Goal: Task Accomplishment & Management: Use online tool/utility

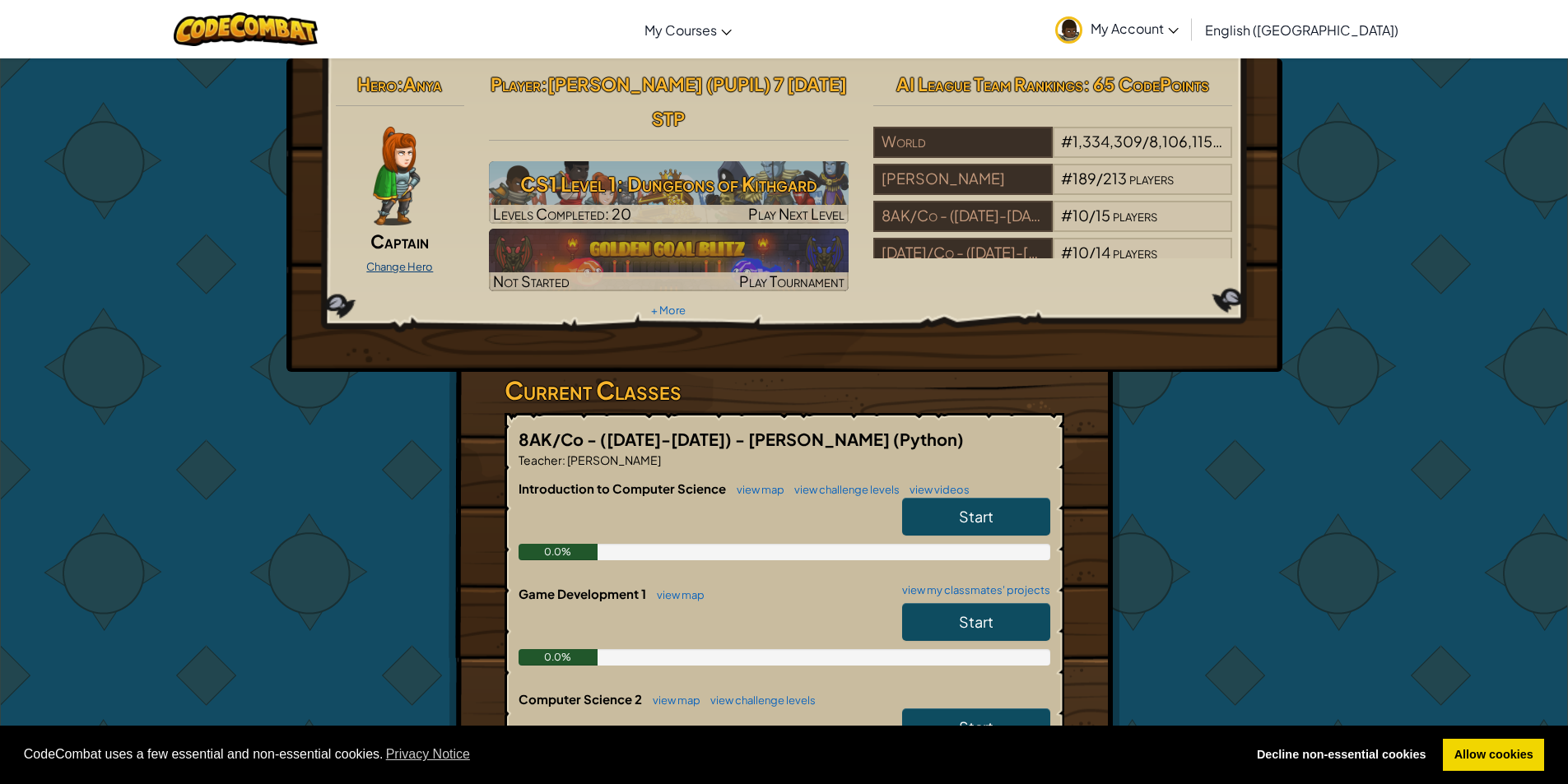
drag, startPoint x: 390, startPoint y: 264, endPoint x: 378, endPoint y: 268, distance: 12.6
click at [378, 268] on link "Change Hero" at bounding box center [399, 266] width 67 height 14
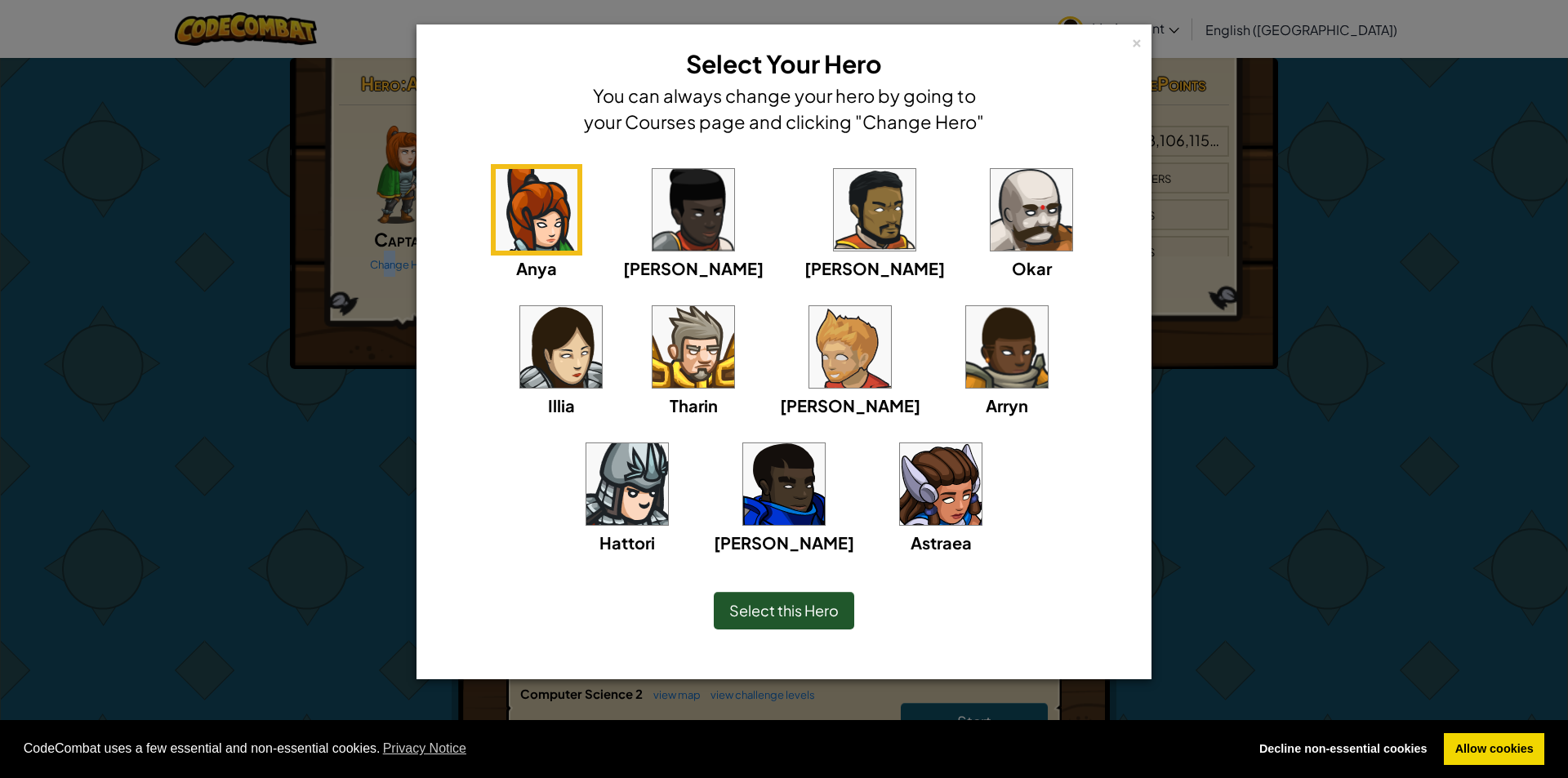
click at [899, 479] on img at bounding box center [940, 484] width 81 height 81
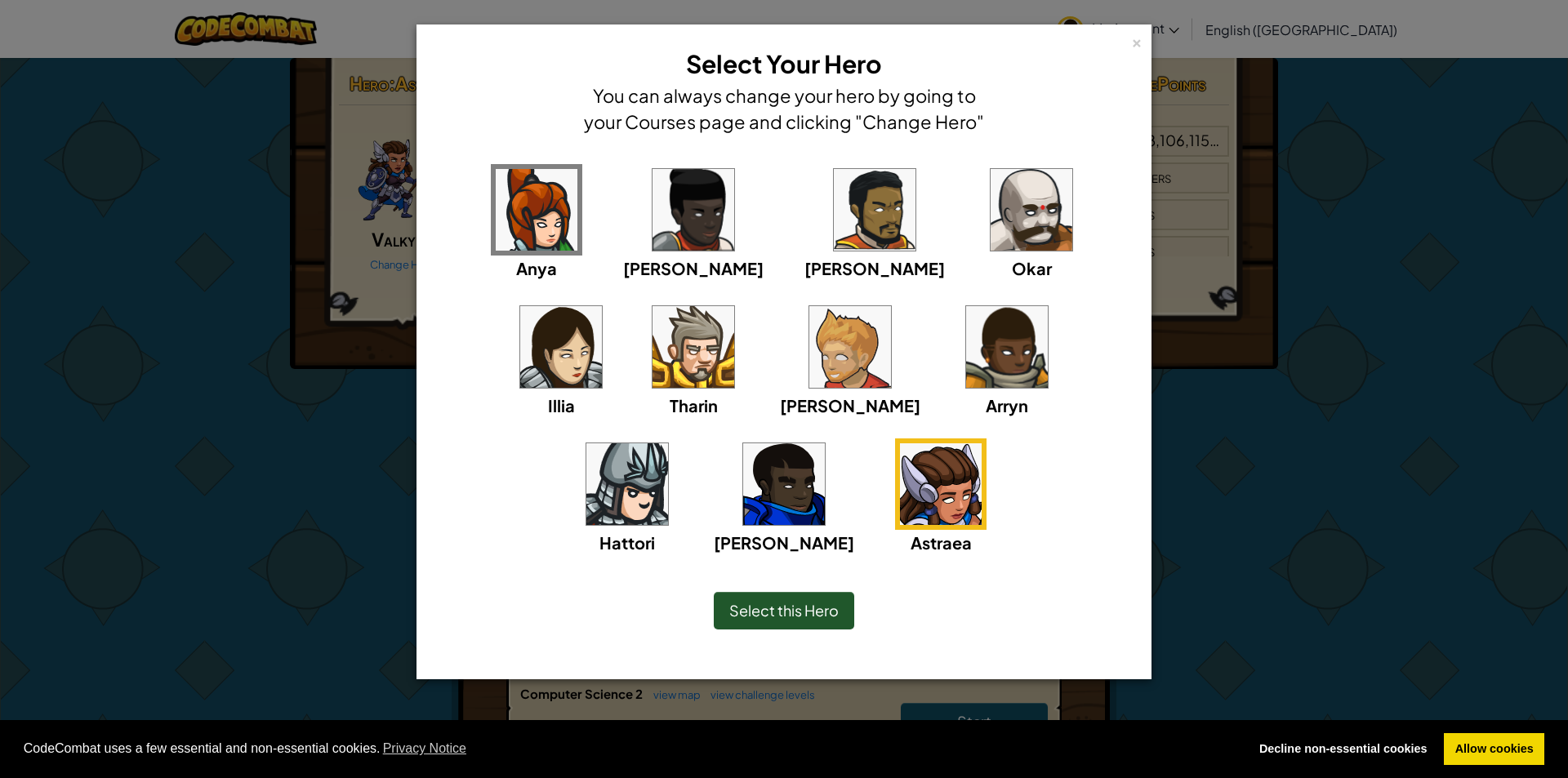
click at [602, 307] on img at bounding box center [560, 347] width 81 height 81
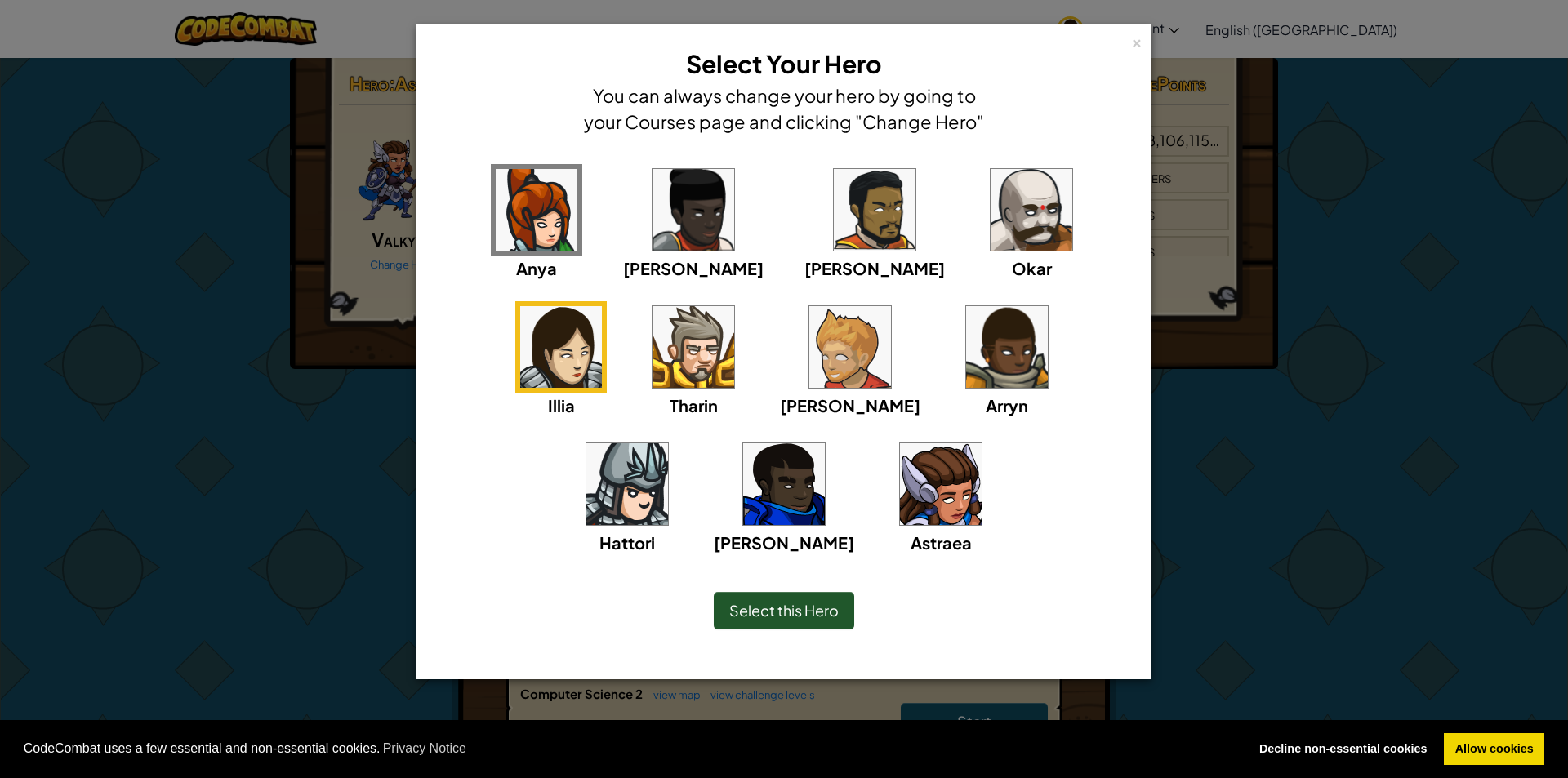
click at [777, 625] on div "Select this Hero" at bounding box center [784, 610] width 141 height 37
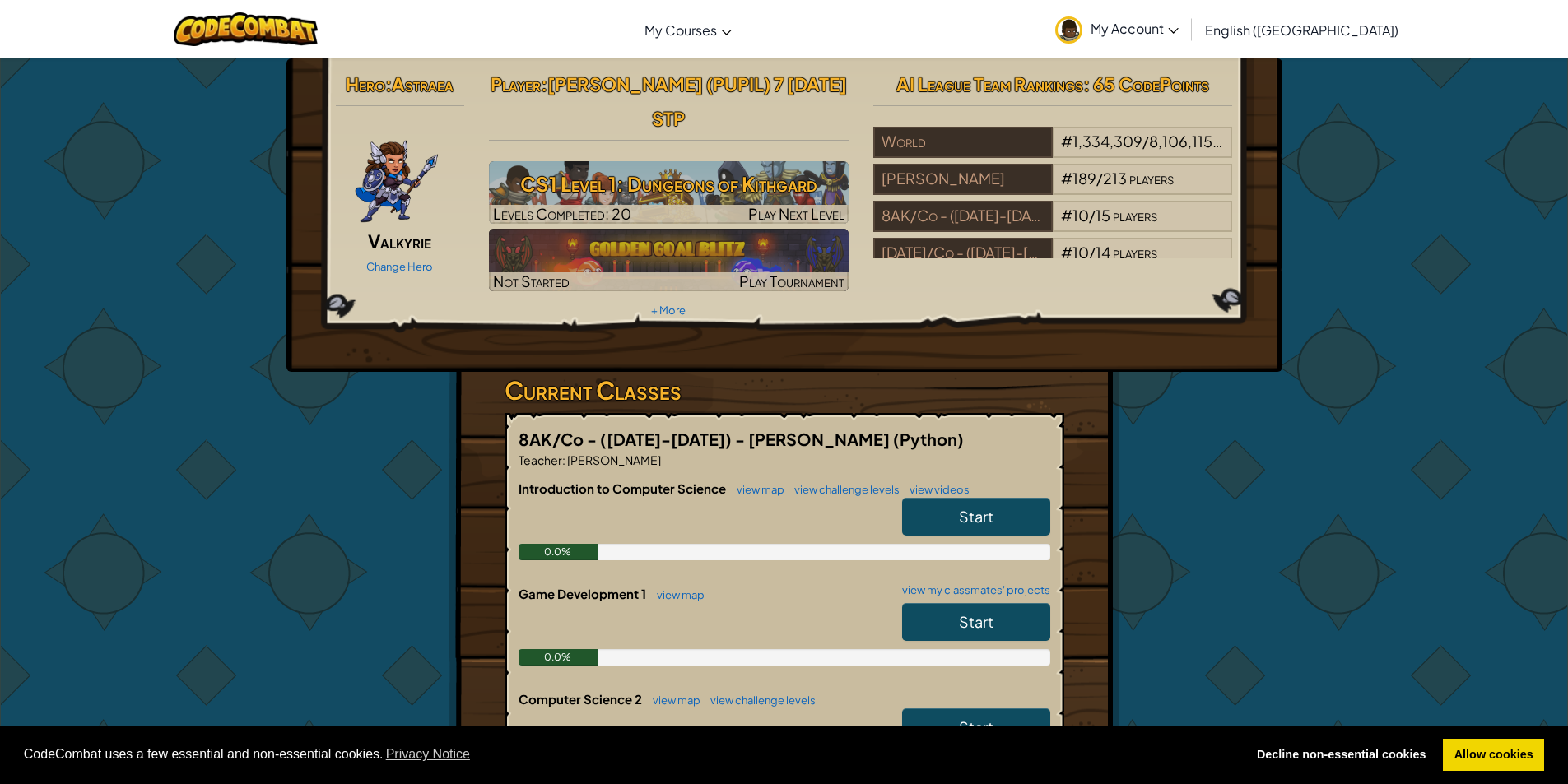
click at [918, 498] on link "Start" at bounding box center [975, 517] width 148 height 38
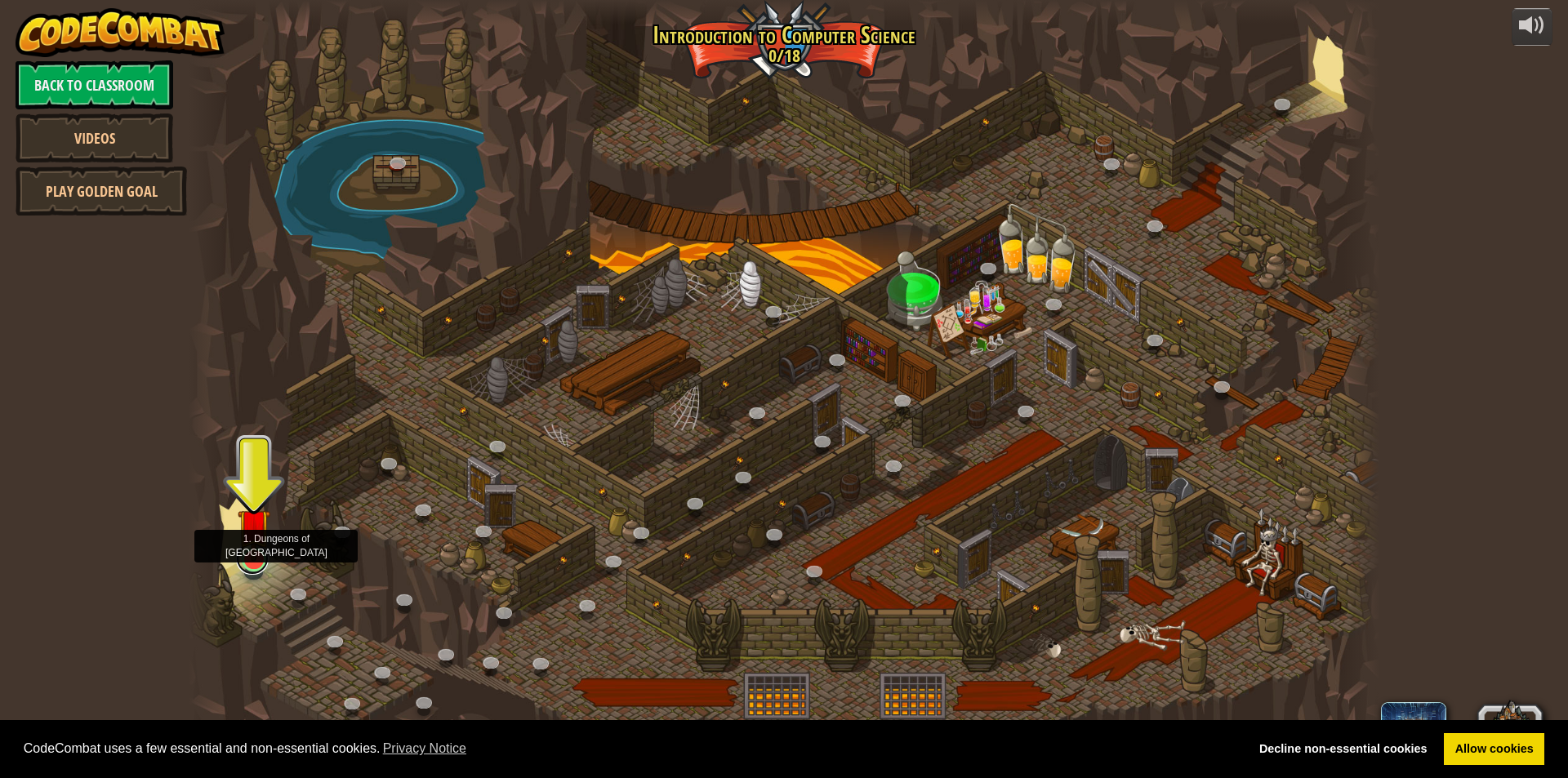
click at [257, 565] on link at bounding box center [252, 559] width 33 height 33
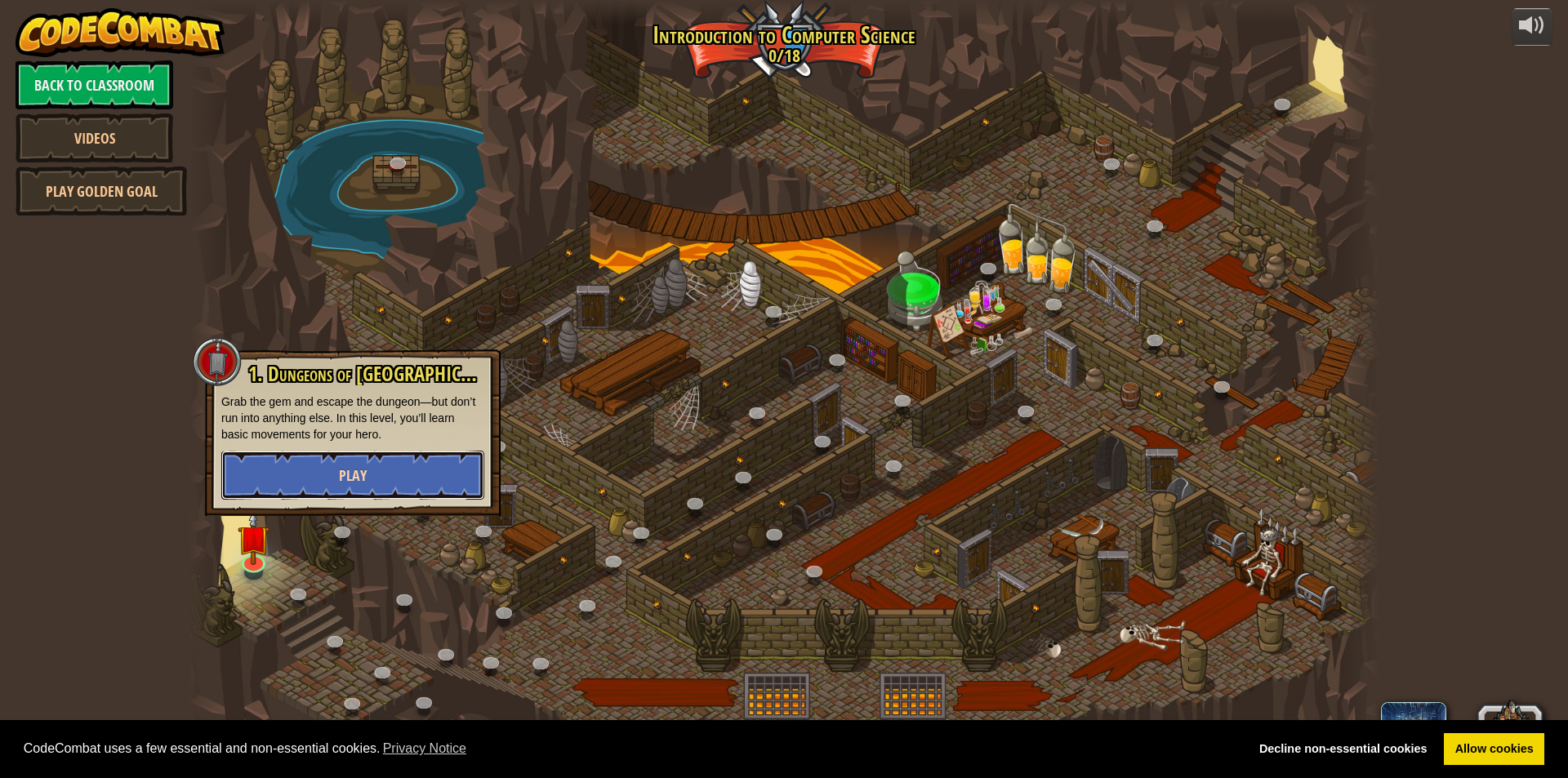
click at [340, 481] on span "Play" at bounding box center [352, 475] width 28 height 20
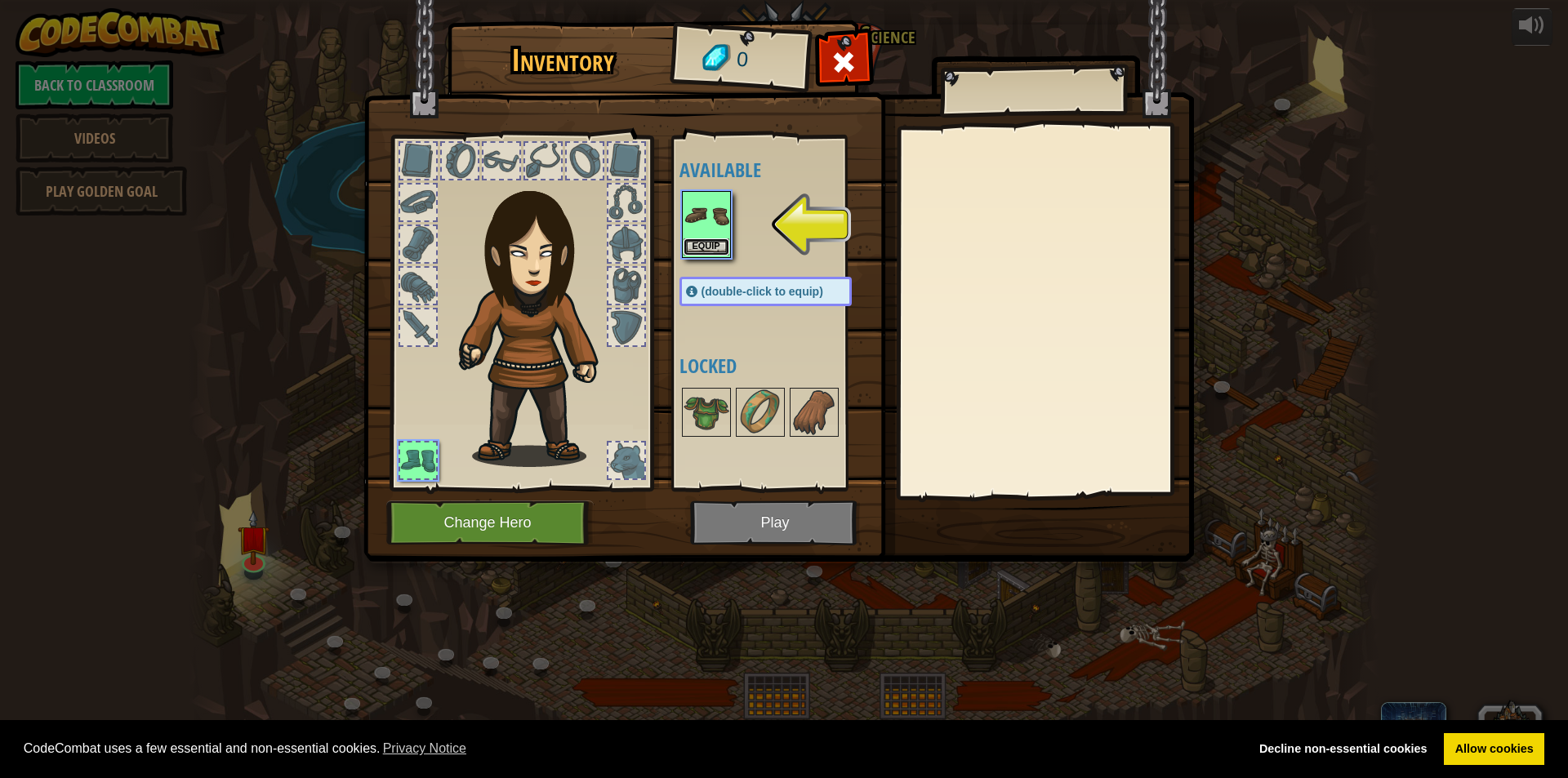
click at [714, 243] on button "Equip" at bounding box center [707, 247] width 46 height 17
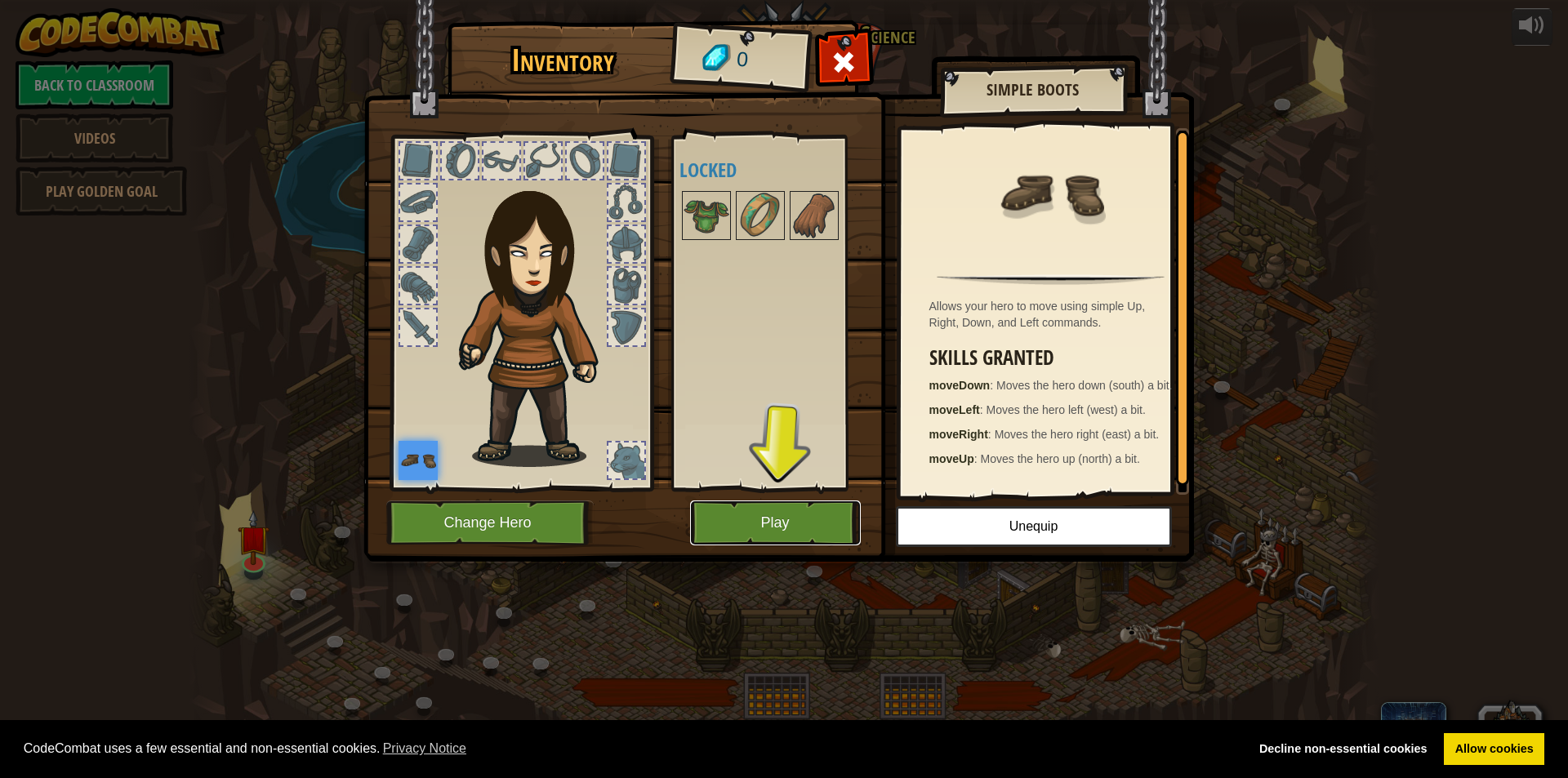
click at [760, 528] on button "Play" at bounding box center [775, 523] width 170 height 45
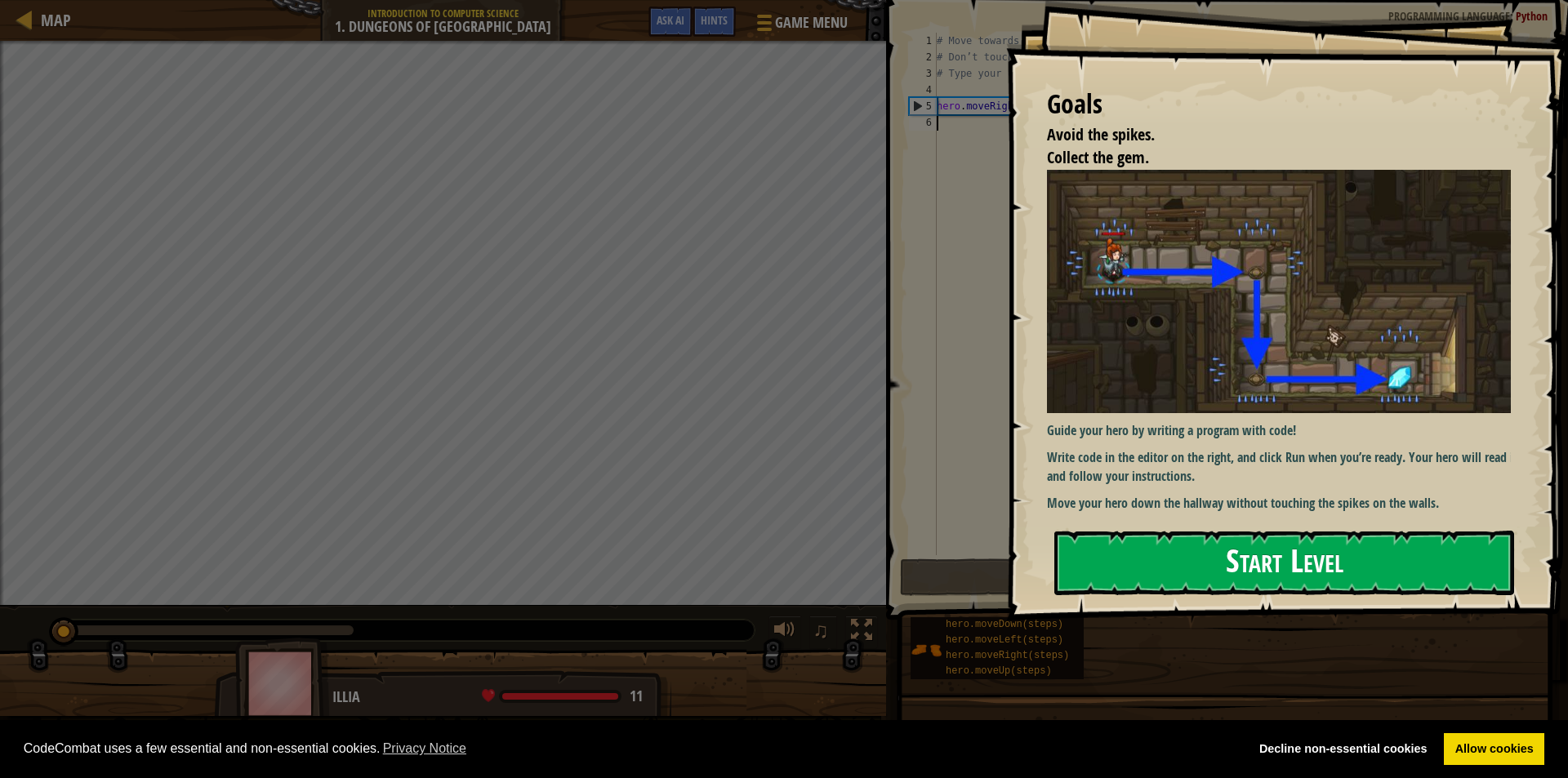
click at [1174, 553] on button "Start Level" at bounding box center [1284, 562] width 460 height 64
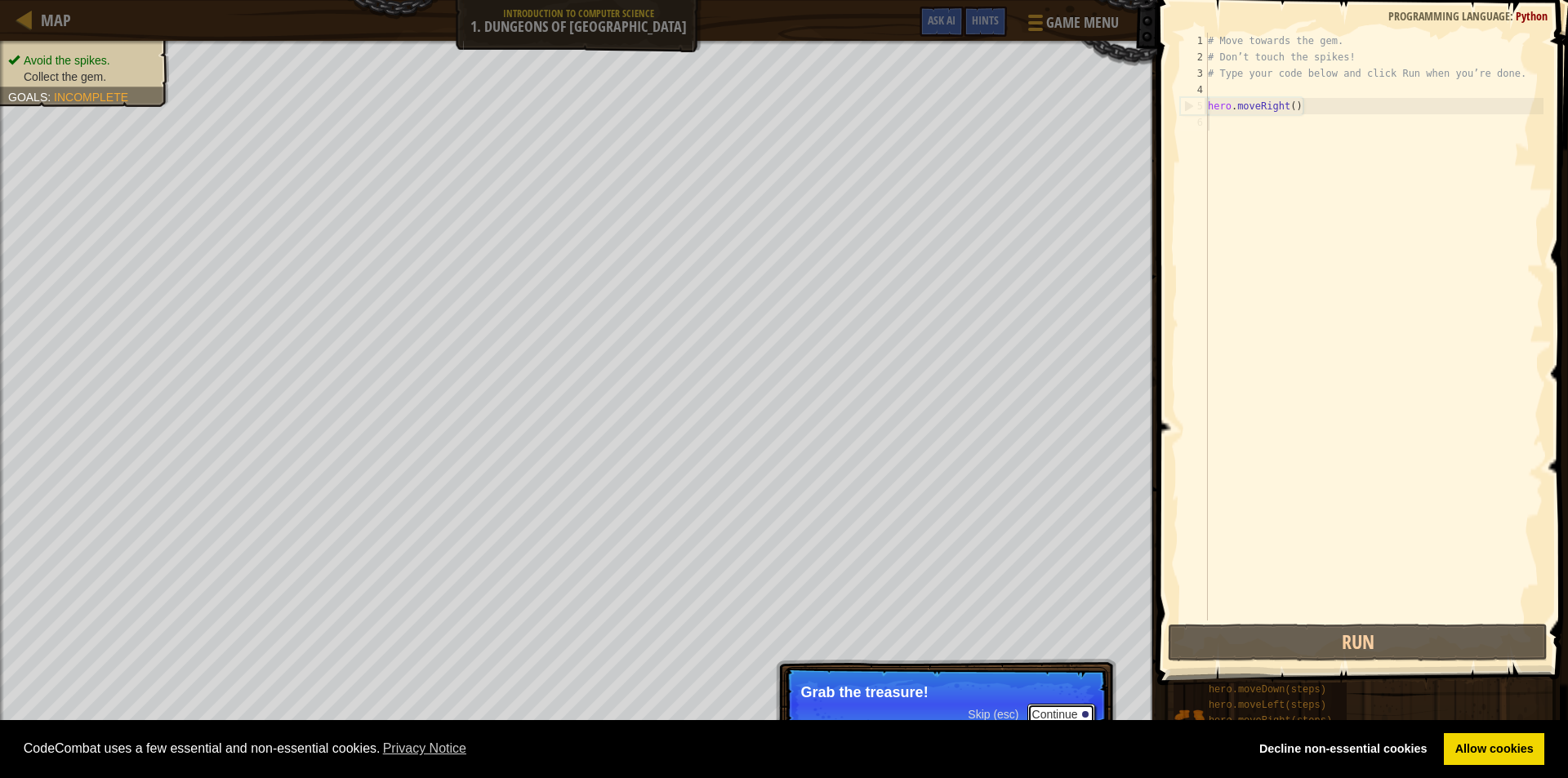
click at [1048, 717] on button "Continue" at bounding box center [1060, 715] width 68 height 21
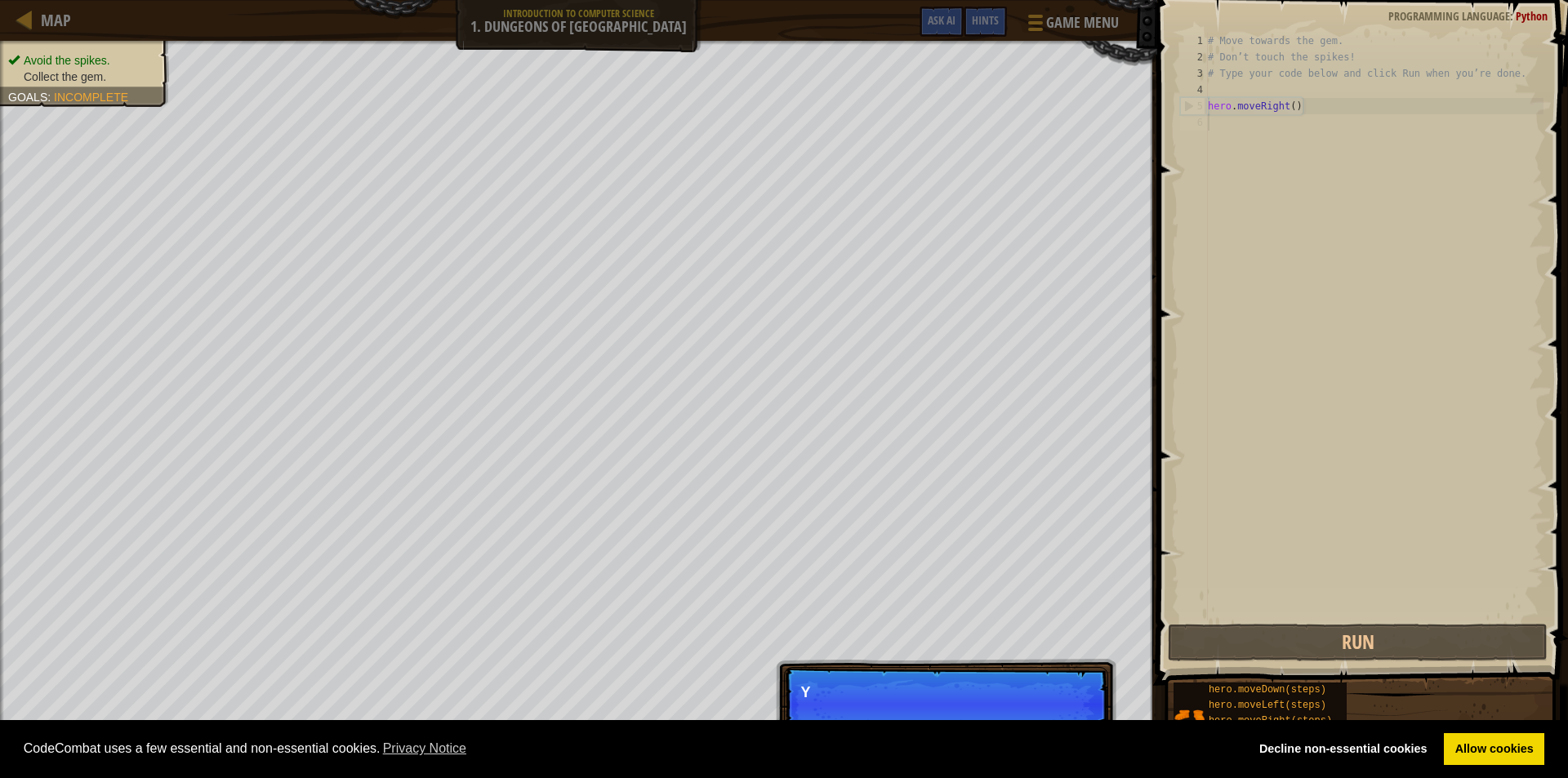
scroll to position [8, 0]
click at [1084, 708] on button "Continue" at bounding box center [1060, 715] width 68 height 21
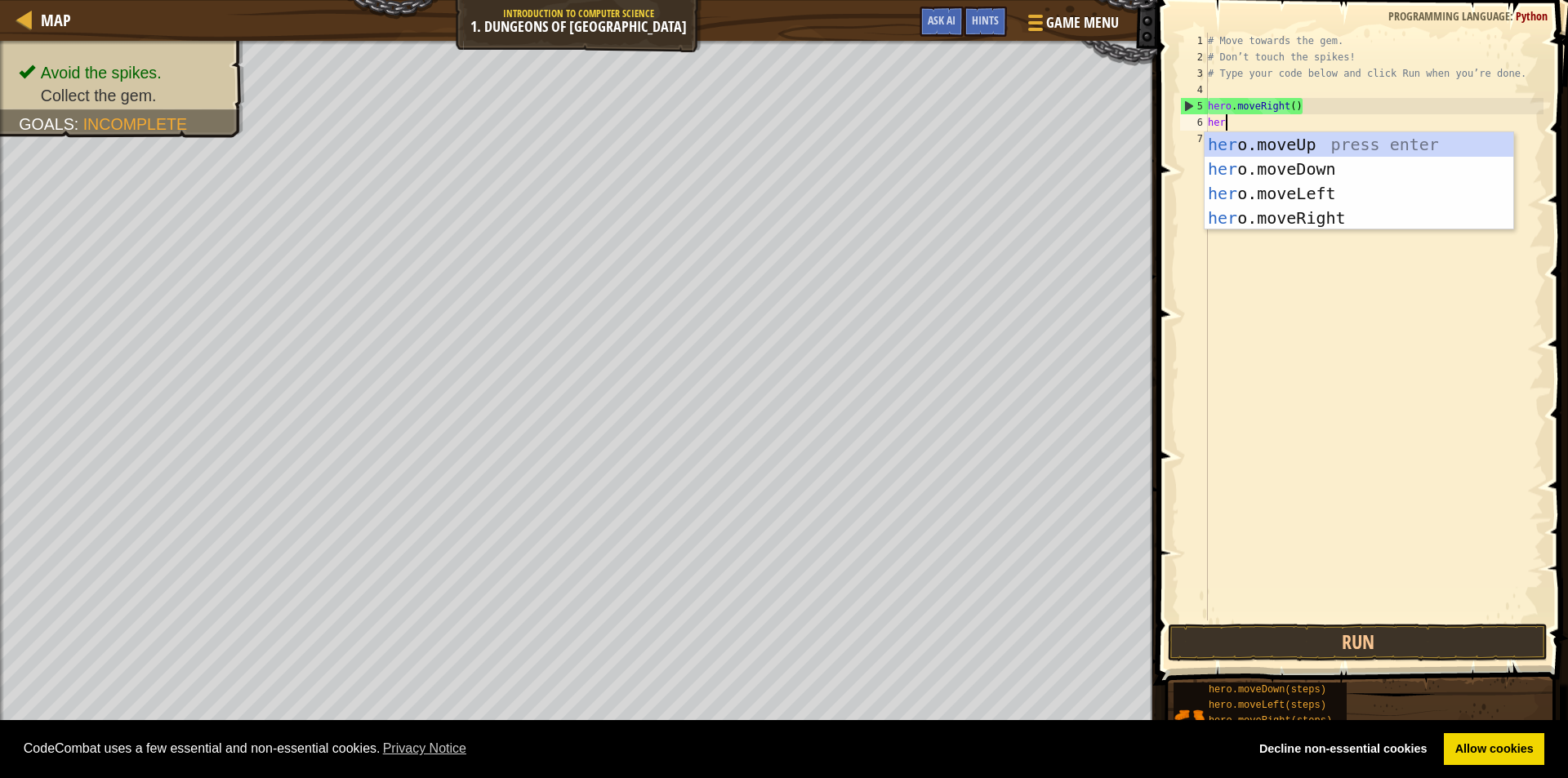
type textarea "hero"
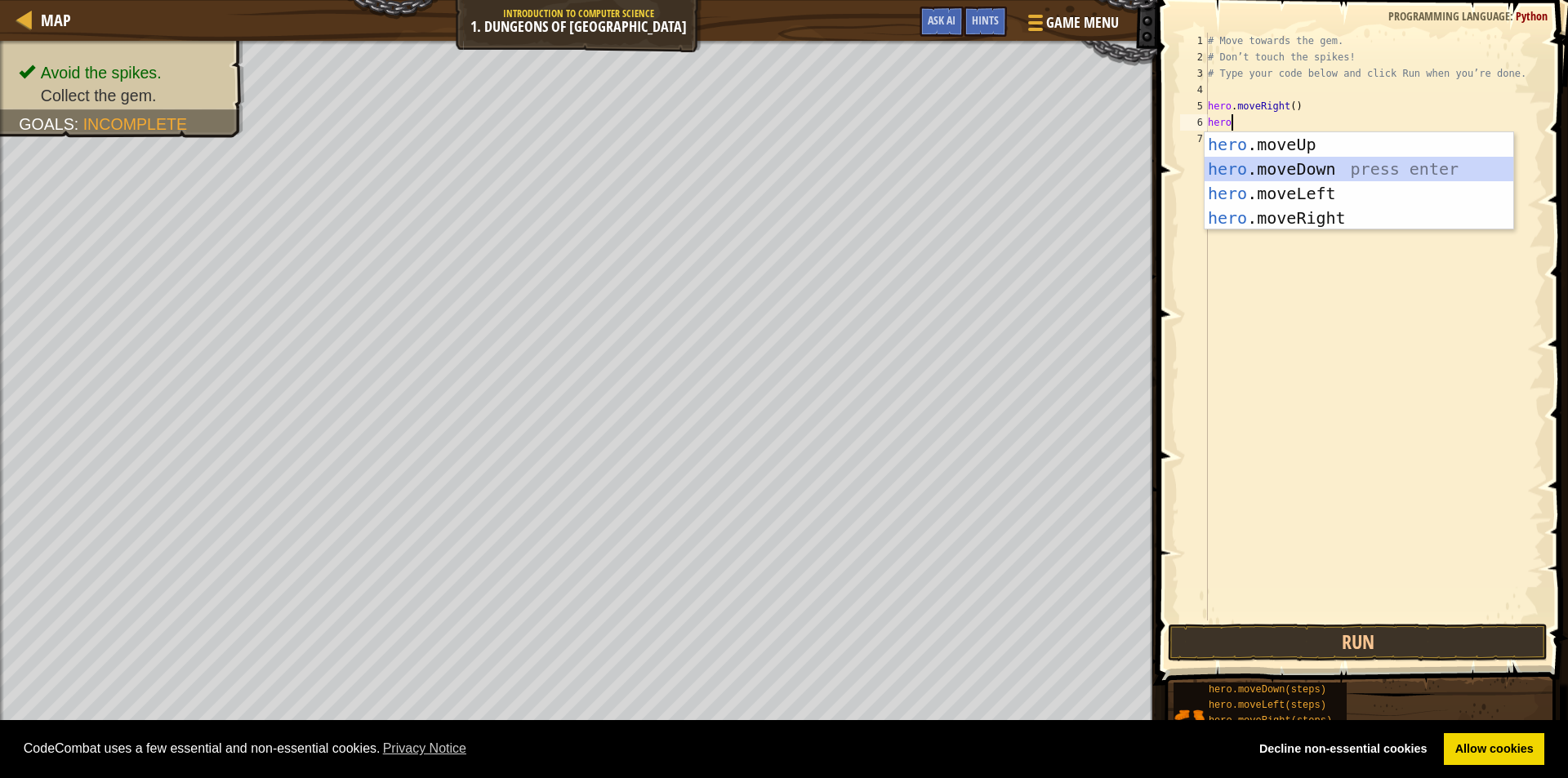
click at [1248, 160] on div "hero .moveUp press enter hero .moveDown press enter hero .moveLeft press enter …" at bounding box center [1358, 205] width 308 height 147
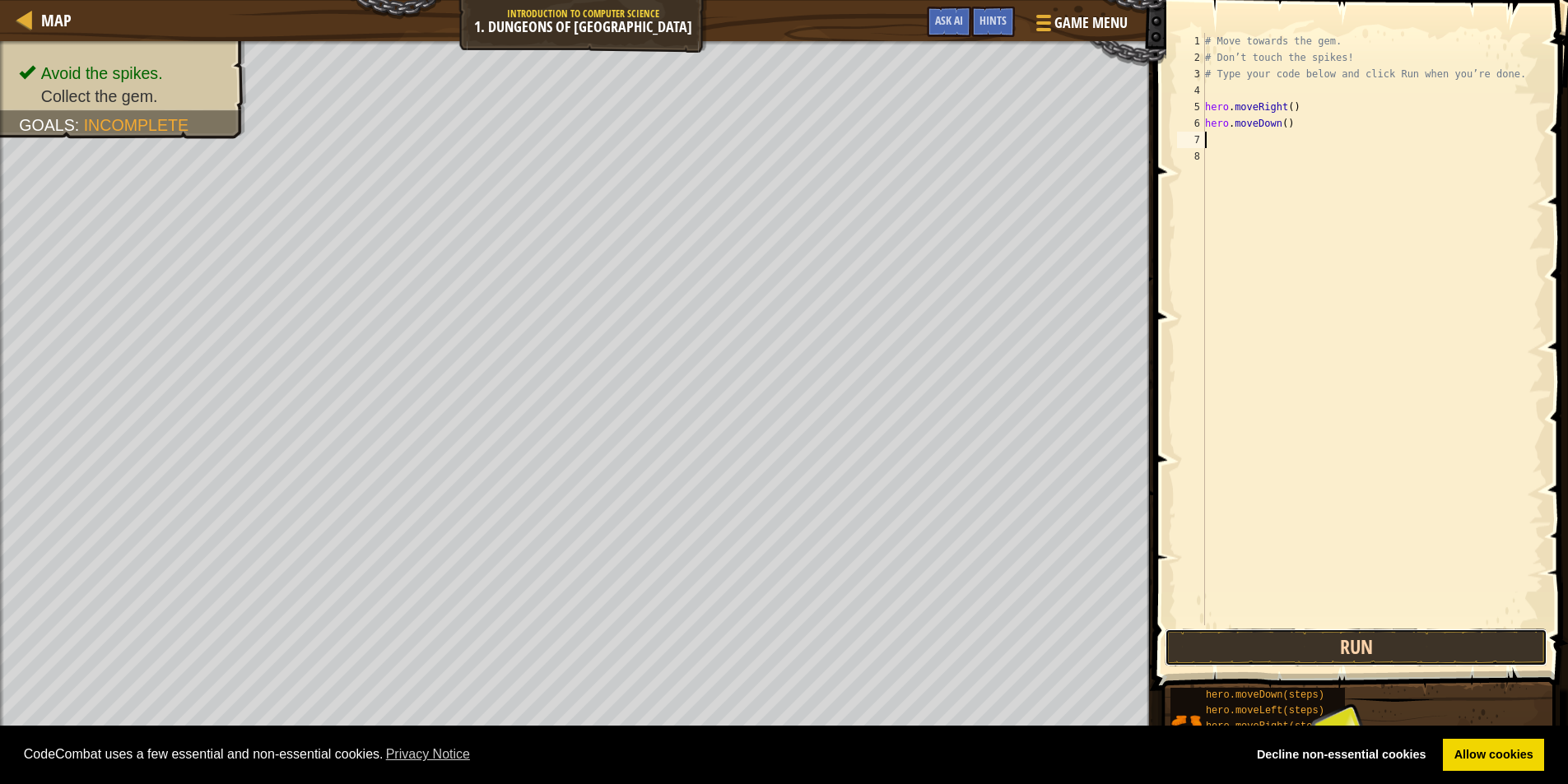
click at [1359, 643] on button "Run" at bounding box center [1356, 647] width 382 height 38
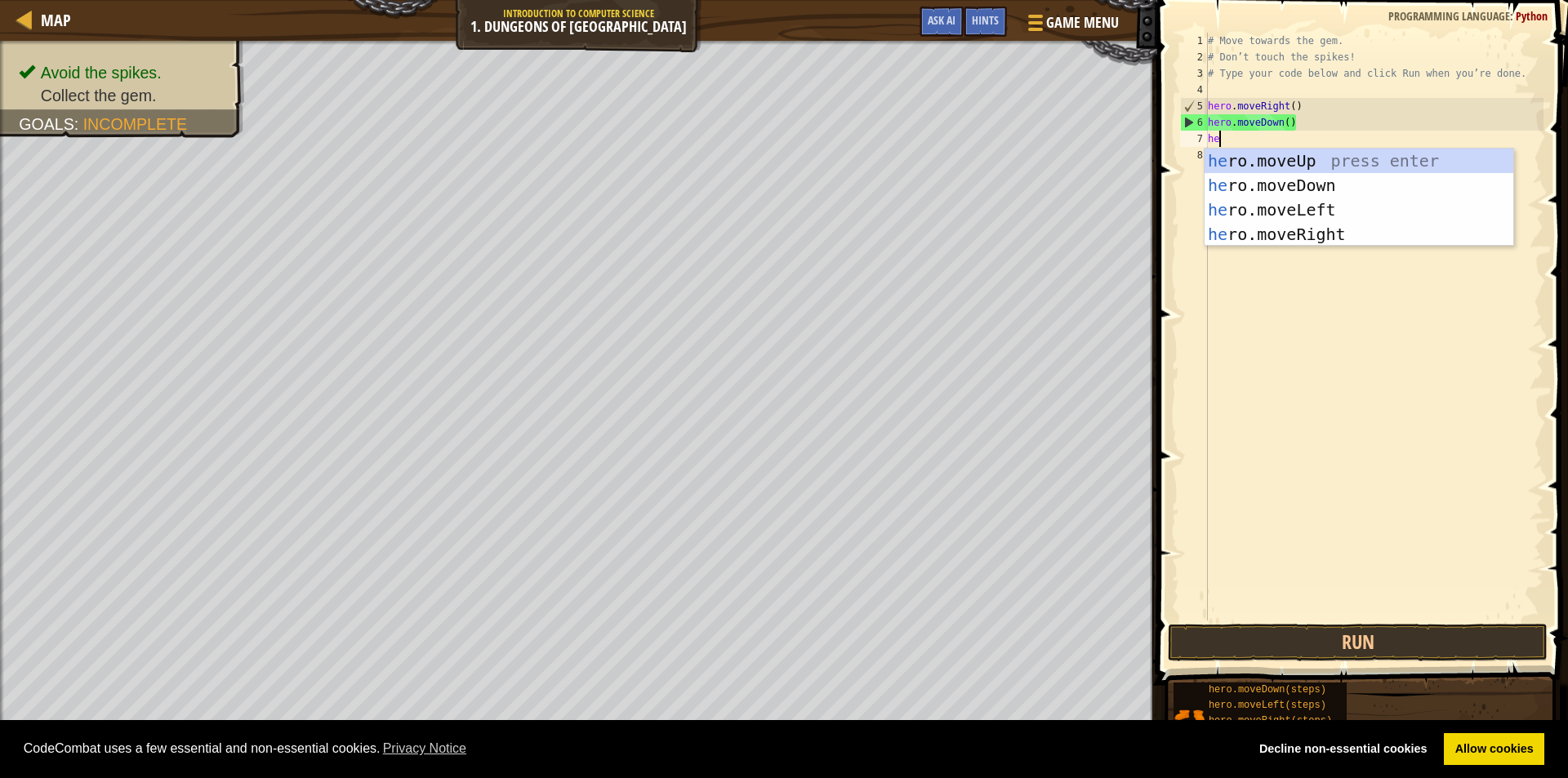
type textarea "her"
click at [1272, 238] on div "her o.moveUp press enter her o.moveDown press enter her o.moveLeft press enter …" at bounding box center [1358, 221] width 308 height 147
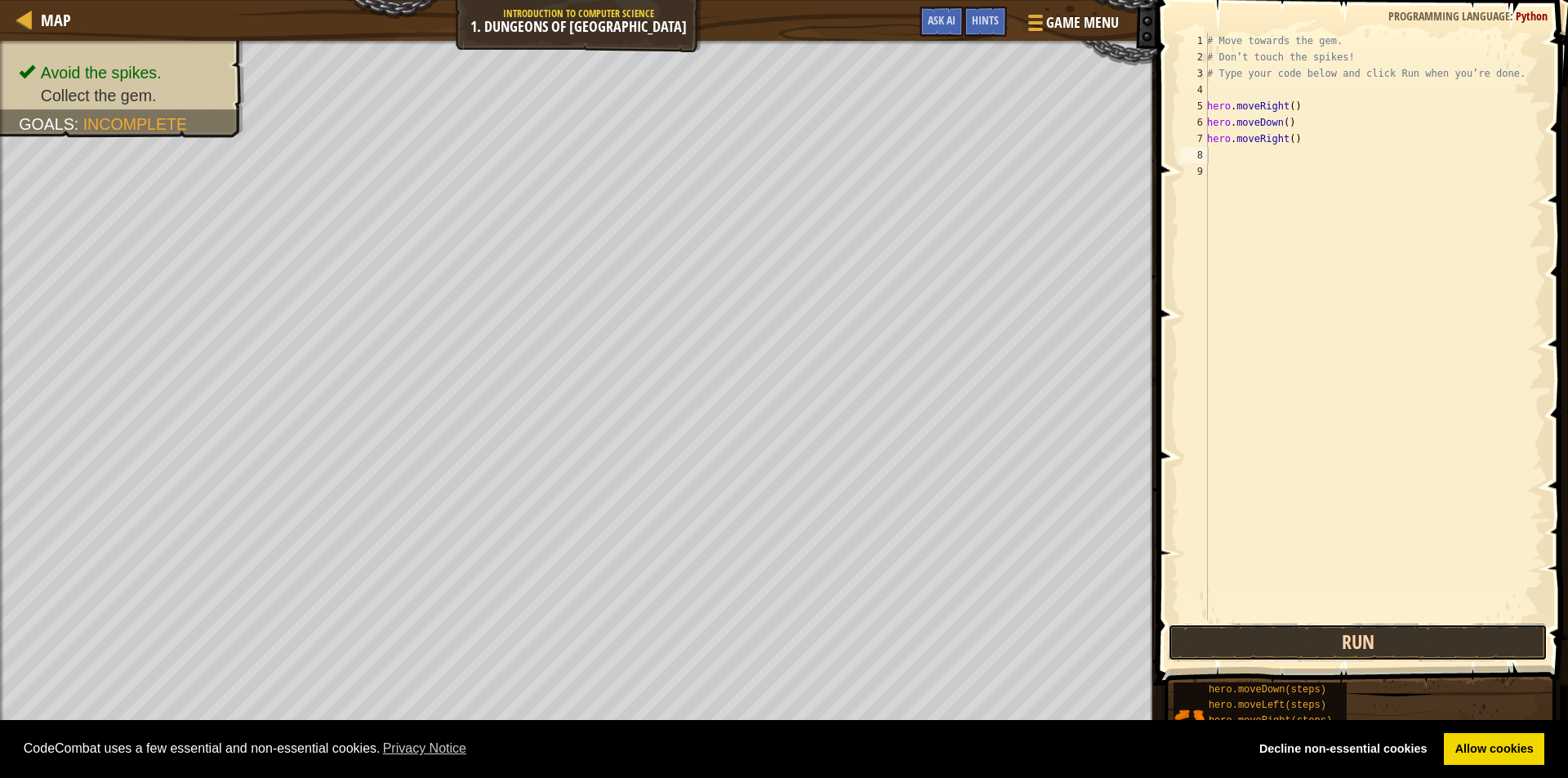
click at [1330, 632] on button "Run" at bounding box center [1357, 642] width 379 height 37
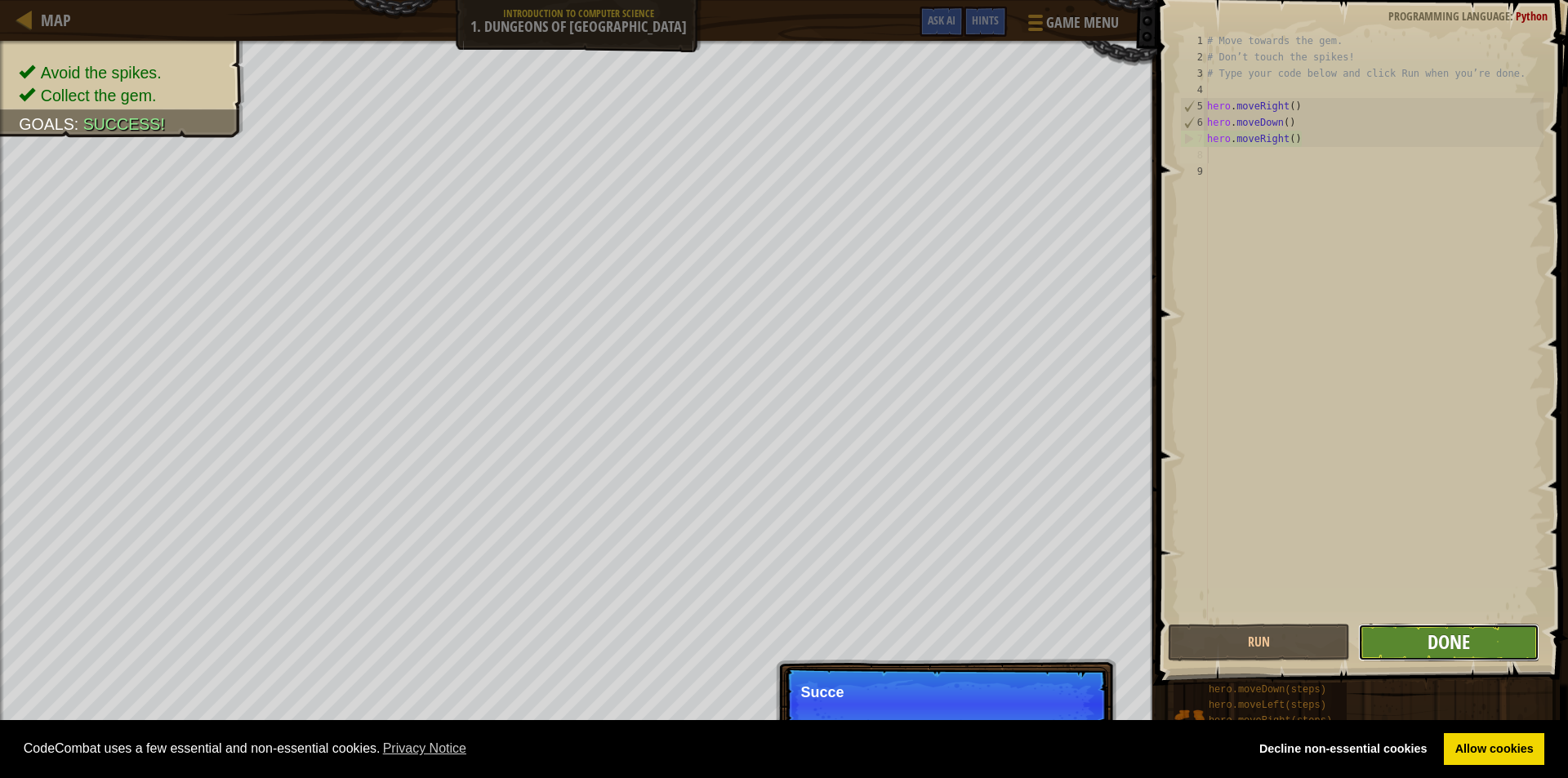
click at [1467, 630] on span "Done" at bounding box center [1448, 641] width 42 height 26
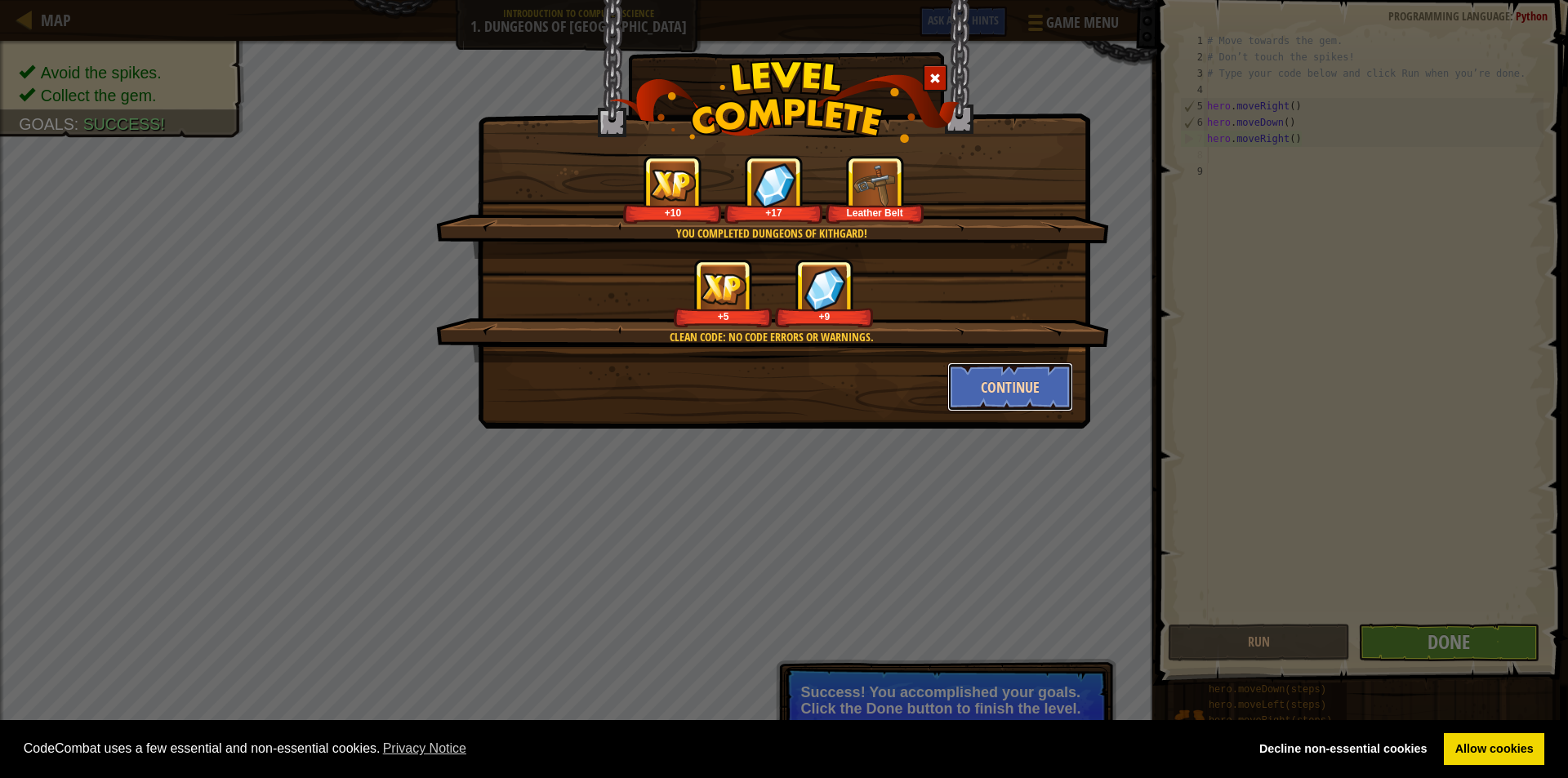
click at [1008, 386] on button "Continue" at bounding box center [1011, 387] width 126 height 49
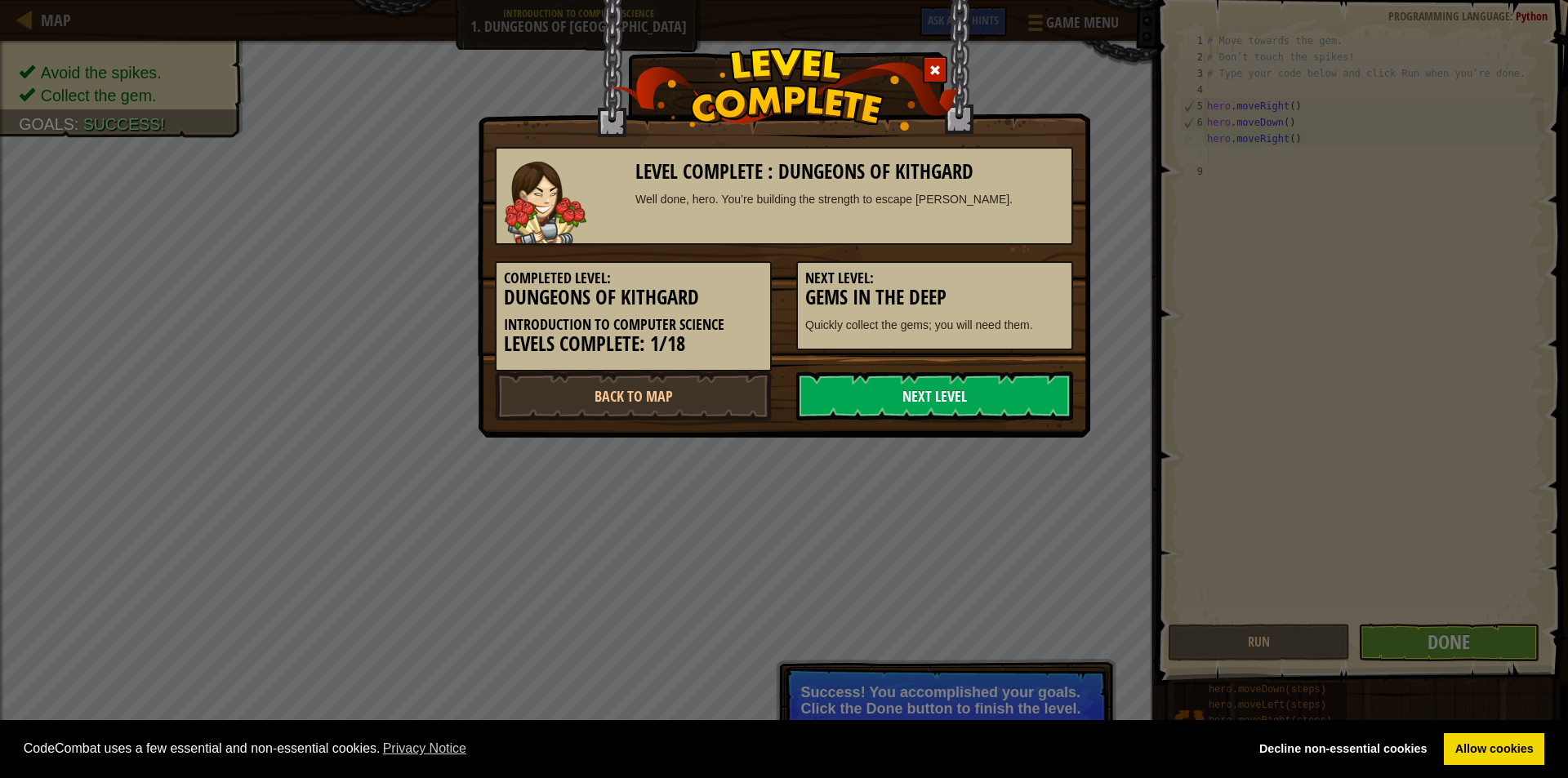
click at [1004, 384] on link "Next Level" at bounding box center [934, 396] width 277 height 49
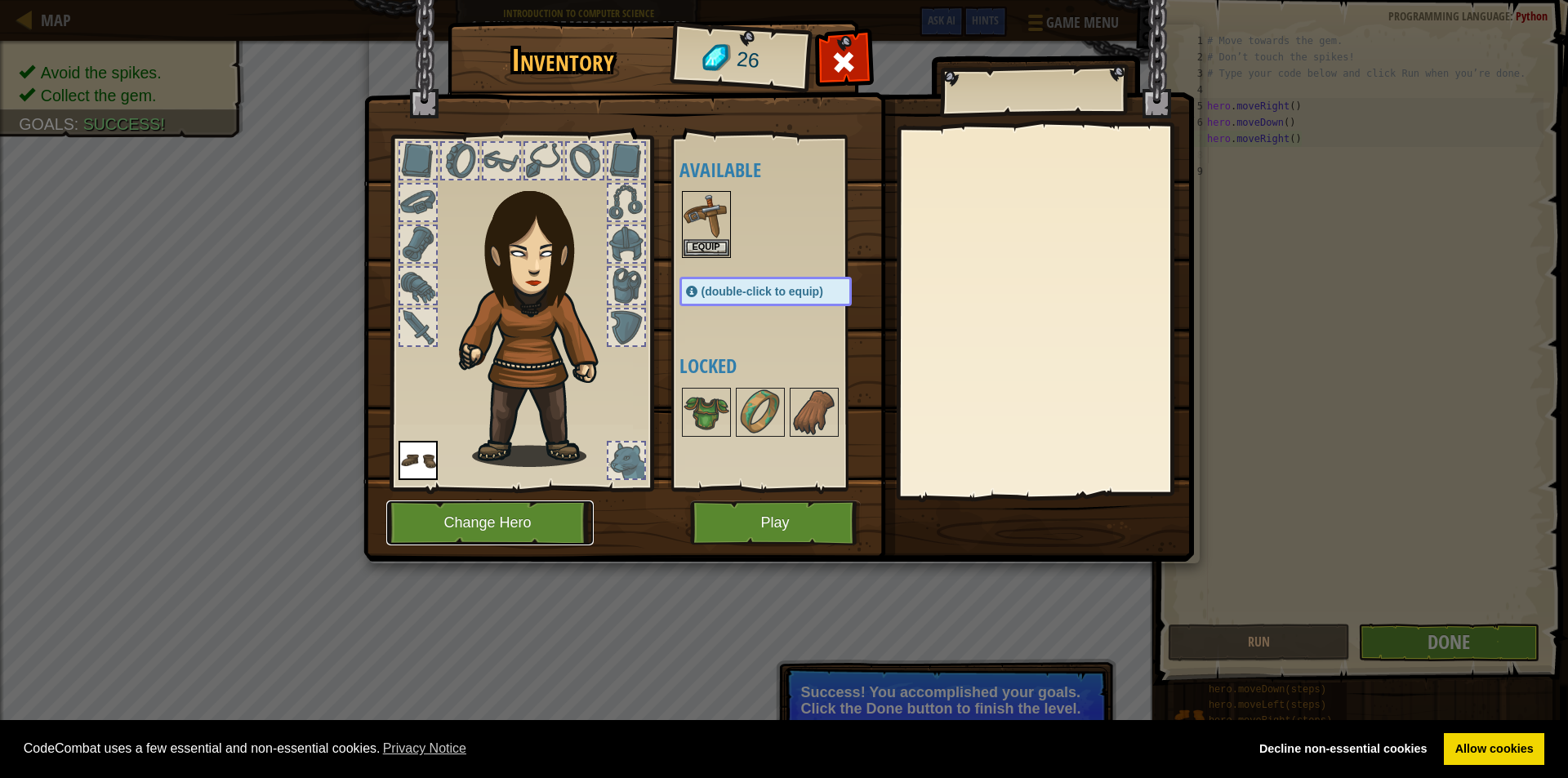
drag, startPoint x: 468, startPoint y: 523, endPoint x: 466, endPoint y: 538, distance: 15.1
click at [466, 538] on button "Change Hero" at bounding box center [489, 523] width 208 height 45
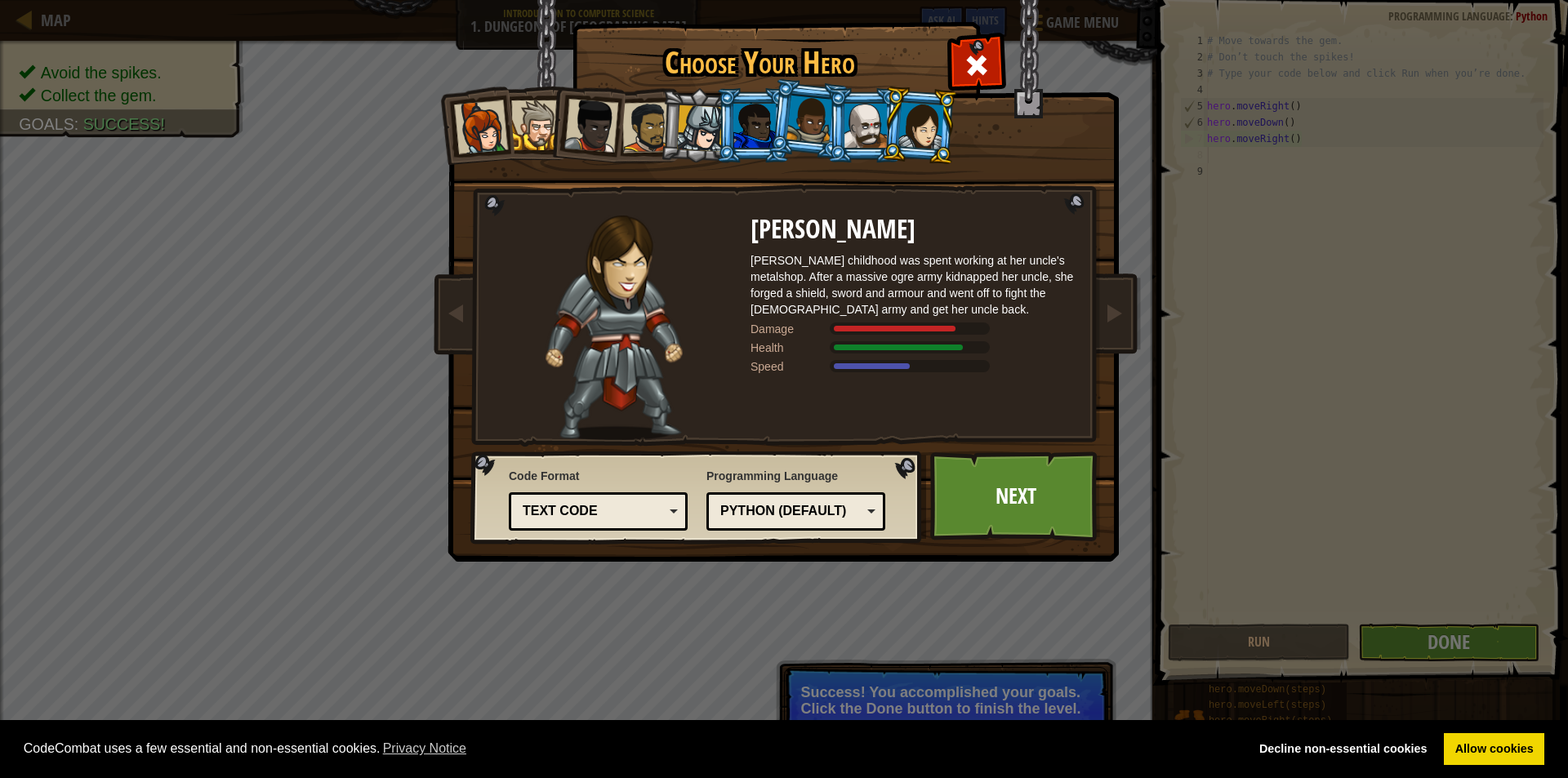
click at [474, 130] on div at bounding box center [481, 127] width 54 height 54
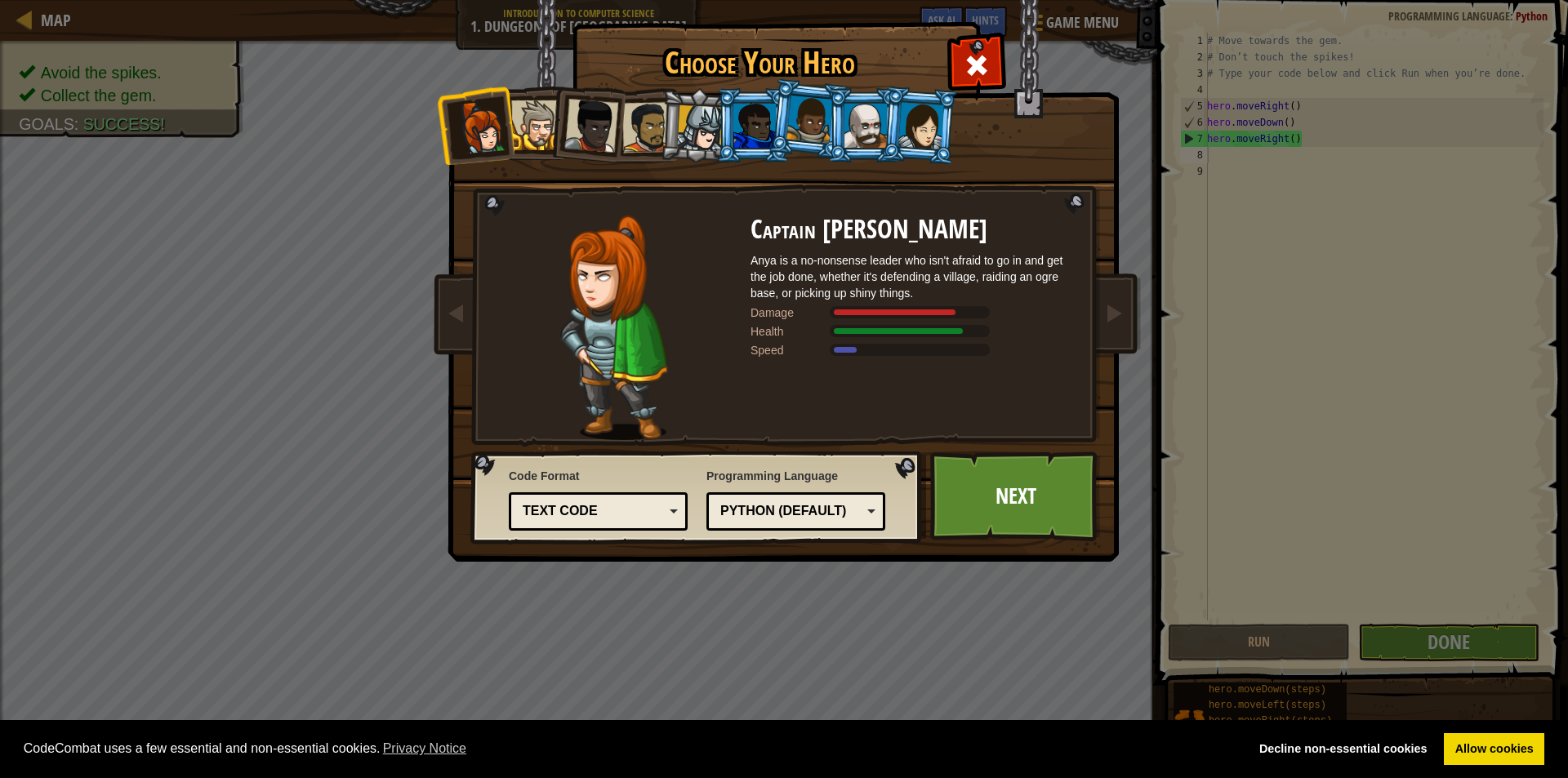
click at [528, 110] on div at bounding box center [536, 126] width 50 height 50
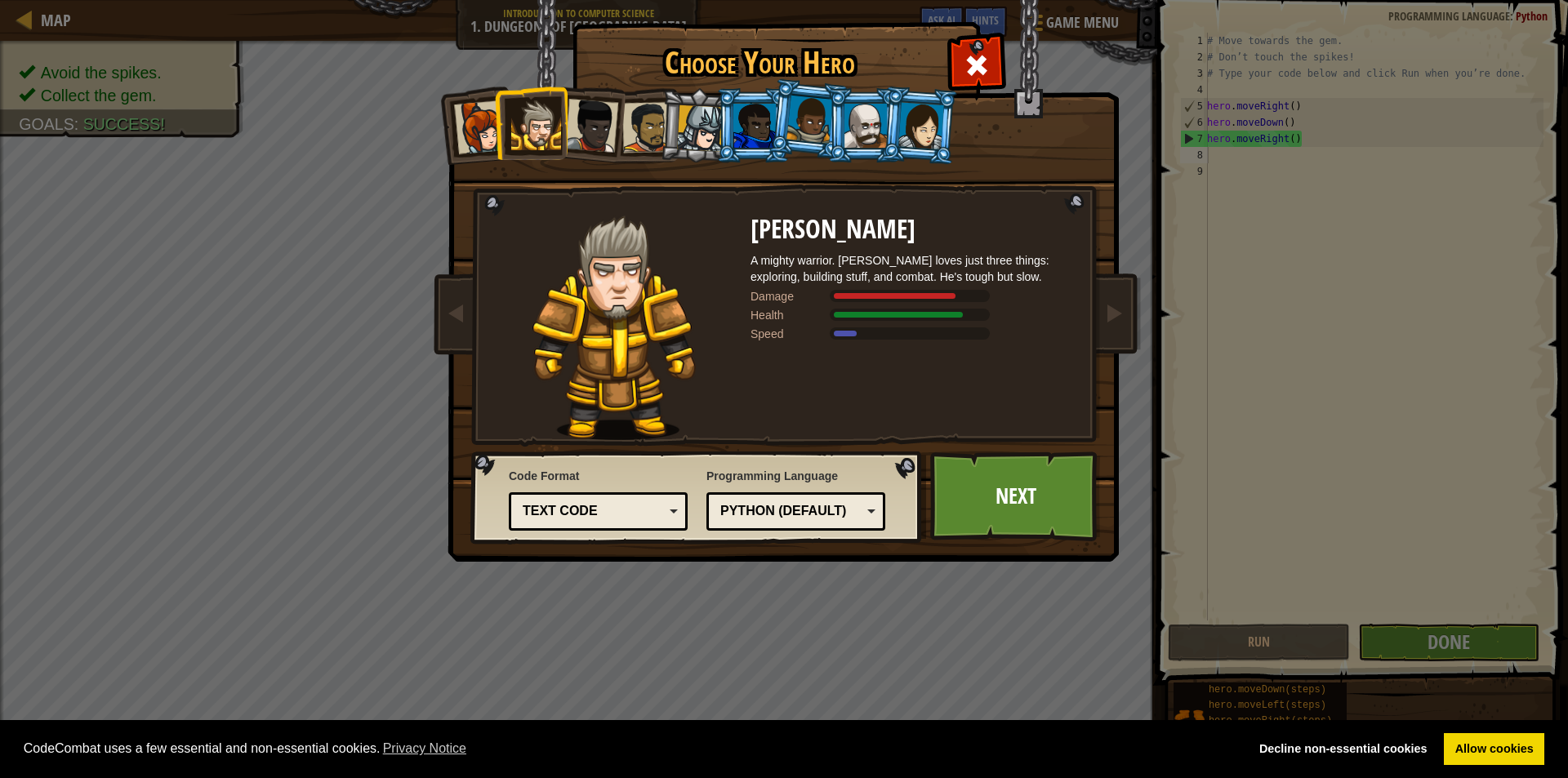
click at [598, 125] on div at bounding box center [591, 126] width 54 height 54
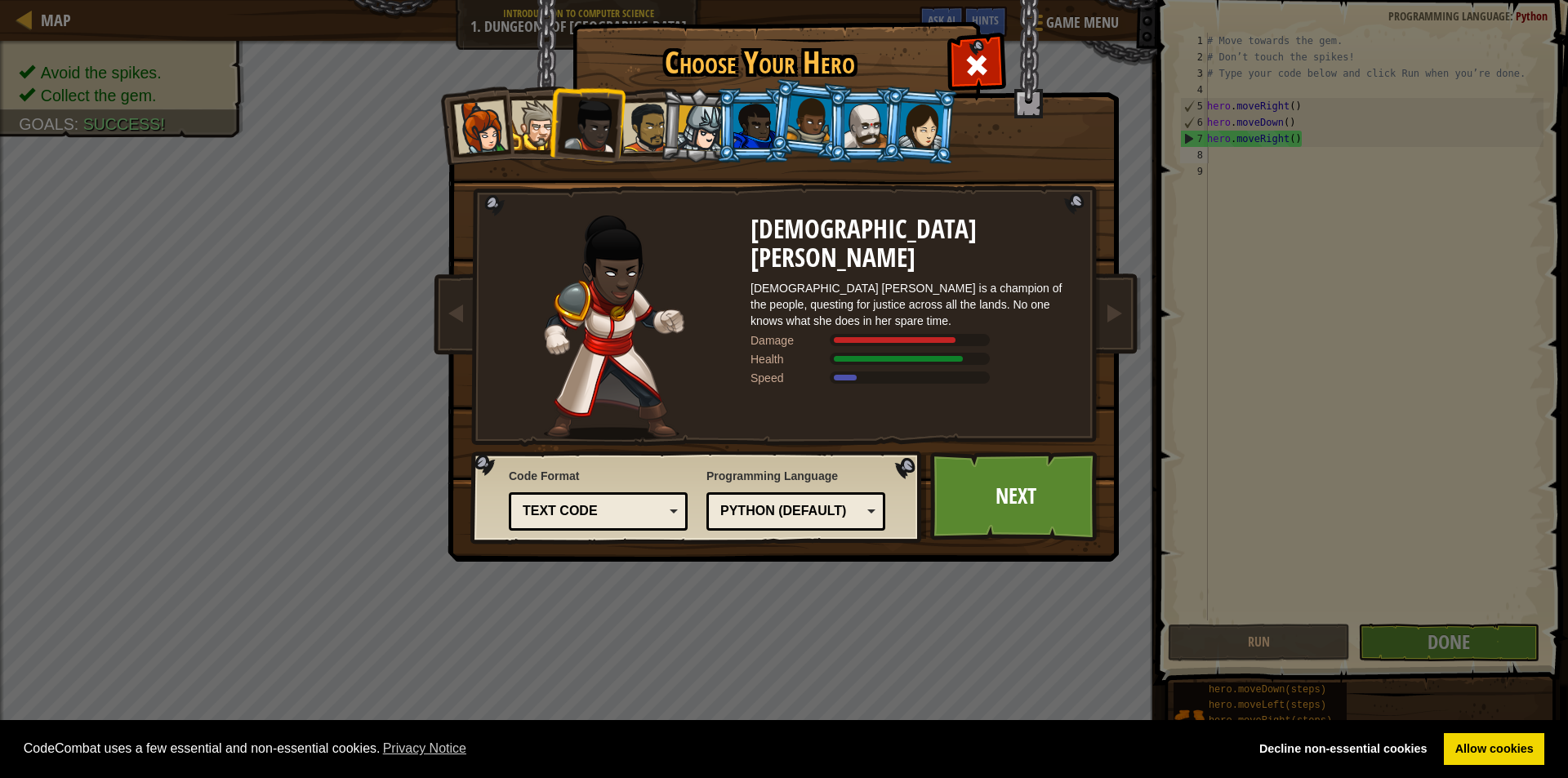
click at [857, 139] on div at bounding box center [865, 126] width 42 height 44
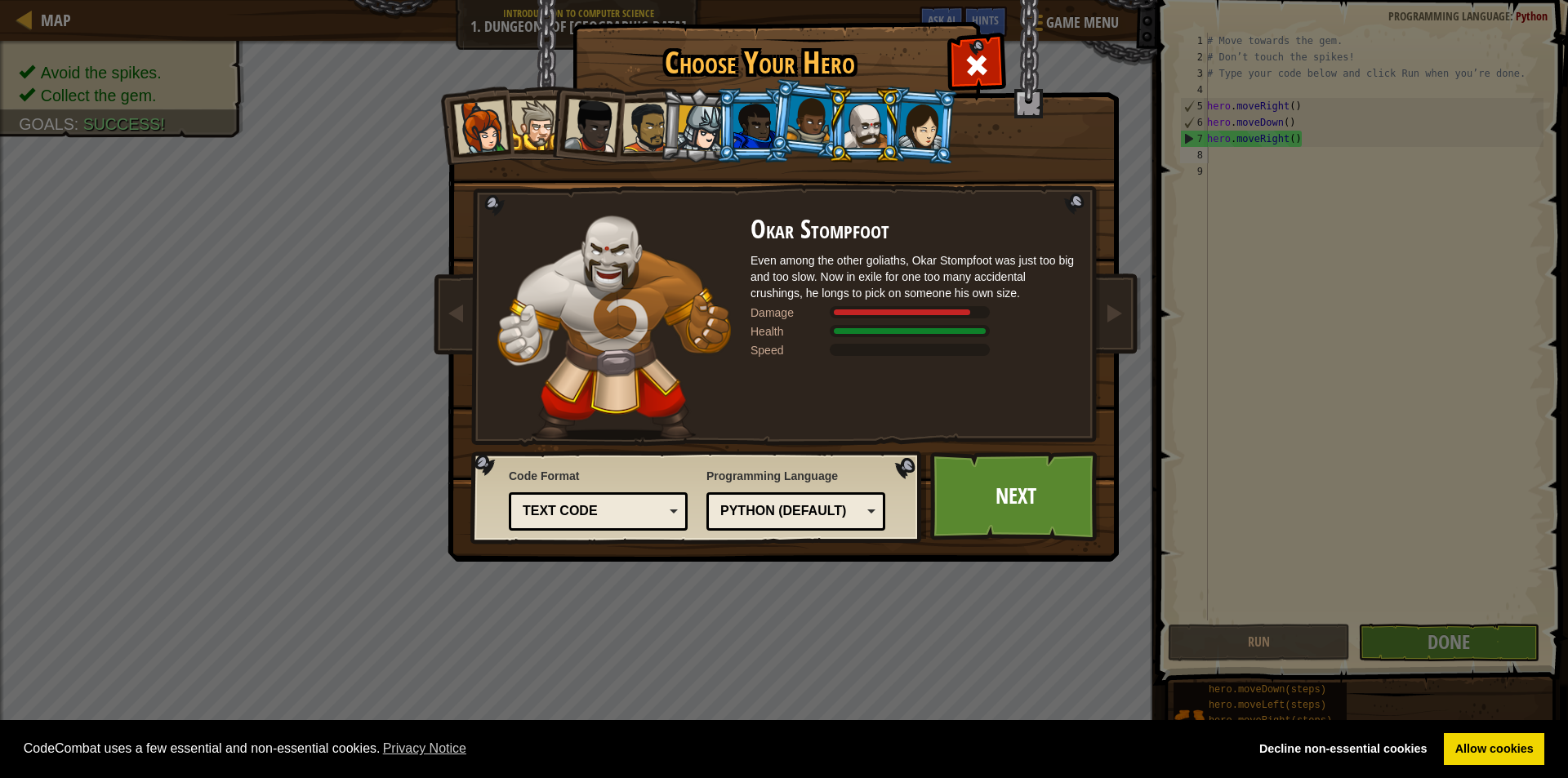
click at [920, 137] on div at bounding box center [921, 126] width 46 height 47
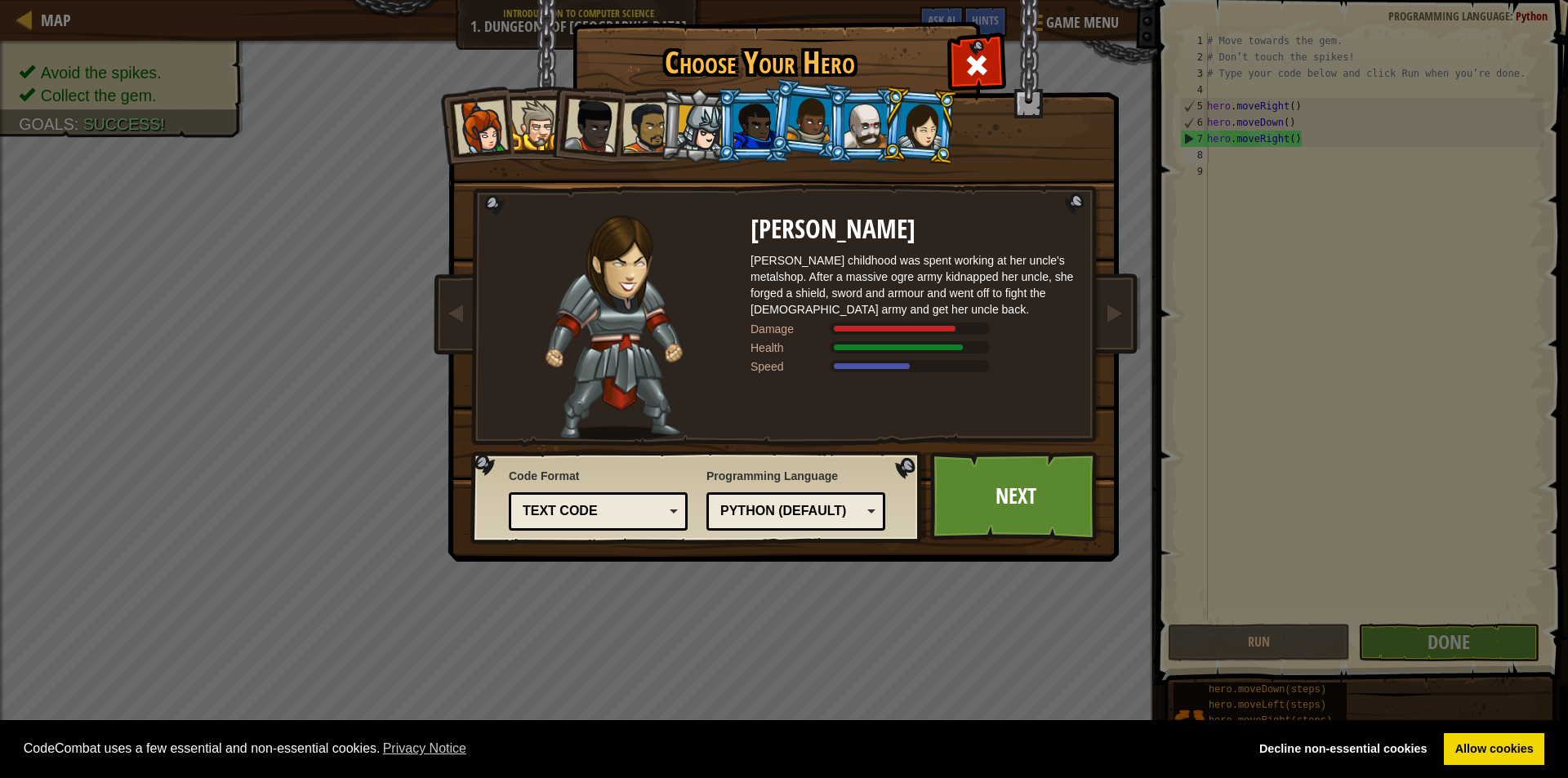
click at [871, 142] on div at bounding box center [865, 126] width 42 height 44
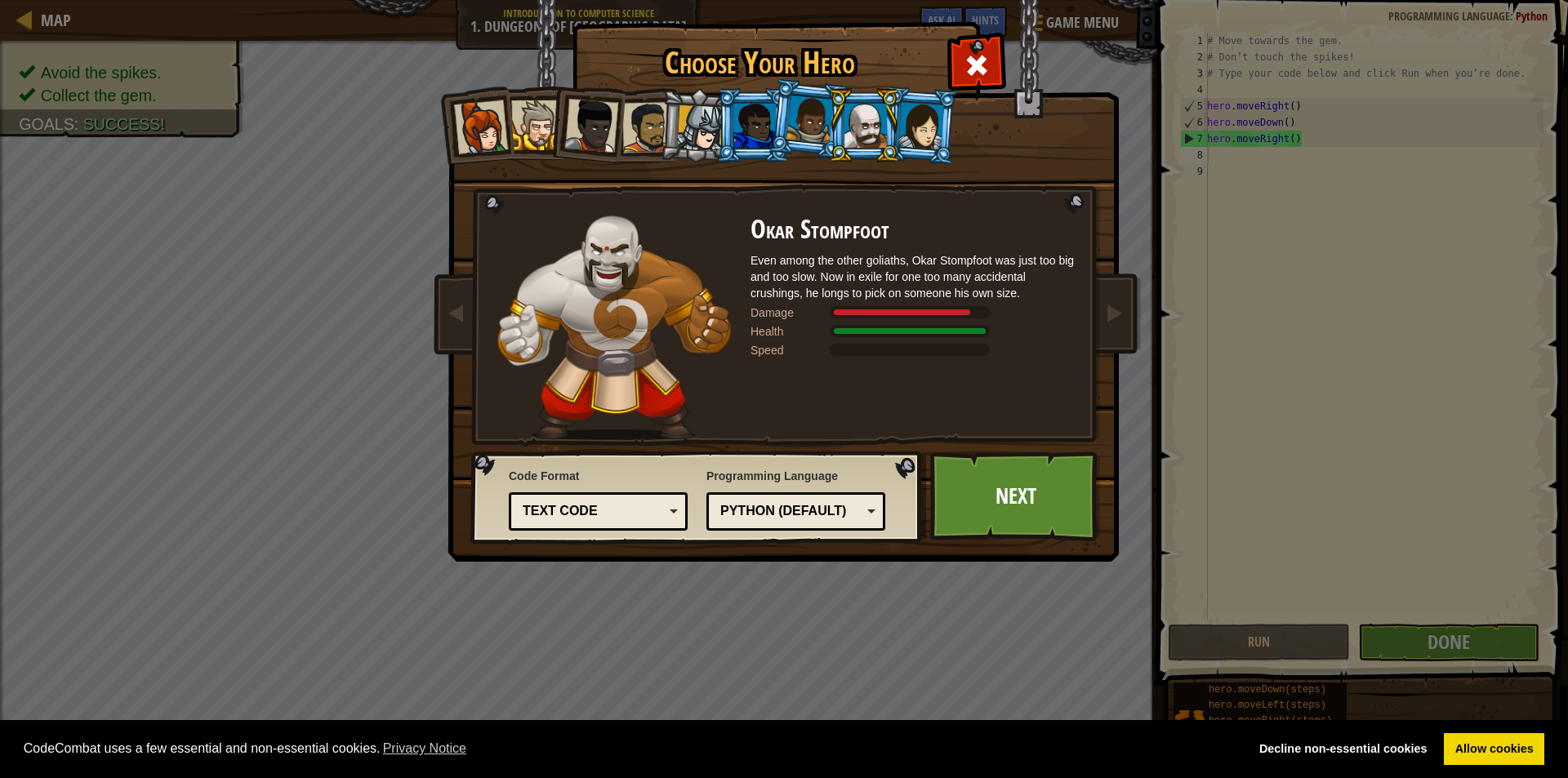
click at [819, 128] on div at bounding box center [809, 120] width 47 height 48
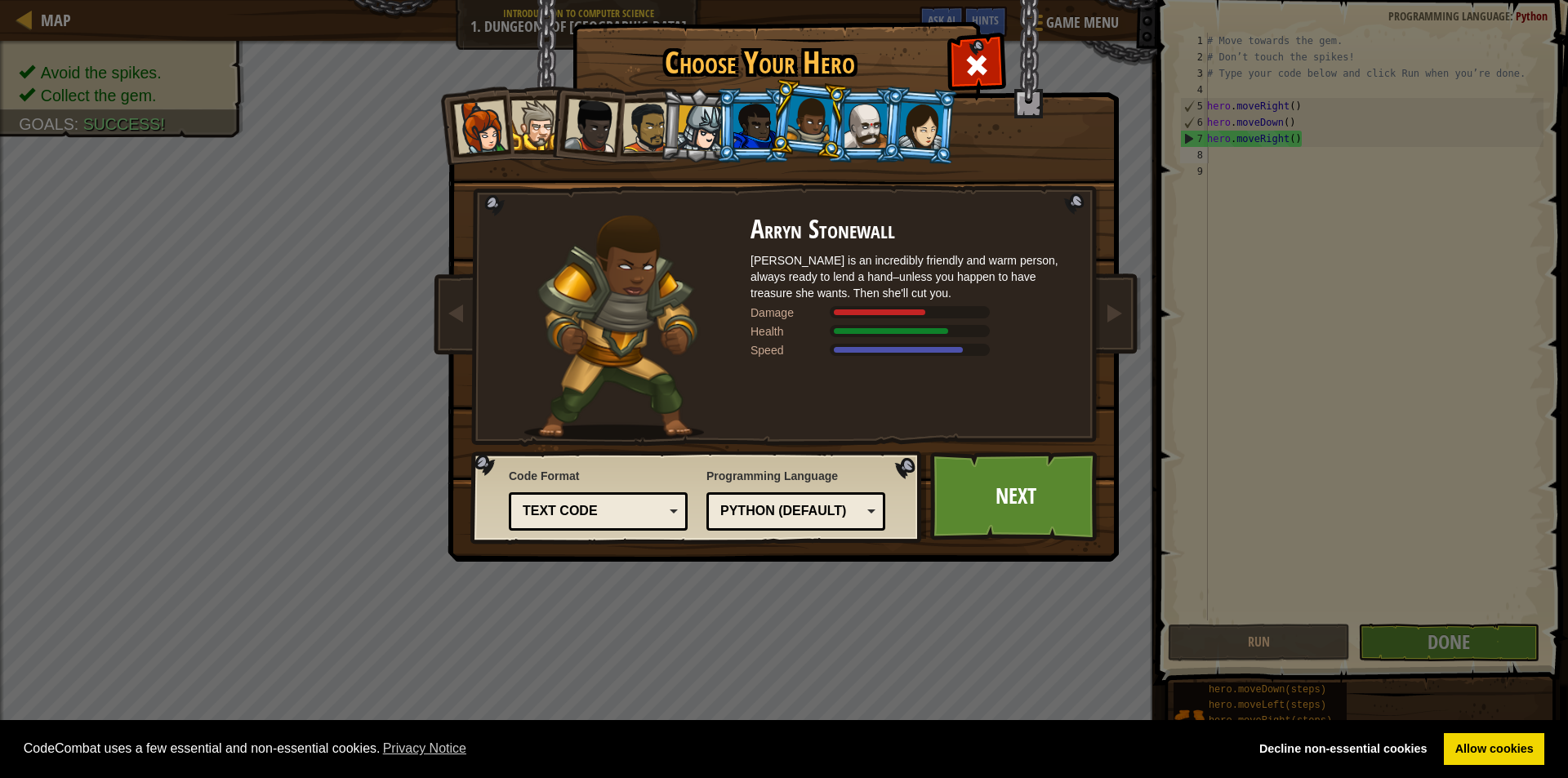
click at [739, 120] on div at bounding box center [755, 126] width 42 height 44
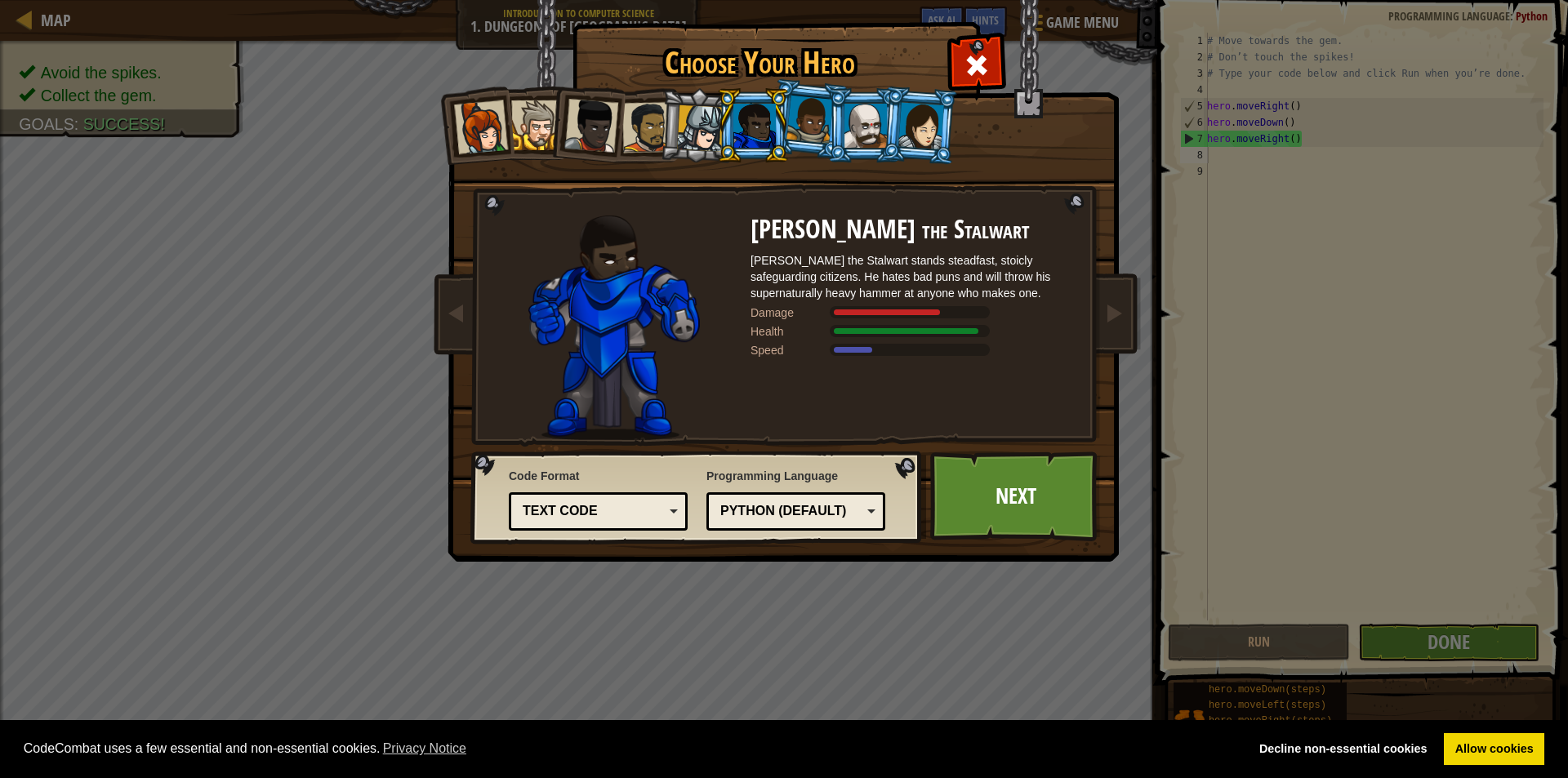
click at [712, 107] on div at bounding box center [700, 128] width 47 height 47
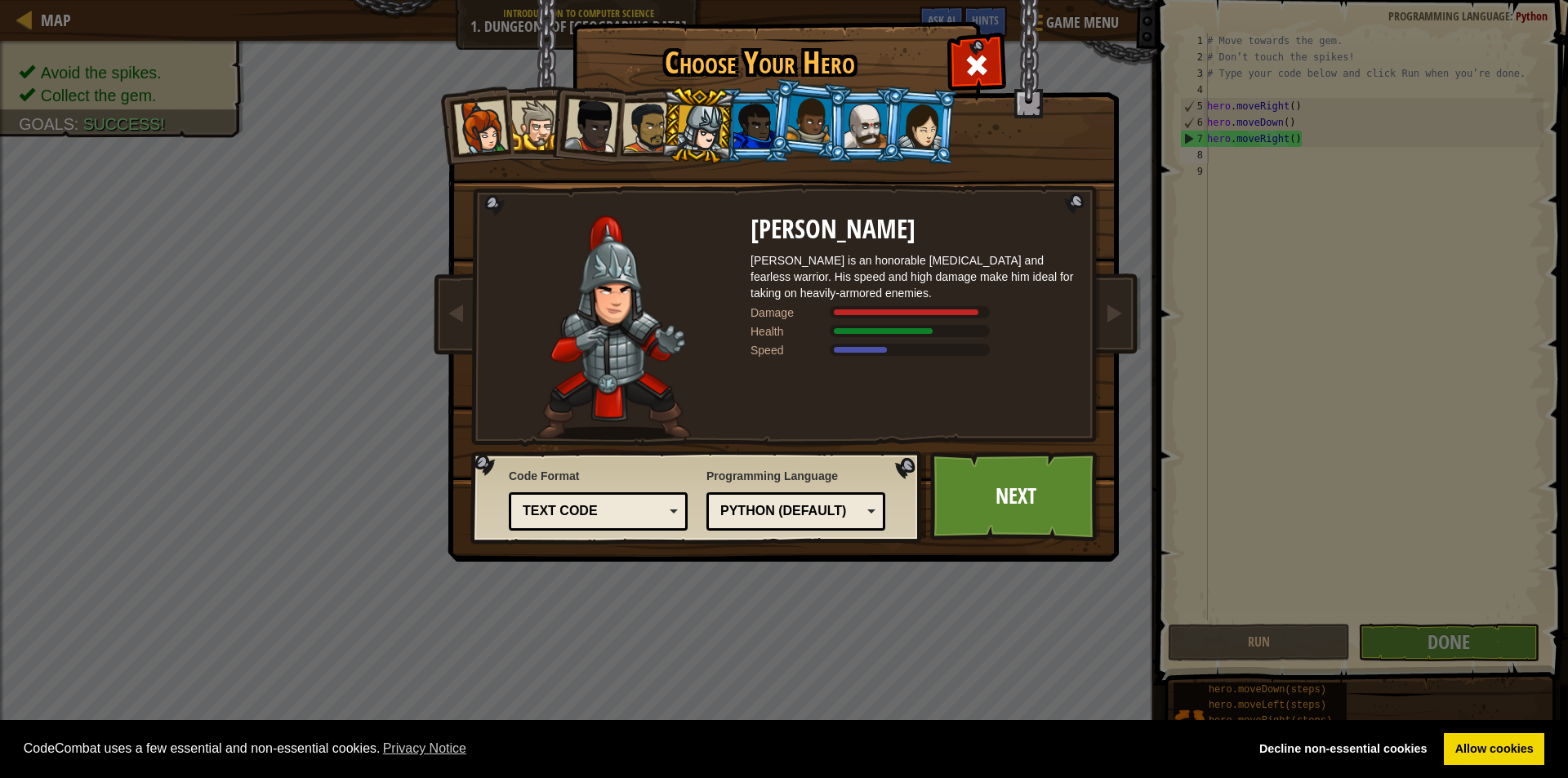
click at [821, 88] on ol at bounding box center [784, 88] width 673 height 0
click at [819, 116] on div at bounding box center [809, 120] width 47 height 48
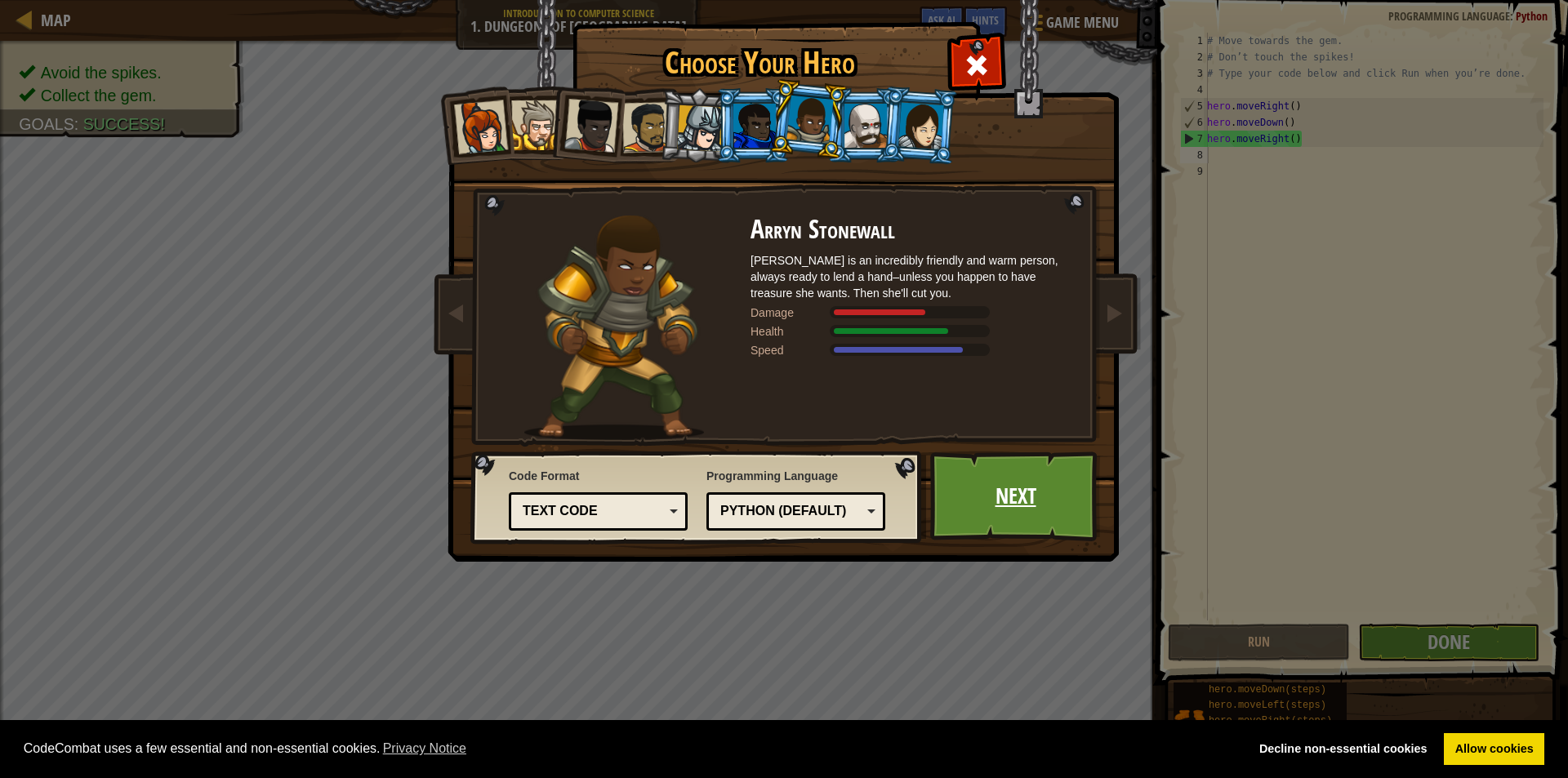
click at [1011, 502] on link "Next" at bounding box center [1015, 496] width 170 height 90
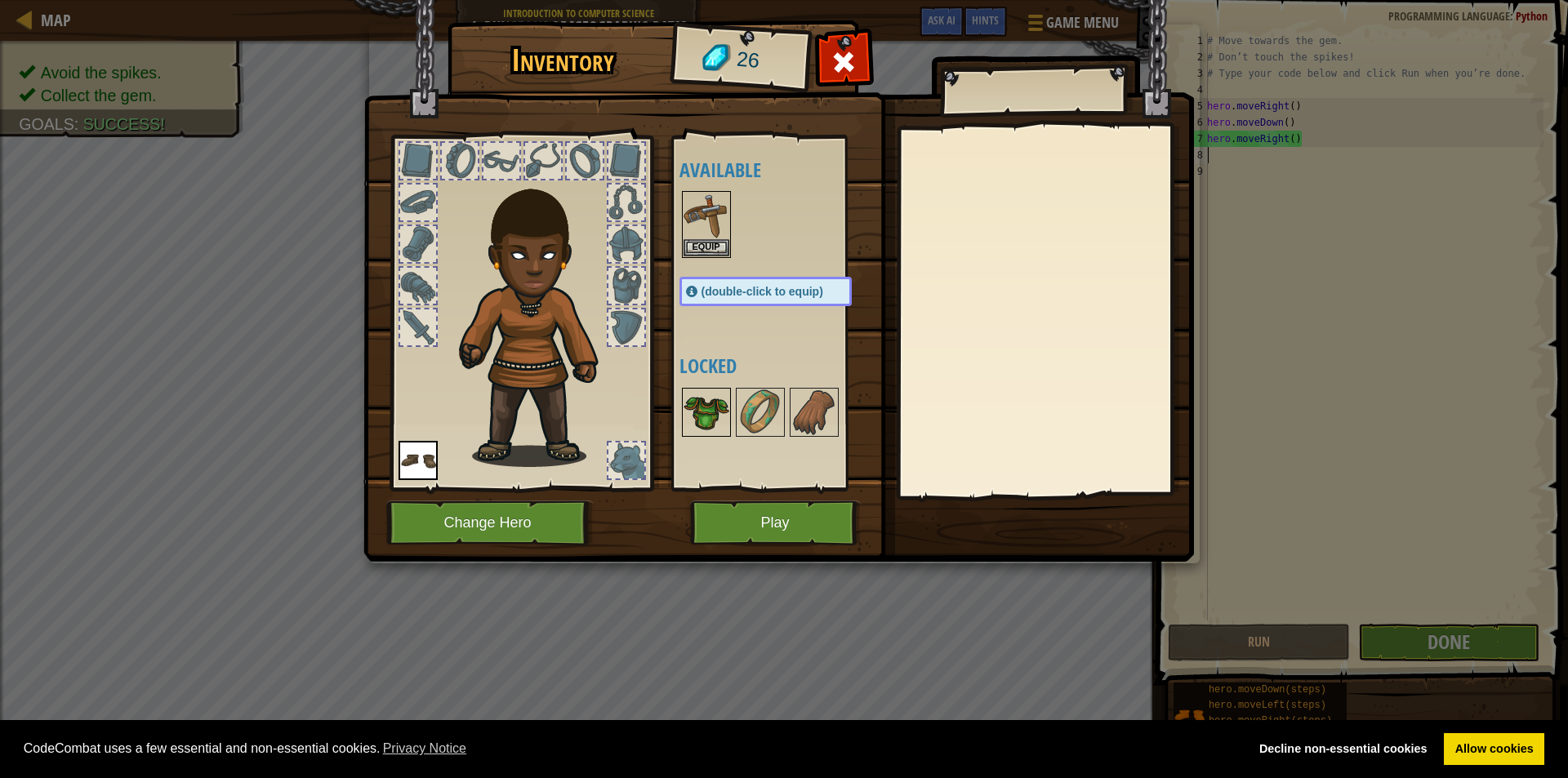
click at [690, 417] on img at bounding box center [707, 413] width 46 height 46
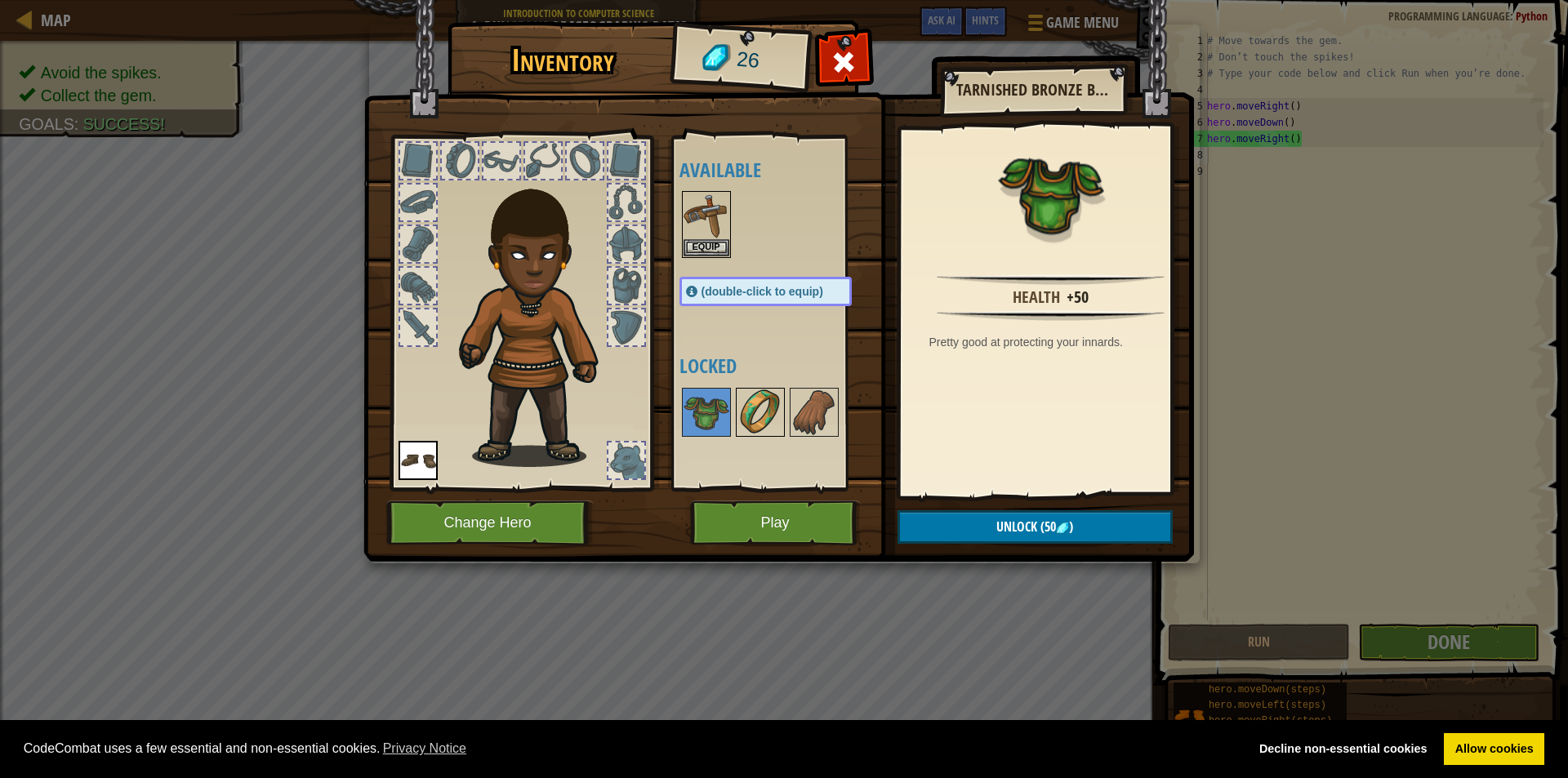
click at [736, 403] on div at bounding box center [760, 412] width 49 height 49
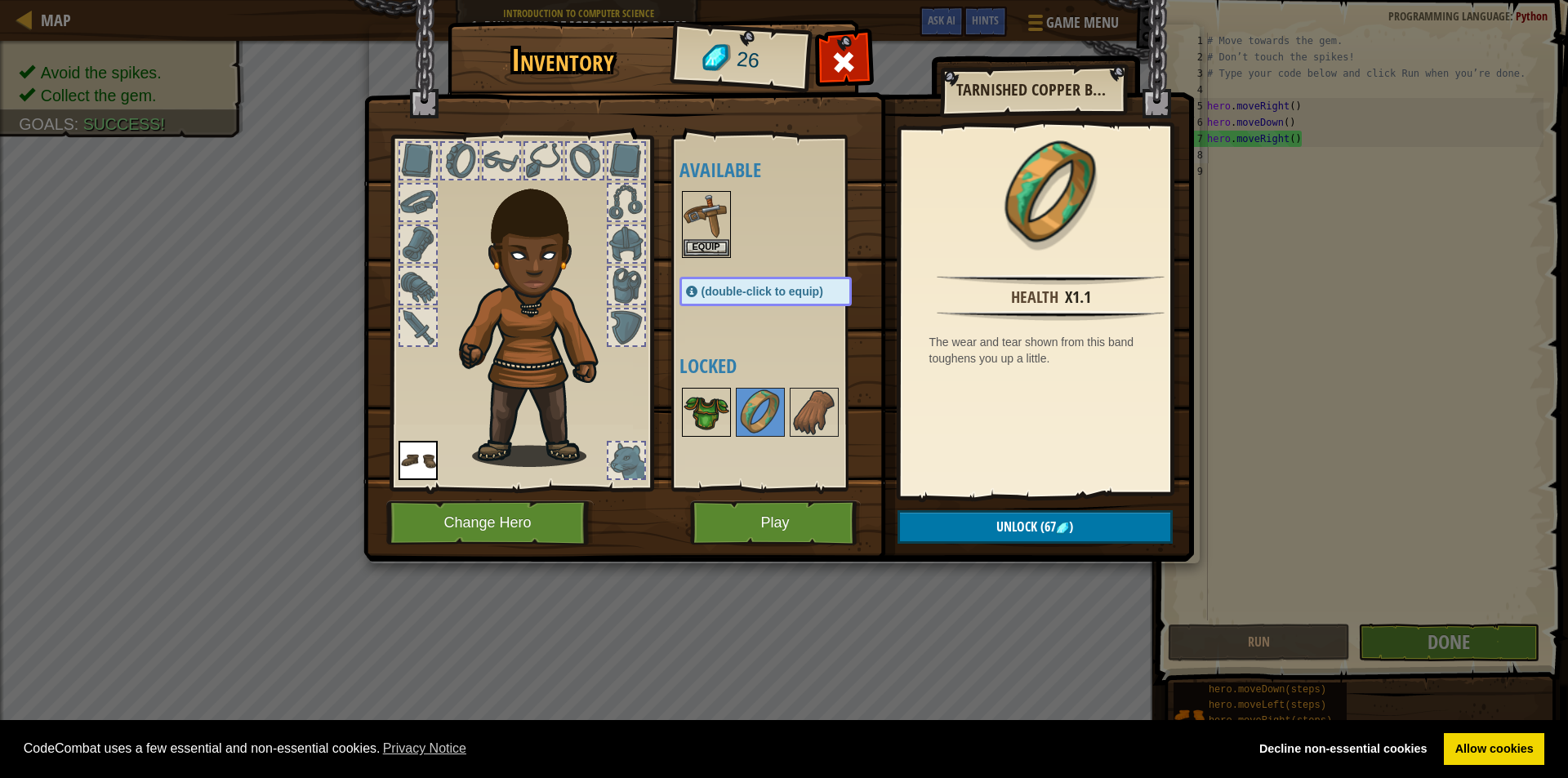
click at [718, 419] on img at bounding box center [707, 413] width 46 height 46
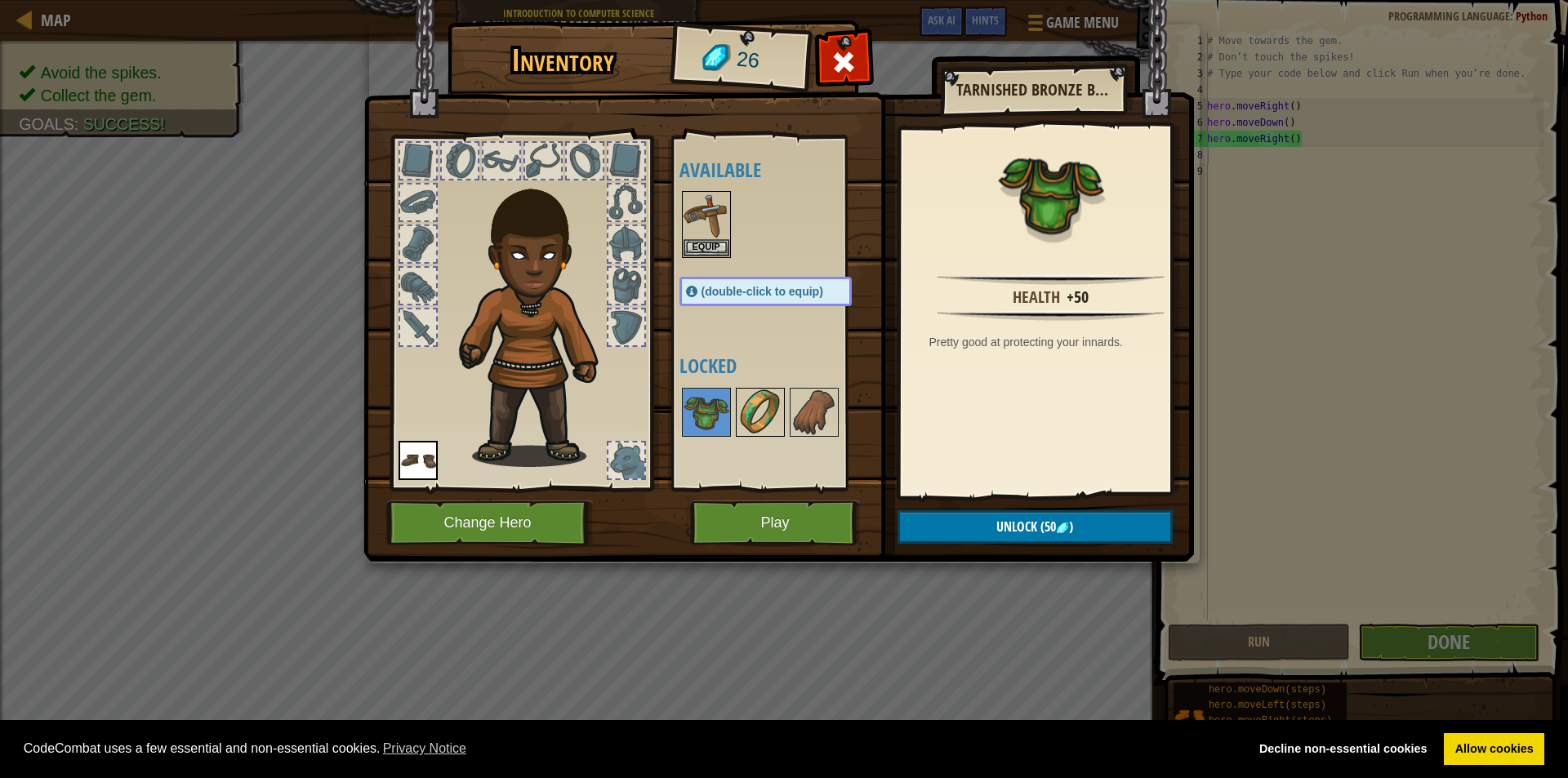
click at [772, 409] on img at bounding box center [761, 413] width 46 height 46
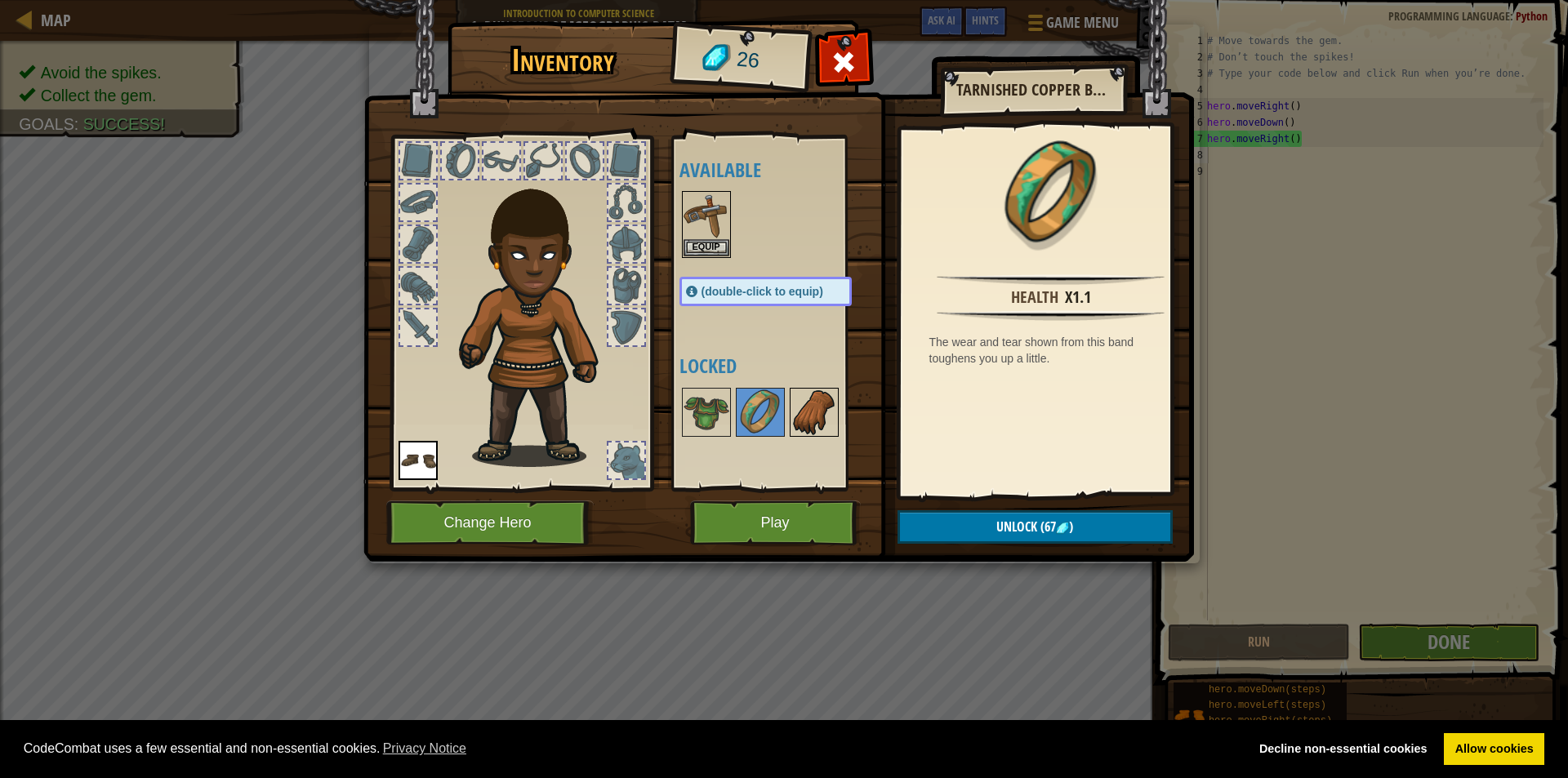
click at [801, 413] on img at bounding box center [814, 413] width 46 height 46
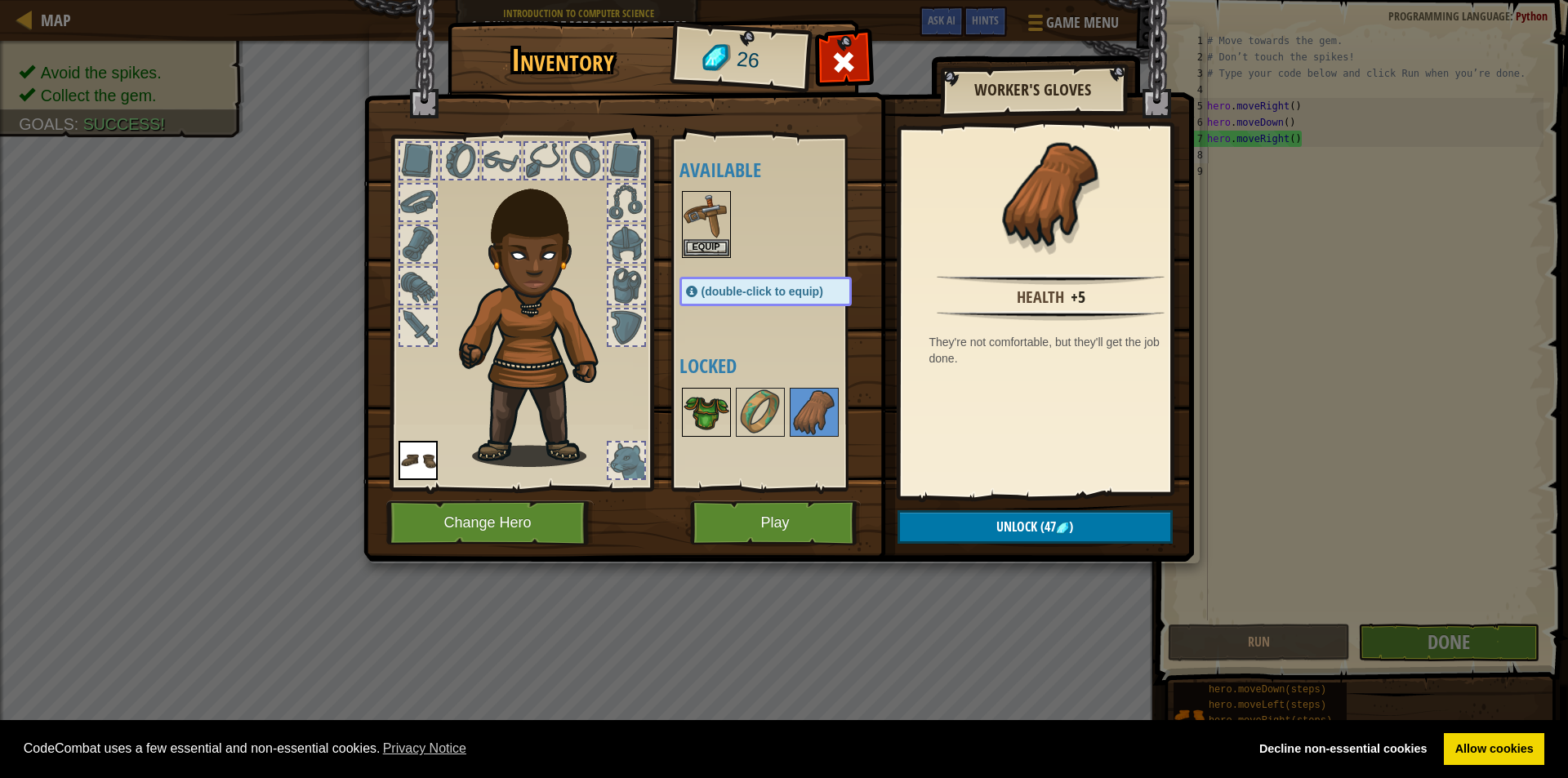
click at [689, 413] on img at bounding box center [707, 413] width 46 height 46
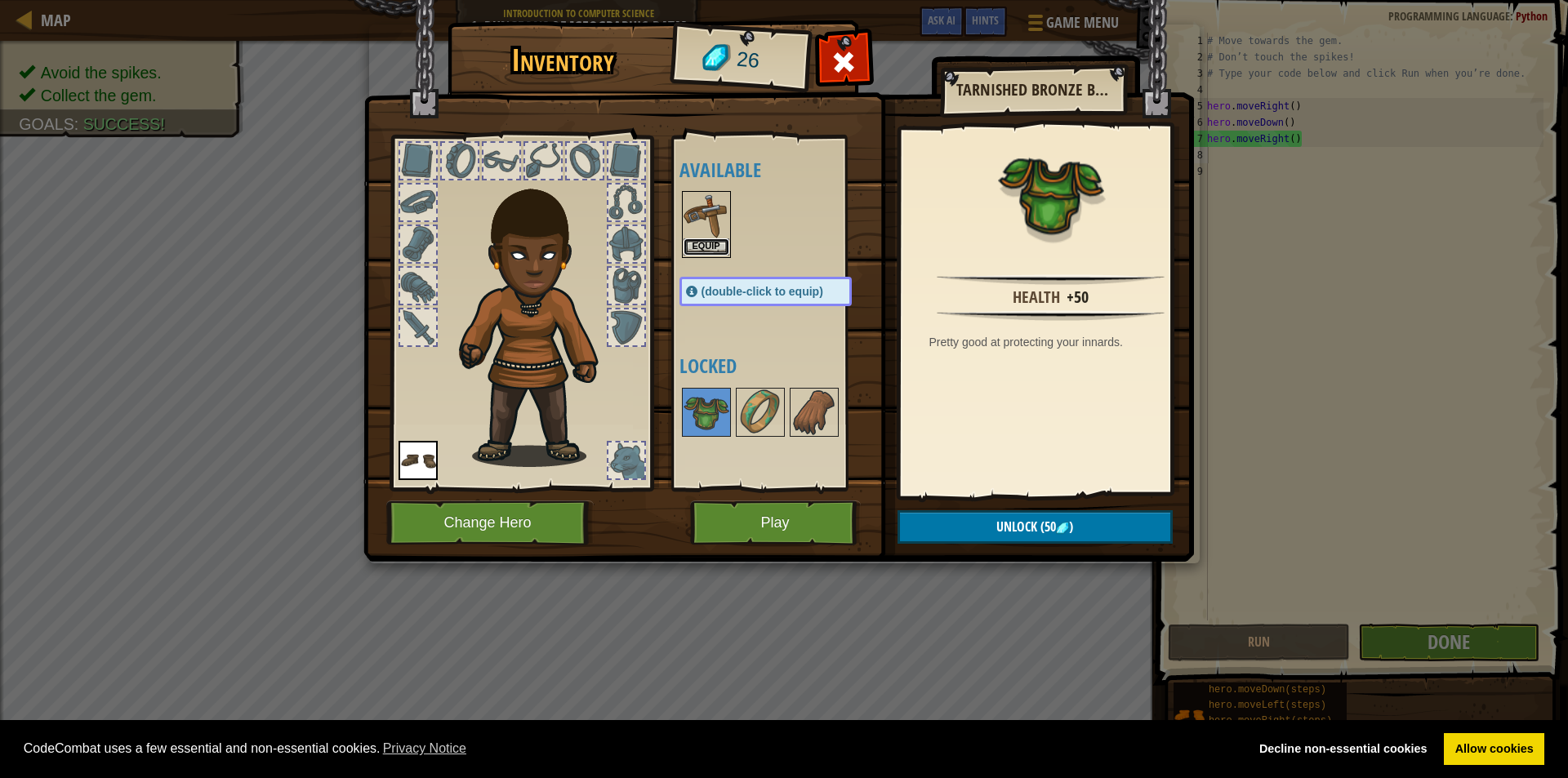
click at [707, 245] on button "Equip" at bounding box center [707, 247] width 46 height 17
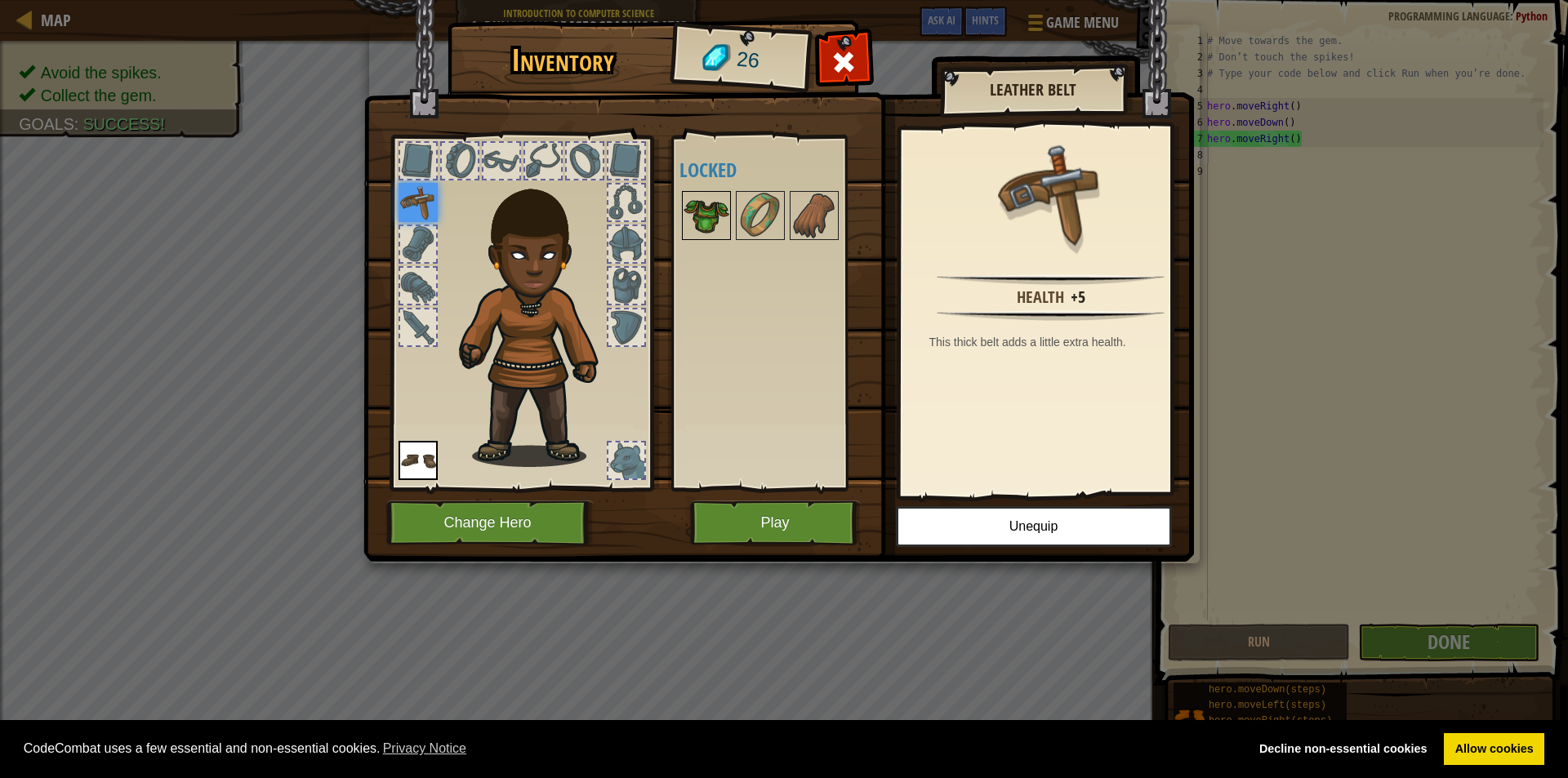
click at [690, 216] on img at bounding box center [707, 216] width 46 height 46
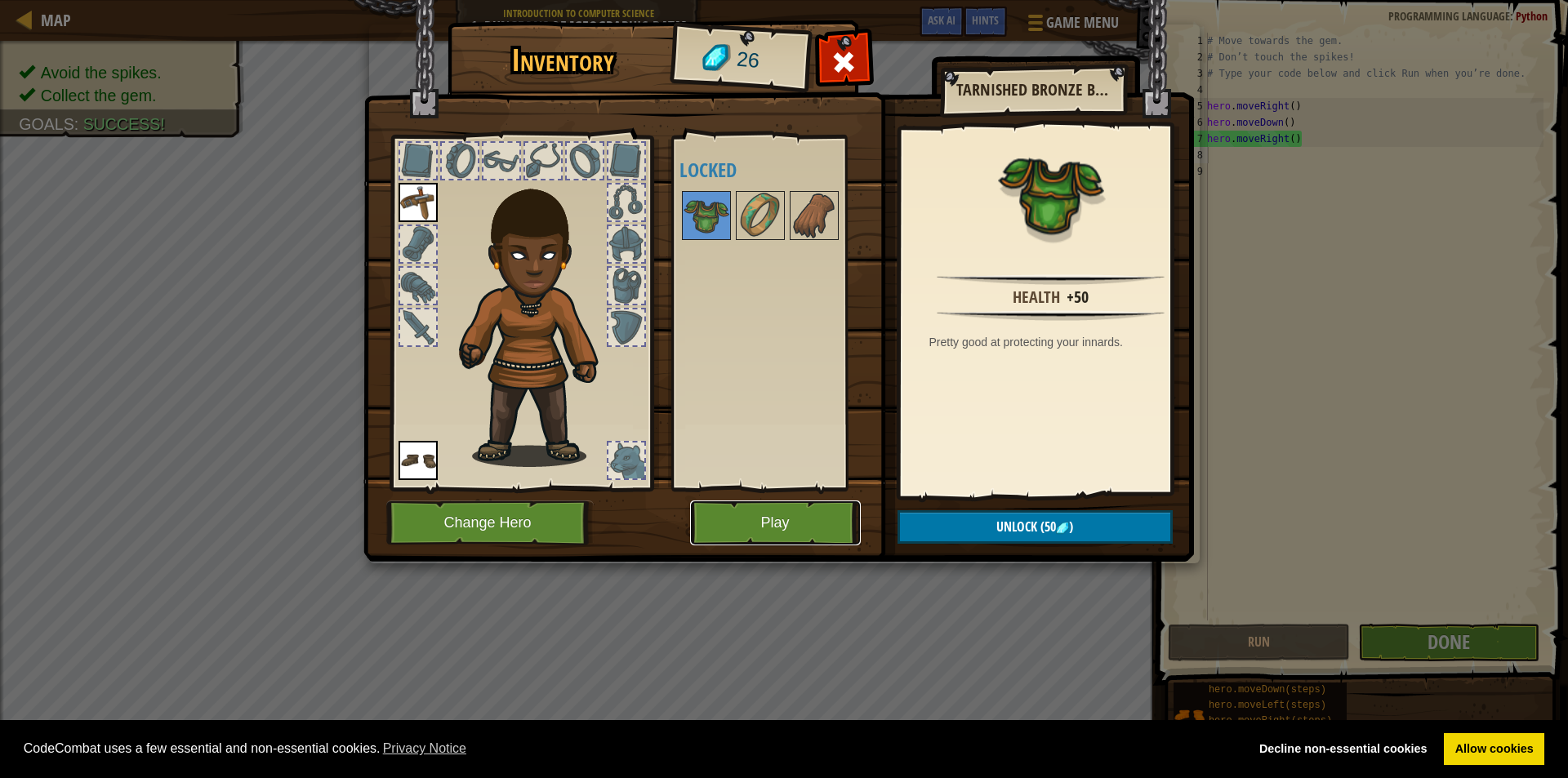
click at [763, 524] on button "Play" at bounding box center [775, 523] width 170 height 45
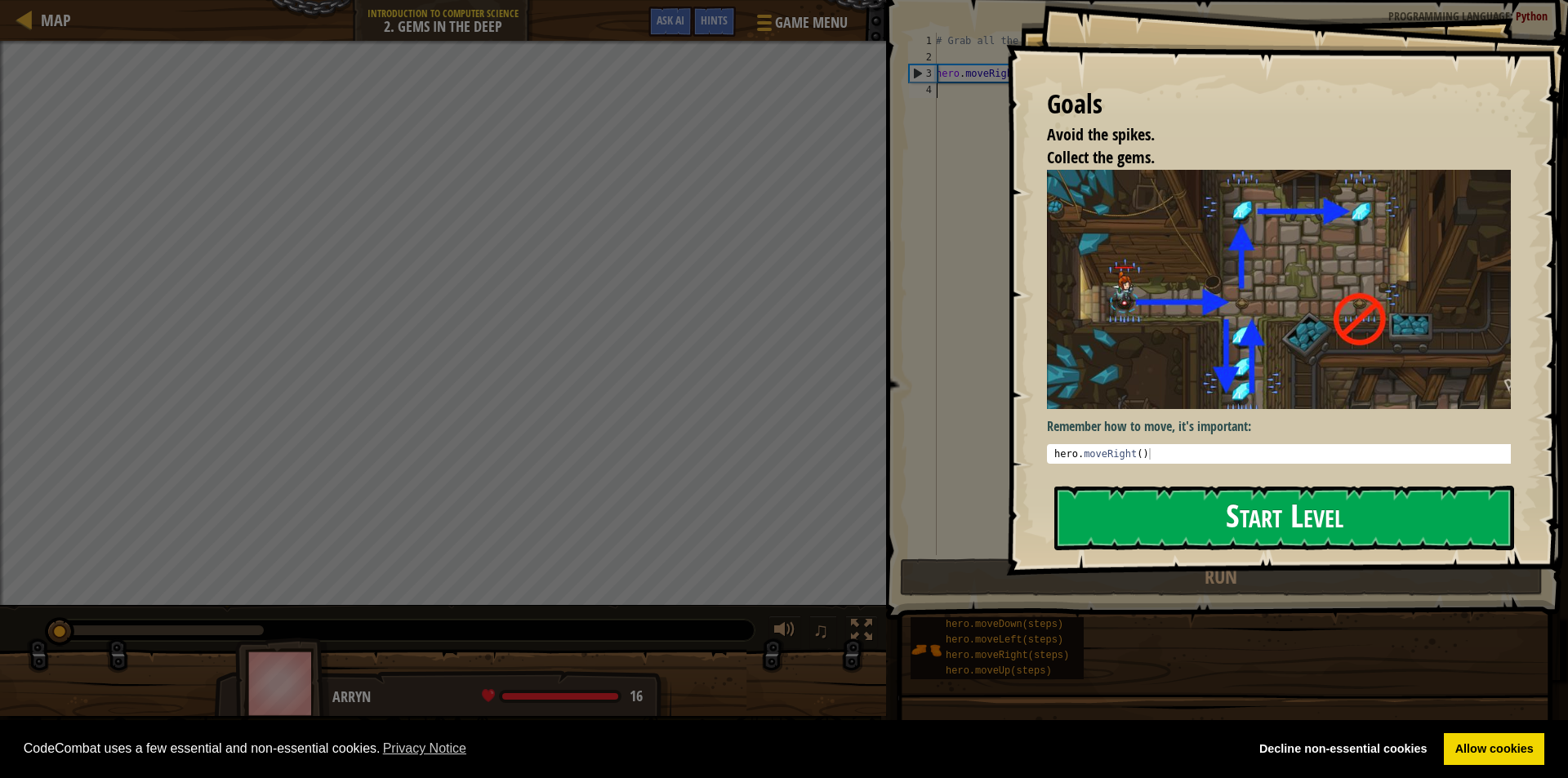
click at [1192, 501] on button "Start Level" at bounding box center [1284, 517] width 460 height 64
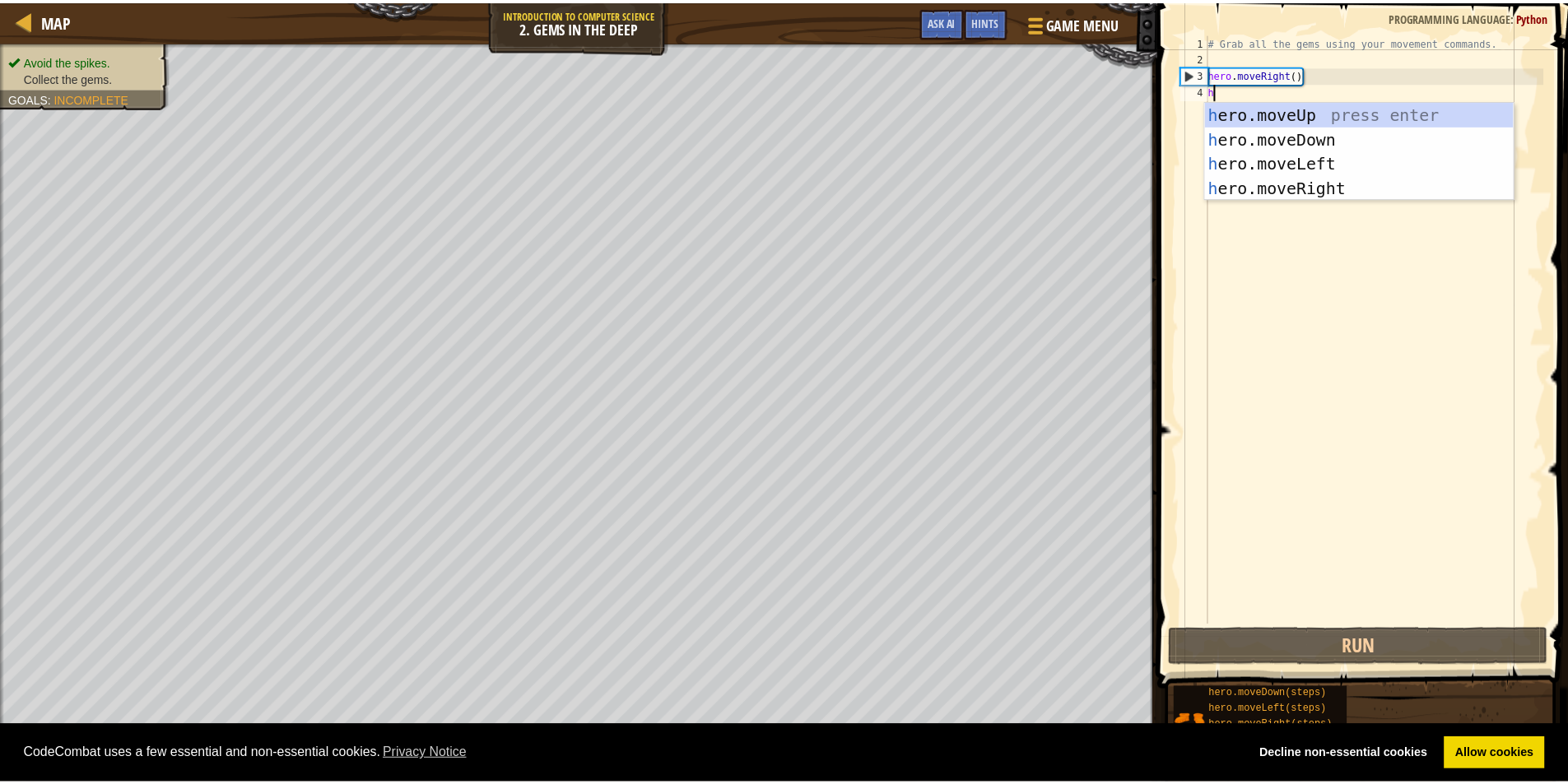
scroll to position [8, 0]
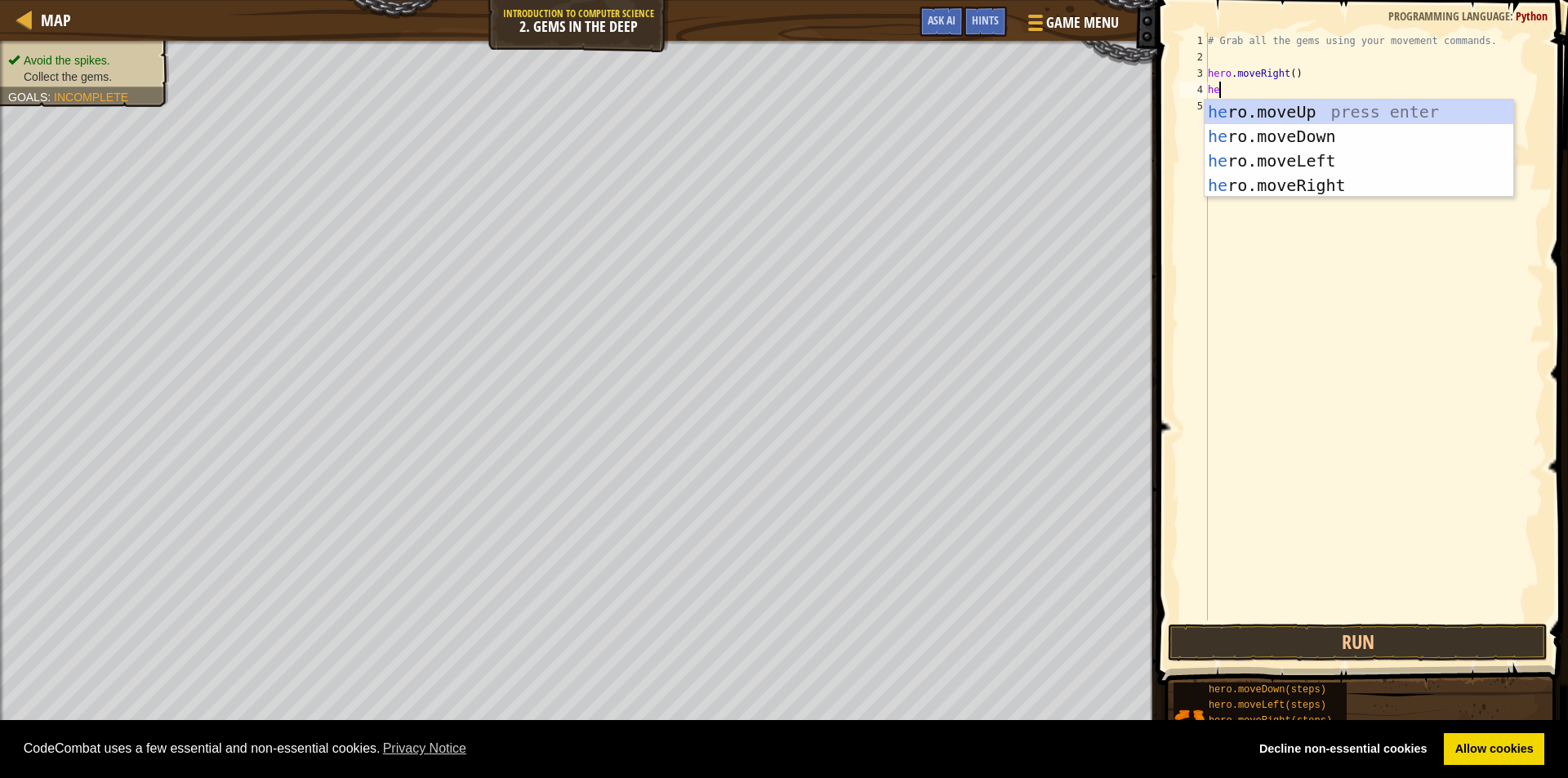
type textarea "her"
click at [1314, 103] on div "her o.moveUp press enter her o.moveDown press enter her o.moveLeft press enter …" at bounding box center [1358, 172] width 308 height 147
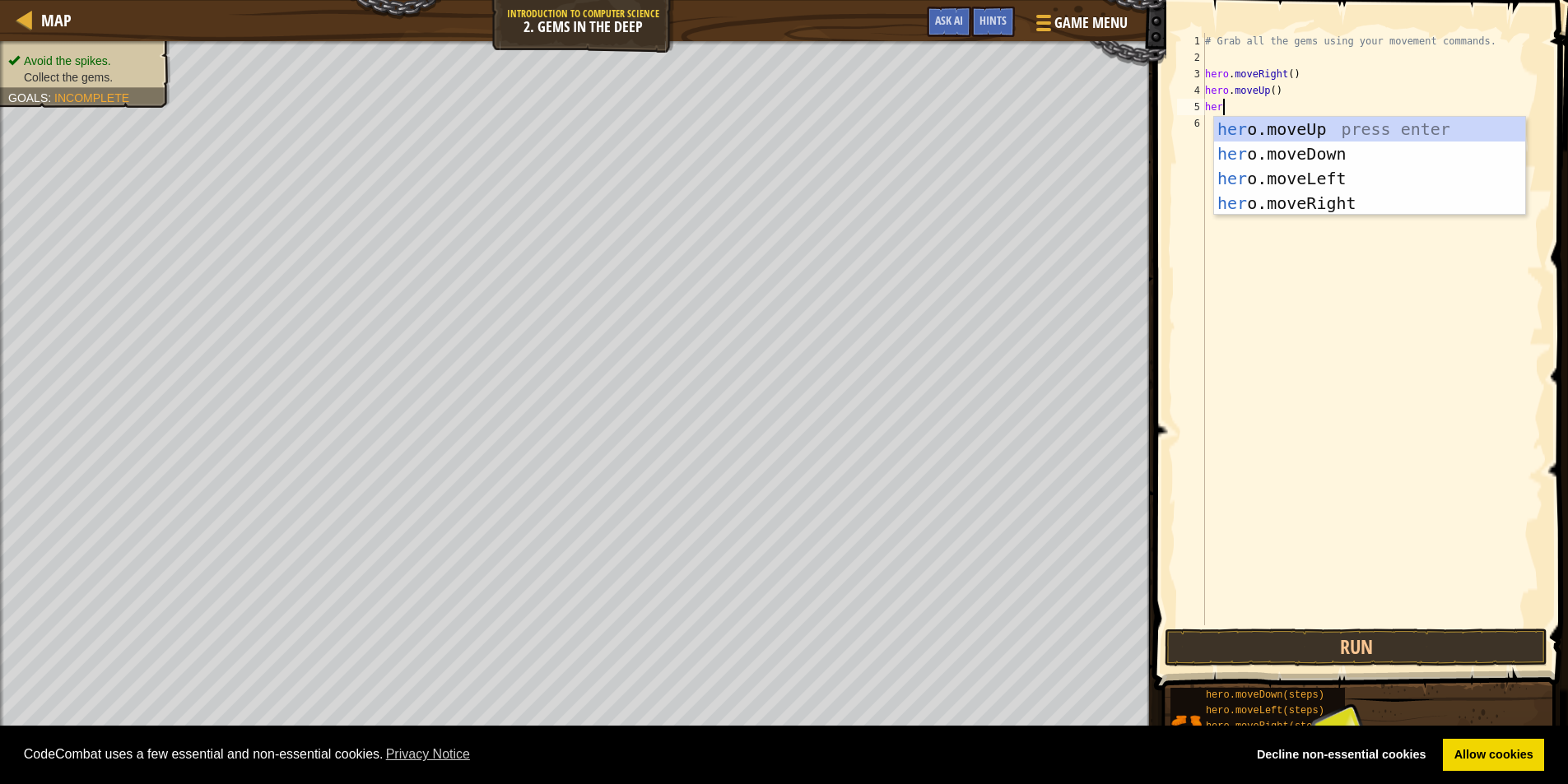
type textarea "hero"
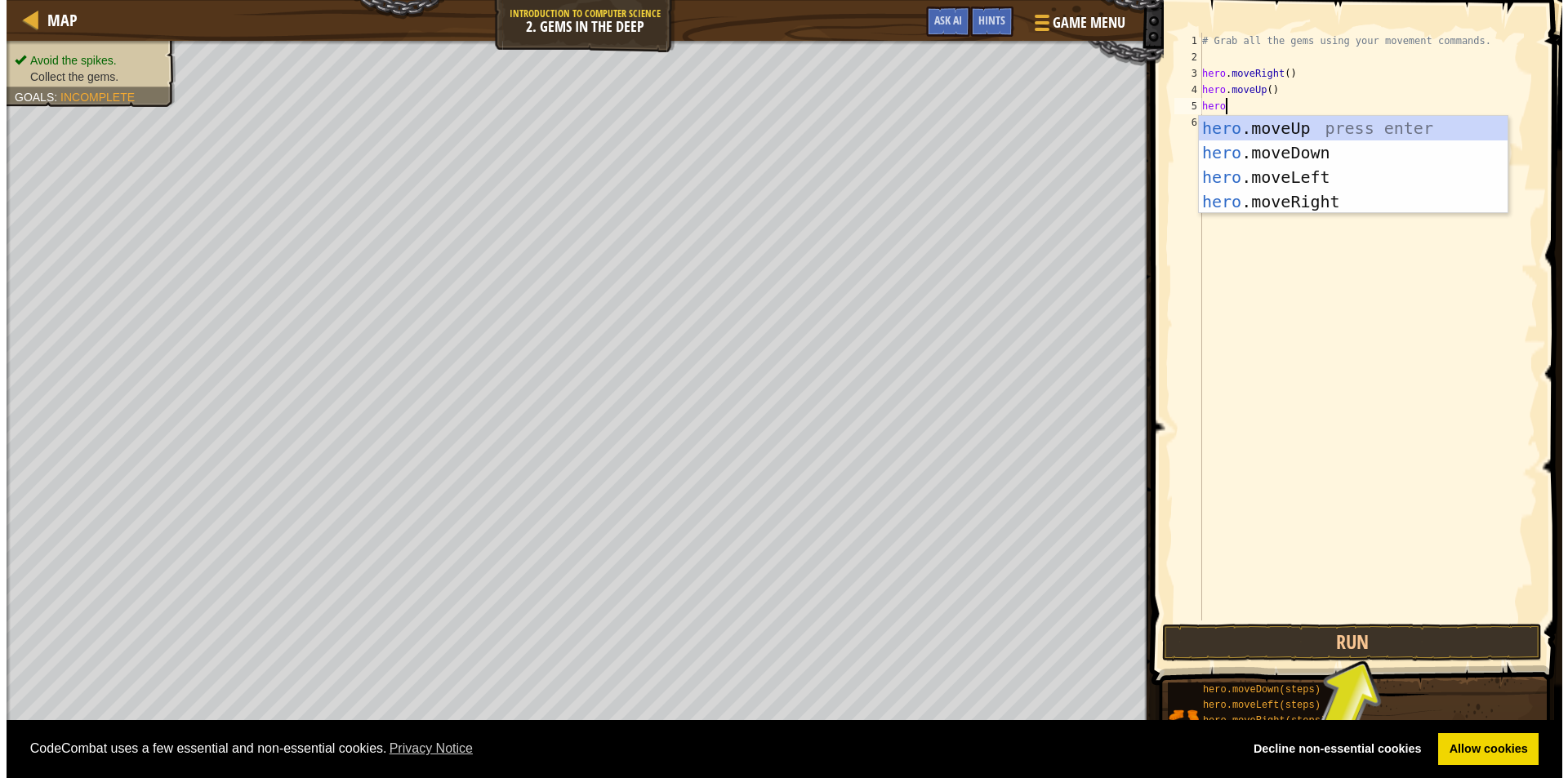
scroll to position [8, 1]
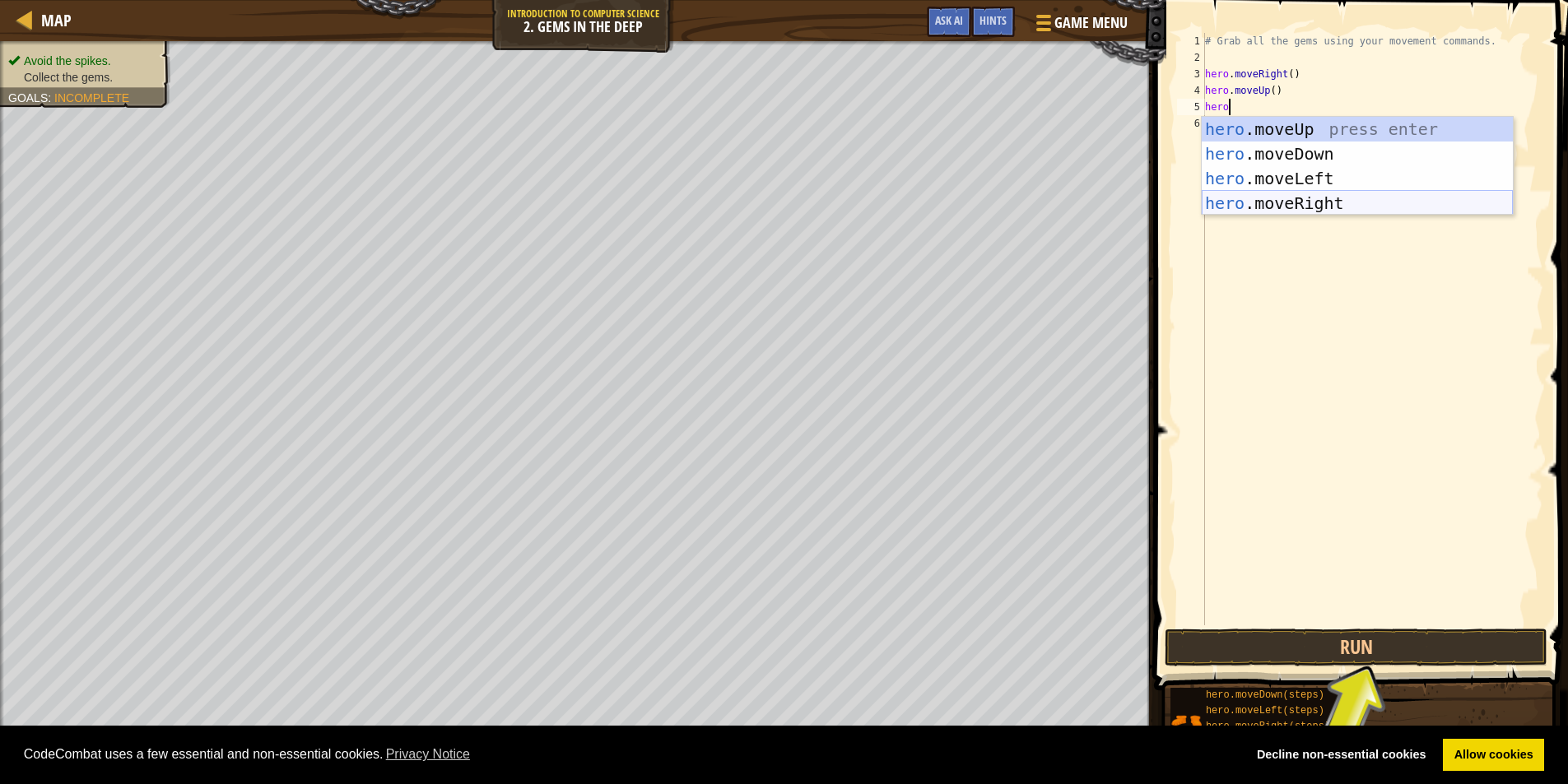
click at [1271, 209] on div "hero .moveUp press enter hero .moveDown press enter hero .moveLeft press enter …" at bounding box center [1358, 190] width 311 height 148
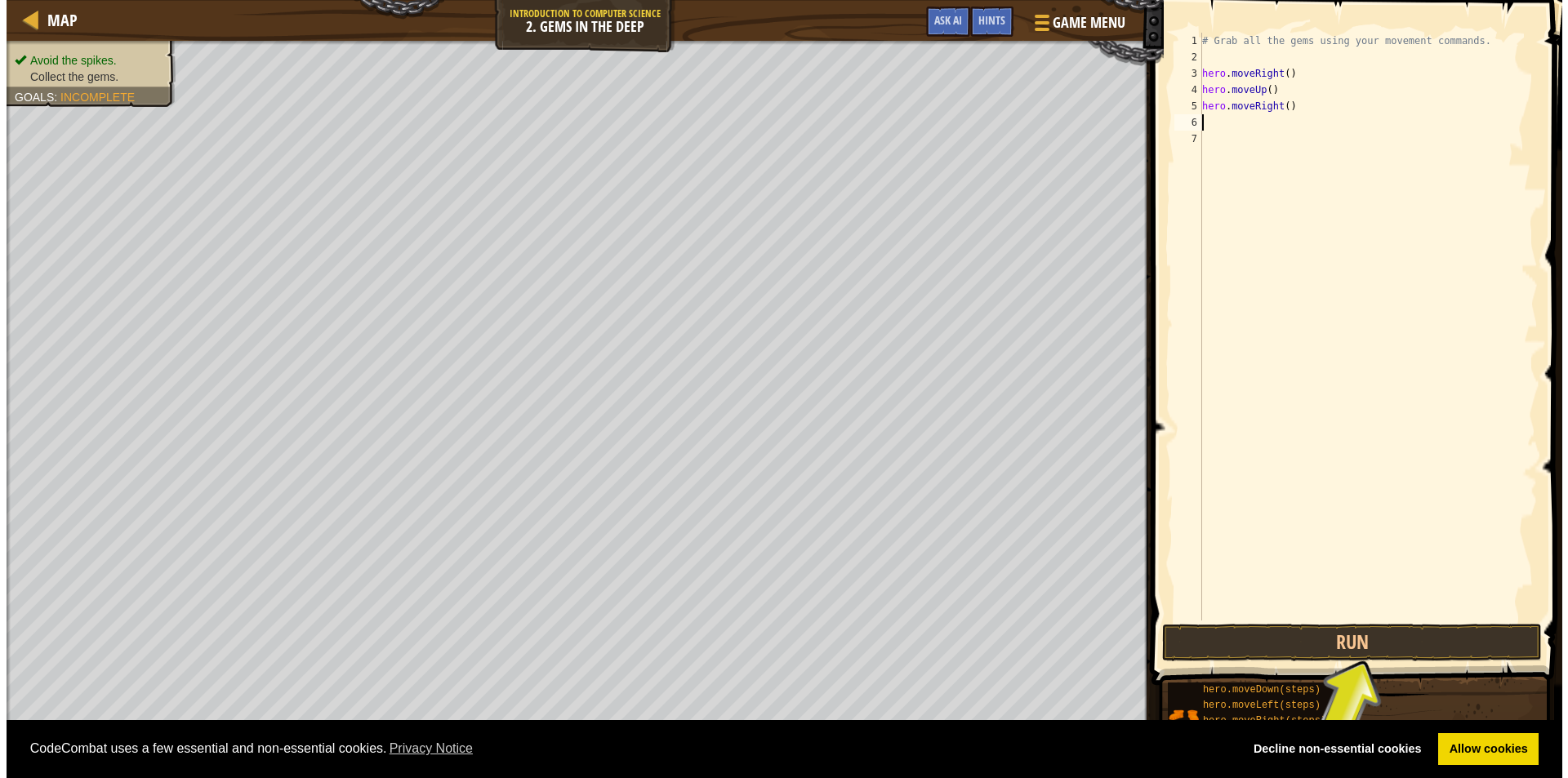
scroll to position [8, 0]
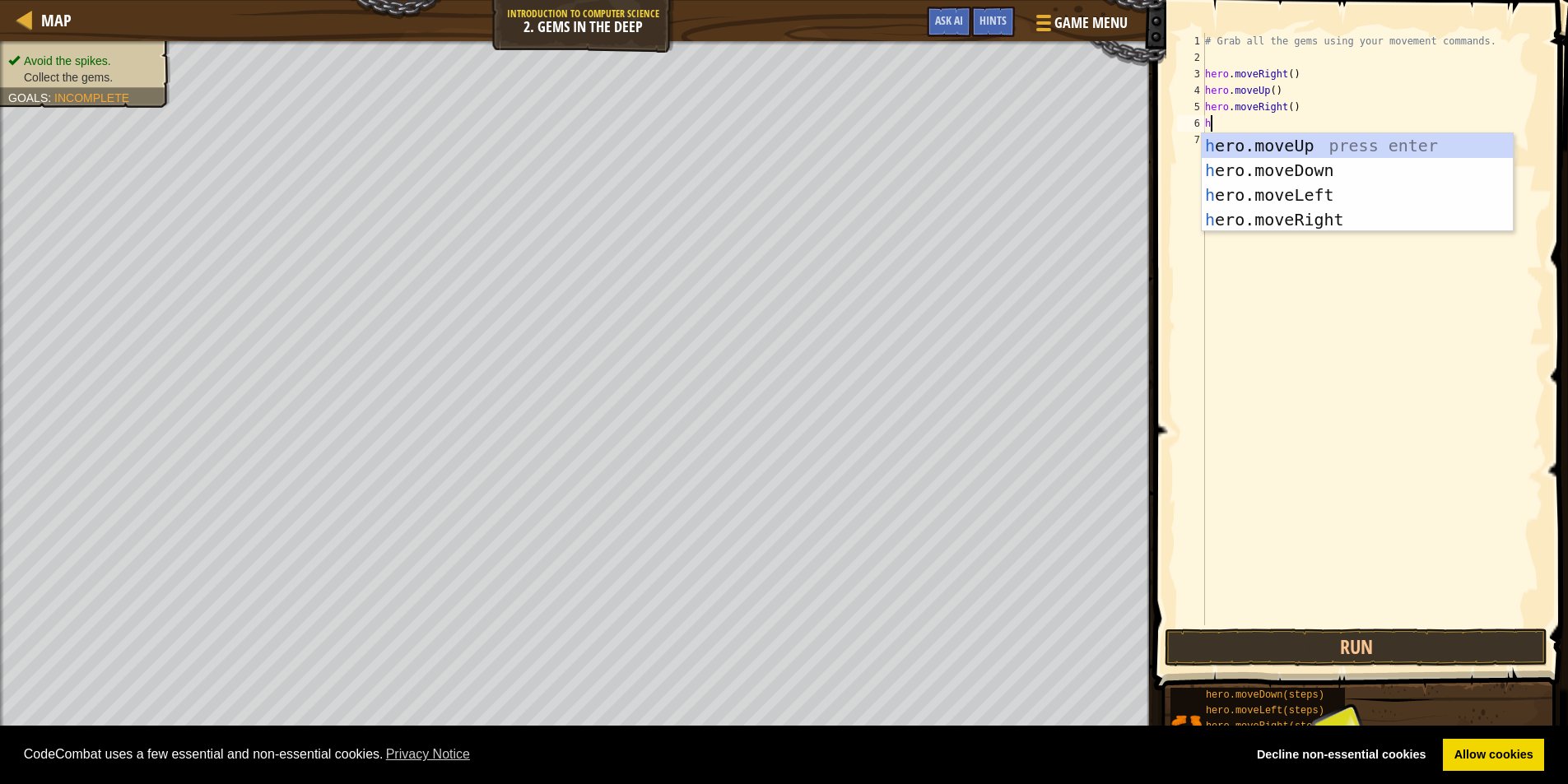
type textarea "he"
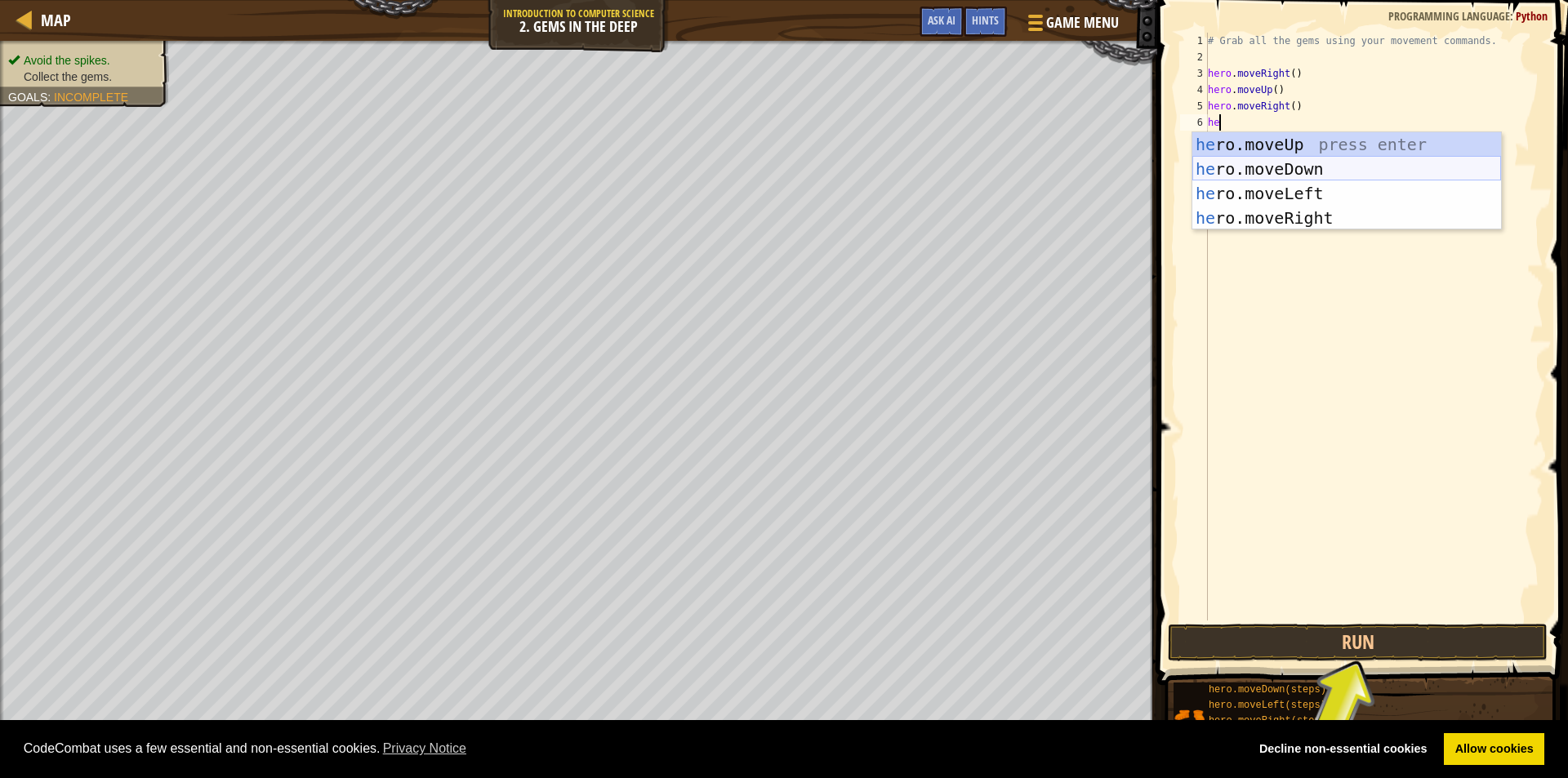
click at [1263, 173] on div "he ro.moveUp press enter he ro.moveDown press enter he ro.moveLeft press enter …" at bounding box center [1347, 205] width 308 height 147
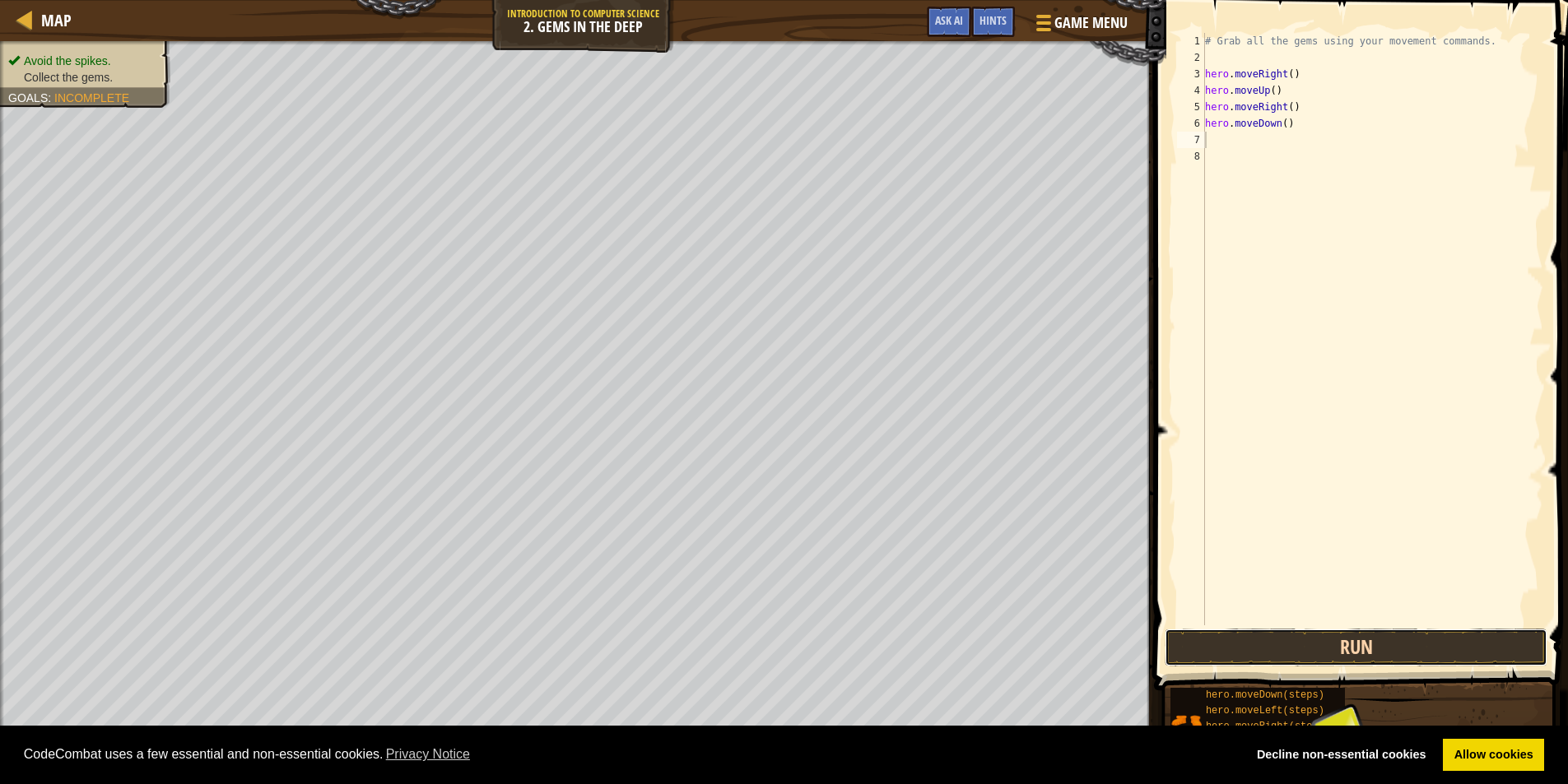
drag, startPoint x: 1410, startPoint y: 650, endPoint x: 1404, endPoint y: 643, distance: 9.2
click at [1408, 648] on button "Run" at bounding box center [1356, 647] width 382 height 38
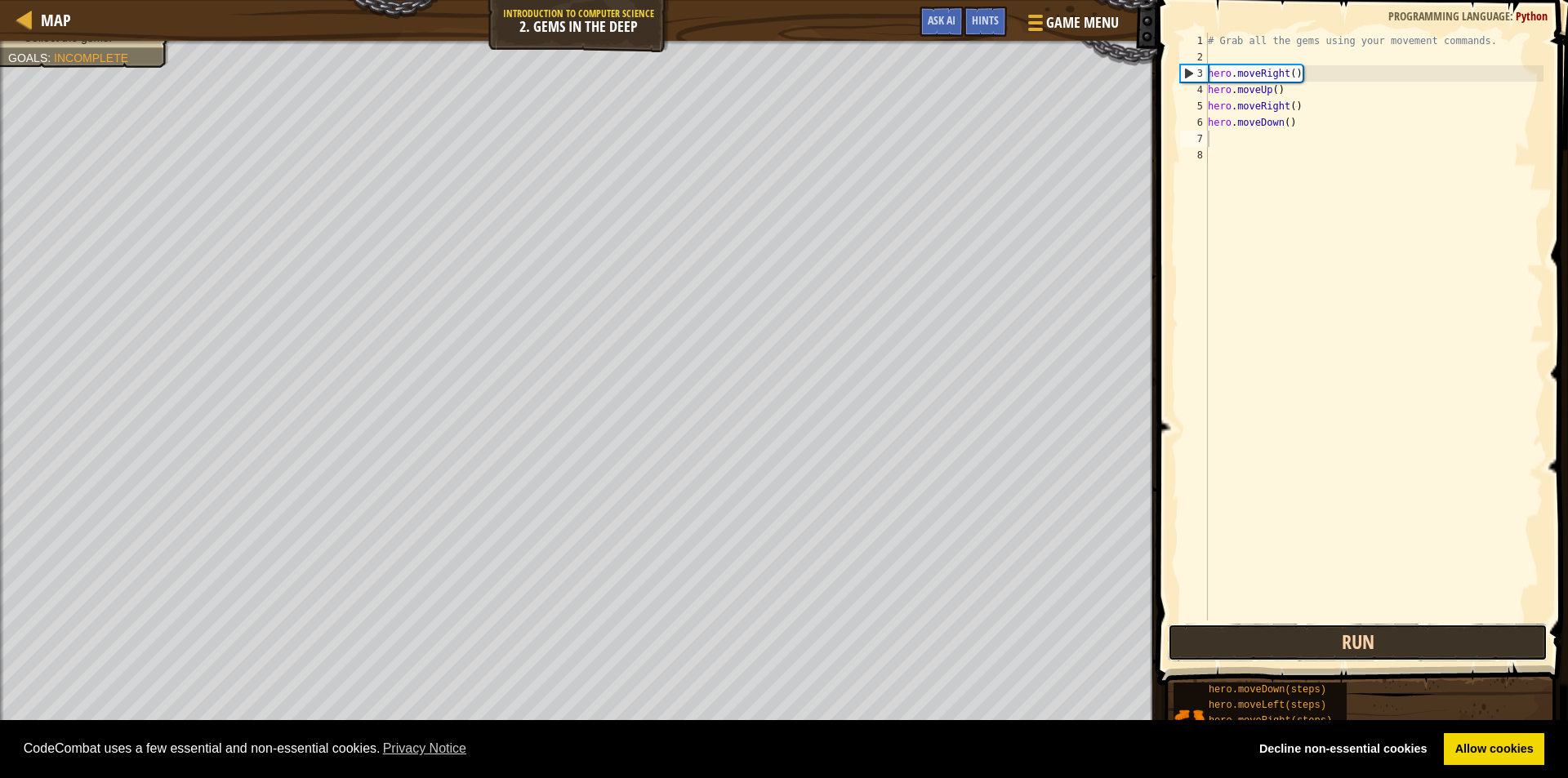
click at [1443, 641] on button "Run" at bounding box center [1357, 642] width 379 height 37
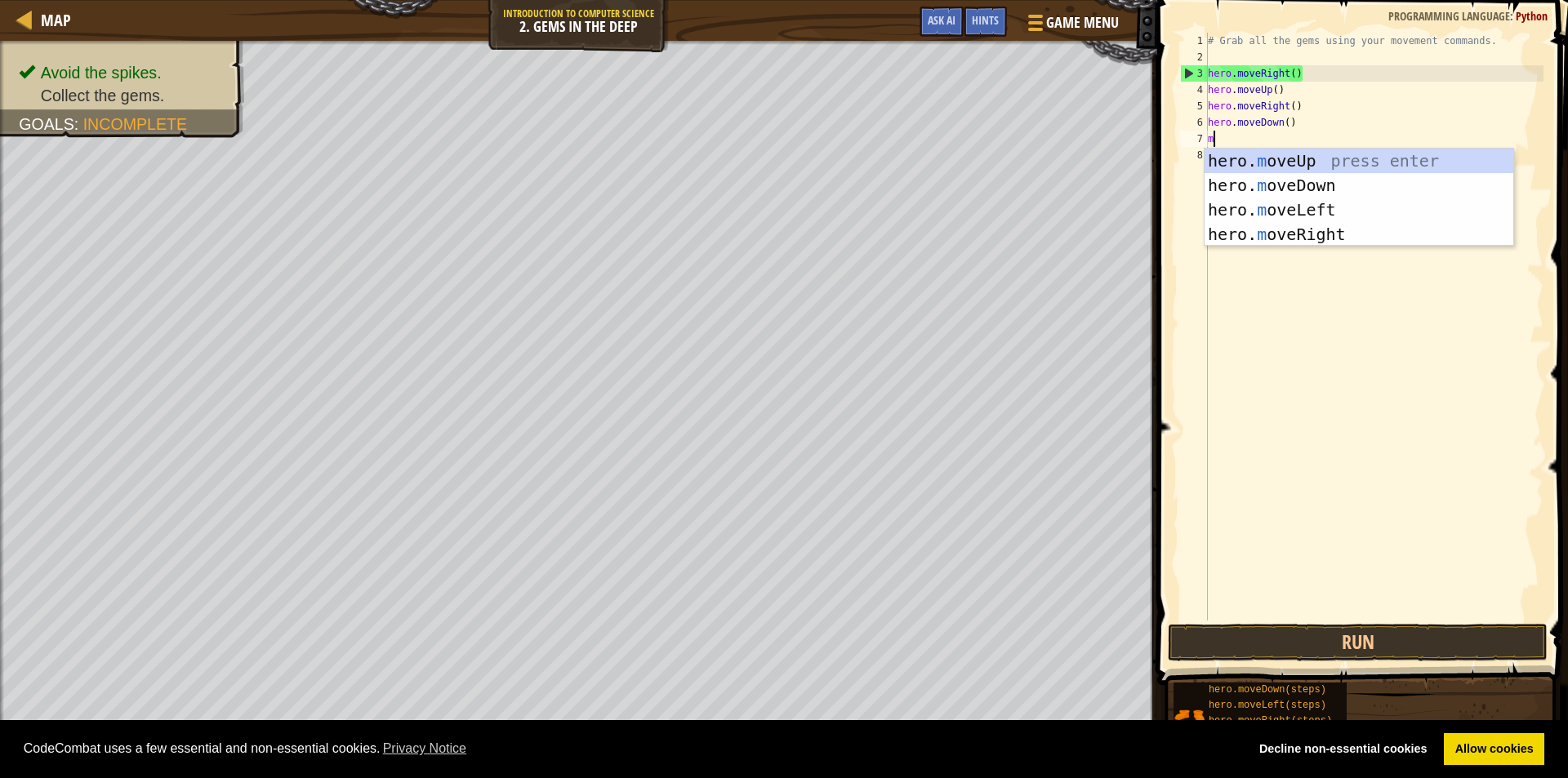
type textarea "mo"
click at [1291, 207] on div "hero. mo veUp press enter hero. mo veDown press enter hero. mo veLeft press ent…" at bounding box center [1358, 221] width 308 height 147
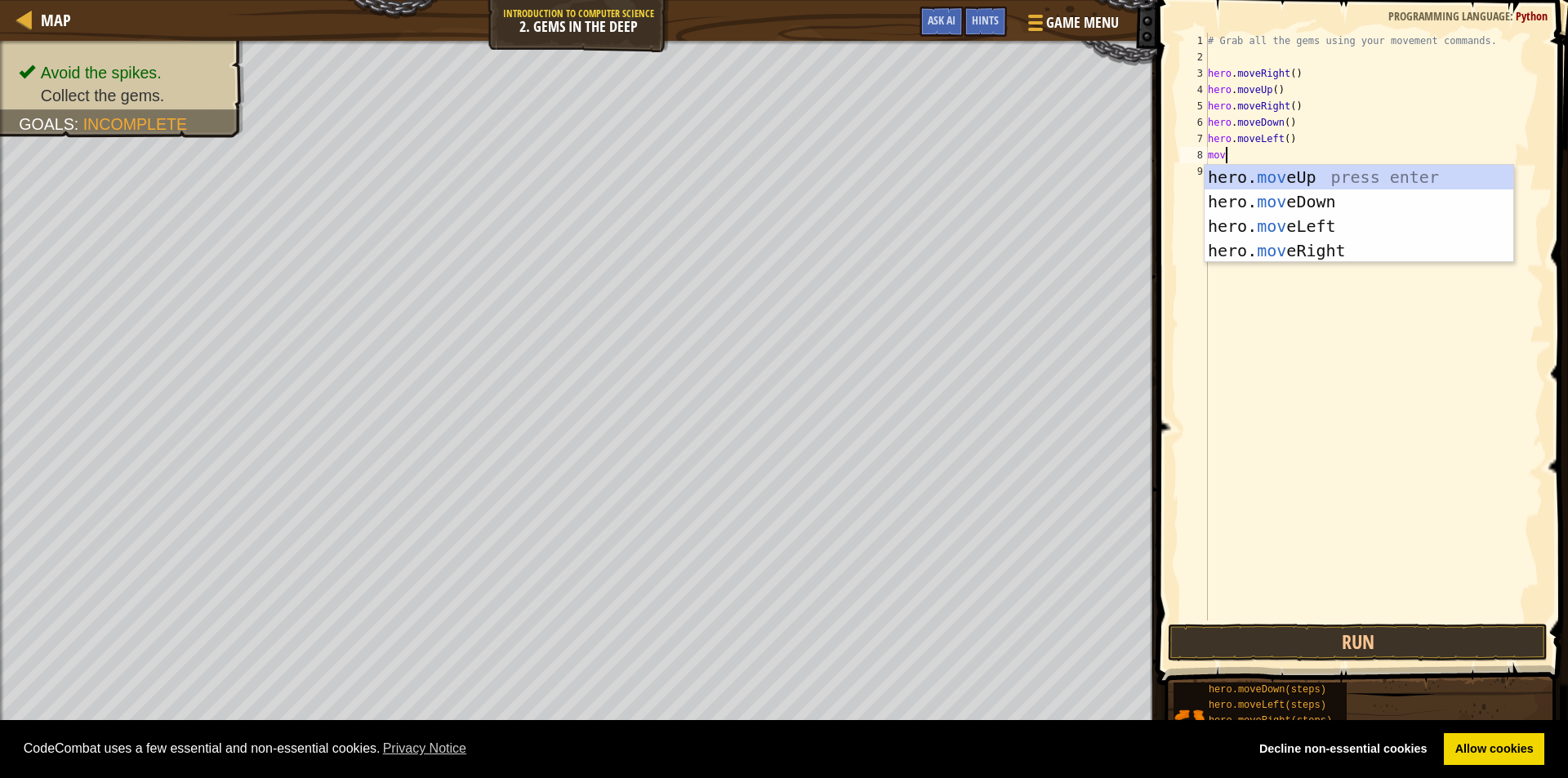
type textarea "move"
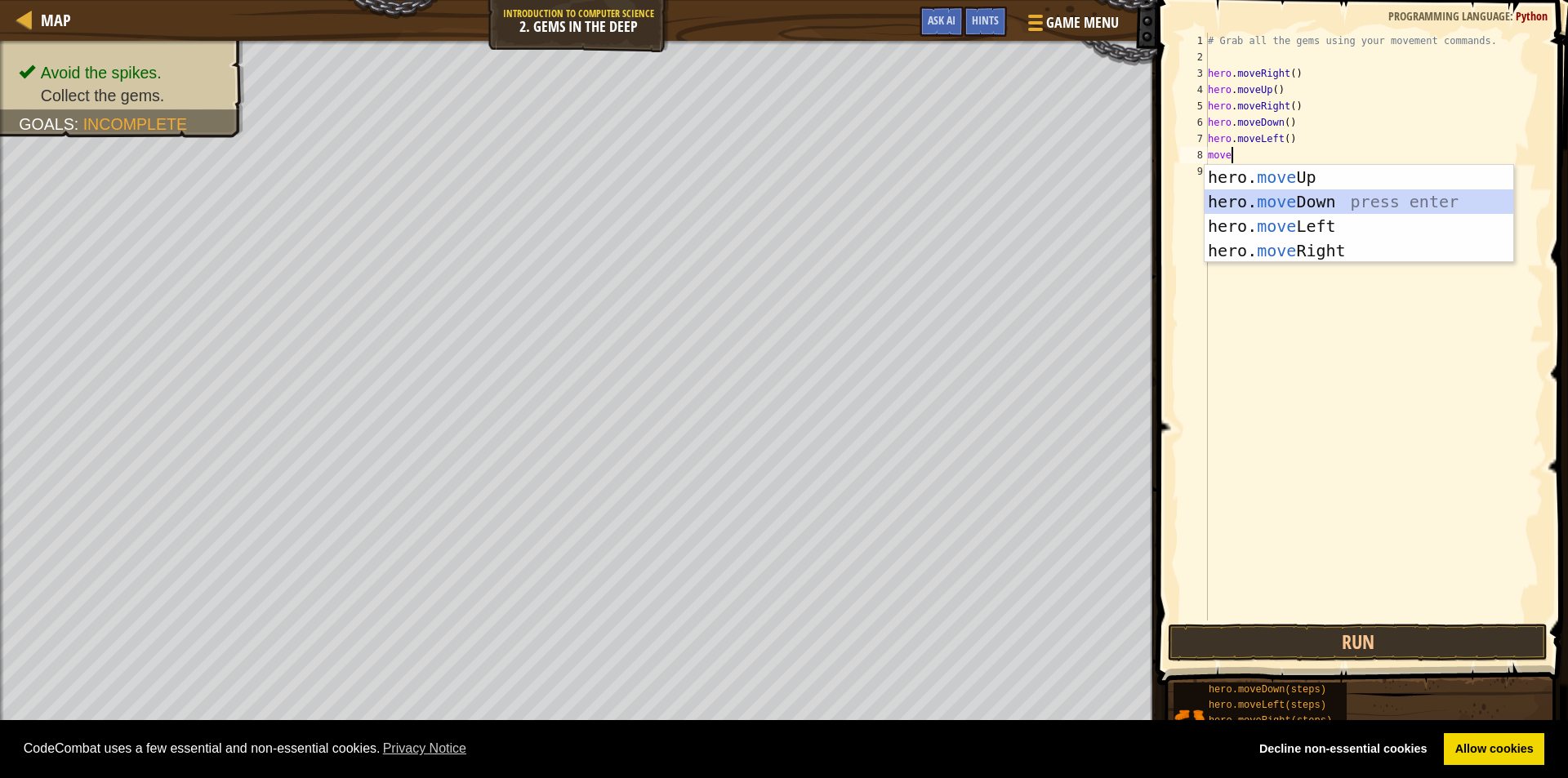
click at [1284, 198] on div "hero. move Up press enter hero. move Down press enter hero. move Left press ent…" at bounding box center [1358, 238] width 308 height 147
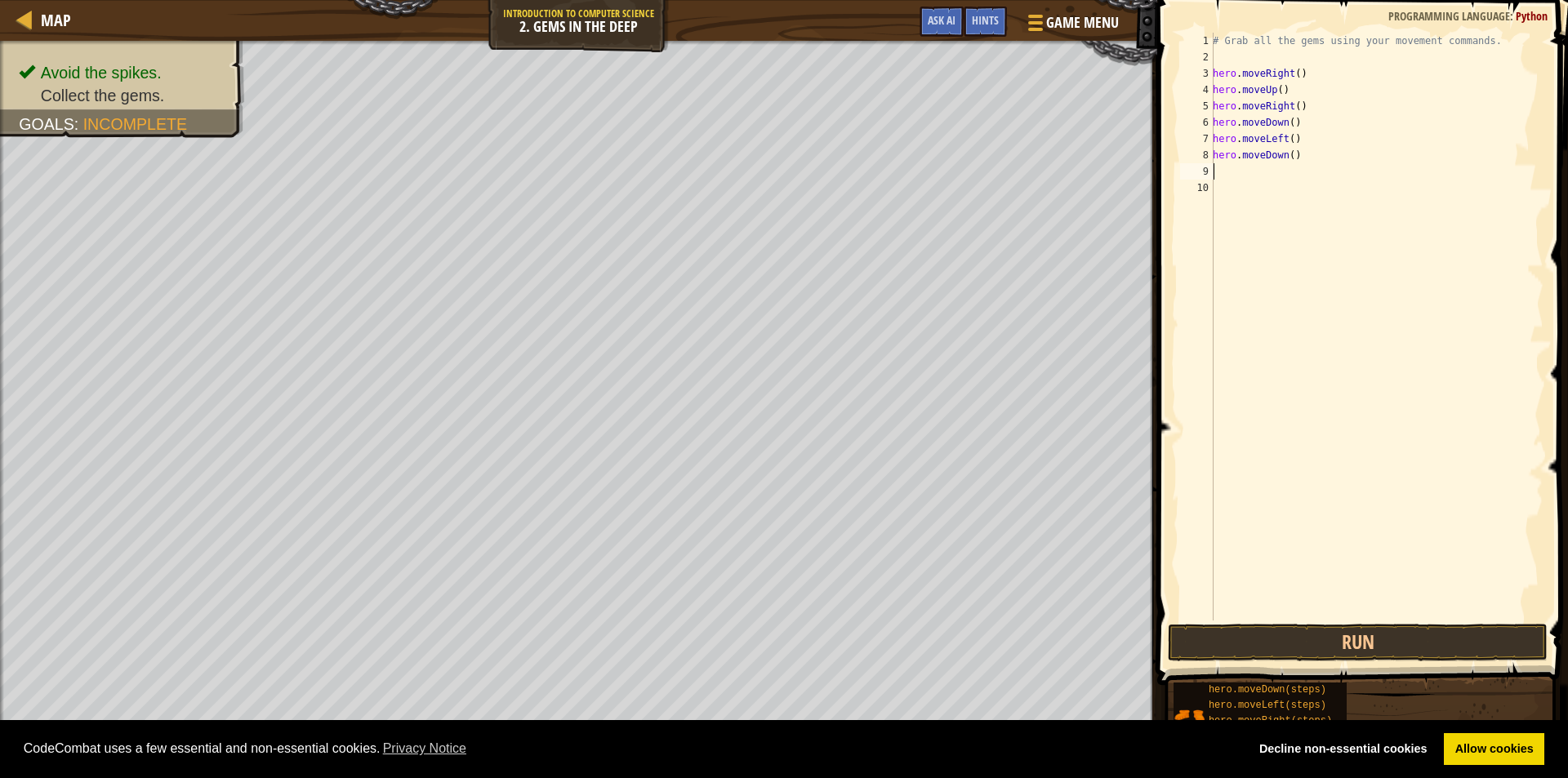
type textarea "h"
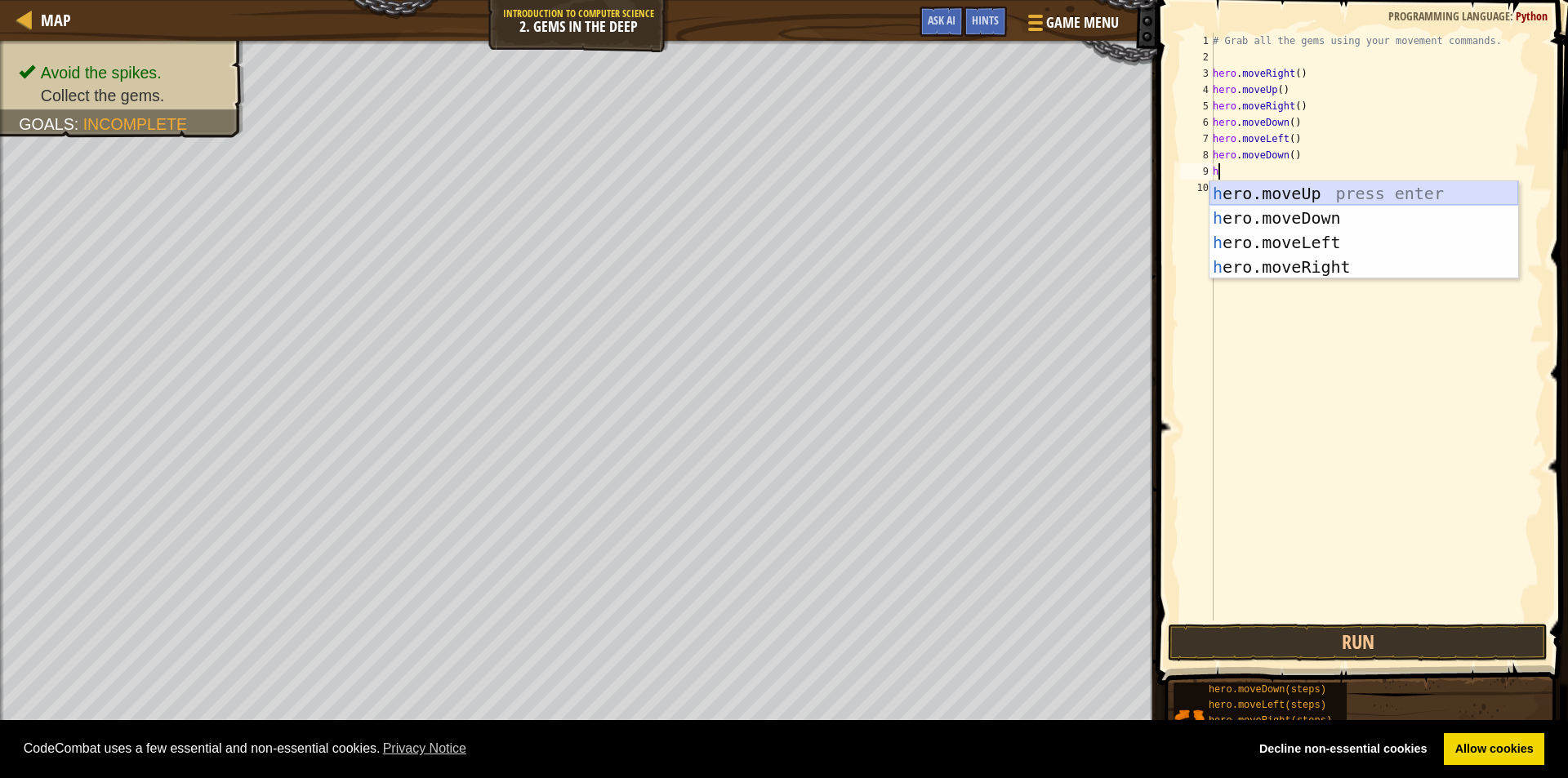
click at [1278, 202] on div "h ero.moveUp press enter h ero.moveDown press enter h ero.moveLeft press enter …" at bounding box center [1364, 254] width 308 height 147
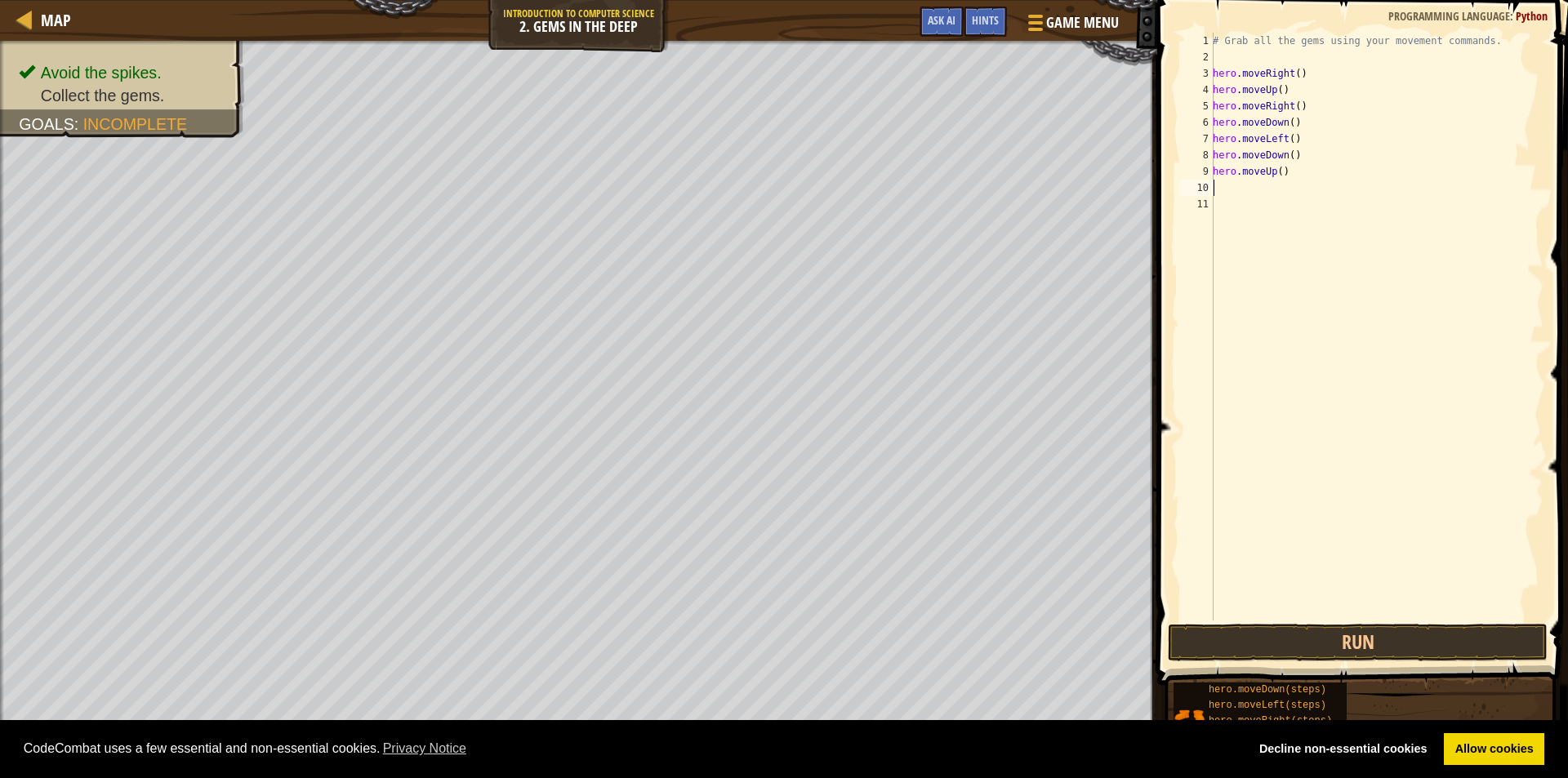
type textarea "h"
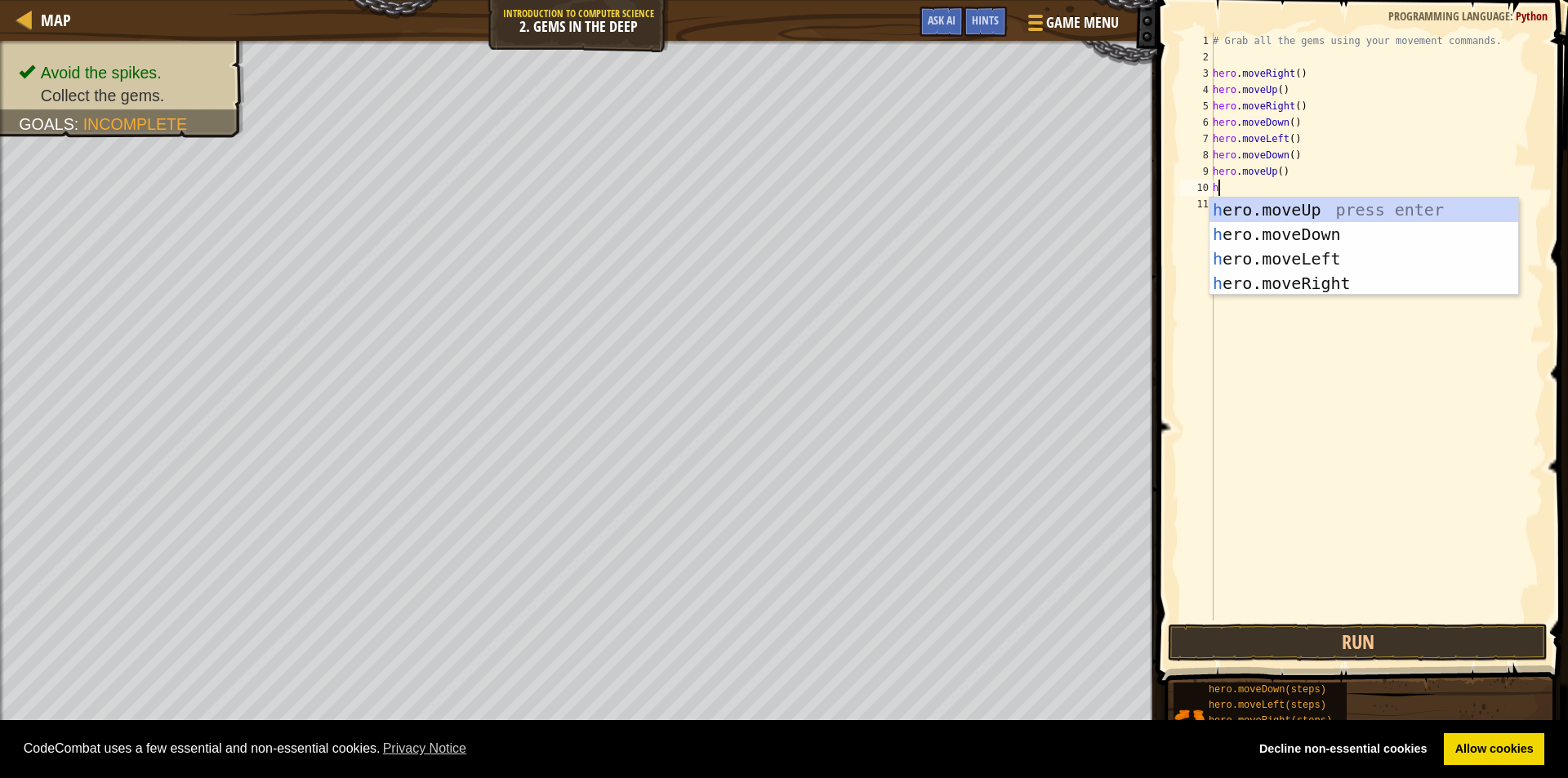
click at [1275, 202] on div "h ero.moveUp press enter h ero.moveDown press enter h ero.moveLeft press enter …" at bounding box center [1364, 270] width 308 height 147
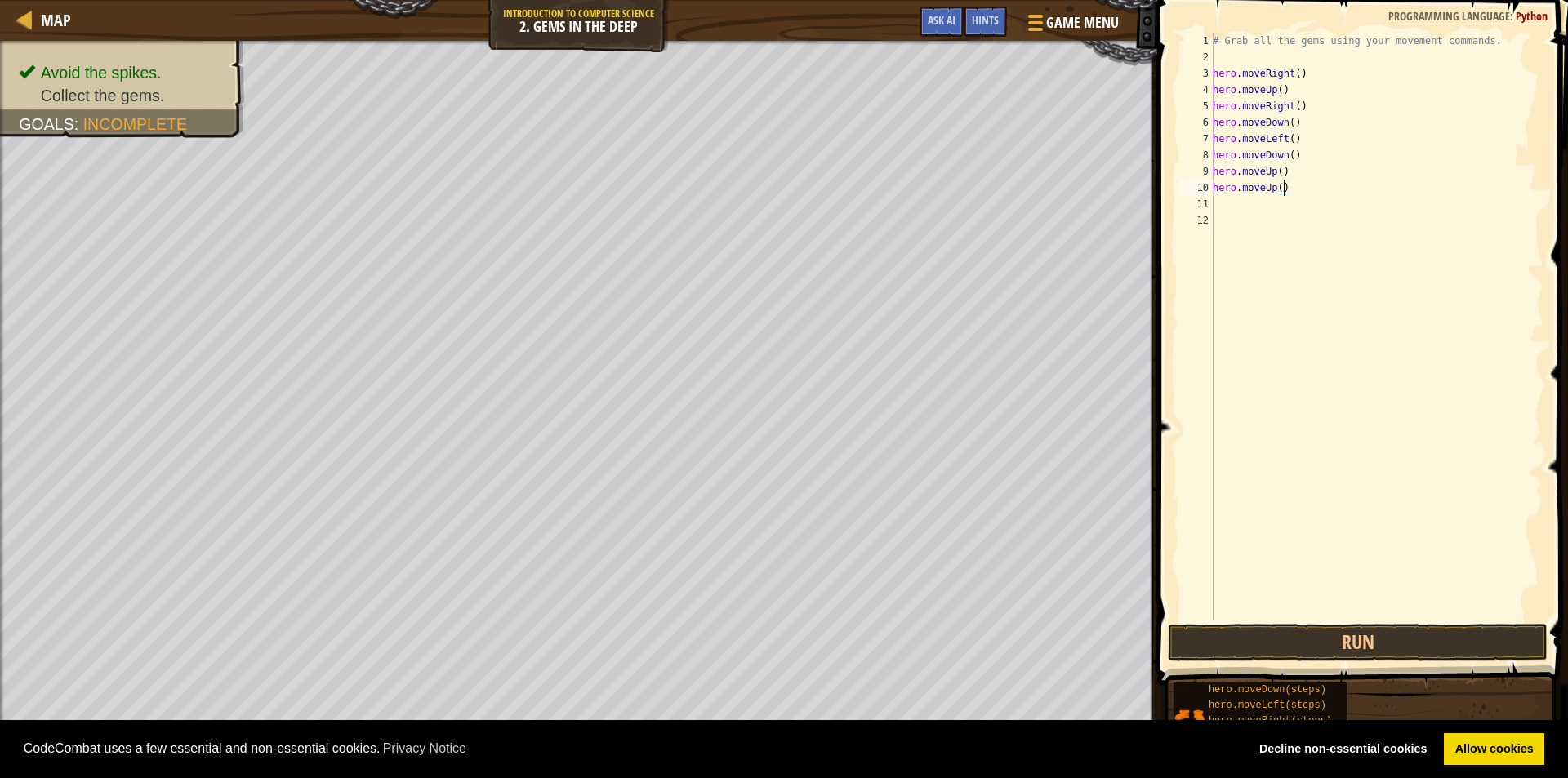
click at [1282, 191] on div "# Grab all the gems using your movement commands. hero . moveRight ( ) hero . m…" at bounding box center [1376, 343] width 334 height 621
click at [1284, 191] on div "# Grab all the gems using your movement commands. hero . moveRight ( ) hero . m…" at bounding box center [1376, 343] width 334 height 621
click at [1260, 187] on div "# Grab all the gems using your movement commands. hero . moveRight ( ) hero . m…" at bounding box center [1376, 343] width 334 height 621
type textarea "h"
click at [1403, 628] on button "Run" at bounding box center [1357, 642] width 379 height 37
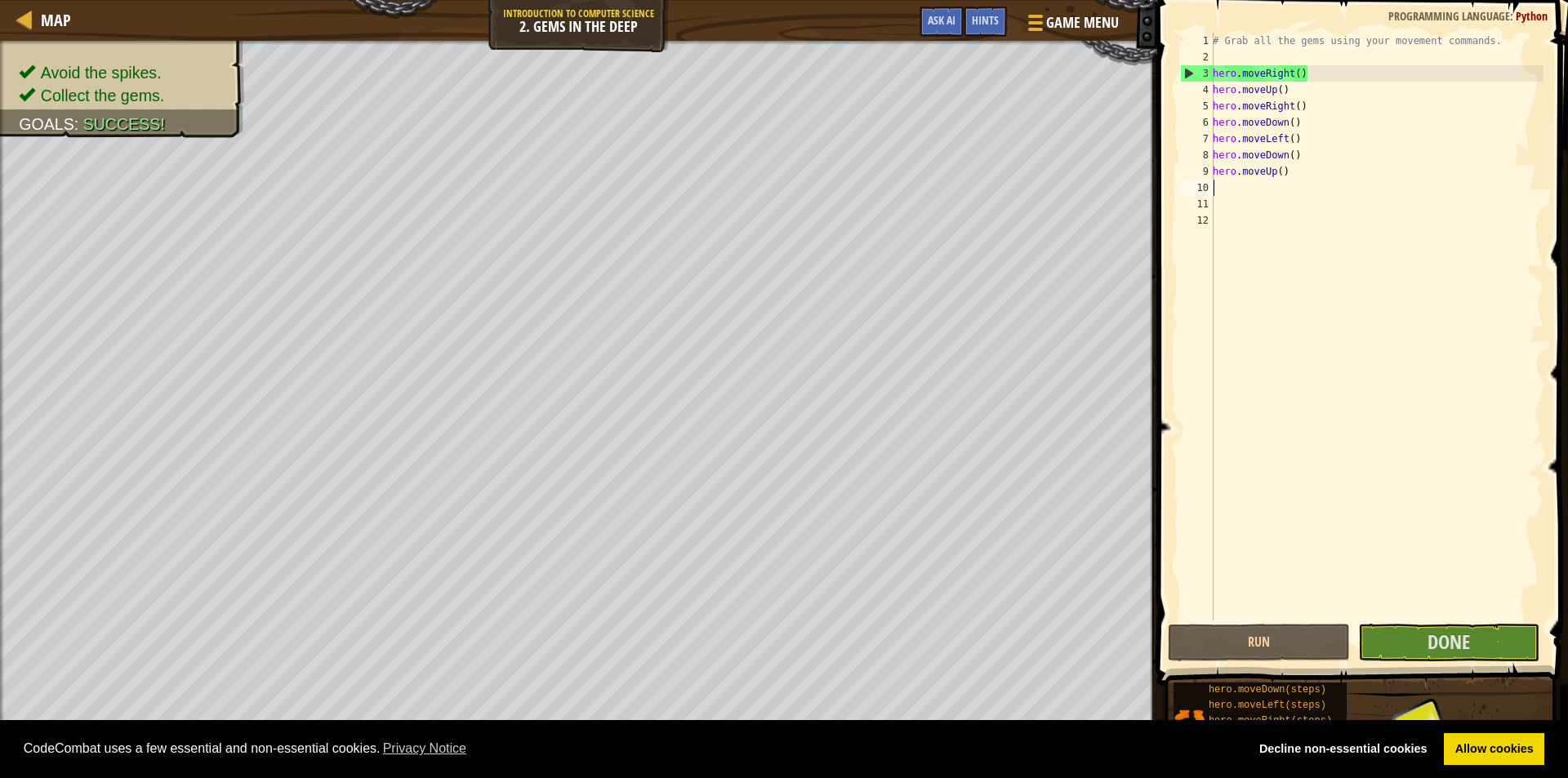
type textarea "h"
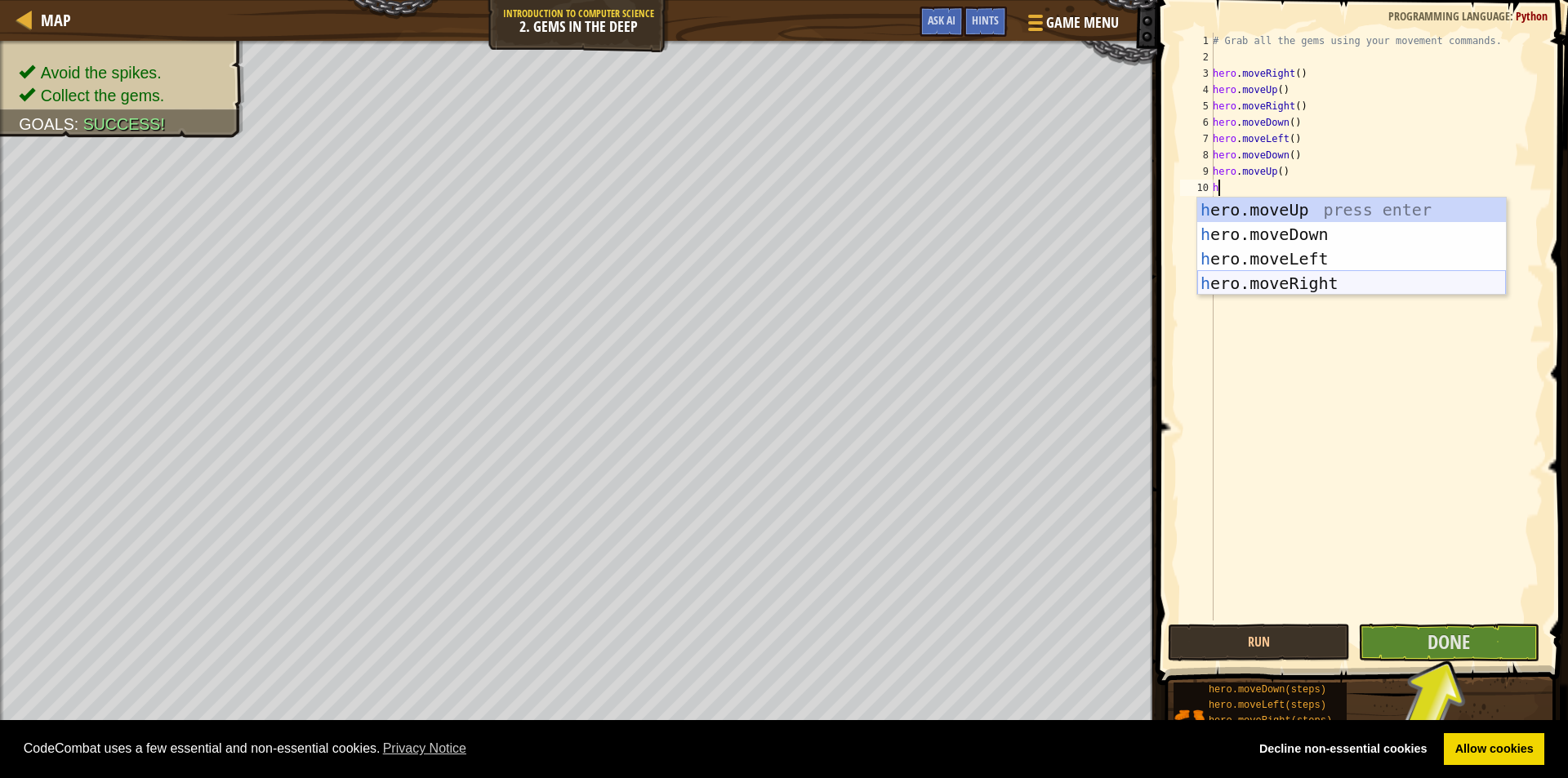
click at [1305, 273] on div "h ero.moveUp press enter h ero.moveDown press enter h ero.moveLeft press enter …" at bounding box center [1352, 270] width 308 height 147
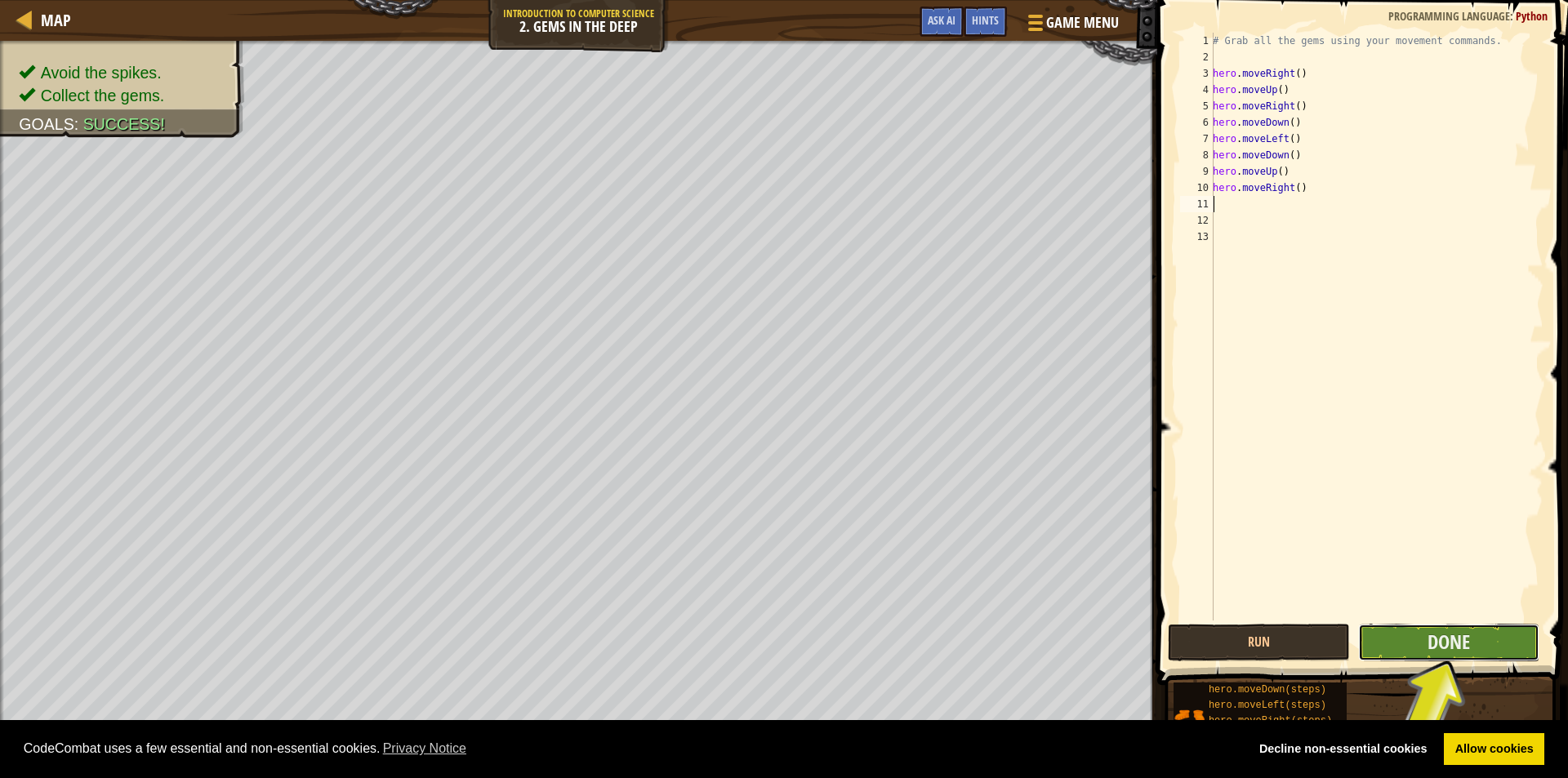
click at [1425, 639] on button "Done" at bounding box center [1449, 642] width 182 height 37
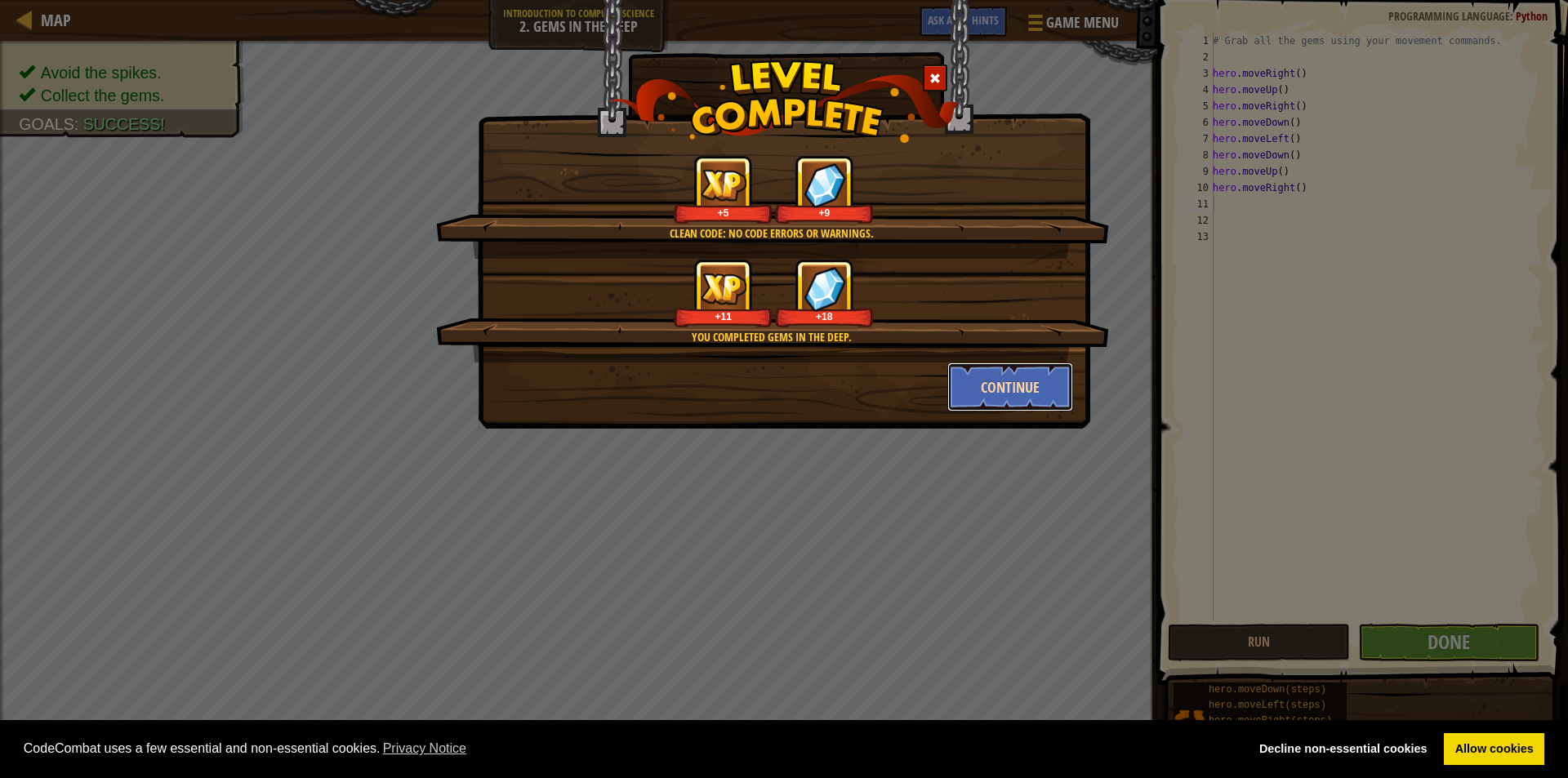
click at [1012, 390] on button "Continue" at bounding box center [1011, 387] width 126 height 49
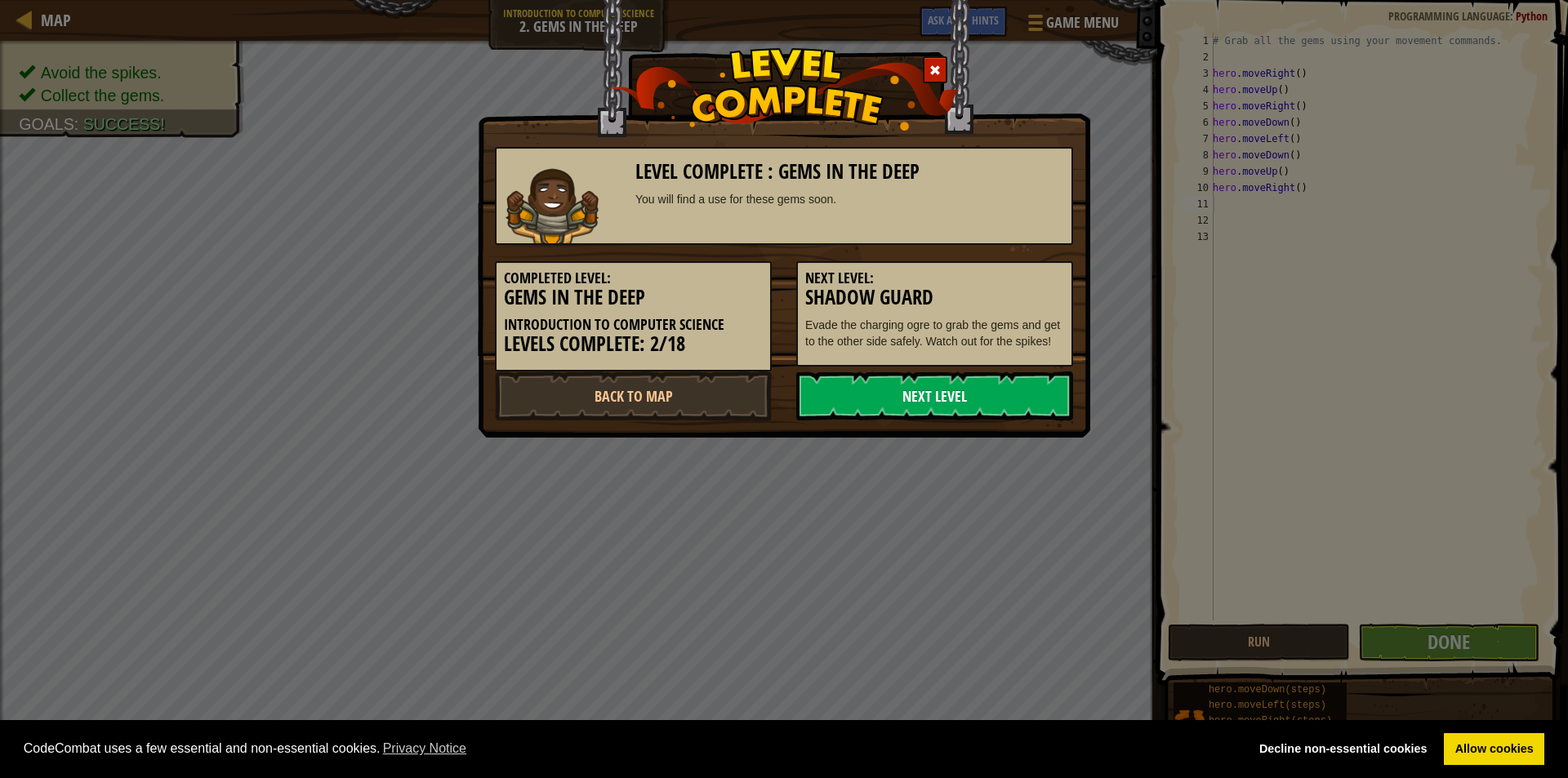
drag, startPoint x: 1009, startPoint y: 393, endPoint x: 1009, endPoint y: 384, distance: 9.0
click at [1009, 388] on link "Next Level" at bounding box center [934, 396] width 277 height 49
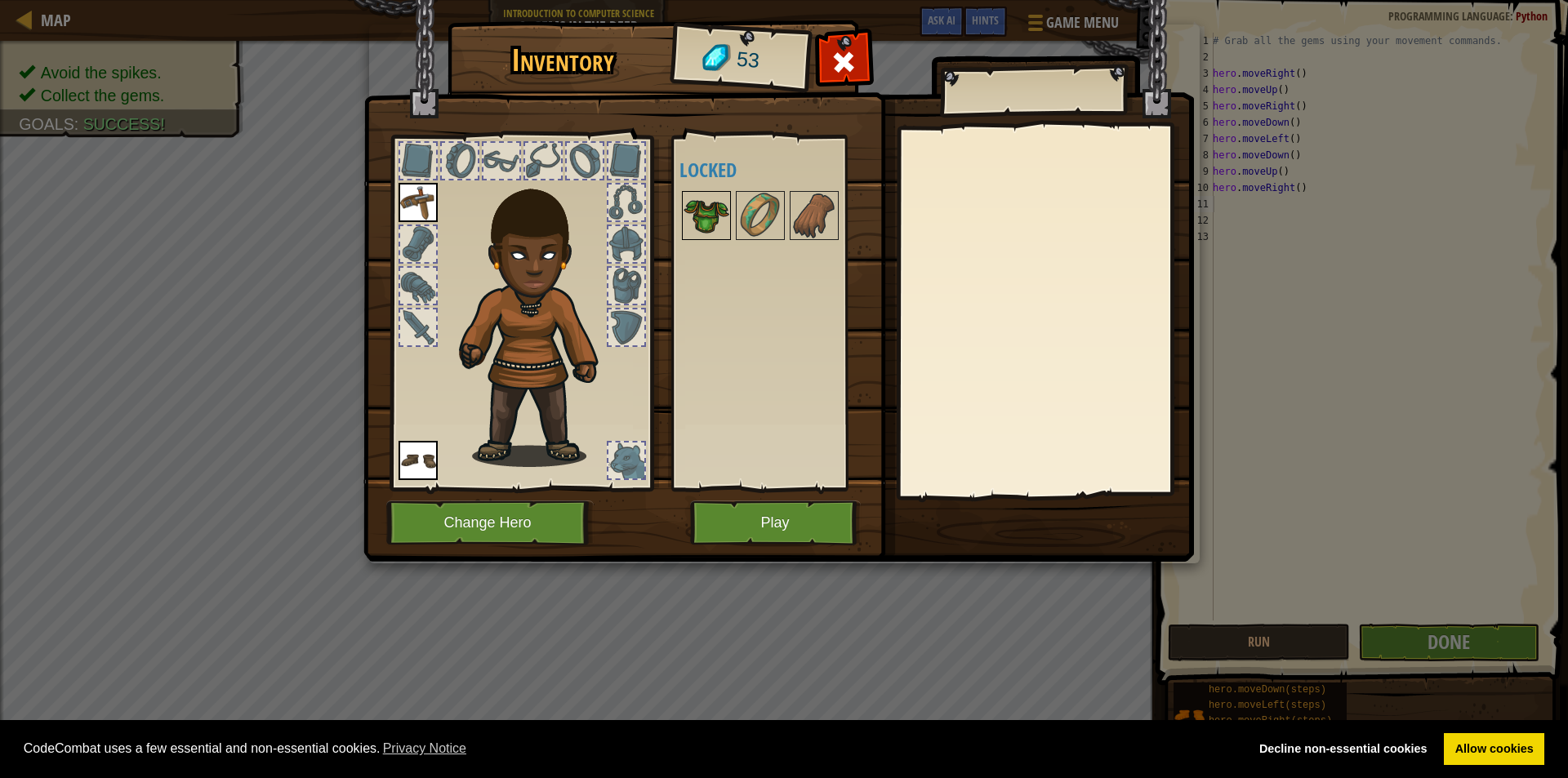
click at [702, 206] on img at bounding box center [707, 216] width 46 height 46
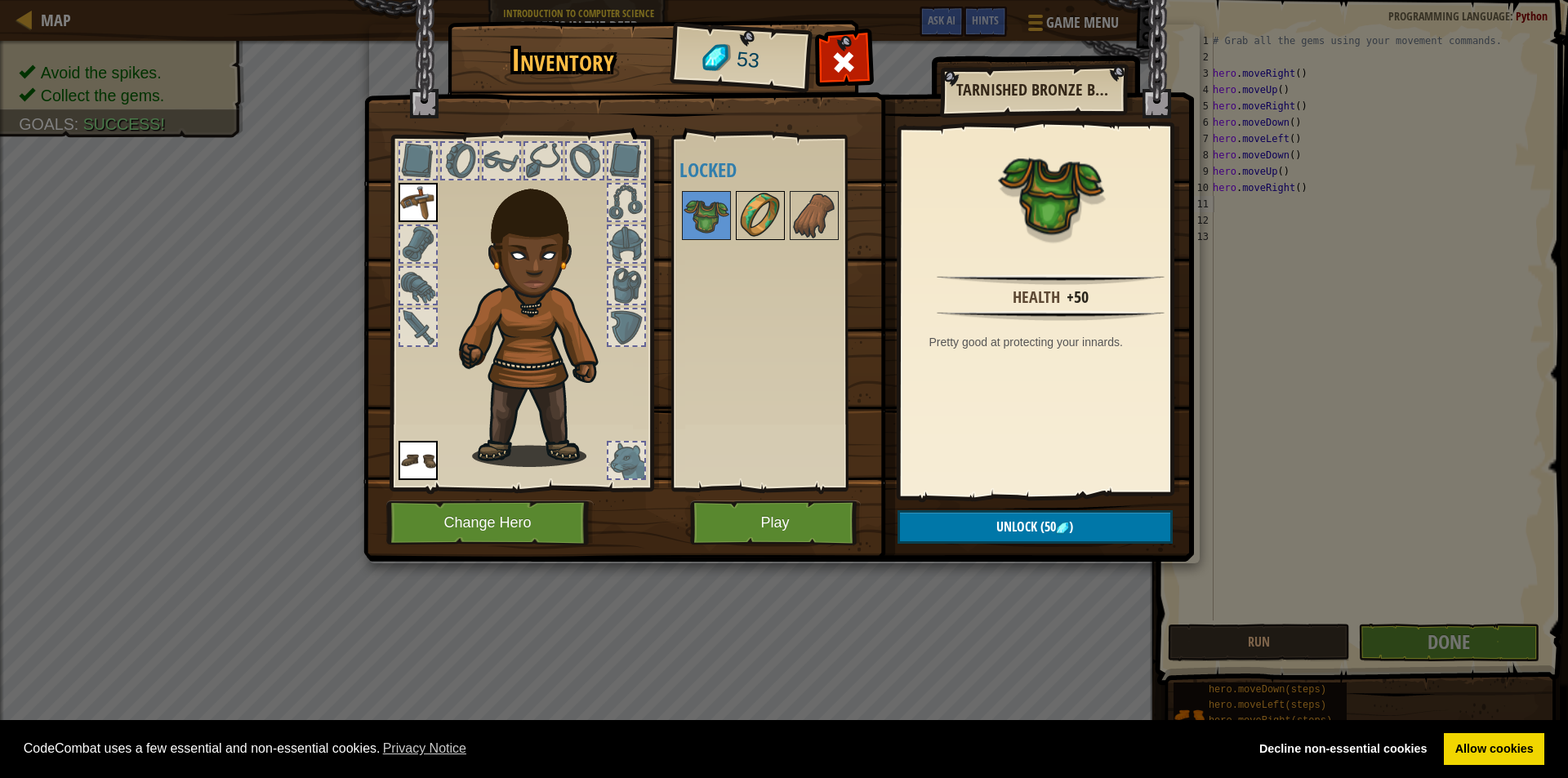
click at [763, 199] on img at bounding box center [761, 216] width 46 height 46
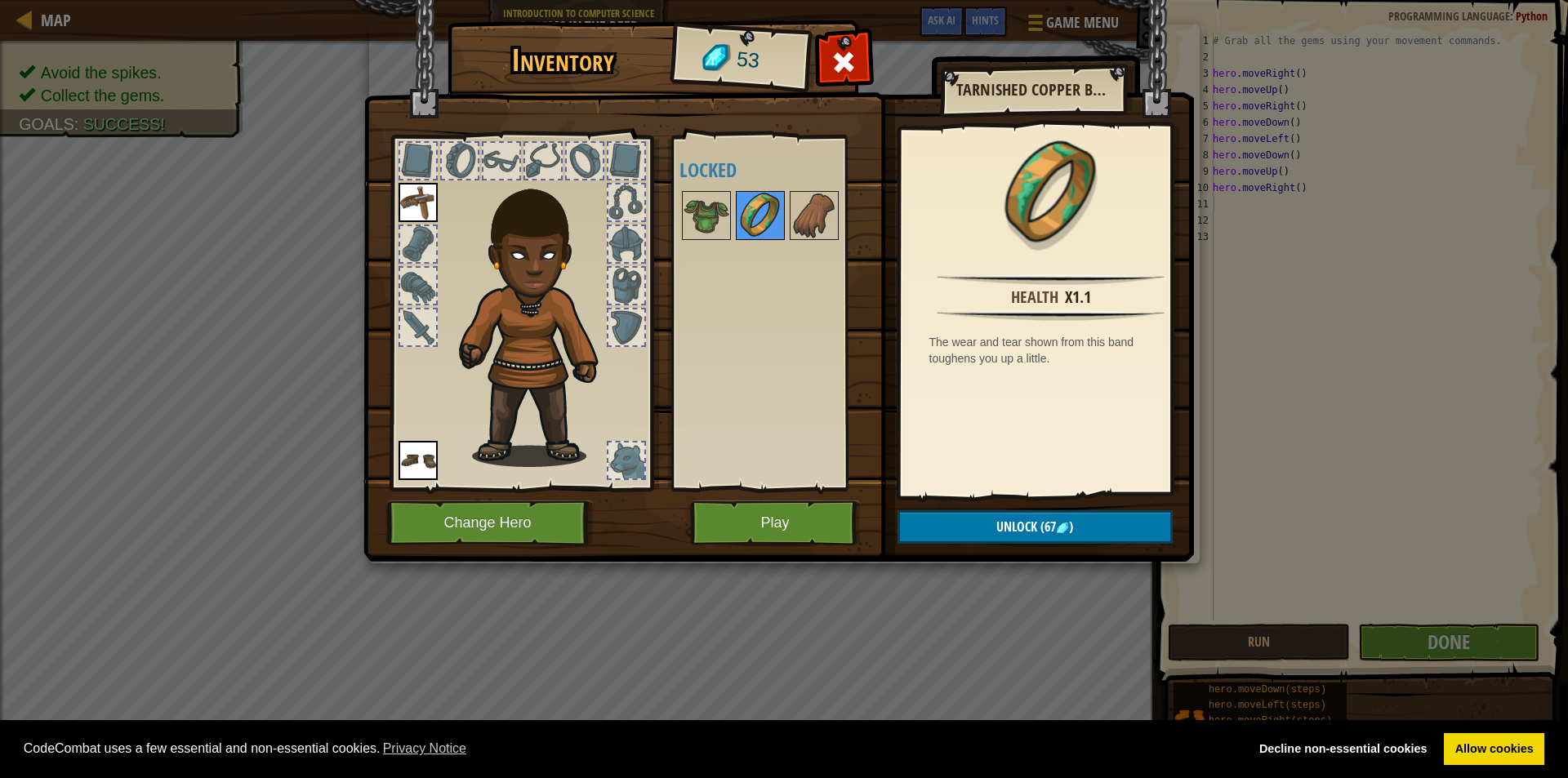
click at [783, 199] on img at bounding box center [761, 216] width 46 height 46
click at [806, 235] on img at bounding box center [814, 216] width 46 height 46
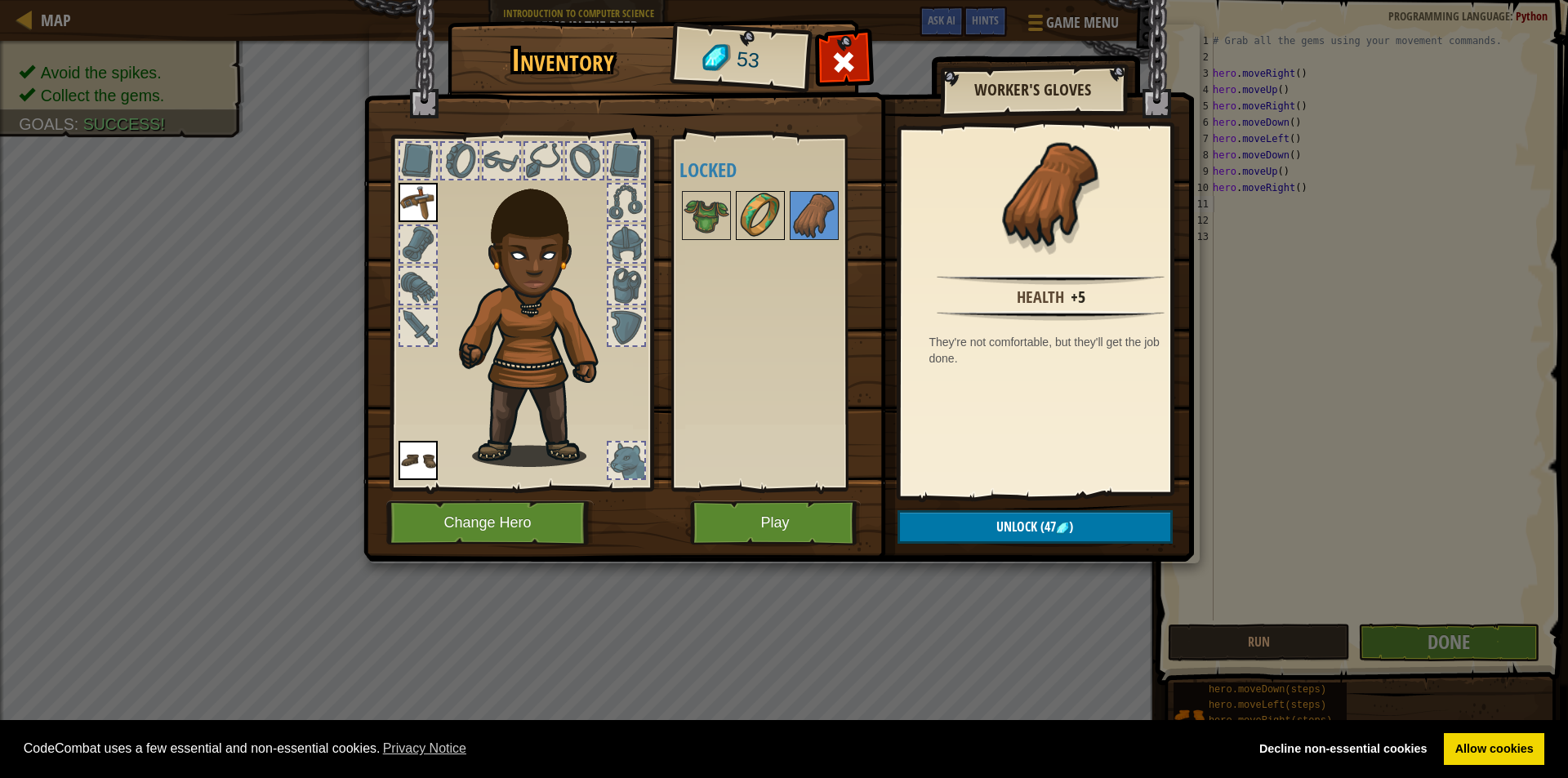
click at [761, 221] on img at bounding box center [761, 216] width 46 height 46
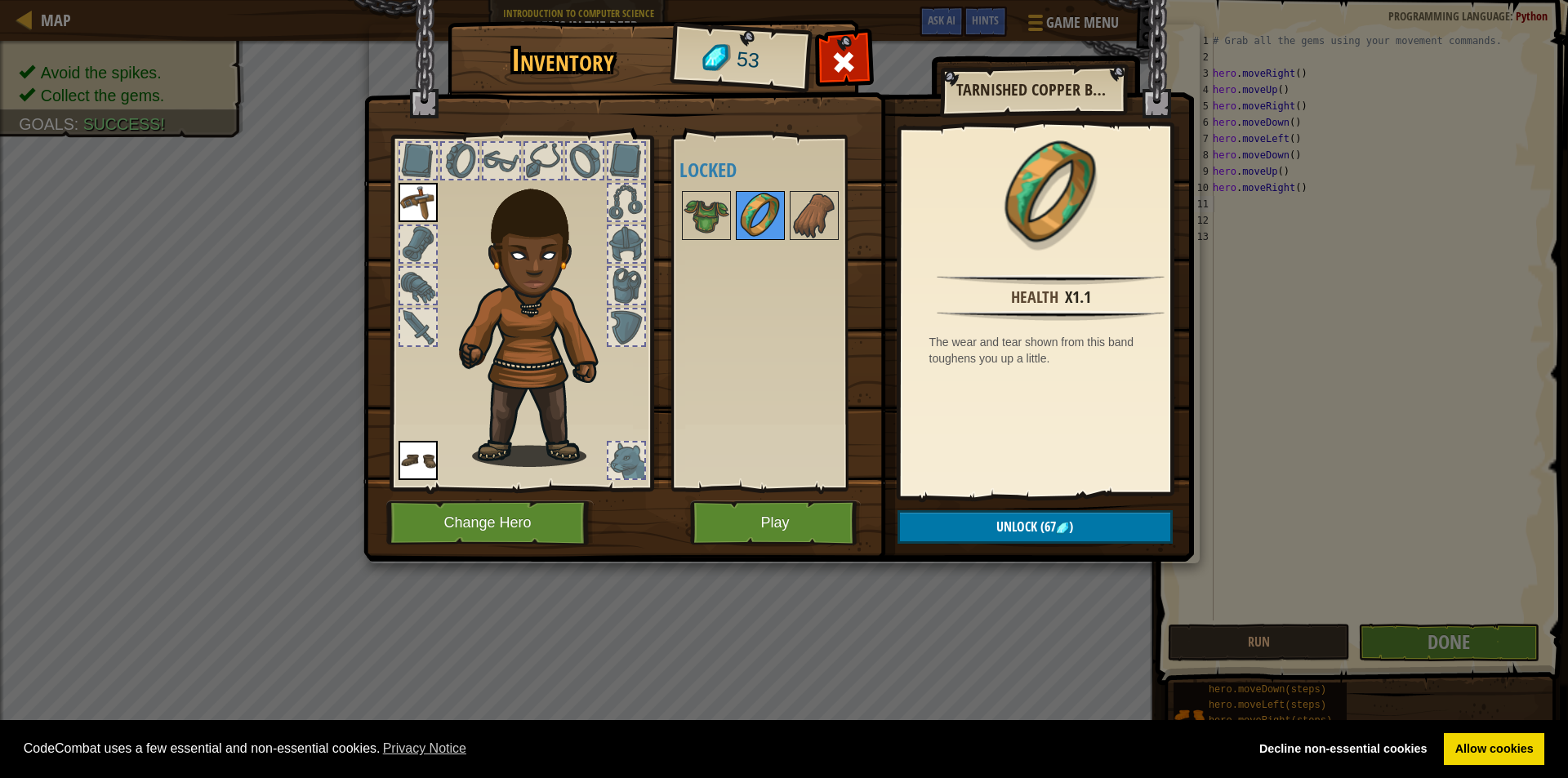
click at [784, 220] on div at bounding box center [760, 215] width 49 height 49
click at [813, 207] on img at bounding box center [814, 216] width 46 height 46
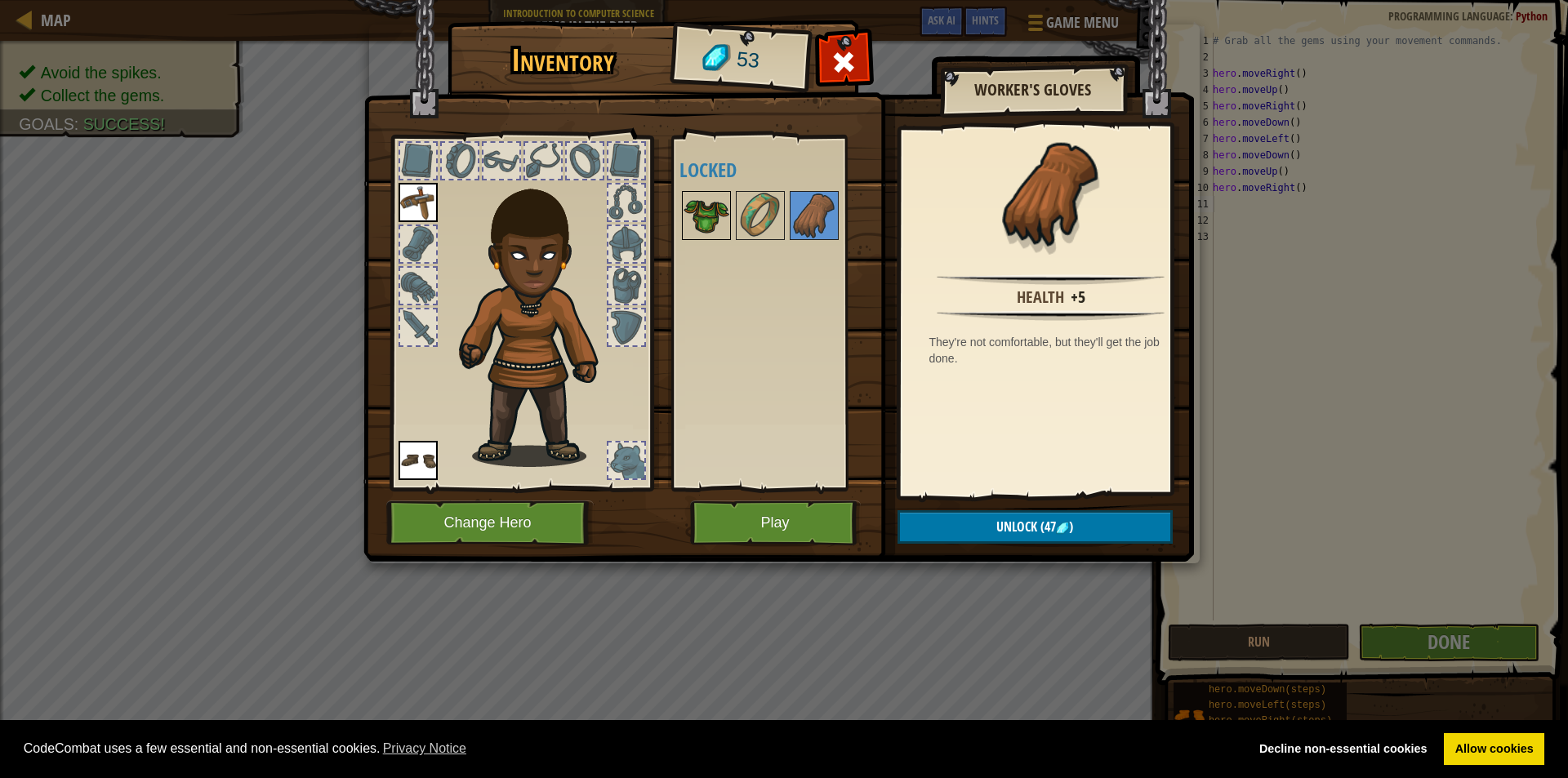
click at [706, 211] on img at bounding box center [707, 216] width 46 height 46
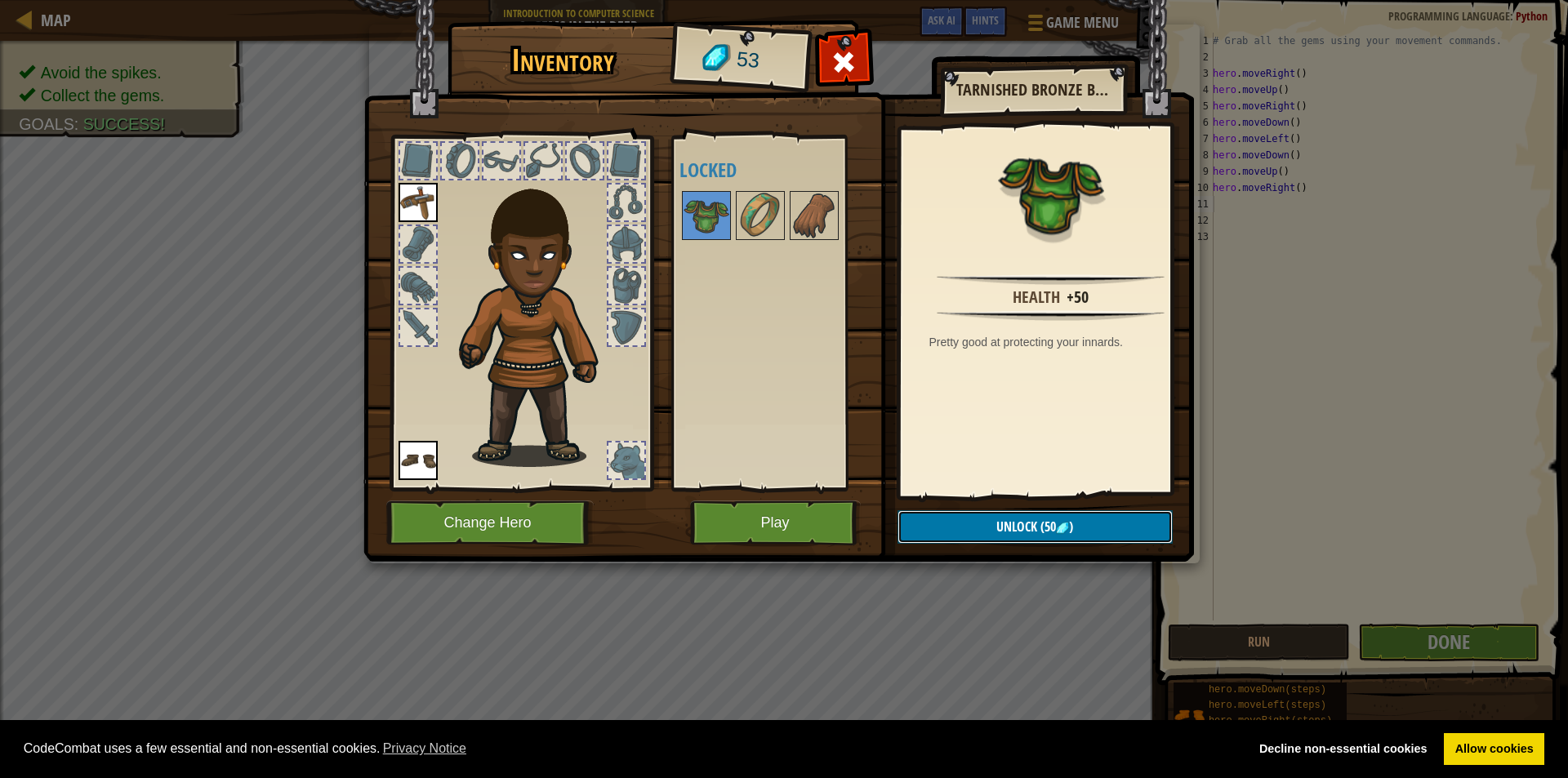
click at [1093, 515] on button "Unlock (50 )" at bounding box center [1034, 527] width 275 height 34
click at [1022, 546] on img at bounding box center [778, 265] width 830 height 593
click at [1021, 528] on button "Unlock" at bounding box center [1034, 527] width 275 height 34
click at [1002, 529] on button "Confirm" at bounding box center [1034, 527] width 275 height 34
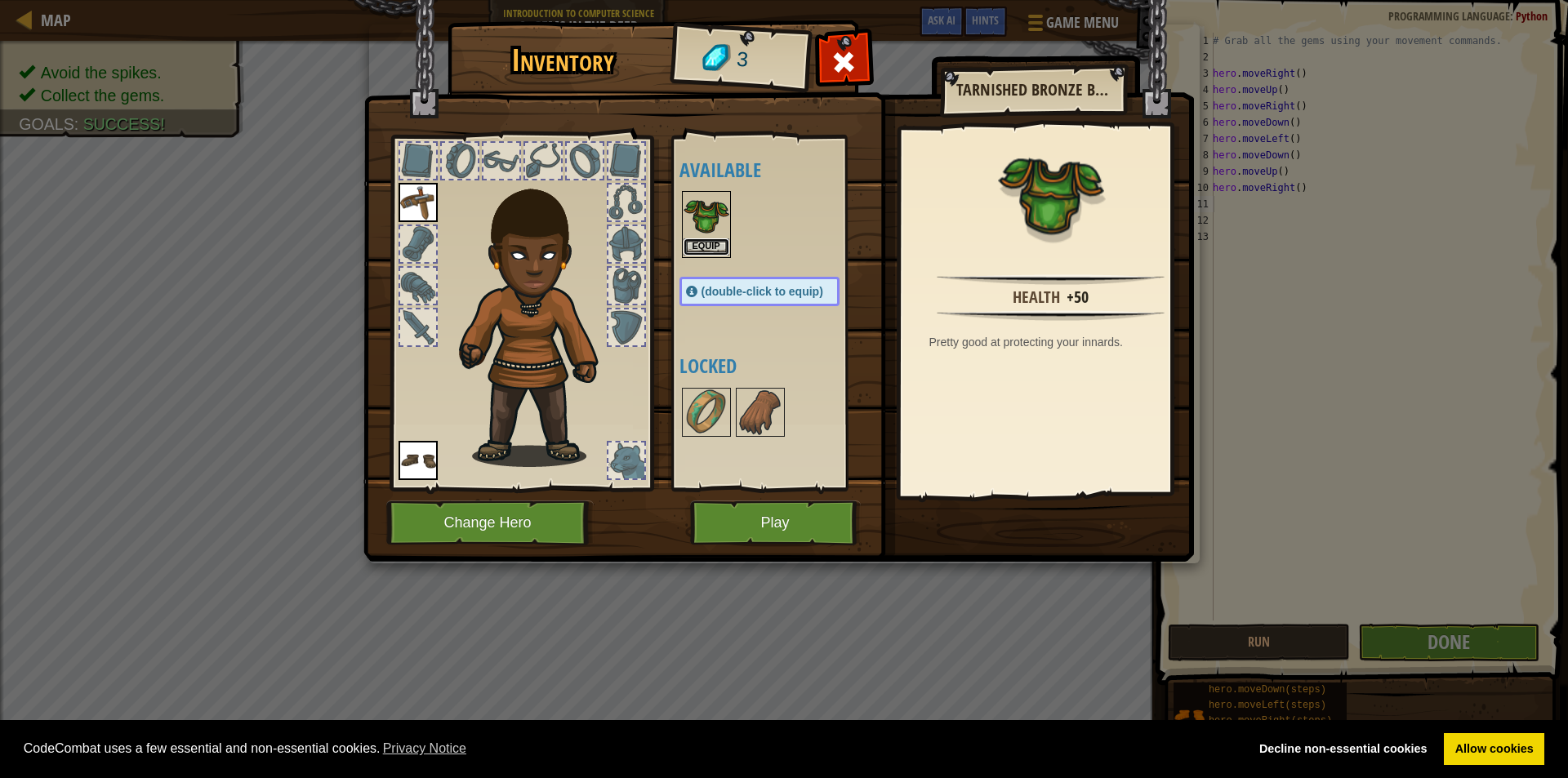
click at [712, 245] on button "Equip" at bounding box center [707, 247] width 46 height 17
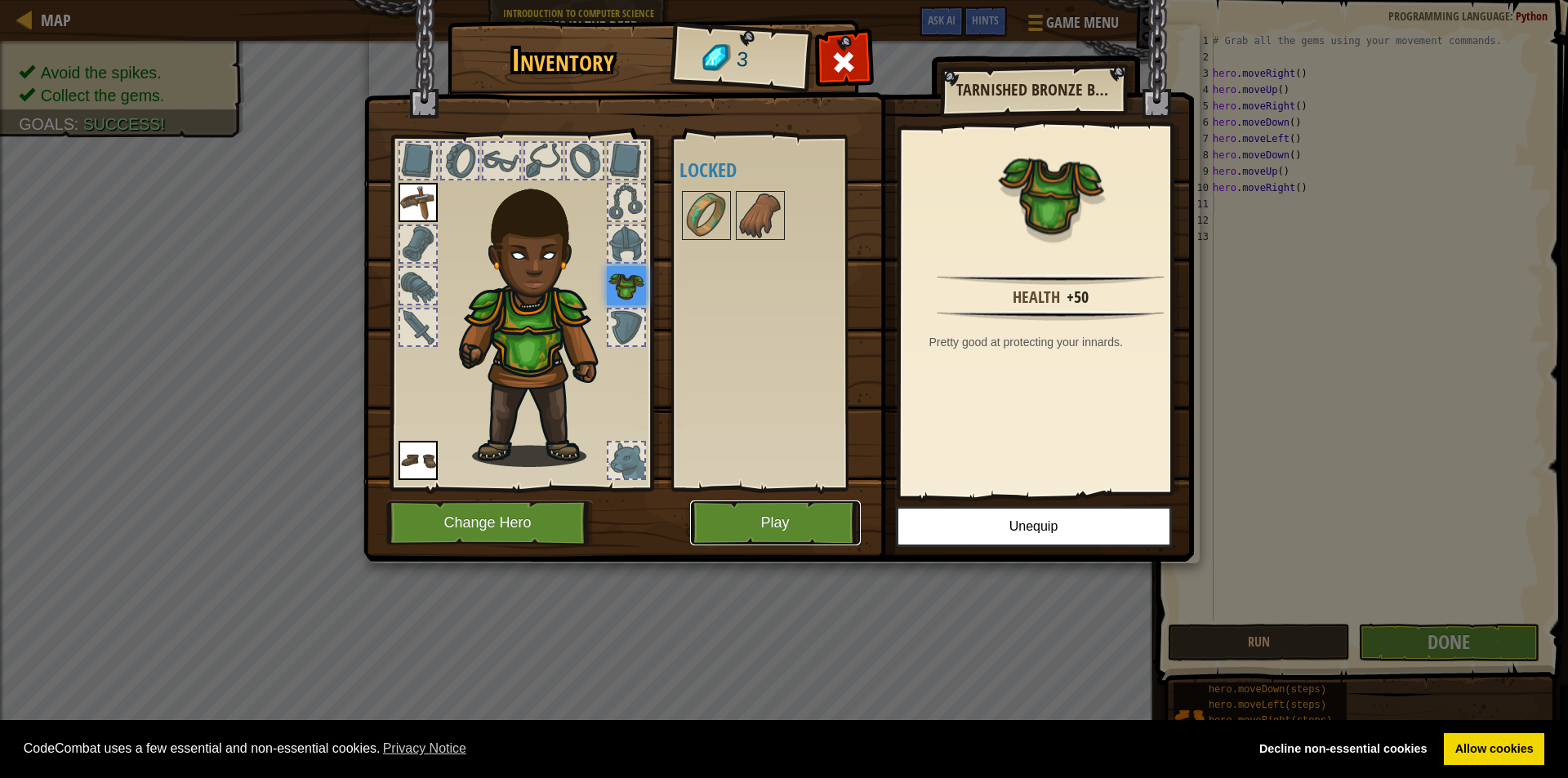
click at [766, 529] on button "Play" at bounding box center [775, 523] width 170 height 45
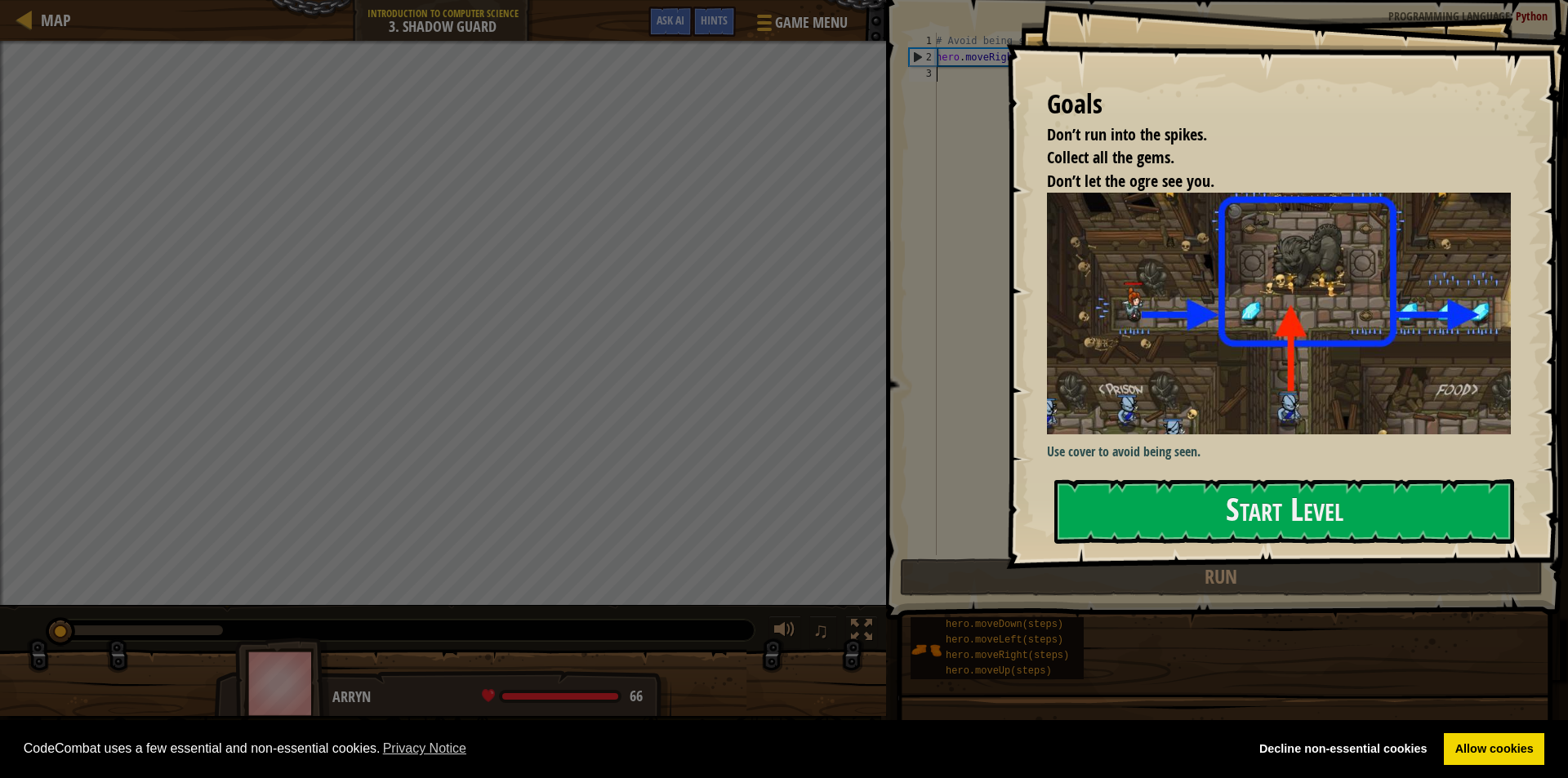
drag, startPoint x: 1259, startPoint y: 515, endPoint x: 1200, endPoint y: 461, distance: 80.0
click at [1259, 514] on button "Start Level" at bounding box center [1284, 511] width 460 height 64
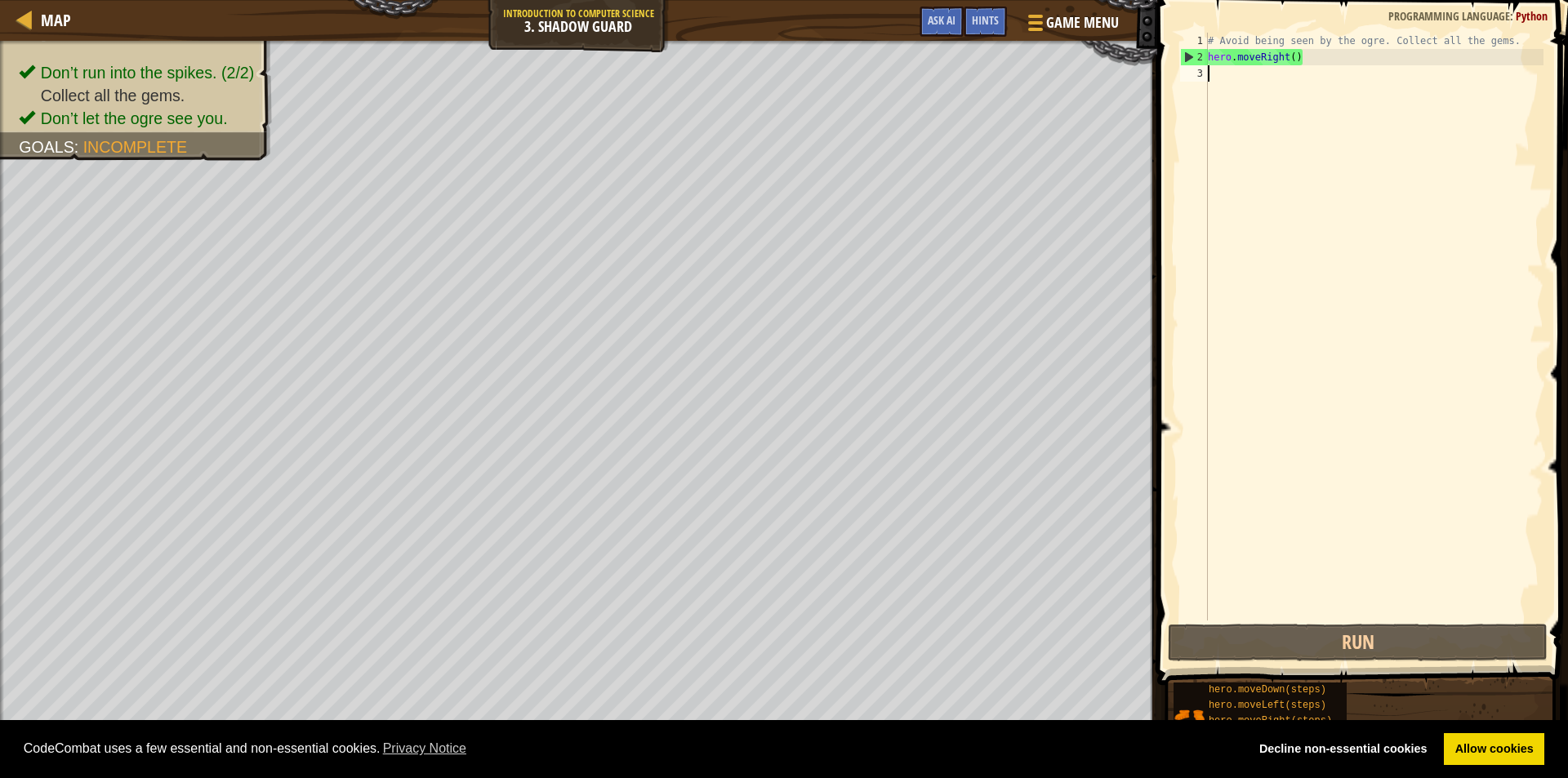
type textarea "m"
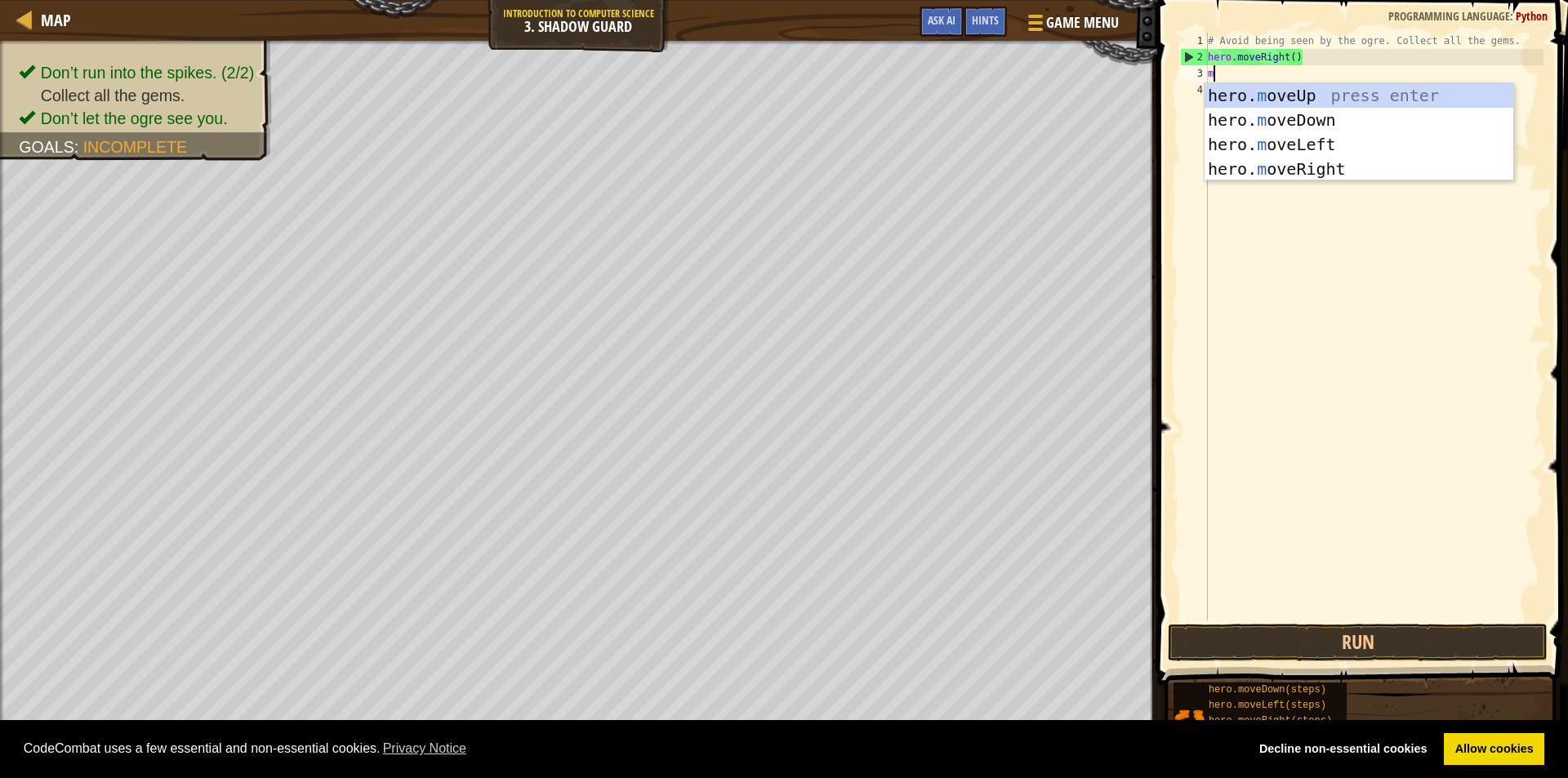
scroll to position [8, 0]
click at [1378, 94] on div "hero. m oveUp press enter hero. m oveDown press enter hero. m oveLeft press ent…" at bounding box center [1358, 156] width 308 height 147
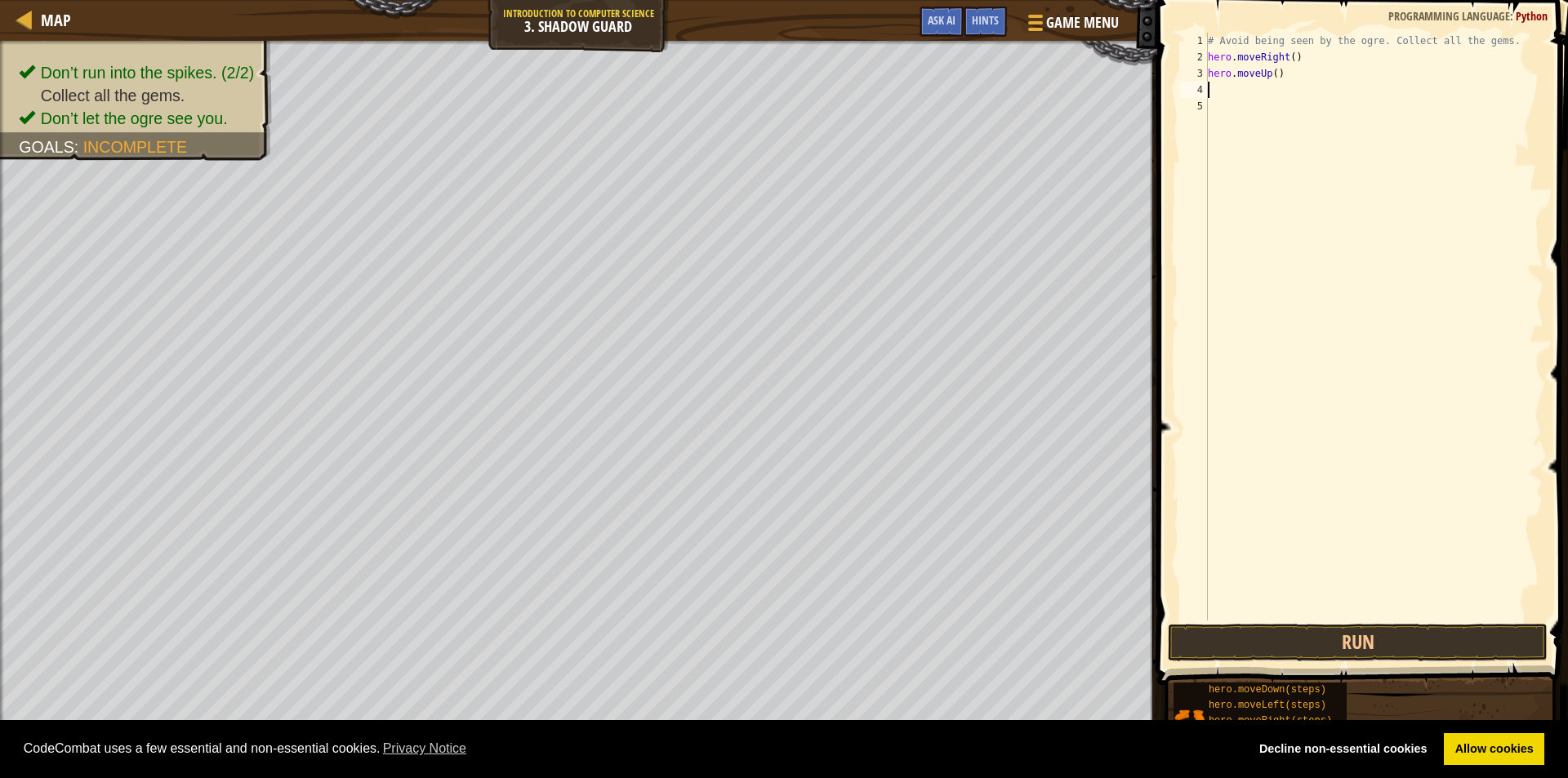
type textarea "m"
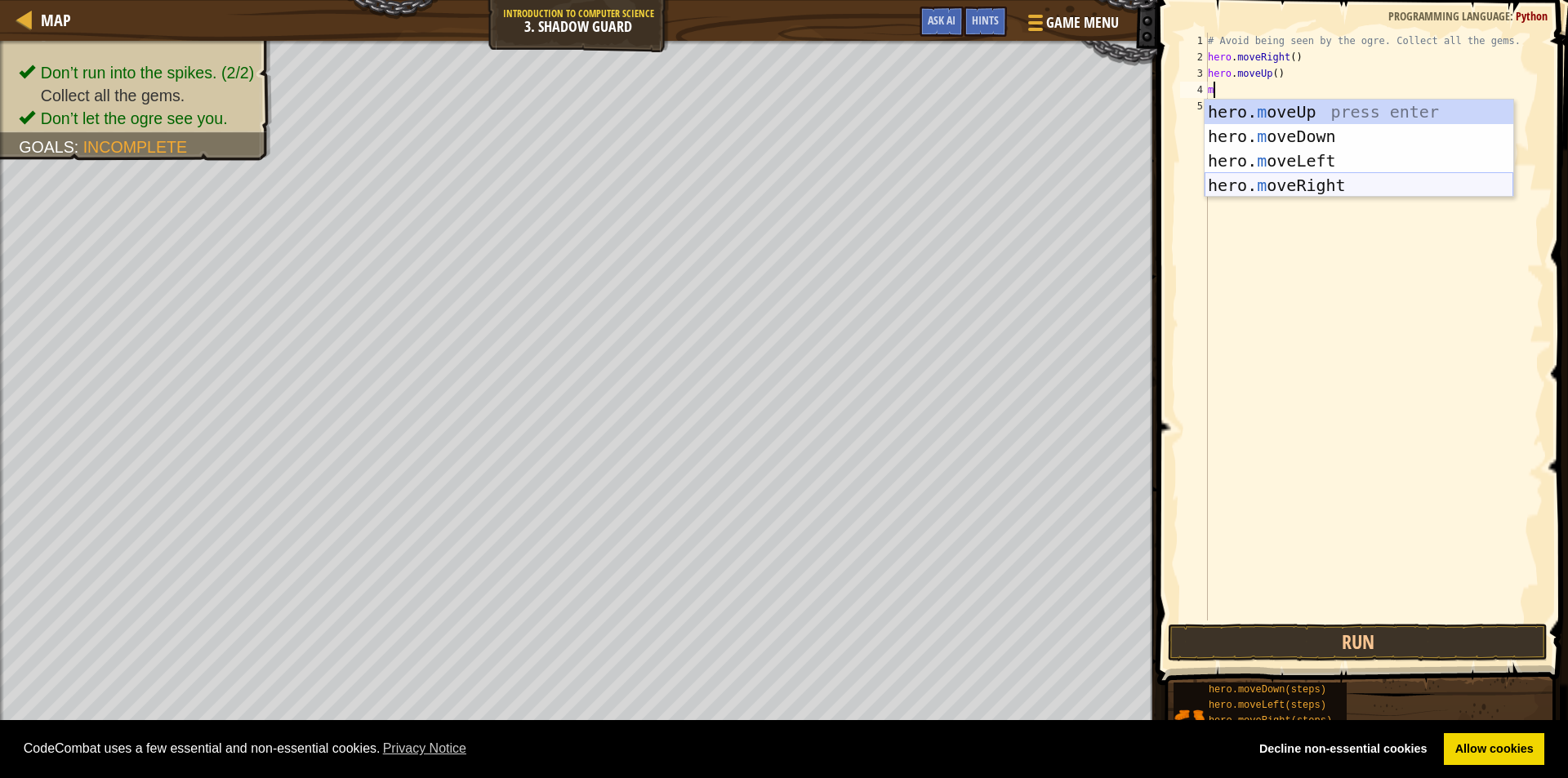
click at [1317, 177] on div "hero. m oveUp press enter hero. m oveDown press enter hero. m oveLeft press ent…" at bounding box center [1358, 172] width 308 height 147
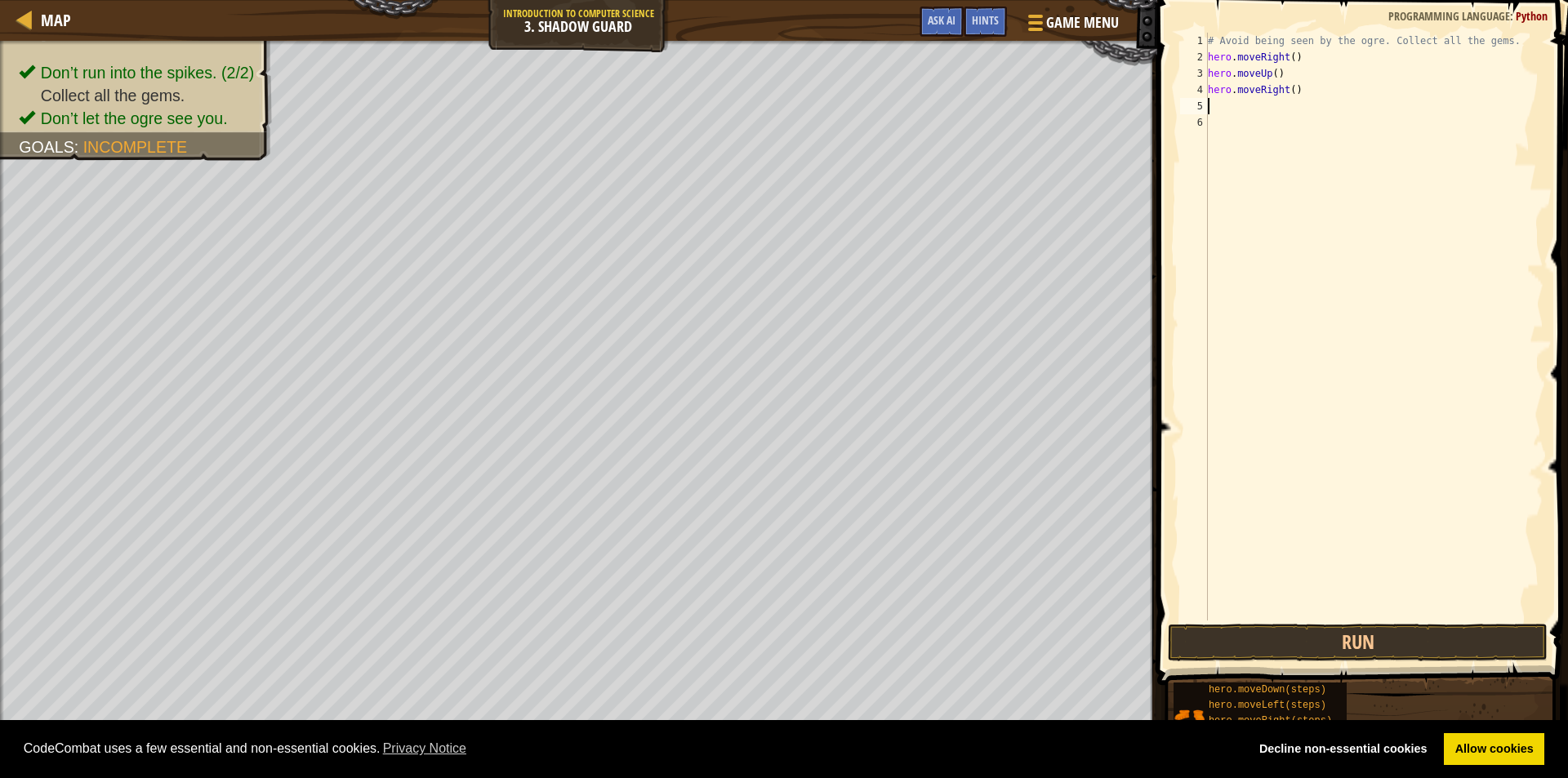
type textarea "m"
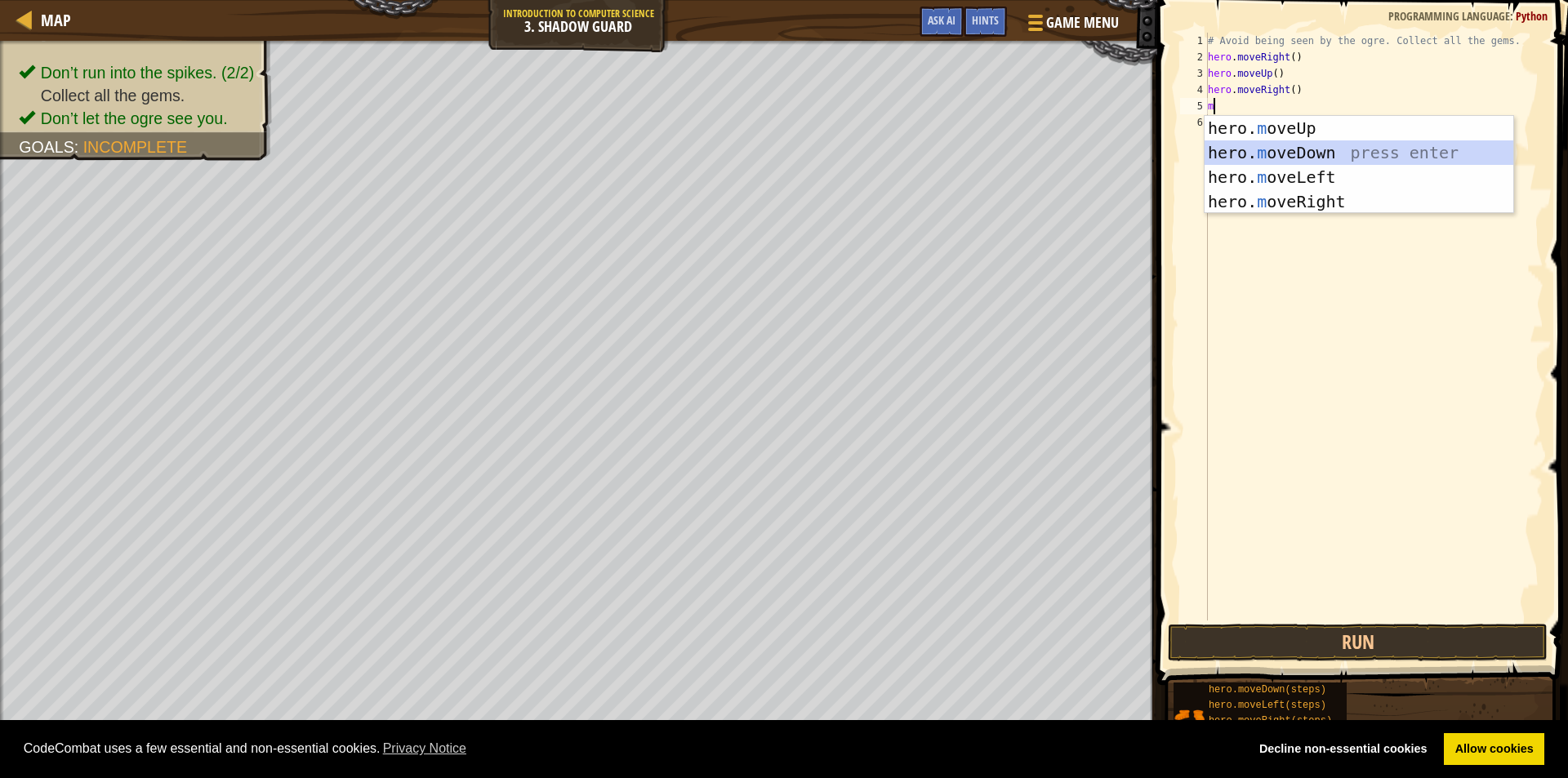
click at [1314, 149] on div "hero. m oveUp press enter hero. m oveDown press enter hero. m oveLeft press ent…" at bounding box center [1358, 189] width 308 height 147
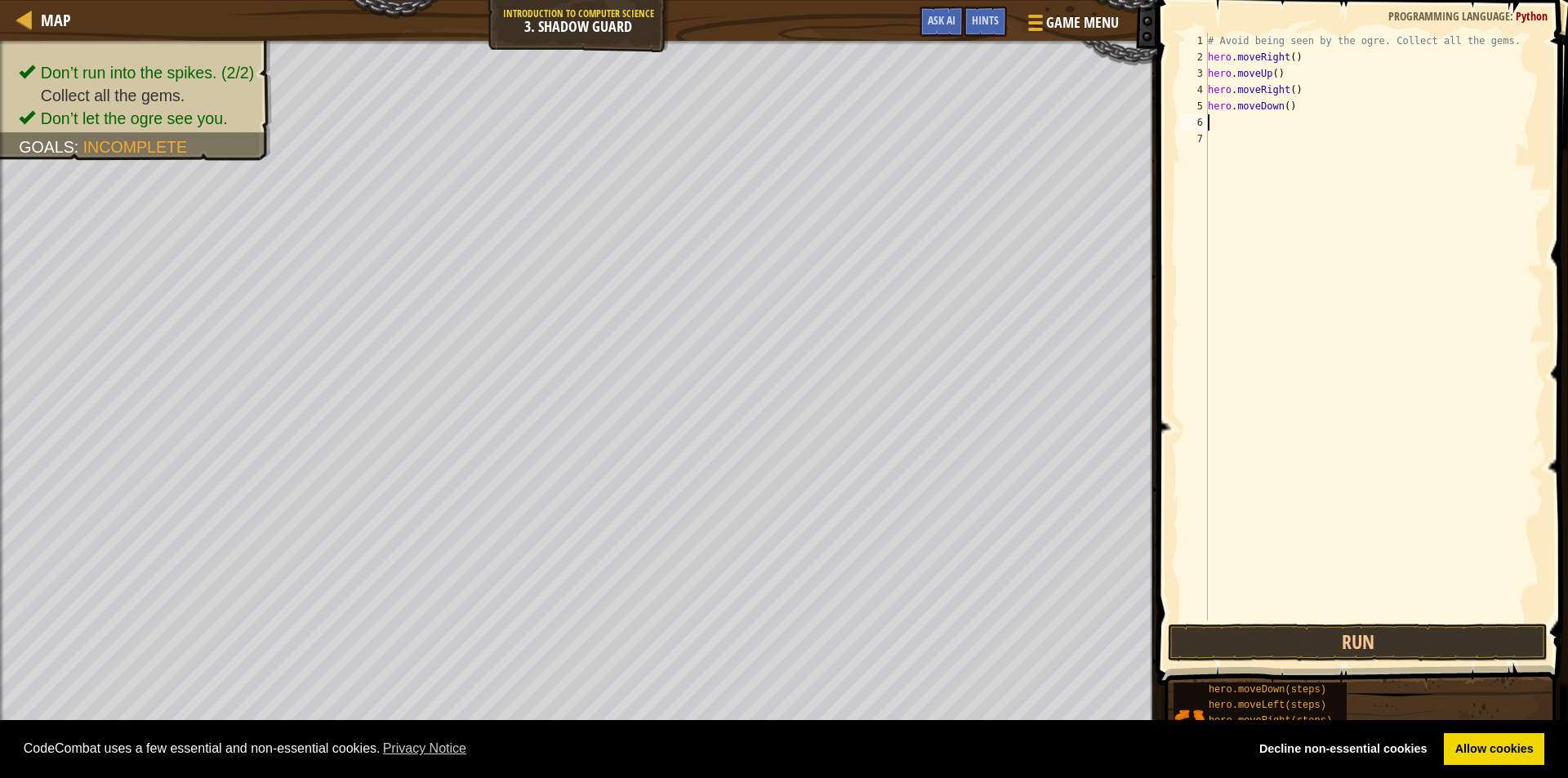
type textarea "m"
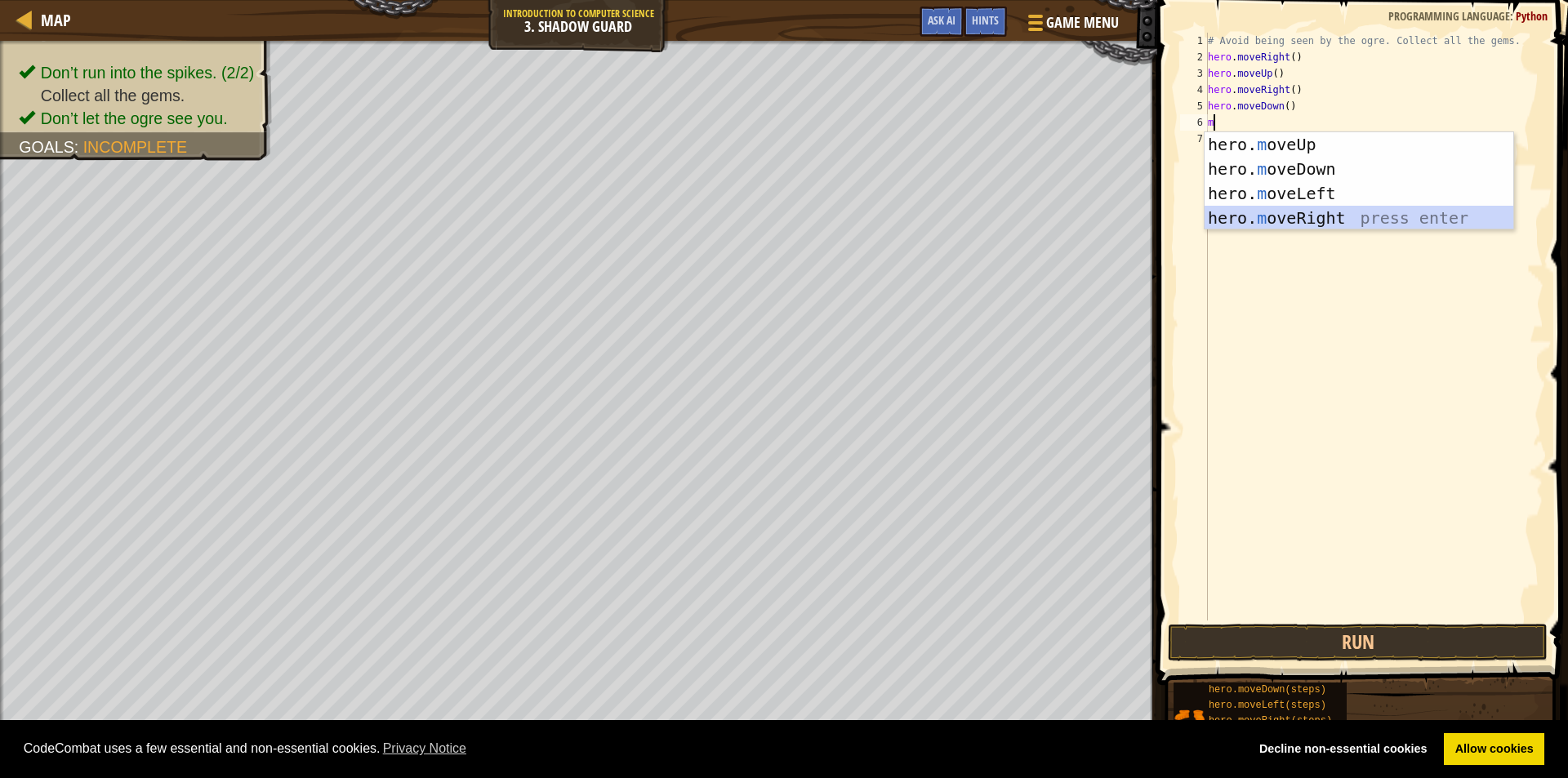
click at [1331, 209] on div "hero. m oveUp press enter hero. m oveDown press enter hero. m oveLeft press ent…" at bounding box center [1358, 205] width 308 height 147
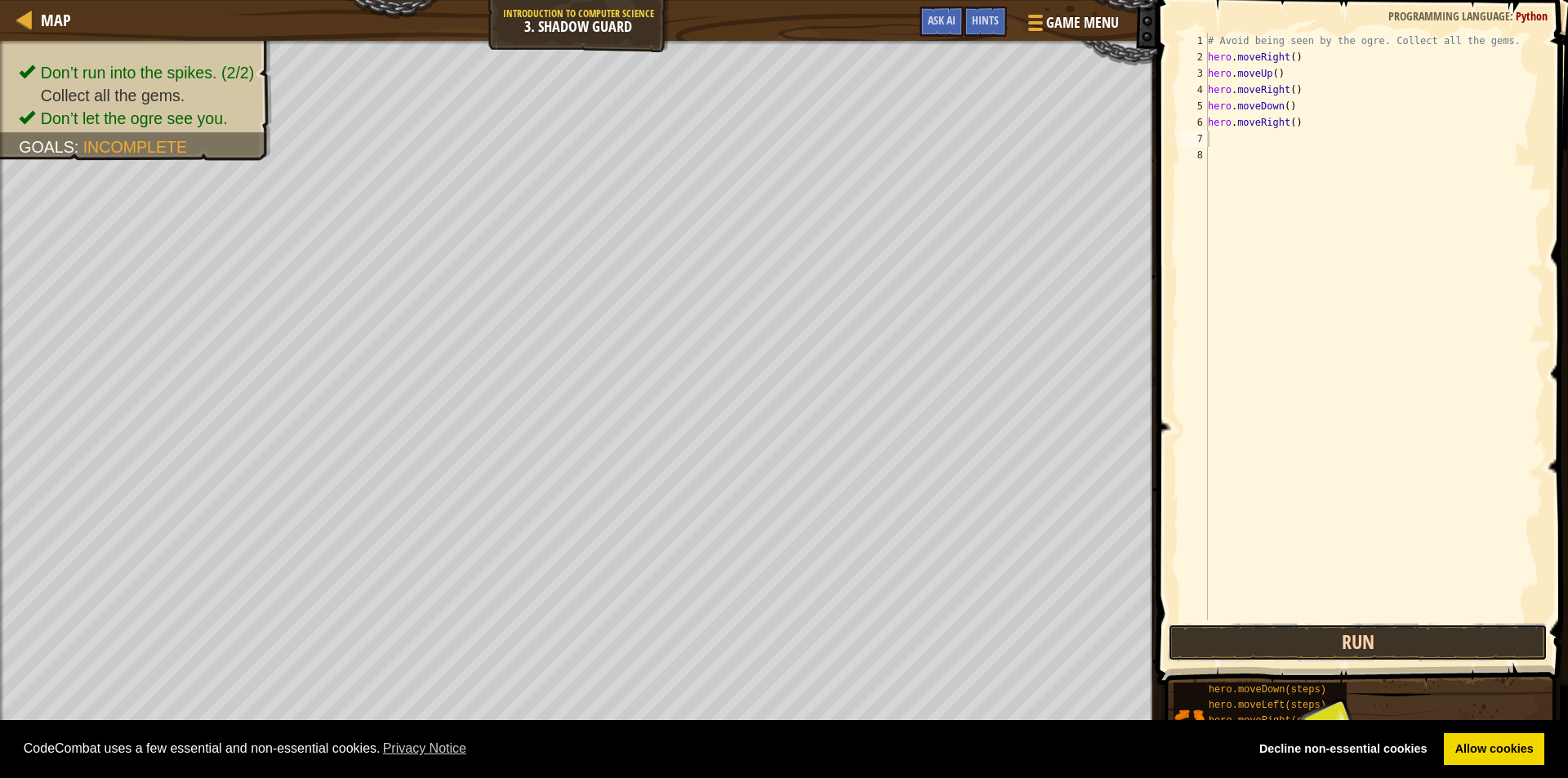
click at [1447, 637] on button "Run" at bounding box center [1357, 642] width 379 height 37
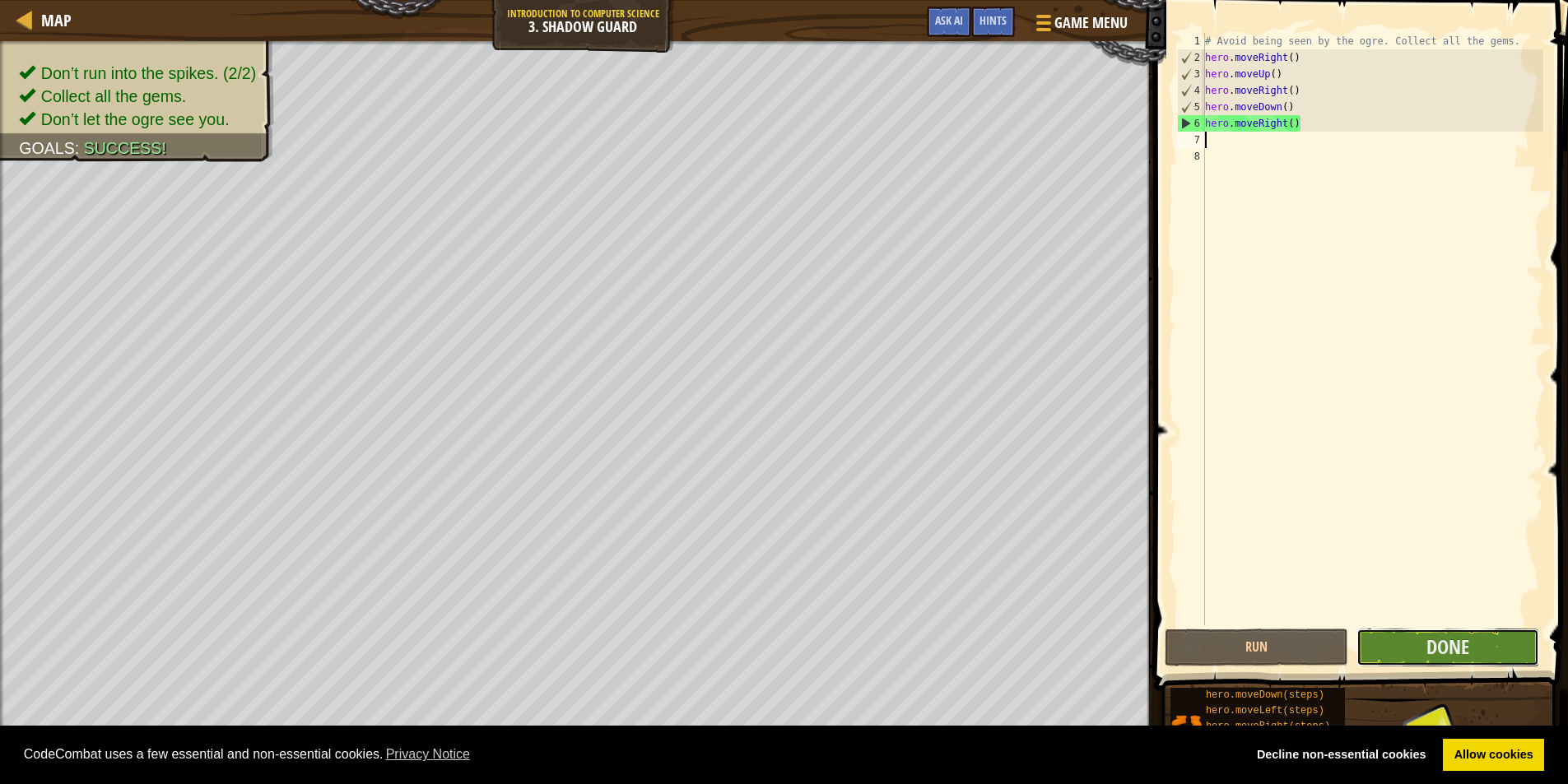
click at [1390, 635] on button "Done" at bounding box center [1448, 647] width 183 height 38
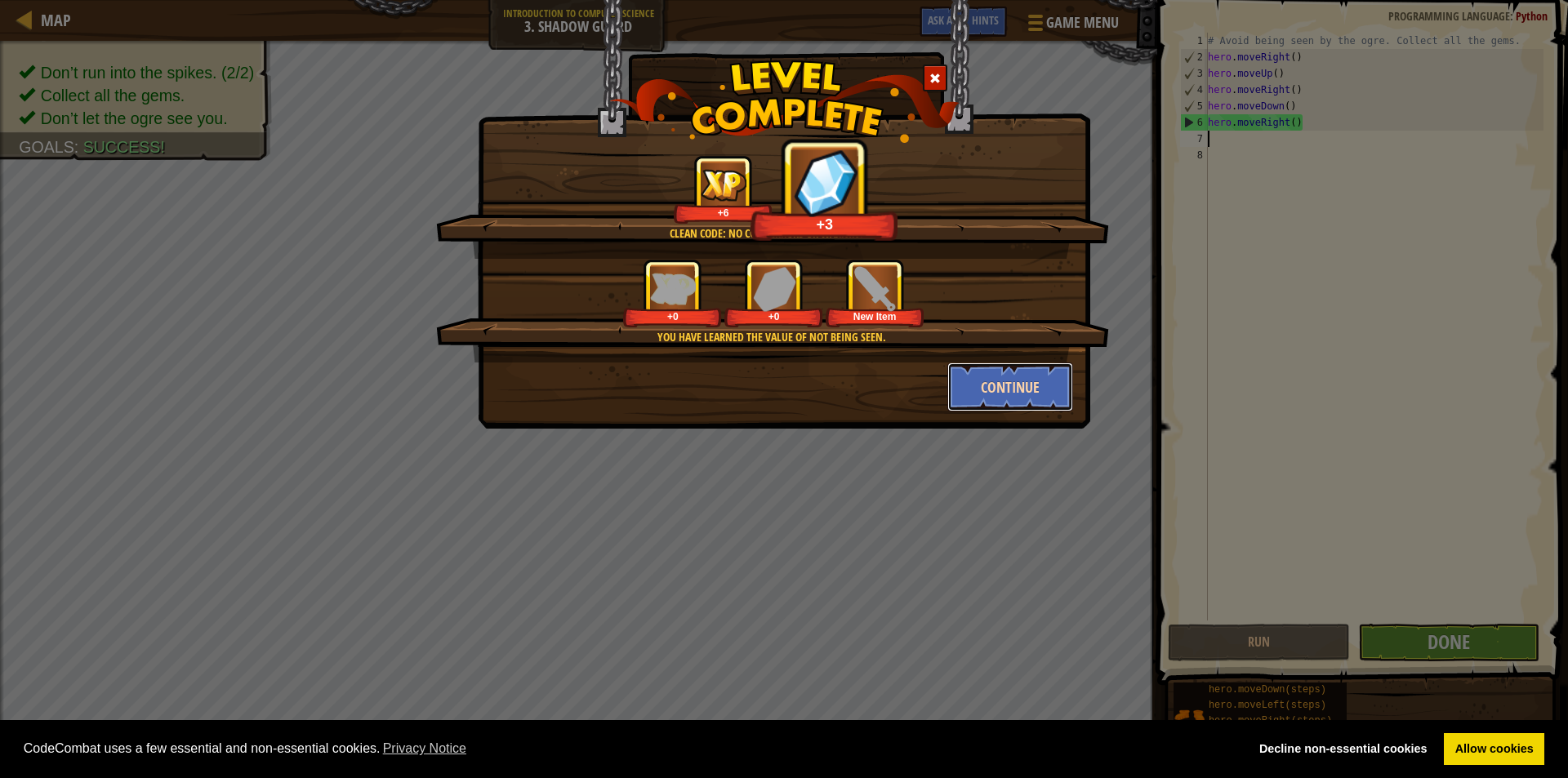
click at [989, 386] on button "Continue" at bounding box center [1011, 387] width 126 height 49
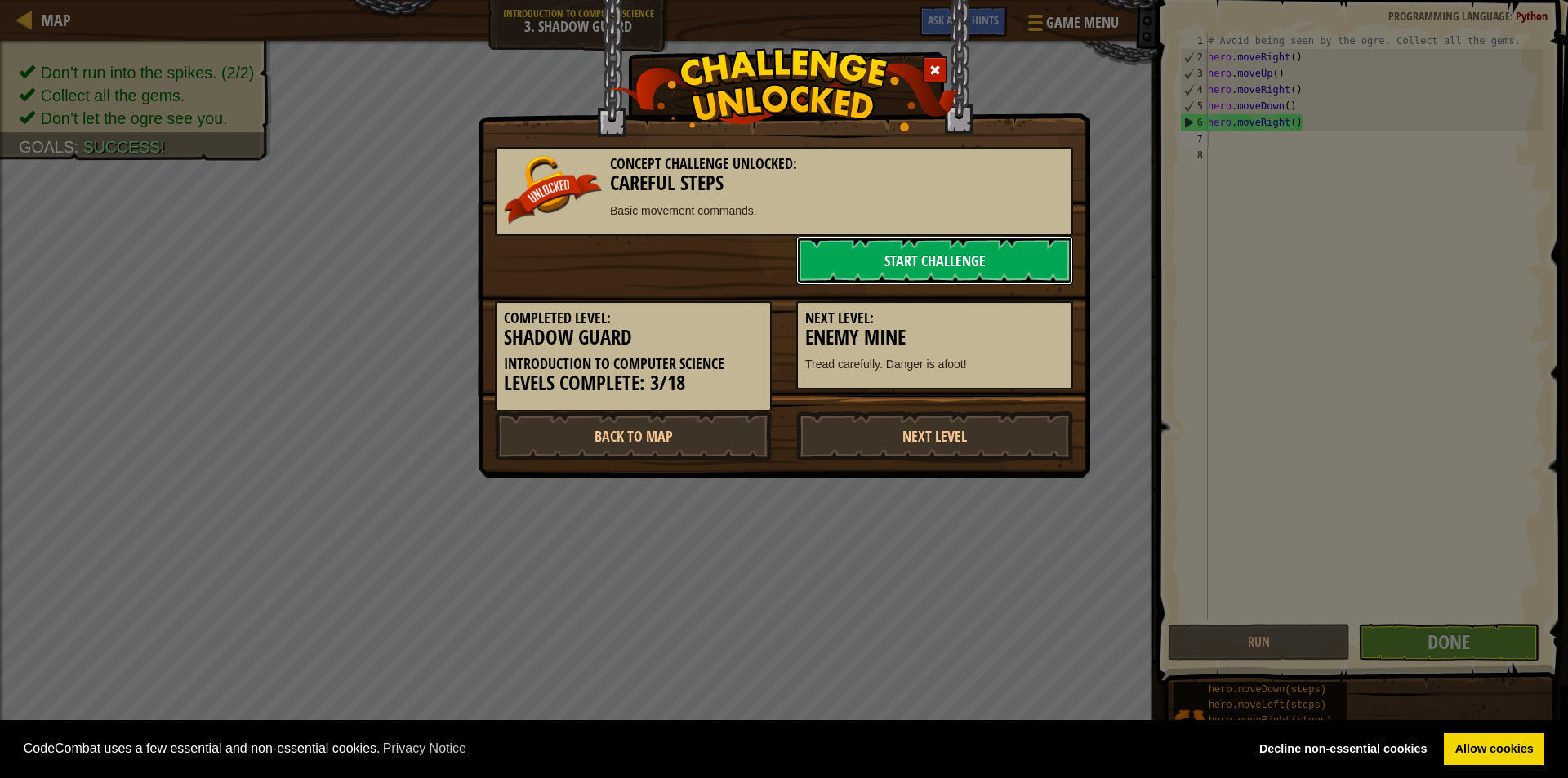
click at [850, 255] on link "Start Challenge" at bounding box center [934, 260] width 277 height 49
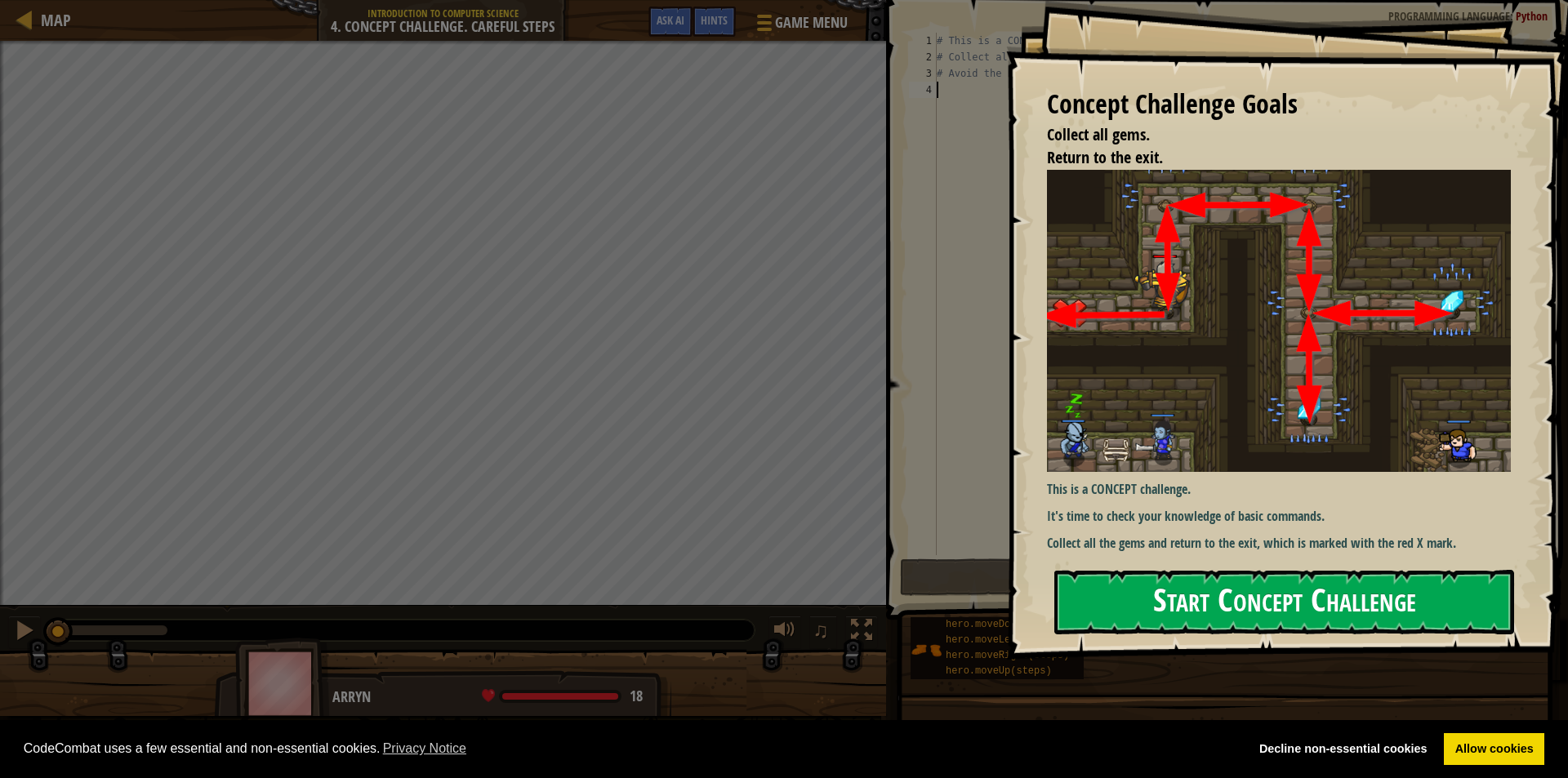
drag, startPoint x: 1241, startPoint y: 620, endPoint x: 1239, endPoint y: 603, distance: 17.1
click at [1239, 611] on button "Start Concept Challenge" at bounding box center [1284, 602] width 460 height 64
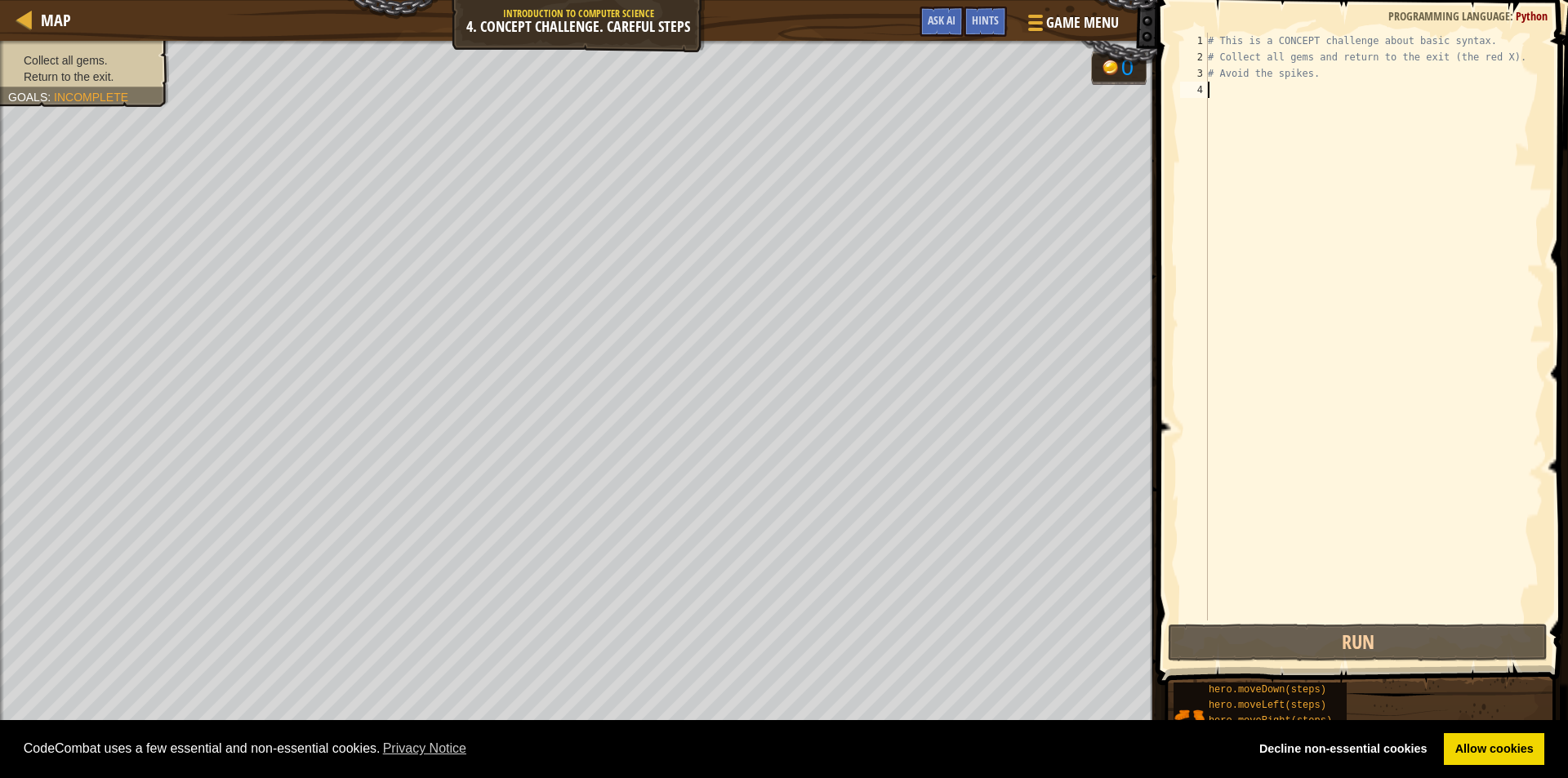
scroll to position [8, 0]
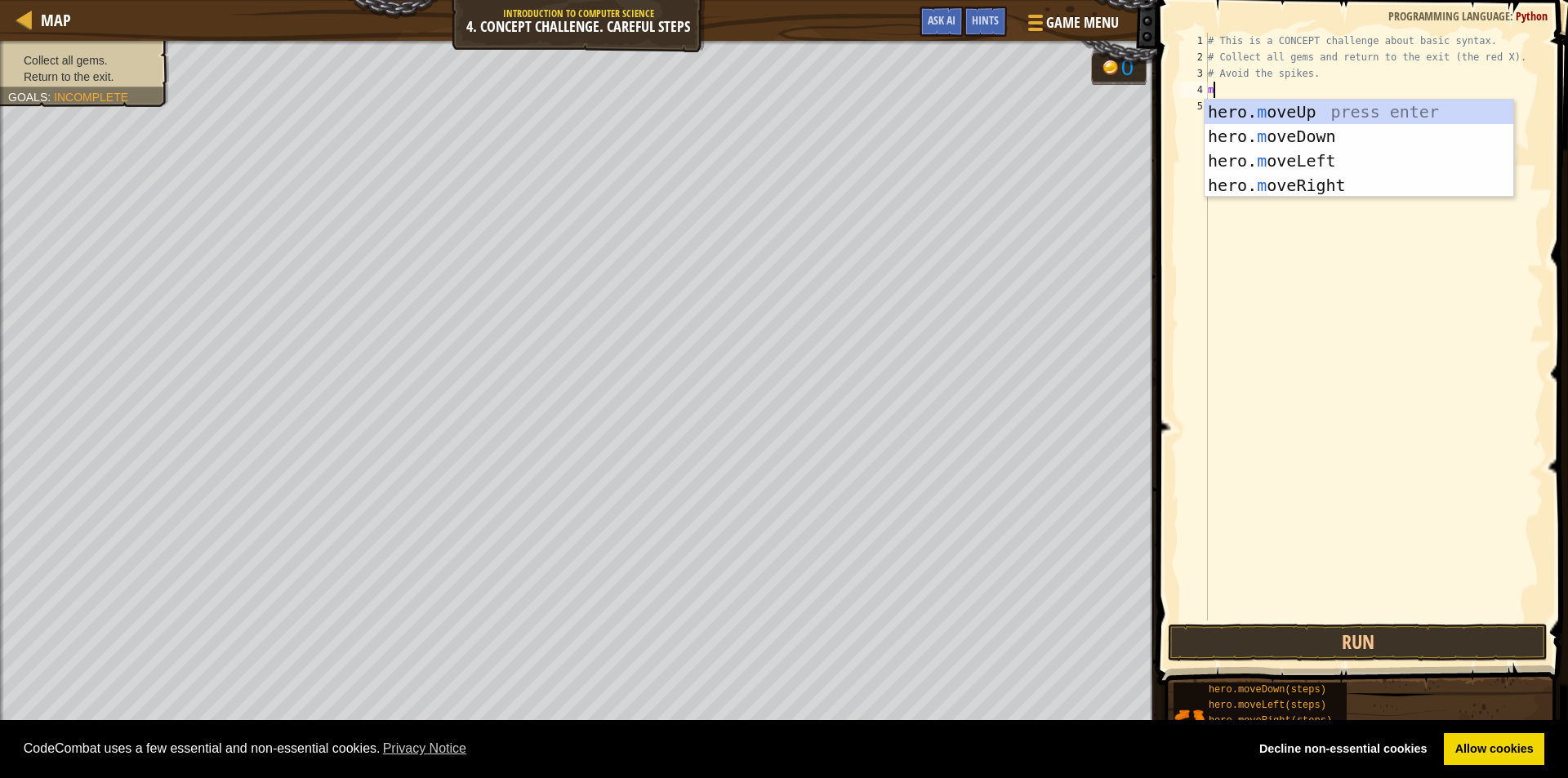
type textarea "mo"
click at [1343, 112] on div "hero. mo veUp press enter hero. mo veDown press enter hero. mo veLeft press ent…" at bounding box center [1358, 172] width 308 height 147
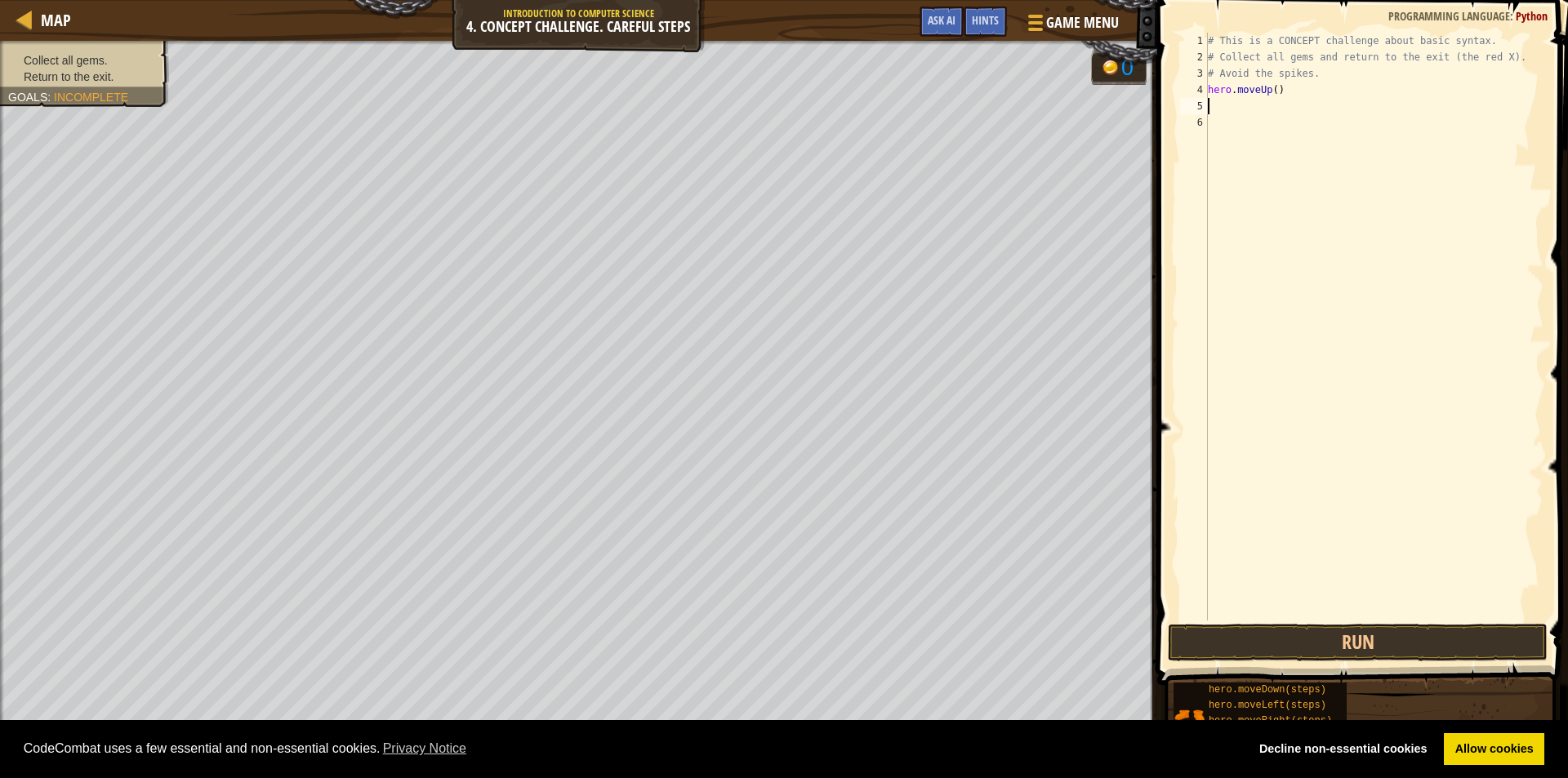
type textarea "m"
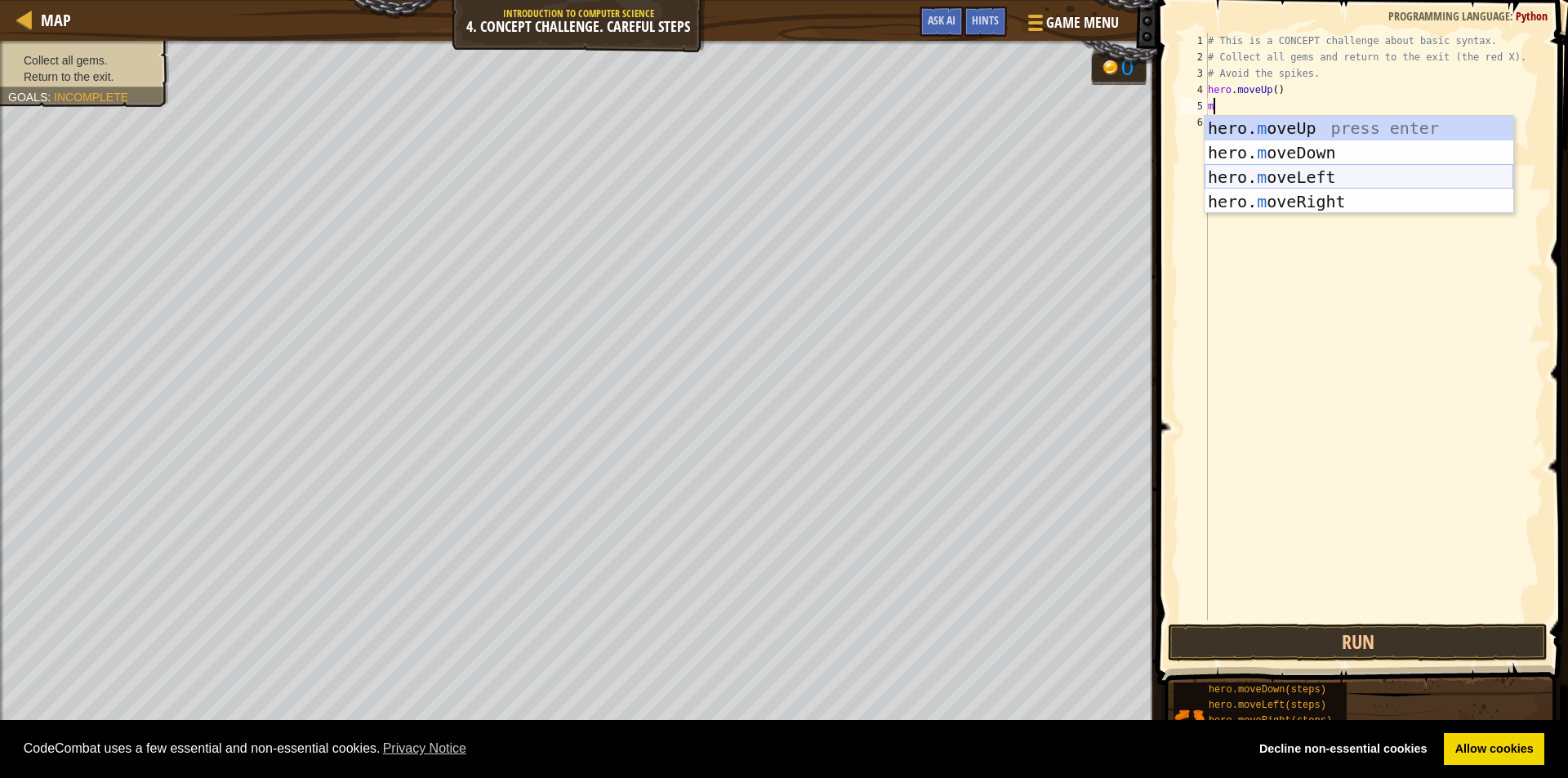
click at [1328, 172] on div "hero. m oveUp press enter hero. m oveDown press enter hero. m oveLeft press ent…" at bounding box center [1358, 189] width 308 height 147
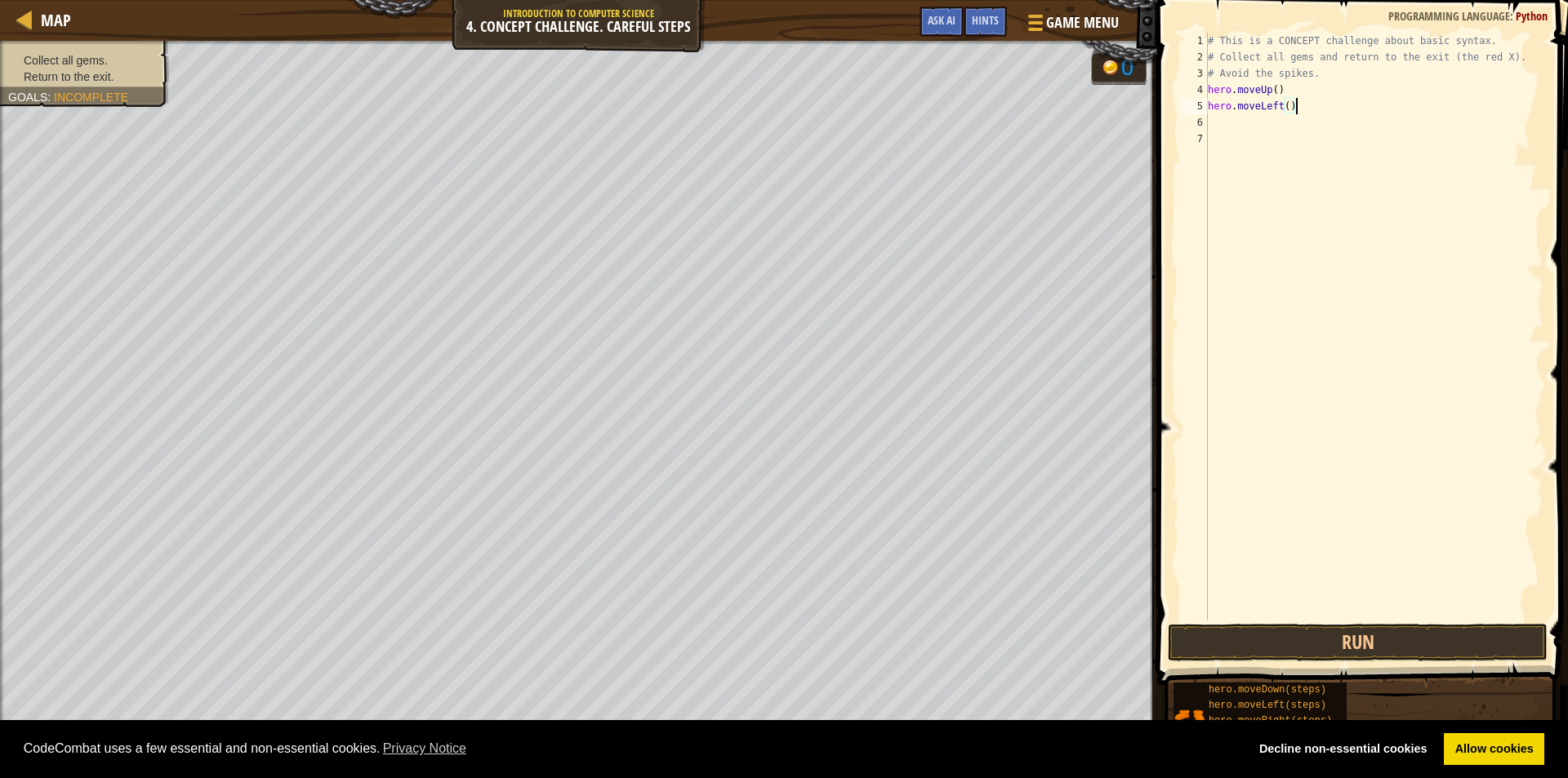
click at [1298, 108] on div "# This is a CONCEPT challenge about basic syntax. # Collect all gems and return…" at bounding box center [1374, 343] width 339 height 621
type textarea "h"
type textarea "m"
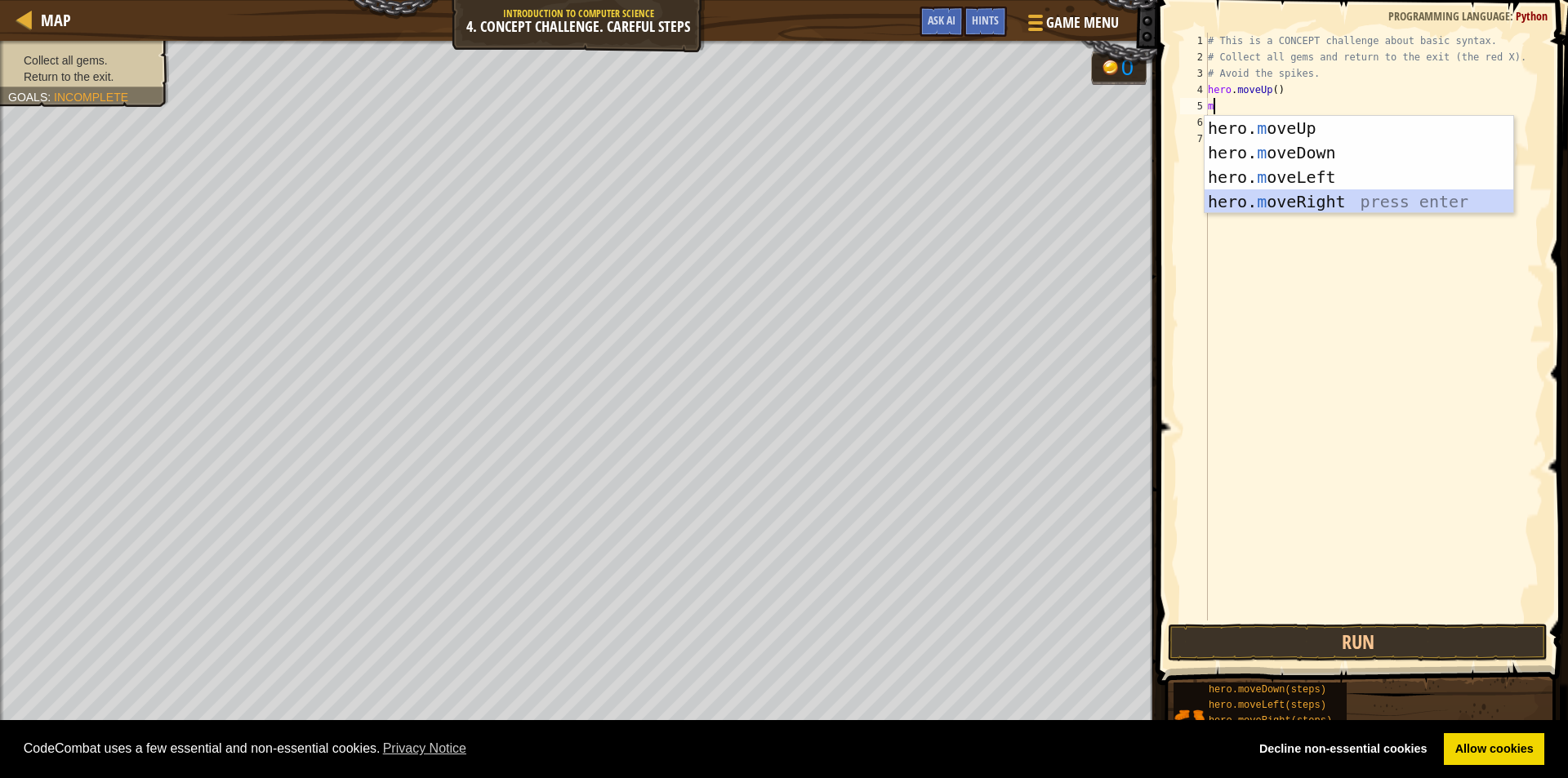
click at [1259, 193] on div "hero. m oveUp press enter hero. m oveDown press enter hero. m oveLeft press ent…" at bounding box center [1358, 189] width 308 height 147
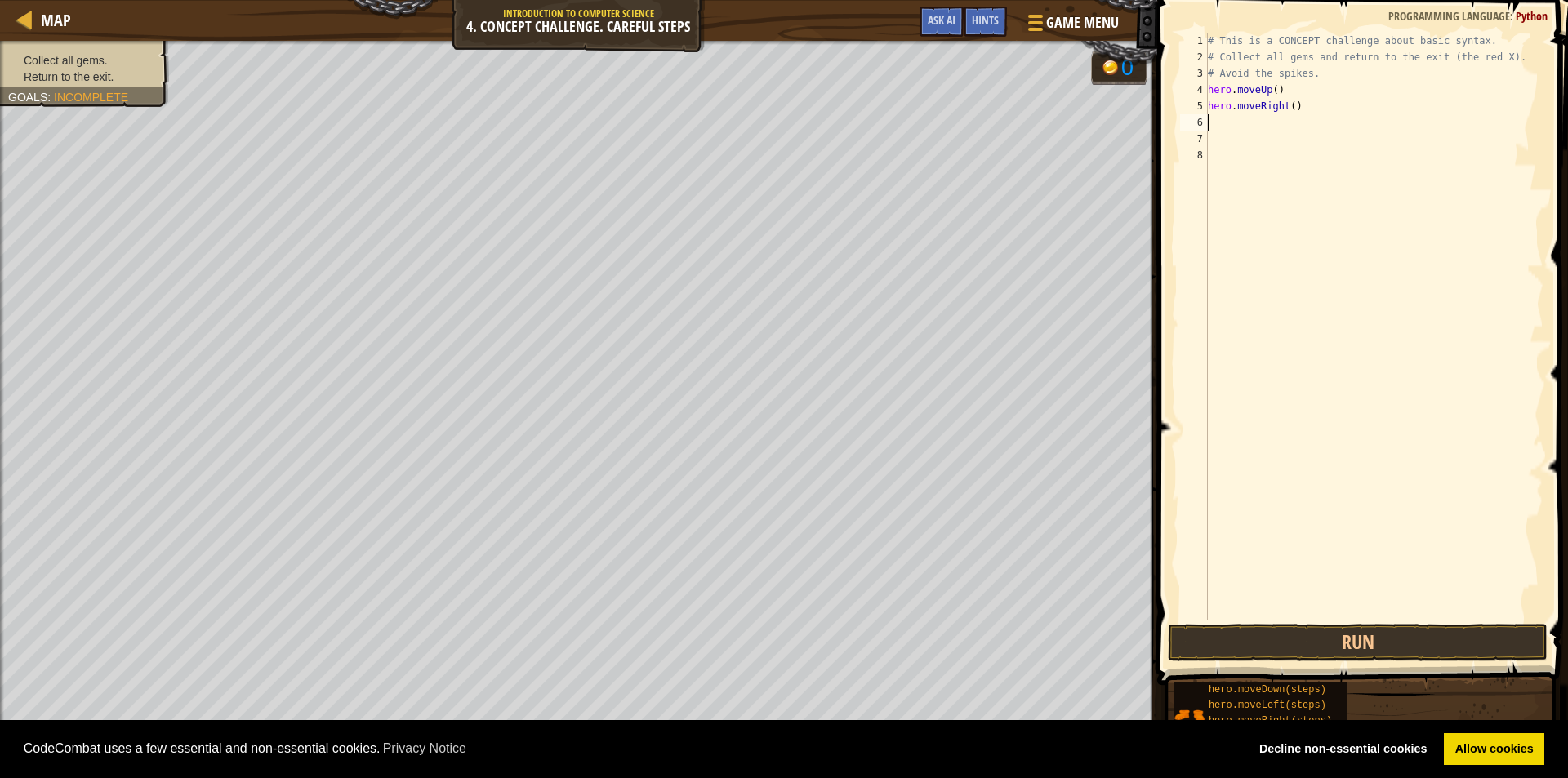
type textarea "m"
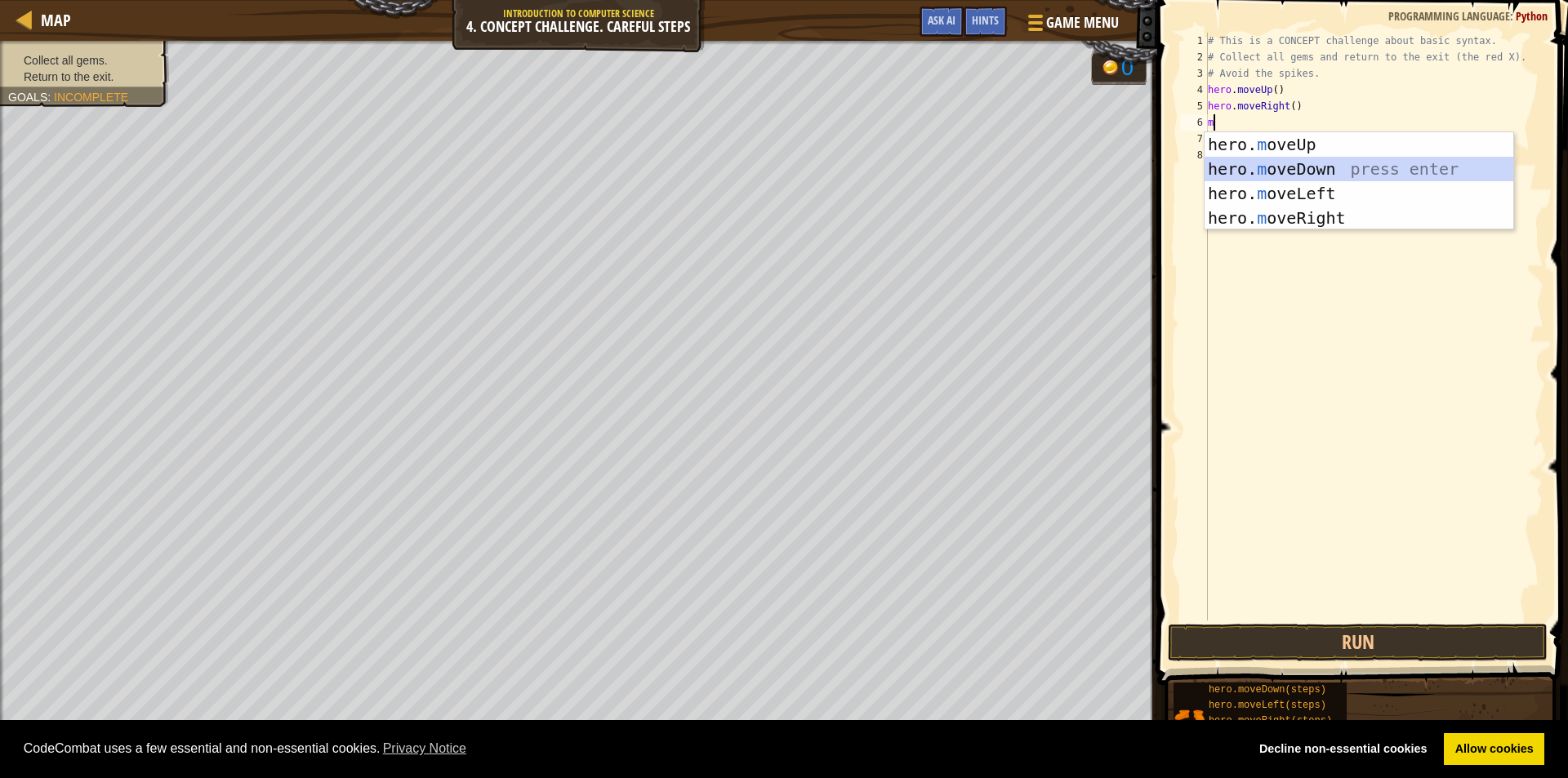
click at [1311, 164] on div "hero. m oveUp press enter hero. m oveDown press enter hero. m oveLeft press ent…" at bounding box center [1358, 205] width 308 height 147
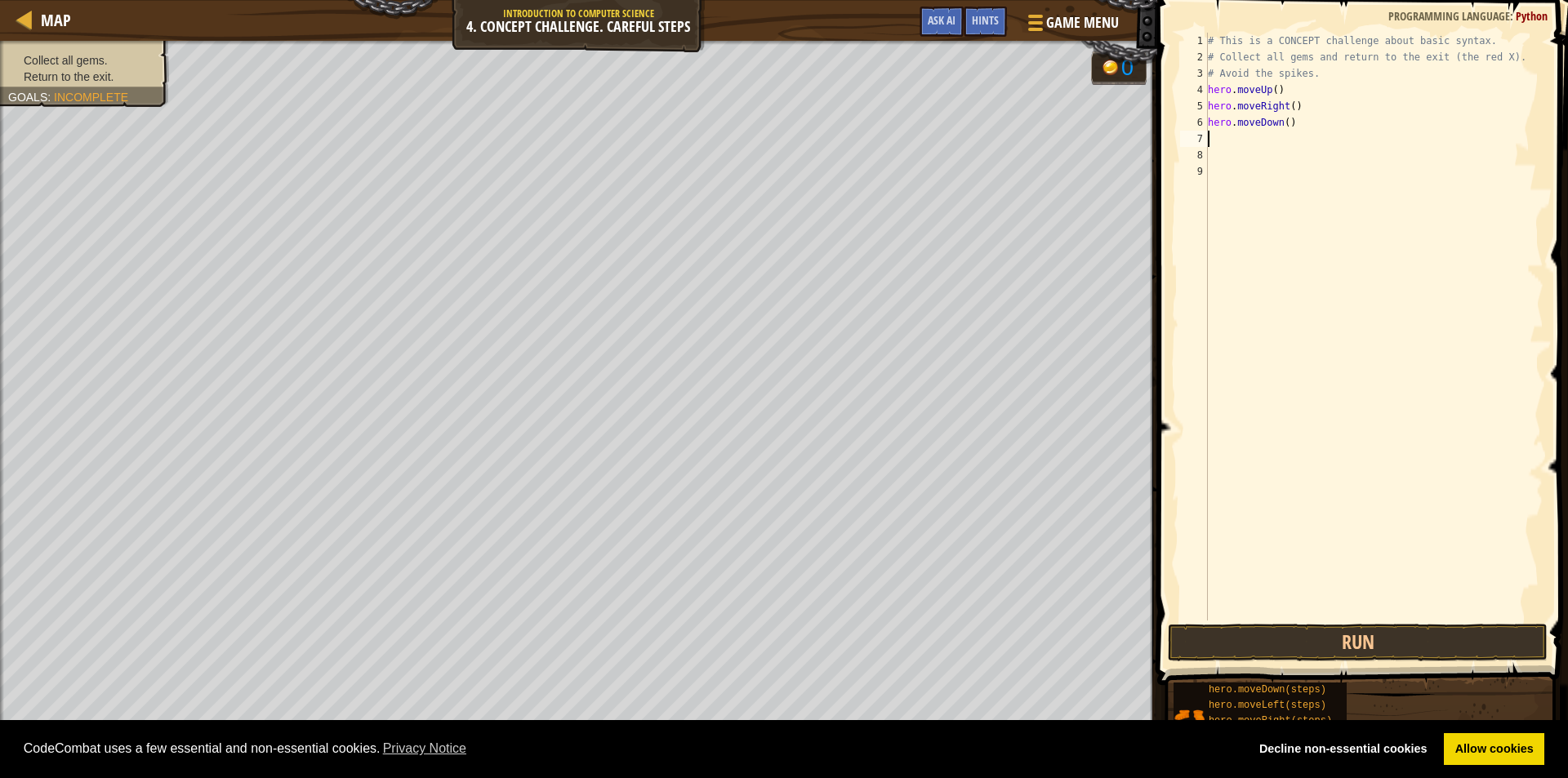
type textarea "m"
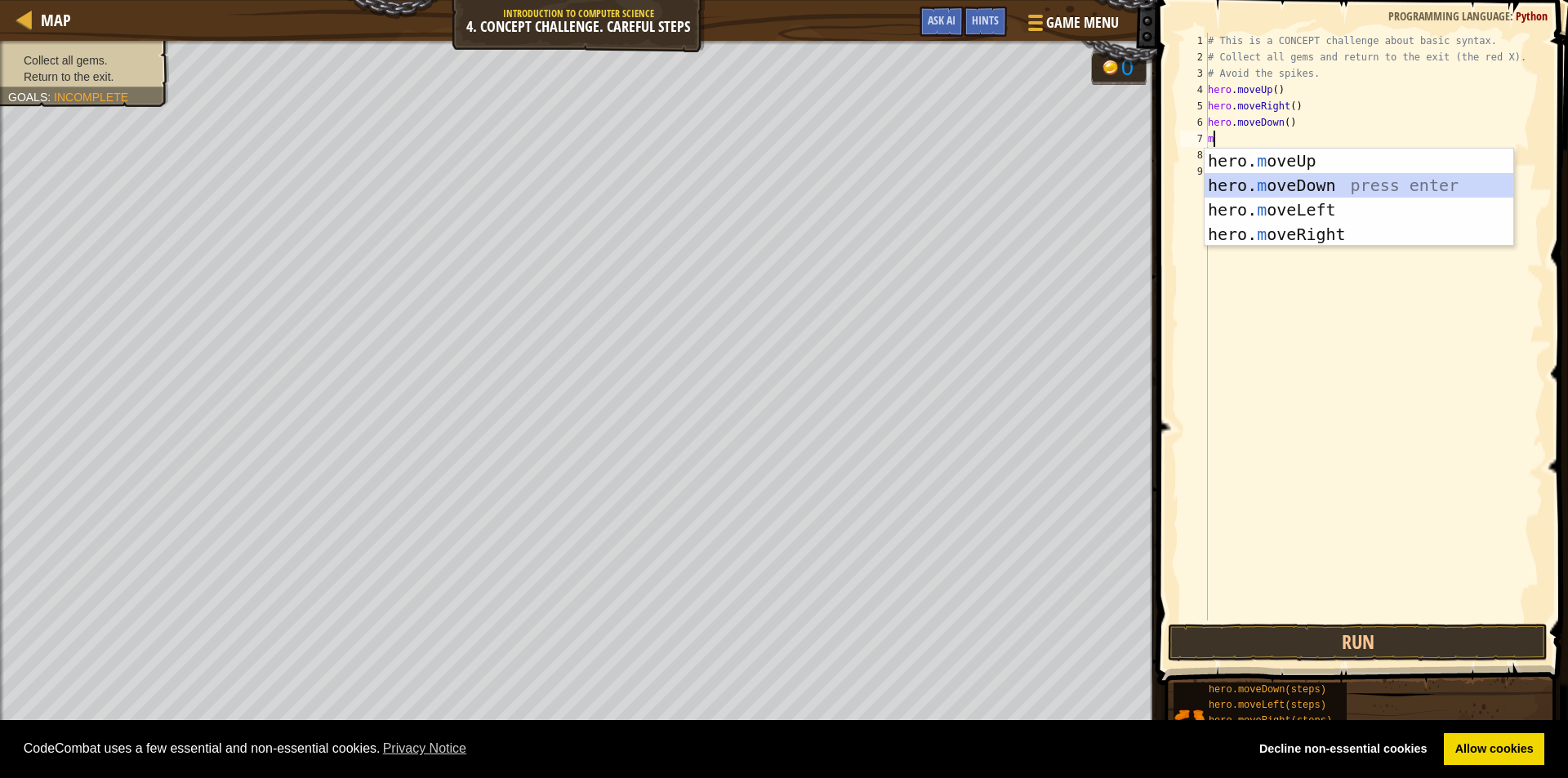
click at [1310, 182] on div "hero. m oveUp press enter hero. m oveDown press enter hero. m oveLeft press ent…" at bounding box center [1358, 221] width 308 height 147
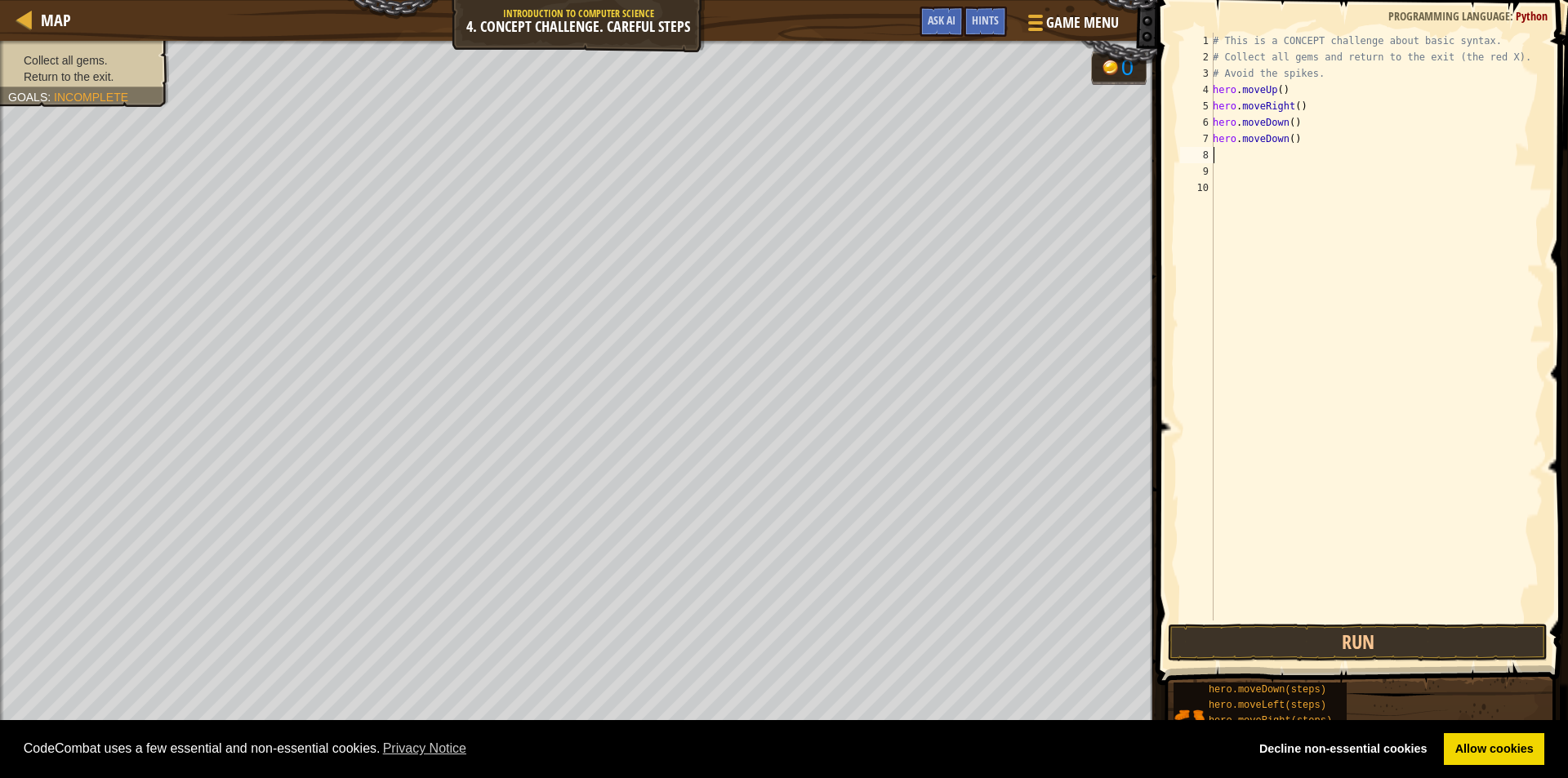
type textarea "m"
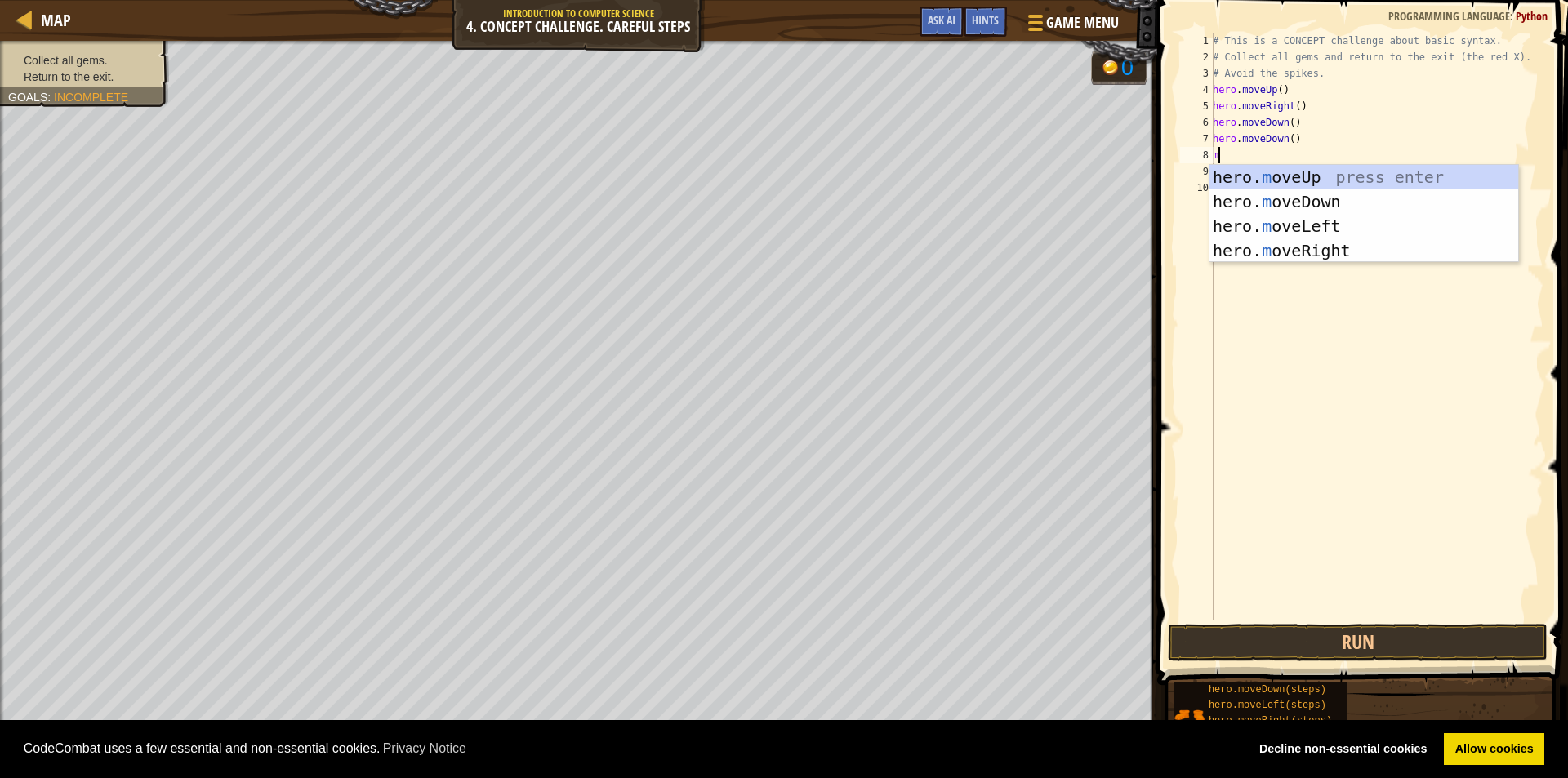
click at [1310, 182] on div "hero. m oveUp press enter hero. m oveDown press enter hero. m oveLeft press ent…" at bounding box center [1364, 238] width 308 height 147
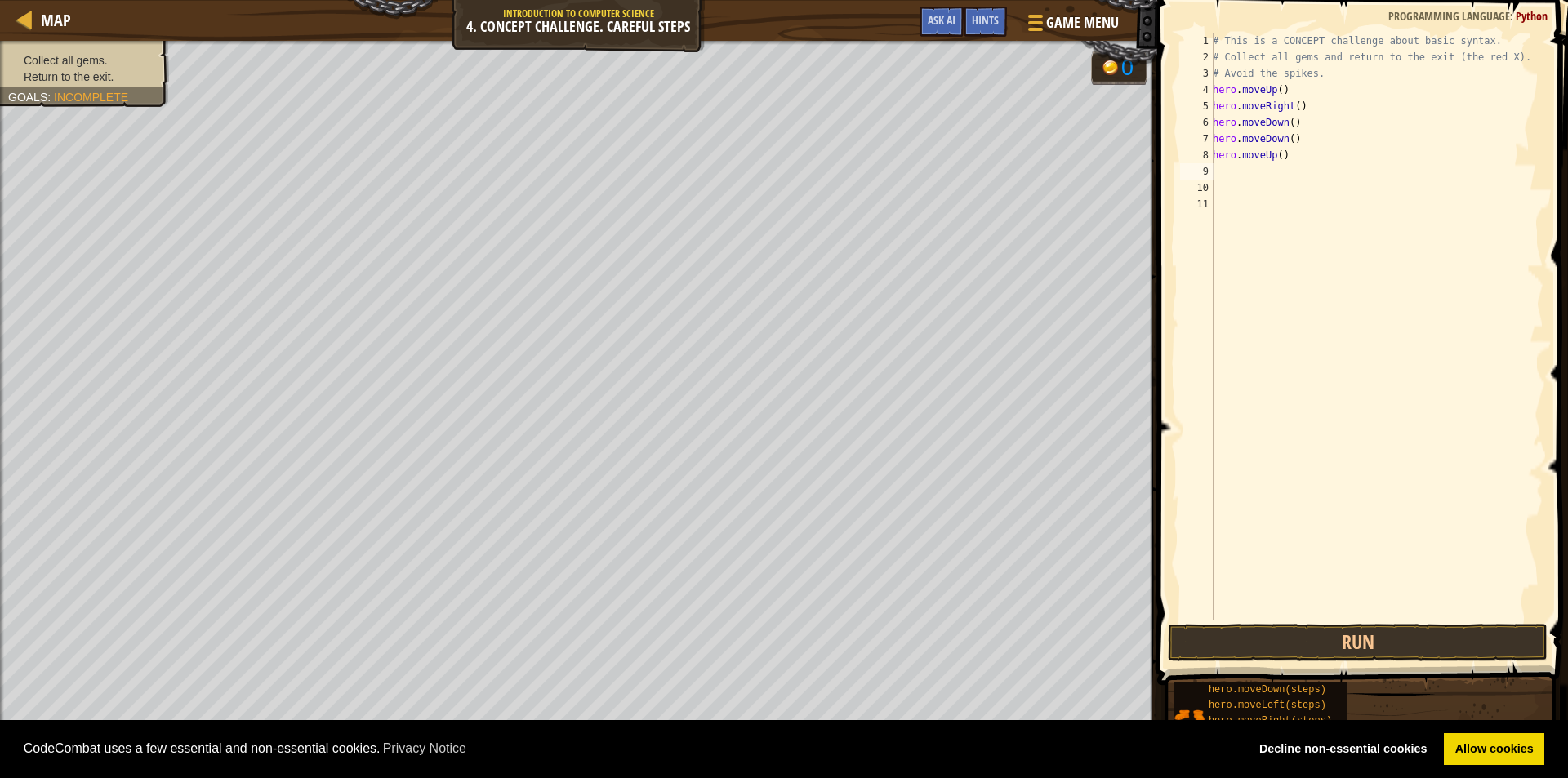
type textarea "m"
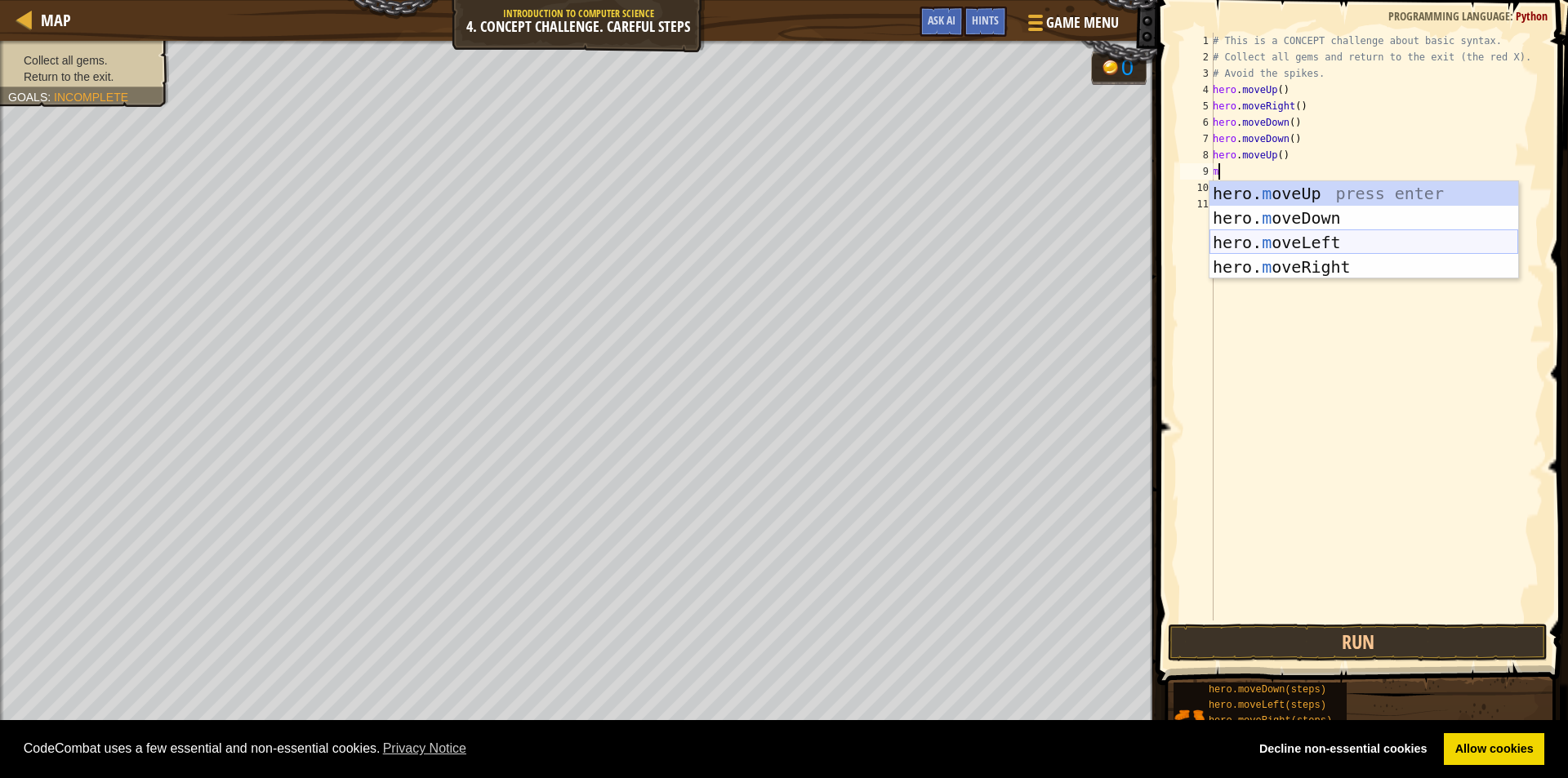
click at [1314, 243] on div "hero. m oveUp press enter hero. m oveDown press enter hero. m oveLeft press ent…" at bounding box center [1364, 254] width 308 height 147
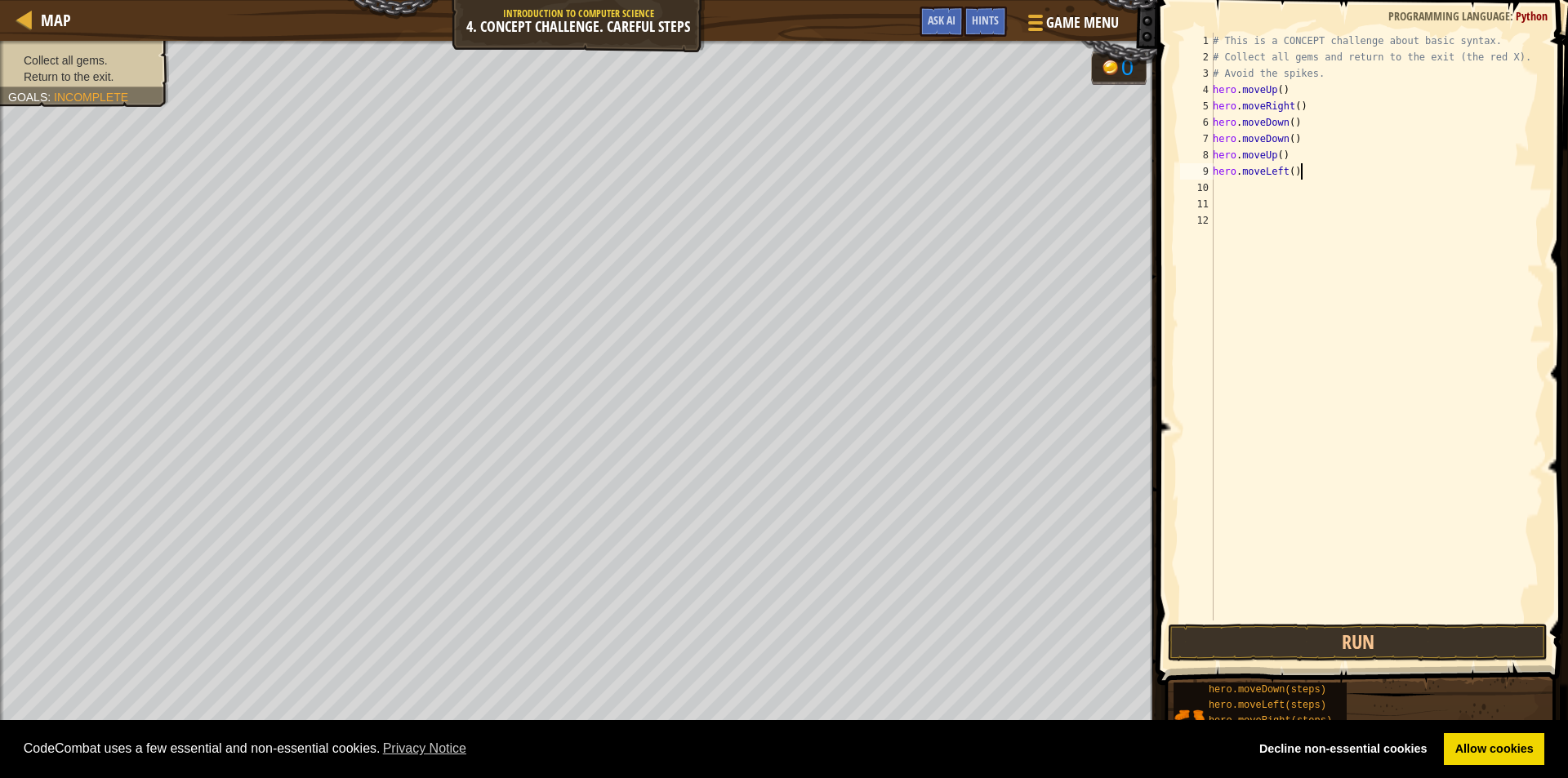
click at [1306, 178] on div "# This is a CONCEPT challenge about basic syntax. # Collect all gems and return…" at bounding box center [1376, 343] width 334 height 621
type textarea "h"
type textarea "m"
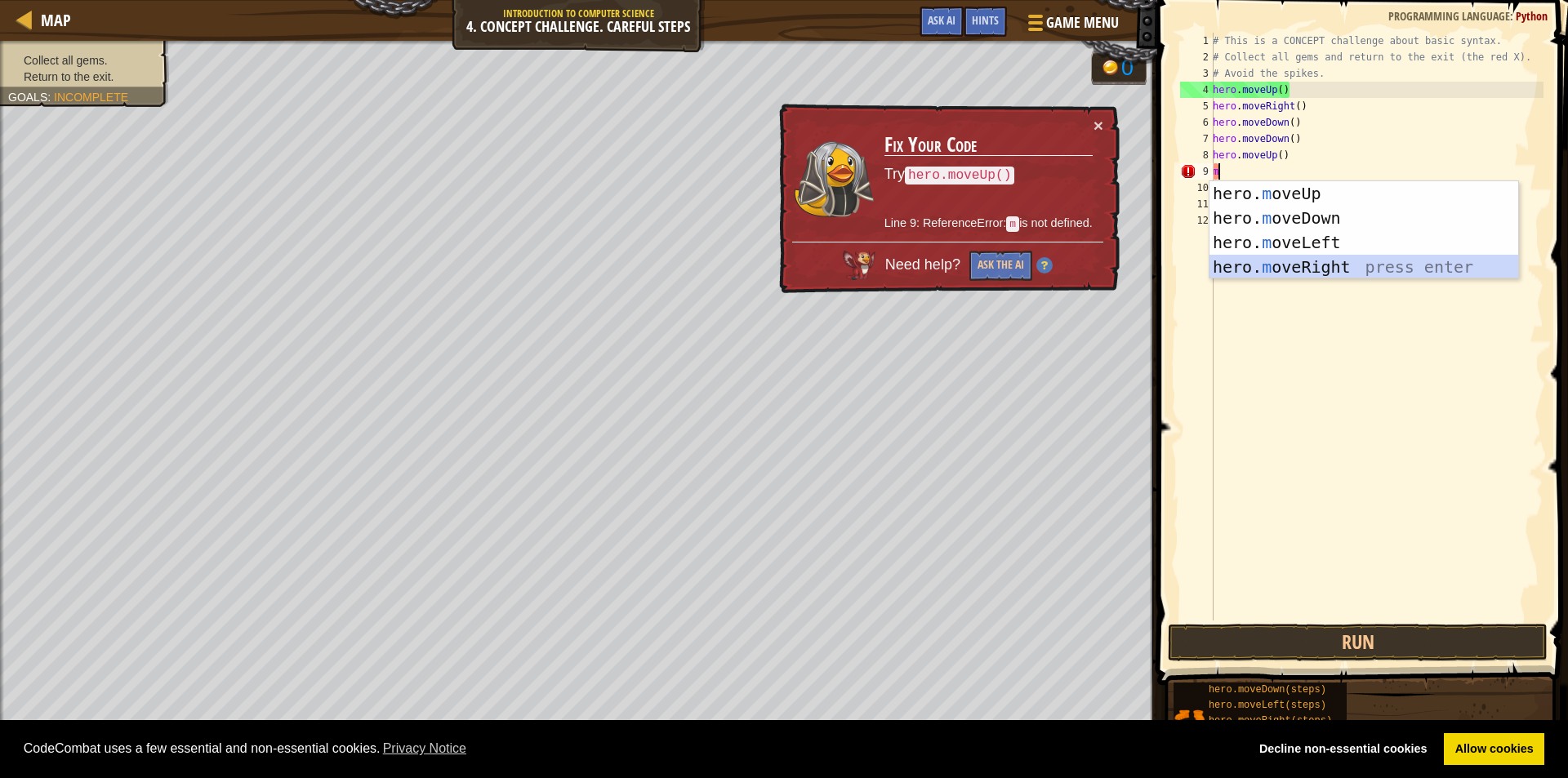
click at [1290, 263] on div "hero. m oveUp press enter hero. m oveDown press enter hero. m oveLeft press ent…" at bounding box center [1364, 254] width 308 height 147
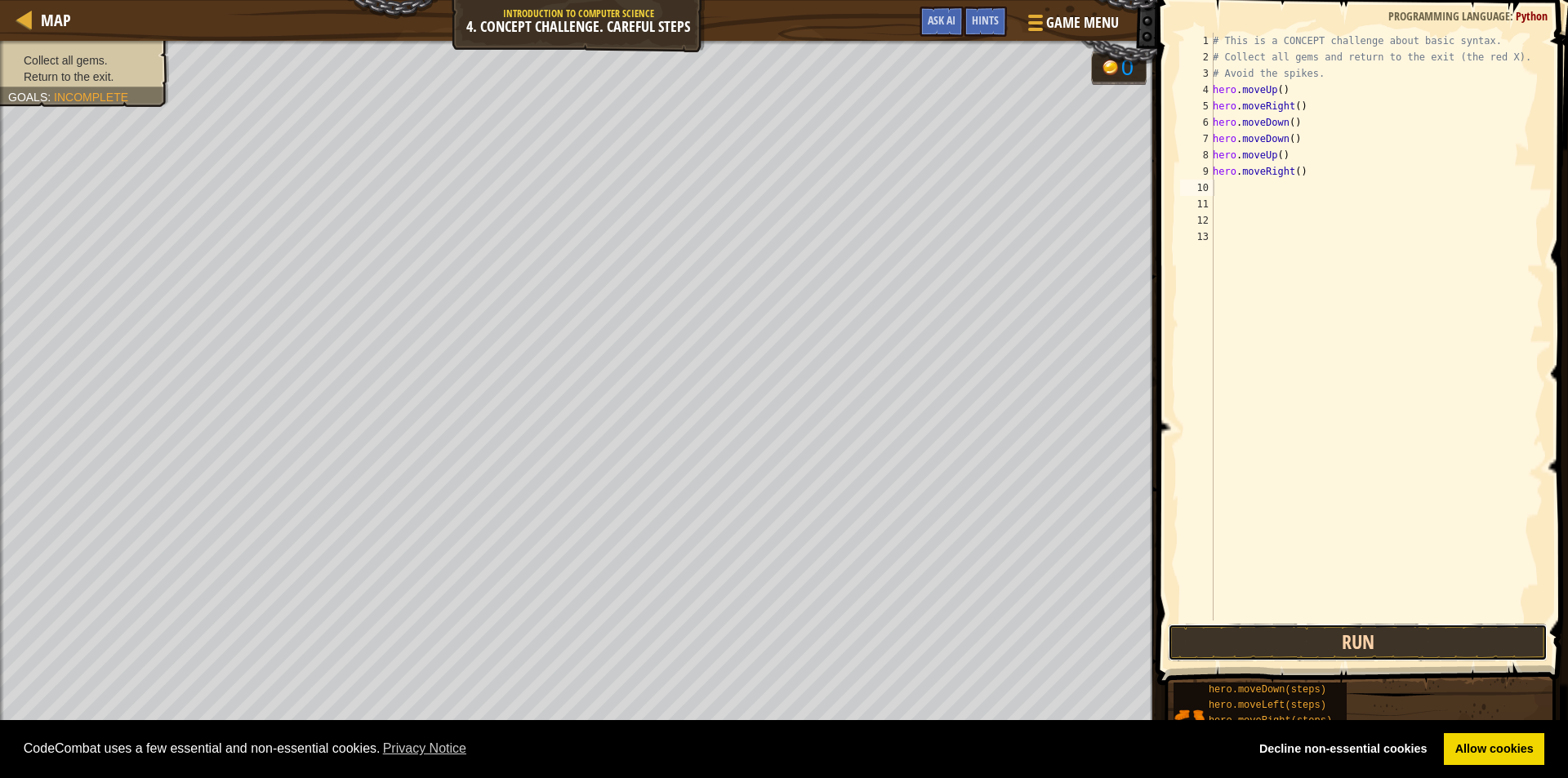
click at [1342, 631] on button "Run" at bounding box center [1357, 642] width 379 height 37
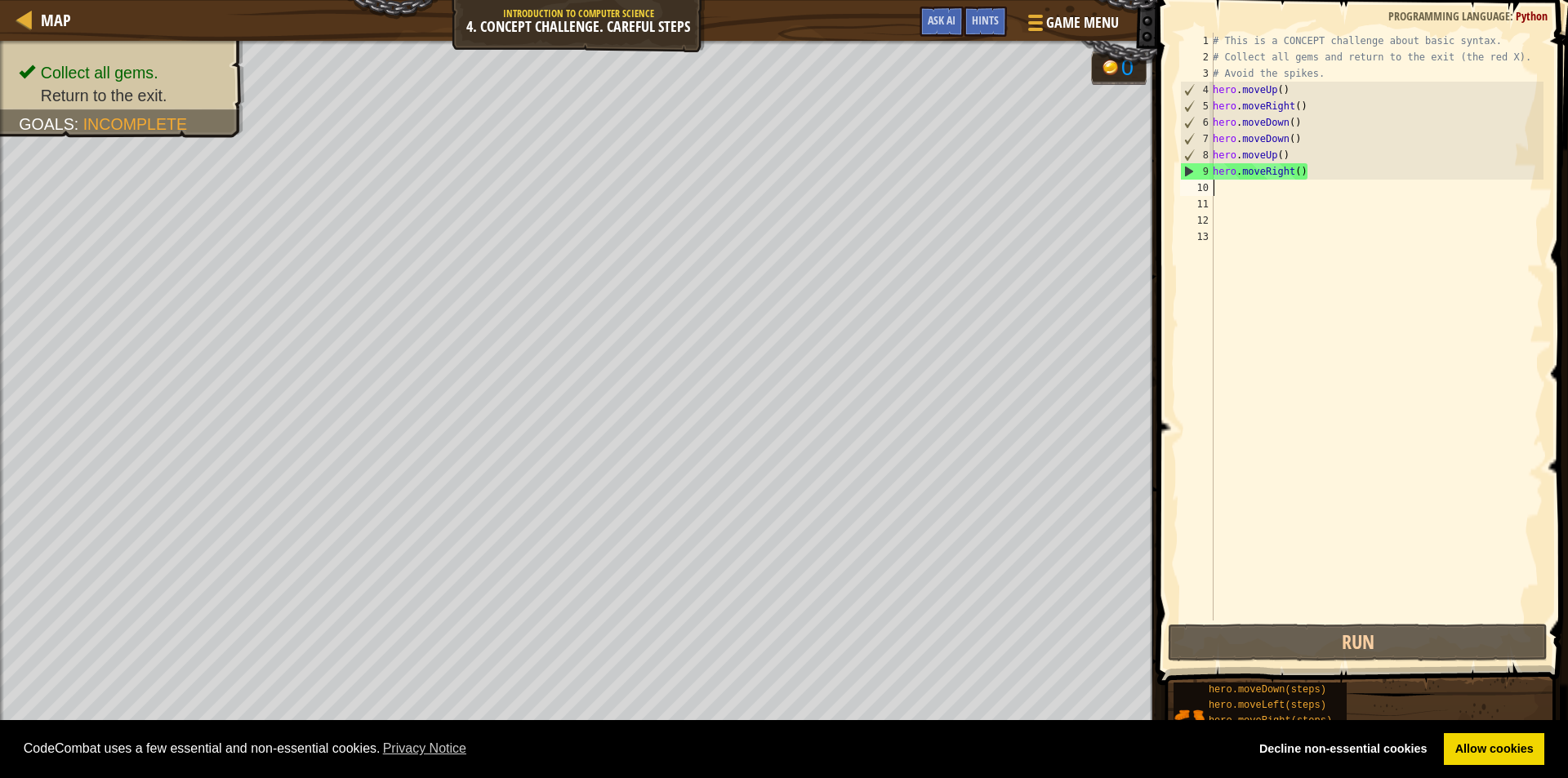
type textarea "m"
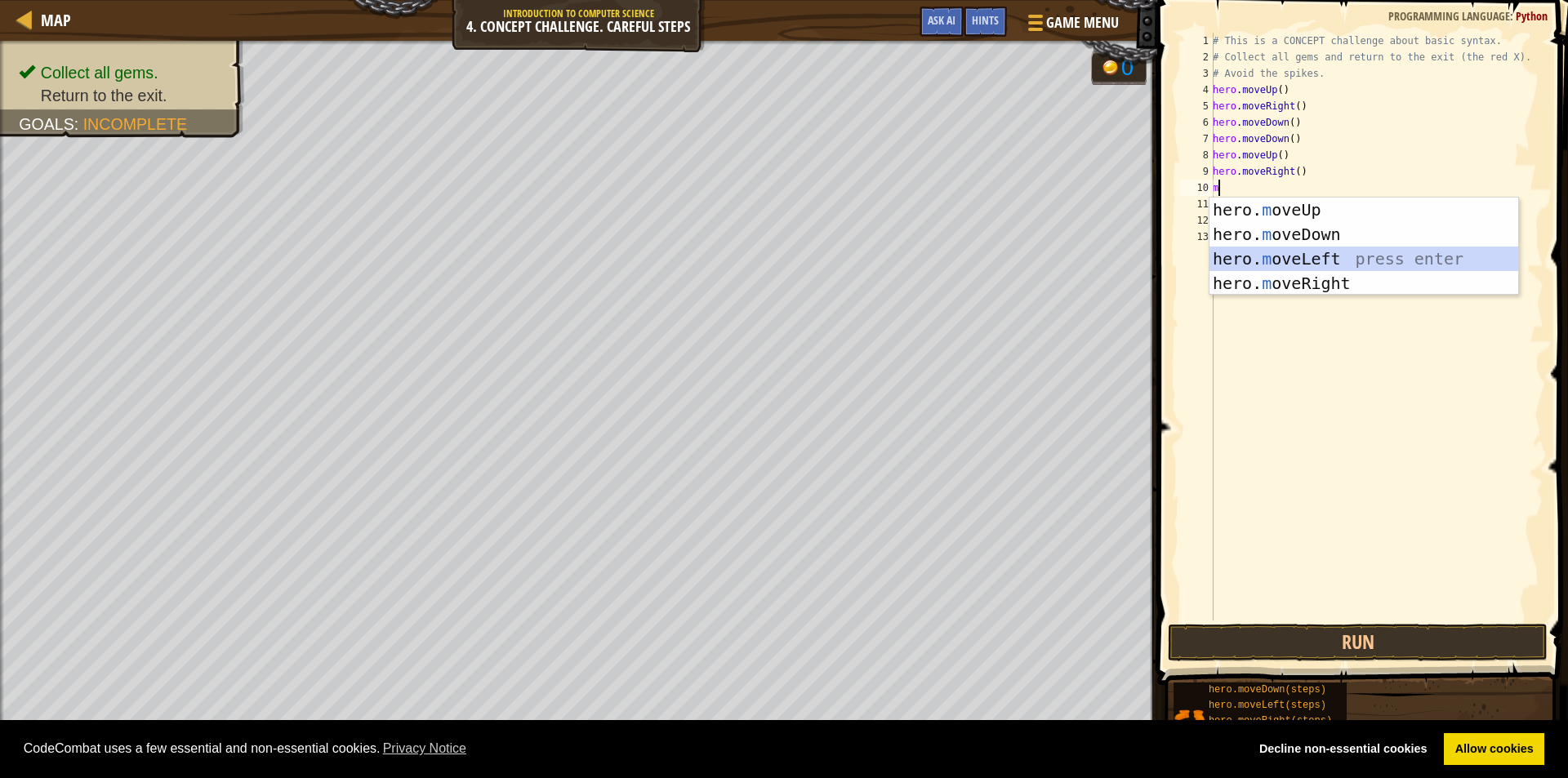
click at [1328, 258] on div "hero. m oveUp press enter hero. m oveDown press enter hero. m oveLeft press ent…" at bounding box center [1364, 270] width 308 height 147
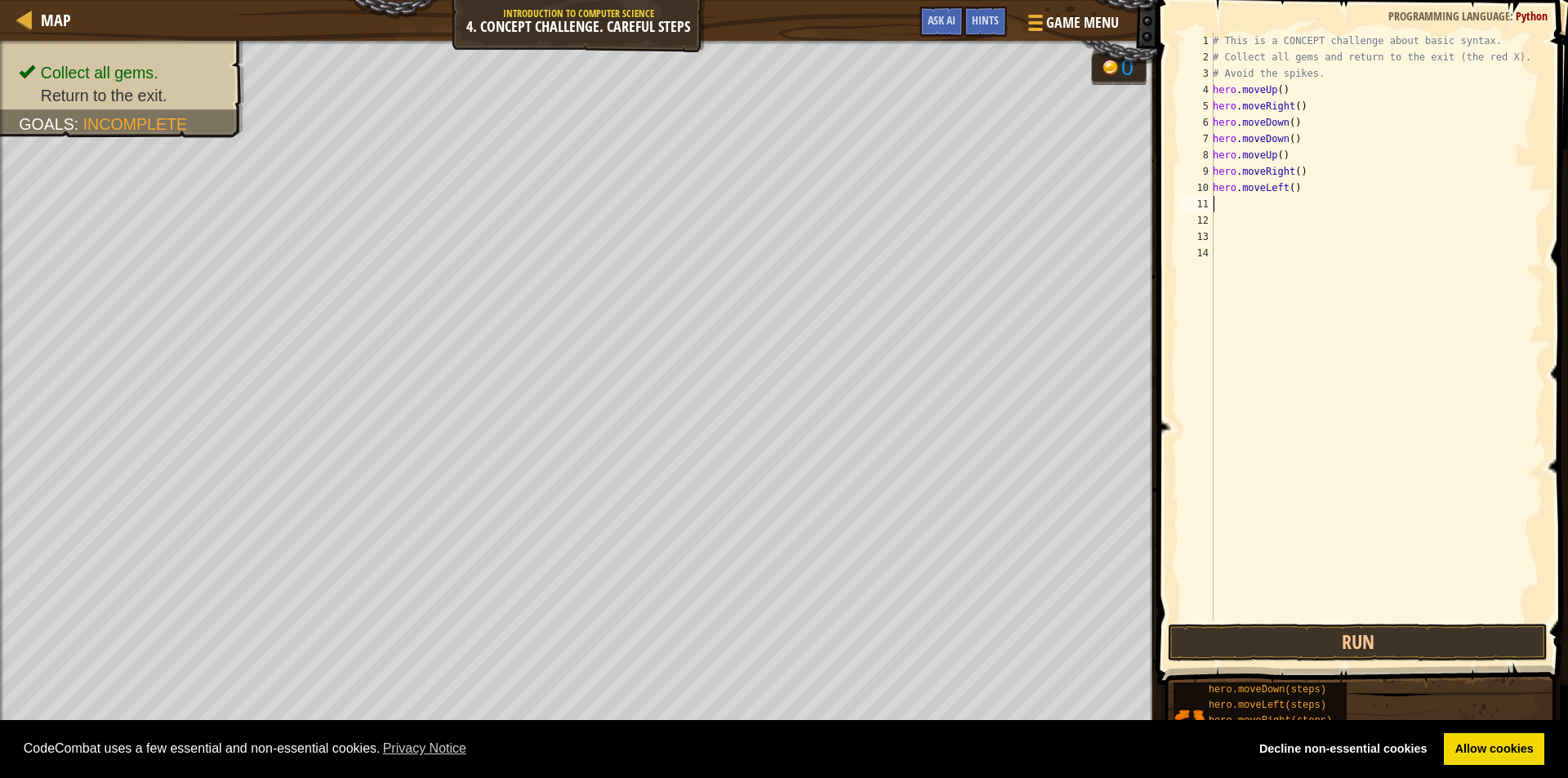
type textarea "m"
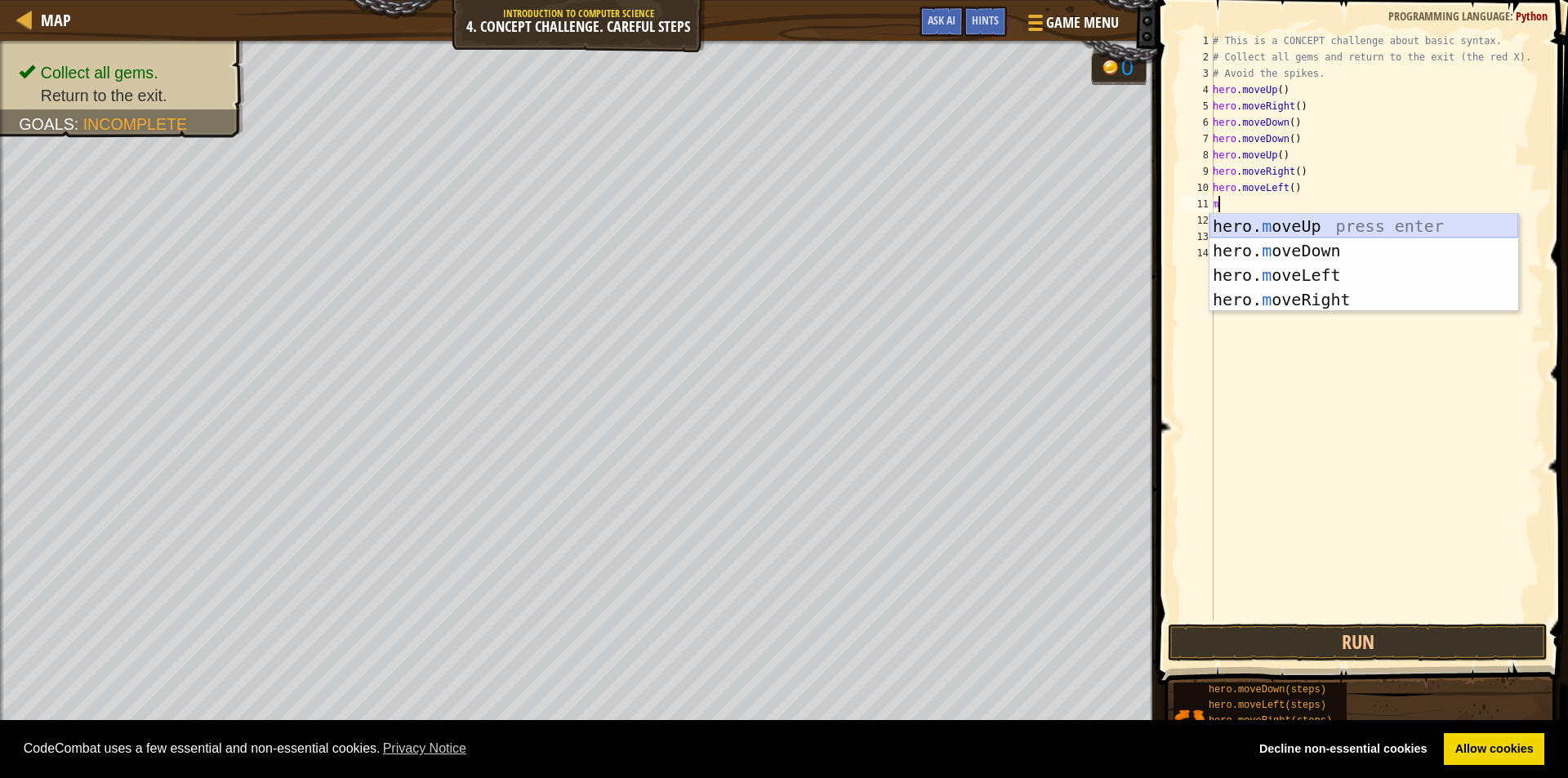
click at [1323, 228] on div "hero. m oveUp press enter hero. m oveDown press enter hero. m oveLeft press ent…" at bounding box center [1364, 286] width 308 height 147
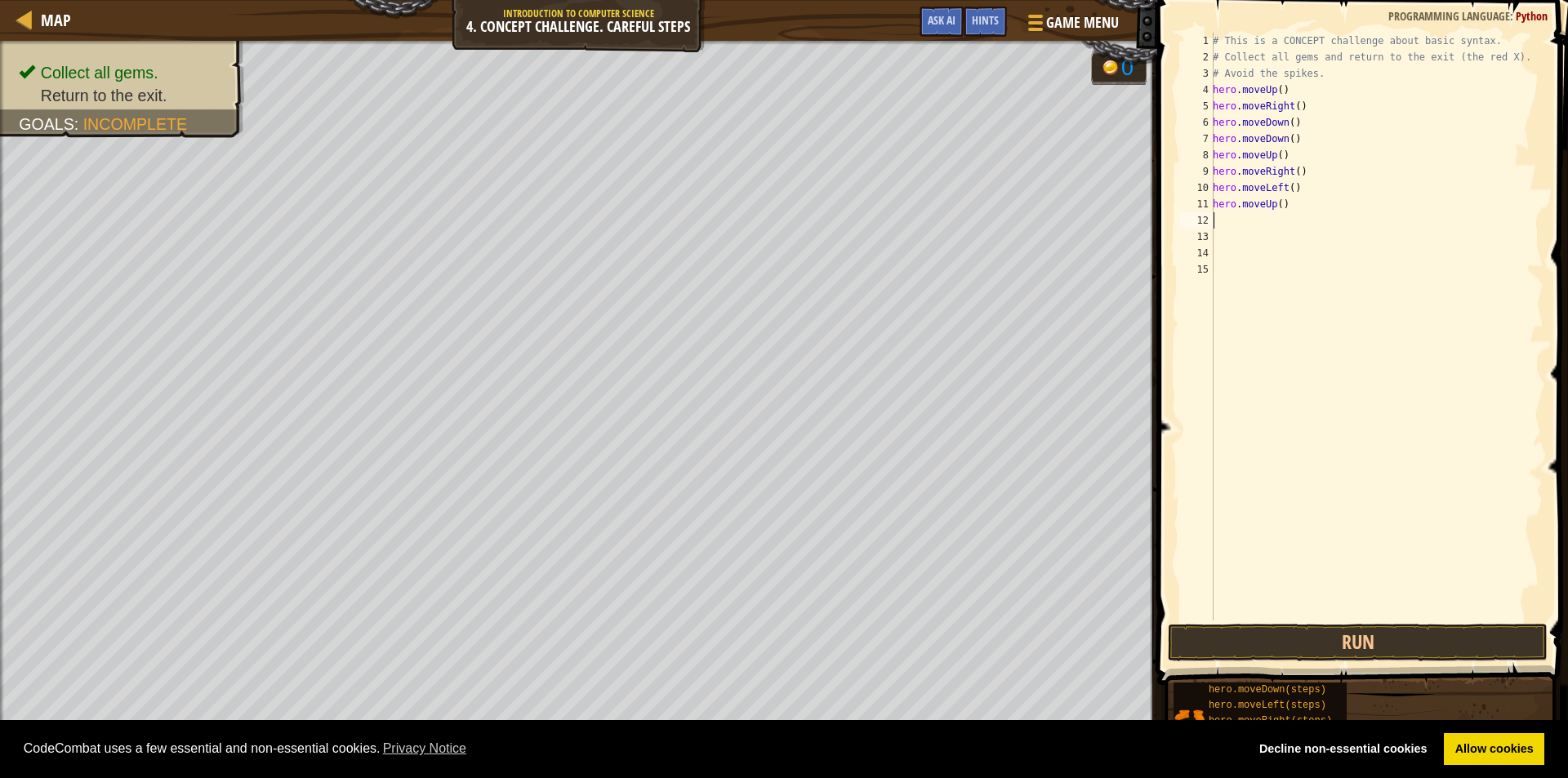
type textarea "m"
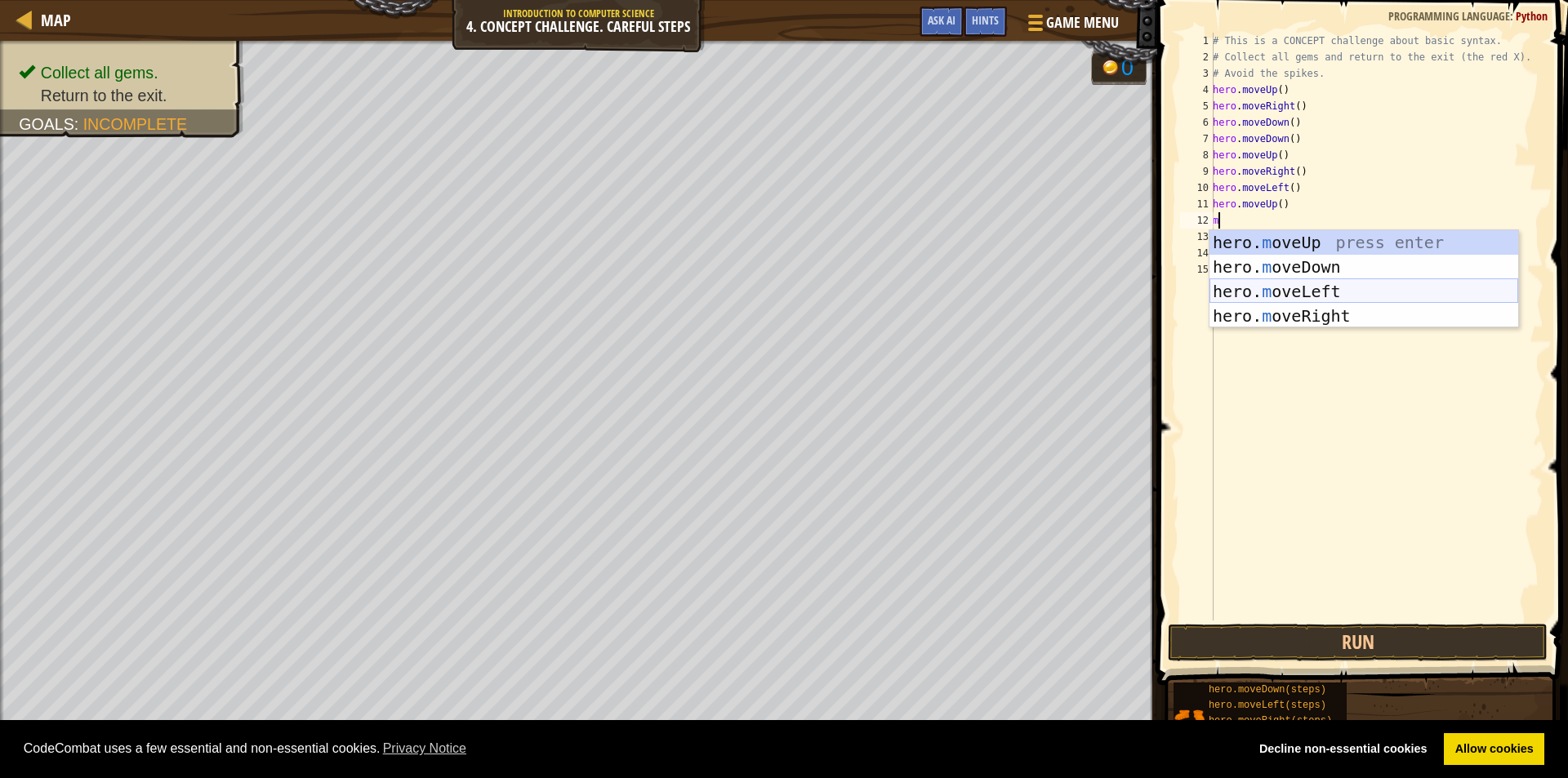
click at [1314, 291] on div "hero. m oveUp press enter hero. m oveDown press enter hero. m oveLeft press ent…" at bounding box center [1364, 303] width 308 height 147
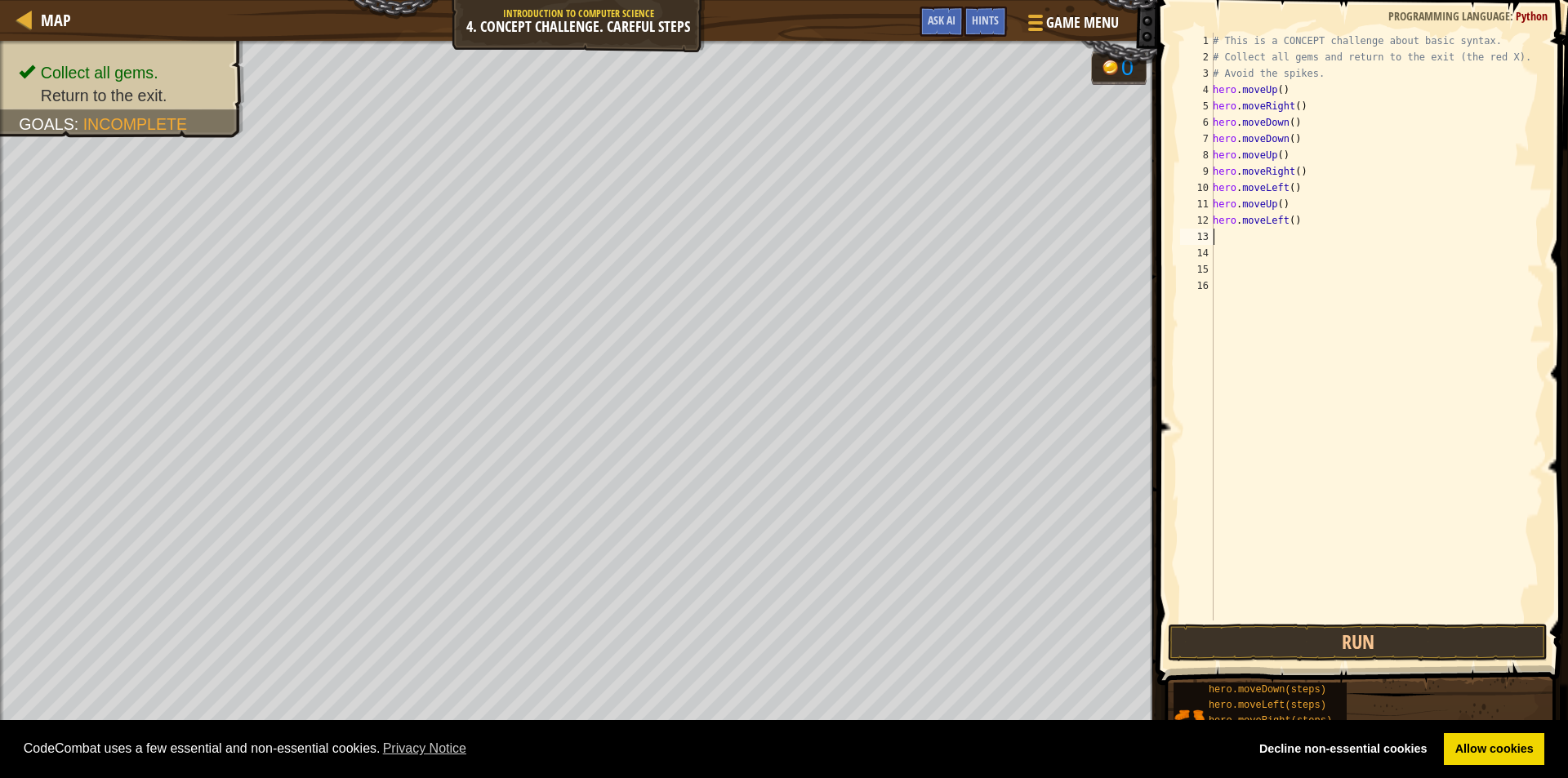
type textarea "m"
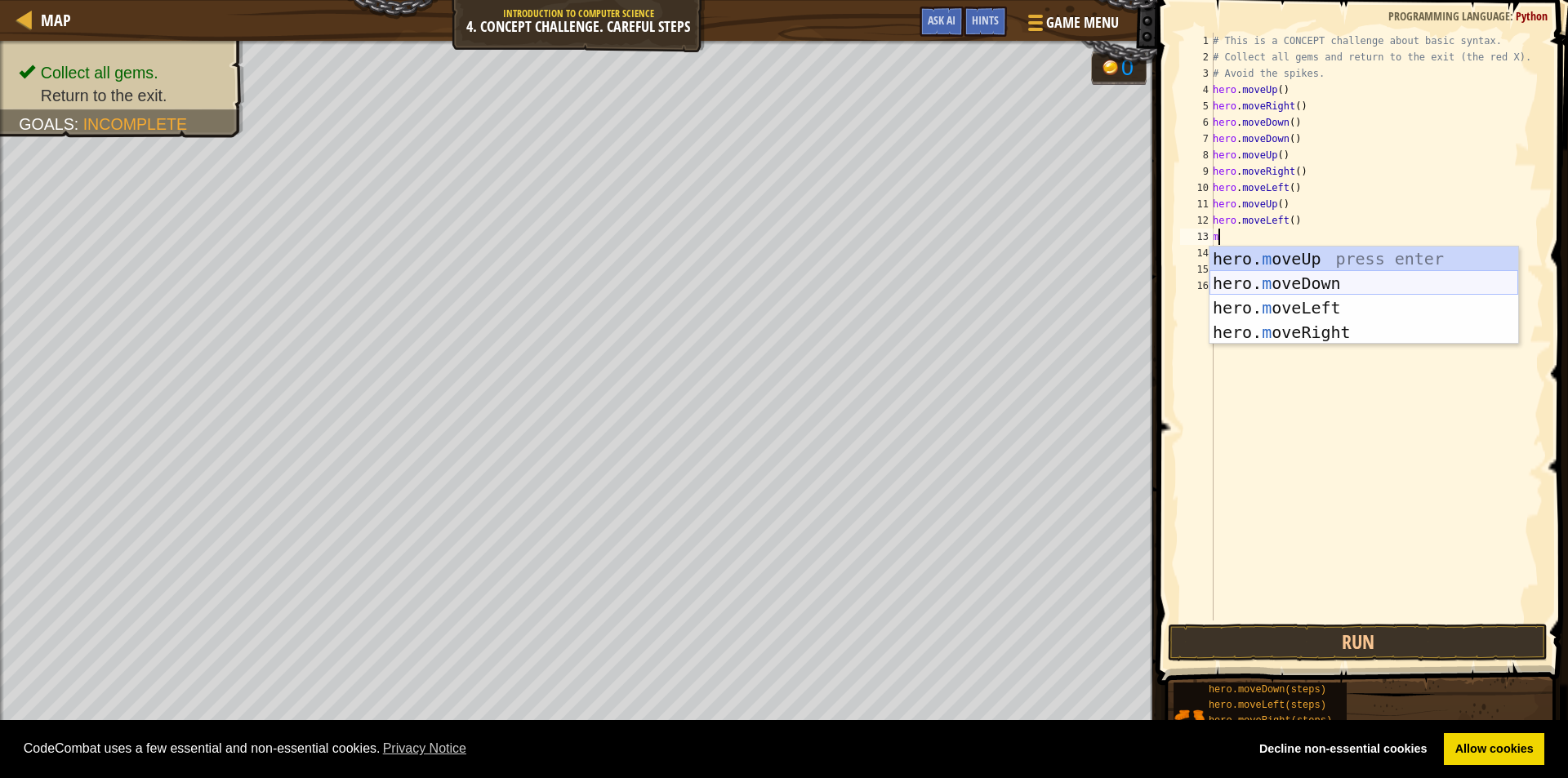
click at [1295, 281] on div "hero. m oveUp press enter hero. m oveDown press enter hero. m oveLeft press ent…" at bounding box center [1364, 319] width 308 height 147
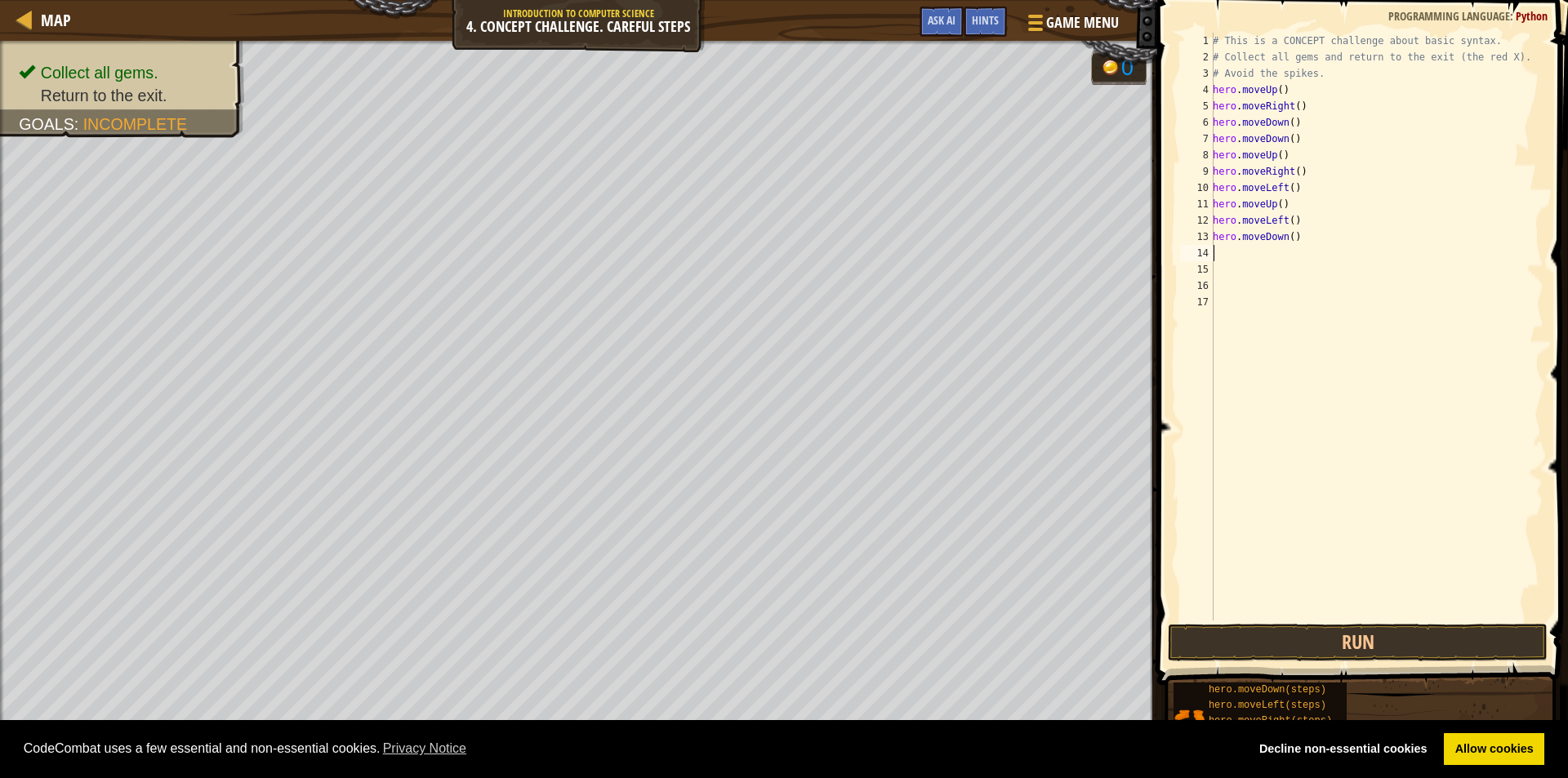
type textarea "m"
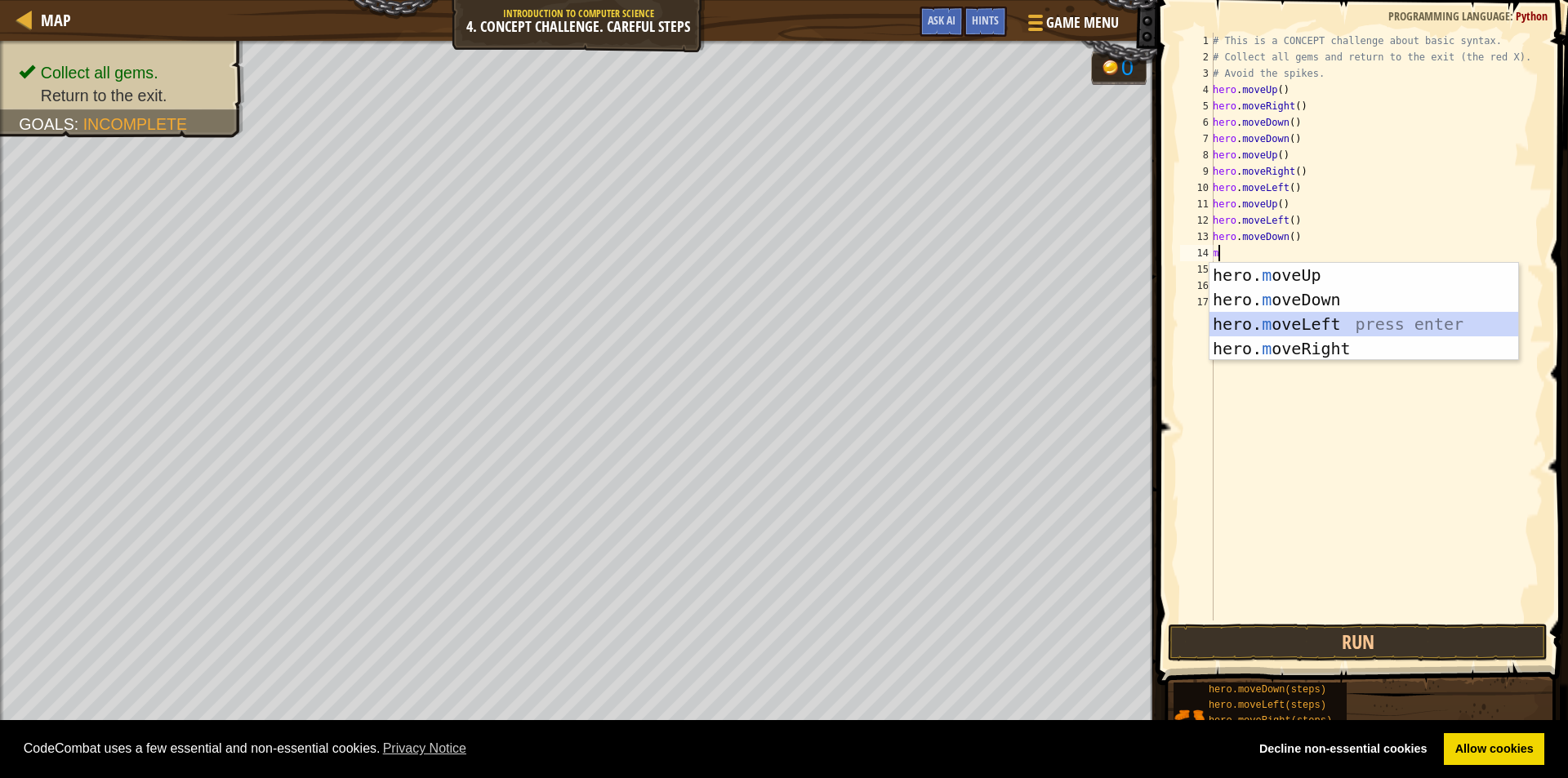
click at [1307, 328] on div "hero. m oveUp press enter hero. m oveDown press enter hero. m oveLeft press ent…" at bounding box center [1364, 336] width 308 height 147
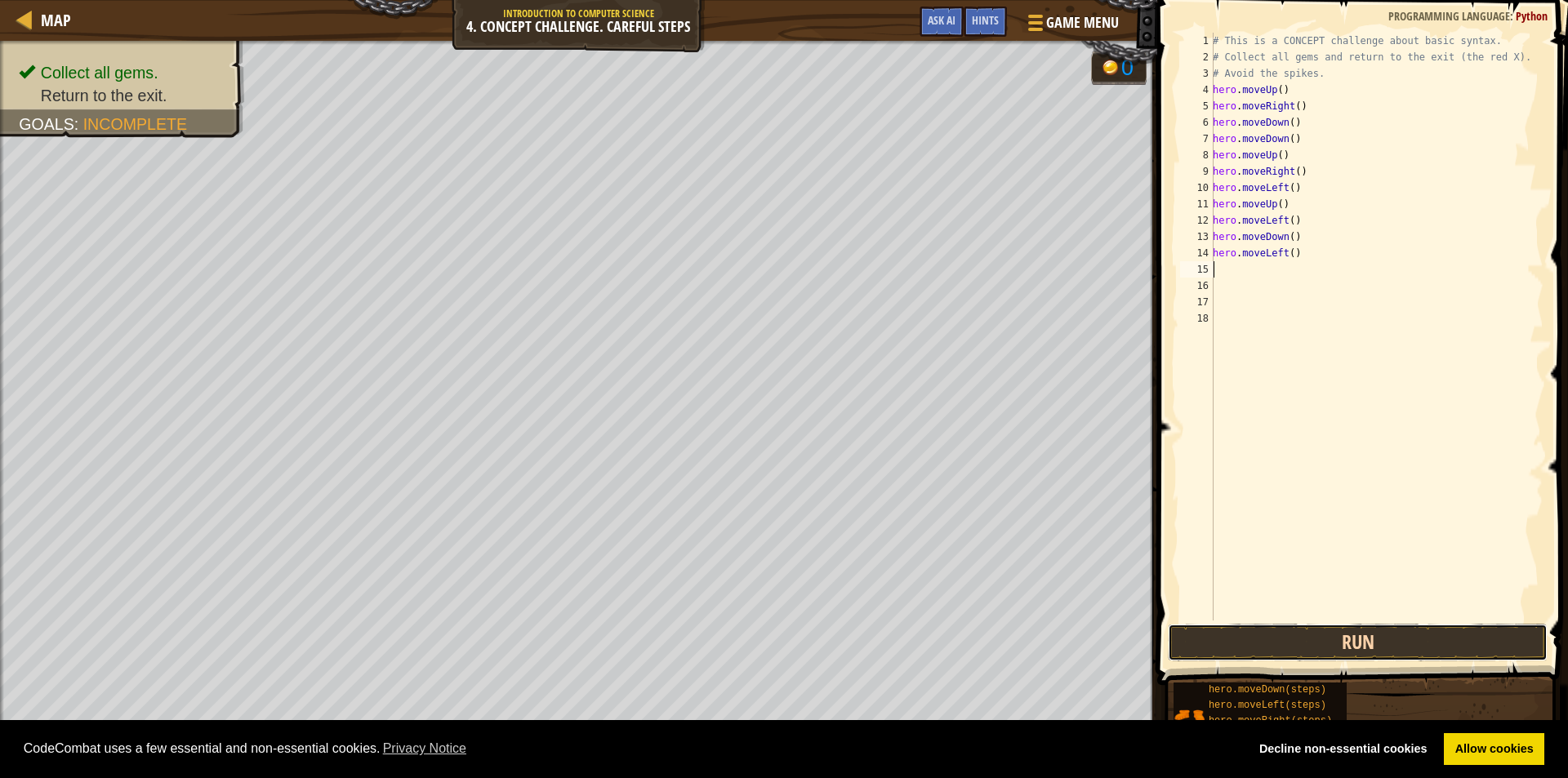
click at [1307, 634] on button "Run" at bounding box center [1357, 642] width 379 height 37
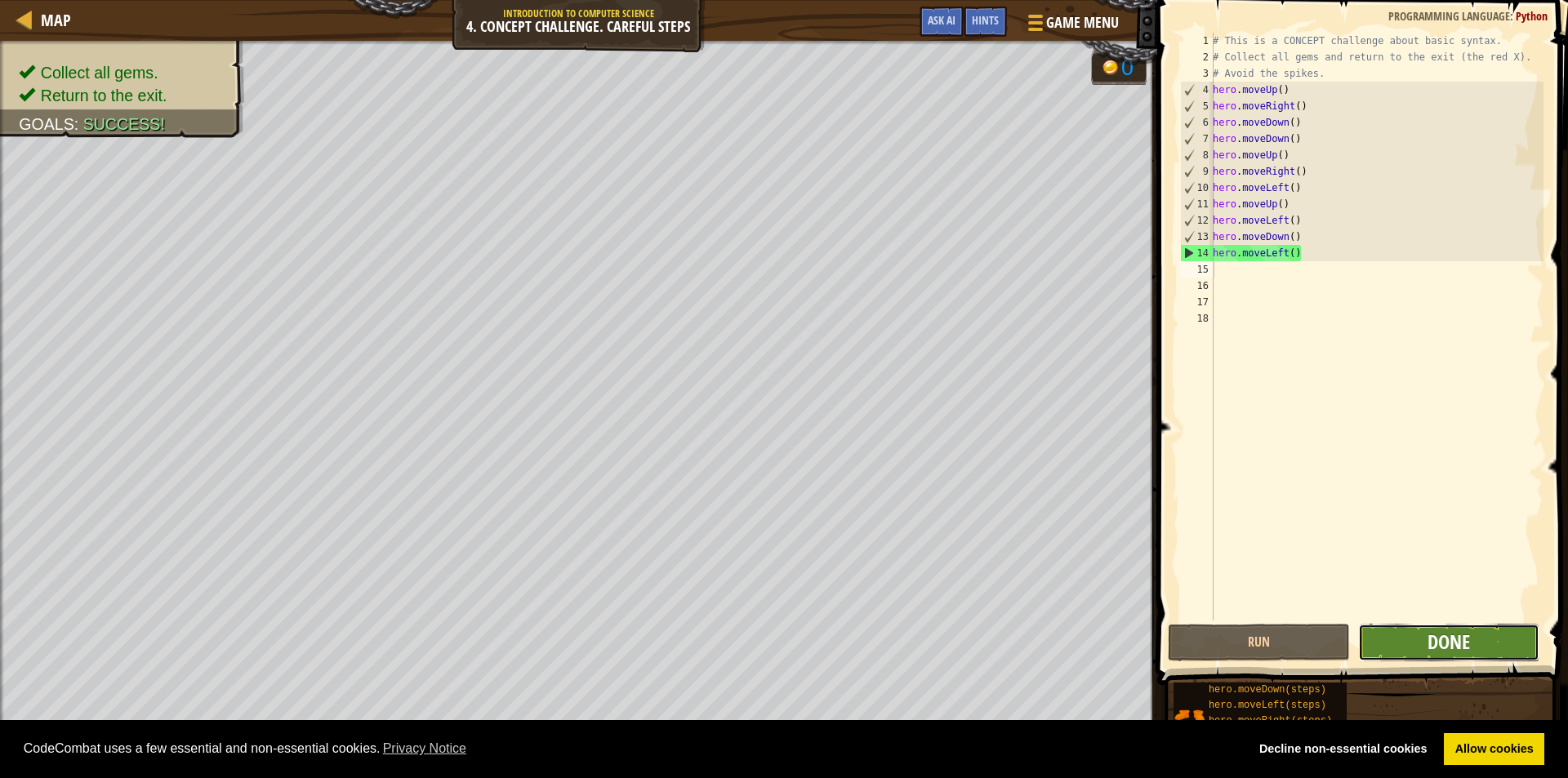
click at [1428, 629] on button "Done" at bounding box center [1449, 642] width 182 height 37
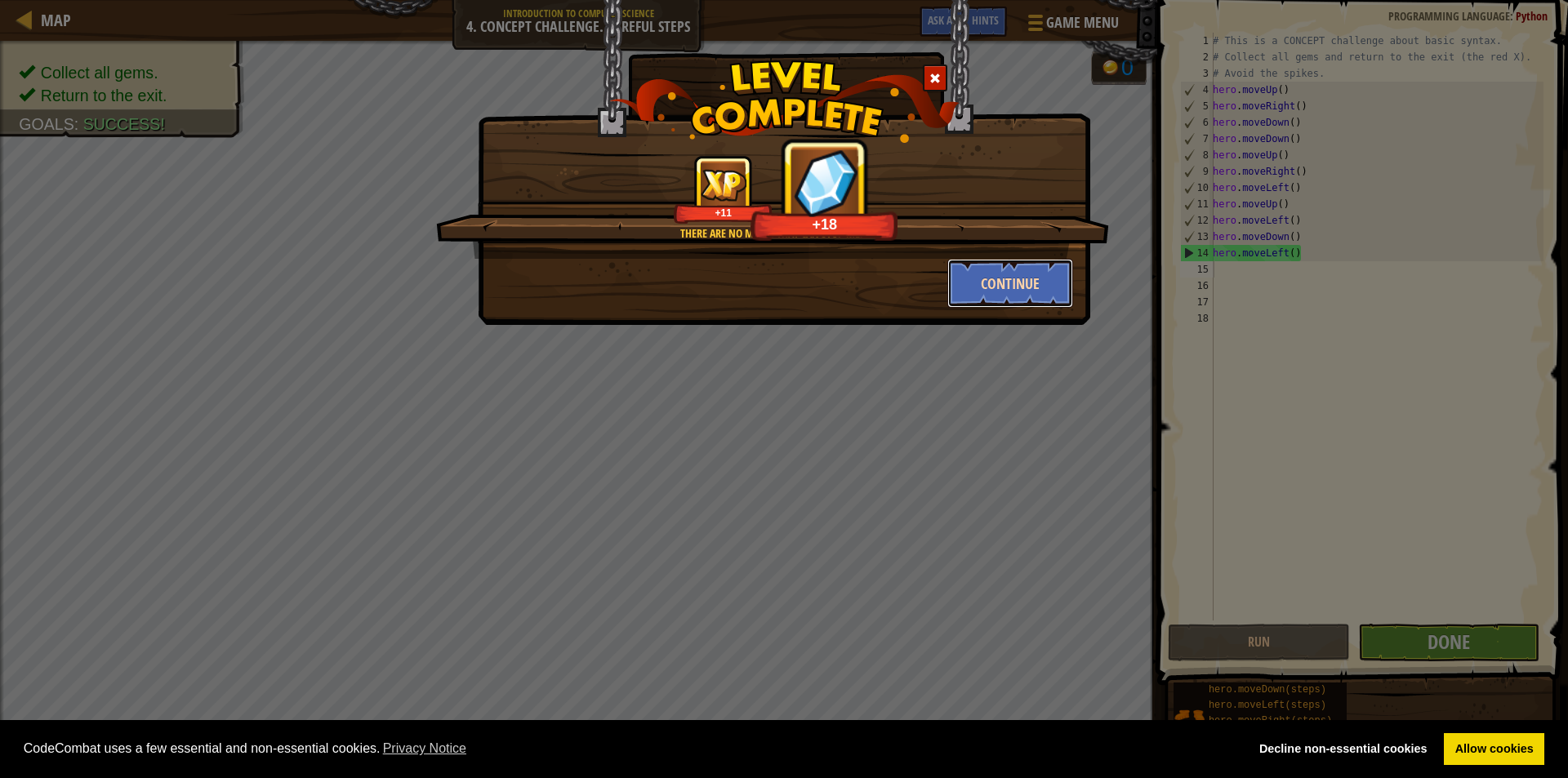
click at [996, 286] on button "Continue" at bounding box center [1011, 283] width 126 height 49
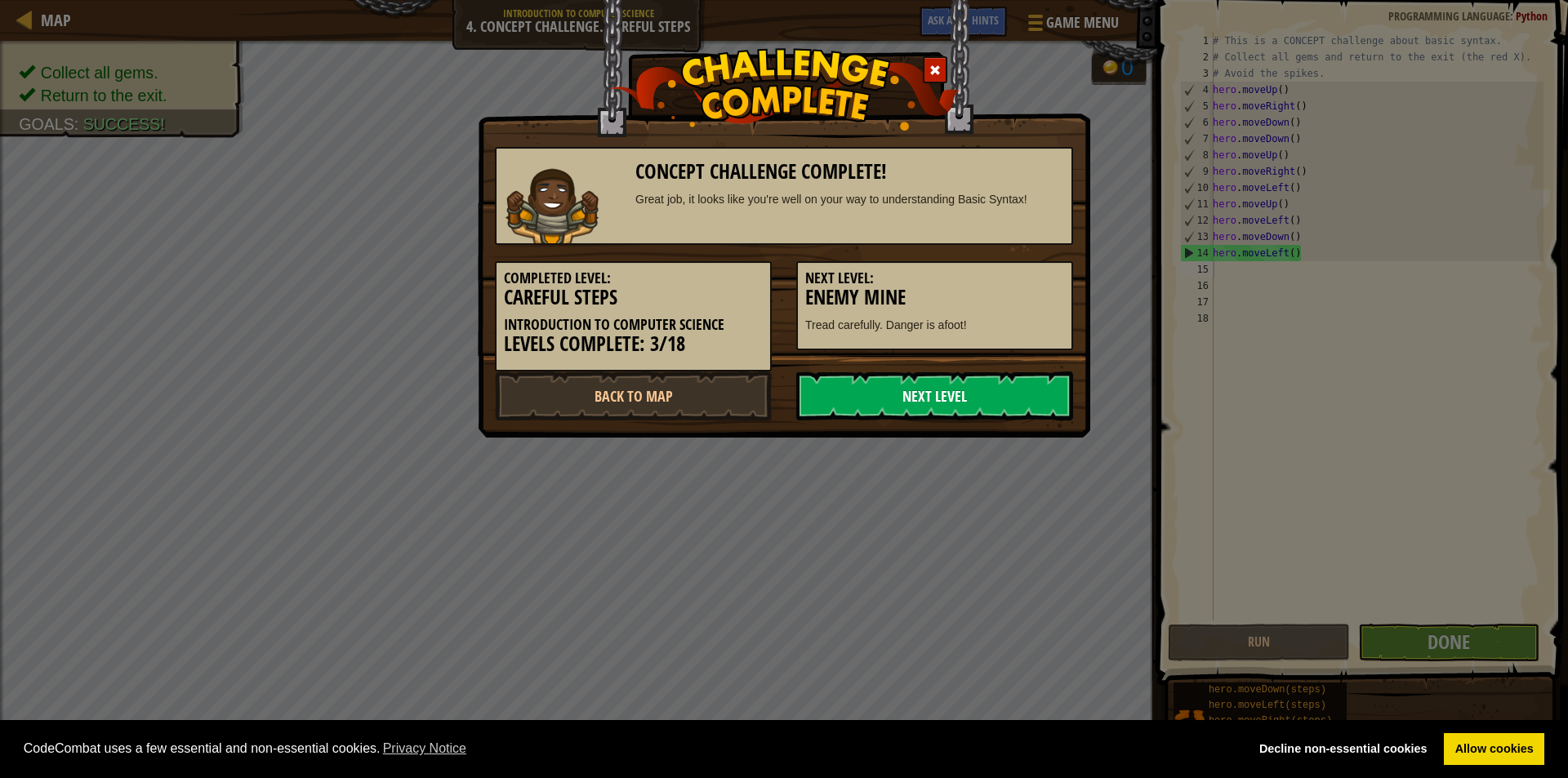
click at [980, 409] on link "Next Level" at bounding box center [934, 396] width 277 height 49
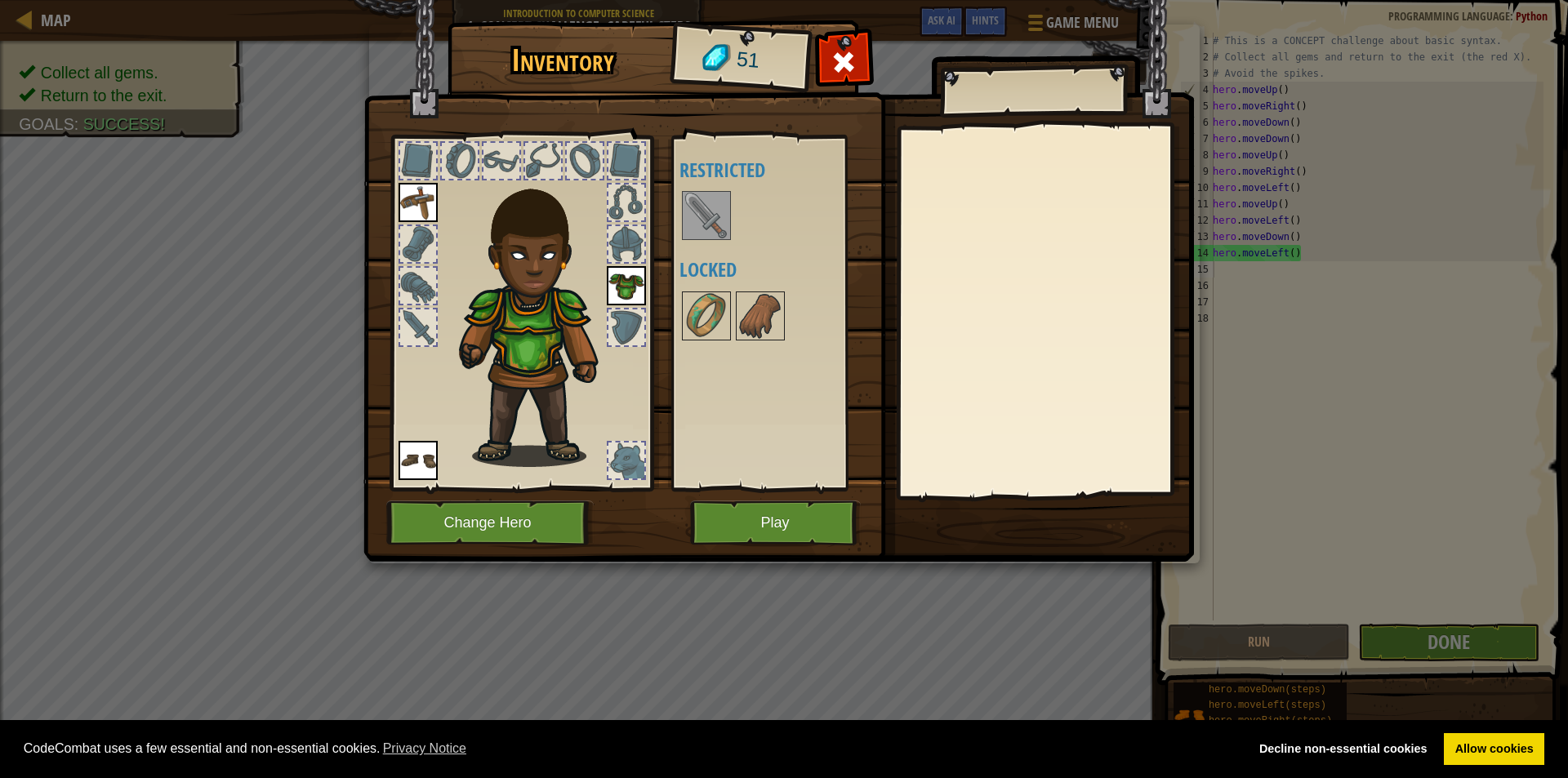
click at [716, 217] on img at bounding box center [707, 216] width 46 height 46
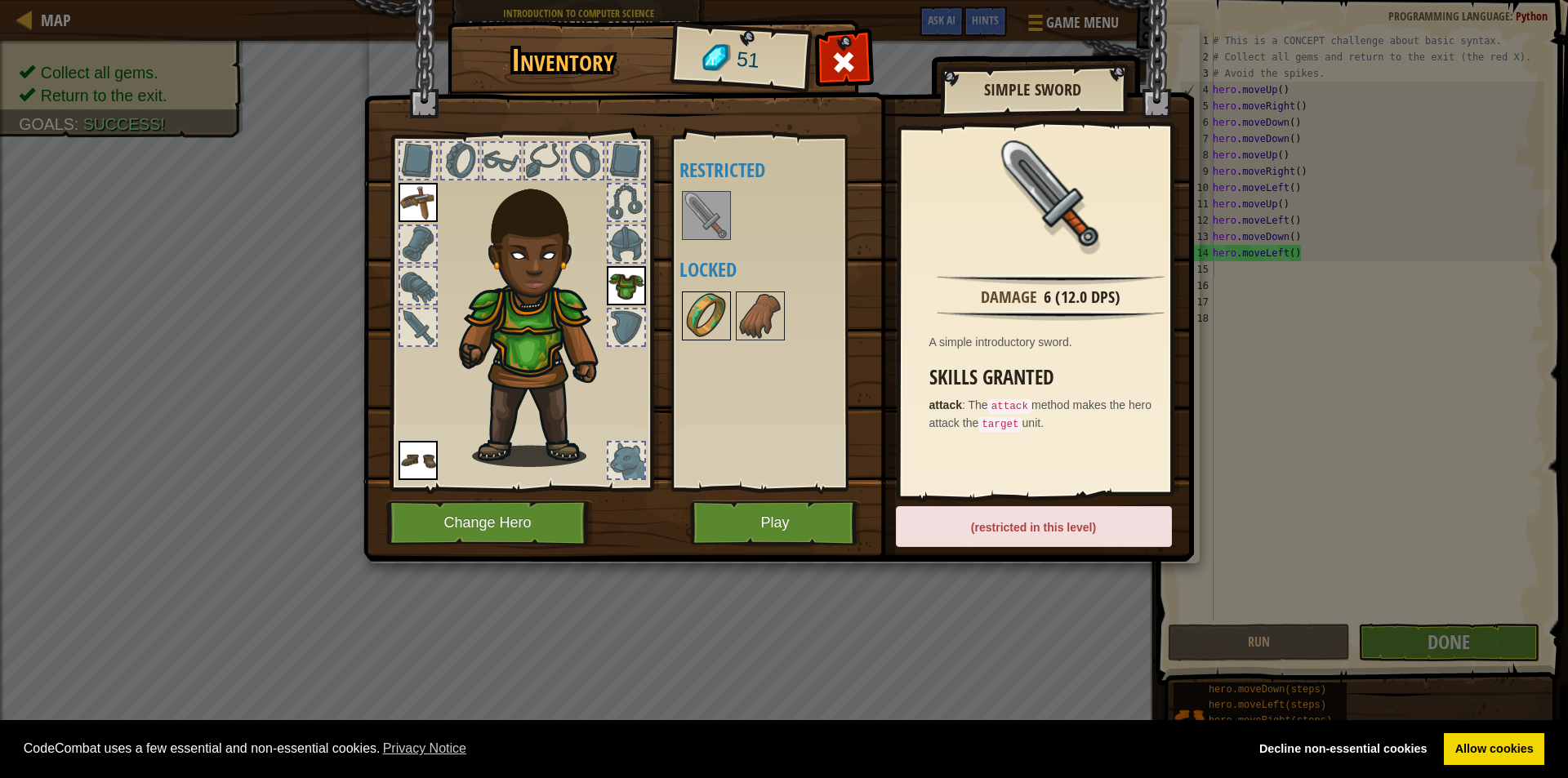
click at [707, 334] on img at bounding box center [707, 316] width 46 height 46
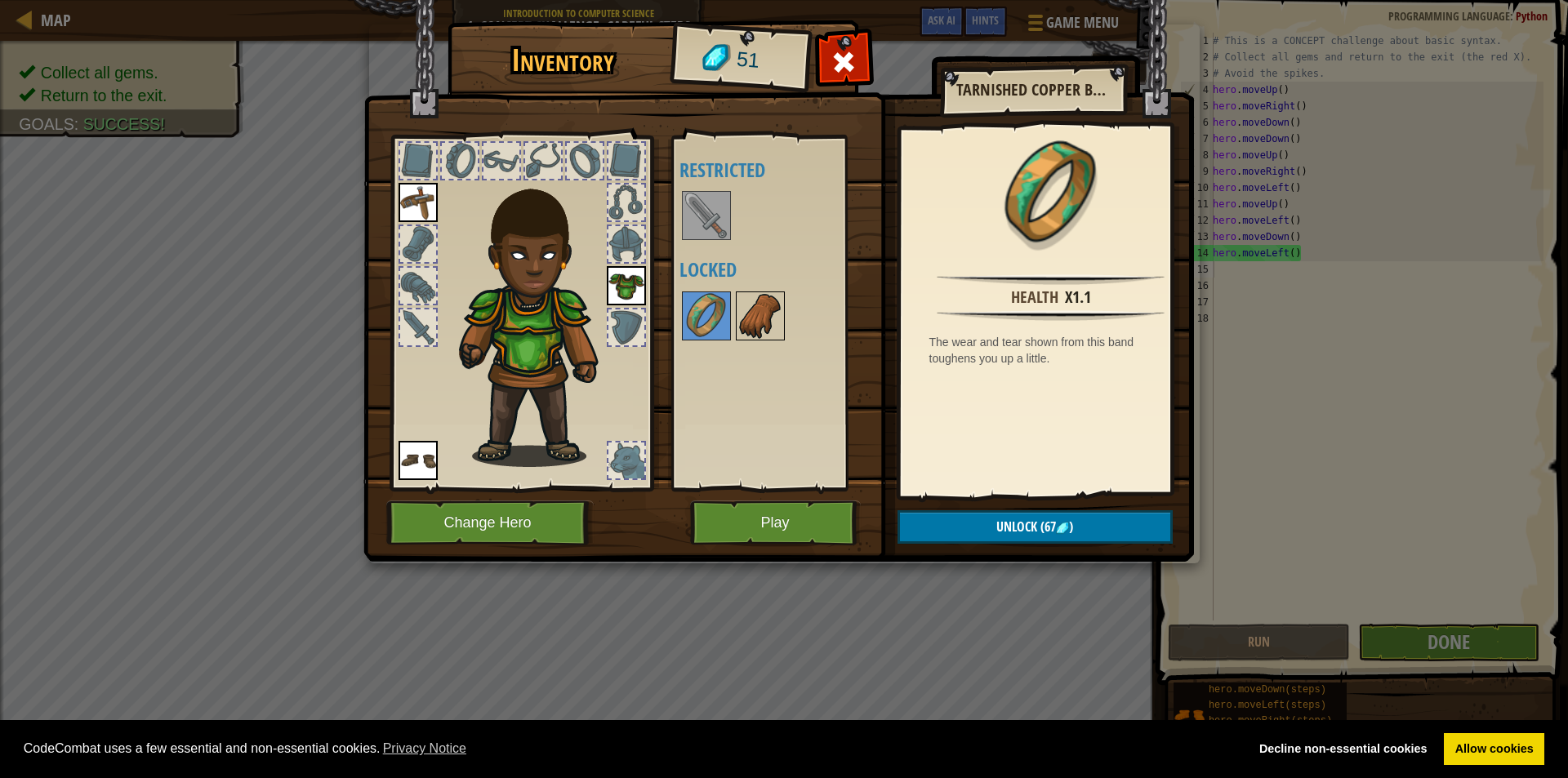
click at [783, 319] on img at bounding box center [761, 316] width 46 height 46
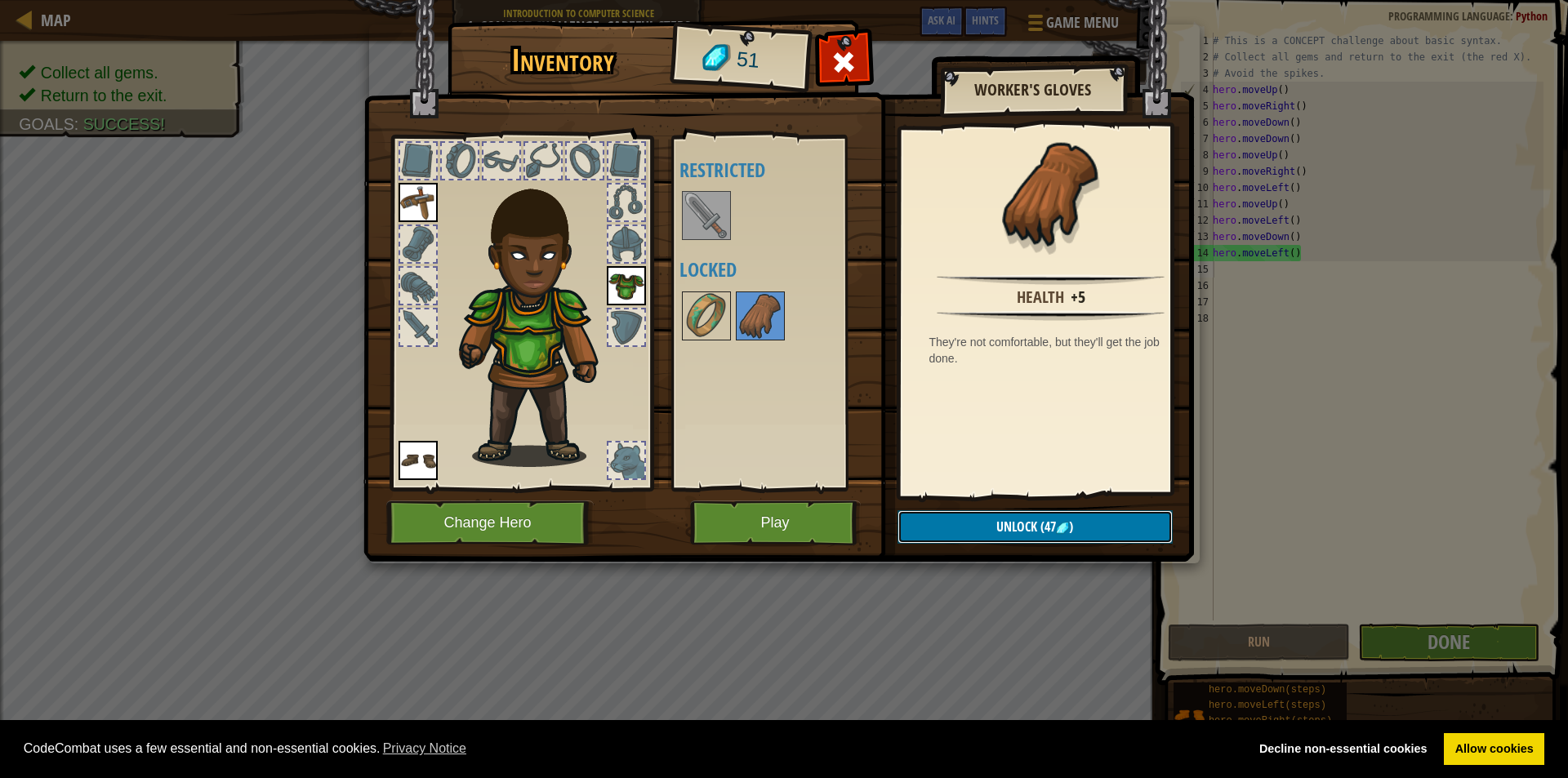
click at [1066, 534] on img at bounding box center [1062, 529] width 13 height 13
click at [1055, 527] on button "Confirm" at bounding box center [1034, 527] width 275 height 34
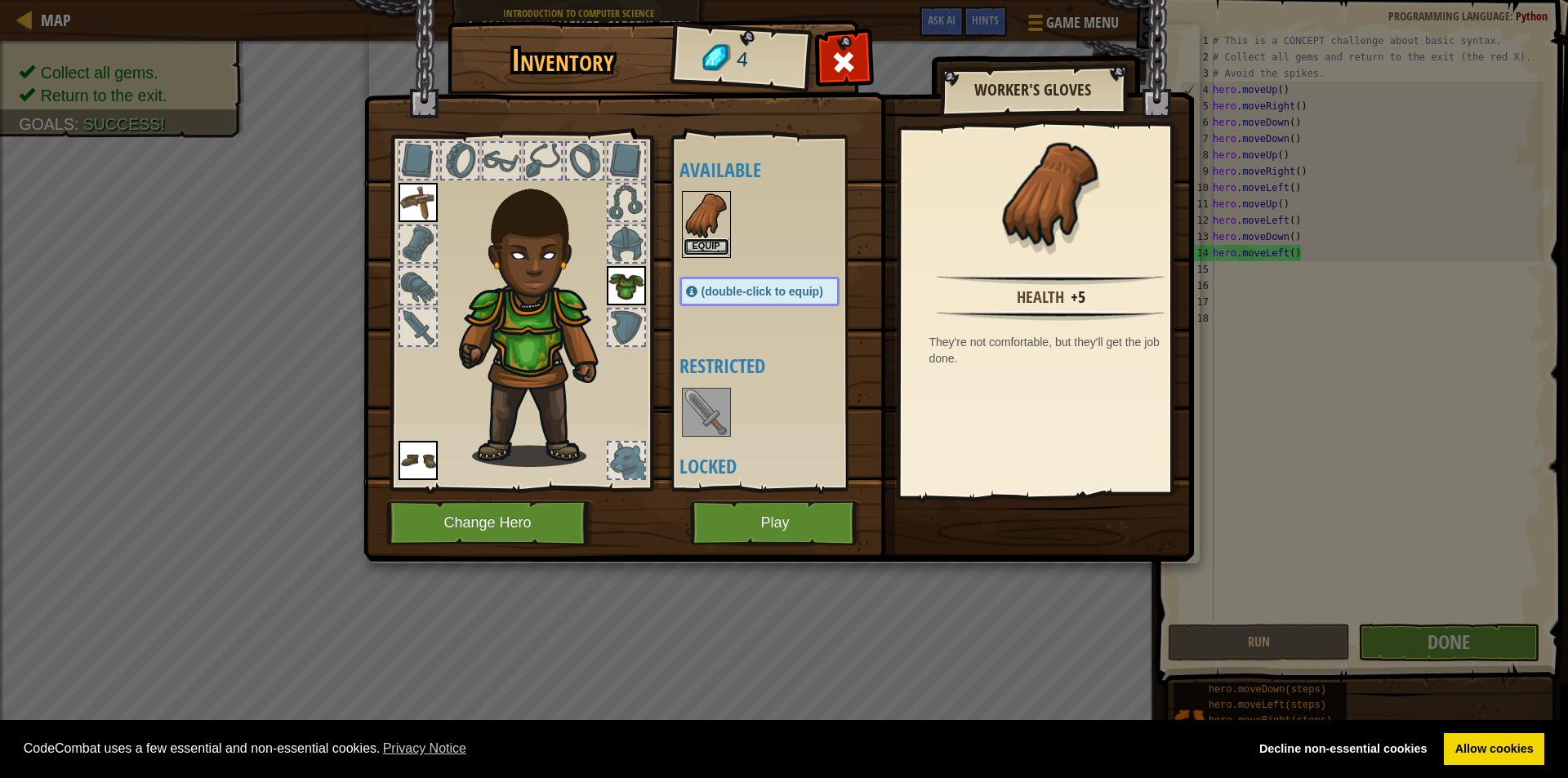
click at [701, 244] on button "Equip" at bounding box center [707, 247] width 46 height 17
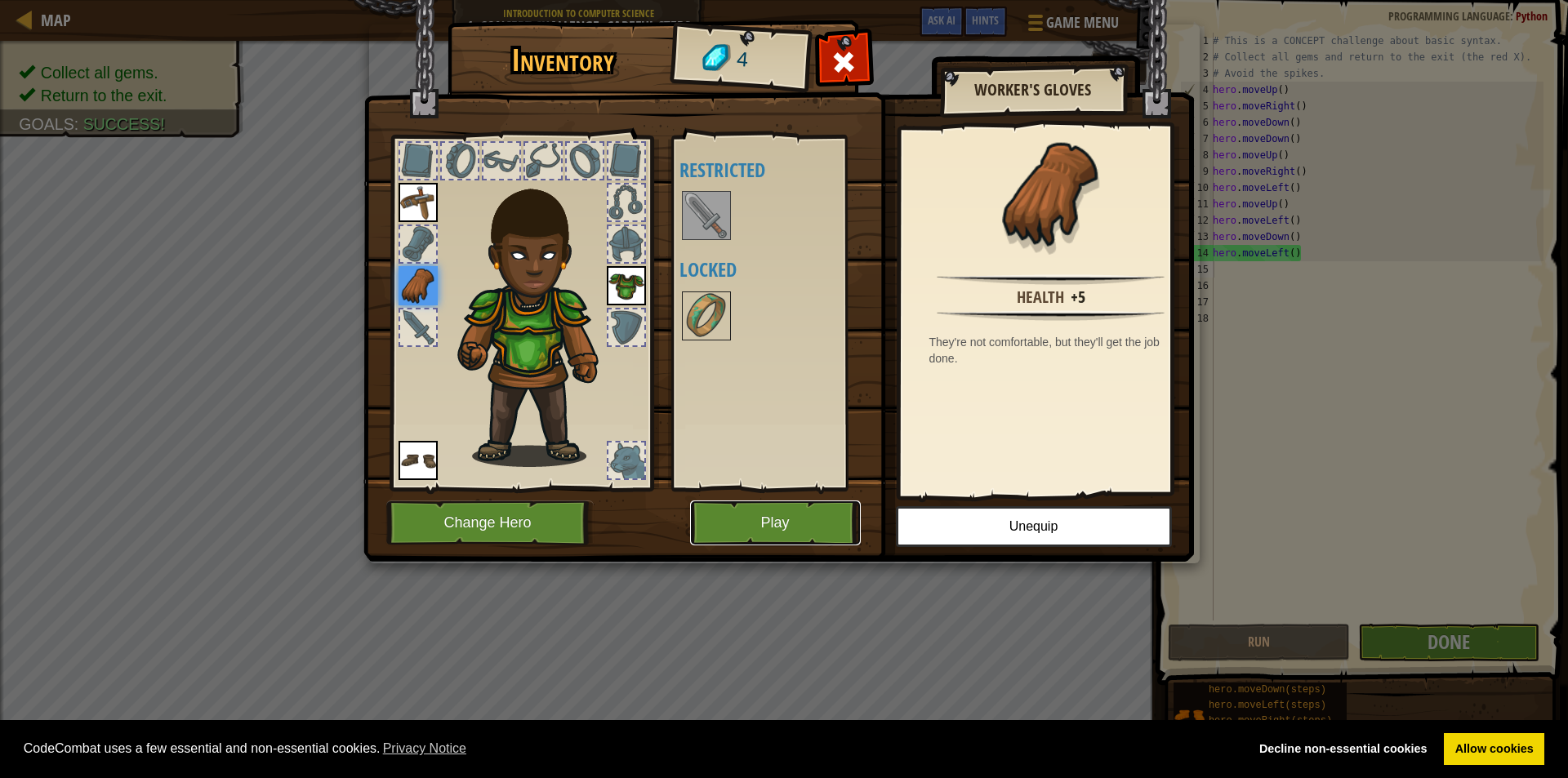
click at [808, 527] on button "Play" at bounding box center [775, 523] width 170 height 45
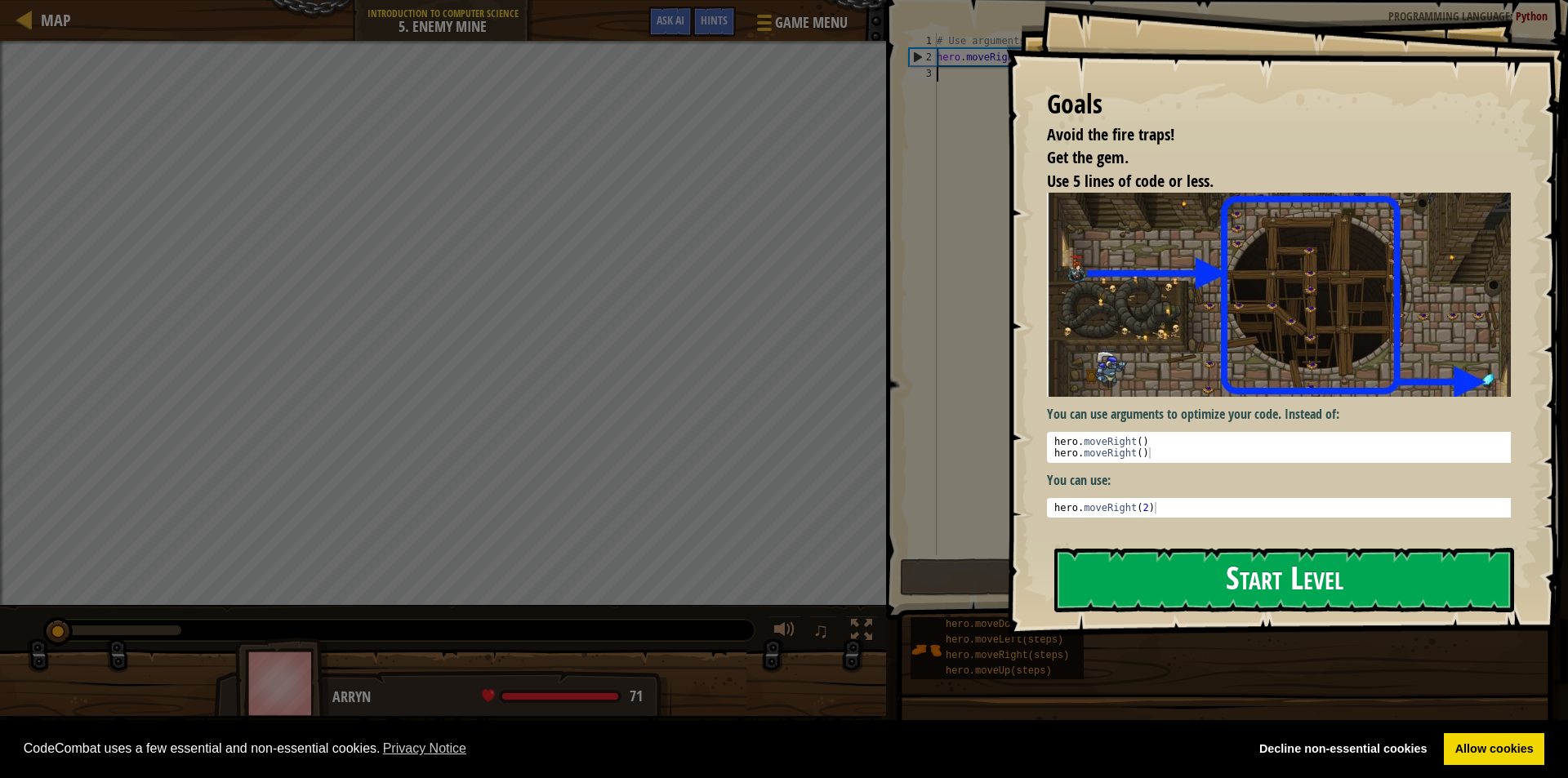
click at [1238, 604] on button "Start Level" at bounding box center [1284, 580] width 460 height 64
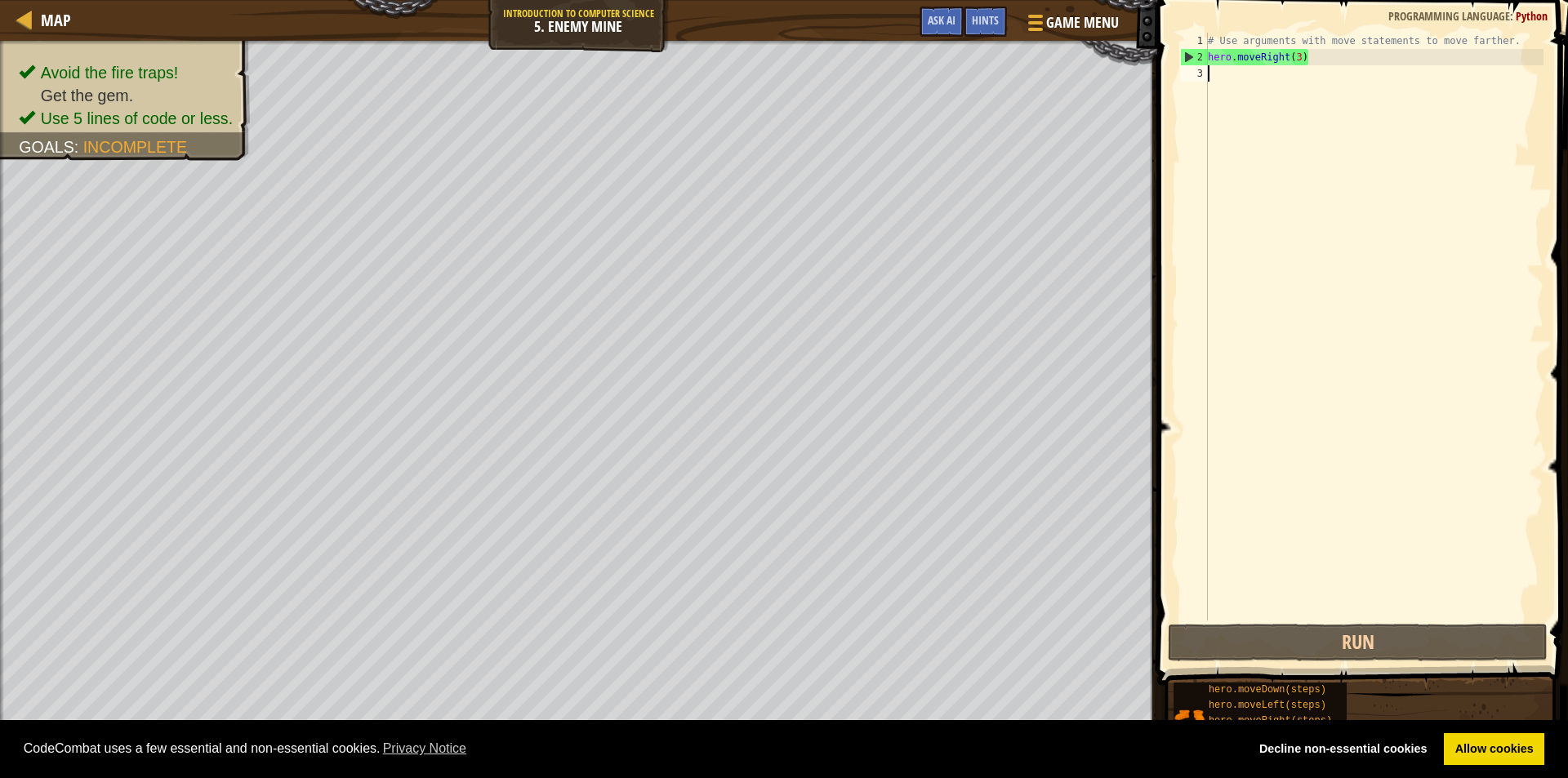
type textarea ","
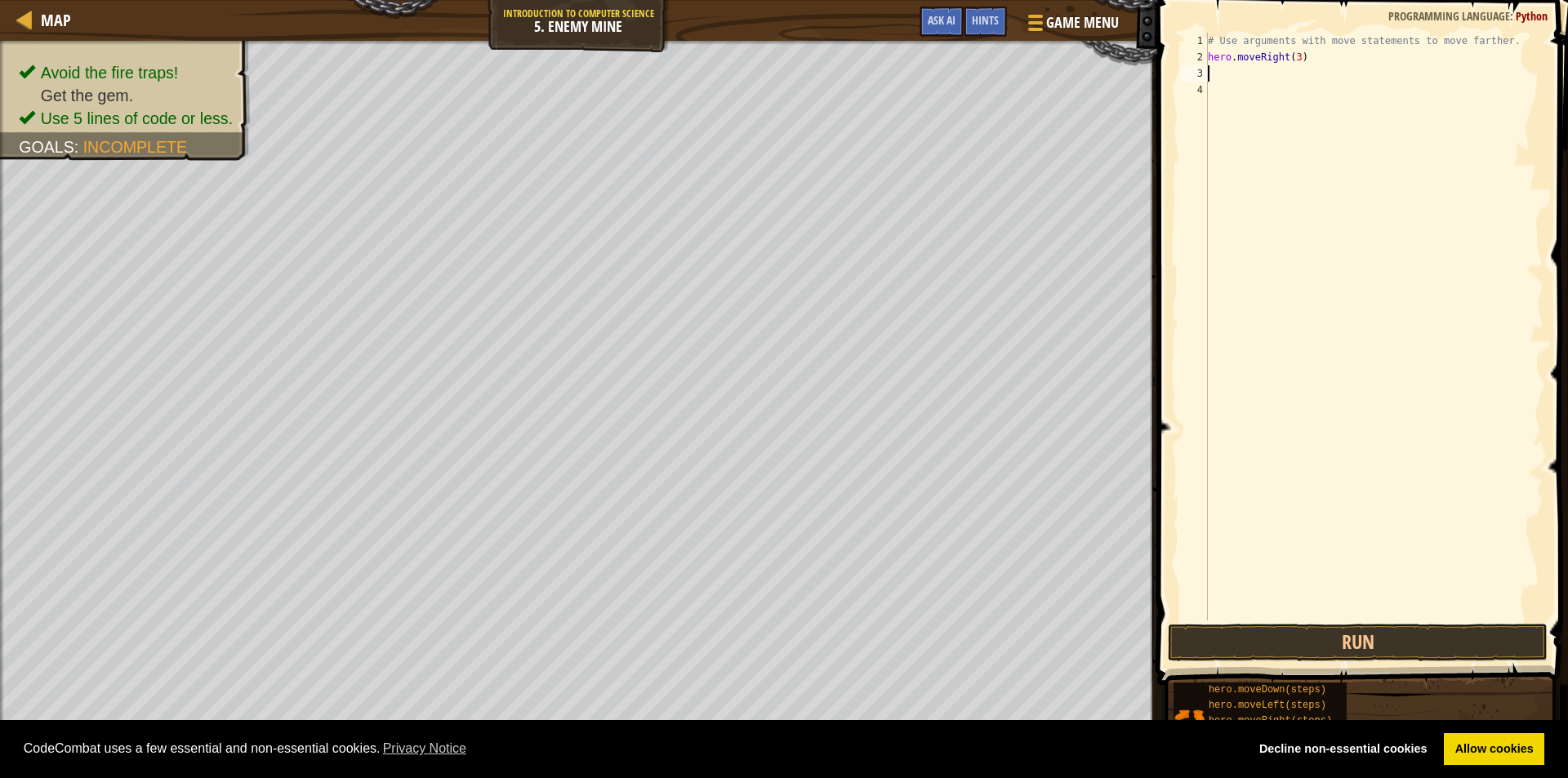
type textarea "m"
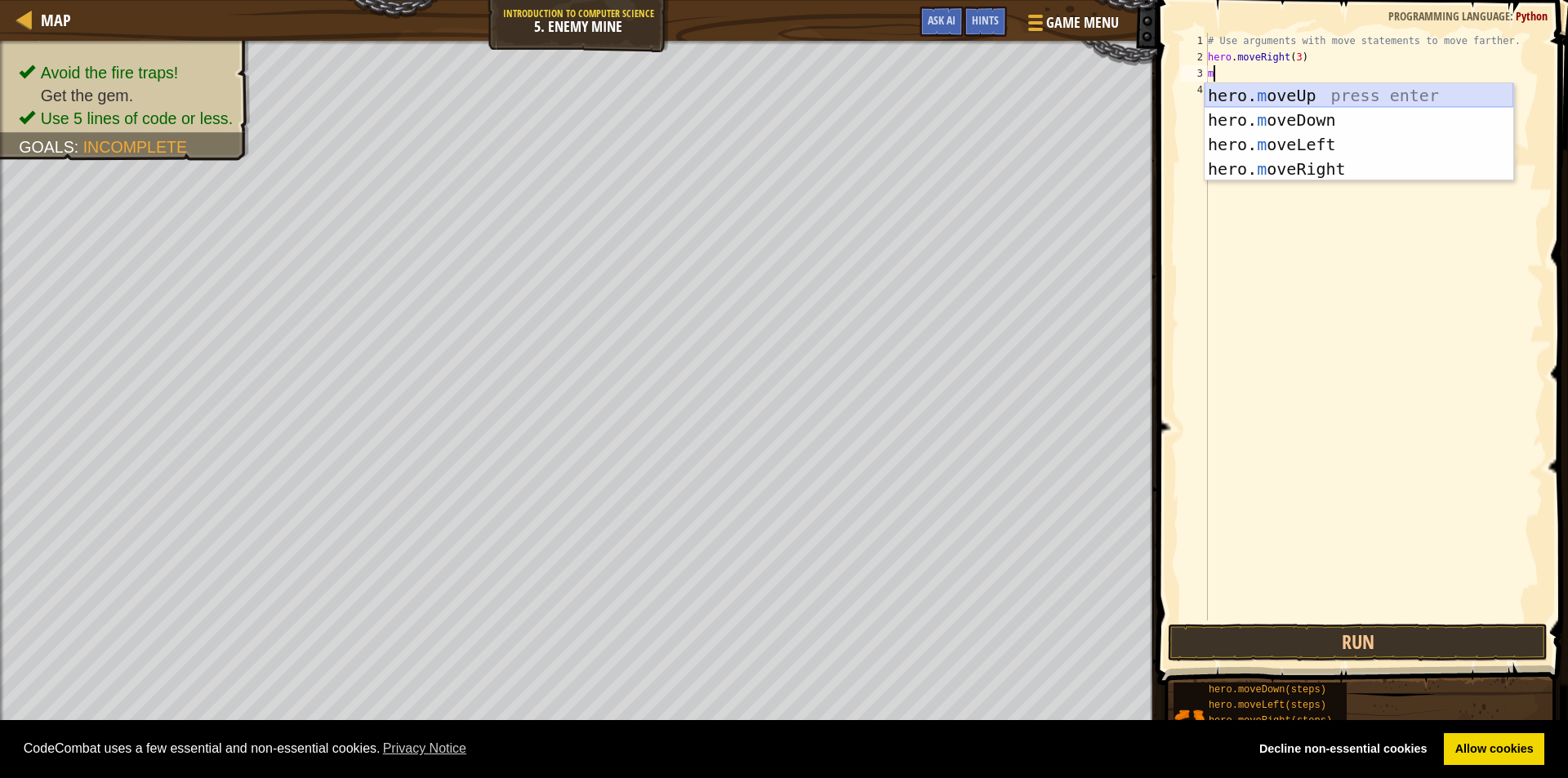
click at [1282, 93] on div "hero. m oveUp press enter hero. m oveDown press enter hero. m oveLeft press ent…" at bounding box center [1358, 156] width 308 height 147
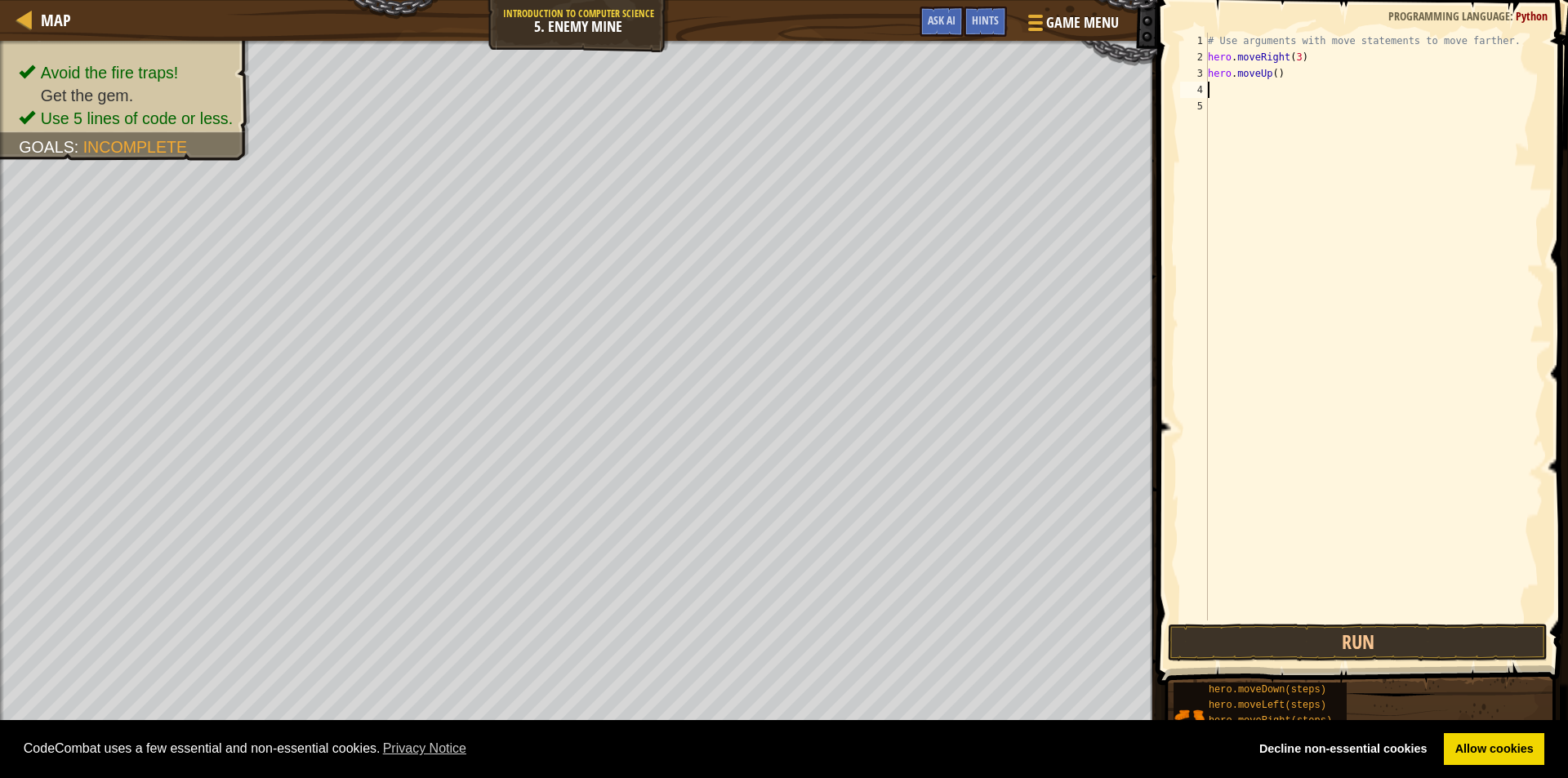
type textarea "m"
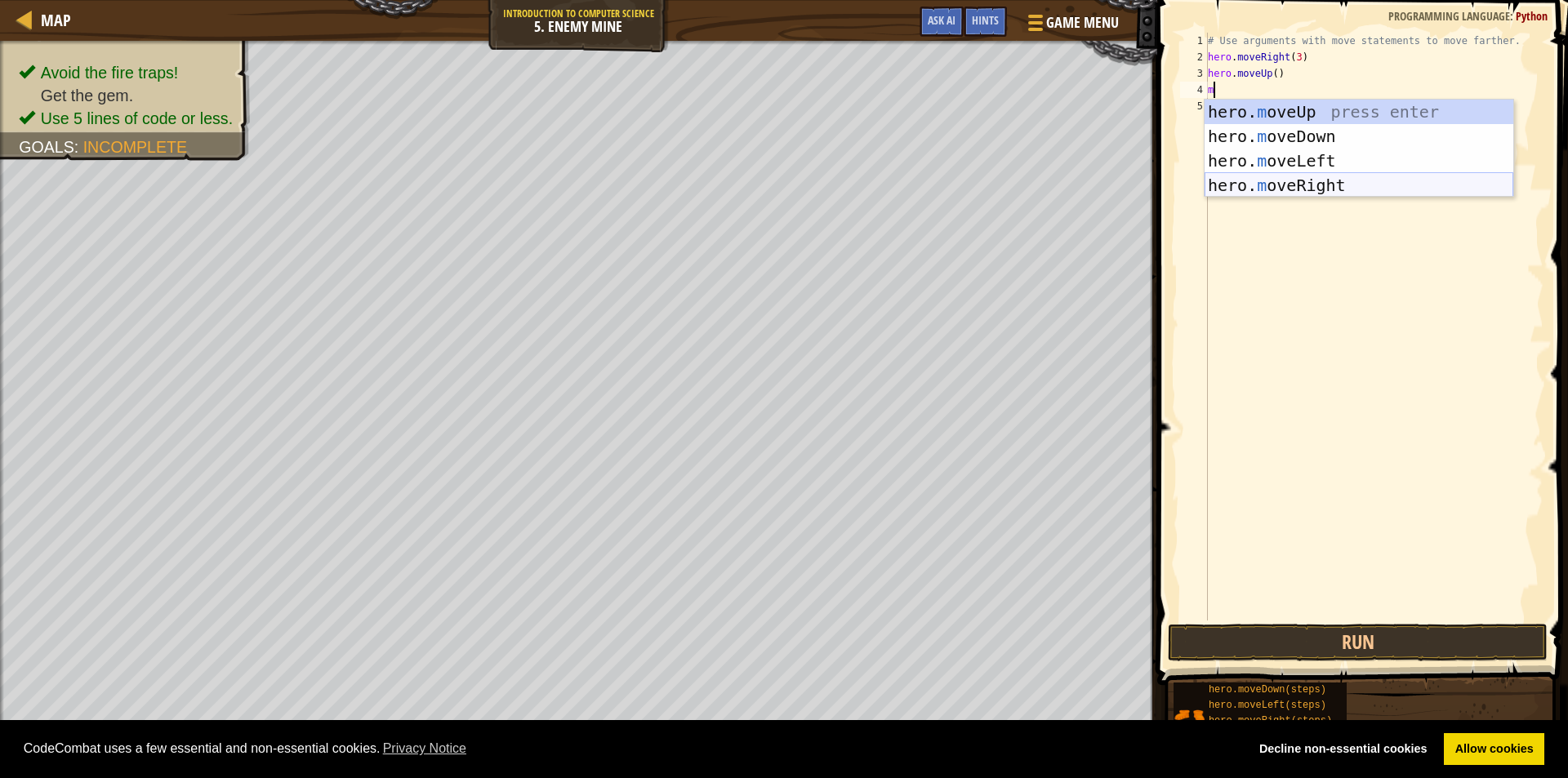
click at [1341, 180] on div "hero. m oveUp press enter hero. m oveDown press enter hero. m oveLeft press ent…" at bounding box center [1358, 172] width 308 height 147
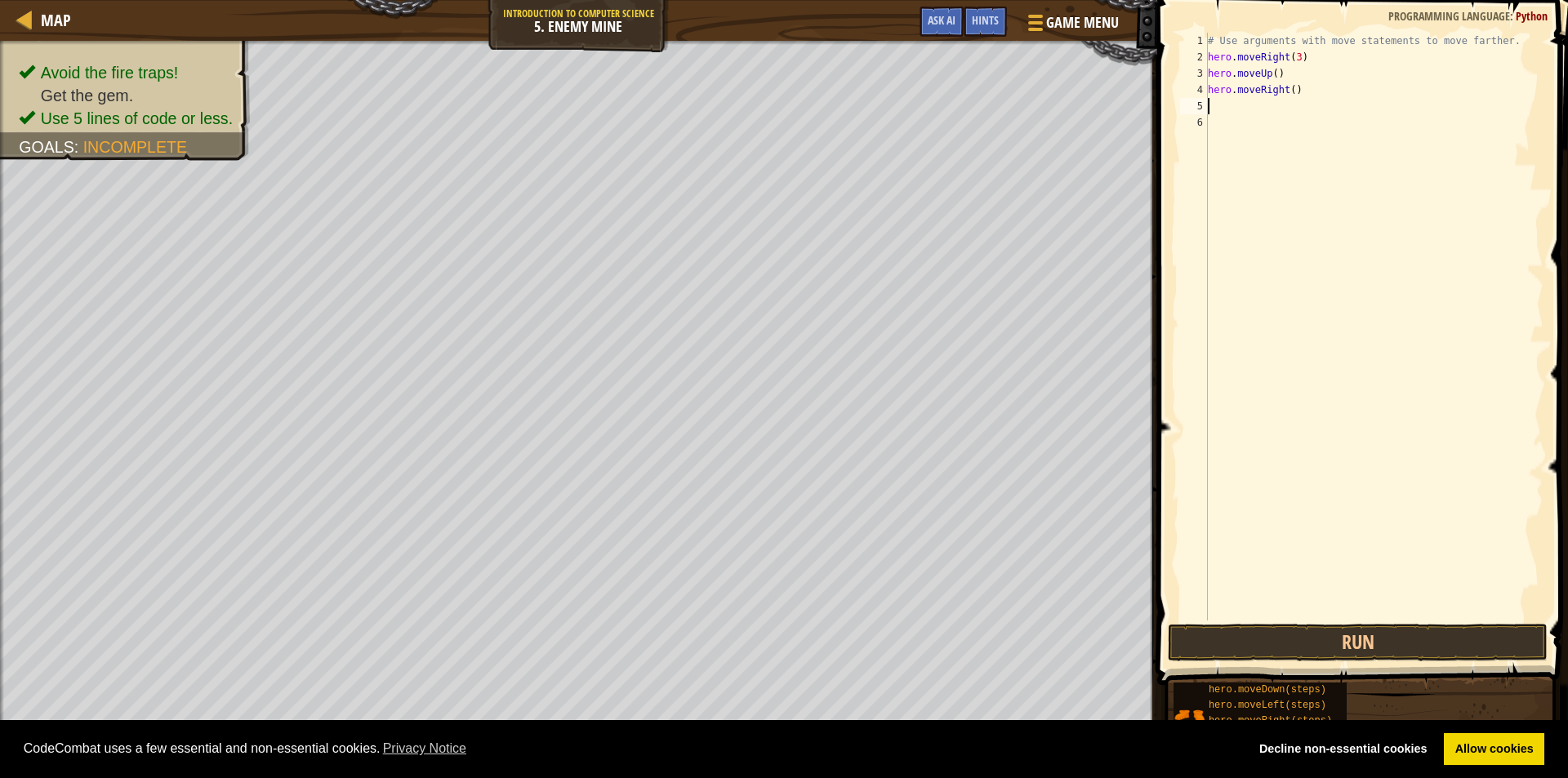
type textarea "m"
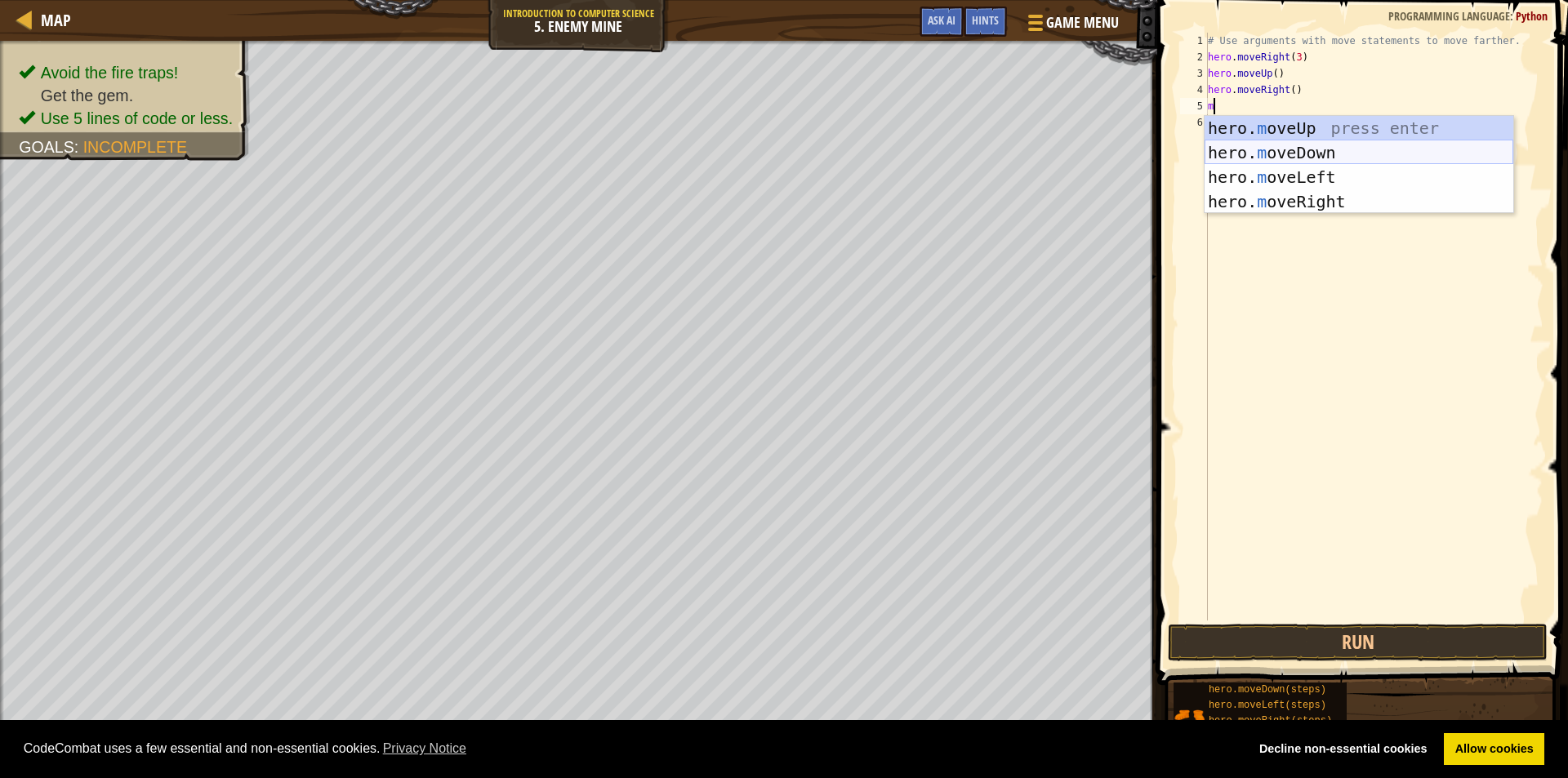
click at [1341, 152] on div "hero. m oveUp press enter hero. m oveDown press enter hero. m oveLeft press ent…" at bounding box center [1358, 189] width 308 height 147
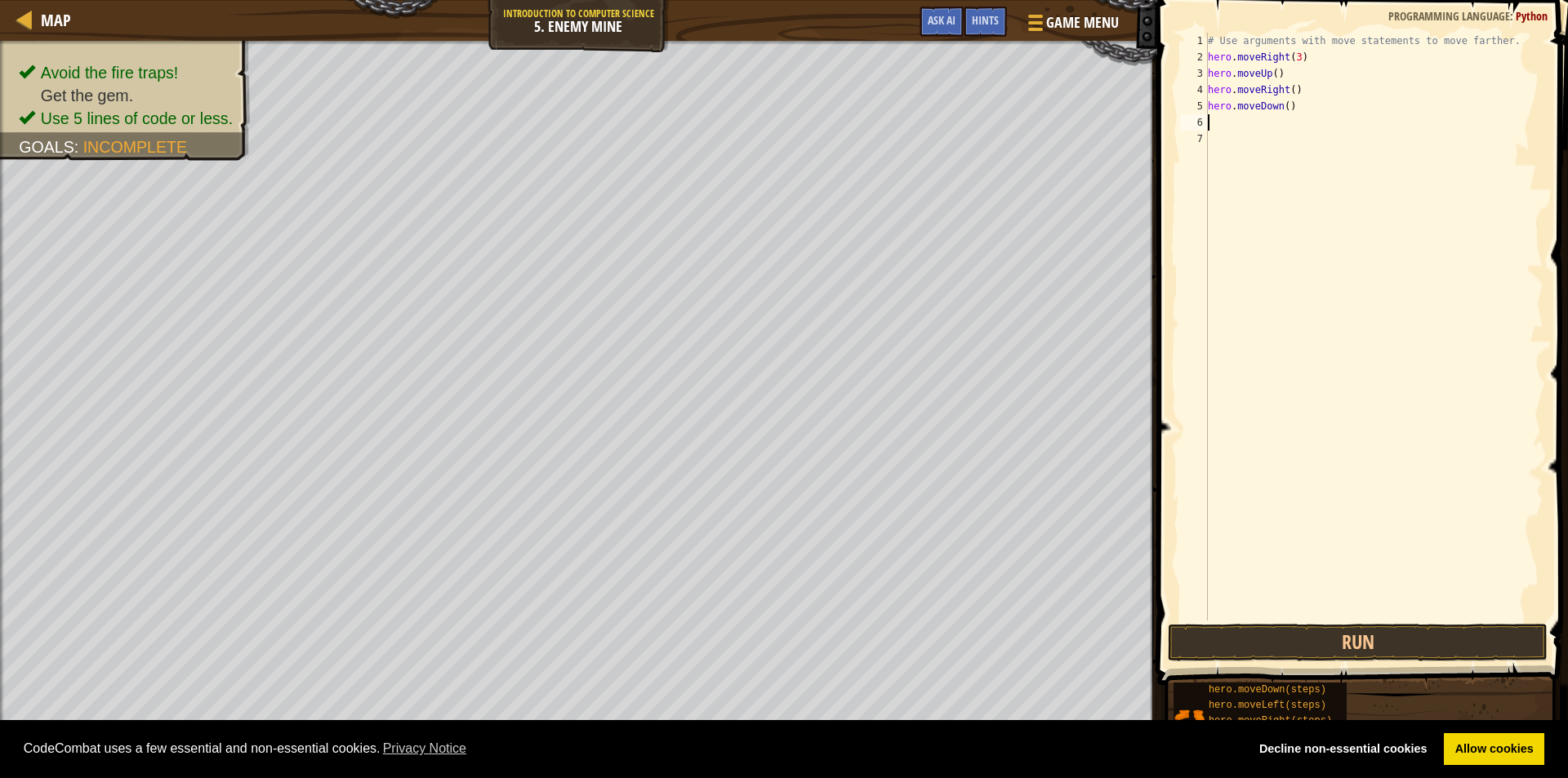
type textarea "m"
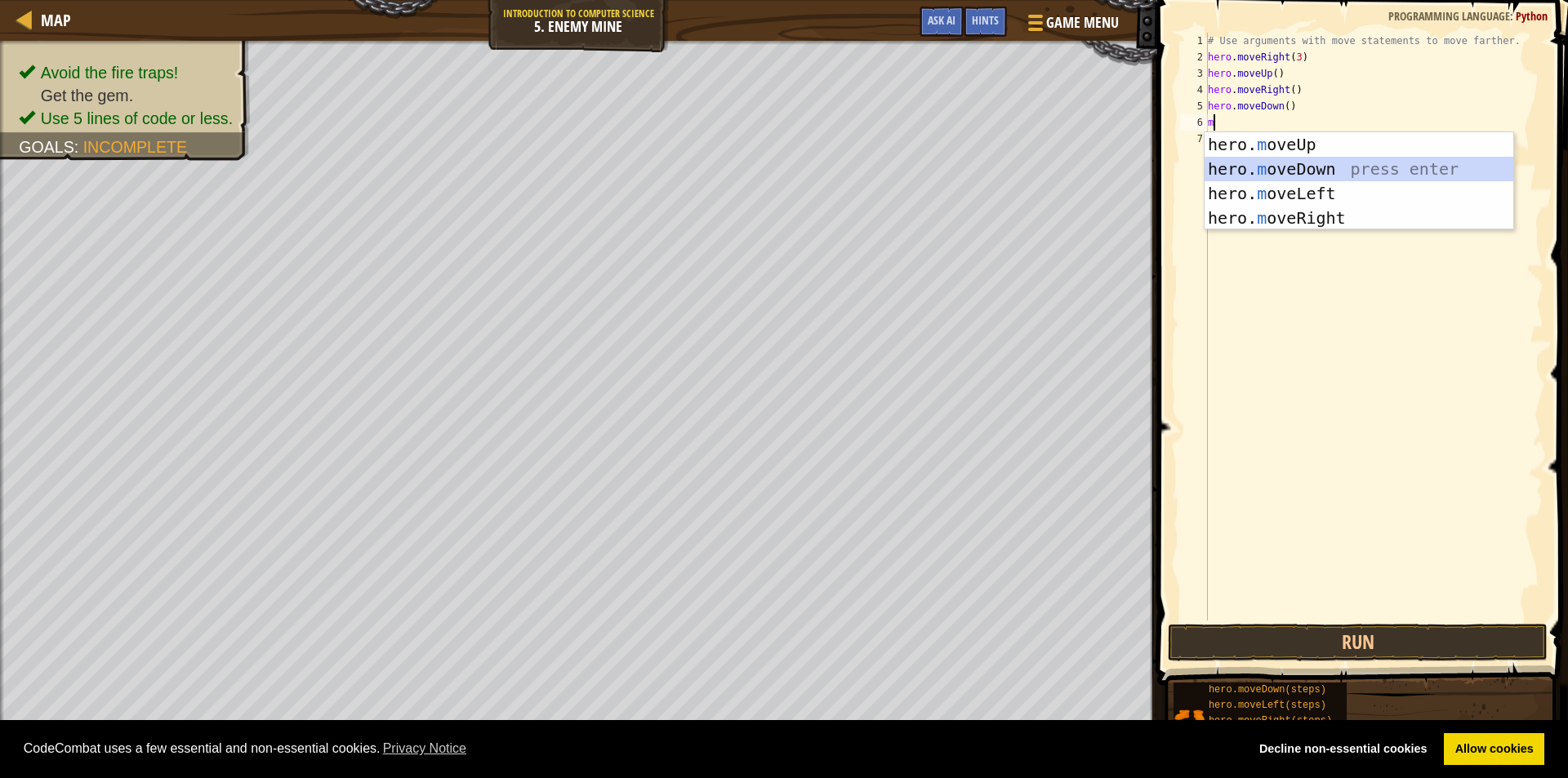
click at [1336, 164] on div "hero. m oveUp press enter hero. m oveDown press enter hero. m oveLeft press ent…" at bounding box center [1358, 205] width 308 height 147
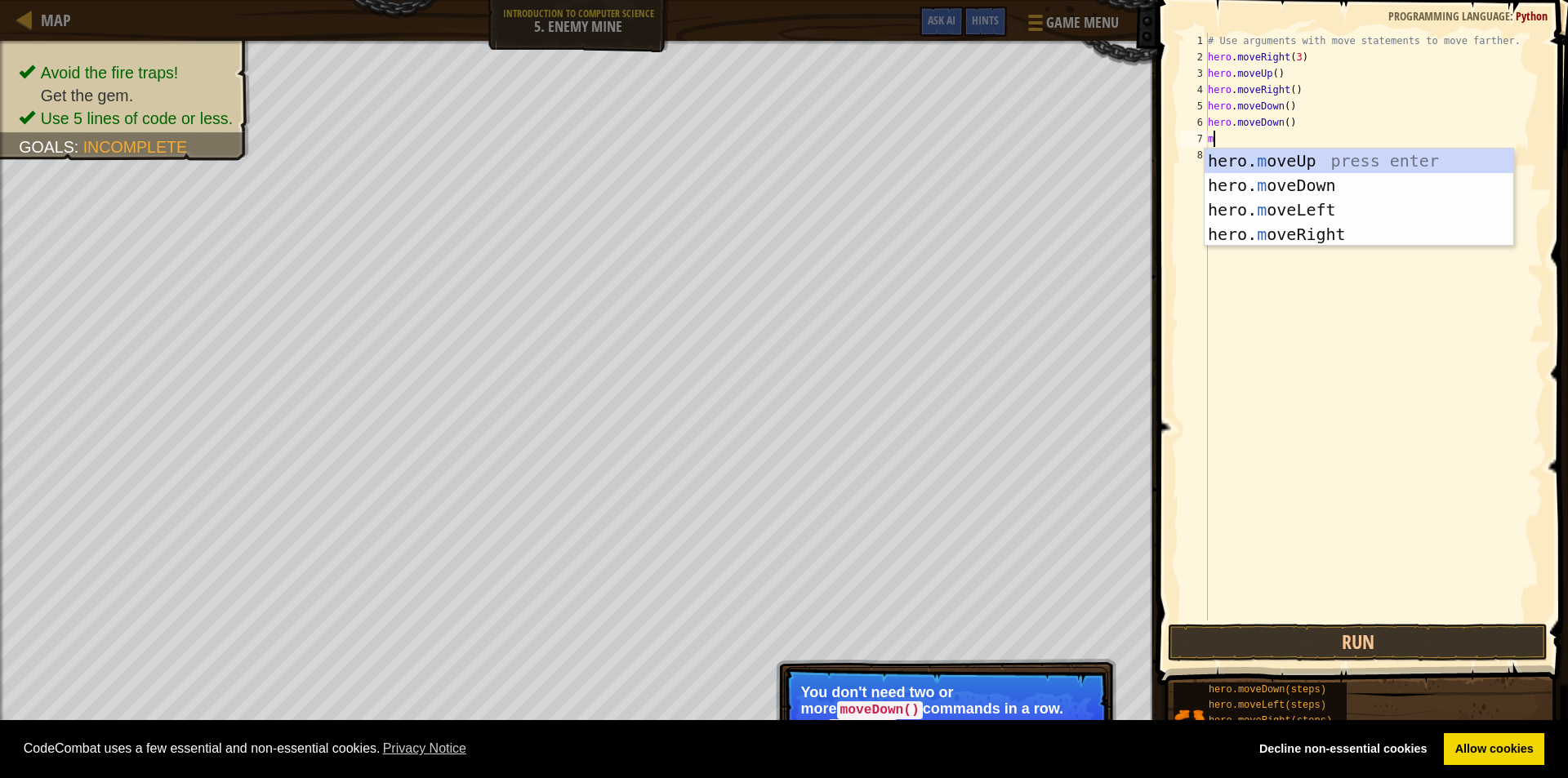
click at [1299, 126] on div "# Use arguments with move statements to move farther. hero . moveRight ( 3 ) he…" at bounding box center [1374, 343] width 339 height 621
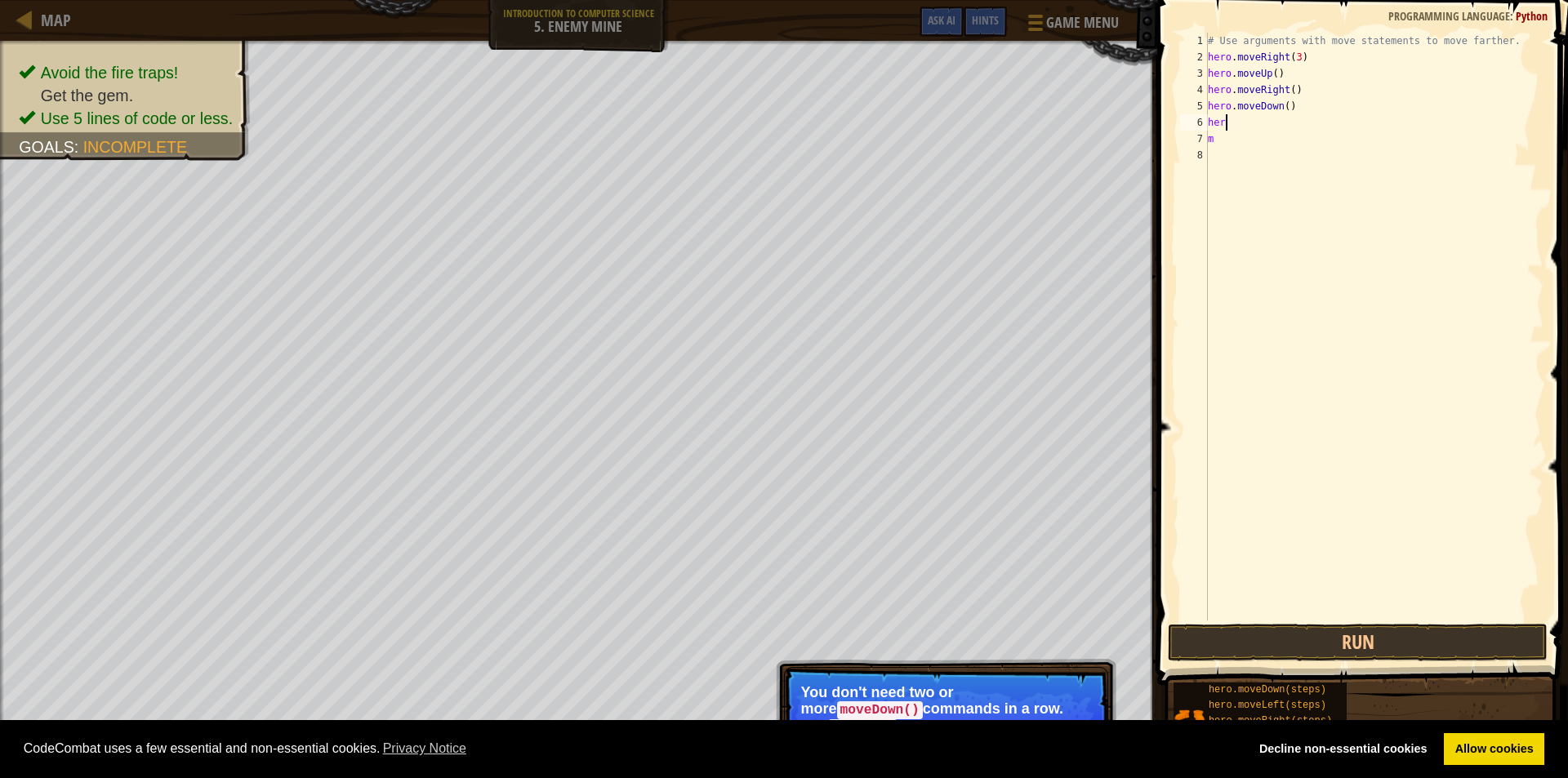
type textarea "h"
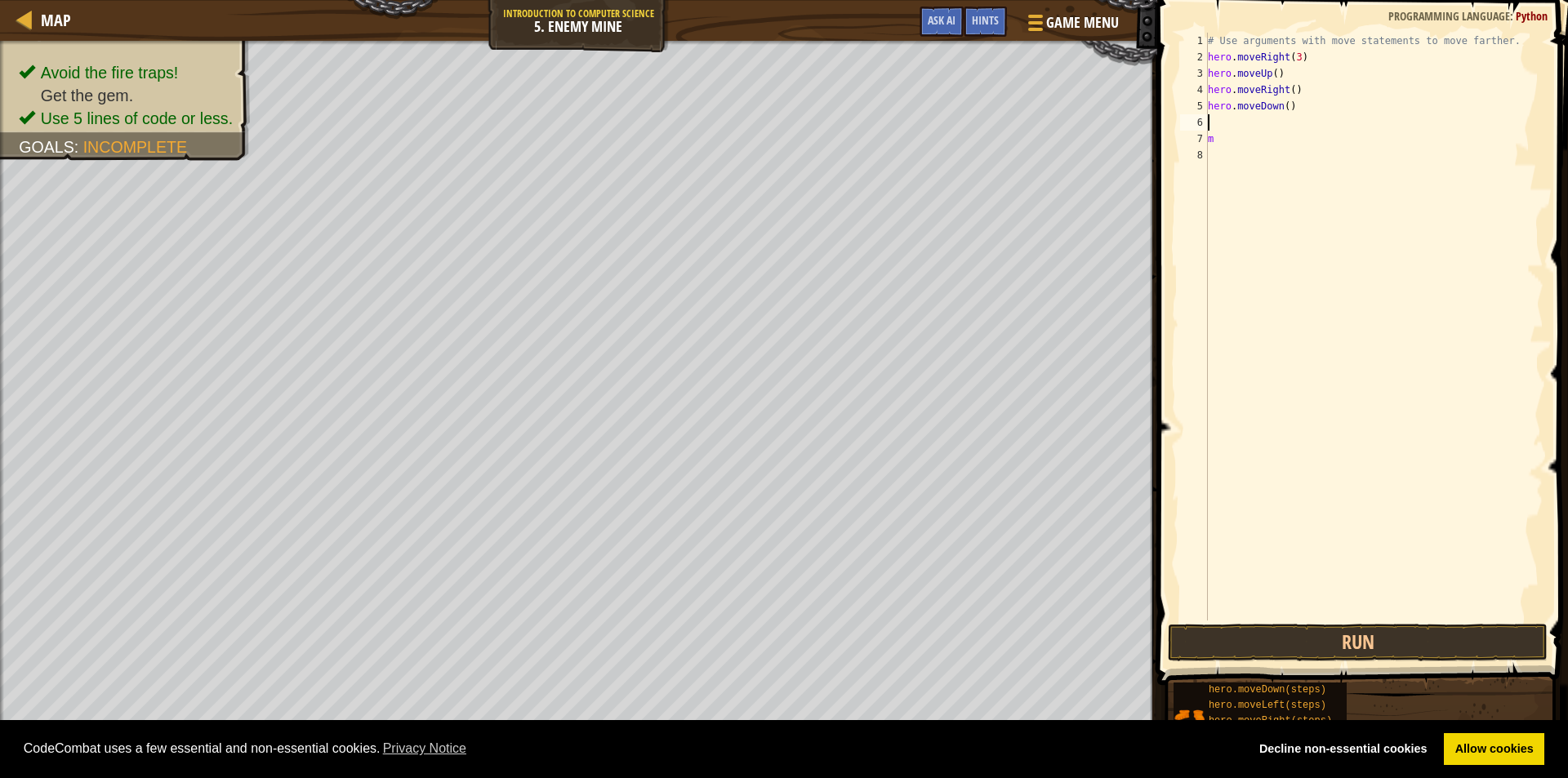
click at [1220, 141] on div "# Use arguments with move statements to move farther. hero . moveRight ( 3 ) he…" at bounding box center [1374, 343] width 339 height 621
type textarea "m"
click at [1238, 640] on button "Run" at bounding box center [1357, 642] width 379 height 37
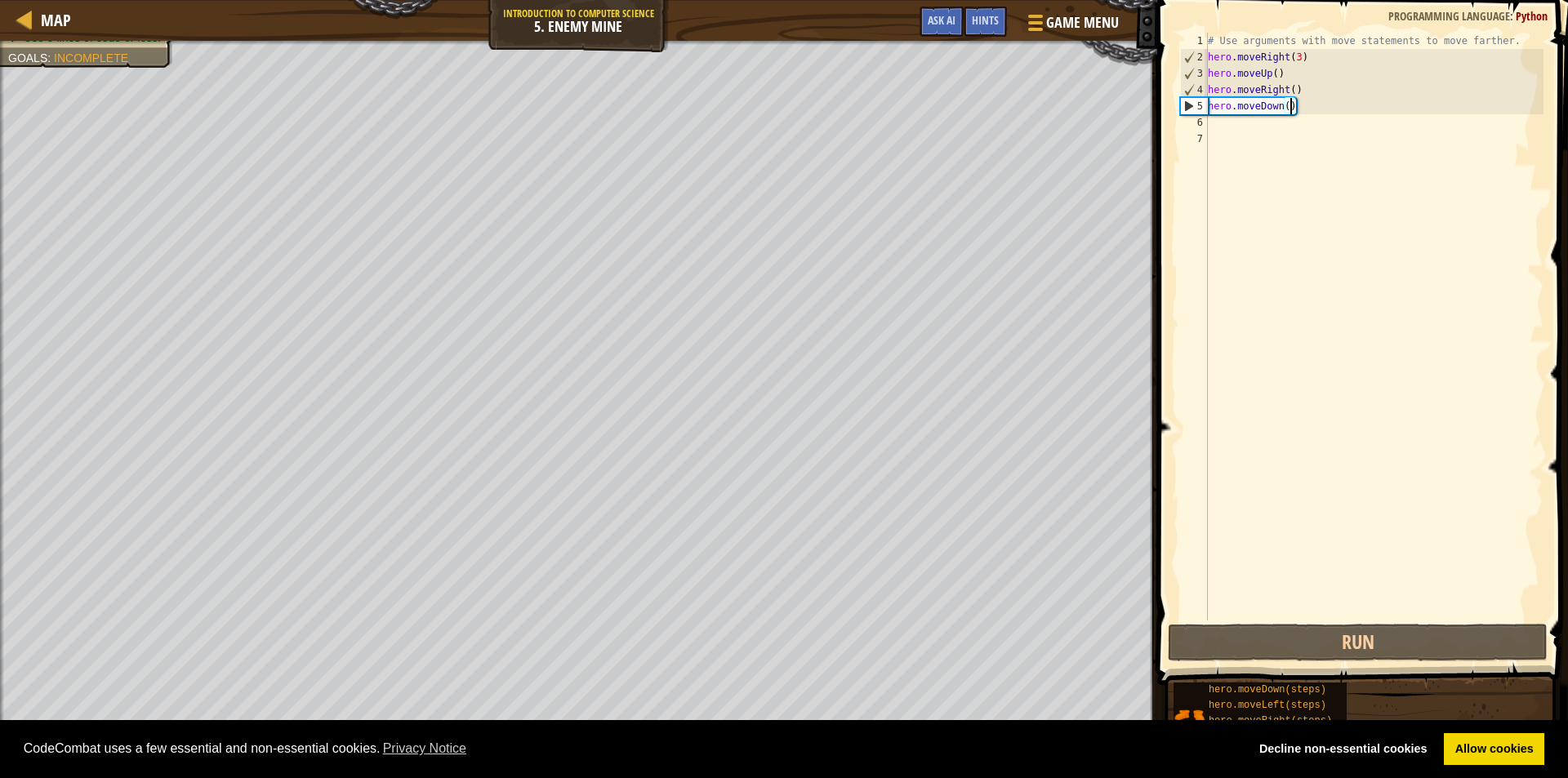
click at [1290, 103] on div "# Use arguments with move statements to move farther. hero . moveRight ( 3 ) he…" at bounding box center [1374, 343] width 339 height 621
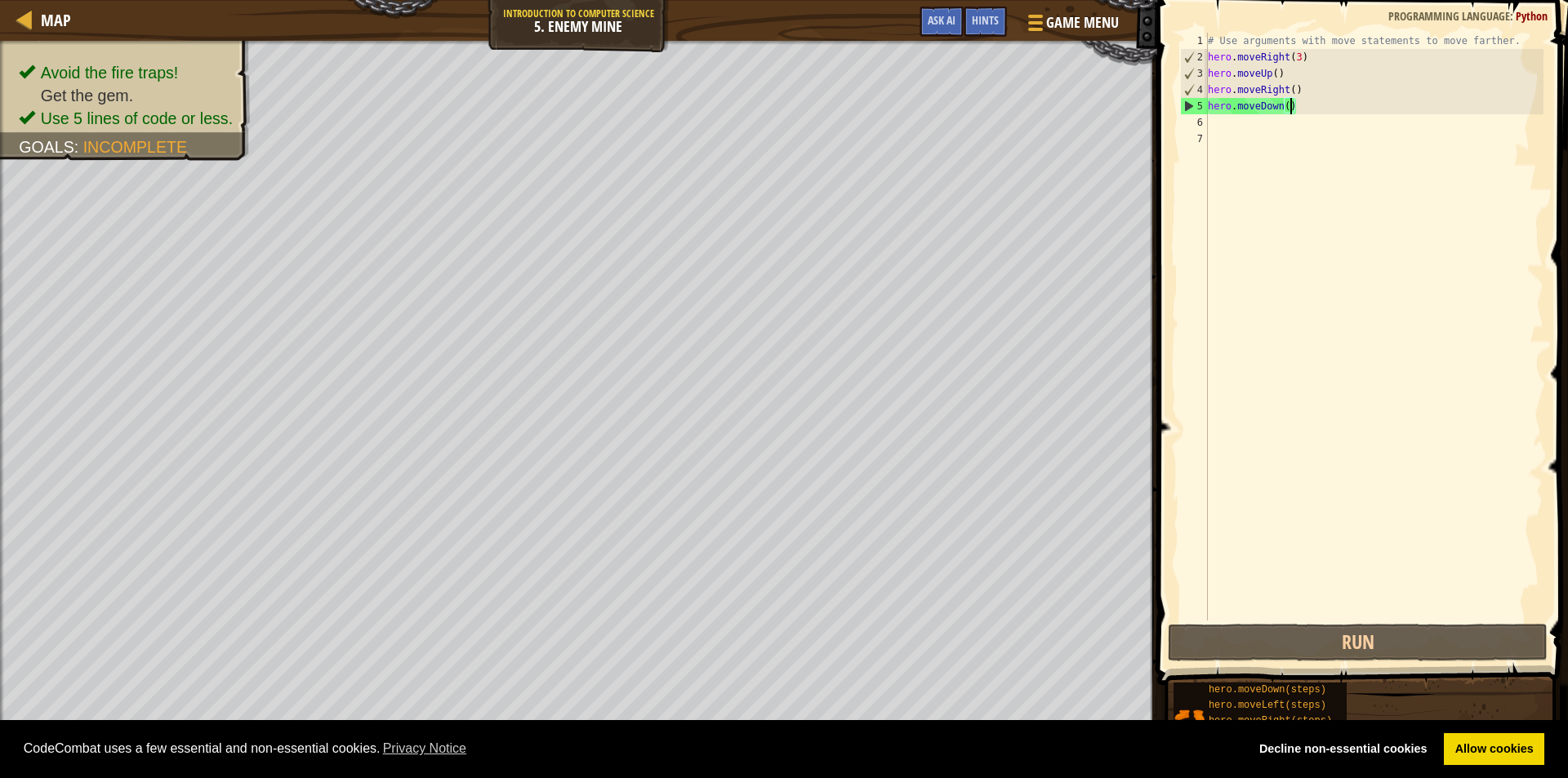
scroll to position [8, 7]
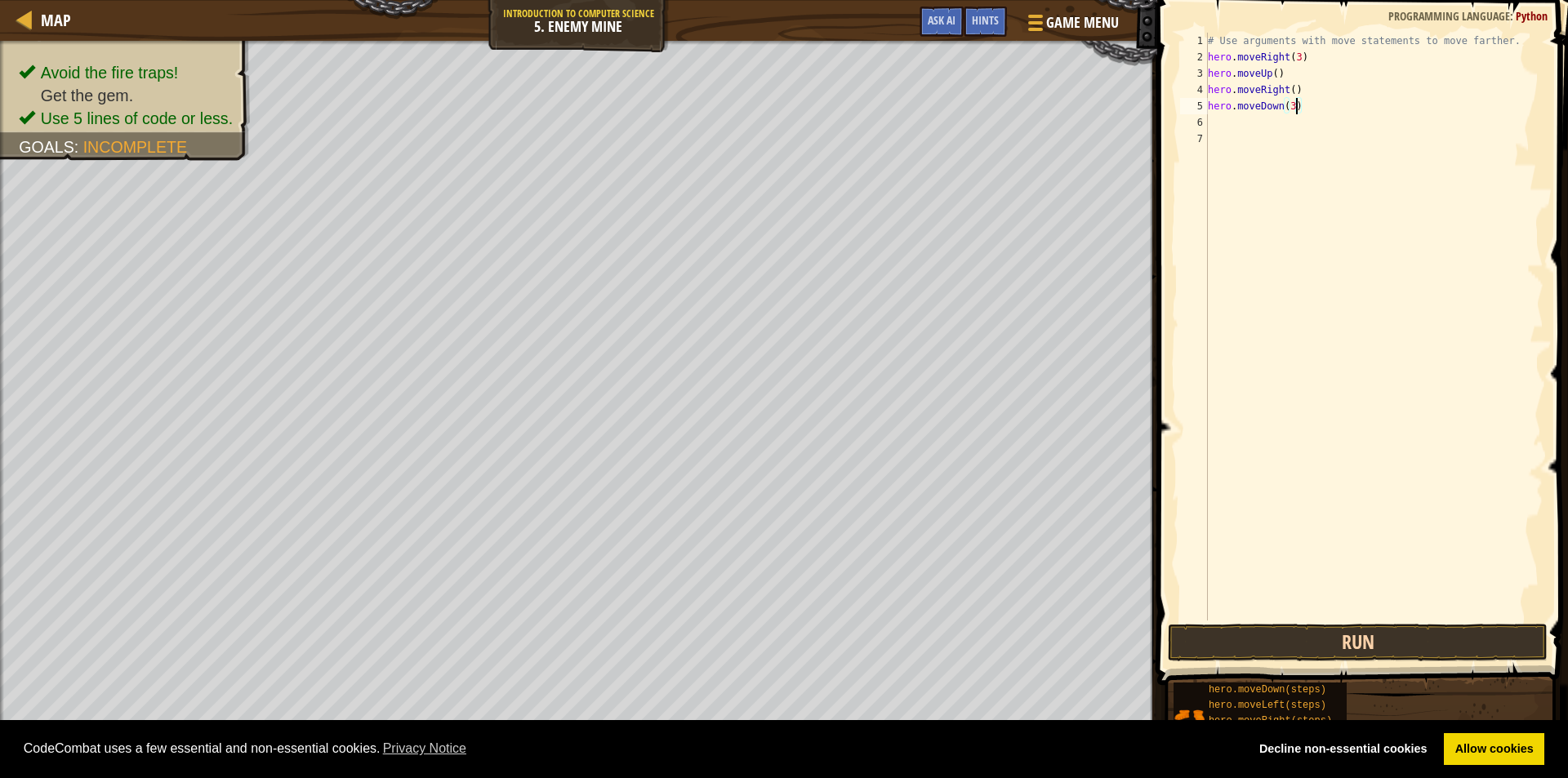
type textarea "hero.moveDown(3)"
click at [1348, 647] on button "Run" at bounding box center [1357, 642] width 379 height 37
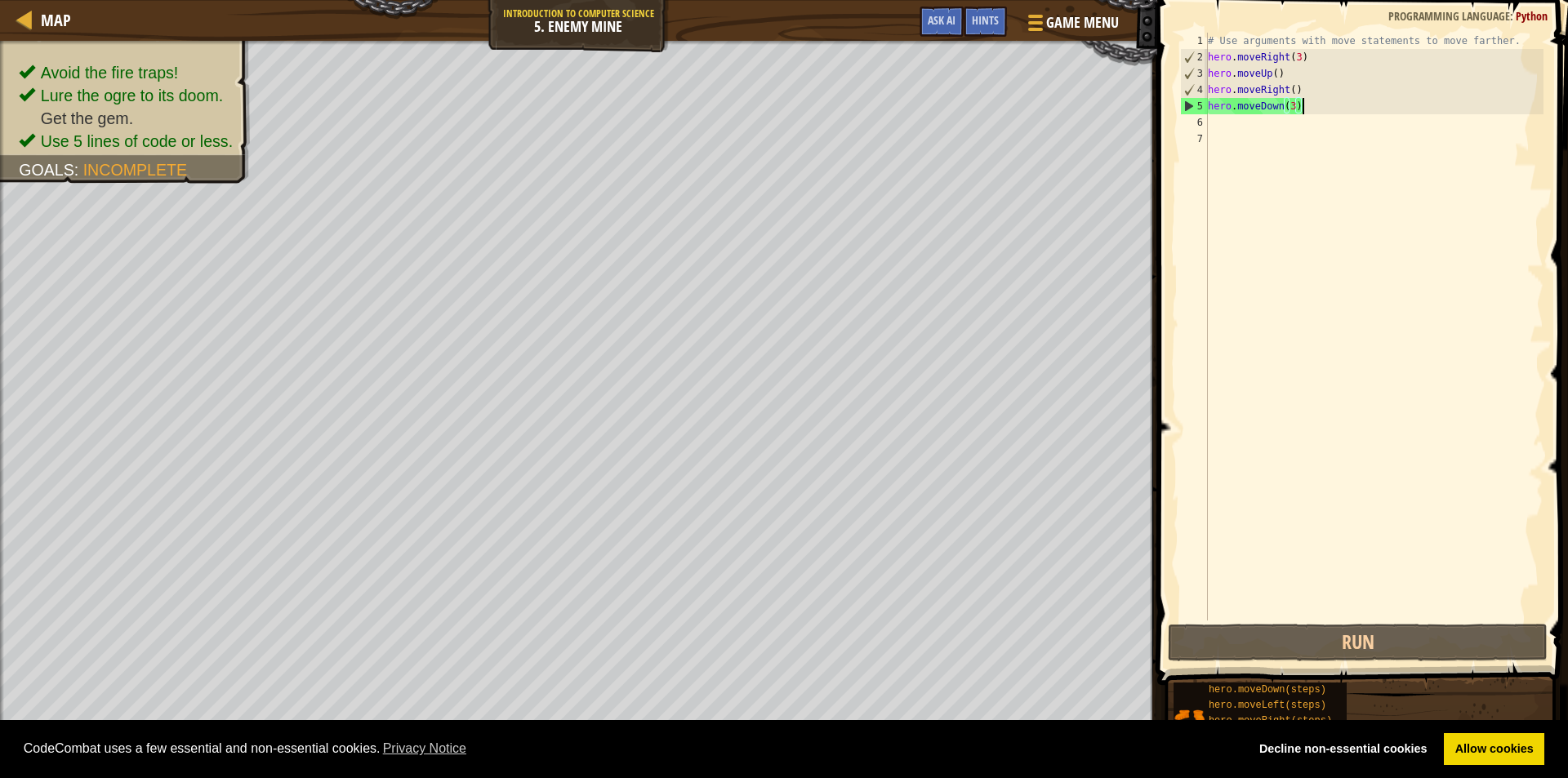
click at [1311, 111] on div "# Use arguments with move statements to move farther. hero . moveRight ( 3 ) he…" at bounding box center [1374, 343] width 339 height 621
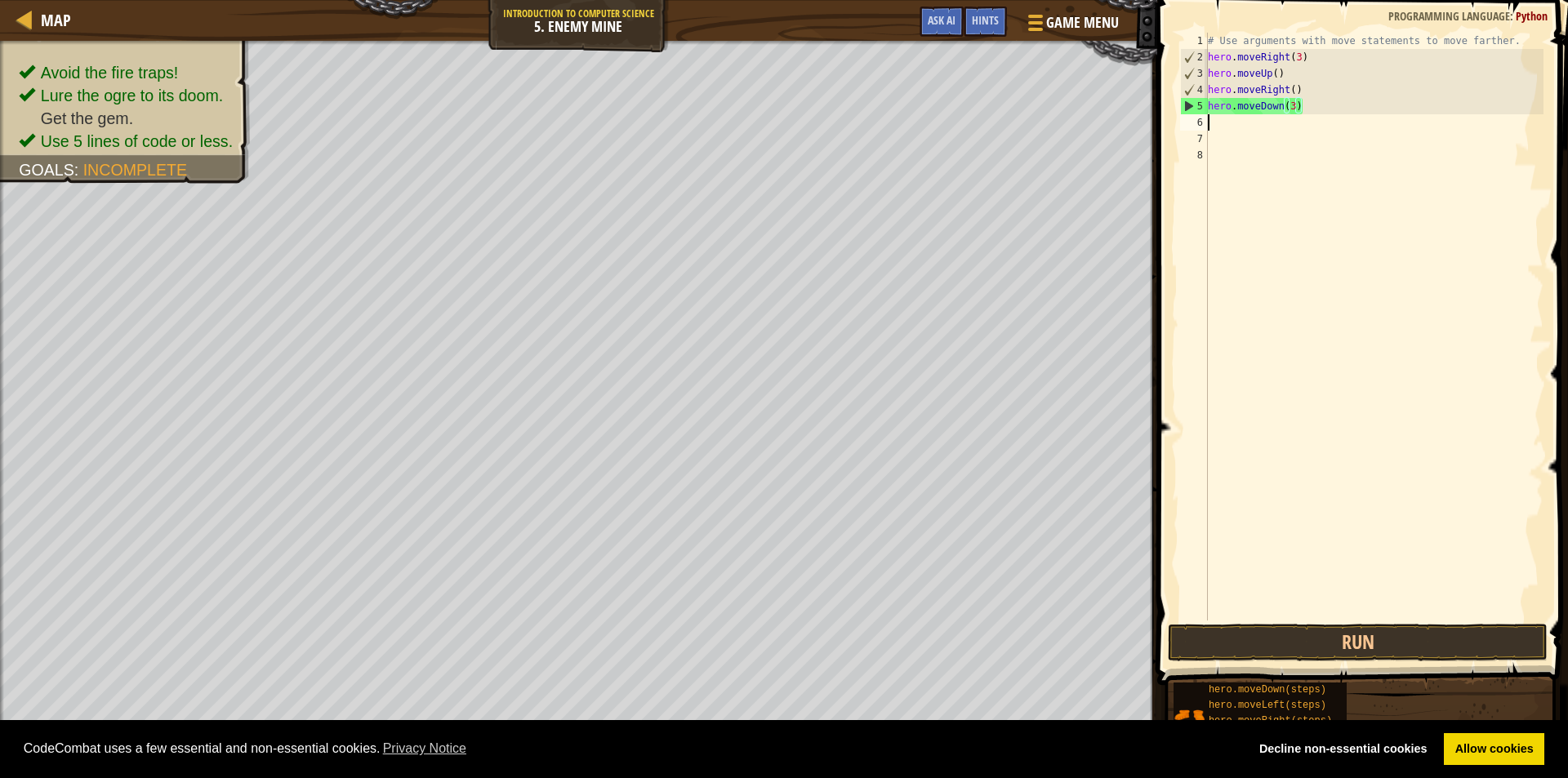
scroll to position [8, 0]
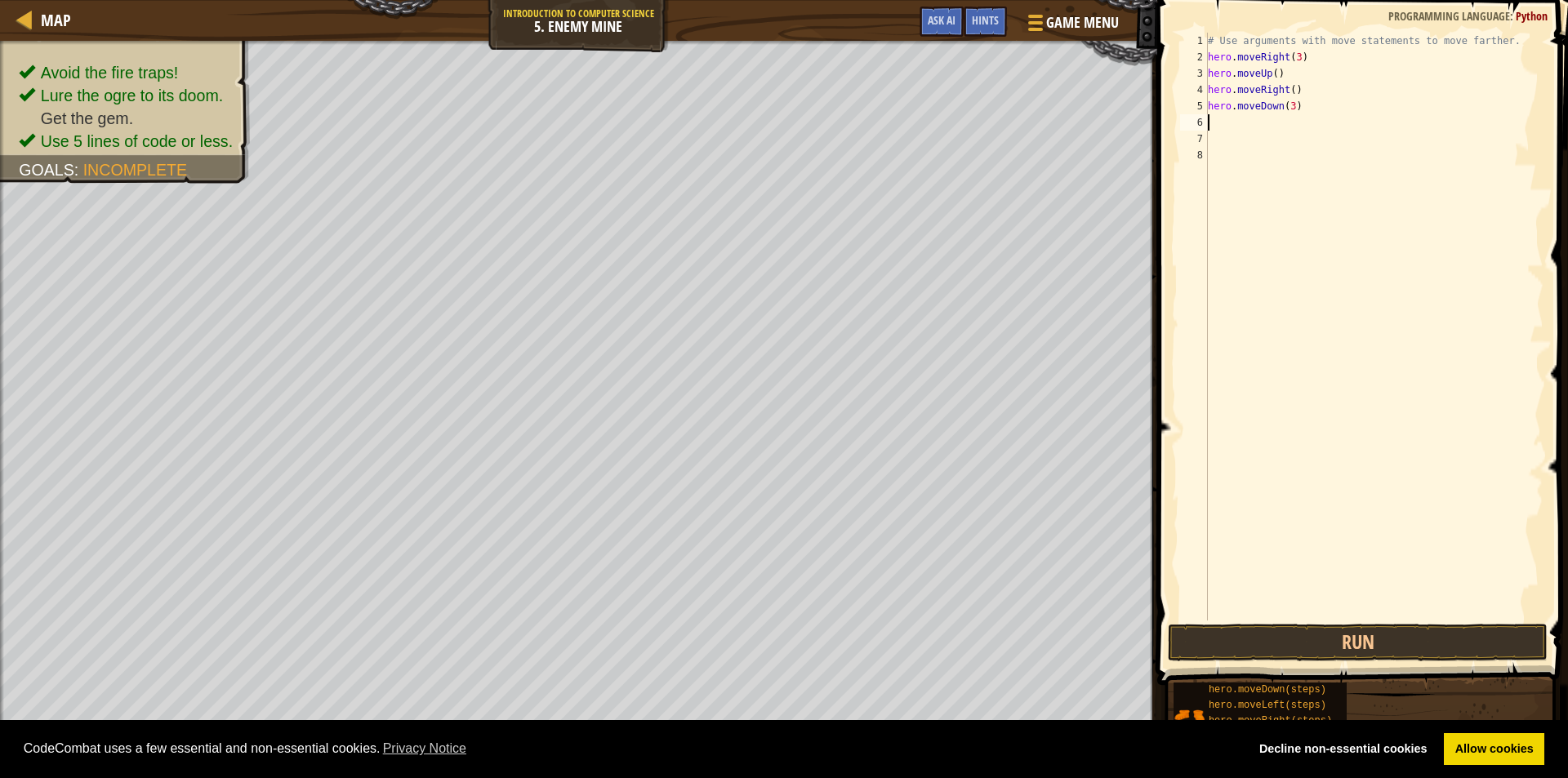
type textarea "m"
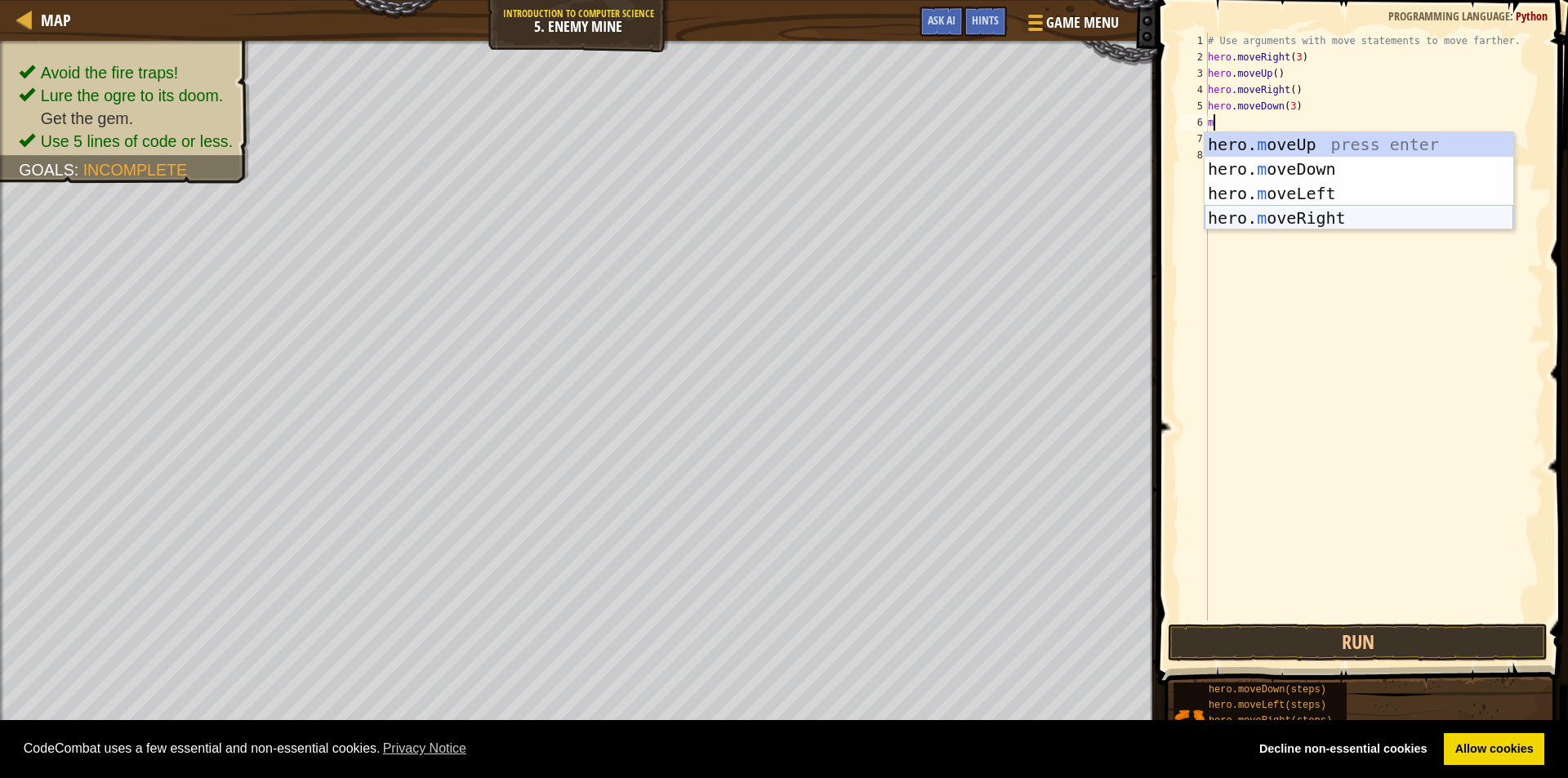
click at [1336, 217] on div "hero. m oveUp press enter hero. m oveDown press enter hero. m oveLeft press ent…" at bounding box center [1358, 205] width 308 height 147
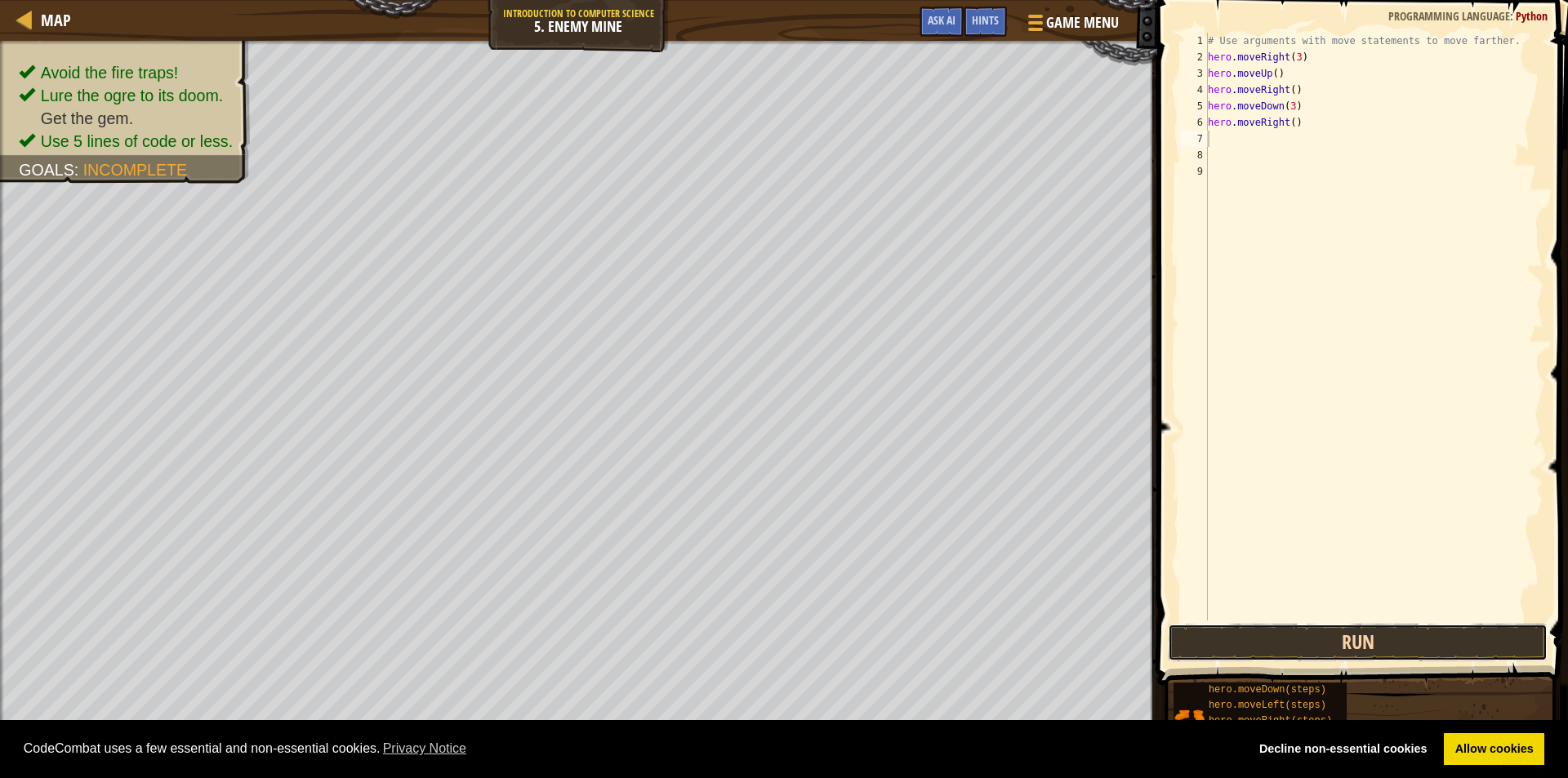
click at [1360, 642] on button "Run" at bounding box center [1357, 642] width 379 height 37
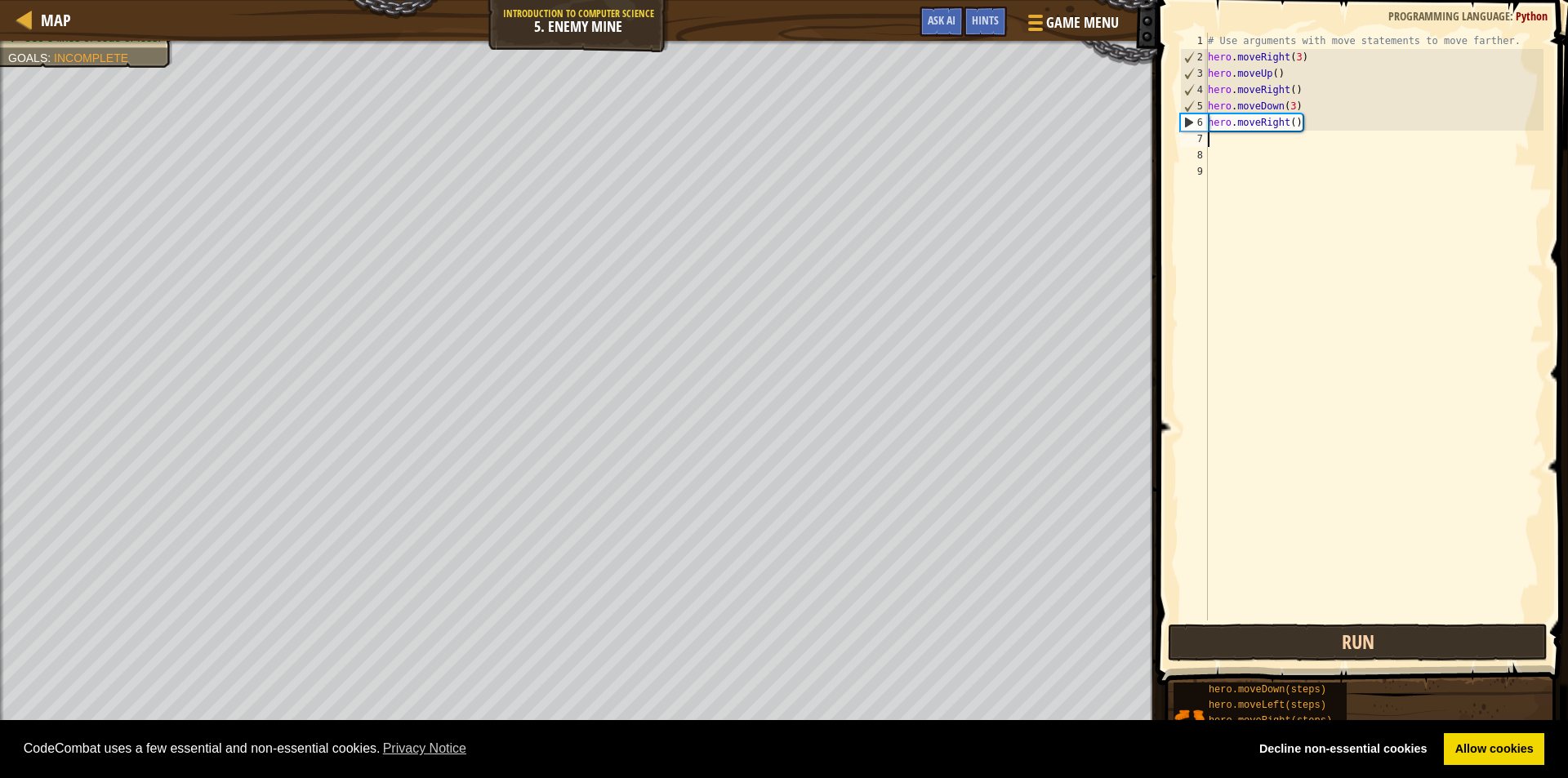
type textarea "m"
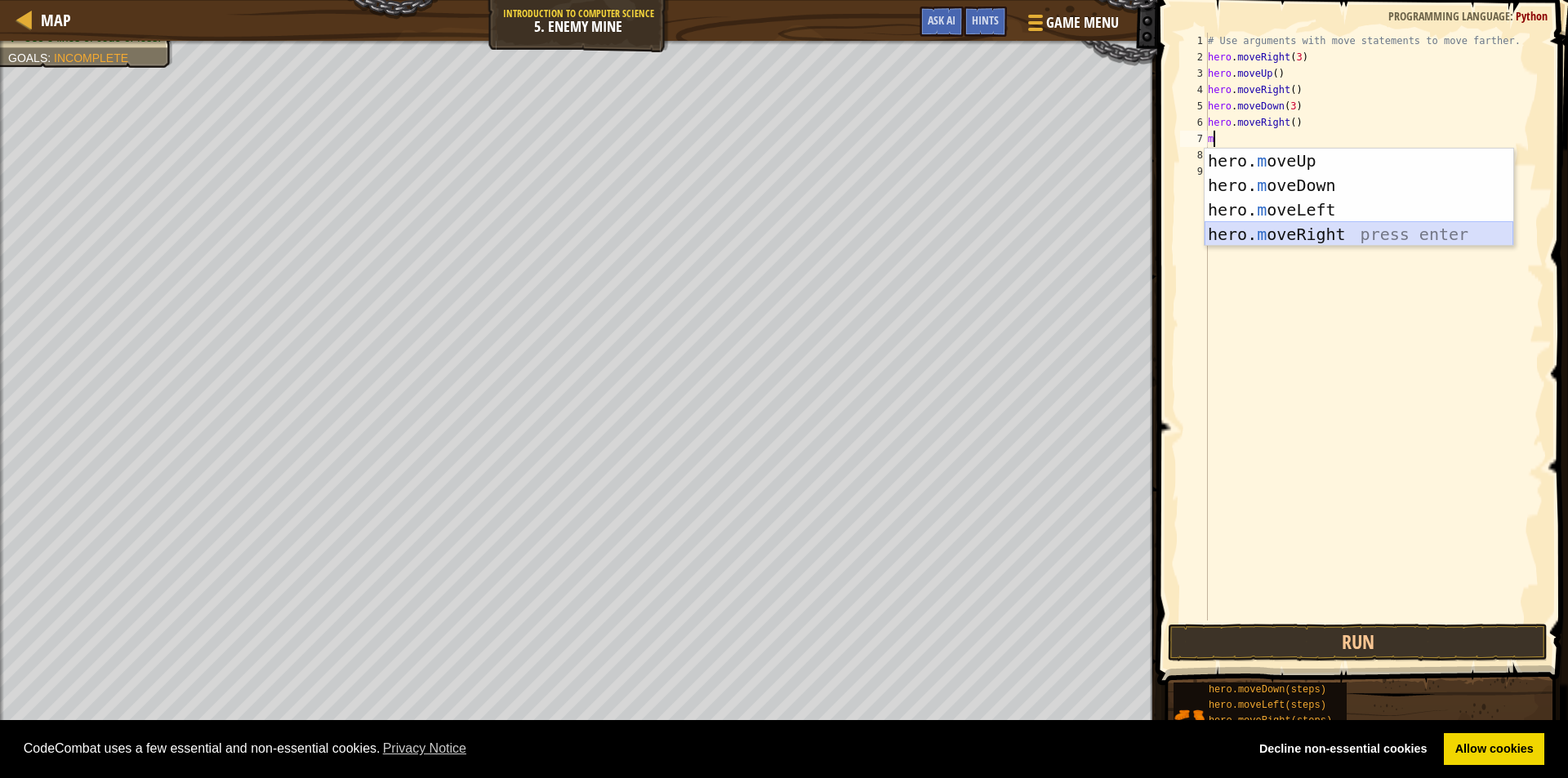
drag, startPoint x: 1357, startPoint y: 228, endPoint x: 1361, endPoint y: 239, distance: 11.7
click at [1359, 227] on div "hero. m oveUp press enter hero. m oveDown press enter hero. m oveLeft press ent…" at bounding box center [1358, 221] width 308 height 147
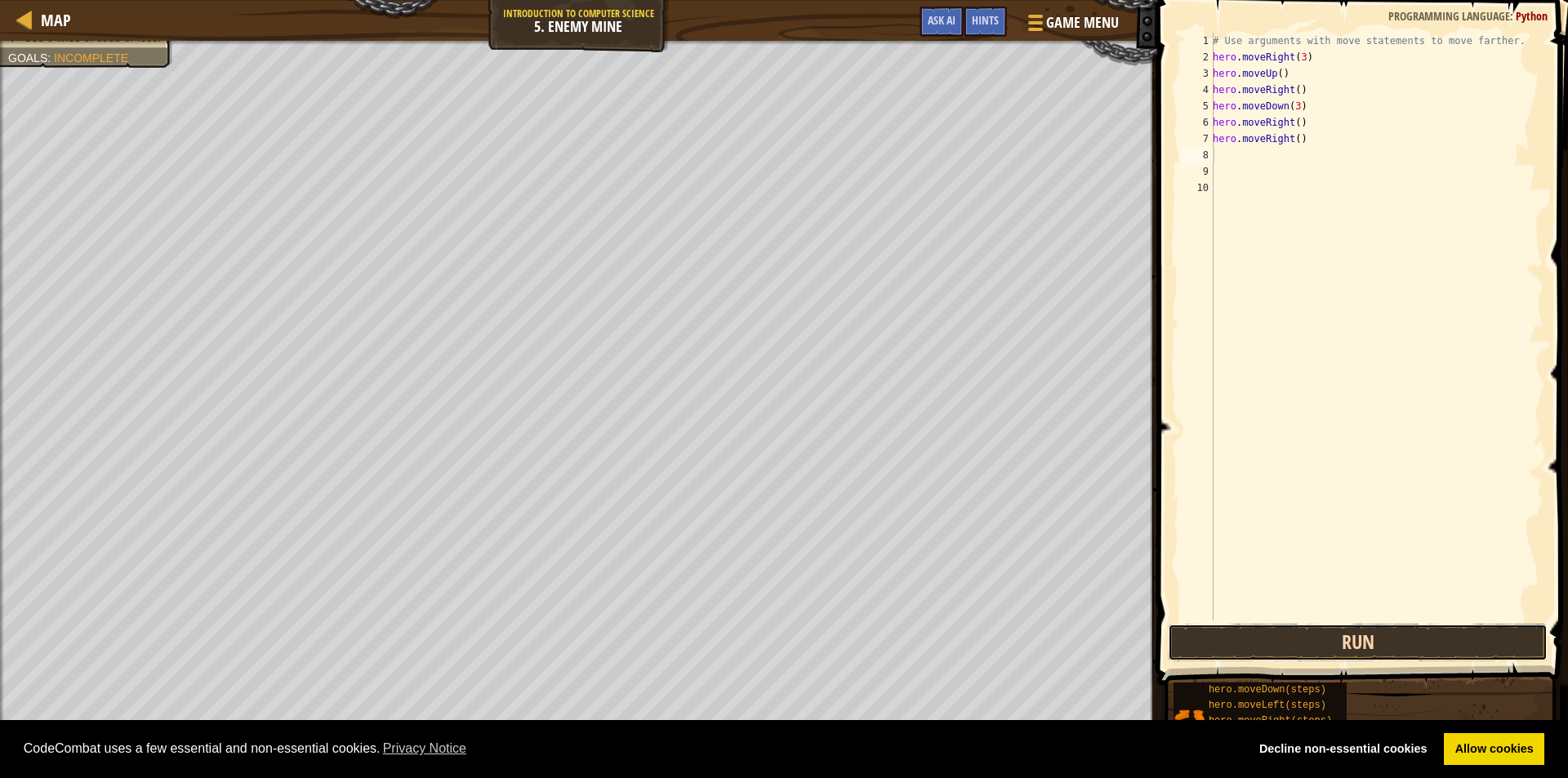
click at [1375, 645] on button "Run" at bounding box center [1357, 642] width 379 height 37
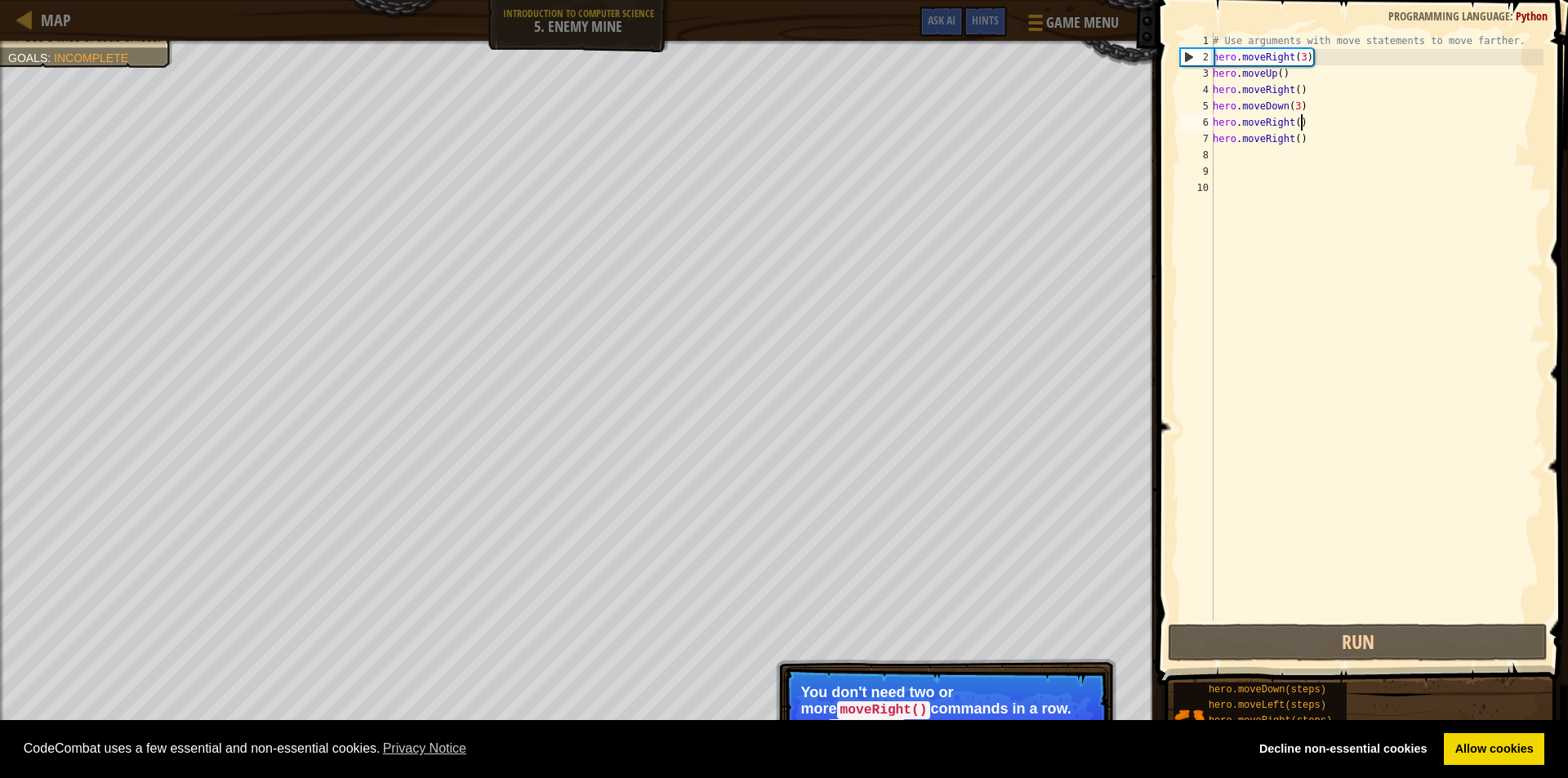
click at [1299, 122] on div "# Use arguments with move statements to move farther. hero . moveRight ( 3 ) he…" at bounding box center [1376, 343] width 334 height 621
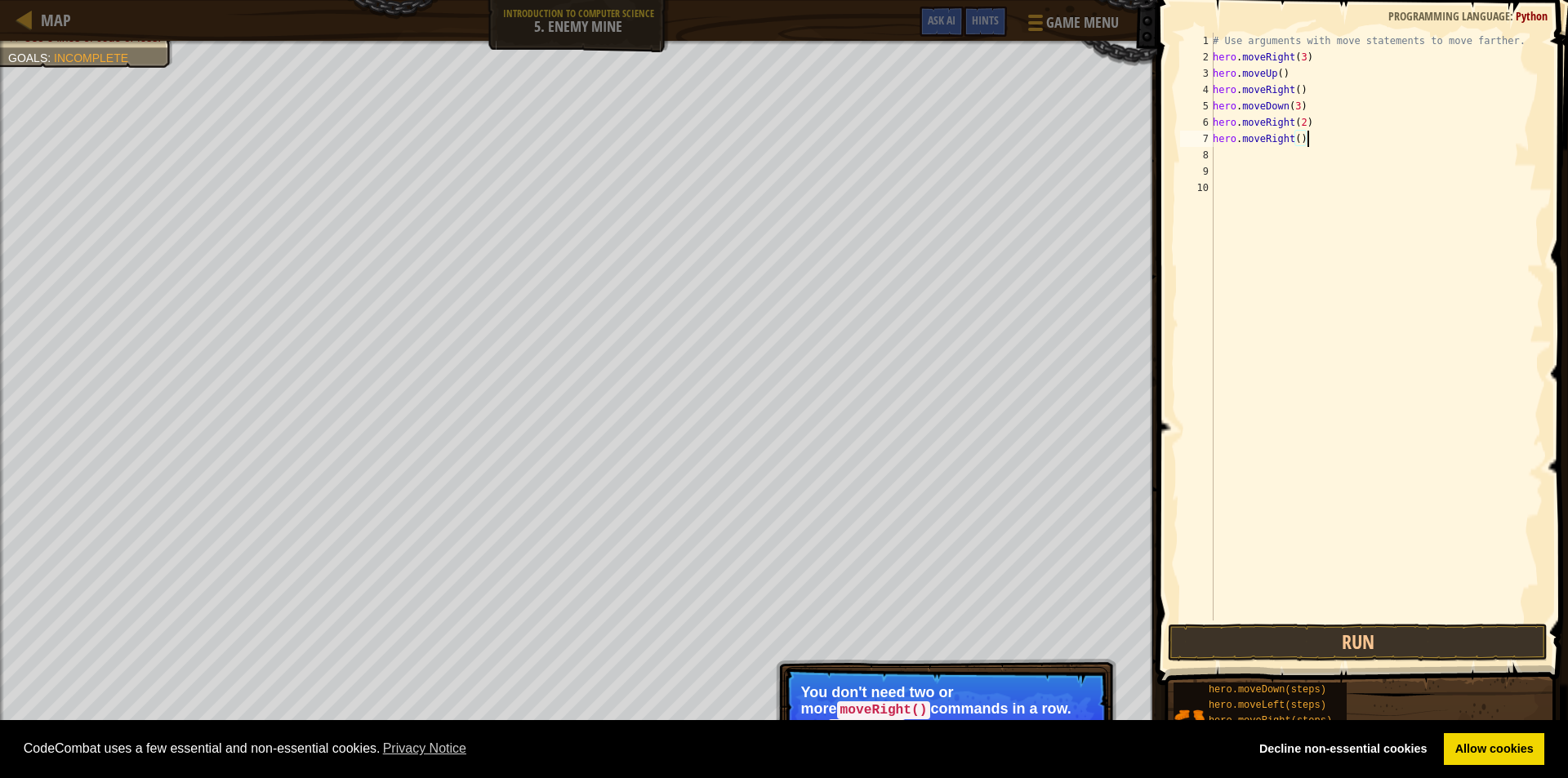
click at [1307, 147] on div "# Use arguments with move statements to move farther. hero . moveRight ( 3 ) he…" at bounding box center [1376, 343] width 334 height 621
type textarea "h"
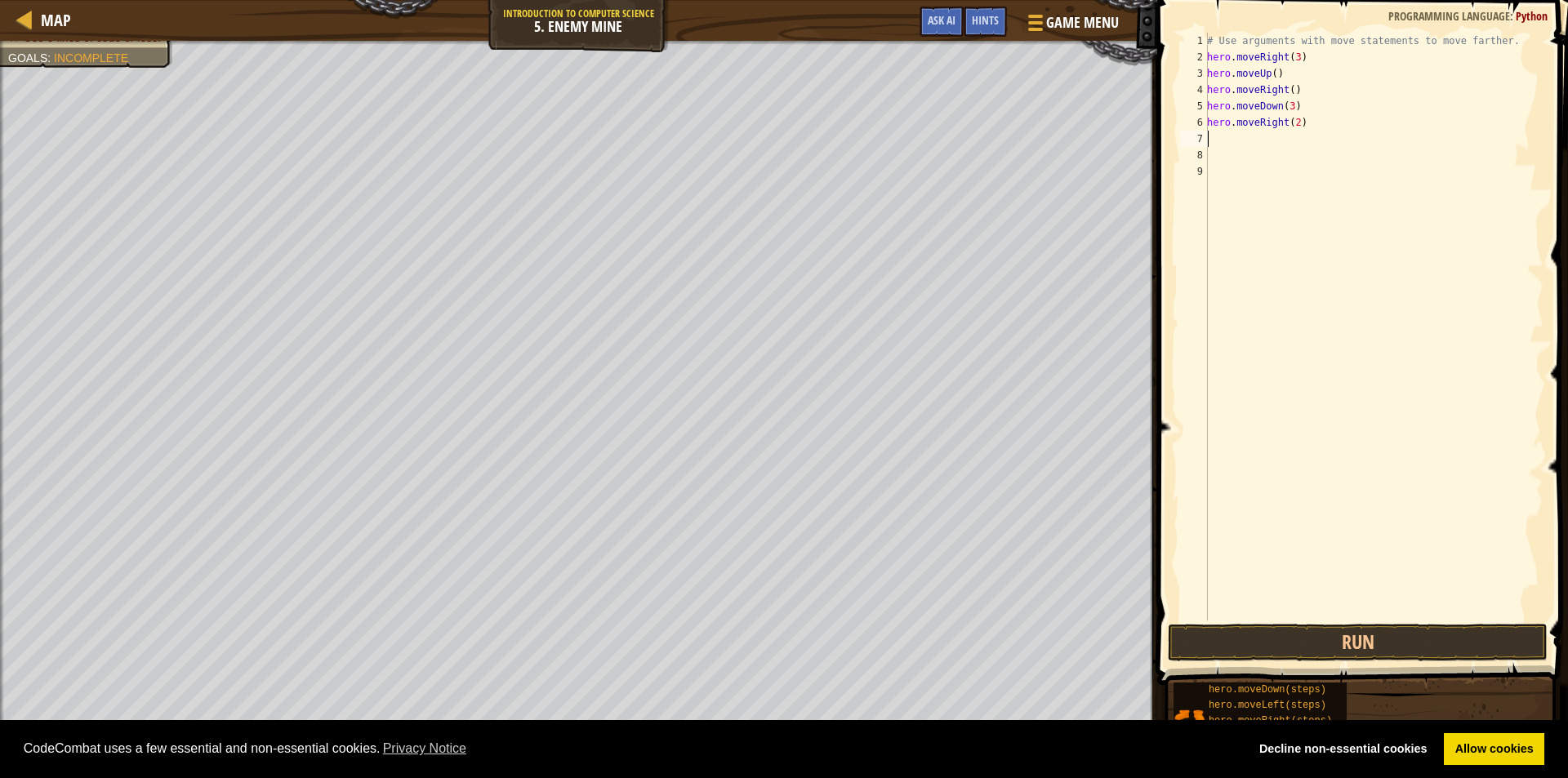
type textarea "#"
click at [1374, 630] on button "Run" at bounding box center [1357, 642] width 379 height 37
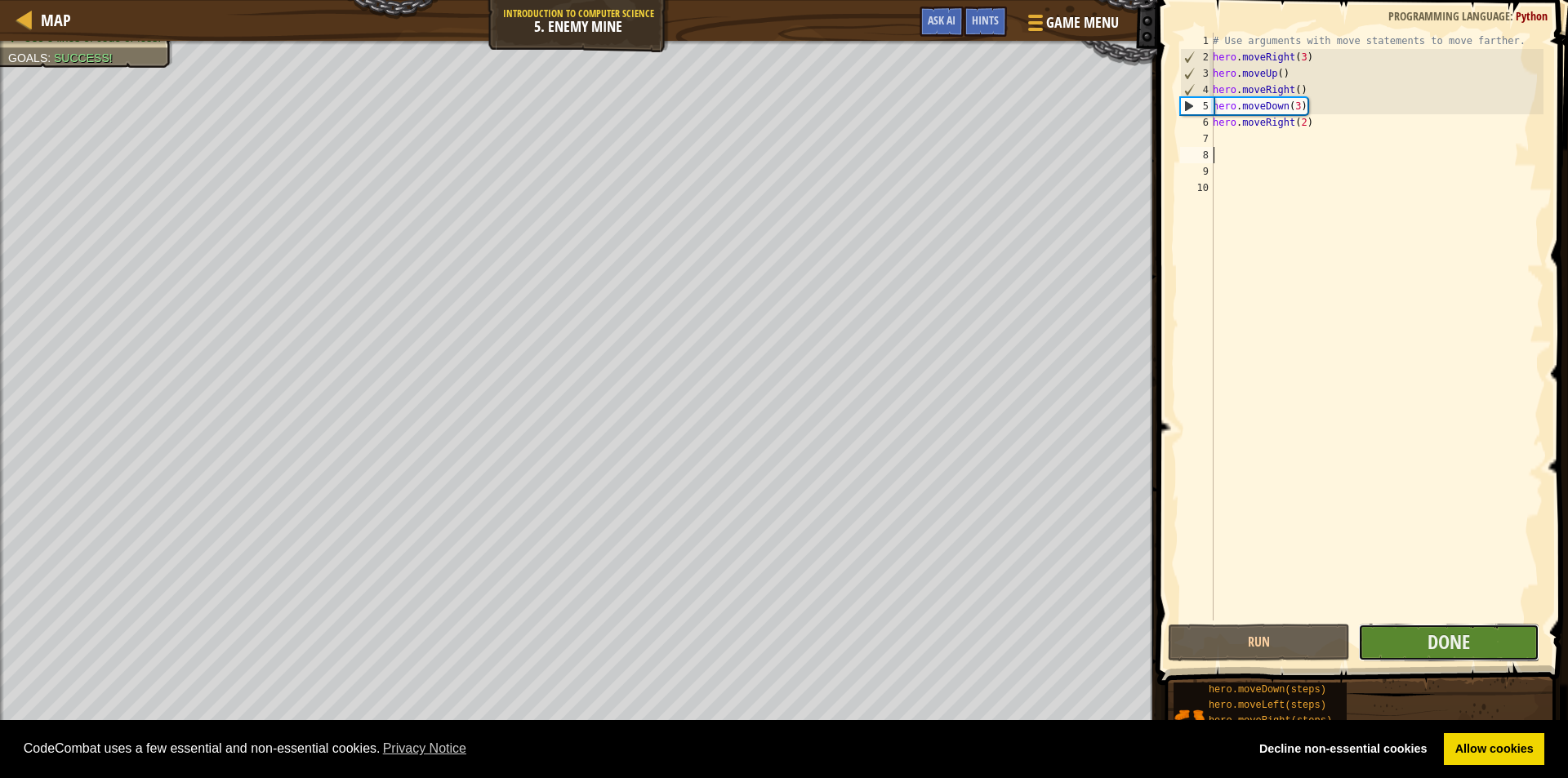
click at [1393, 635] on button "Done" at bounding box center [1449, 642] width 182 height 37
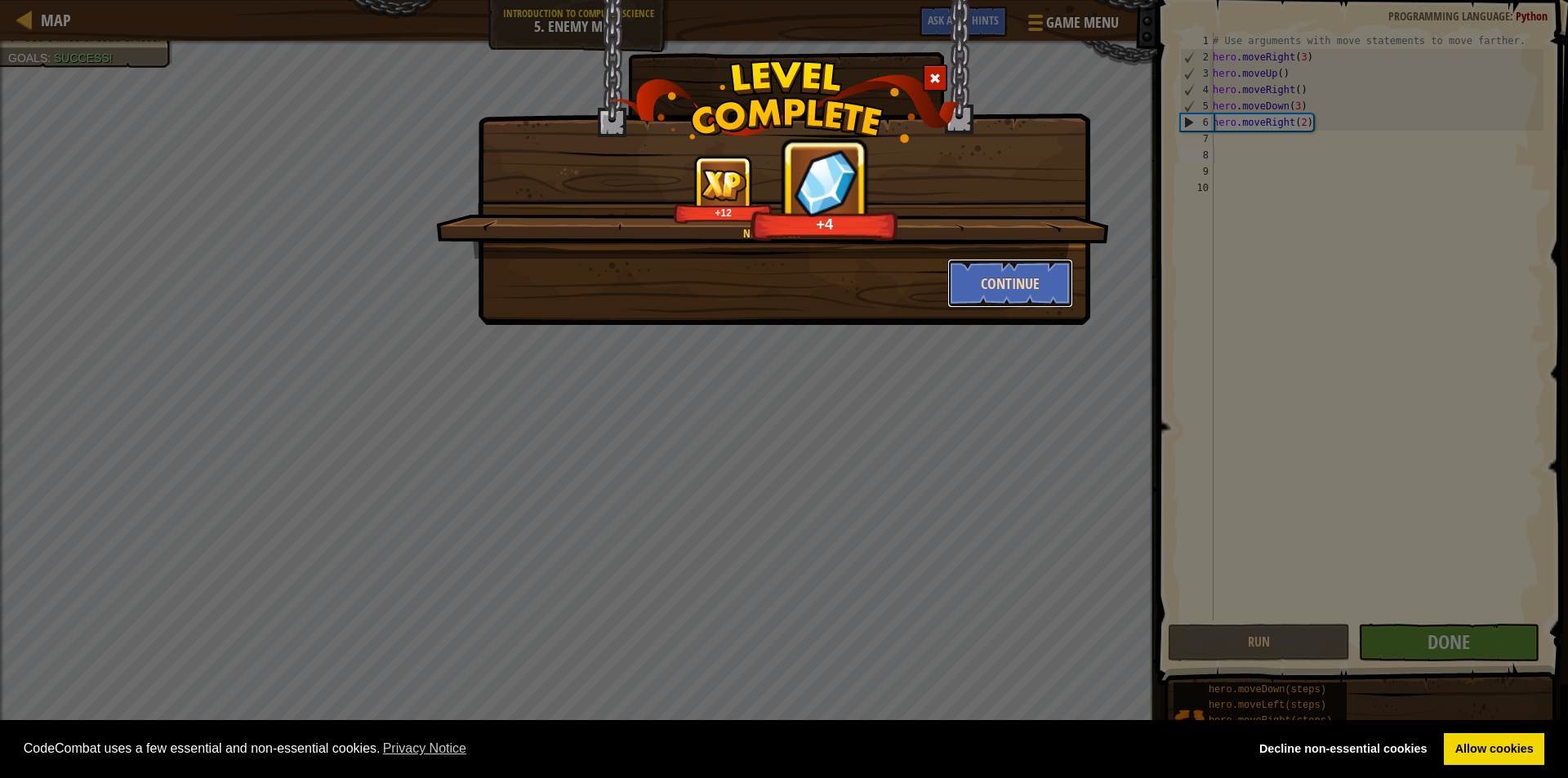
click at [992, 277] on button "Continue" at bounding box center [1011, 283] width 126 height 49
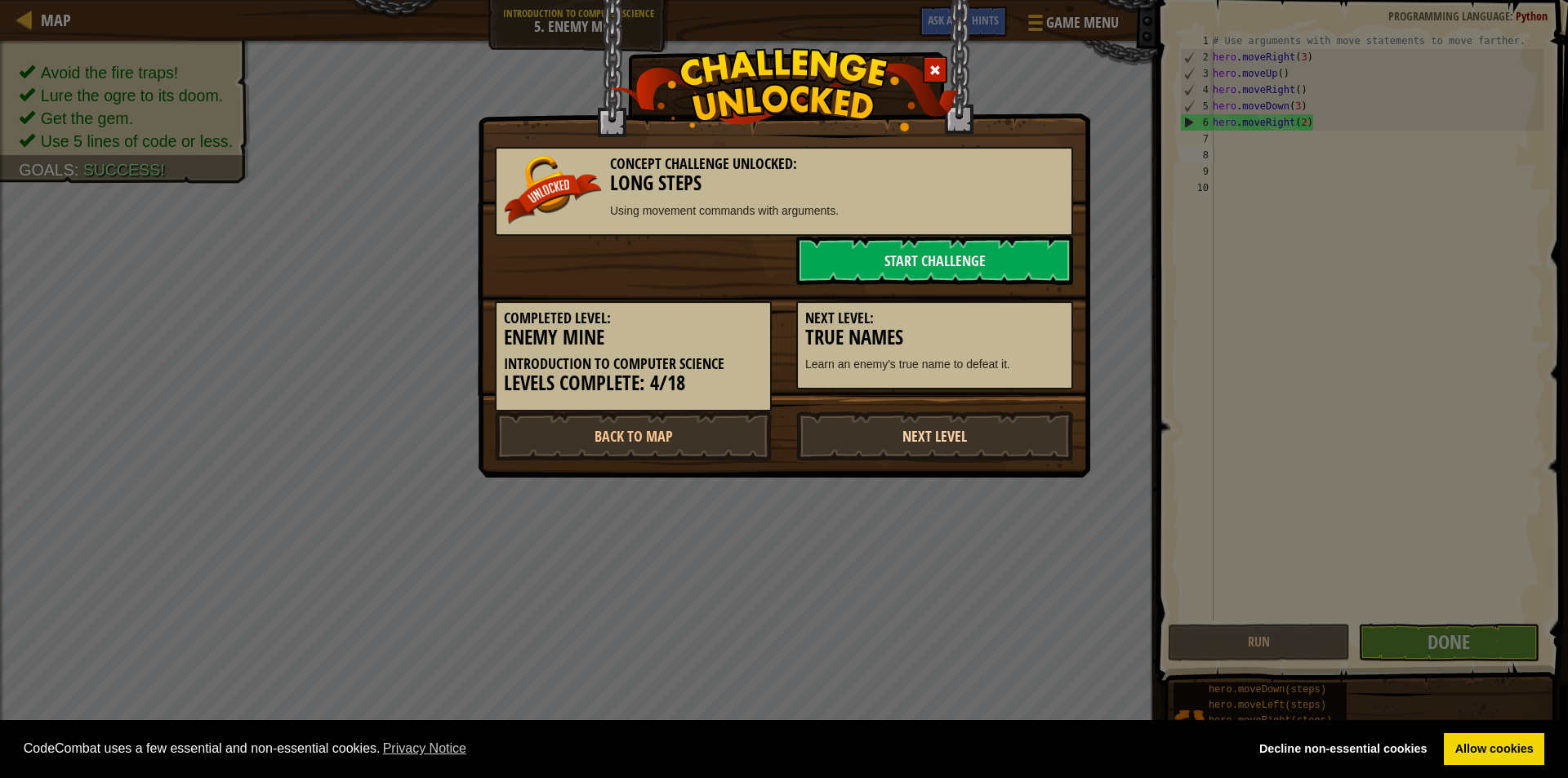
click at [896, 429] on link "Next Level" at bounding box center [934, 436] width 277 height 49
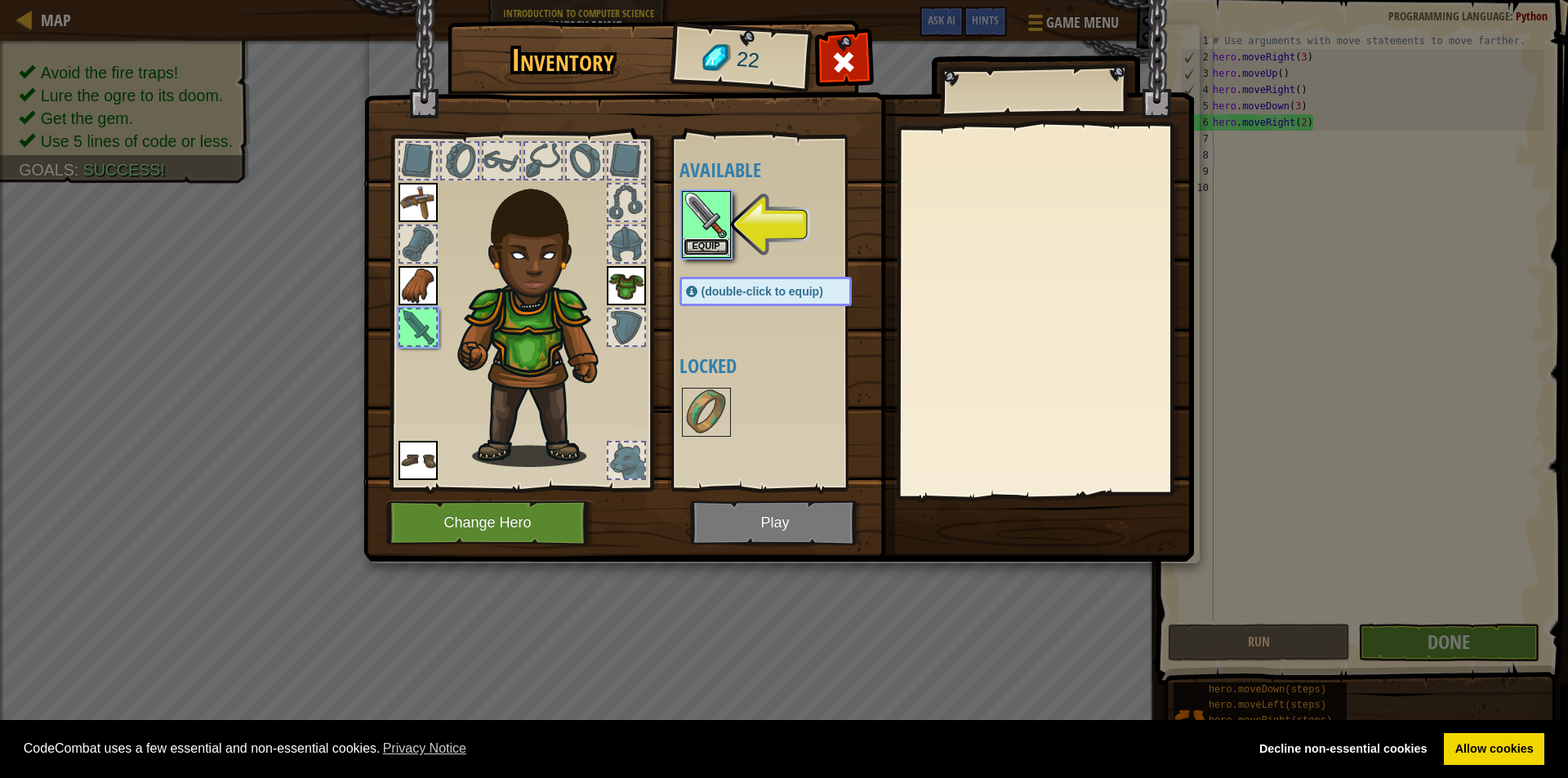
click at [723, 250] on button "Equip" at bounding box center [707, 247] width 46 height 17
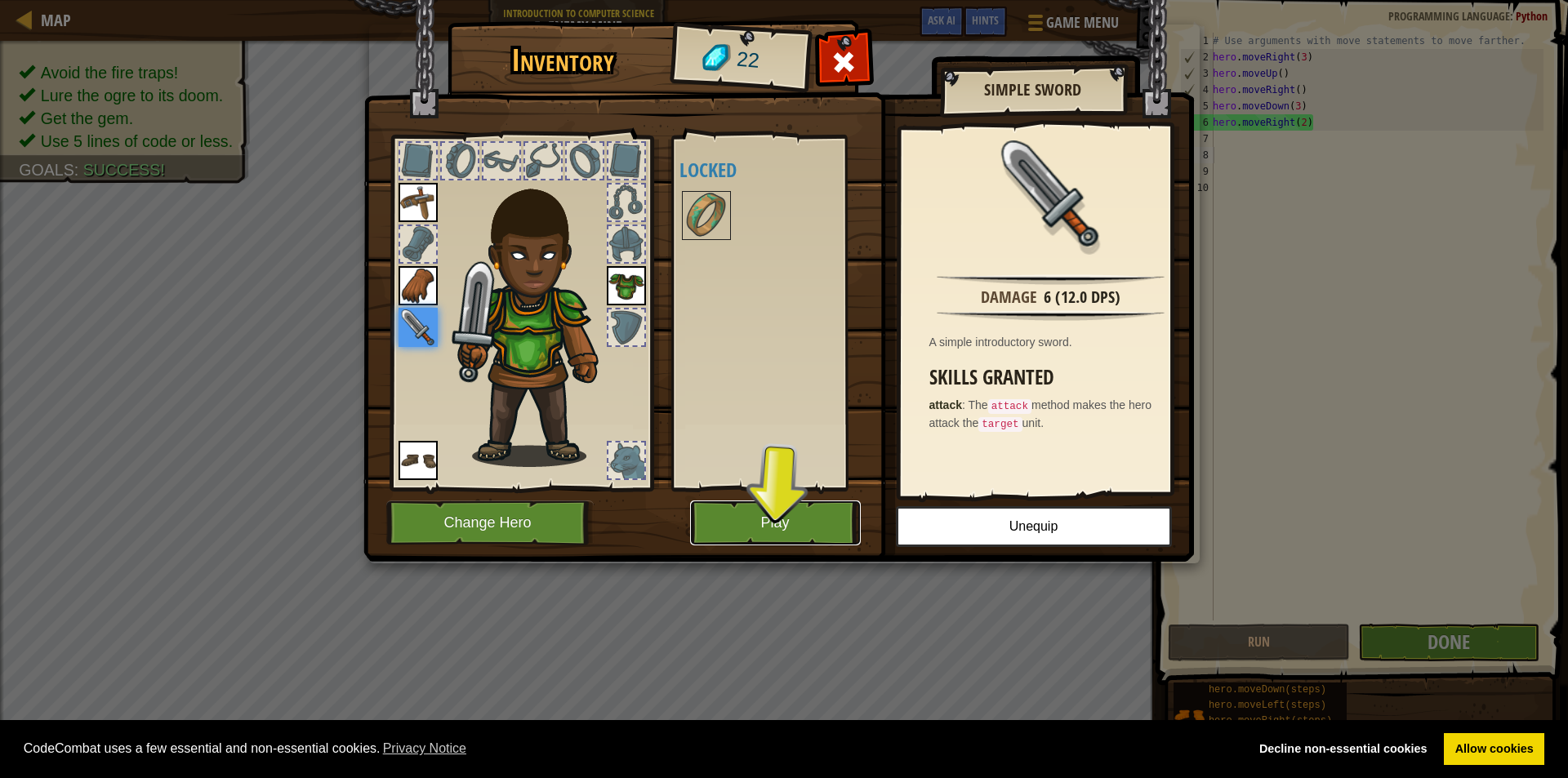
click at [731, 513] on button "Play" at bounding box center [775, 523] width 170 height 45
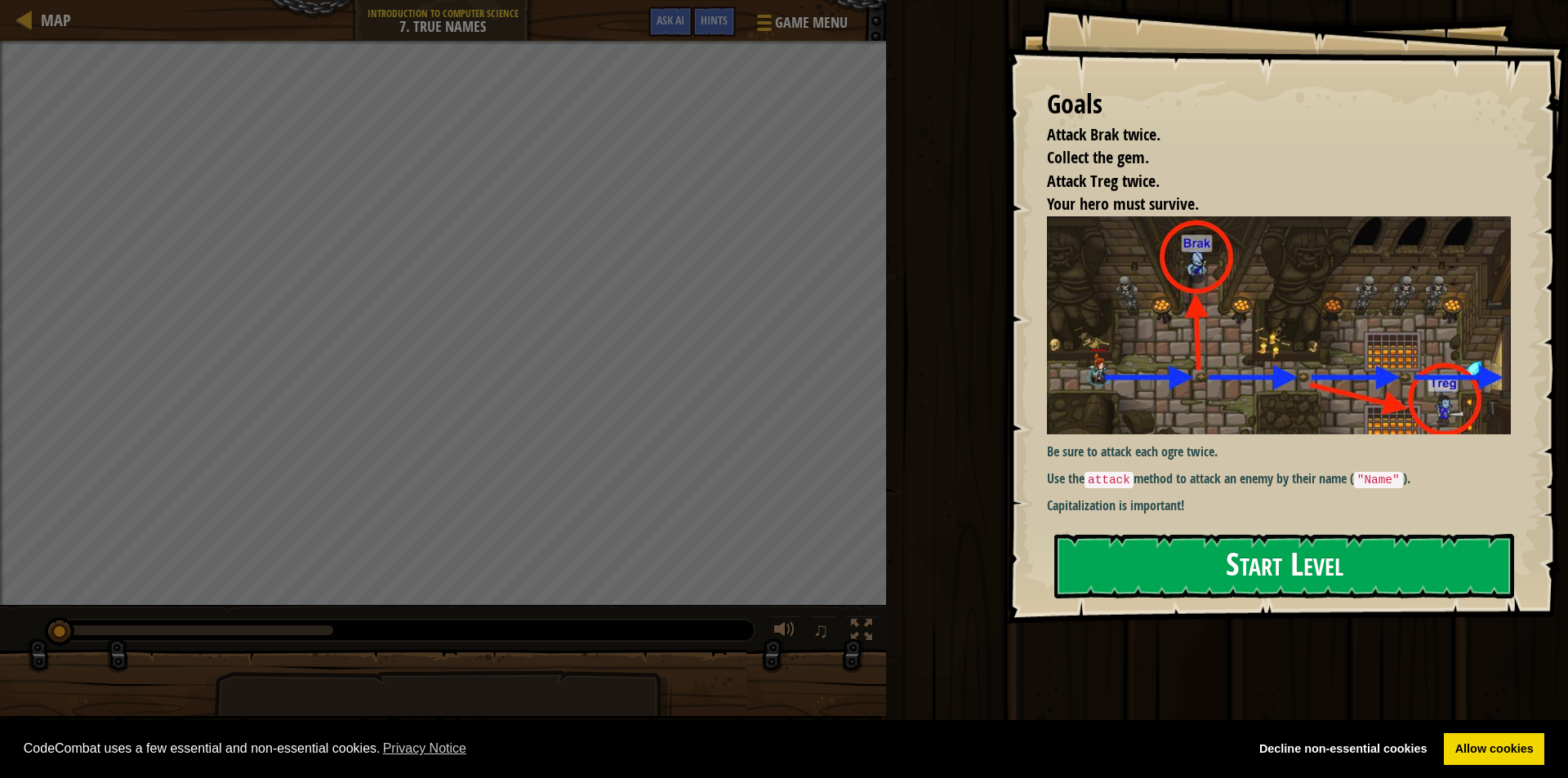
click at [1154, 568] on button "Start Level" at bounding box center [1284, 566] width 460 height 64
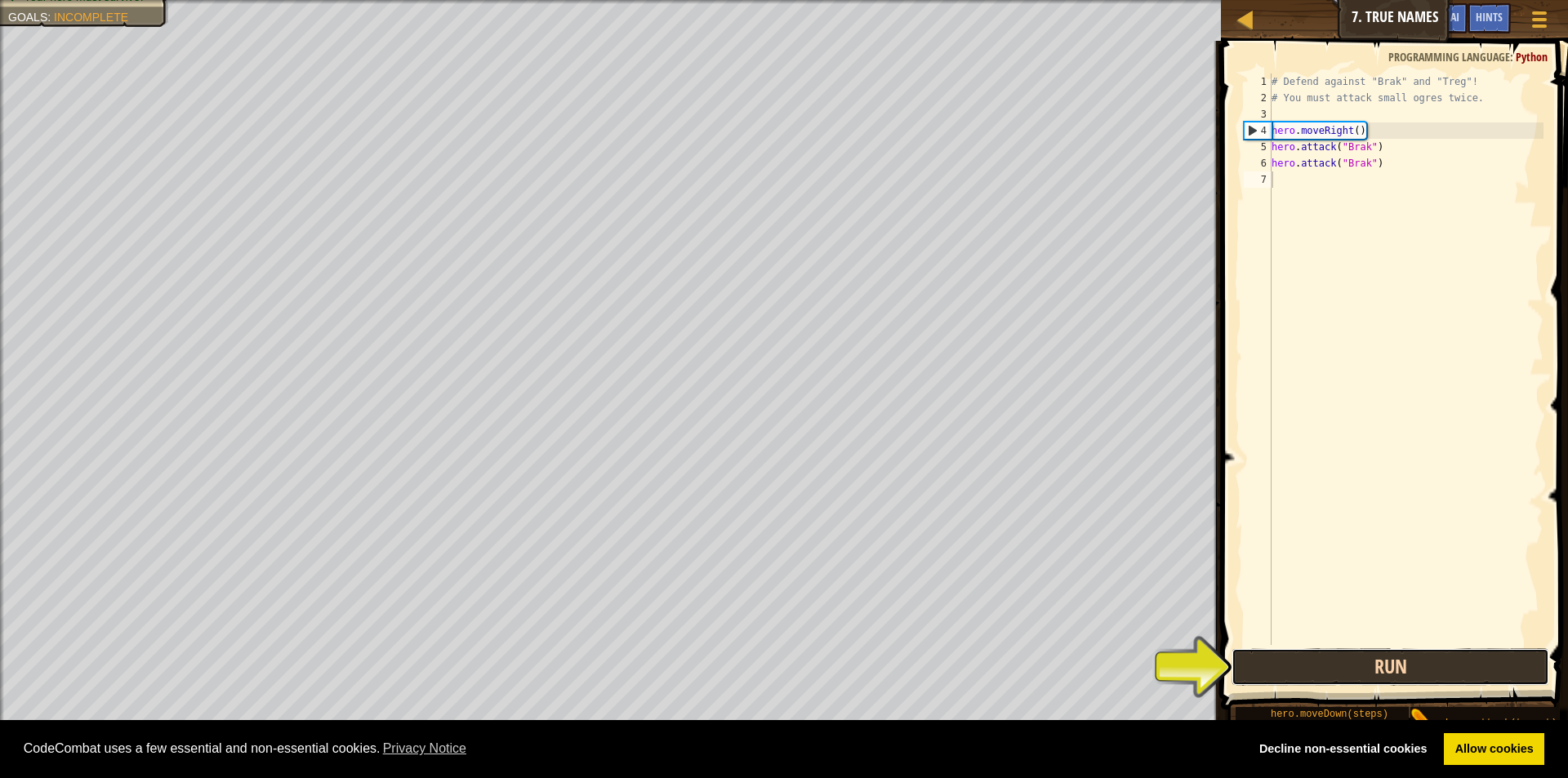
click at [1384, 664] on button "Run" at bounding box center [1391, 667] width 318 height 37
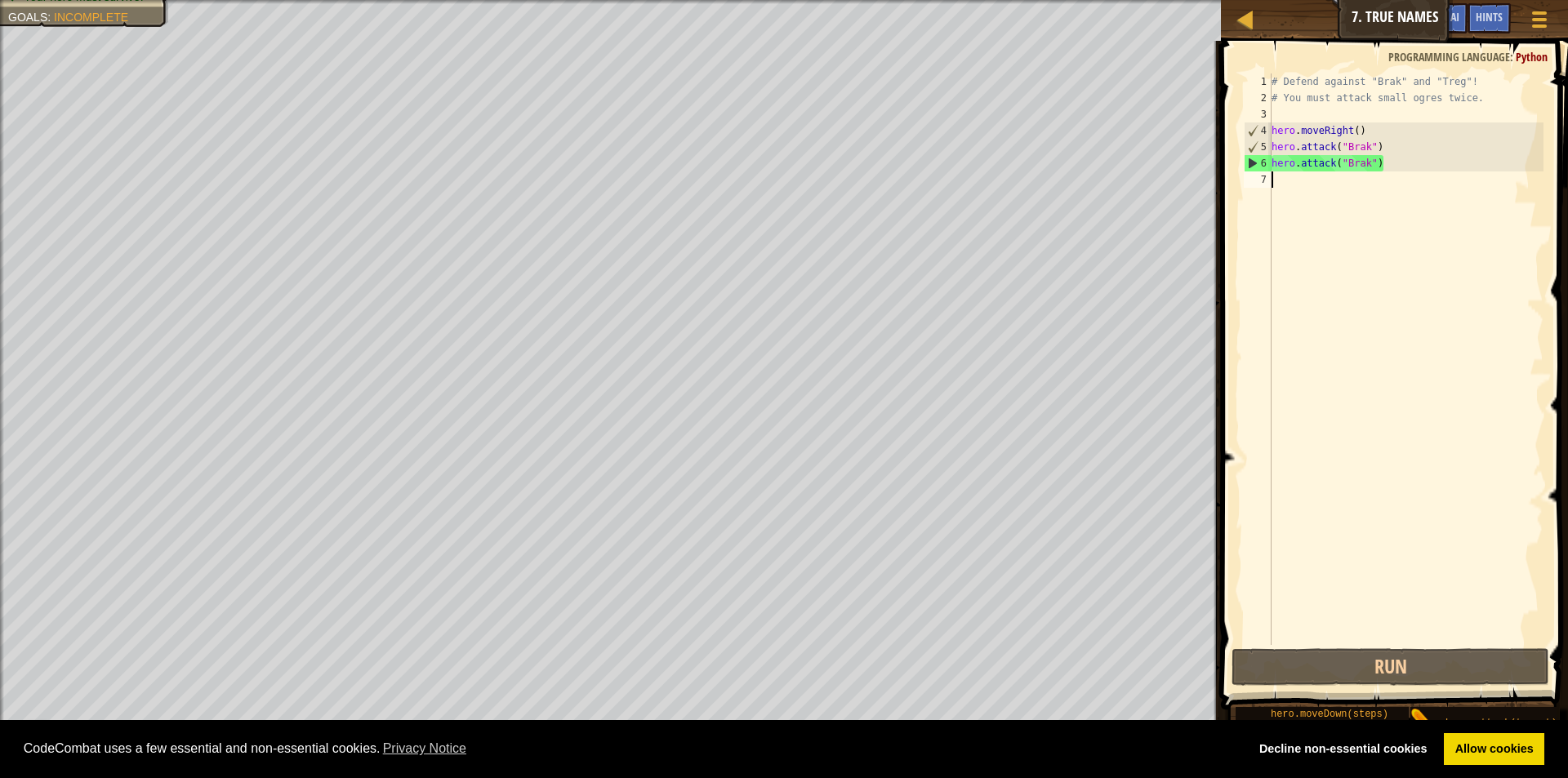
type textarea "h"
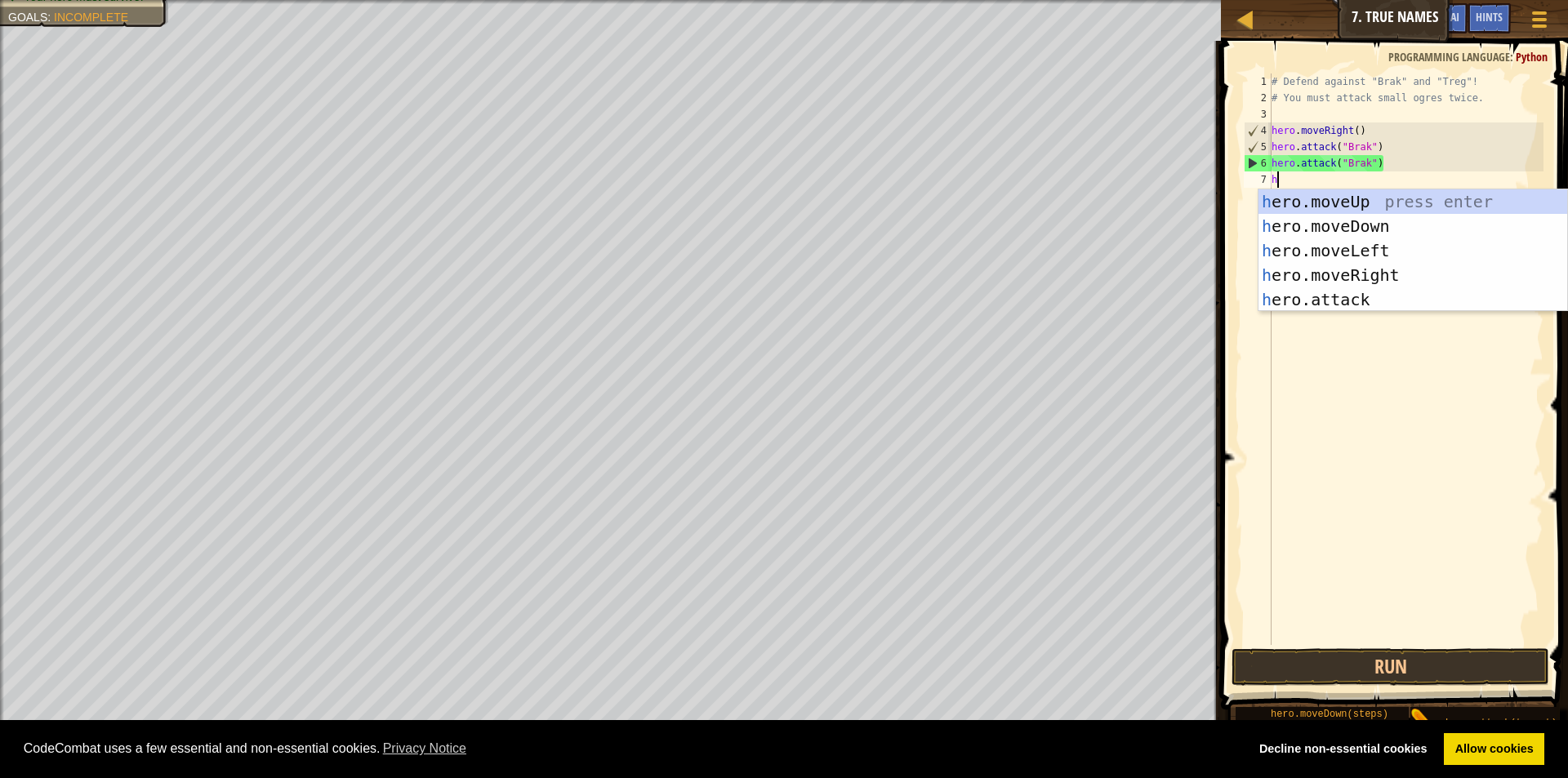
scroll to position [8, 0]
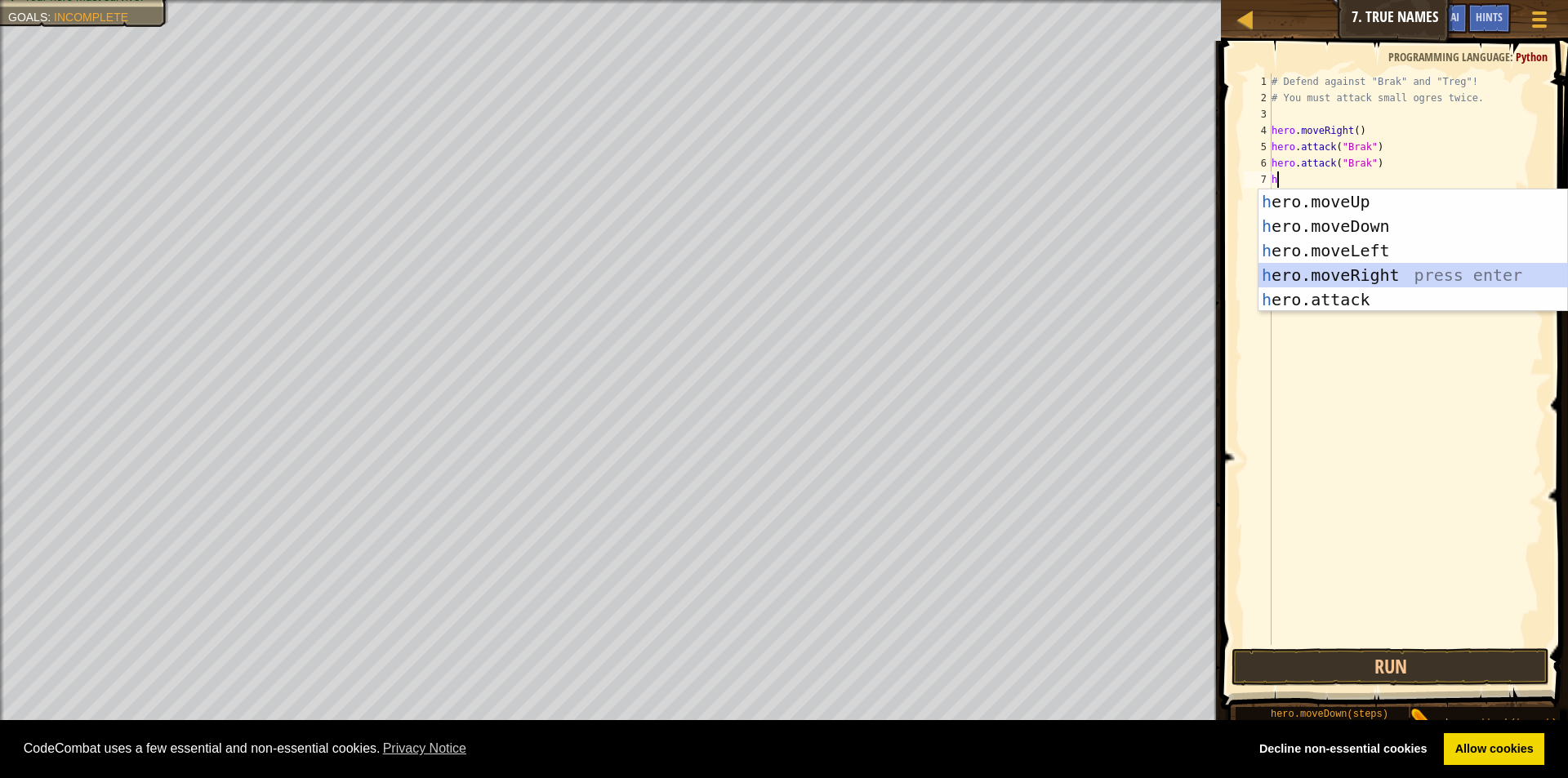
click at [1379, 281] on div "h ero.moveUp press enter h ero.moveDown press enter h ero.moveLeft press enter …" at bounding box center [1413, 275] width 308 height 172
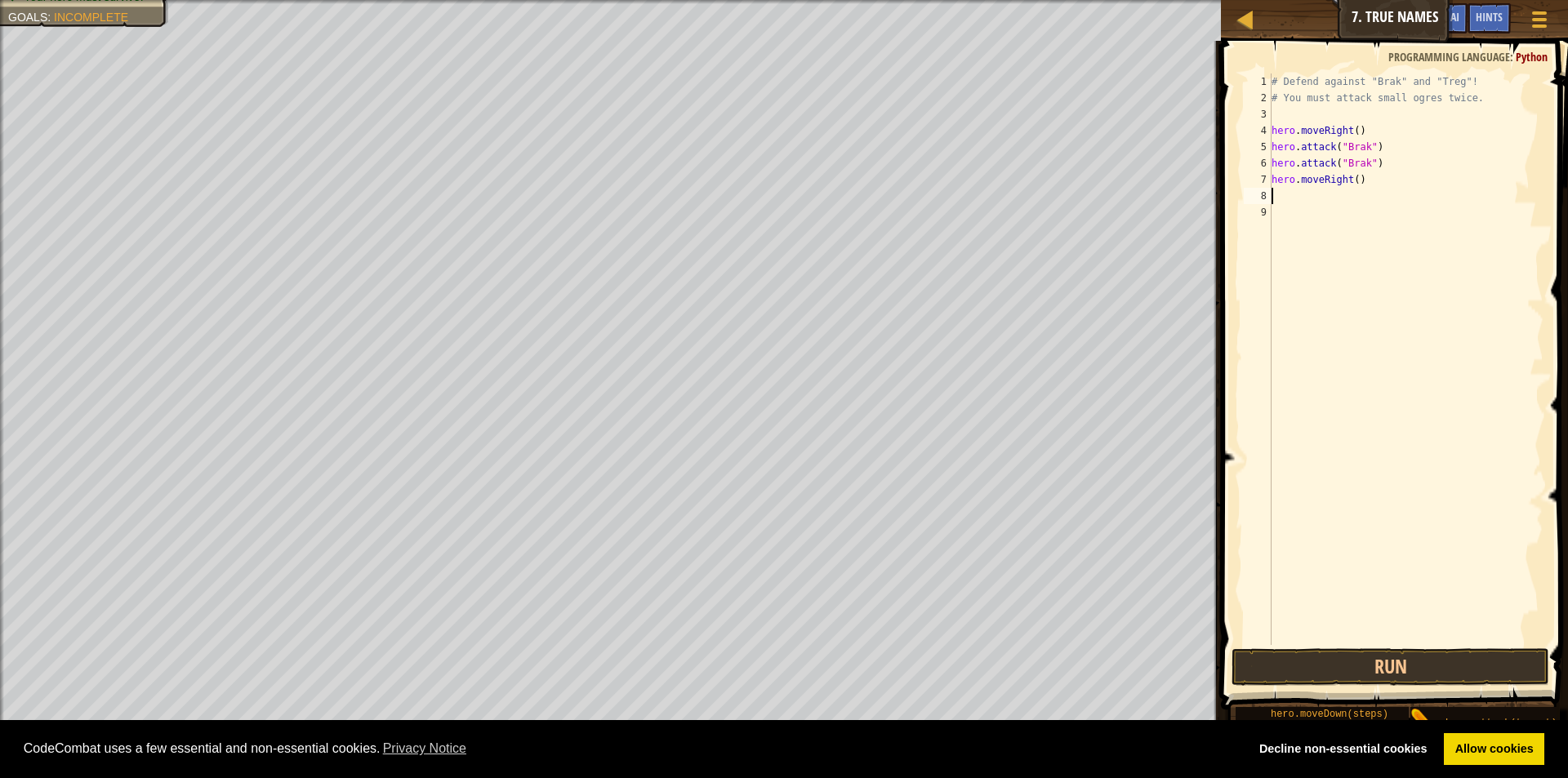
click at [1361, 182] on div "# Defend against "Brak" and "Treg"! # You must attack small ogres twice. hero .…" at bounding box center [1405, 376] width 275 height 605
click at [1458, 672] on button "Run" at bounding box center [1391, 667] width 318 height 37
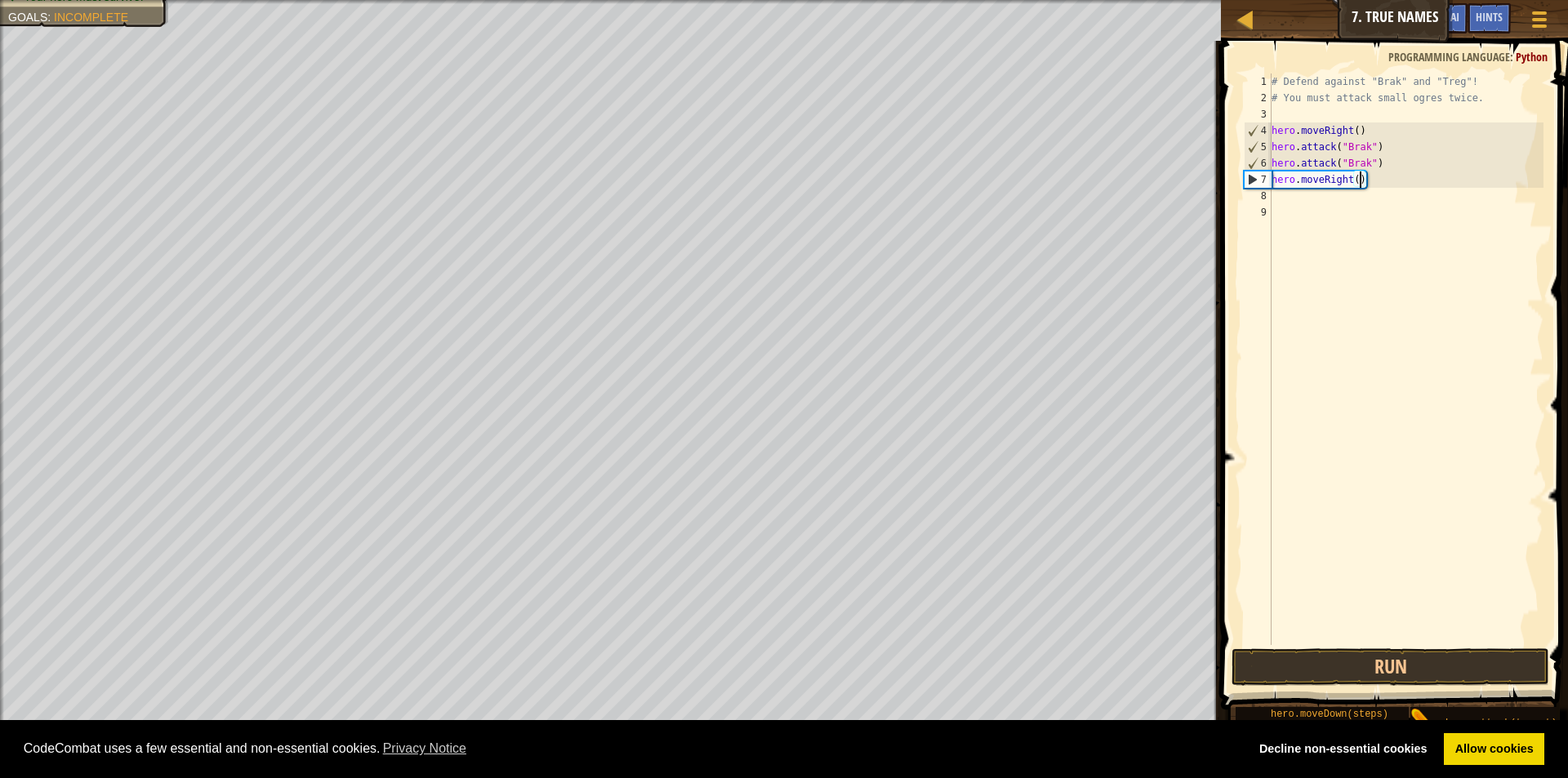
type textarea "hero.moveRight(3)"
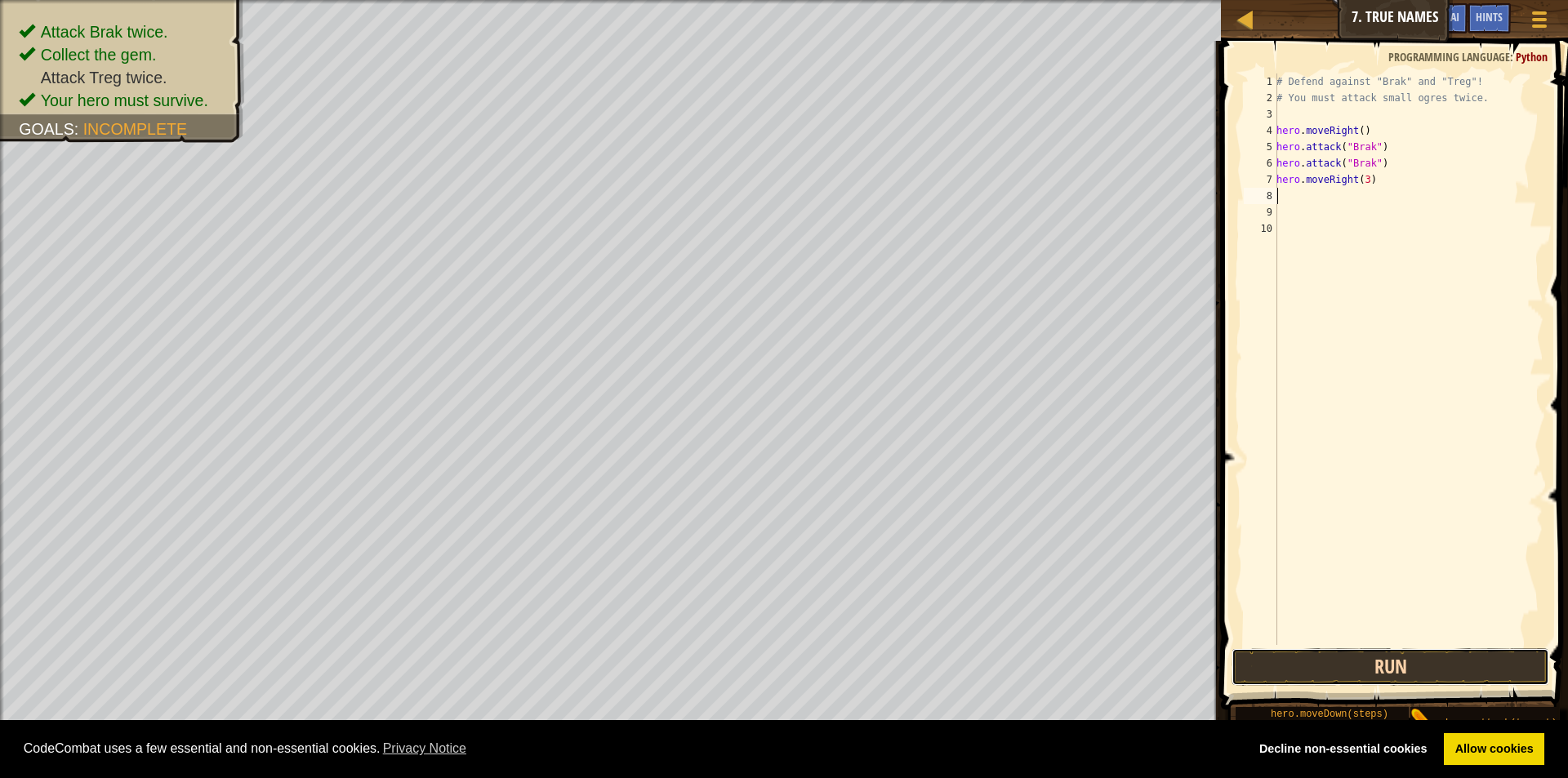
click at [1454, 675] on button "Run" at bounding box center [1391, 667] width 318 height 37
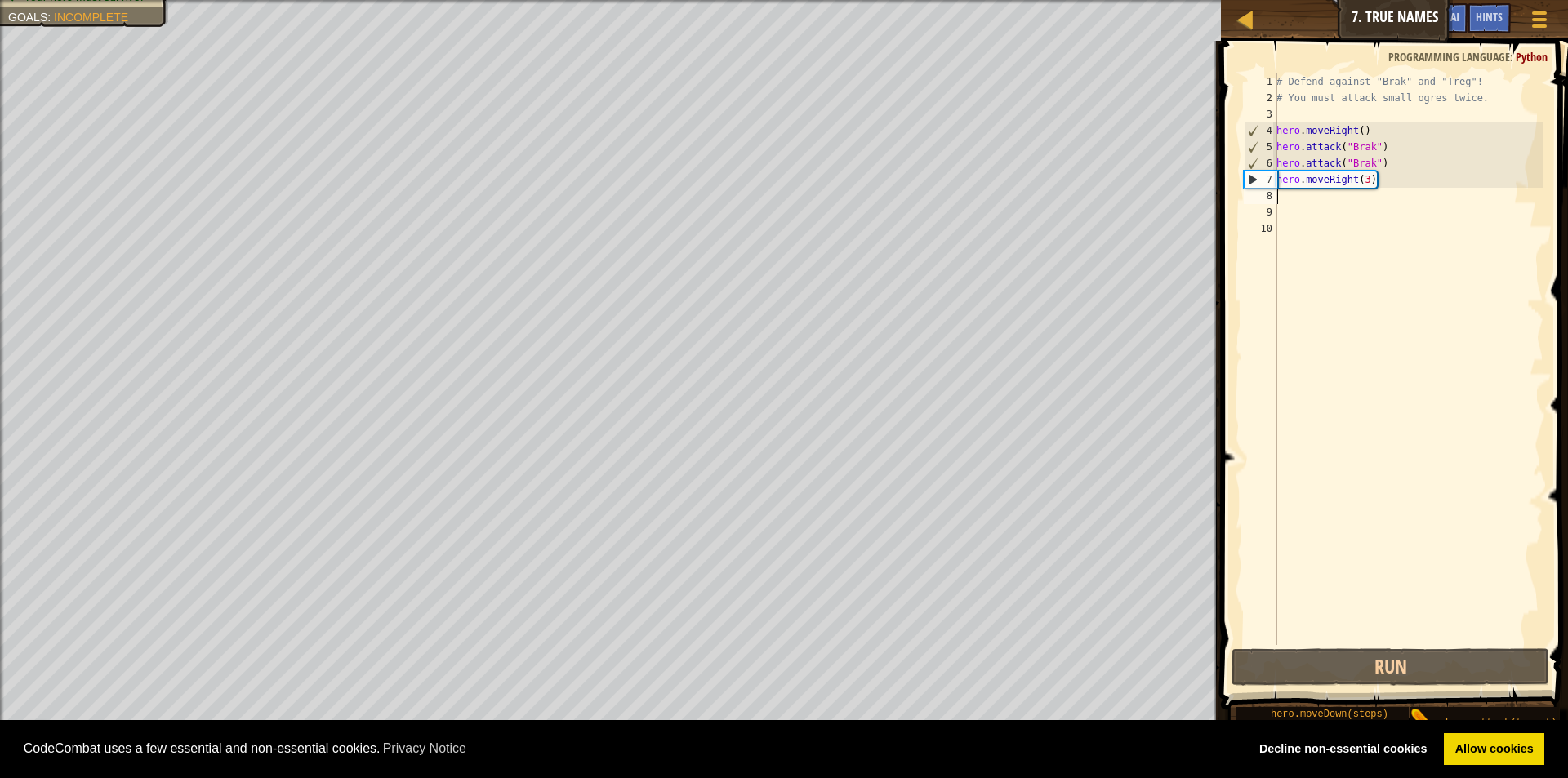
drag, startPoint x: 1433, startPoint y: 164, endPoint x: 1427, endPoint y: 186, distance: 22.8
click at [1434, 166] on div "# Defend against "Brak" and "Treg"! # You must attack small ogres twice. hero .…" at bounding box center [1408, 376] width 270 height 605
type textarea "hero.attack("Brak")"
click at [1403, 192] on div "# Defend against "Brak" and "Treg"! # You must attack small ogres twice. hero .…" at bounding box center [1408, 376] width 270 height 605
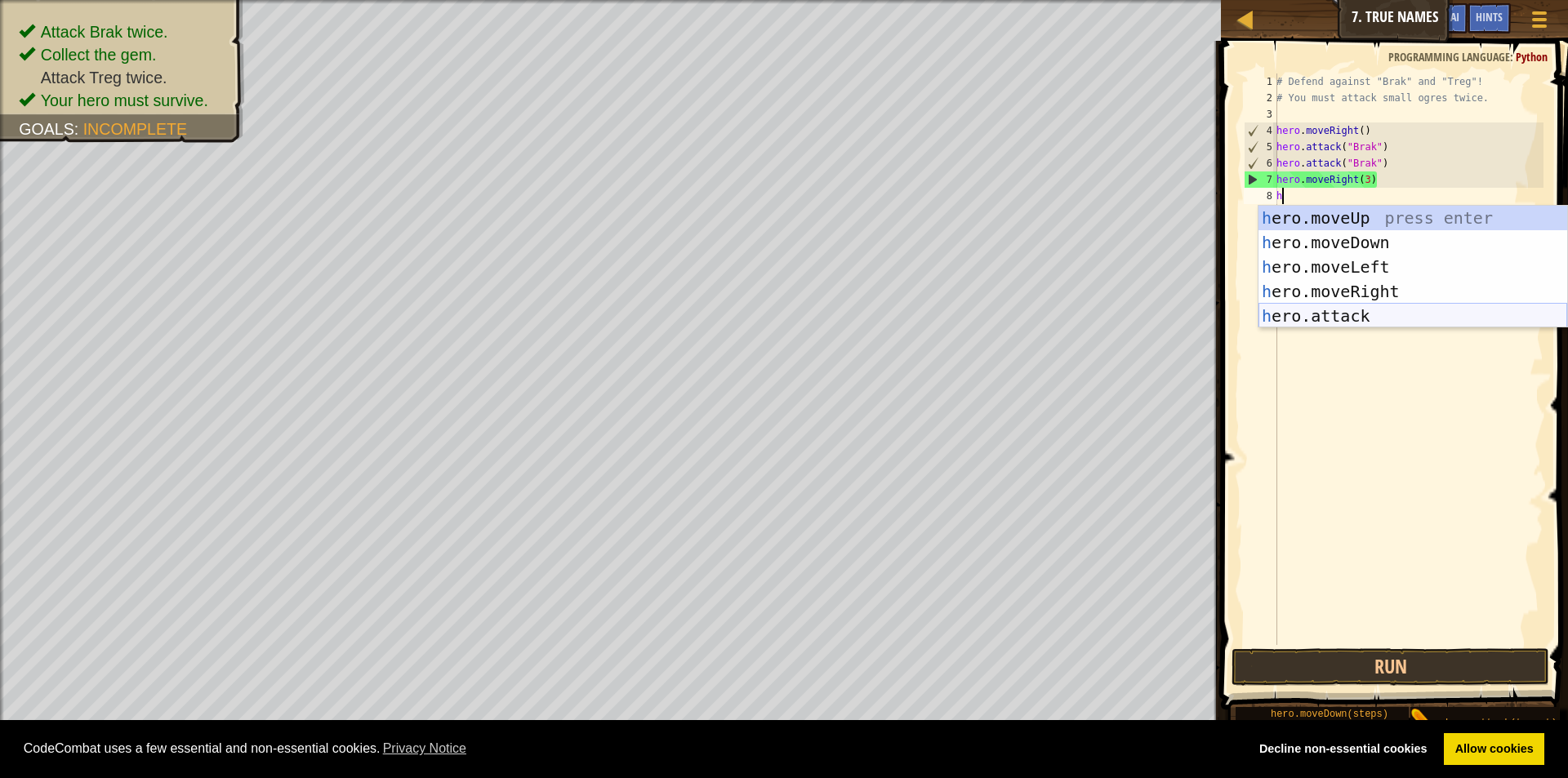
click at [1290, 316] on div "h ero.moveUp press enter h ero.moveDown press enter h ero.moveLeft press enter …" at bounding box center [1413, 291] width 308 height 172
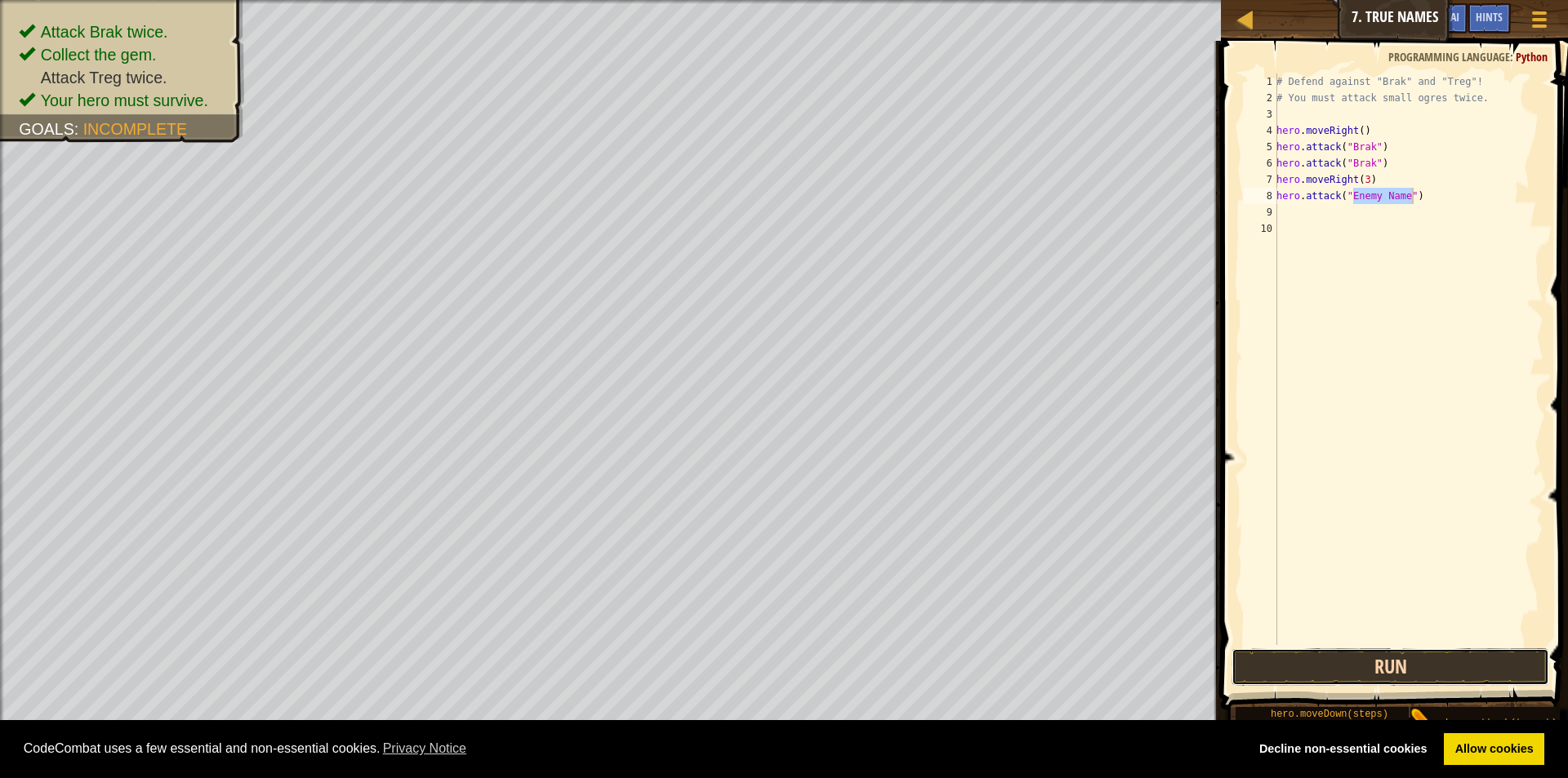
click at [1394, 666] on button "Run" at bounding box center [1391, 667] width 318 height 37
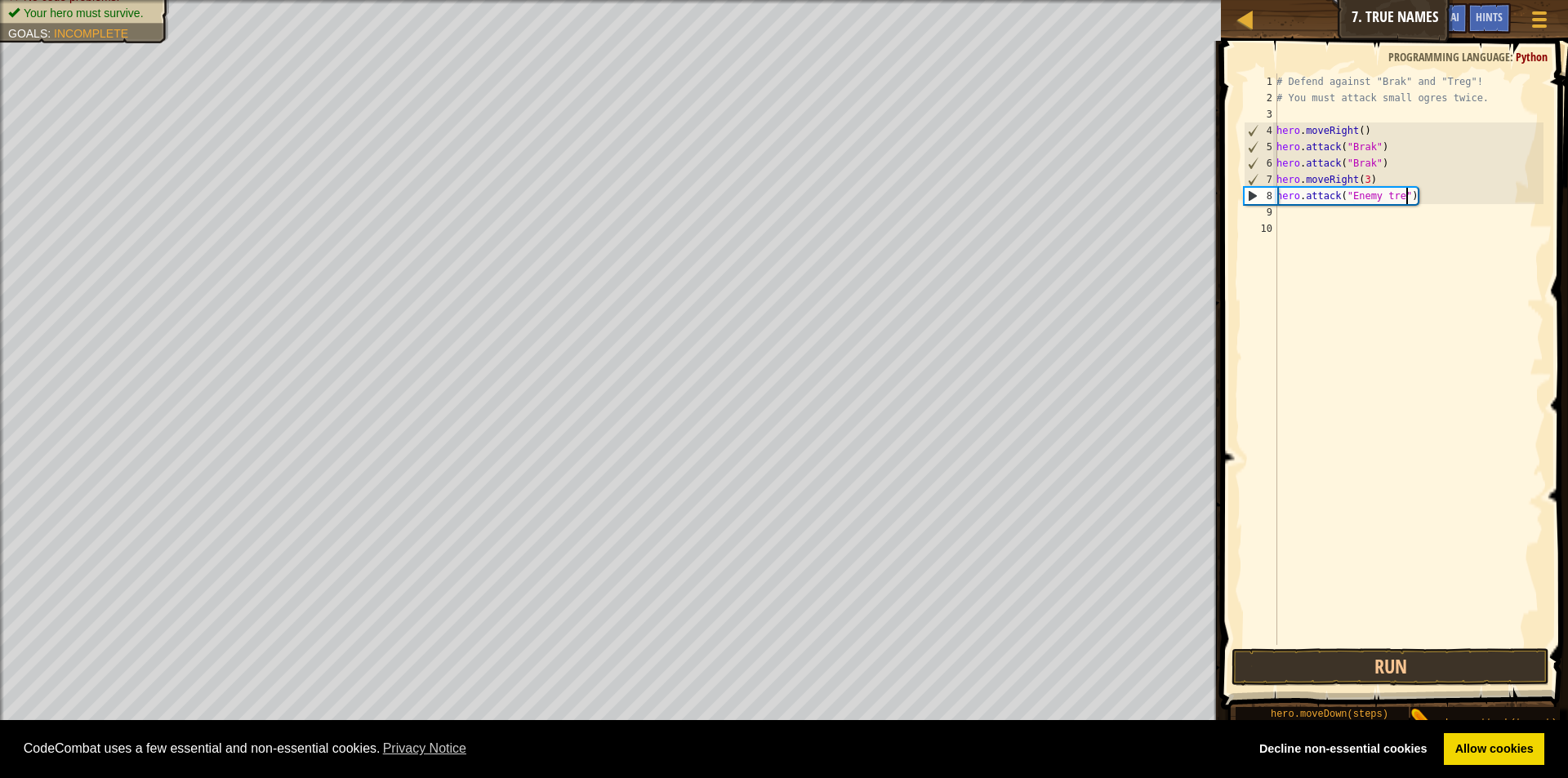
scroll to position [8, 11]
click at [1299, 667] on button "Run" at bounding box center [1391, 667] width 318 height 37
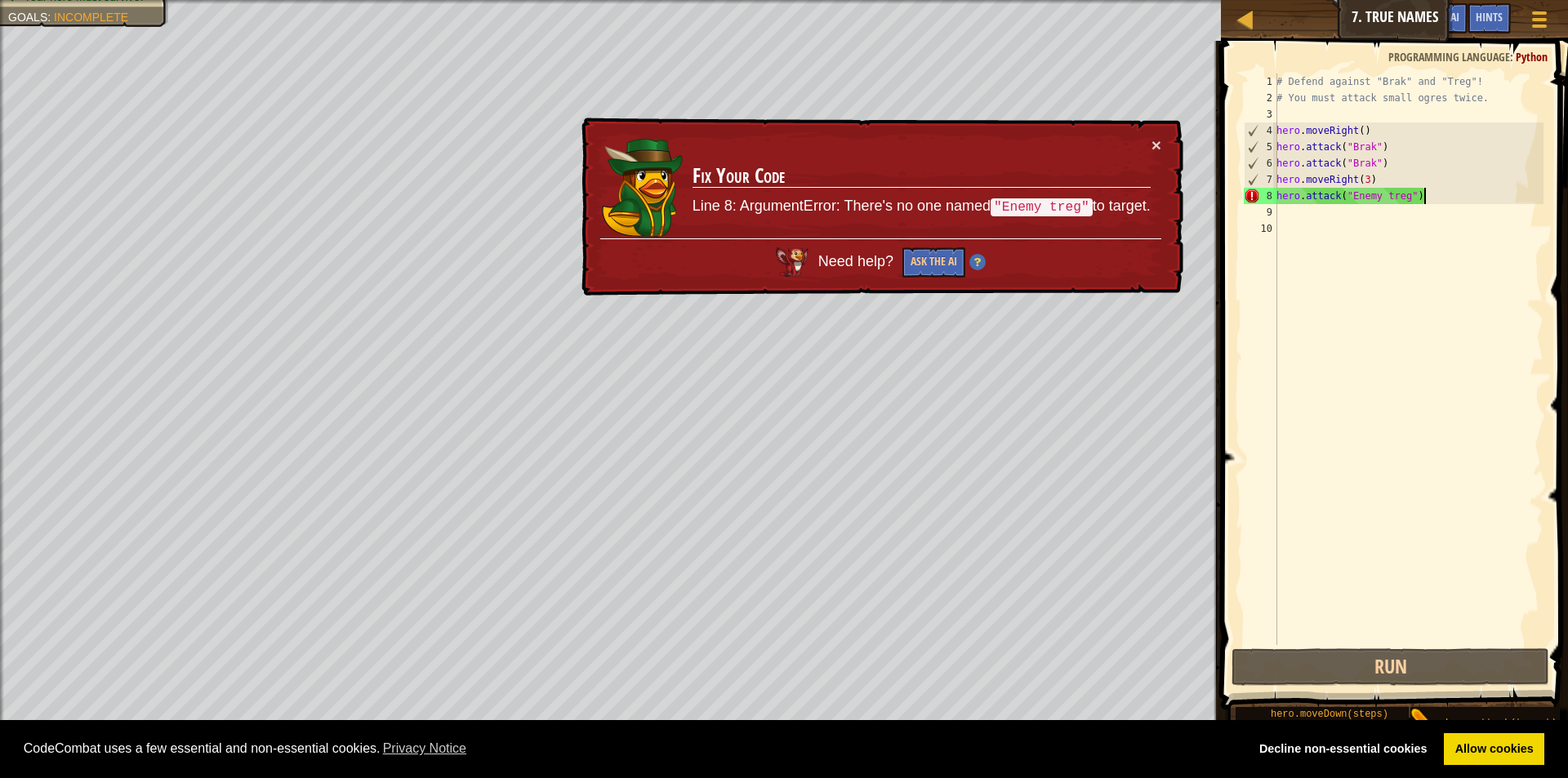
click at [1451, 199] on div "# Defend against "Brak" and "Treg"! # You must attack small ogres twice. hero .…" at bounding box center [1408, 376] width 270 height 605
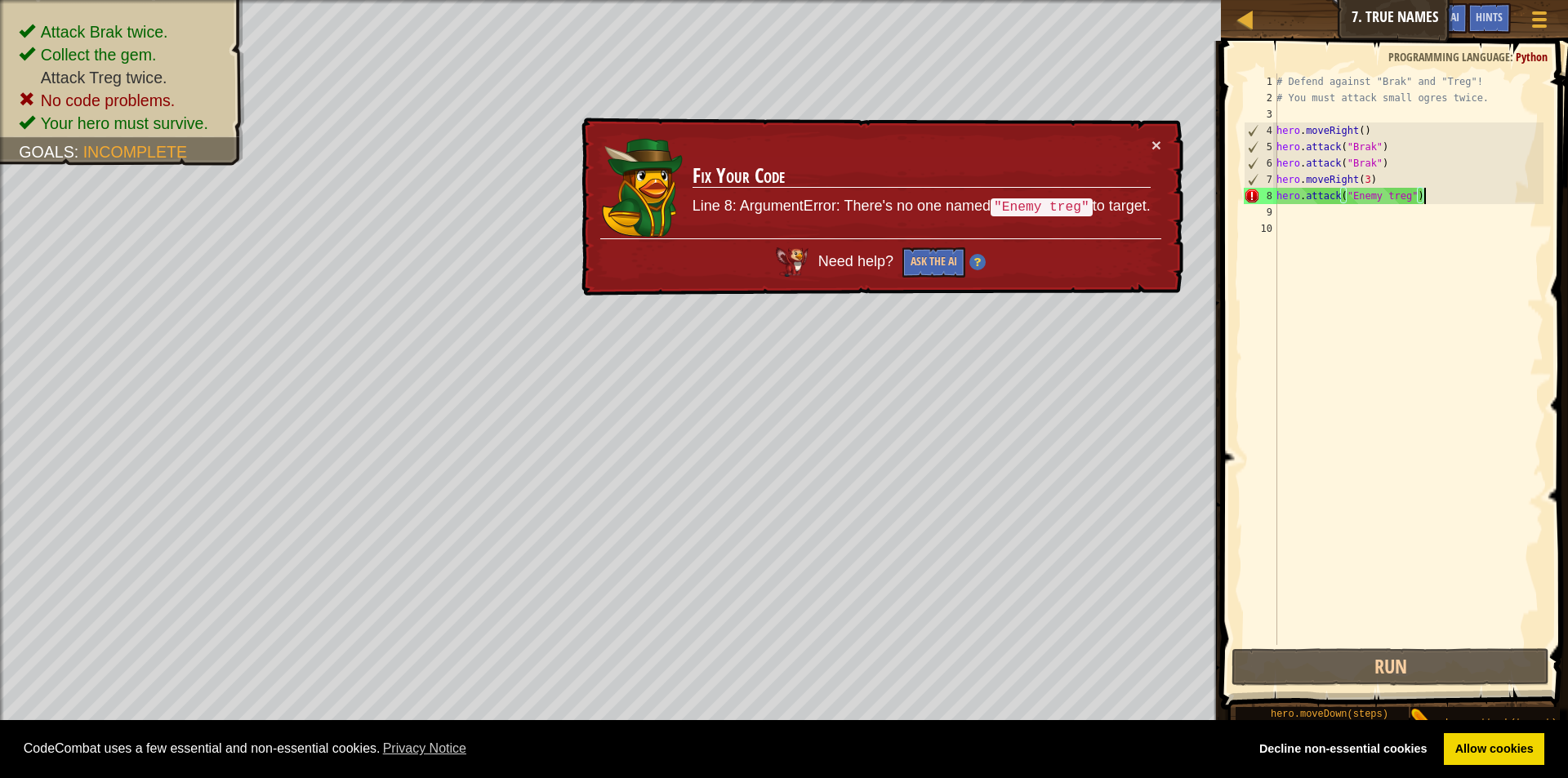
click at [1388, 194] on div "# Defend against "Brak" and "Treg"! # You must attack small ogres twice. hero .…" at bounding box center [1408, 376] width 270 height 605
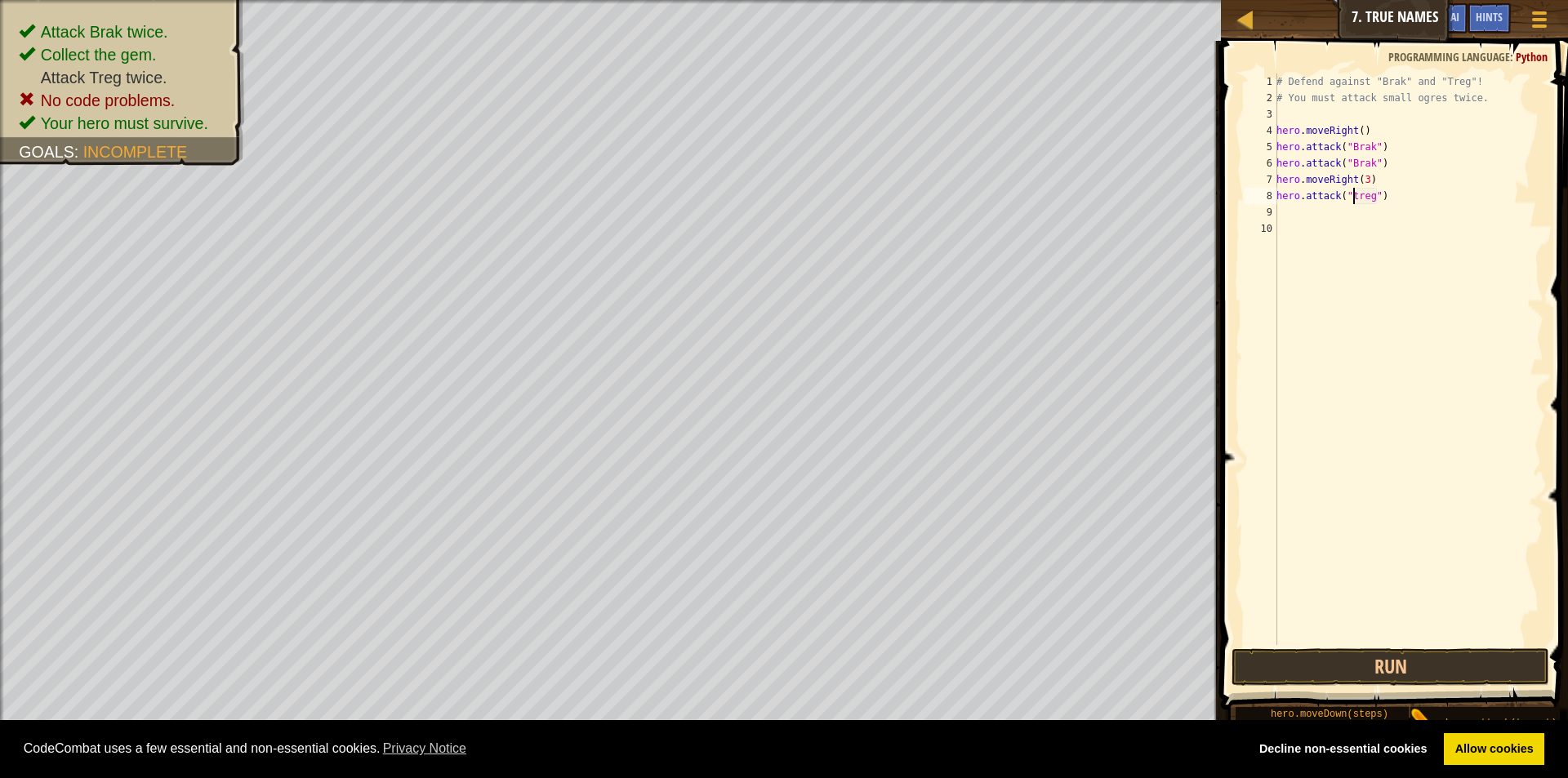
scroll to position [8, 9]
click at [1410, 656] on button "Run" at bounding box center [1391, 667] width 318 height 37
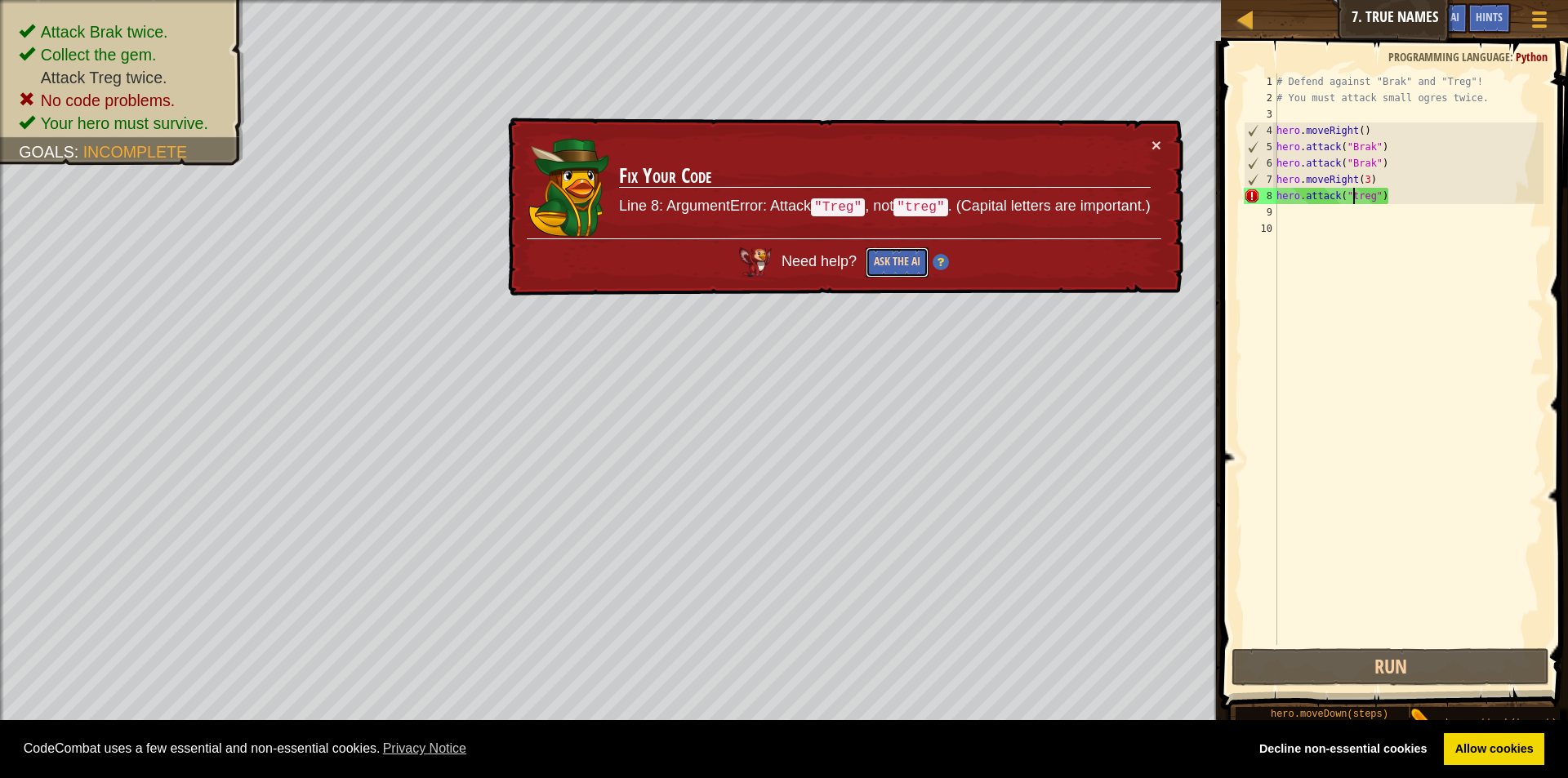
click at [893, 264] on button "Ask the AI" at bounding box center [898, 263] width 63 height 31
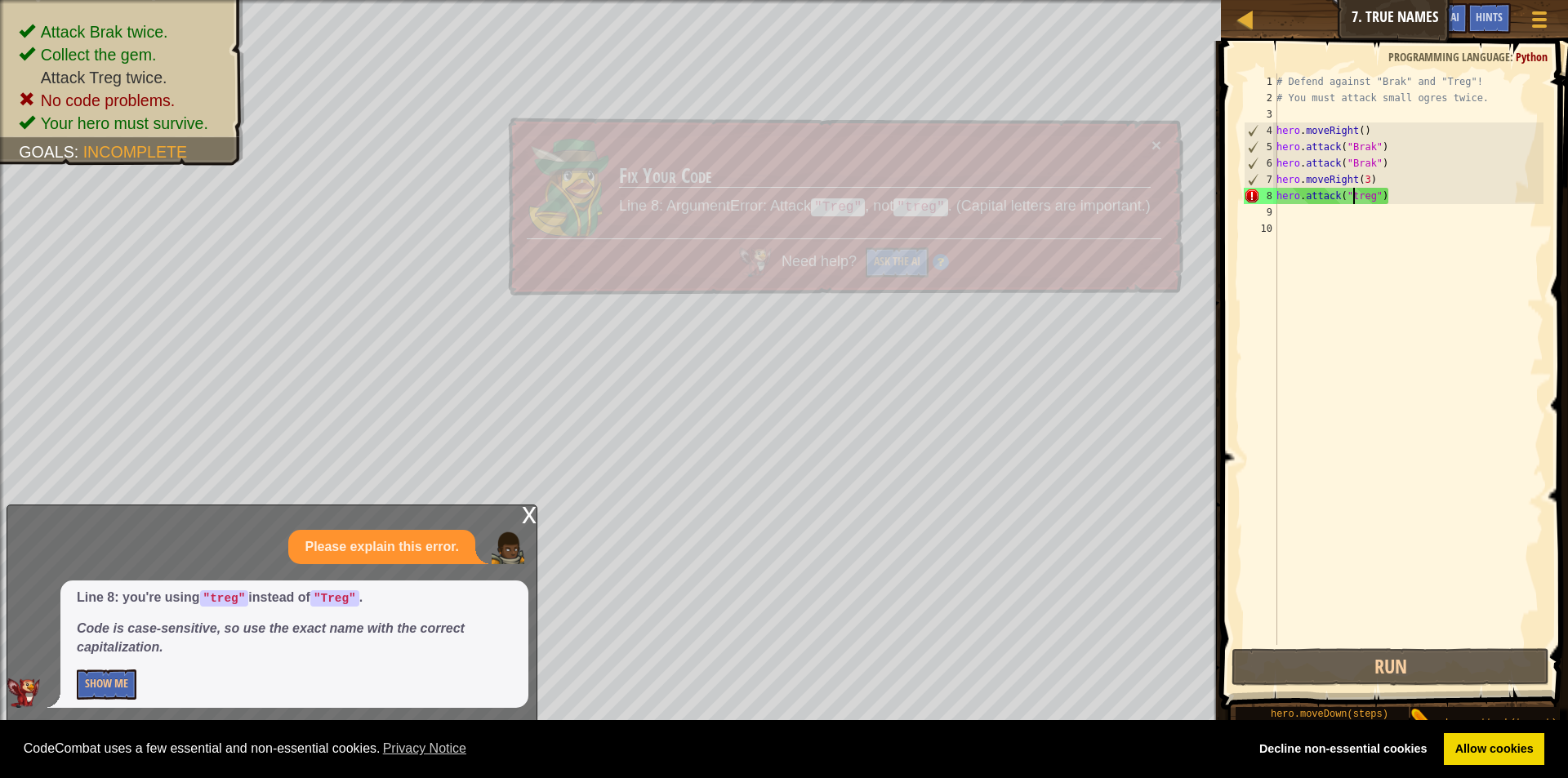
click at [1359, 194] on div "# Defend against "Brak" and "Treg"! # You must attack small ogres twice. hero .…" at bounding box center [1408, 376] width 270 height 605
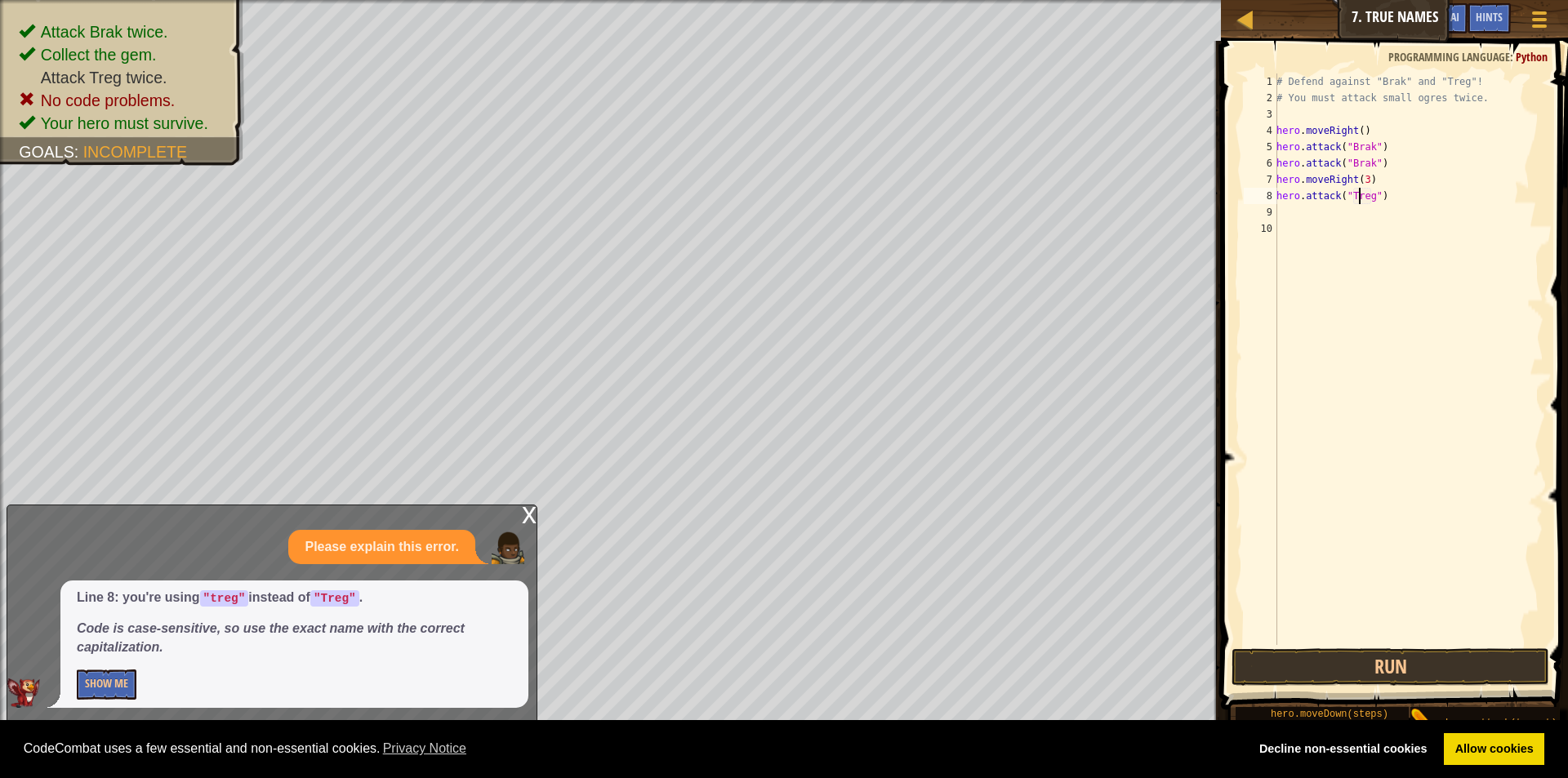
scroll to position [8, 8]
type textarea "hero.attack("Treg")"
click at [1346, 667] on button "Run" at bounding box center [1391, 667] width 318 height 37
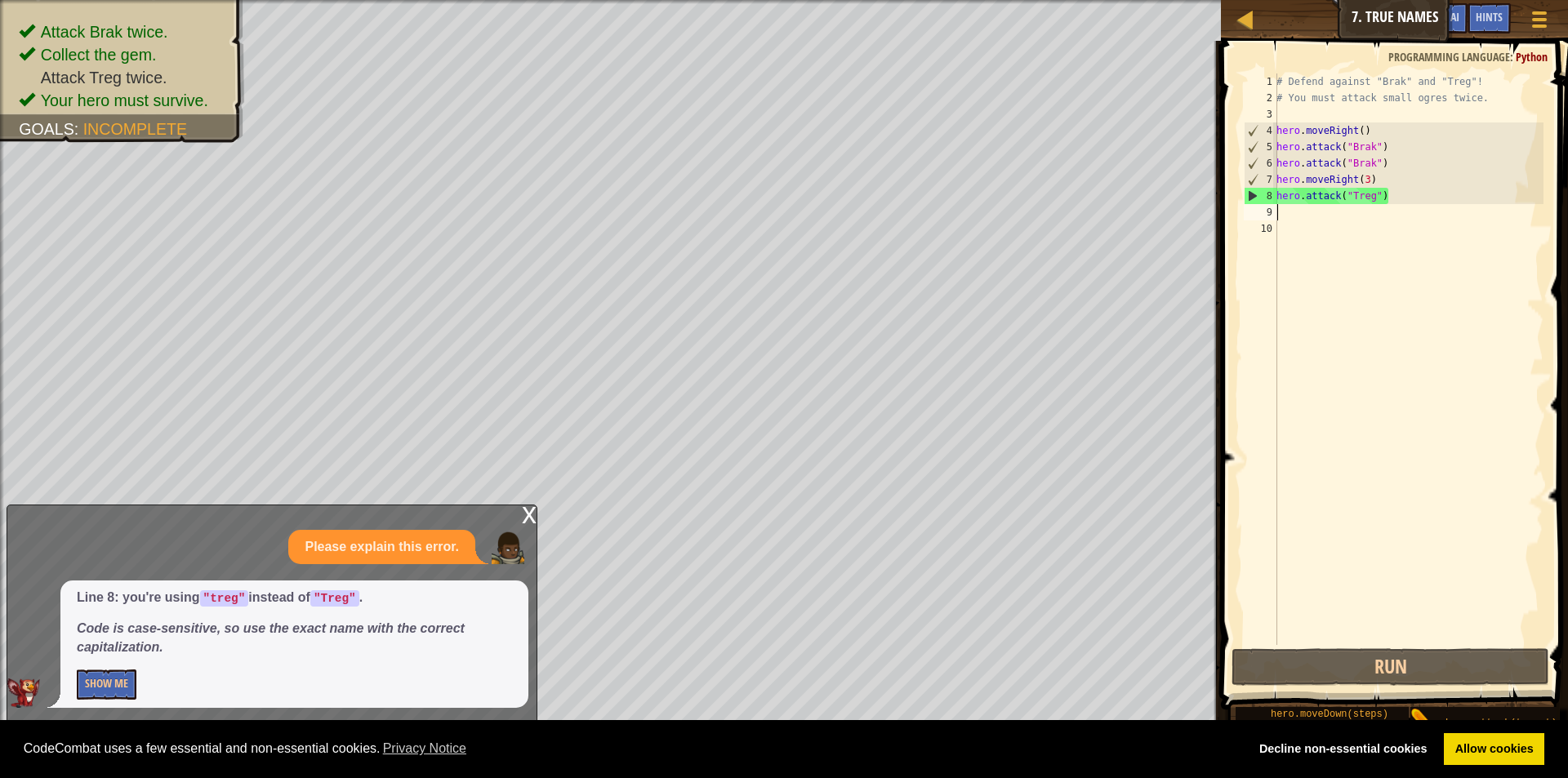
click at [1399, 205] on div "# Defend against "Brak" and "Treg"! # You must attack small ogres twice. hero .…" at bounding box center [1408, 376] width 270 height 605
click at [1402, 194] on div "# Defend against "Brak" and "Treg"! # You must attack small ogres twice. hero .…" at bounding box center [1408, 376] width 270 height 605
type textarea "hero.attack("Treg")"
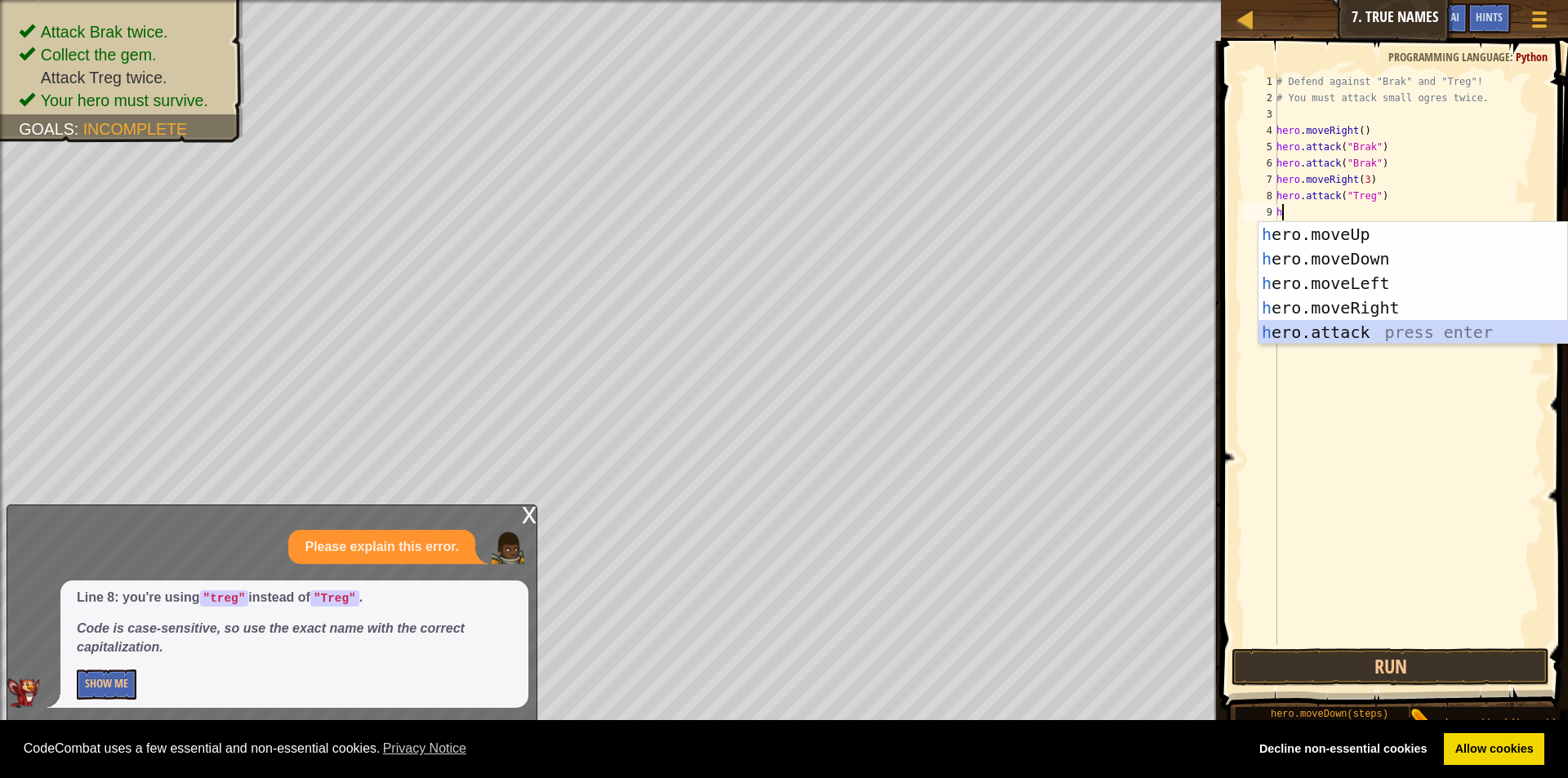
click at [1378, 337] on div "h ero.moveUp press enter h ero.moveDown press enter h ero.moveLeft press enter …" at bounding box center [1413, 308] width 308 height 172
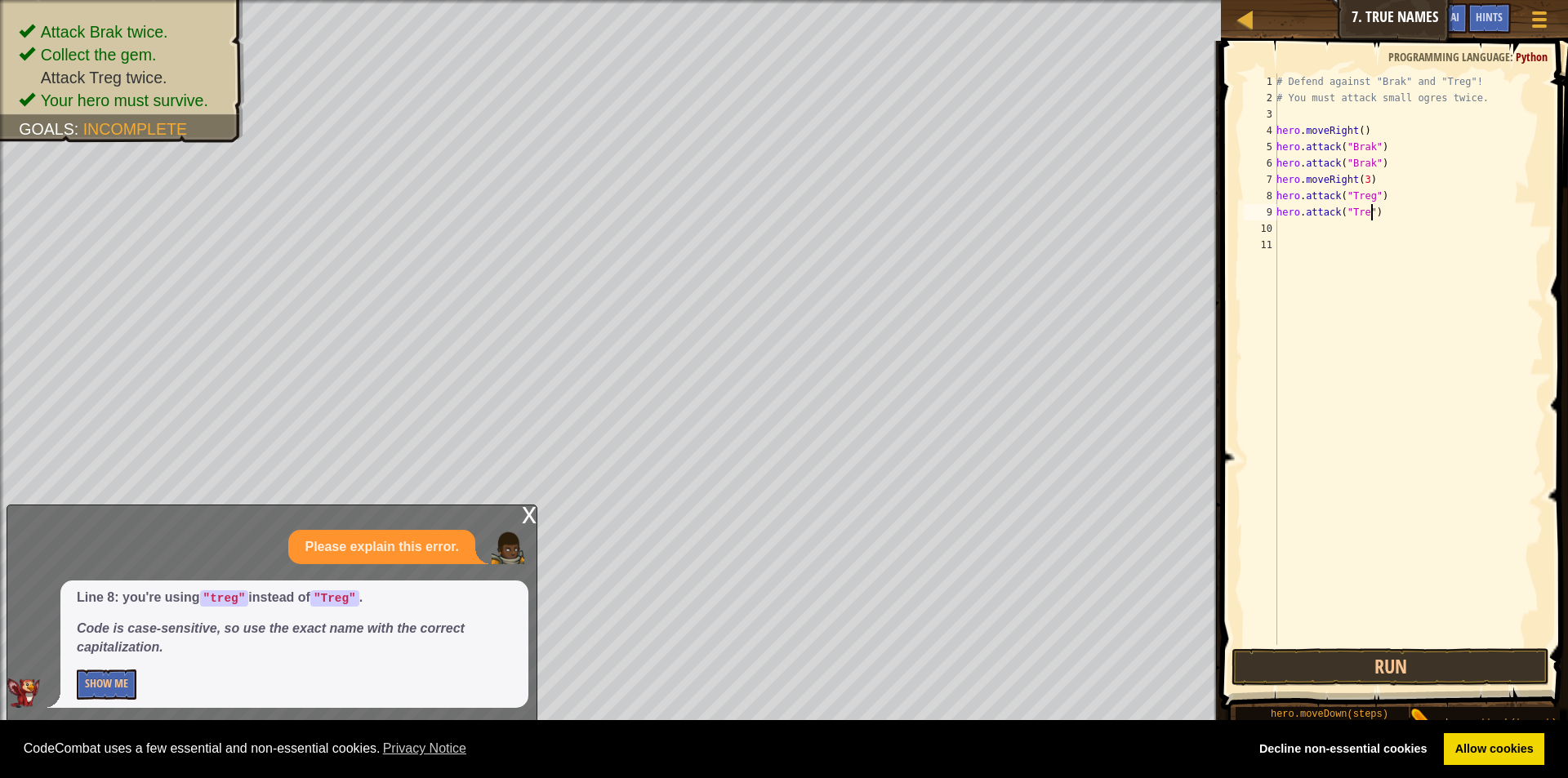
scroll to position [8, 9]
type textarea "hero.attack("Treg")"
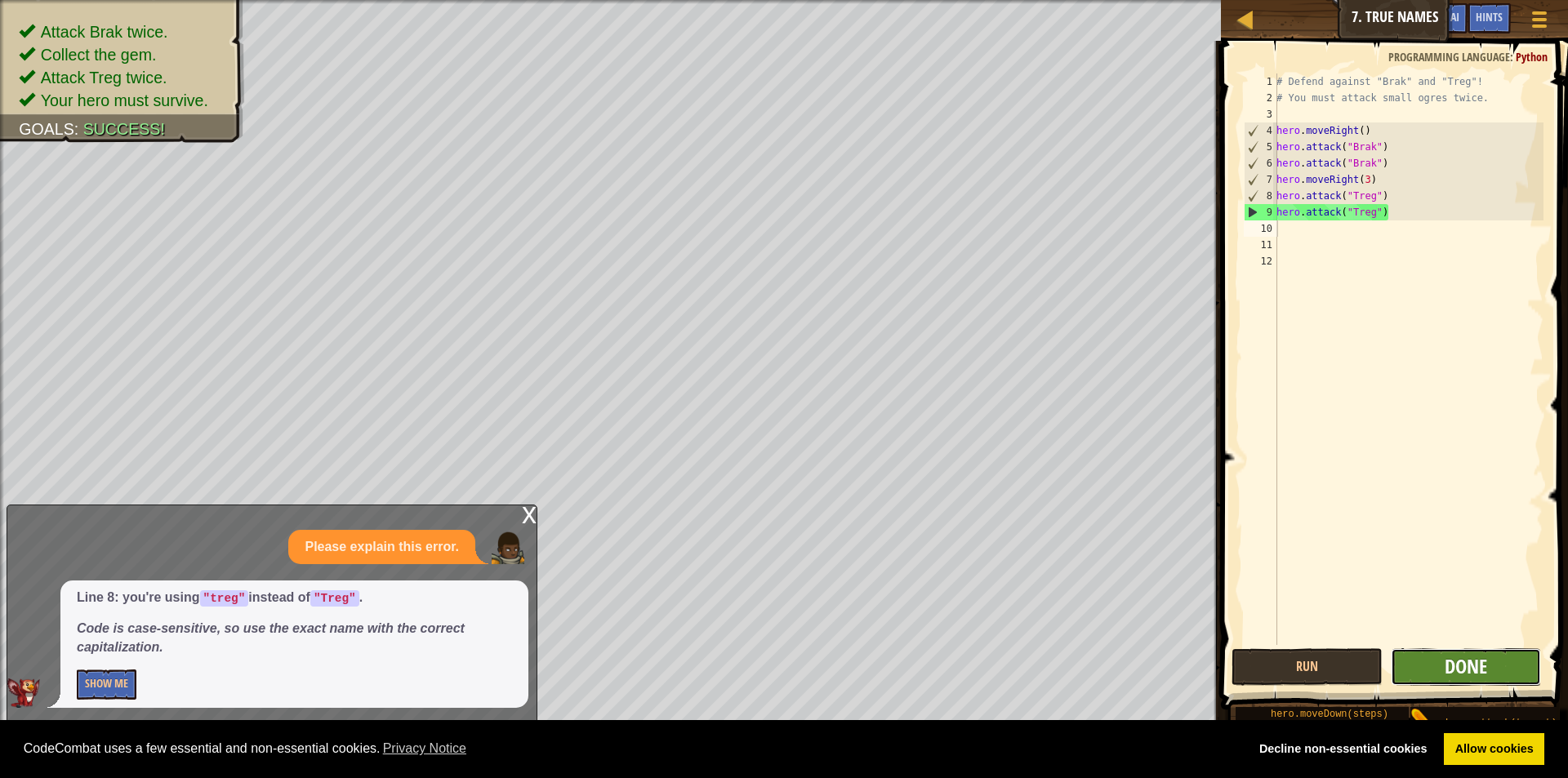
click at [1478, 659] on span "Done" at bounding box center [1466, 666] width 42 height 26
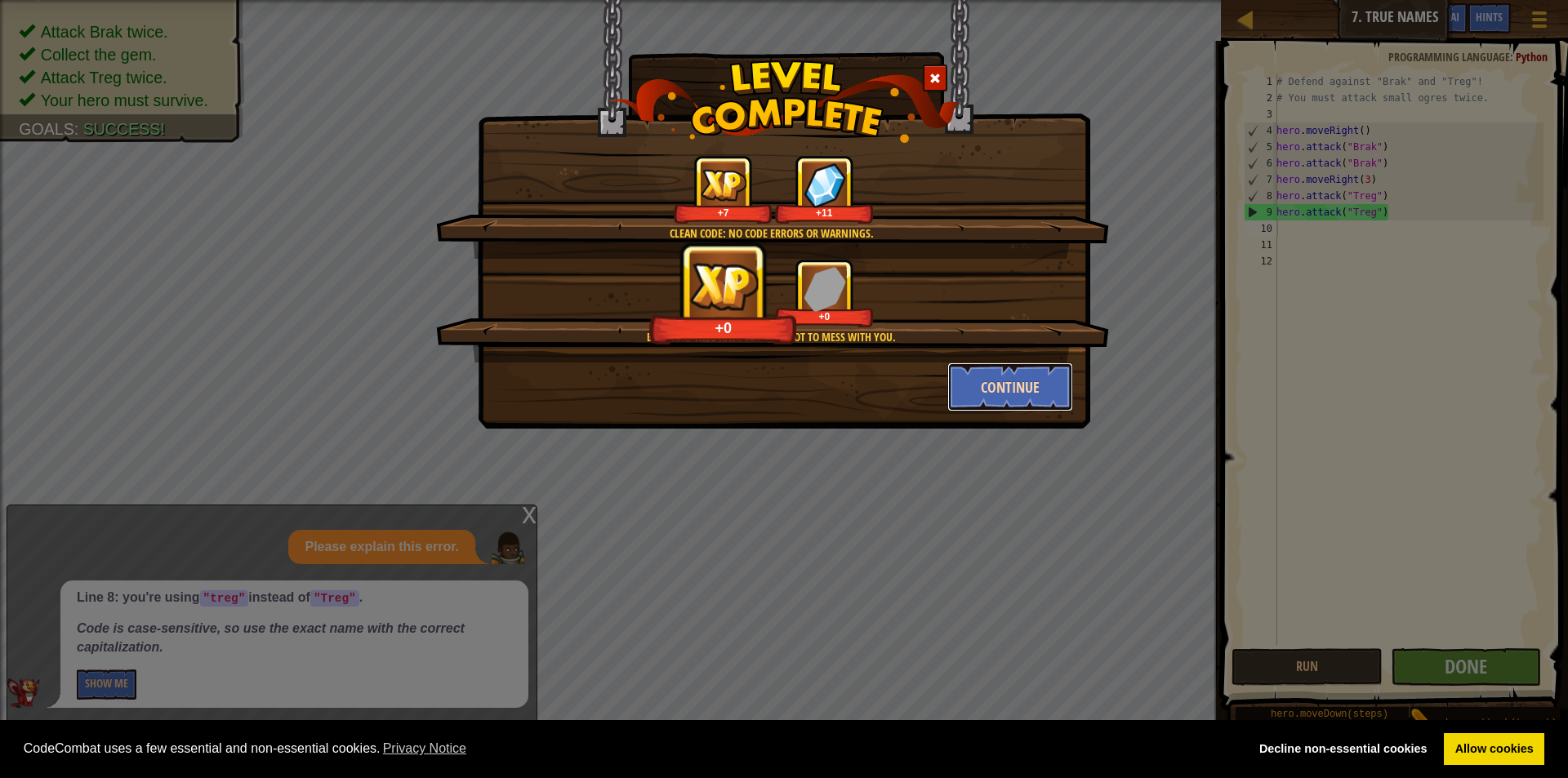
click at [978, 388] on button "Continue" at bounding box center [1011, 387] width 126 height 49
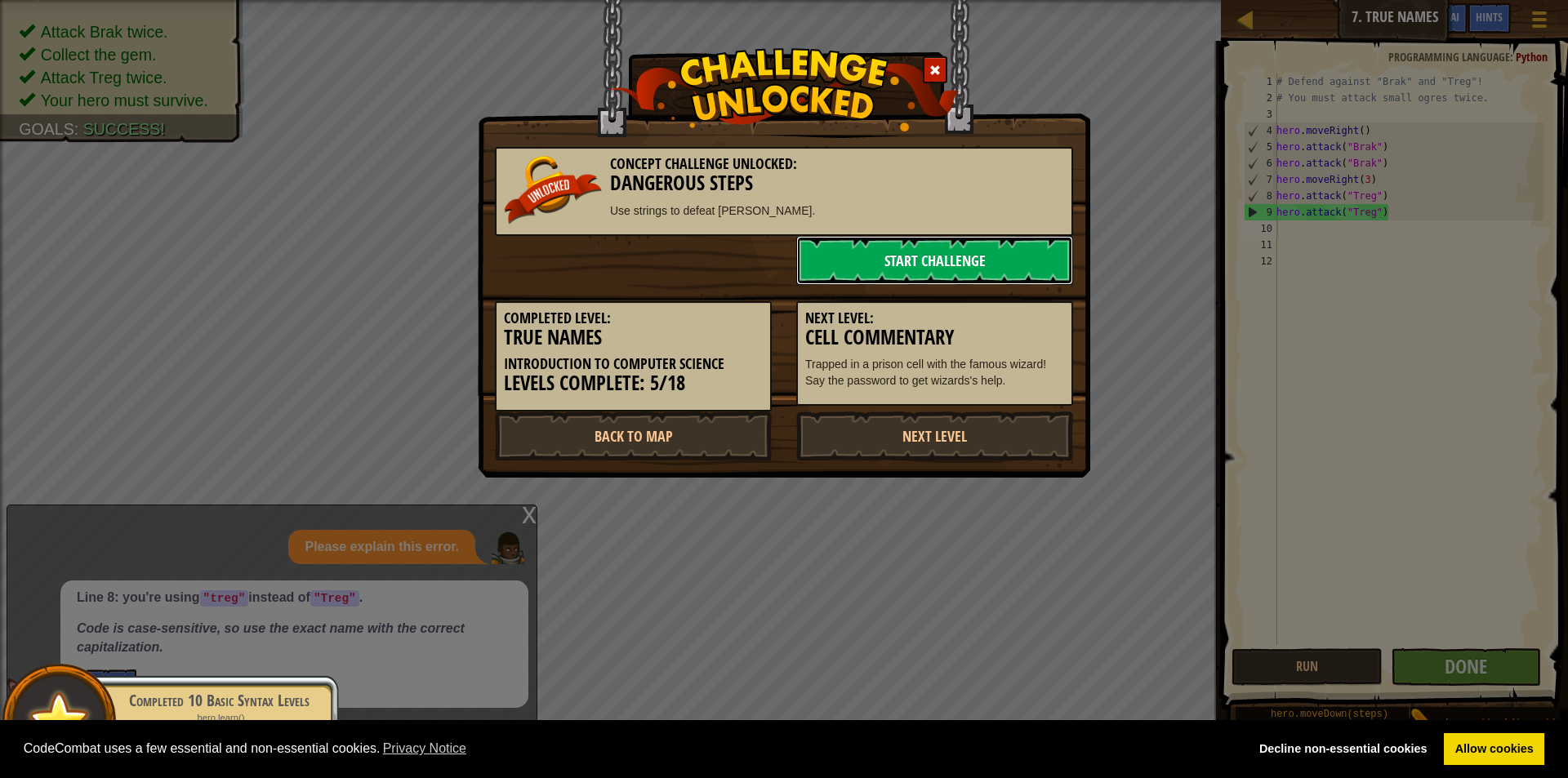
click at [951, 260] on link "Start Challenge" at bounding box center [934, 260] width 277 height 49
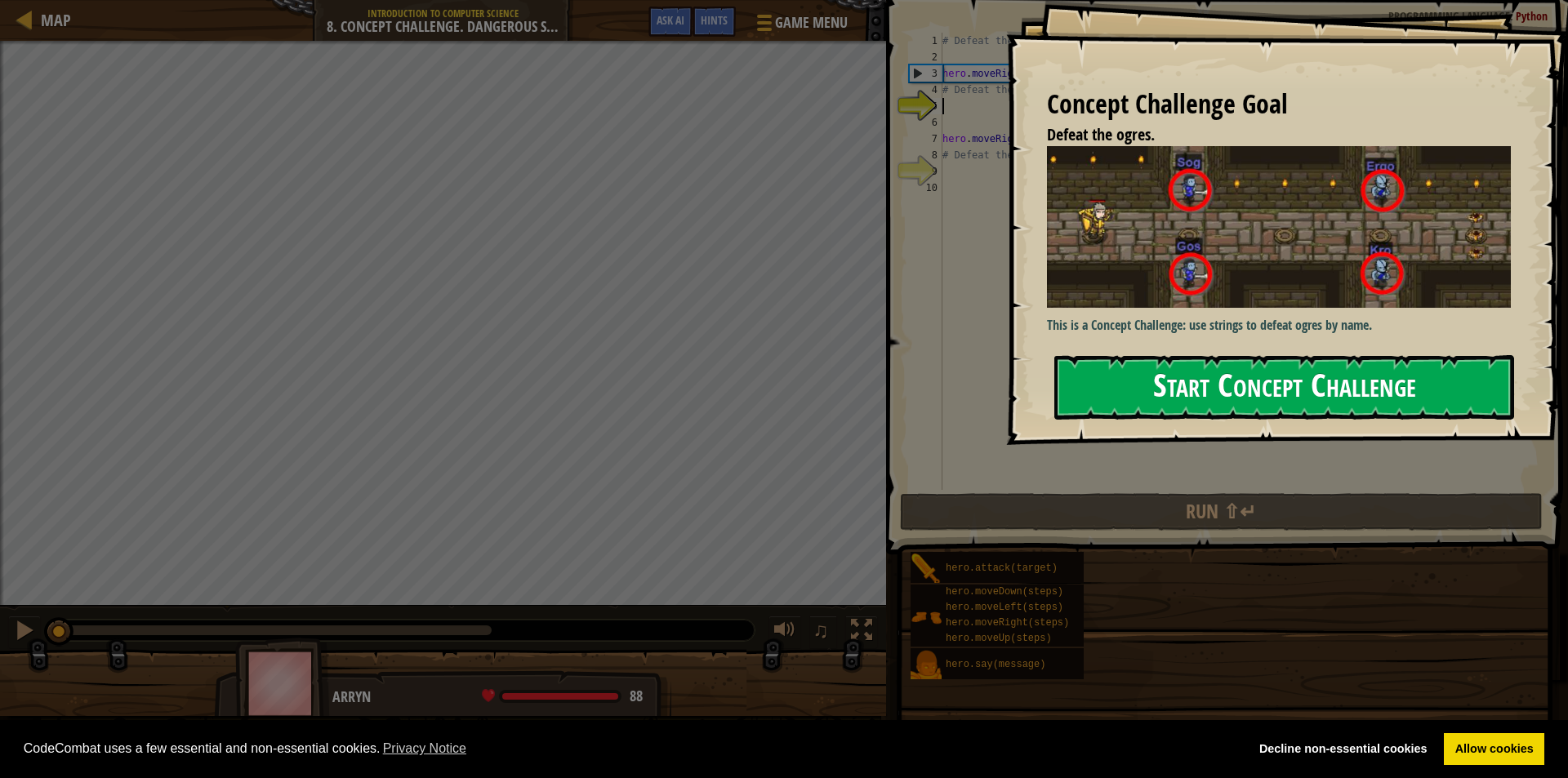
click at [1288, 380] on button "Start Concept Challenge" at bounding box center [1284, 387] width 460 height 64
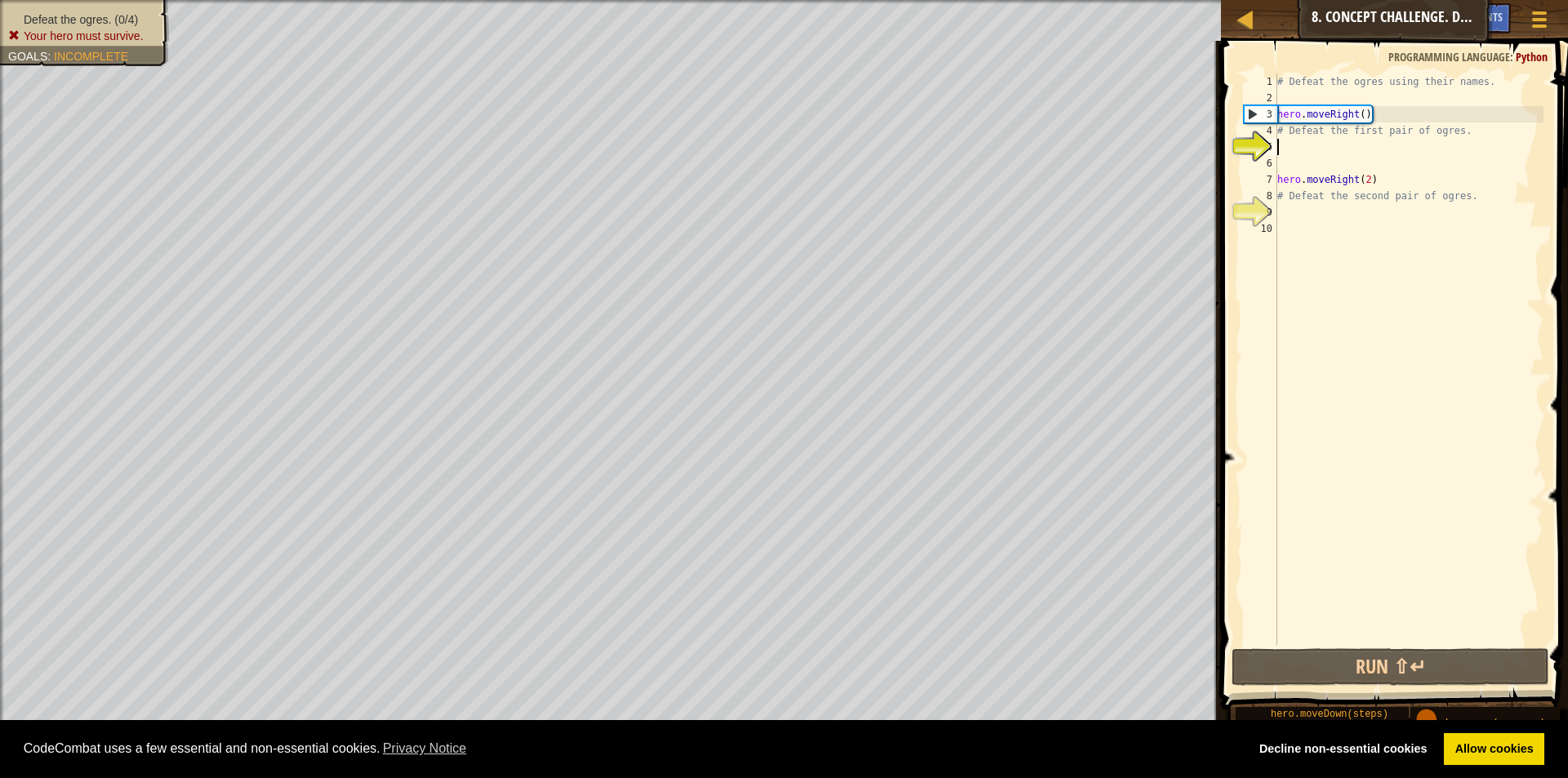
scroll to position [8, 0]
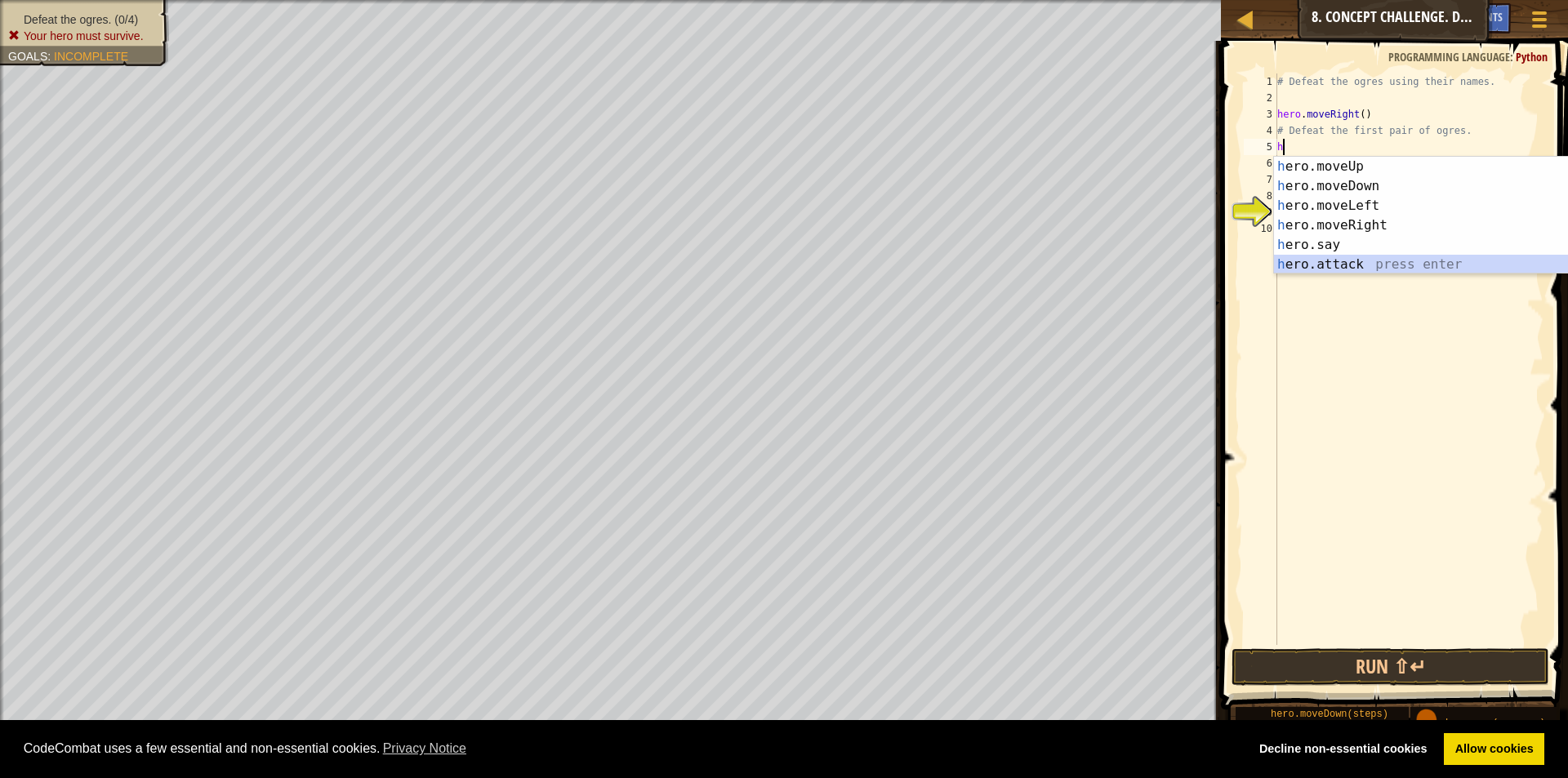
click at [1309, 257] on div "h ero.moveUp press enter h ero.moveDown press enter h ero.moveLeft press enter …" at bounding box center [1428, 236] width 308 height 157
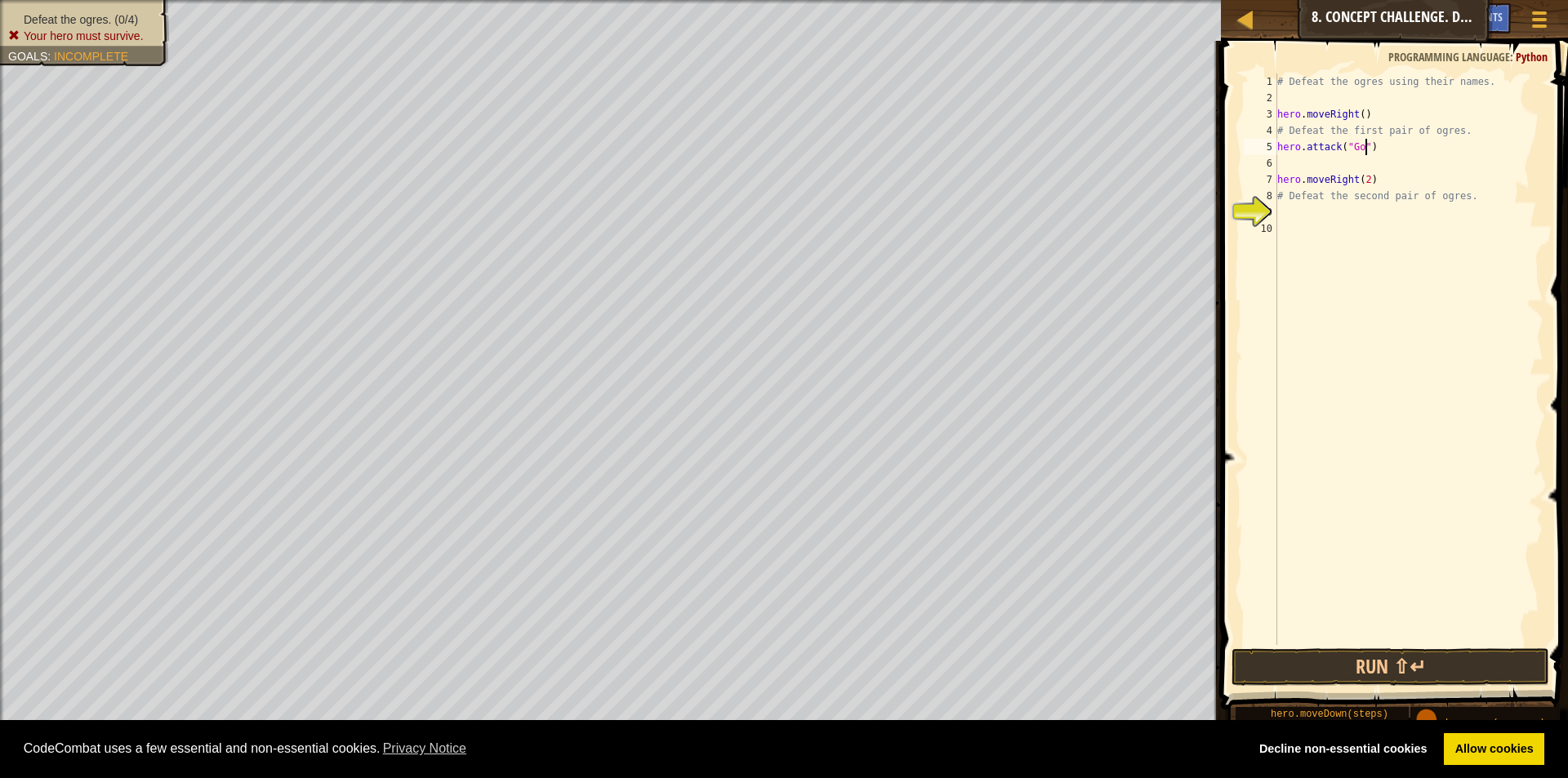
type textarea "hero.attack("Gos")"
click at [1392, 146] on div "# Defeat the ogres using their names. hero . moveRight ( ) # Defeat the first p…" at bounding box center [1408, 376] width 269 height 605
type textarea "move"
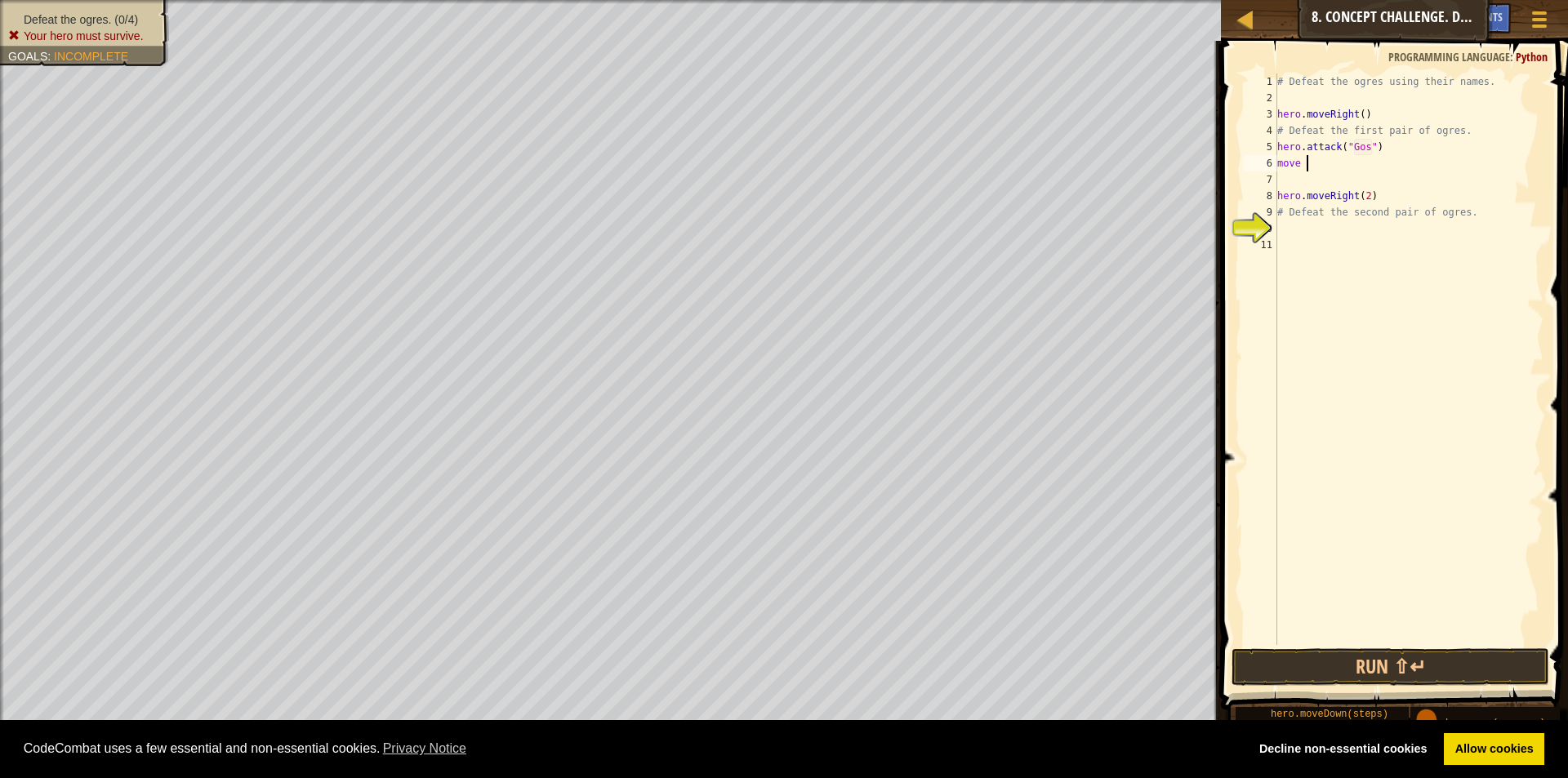
scroll to position [8, 1]
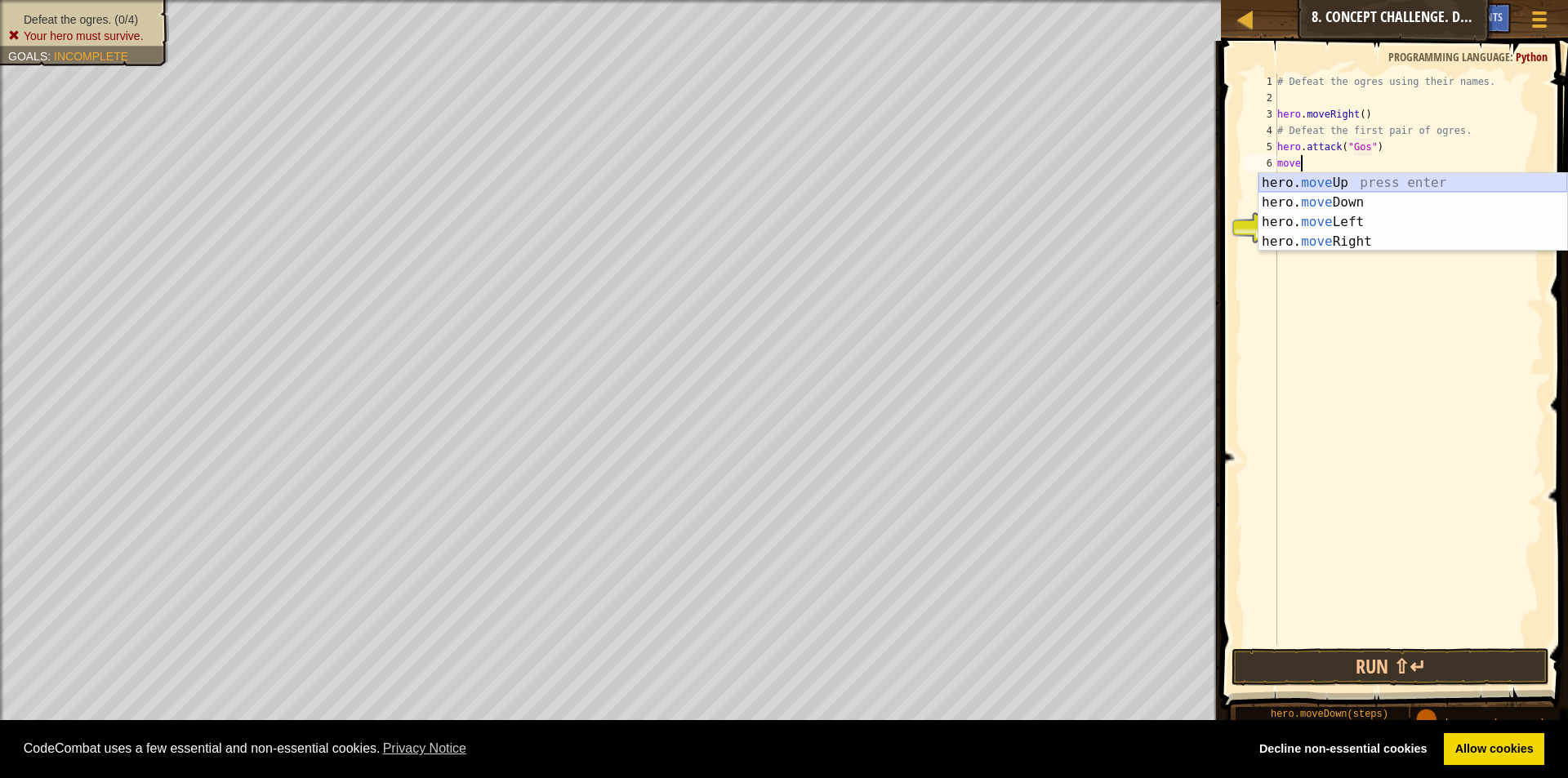
click at [1373, 177] on div "hero. move Up press enter hero. move Down press enter hero. move Left press ent…" at bounding box center [1413, 232] width 308 height 118
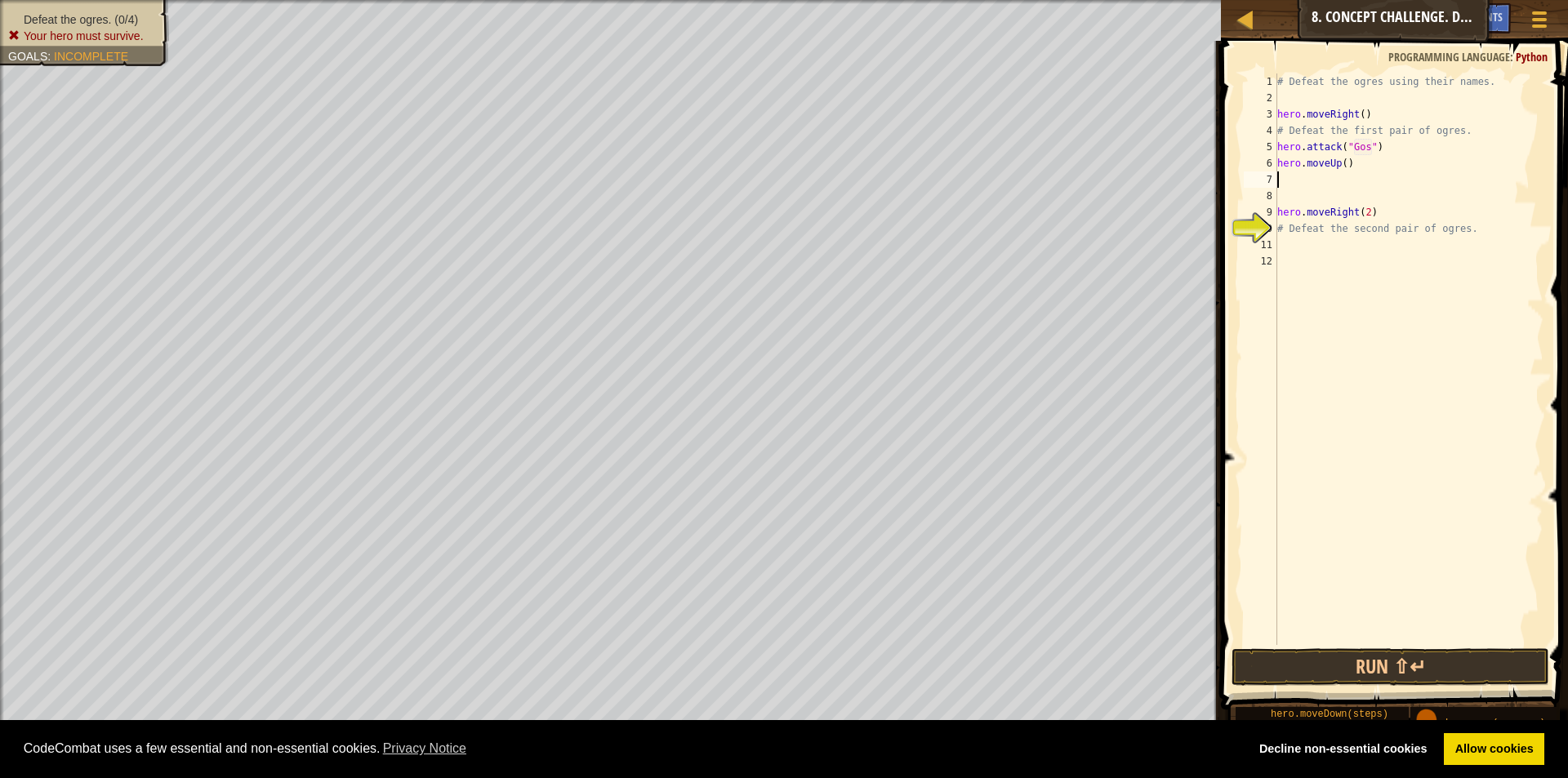
scroll to position [8, 0]
click at [1420, 663] on button "Run ⇧↵" at bounding box center [1391, 667] width 318 height 37
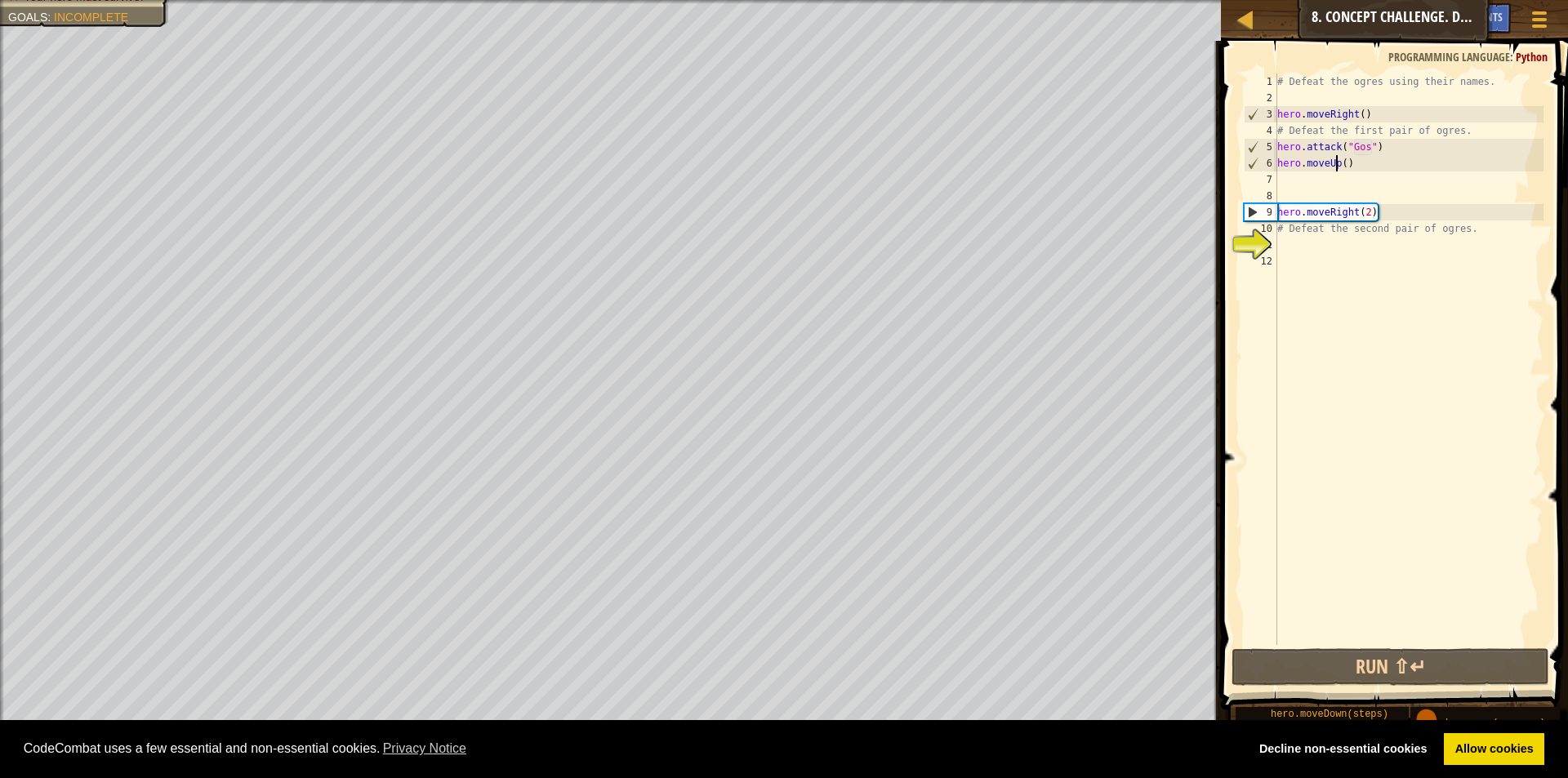
click at [1335, 165] on div "# Defeat the ogres using their names. hero . moveRight ( ) # Defeat the first p…" at bounding box center [1408, 376] width 269 height 605
click at [1337, 165] on div "# Defeat the ogres using their names. hero . moveRight ( ) # Defeat the first p…" at bounding box center [1408, 376] width 269 height 605
click at [1343, 165] on div "# Defeat the ogres using their names. hero . moveRight ( ) # Defeat the first p…" at bounding box center [1408, 376] width 269 height 605
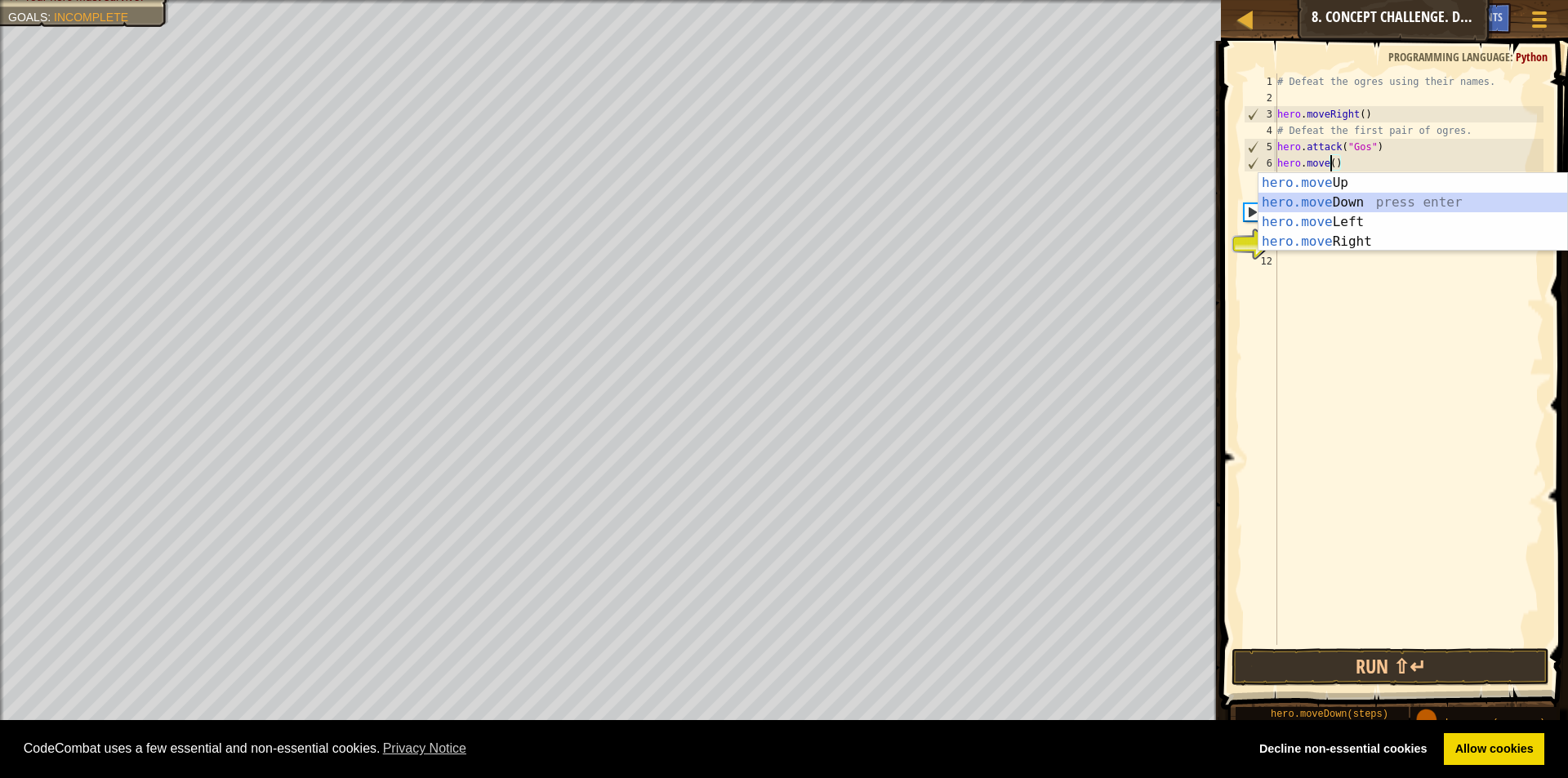
click at [1332, 200] on div "hero.move Up press enter hero.move Down press enter hero.move Left press enter …" at bounding box center [1413, 232] width 308 height 118
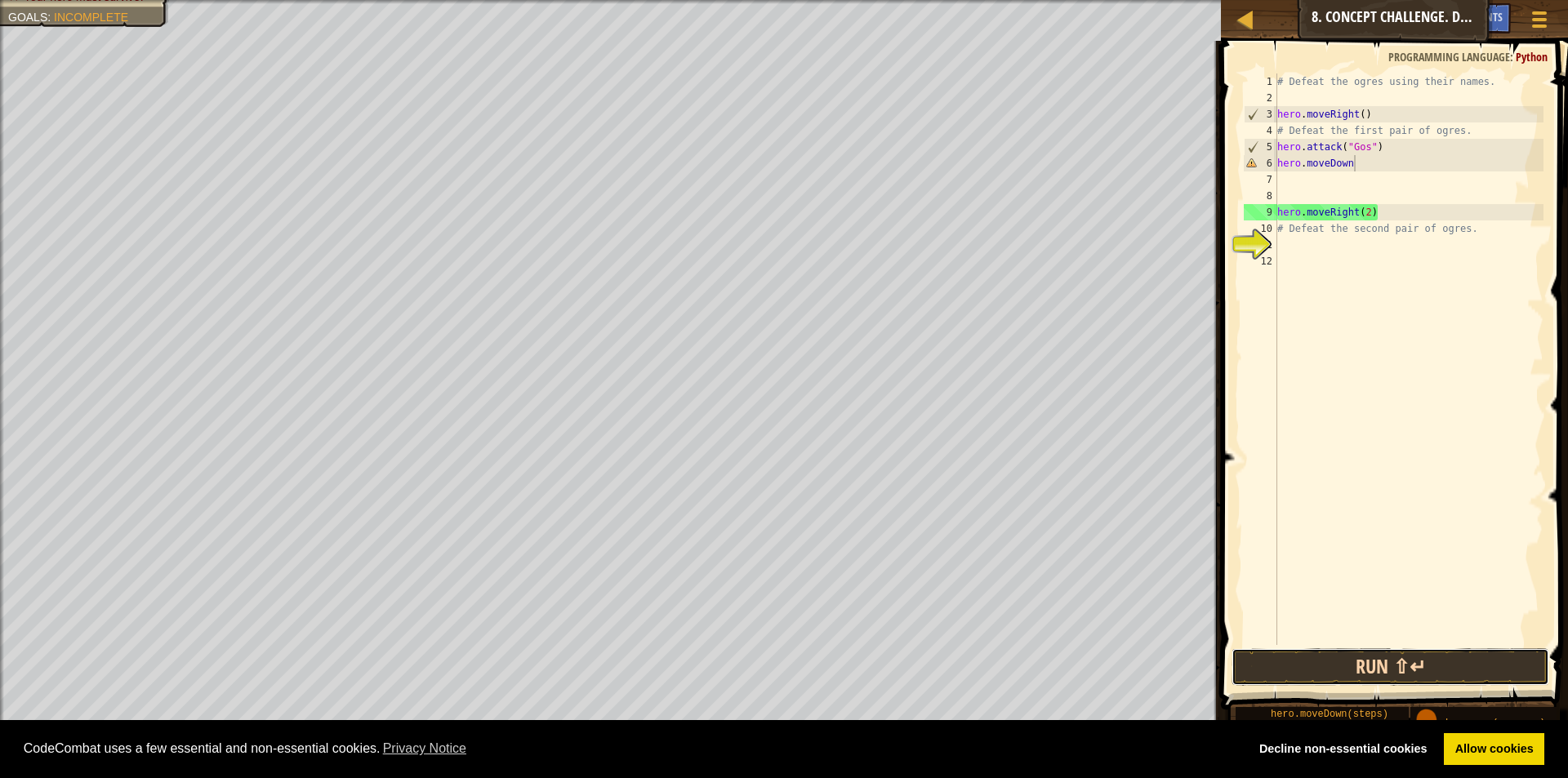
click at [1326, 667] on button "Run ⇧↵" at bounding box center [1391, 667] width 318 height 37
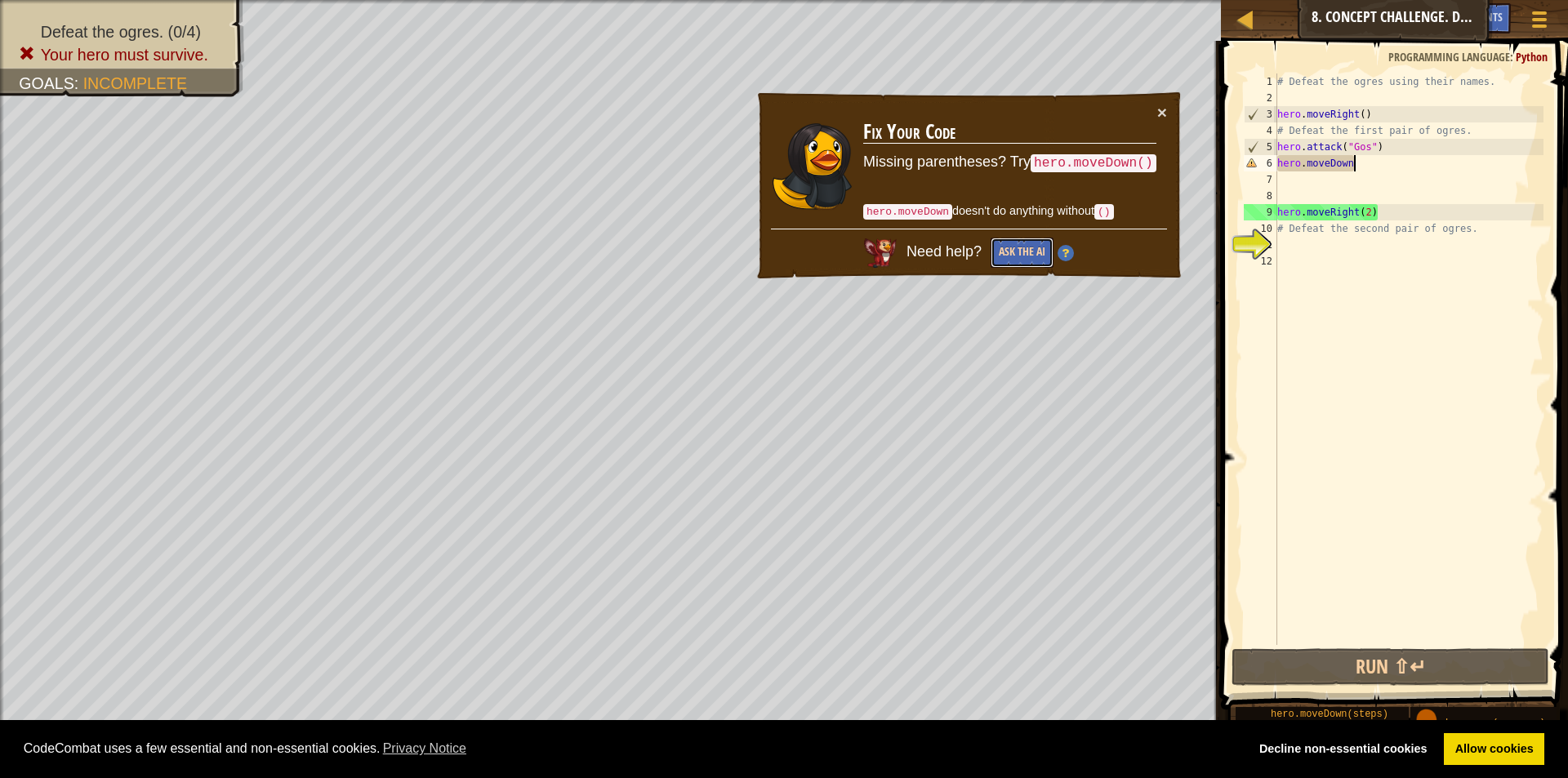
click at [1033, 248] on button "Ask the AI" at bounding box center [1022, 253] width 63 height 31
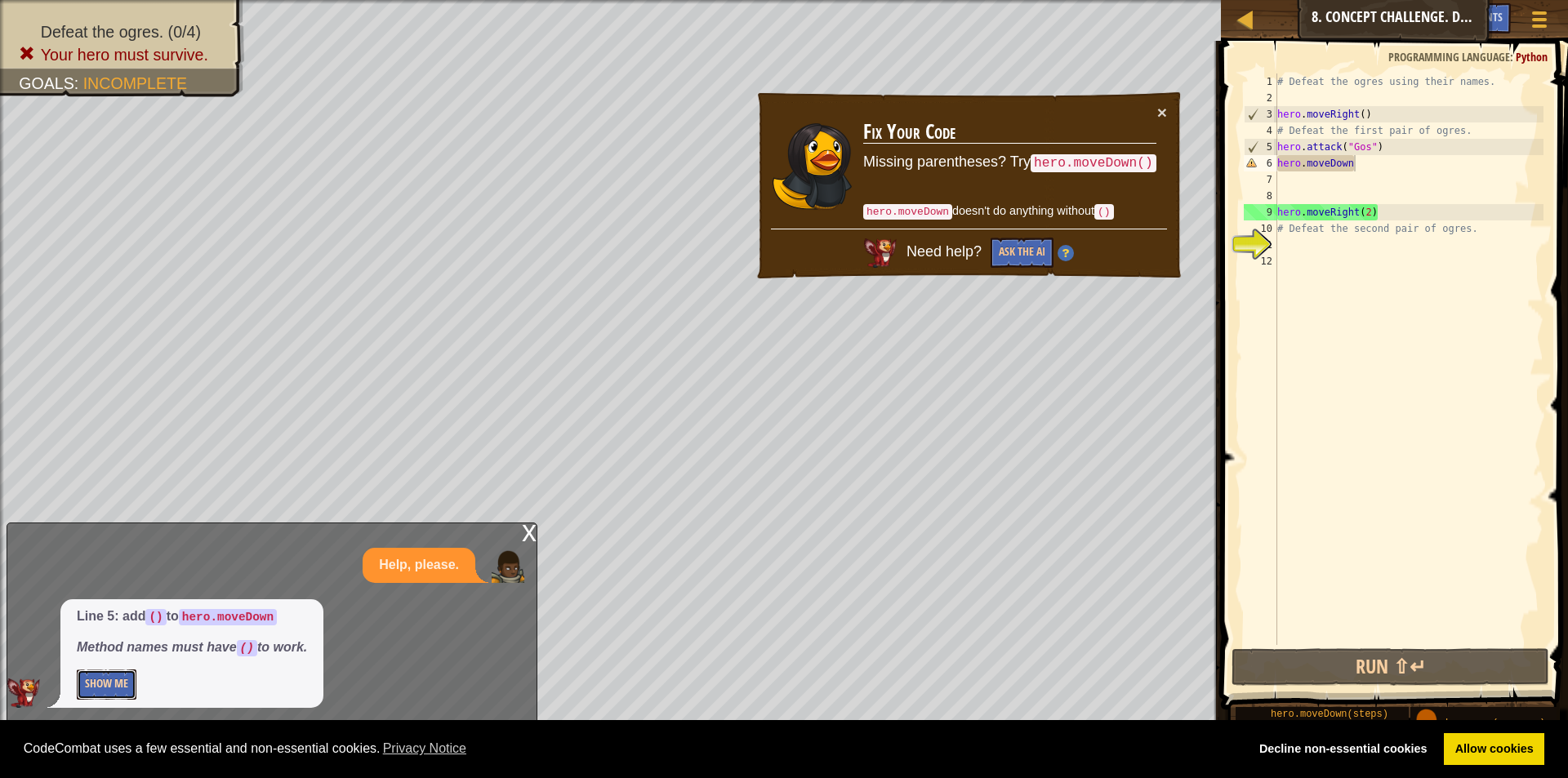
click at [113, 675] on button "Show Me" at bounding box center [106, 685] width 59 height 31
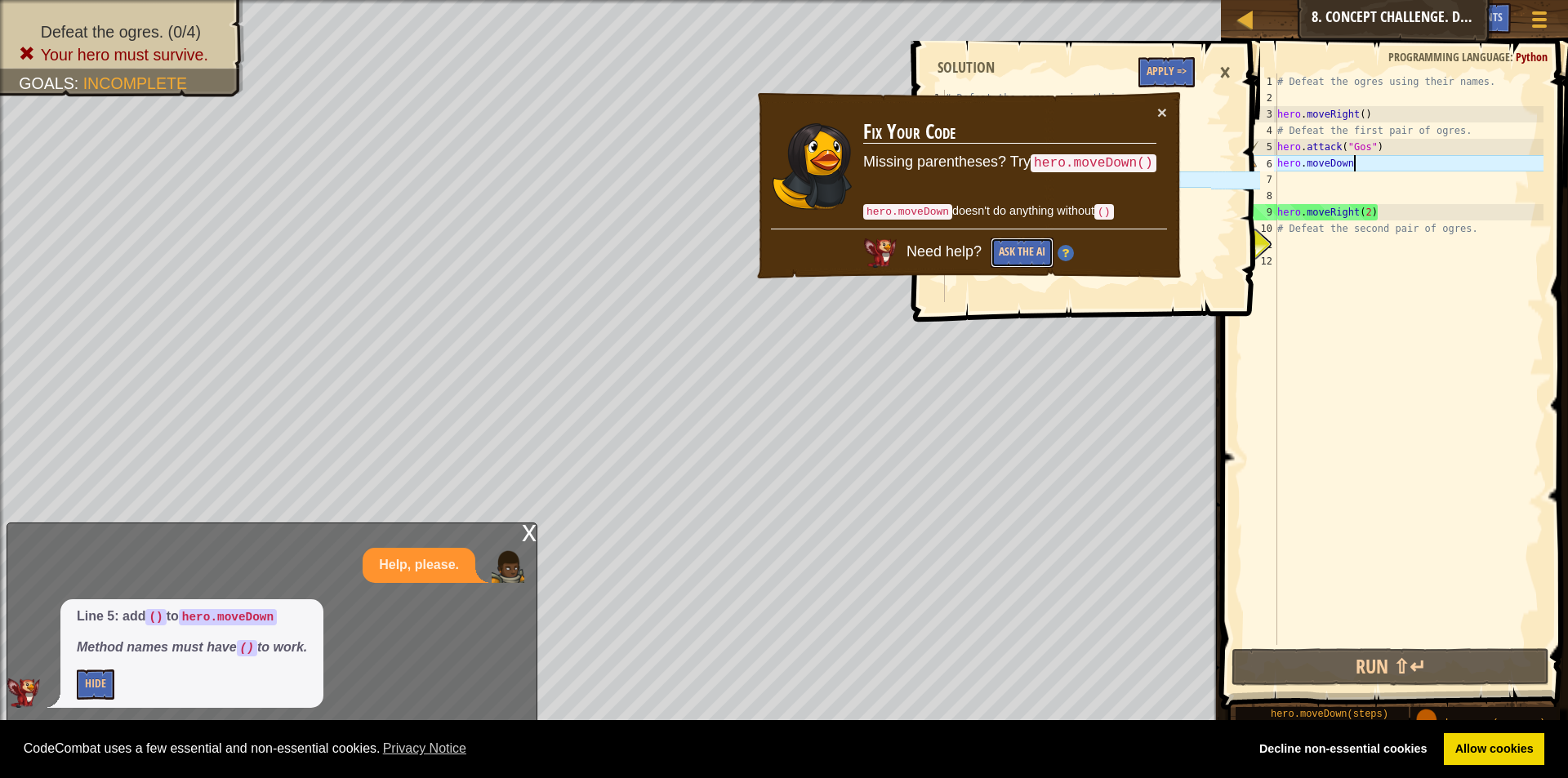
click at [1003, 247] on button "Ask the AI" at bounding box center [1022, 253] width 63 height 31
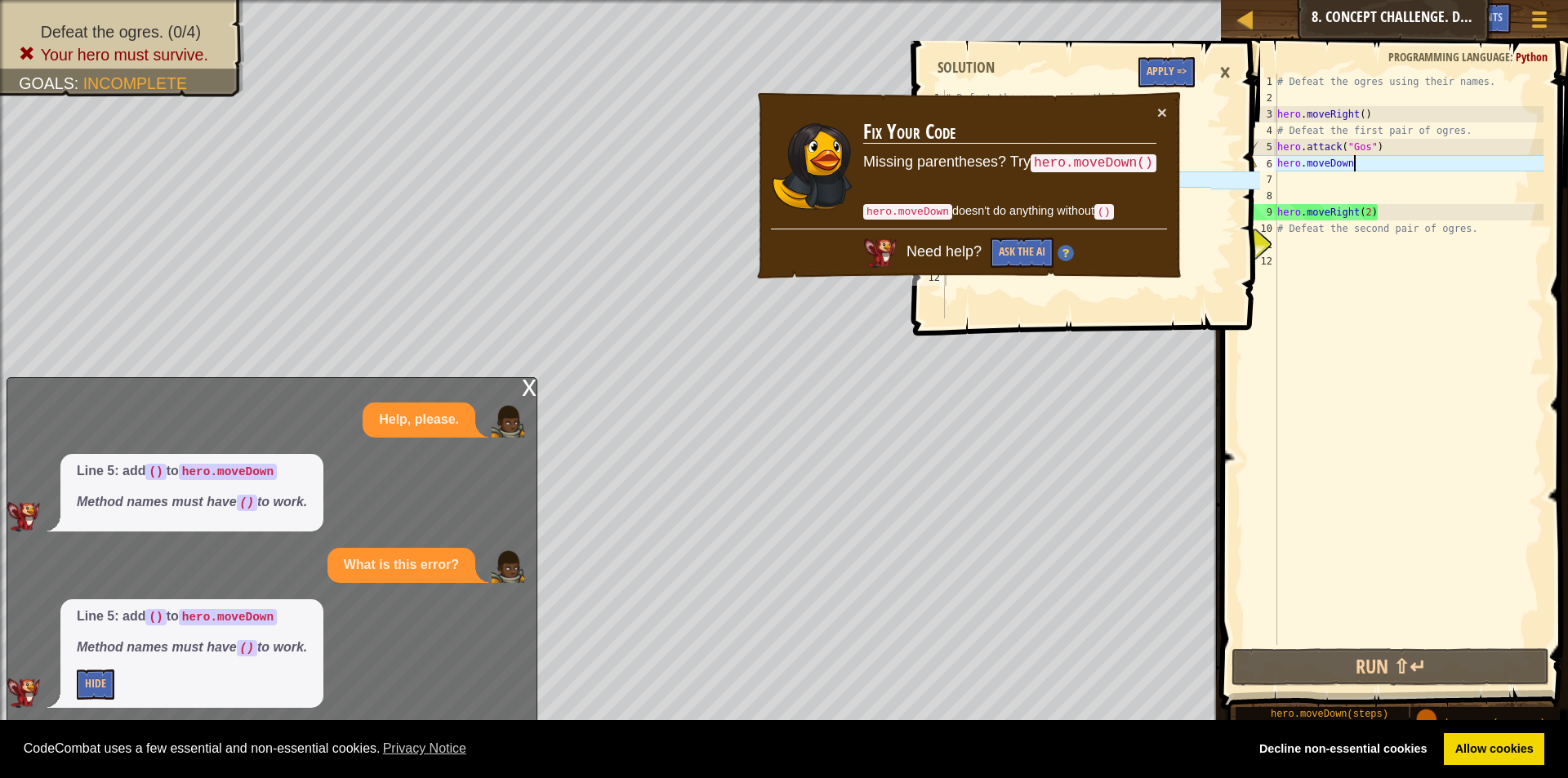
click at [1218, 70] on div "×" at bounding box center [1224, 72] width 28 height 37
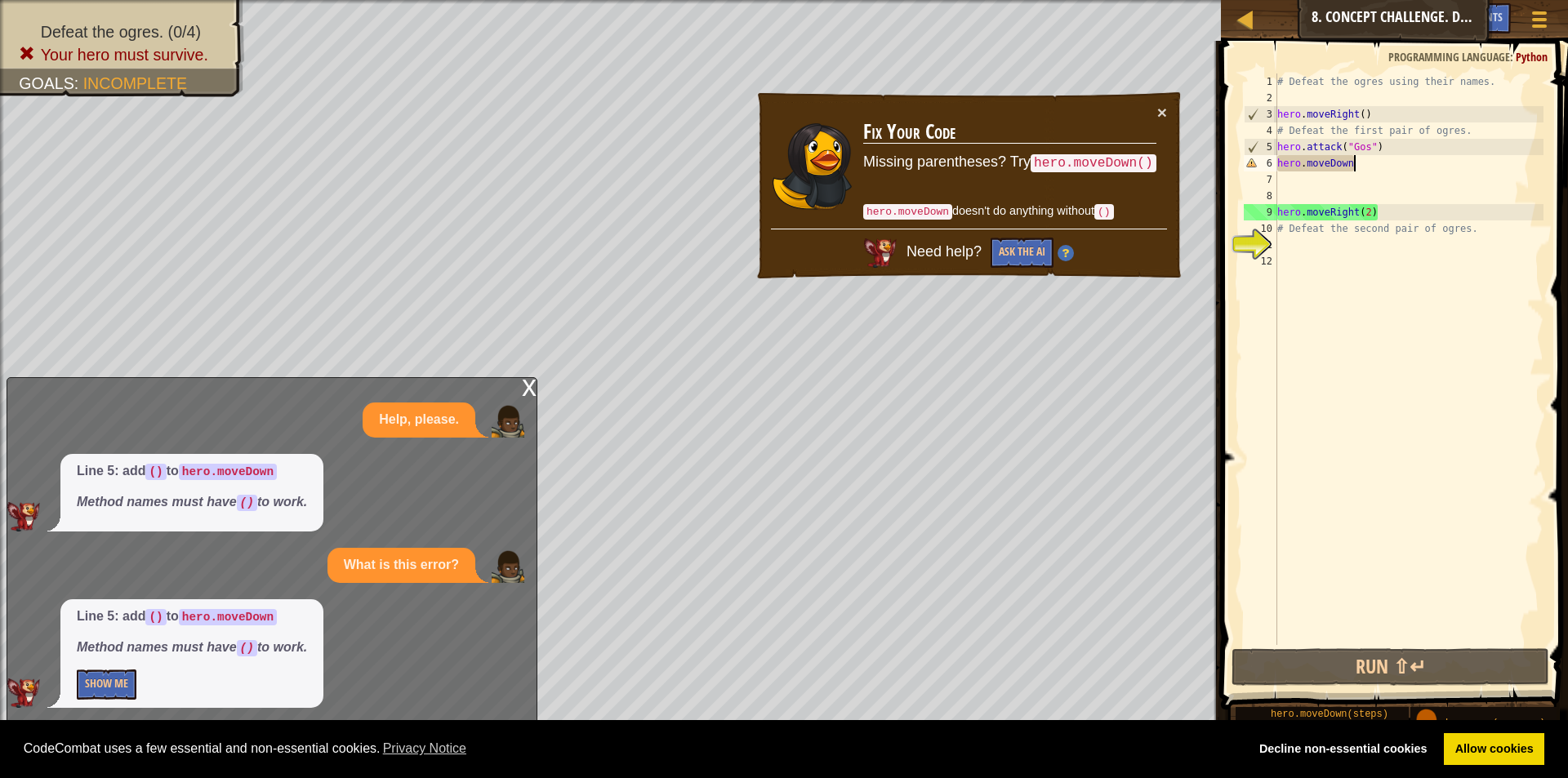
click at [1361, 169] on div "# Defeat the ogres using their names. hero . moveRight ( ) # Defeat the first p…" at bounding box center [1408, 376] width 269 height 605
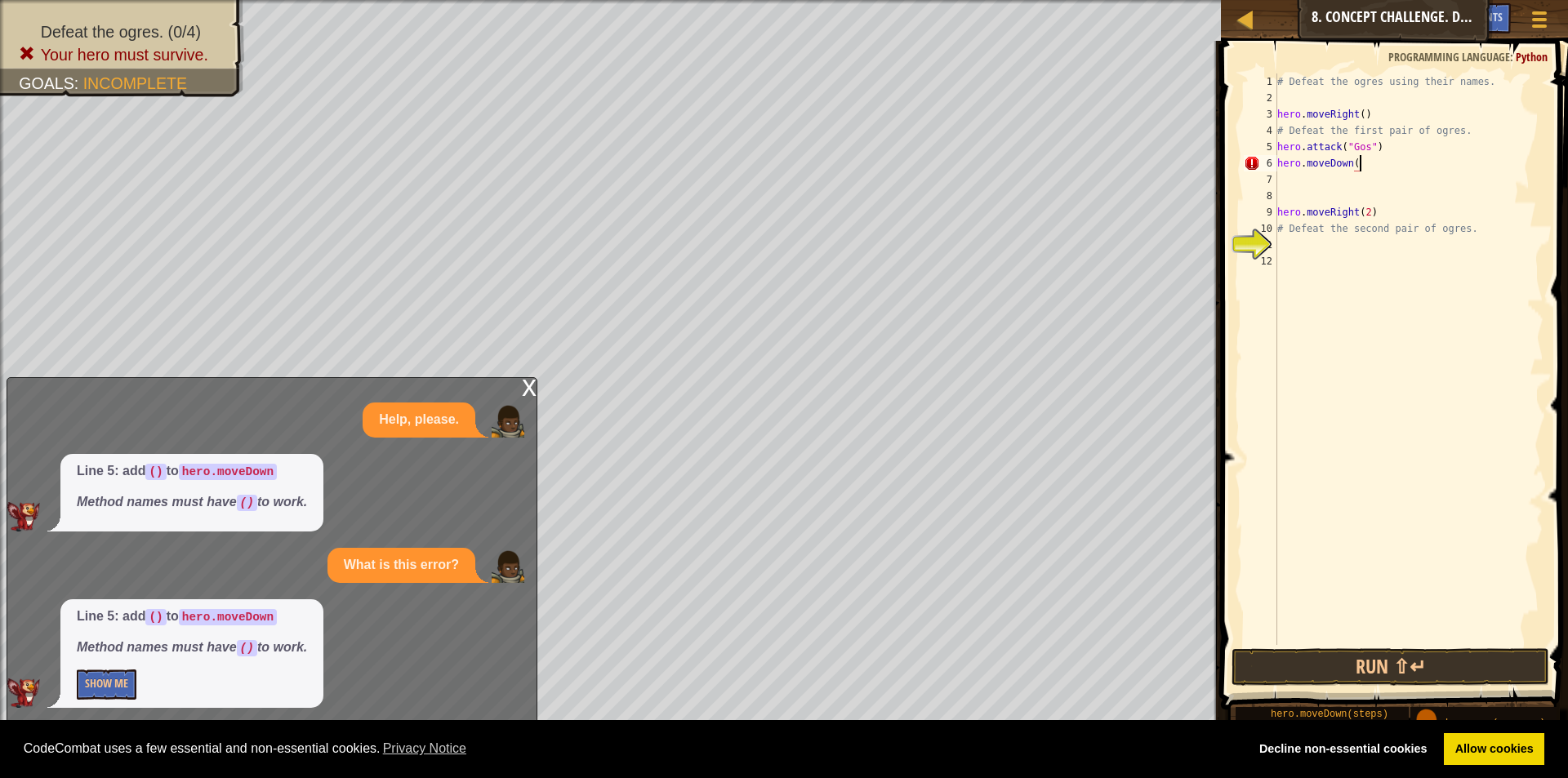
scroll to position [8, 7]
type textarea "hero.moveDown()"
click at [108, 684] on button "Show Me" at bounding box center [106, 685] width 59 height 31
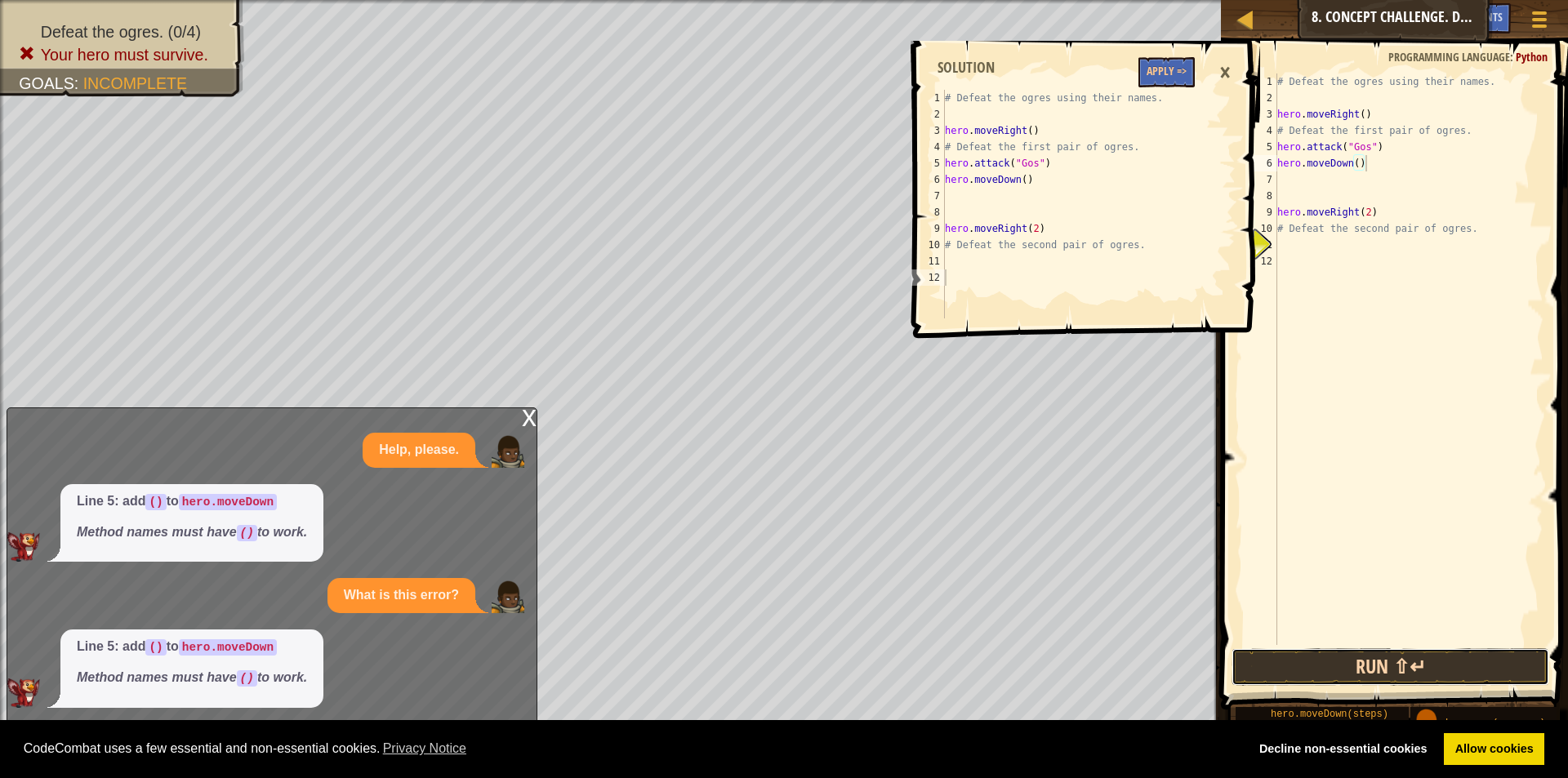
click at [1430, 667] on button "Run ⇧↵" at bounding box center [1391, 667] width 318 height 37
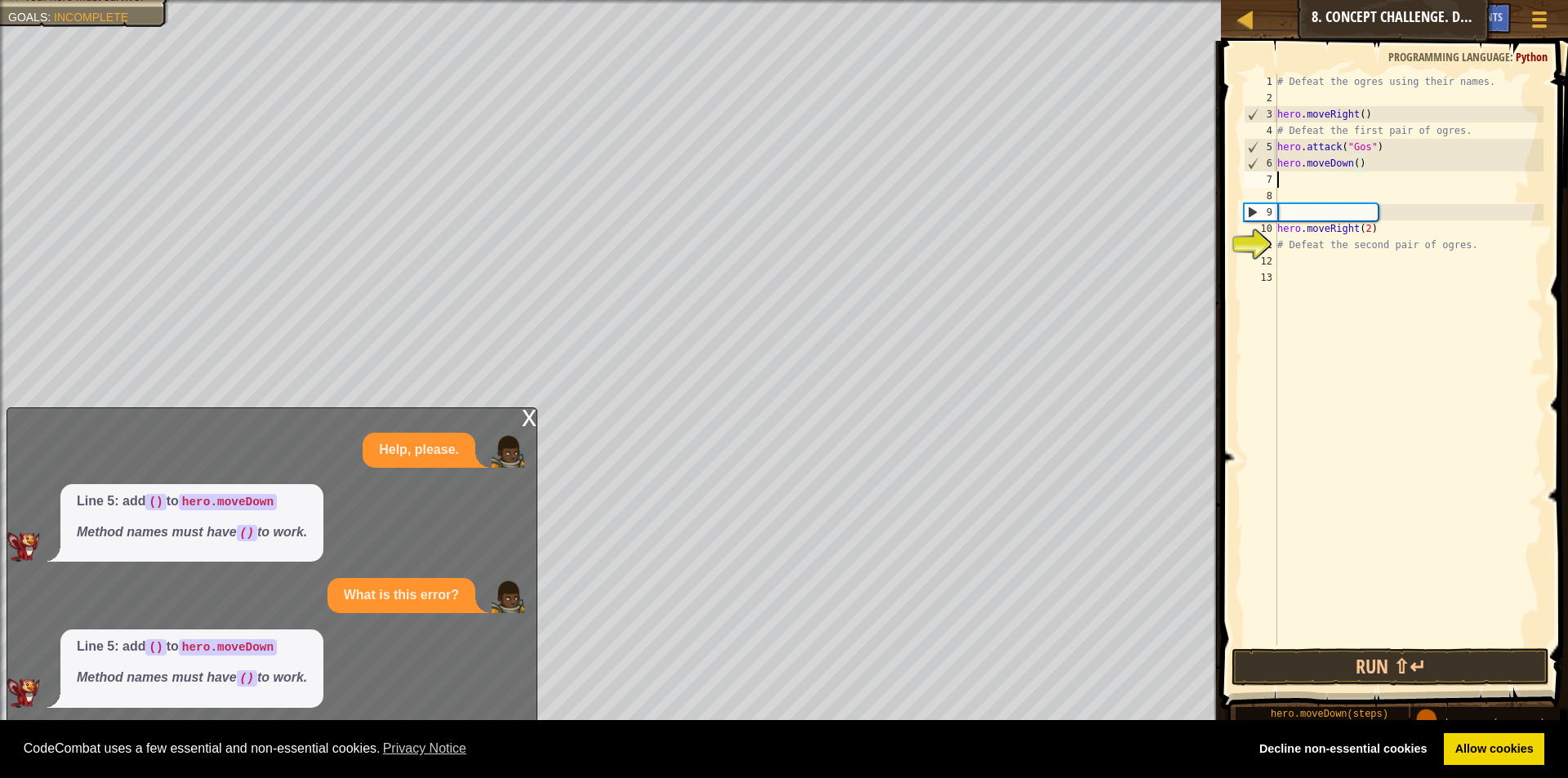
scroll to position [8, 0]
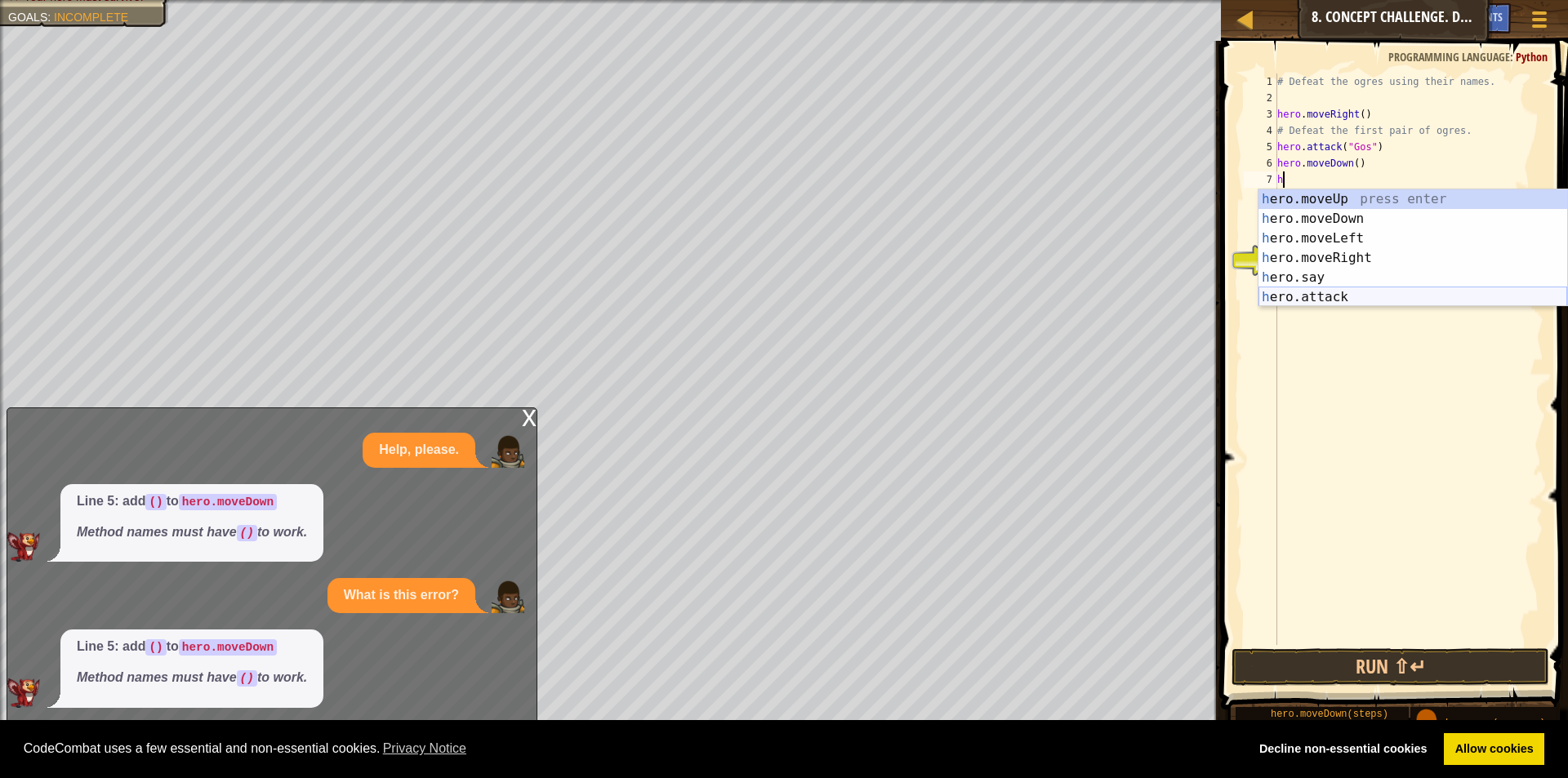
click at [1304, 302] on div "h ero.moveUp press enter h ero.moveDown press enter h ero.moveLeft press enter …" at bounding box center [1413, 268] width 308 height 157
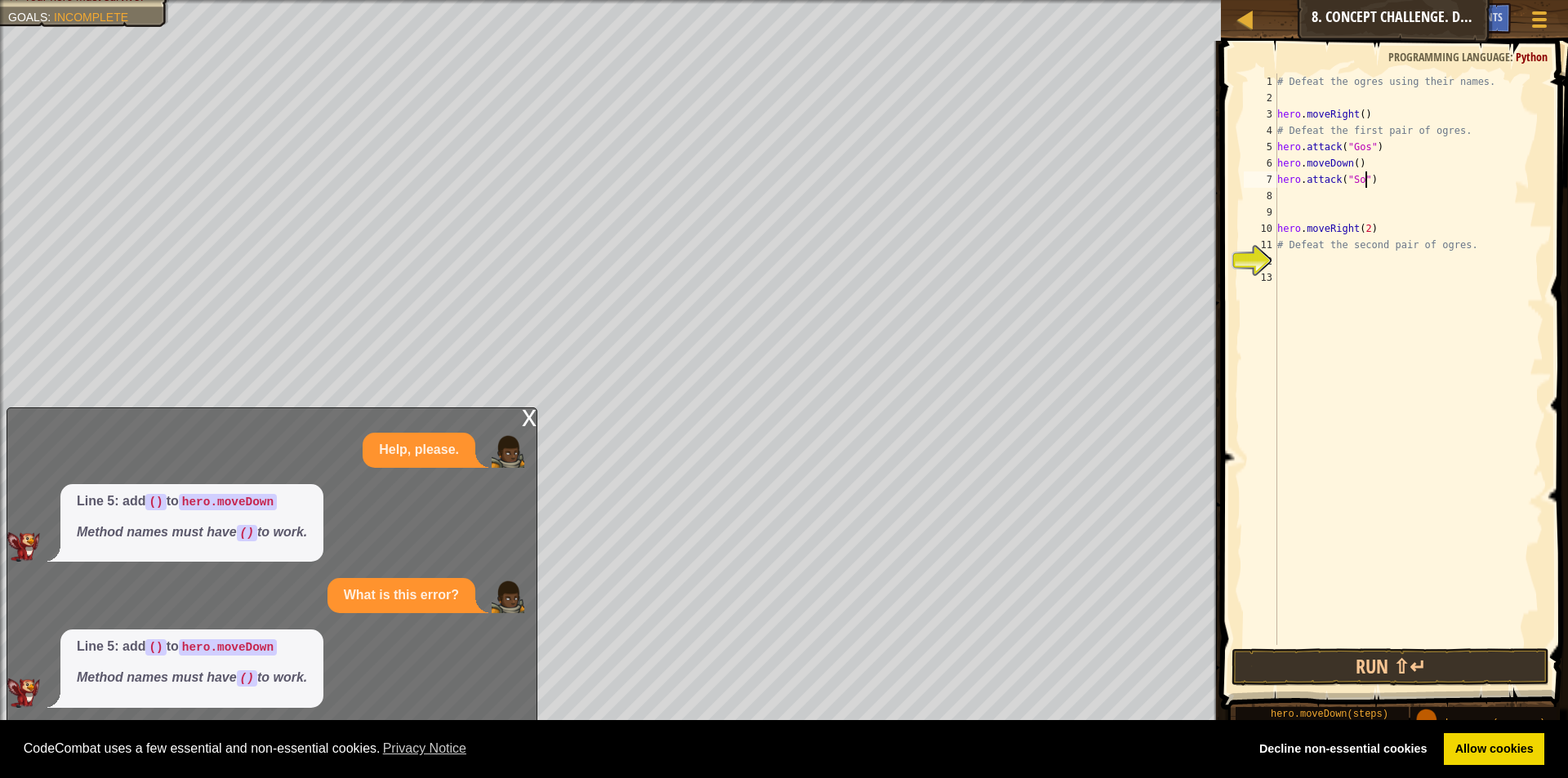
type textarea "hero.attack("Sog")"
click at [1398, 179] on div "# Defeat the ogres using their names. hero . moveRight ( ) # Defeat the first p…" at bounding box center [1408, 376] width 269 height 605
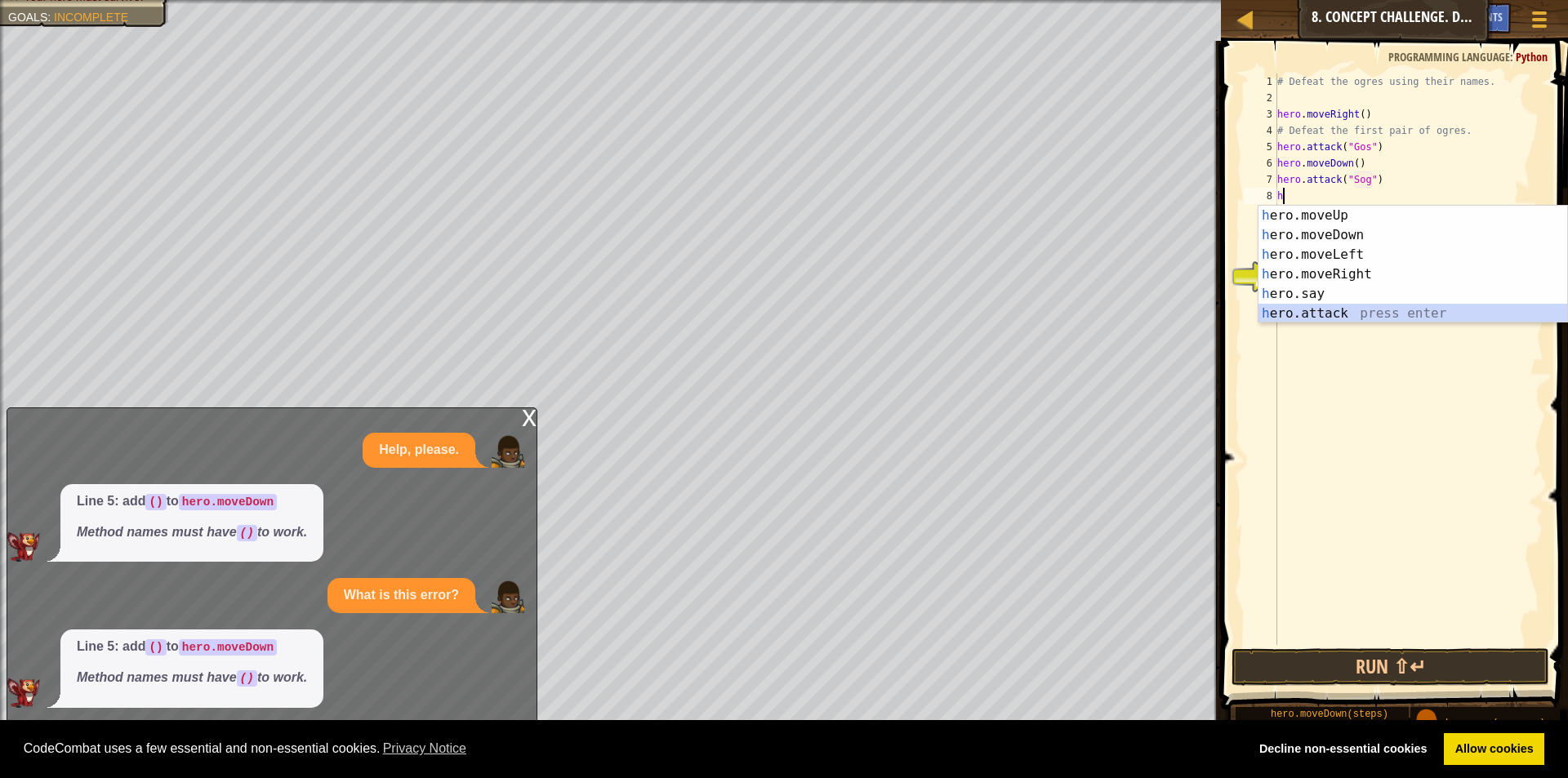
click at [1340, 317] on div "h ero.moveUp press enter h ero.moveDown press enter h ero.moveLeft press enter …" at bounding box center [1413, 285] width 308 height 157
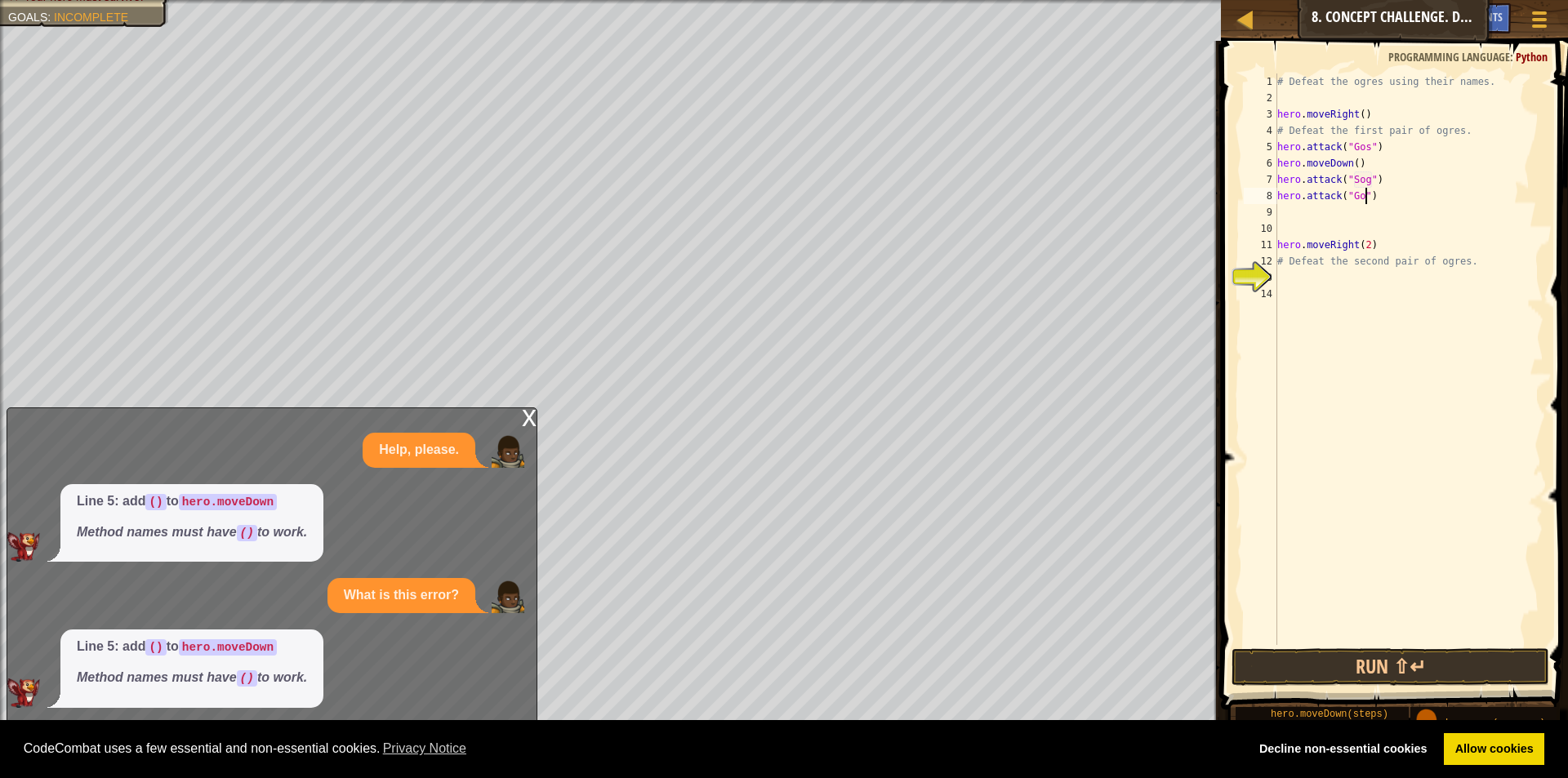
type textarea "hero.attack("Gos")"
click at [1407, 200] on div "# Defeat the ogres using their names. hero . moveRight ( ) # Defeat the first p…" at bounding box center [1408, 376] width 269 height 605
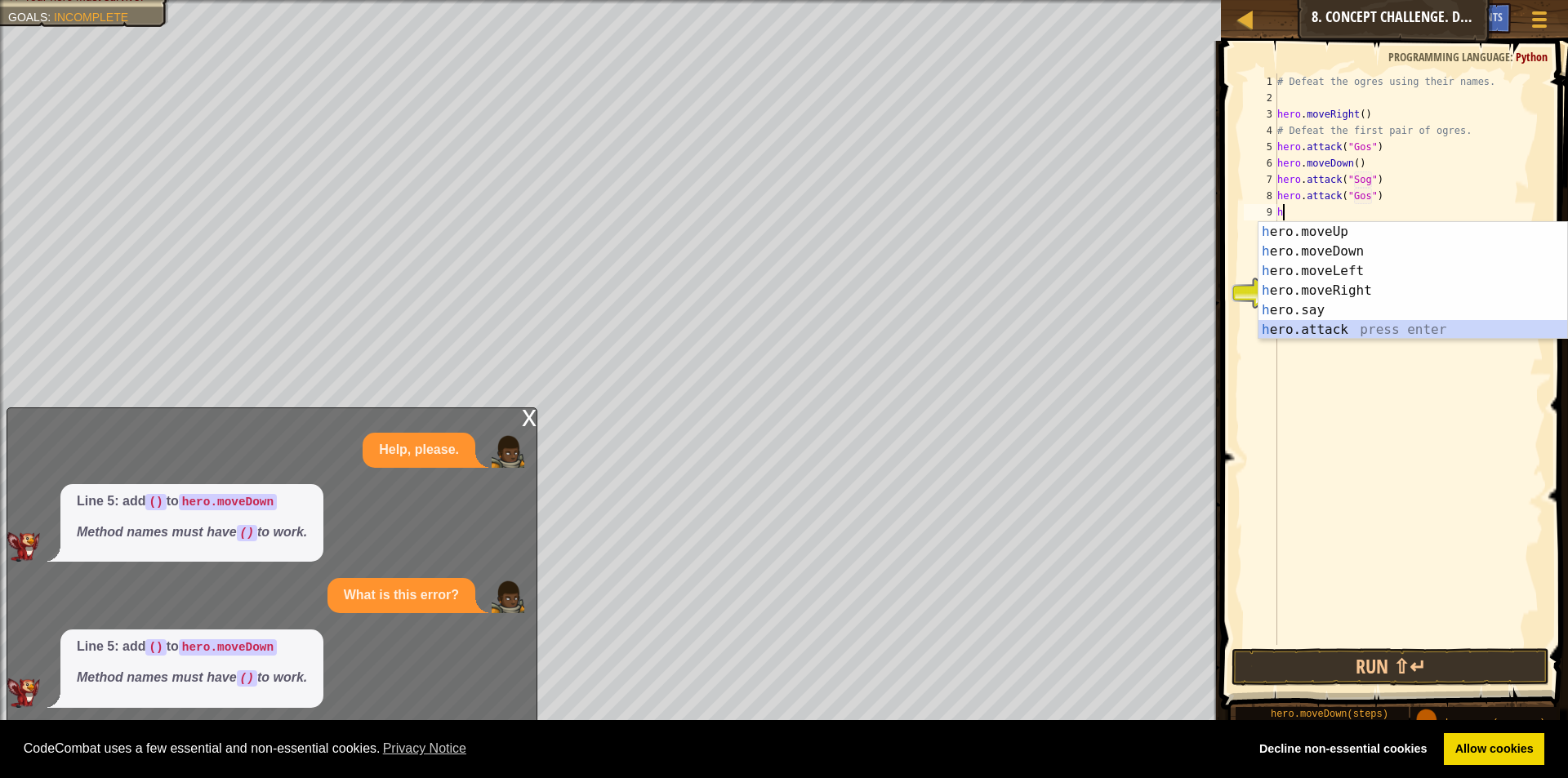
click at [1276, 328] on div "h ero.moveUp press enter h ero.moveDown press enter h ero.moveLeft press enter …" at bounding box center [1413, 301] width 308 height 157
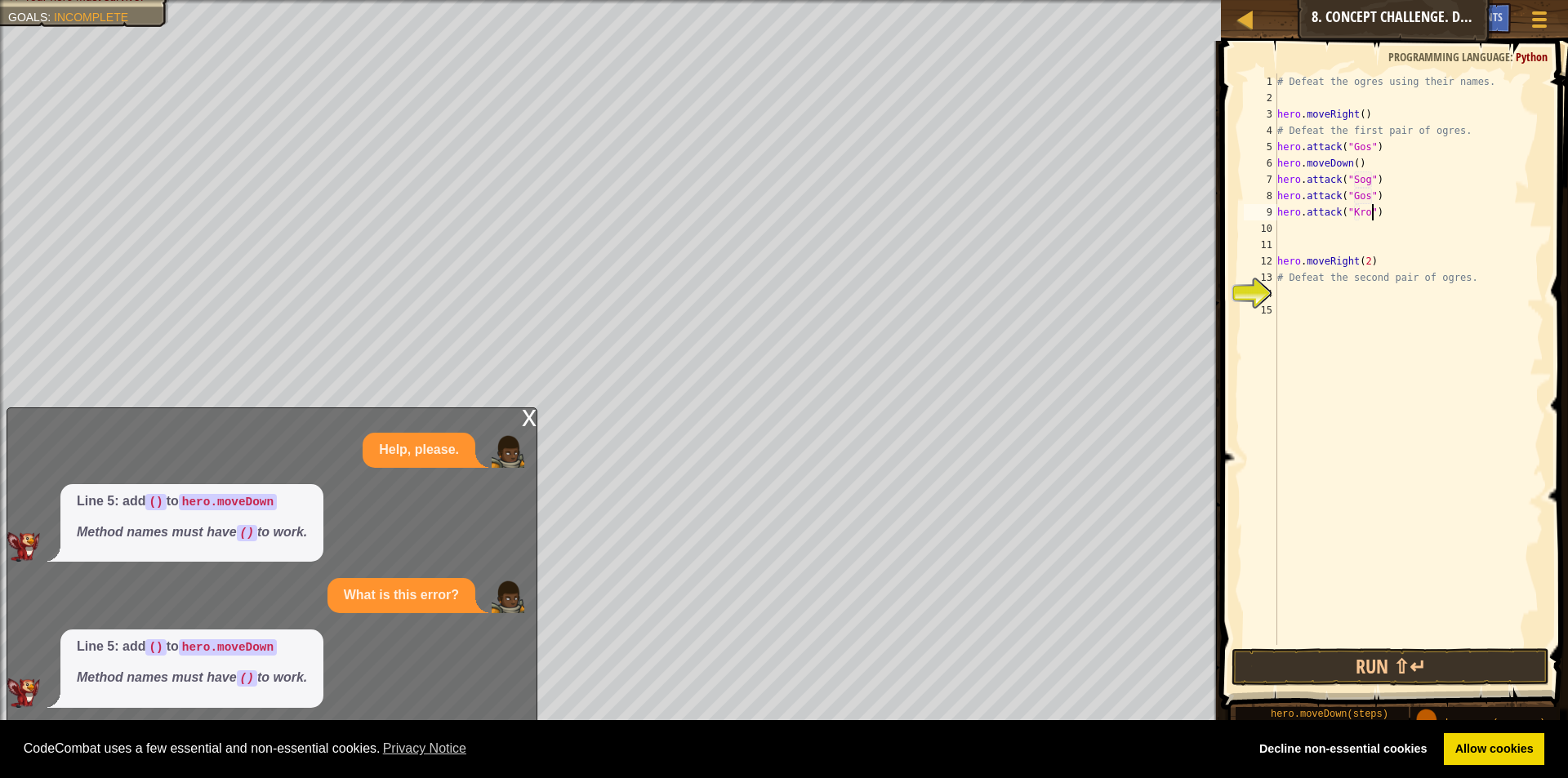
scroll to position [8, 9]
click at [1390, 658] on button "Run ⇧↵" at bounding box center [1391, 667] width 318 height 37
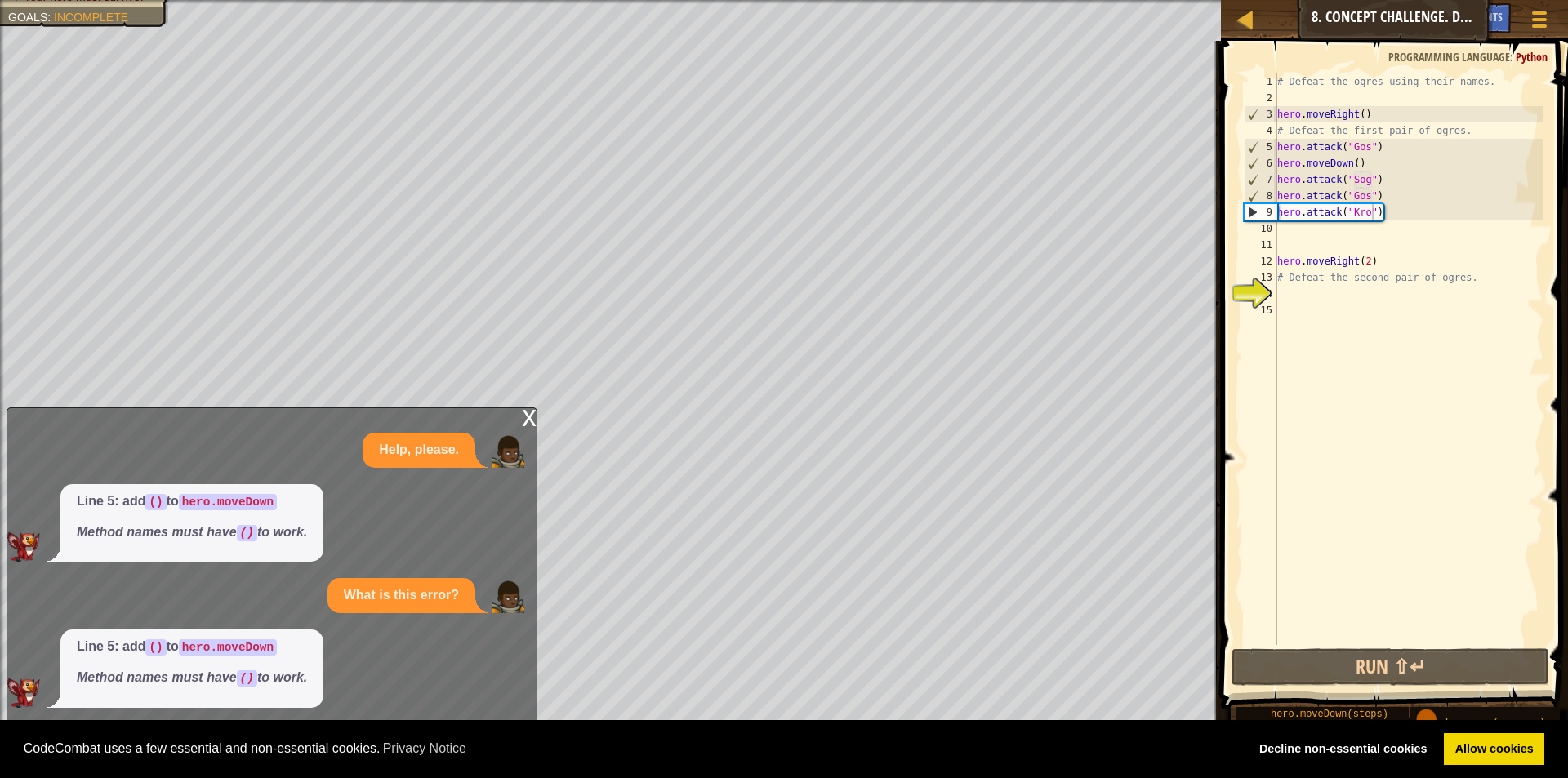
click at [532, 418] on div "x" at bounding box center [529, 416] width 14 height 16
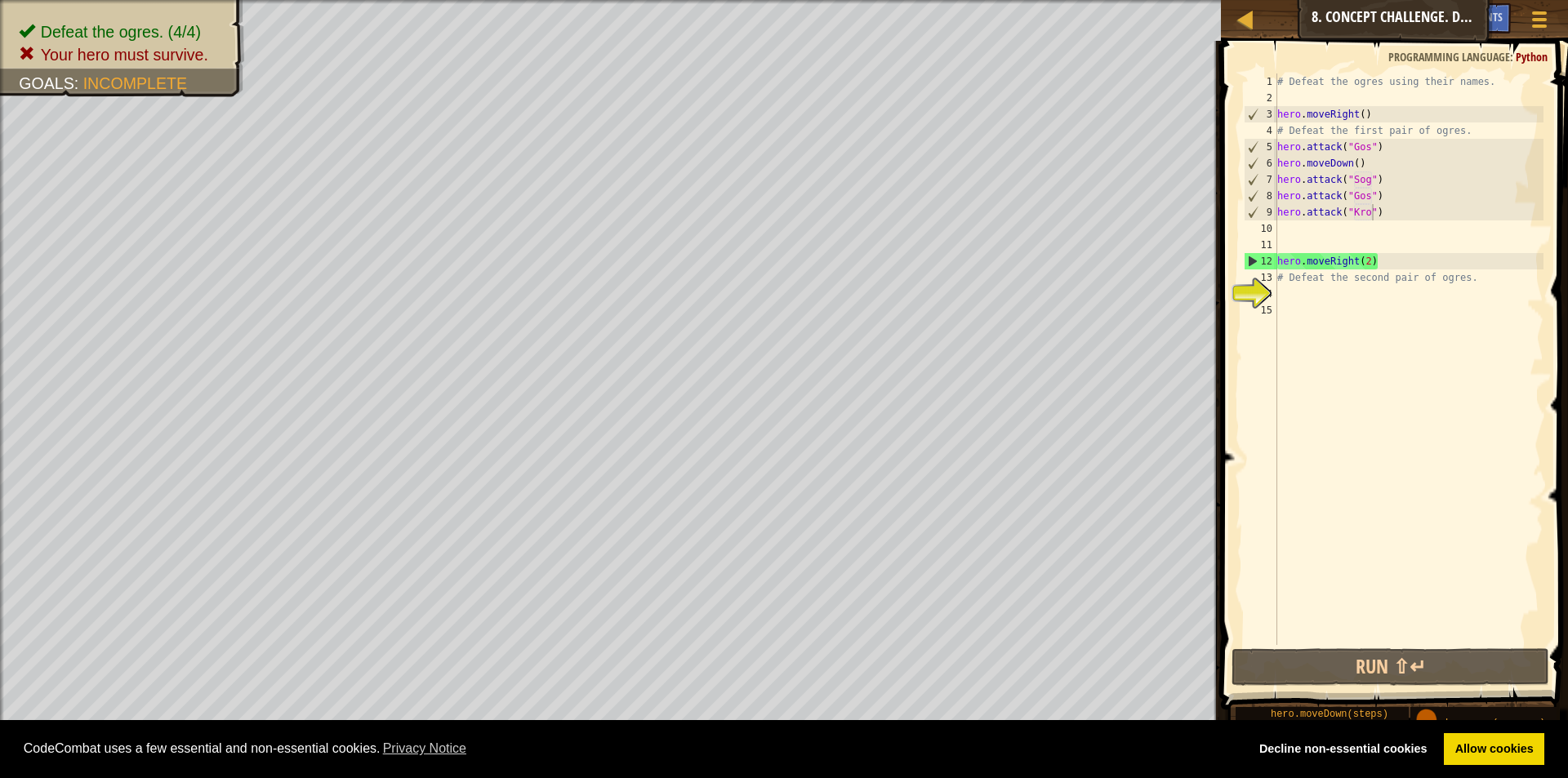
scroll to position [8, 8]
click at [1369, 268] on div "# Defeat the ogres using their names. hero . moveRight ( ) # Defeat the first p…" at bounding box center [1408, 376] width 269 height 605
click at [1372, 261] on div "# Defeat the ogres using their names. hero . moveRight ( ) # Defeat the first p…" at bounding box center [1408, 376] width 269 height 605
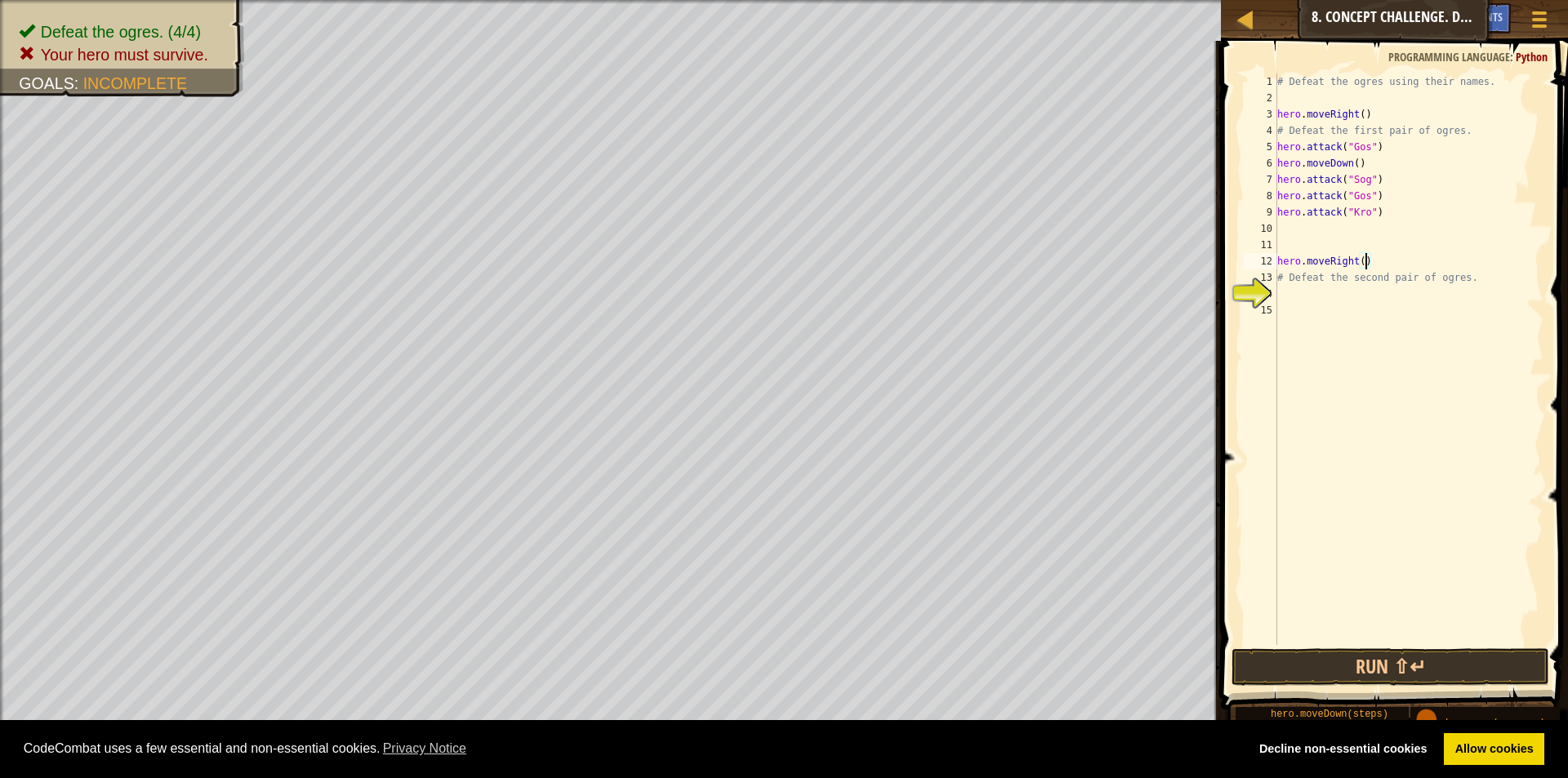
scroll to position [8, 9]
click at [1393, 260] on div "# Defeat the ogres using their names. hero . moveRight ( ) # Defeat the first p…" at bounding box center [1408, 376] width 269 height 605
click at [1370, 262] on div "# Defeat the ogres using their names. hero . moveRight ( ) # Defeat the first p…" at bounding box center [1408, 376] width 269 height 605
click at [1392, 263] on div "# Defeat the ogres using their names. hero . moveRight ( ) # Defeat the first p…" at bounding box center [1408, 376] width 269 height 605
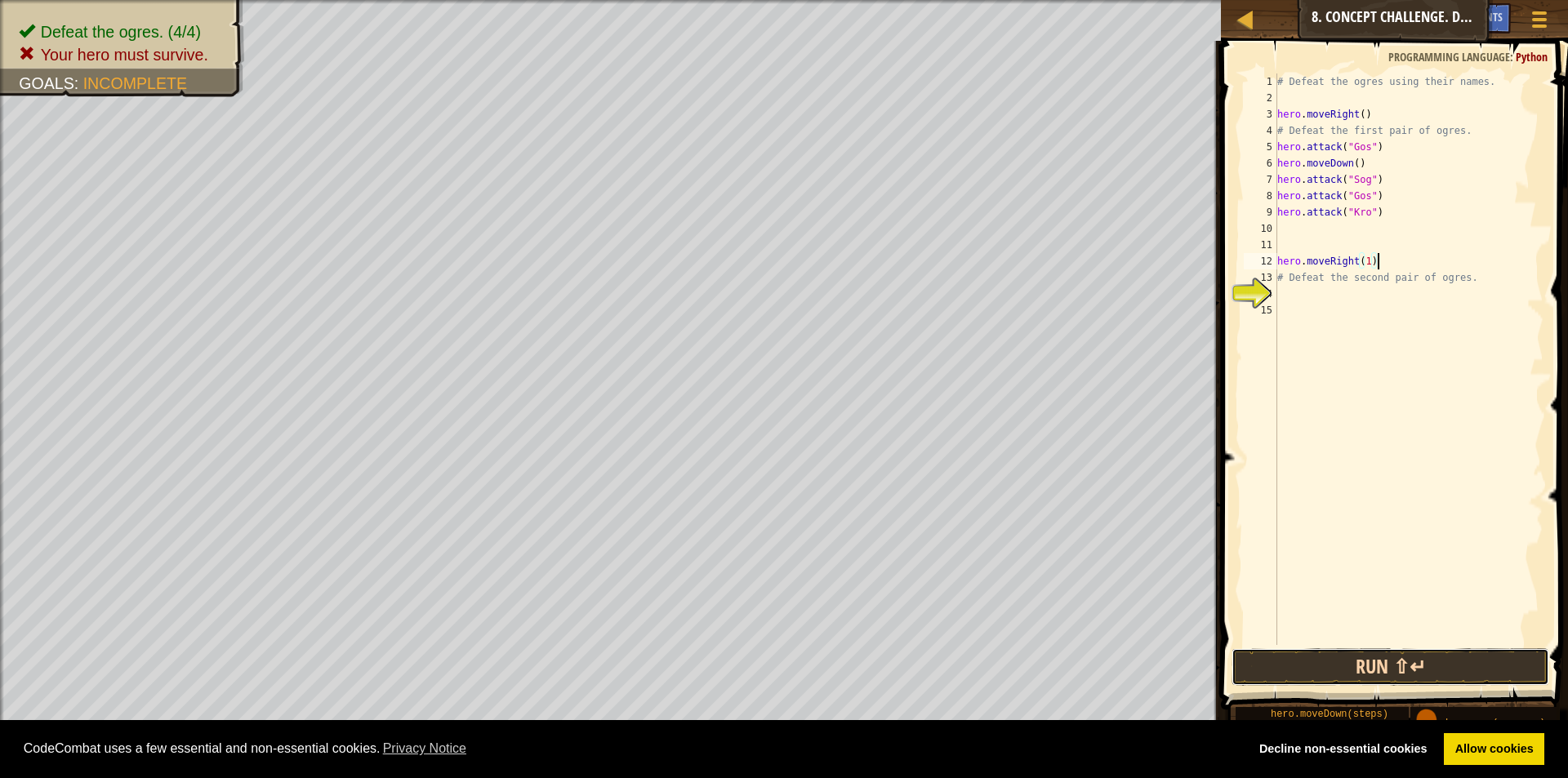
click at [1474, 680] on button "Run ⇧↵" at bounding box center [1391, 667] width 318 height 37
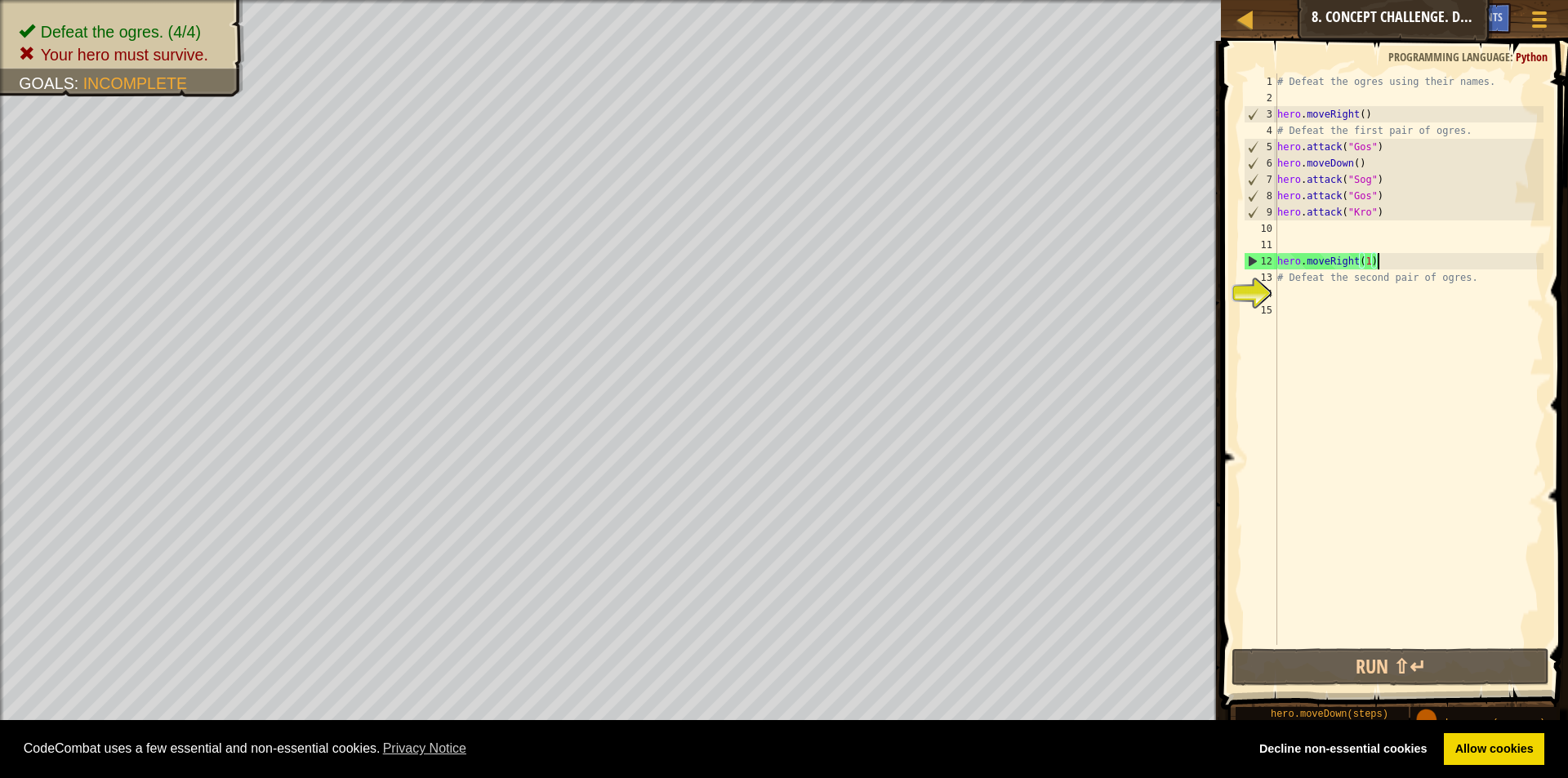
click at [1390, 265] on div "# Defeat the ogres using their names. hero . moveRight ( ) # Defeat the first p…" at bounding box center [1408, 376] width 269 height 605
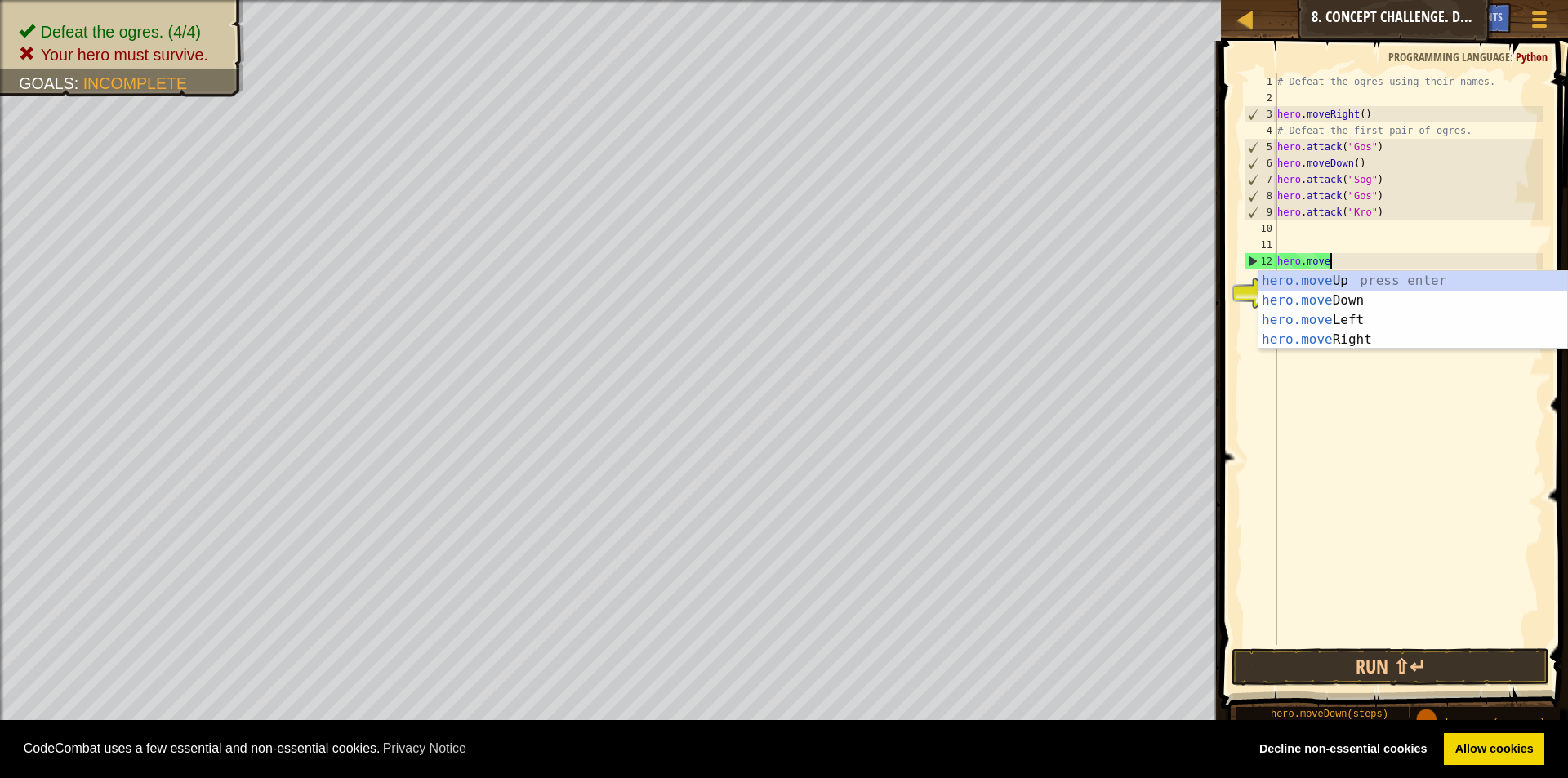
scroll to position [8, 1]
type textarea "h"
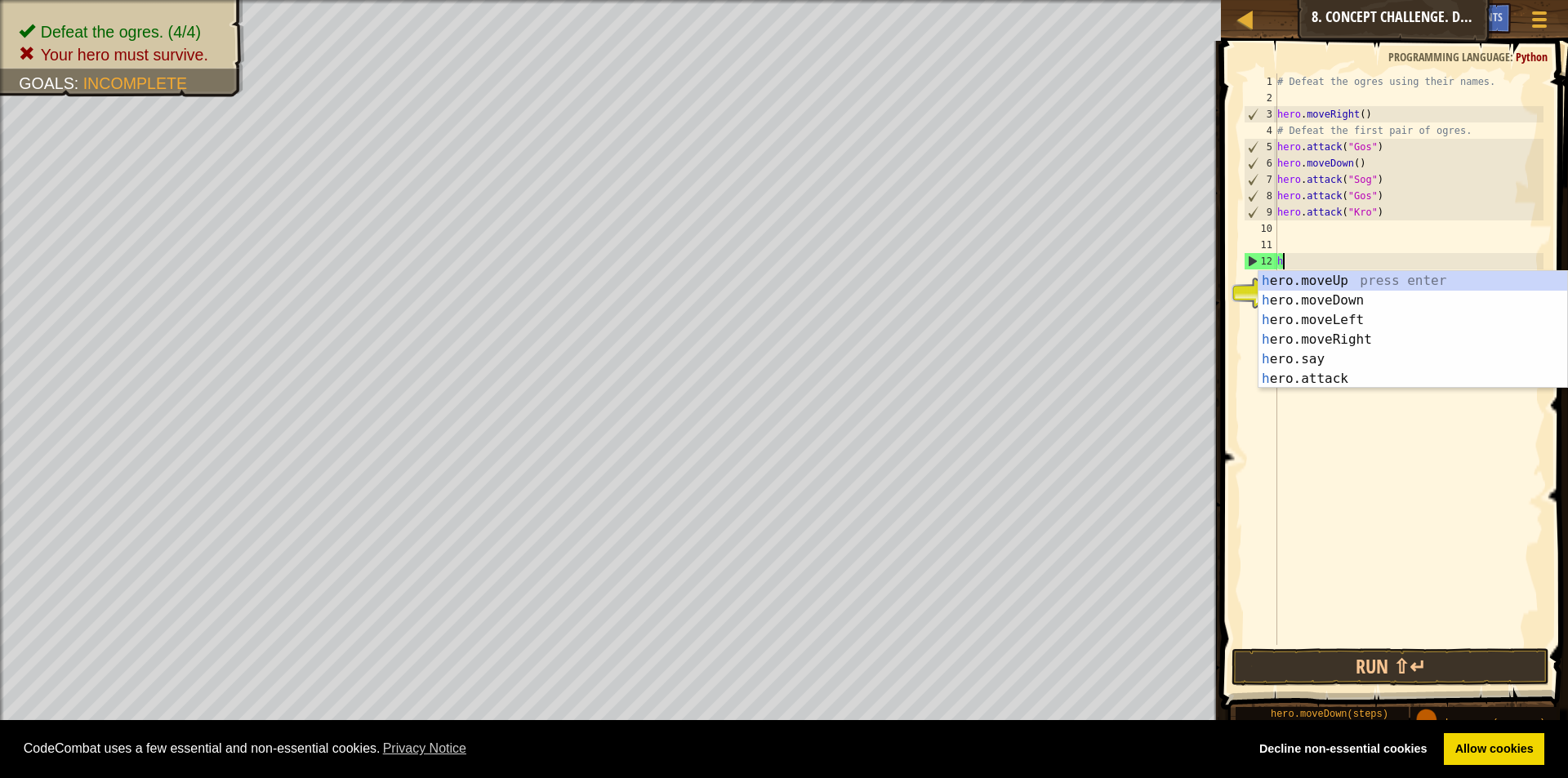
scroll to position [8, 0]
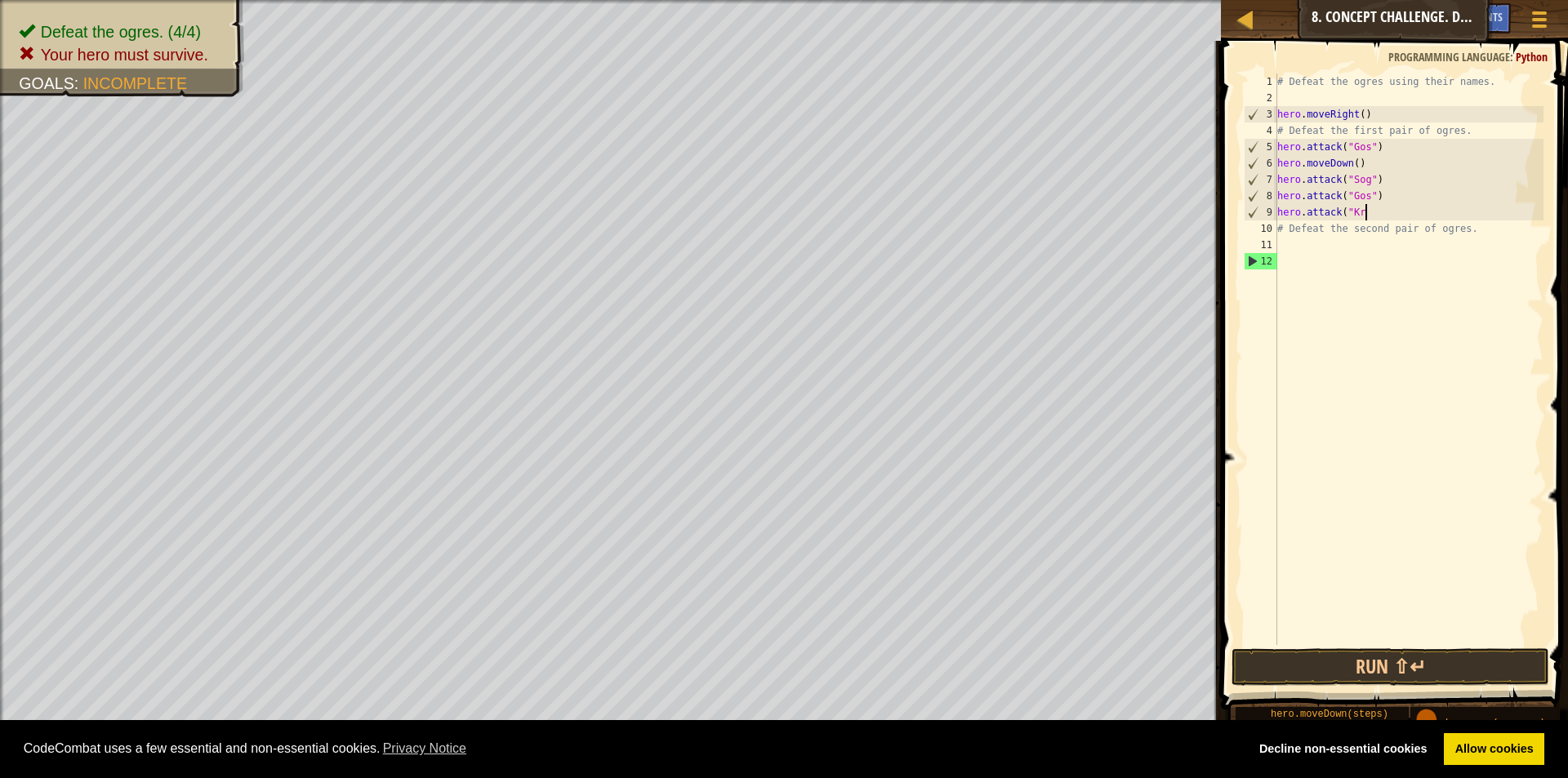
type textarea "hero.atta"
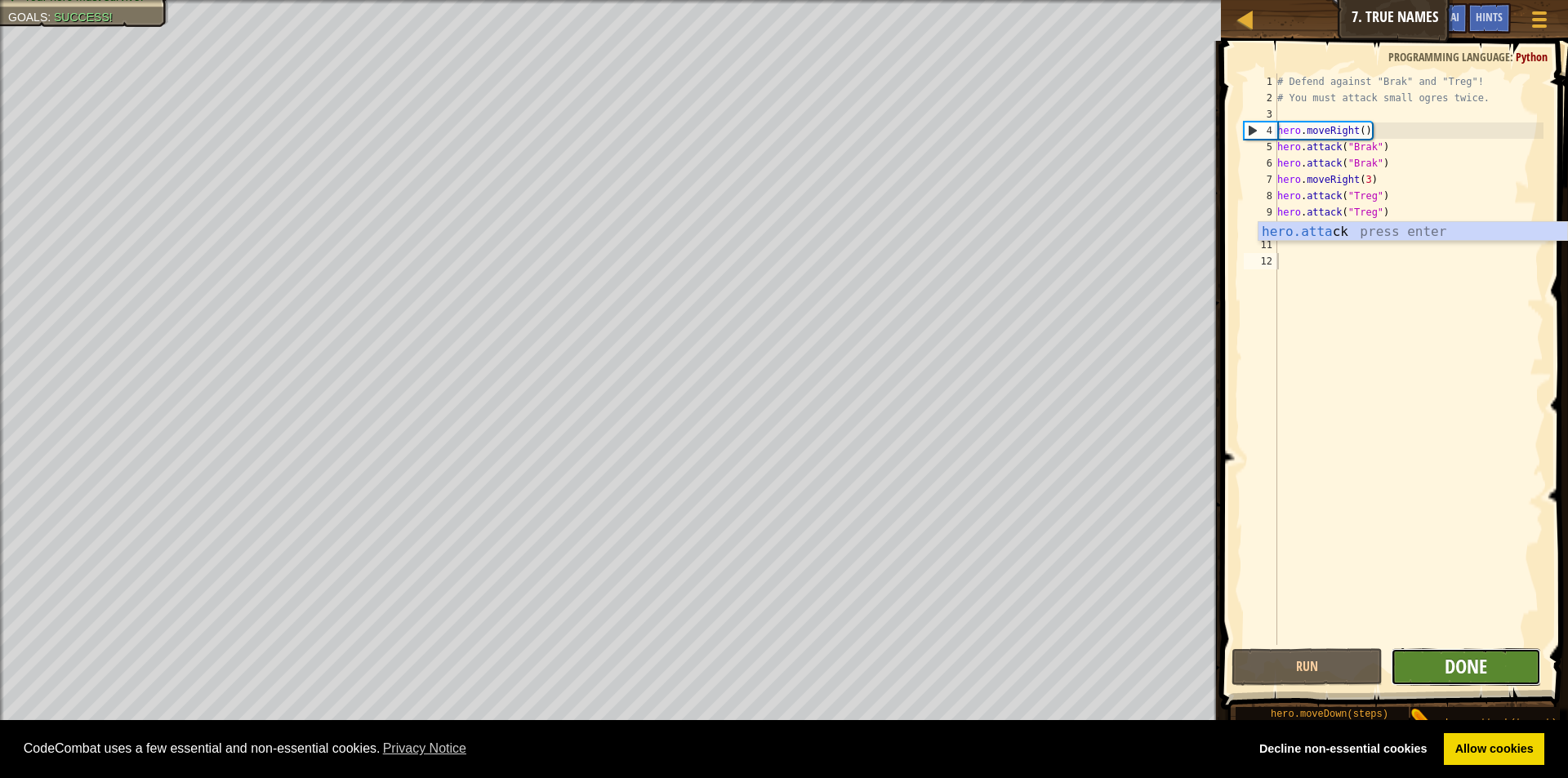
click at [1477, 667] on span "Done" at bounding box center [1466, 666] width 42 height 26
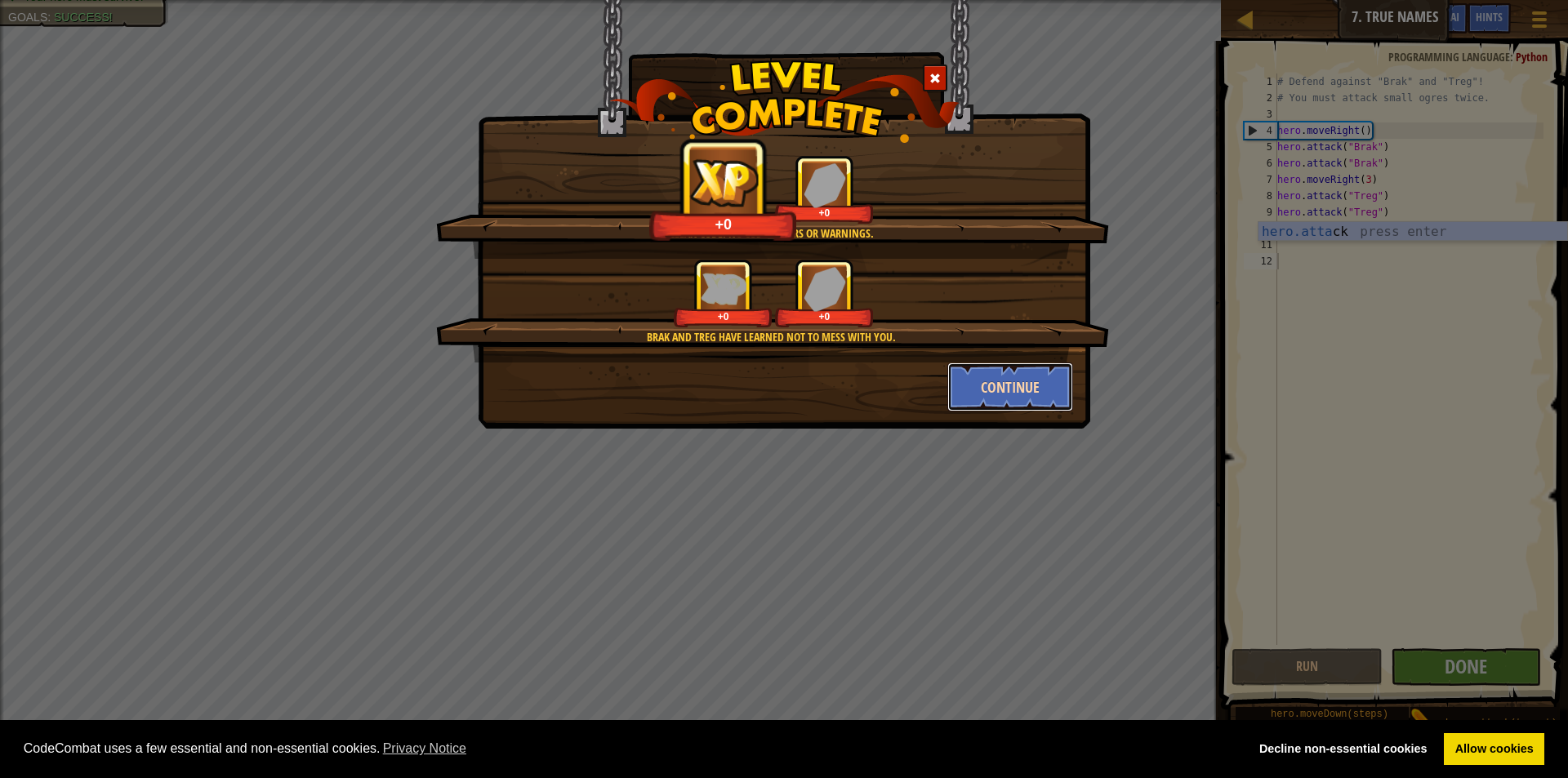
click at [998, 393] on button "Continue" at bounding box center [1011, 387] width 126 height 49
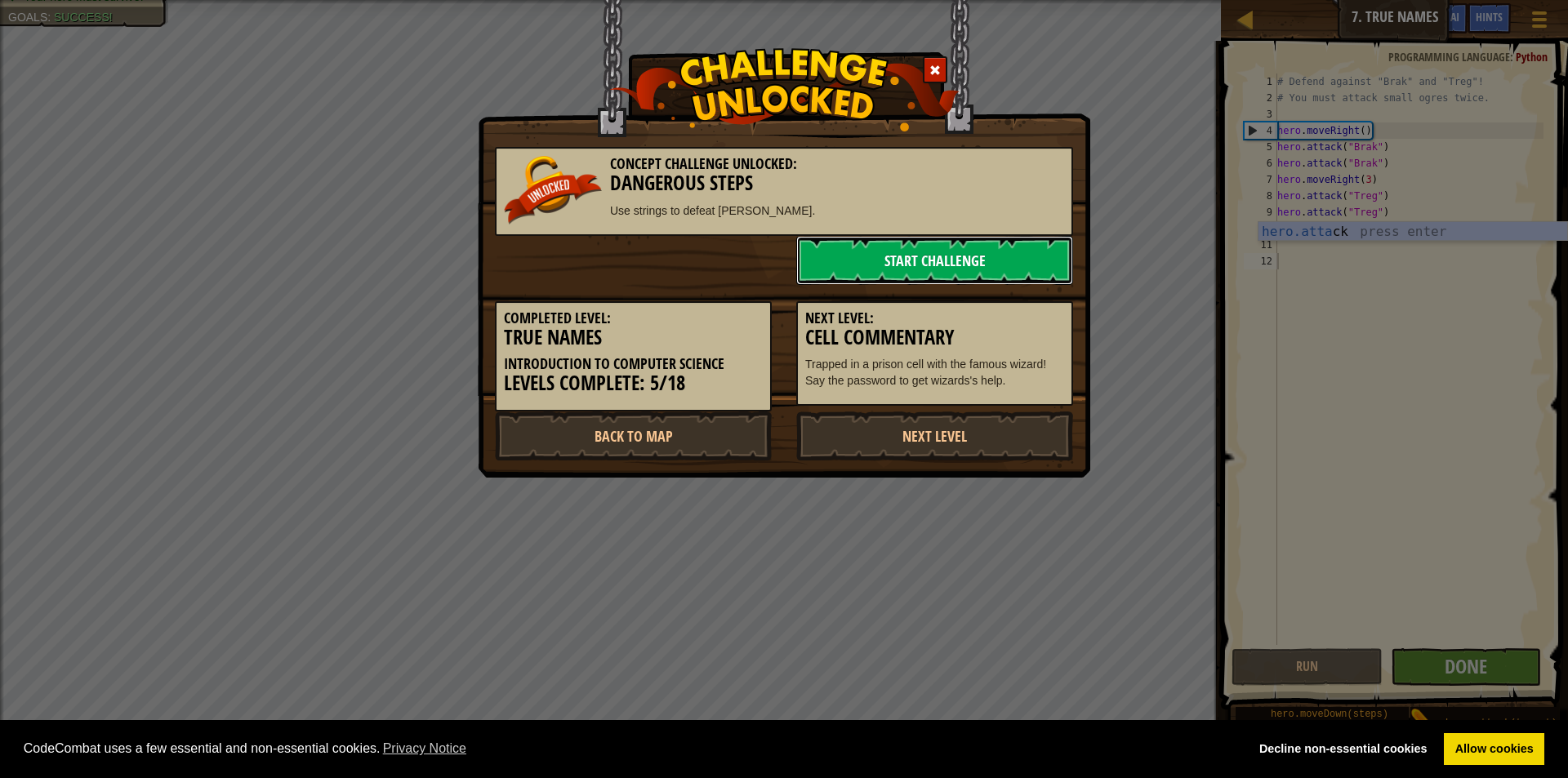
click at [921, 254] on link "Start Challenge" at bounding box center [934, 260] width 277 height 49
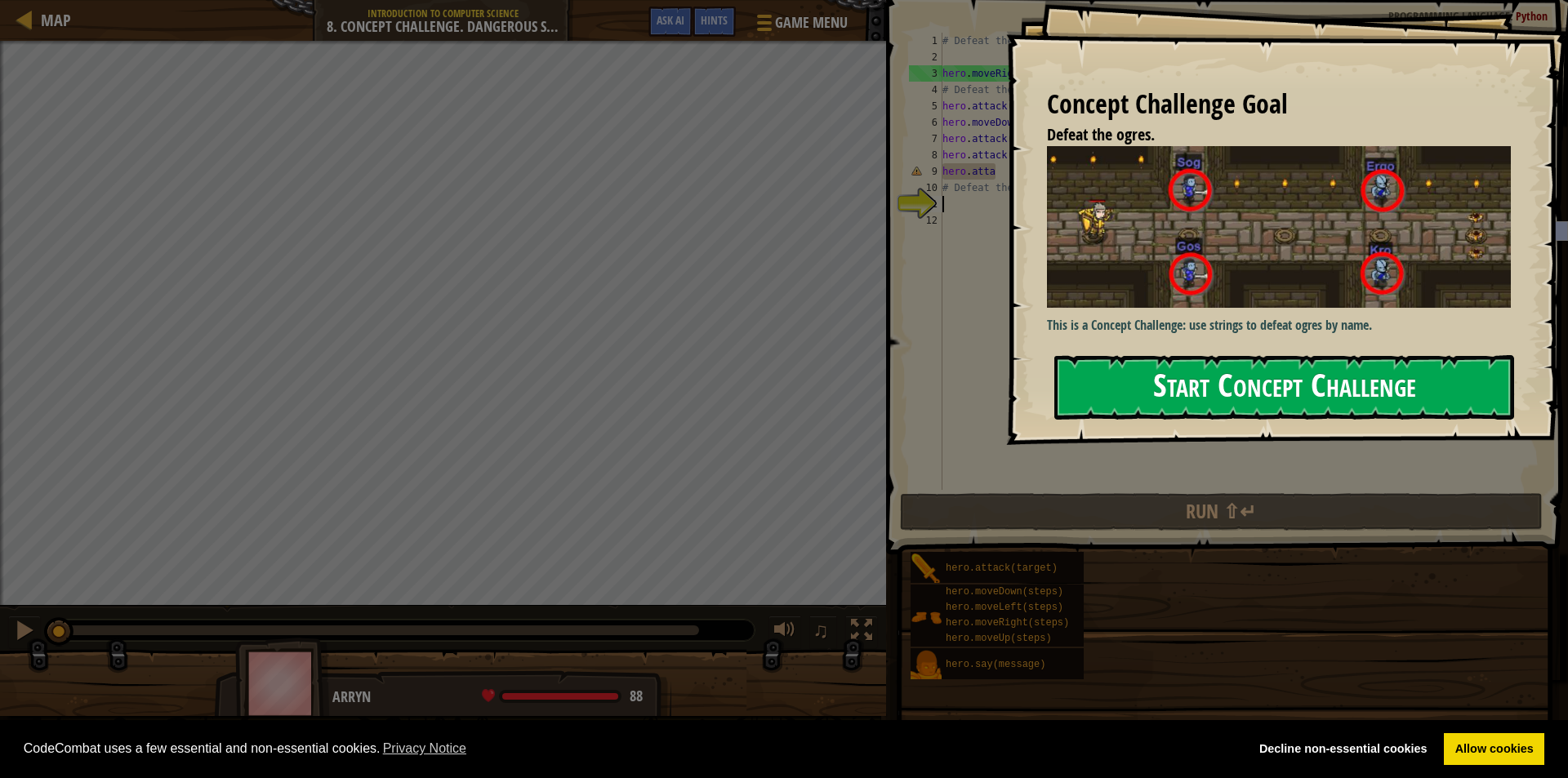
click at [1315, 357] on button "Start Concept Challenge" at bounding box center [1284, 387] width 460 height 64
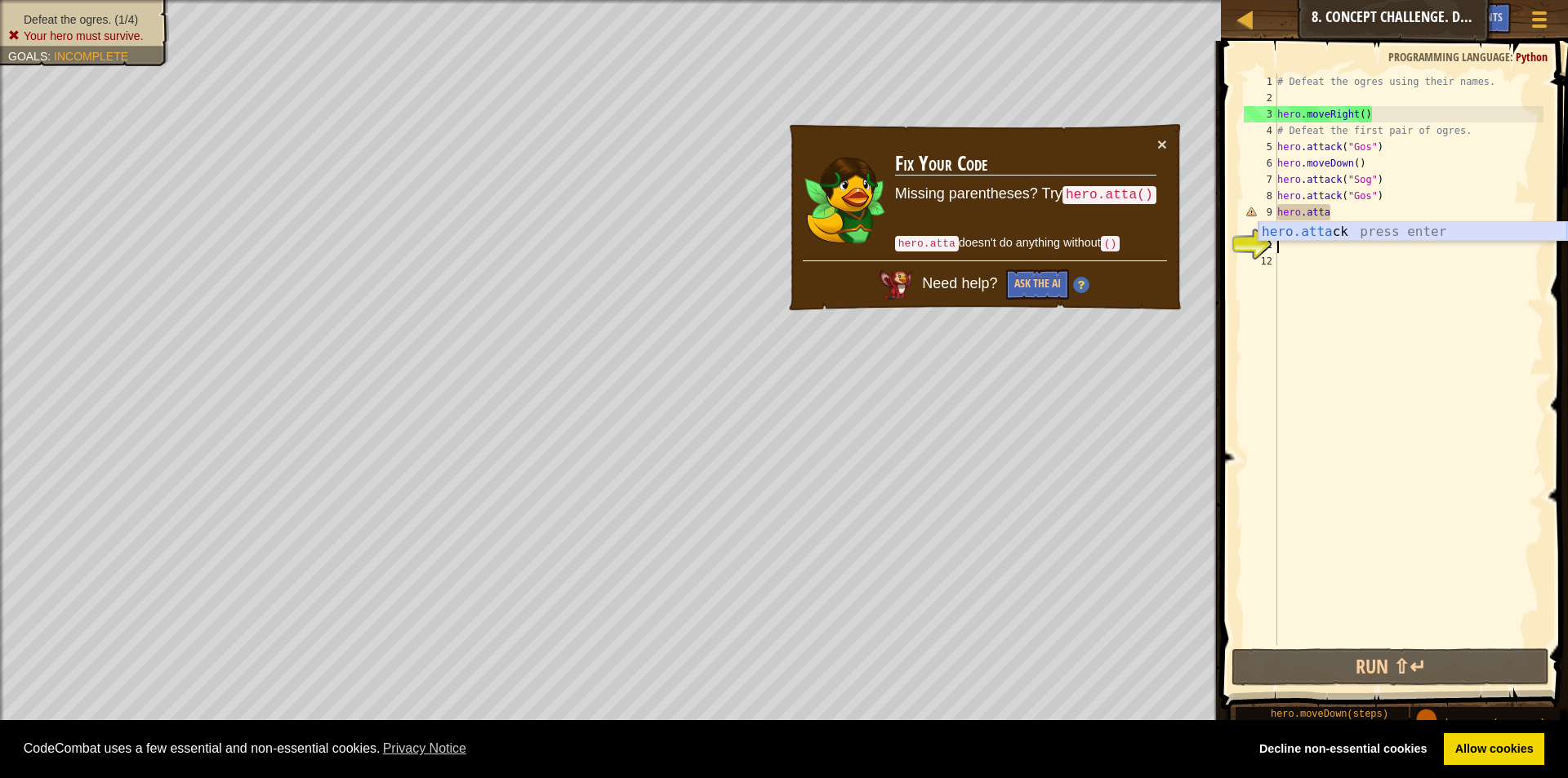
click at [1337, 237] on div "hero.[PERSON_NAME] press enter" at bounding box center [1413, 251] width 308 height 58
click at [1335, 218] on div "# Defeat the ogres using their names. hero . moveRight ( ) # Defeat the first p…" at bounding box center [1408, 376] width 269 height 605
type textarea "hero.atta"
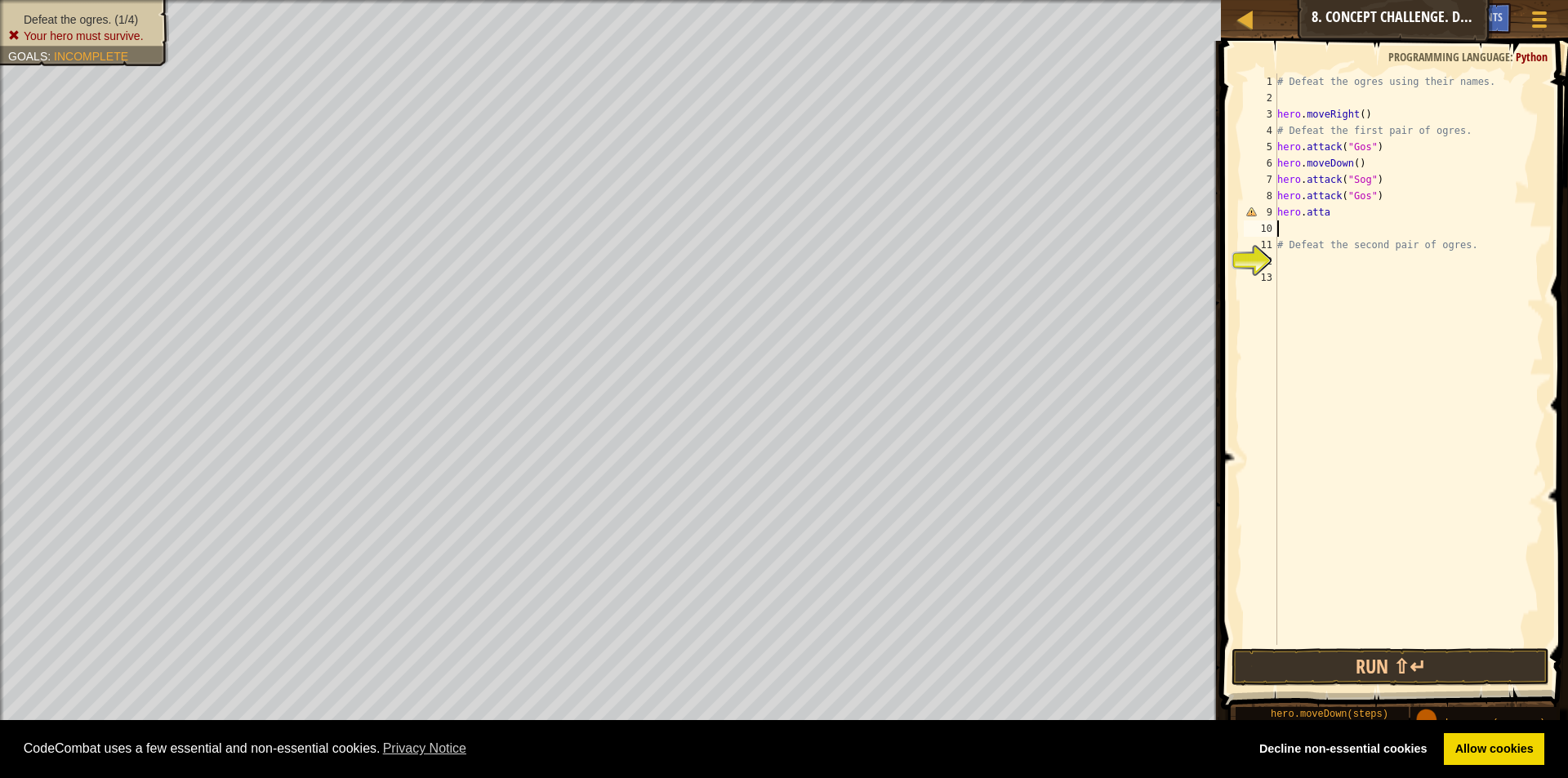
click at [1337, 218] on div "# Defeat the ogres using their names. hero . moveRight ( ) # Defeat the first p…" at bounding box center [1408, 376] width 269 height 605
click at [1345, 210] on div "# Defeat the ogres using their names. hero . moveRight ( ) # Defeat the first p…" at bounding box center [1408, 376] width 269 height 605
click at [1348, 215] on div "# Defeat the ogres using their names. hero . moveRight ( ) # Defeat the first p…" at bounding box center [1408, 376] width 269 height 605
type textarea "hero.attack(Kro)"
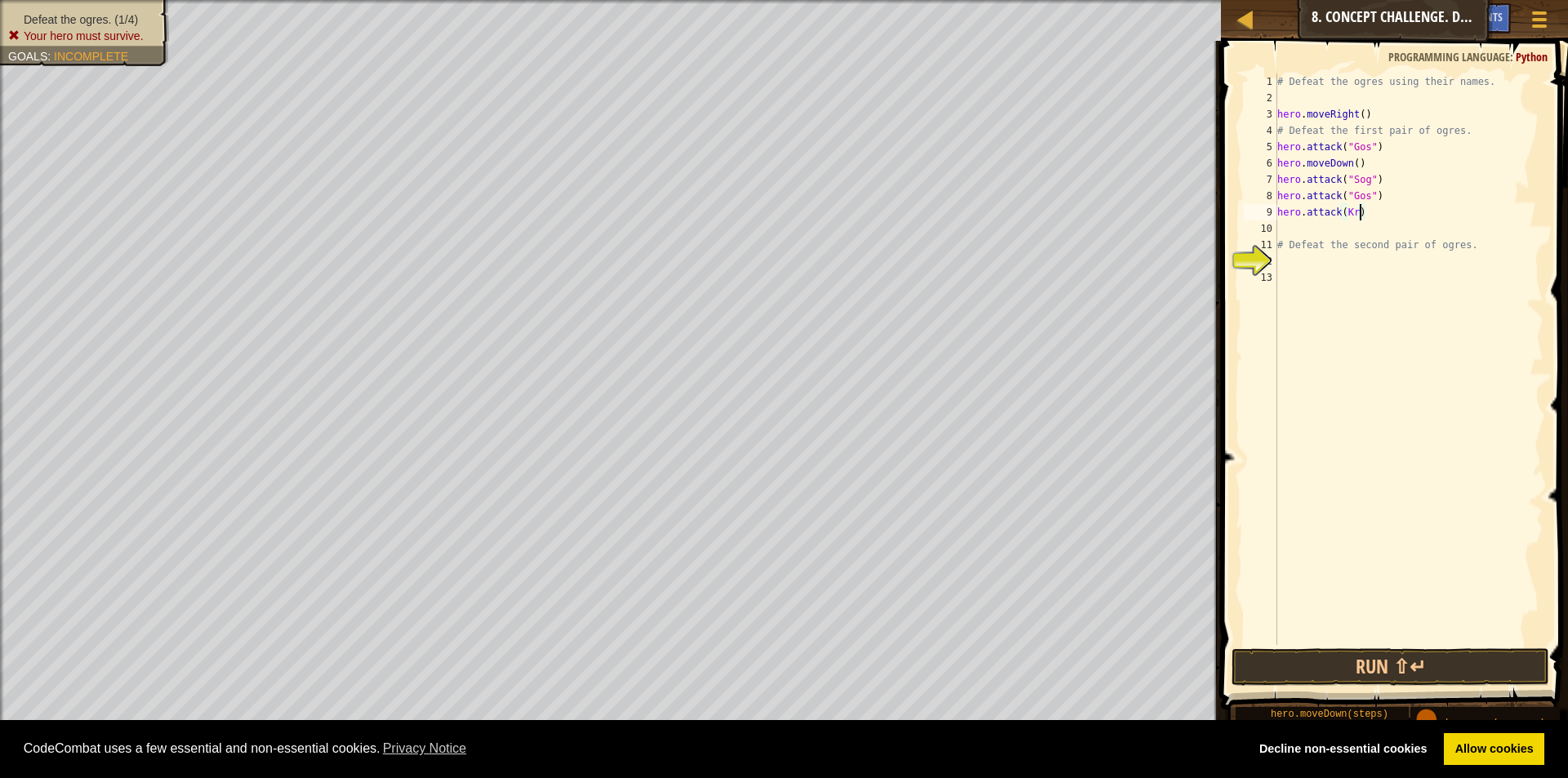
scroll to position [8, 8]
click at [1375, 208] on div "# Defeat the ogres using their names. hero . moveRight ( ) # Defeat the first p…" at bounding box center [1408, 376] width 269 height 605
type textarea "h"
click at [1345, 434] on div "# Defeat the ogres using their names. hero . moveRight ( ) # Defeat the first p…" at bounding box center [1408, 376] width 269 height 605
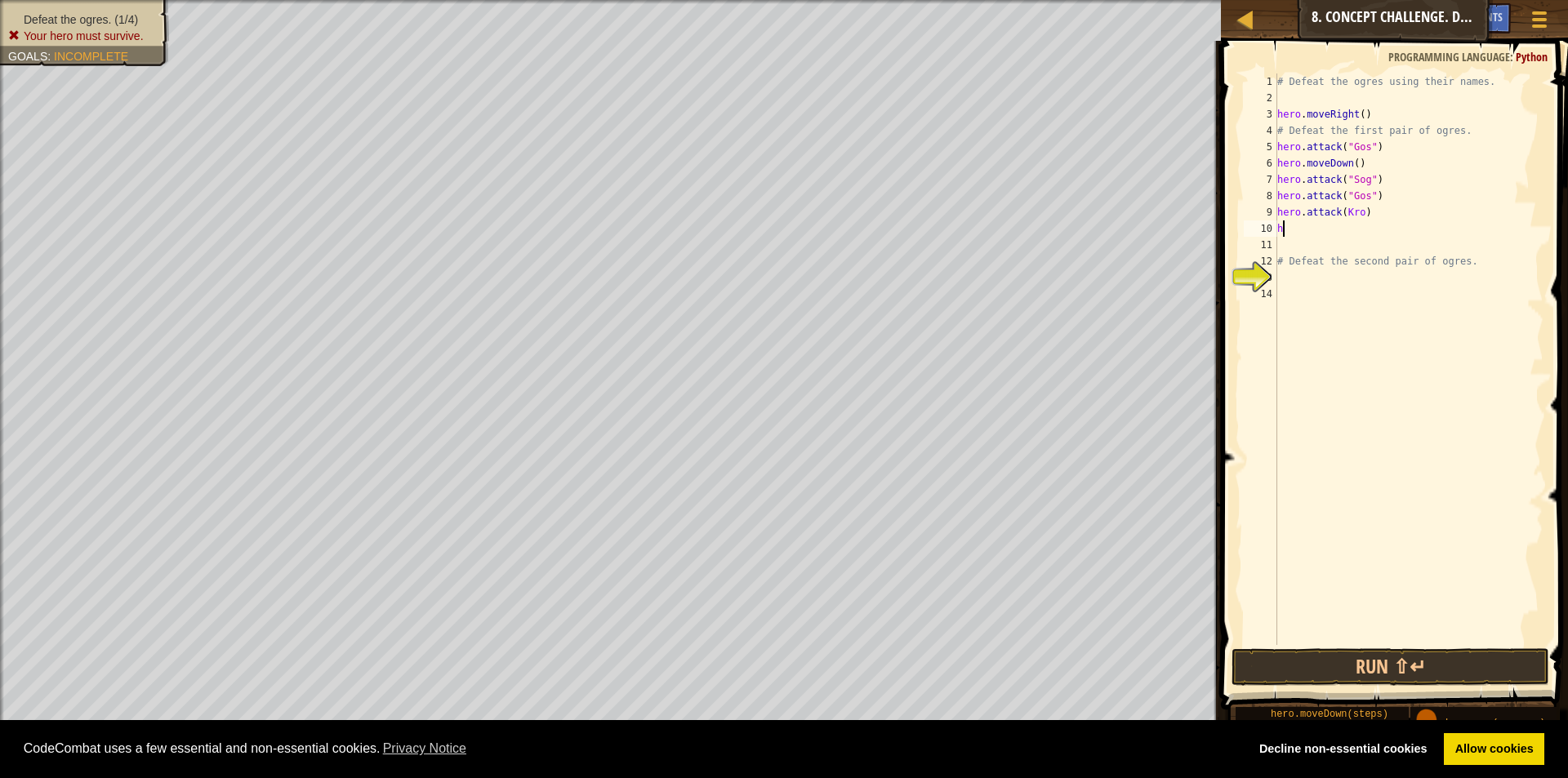
click at [1290, 230] on div "# Defeat the ogres using their names. hero . moveRight ( ) # Defeat the first p…" at bounding box center [1408, 376] width 269 height 605
type textarea "h"
click at [1374, 656] on button "Run ⇧↵" at bounding box center [1391, 667] width 318 height 37
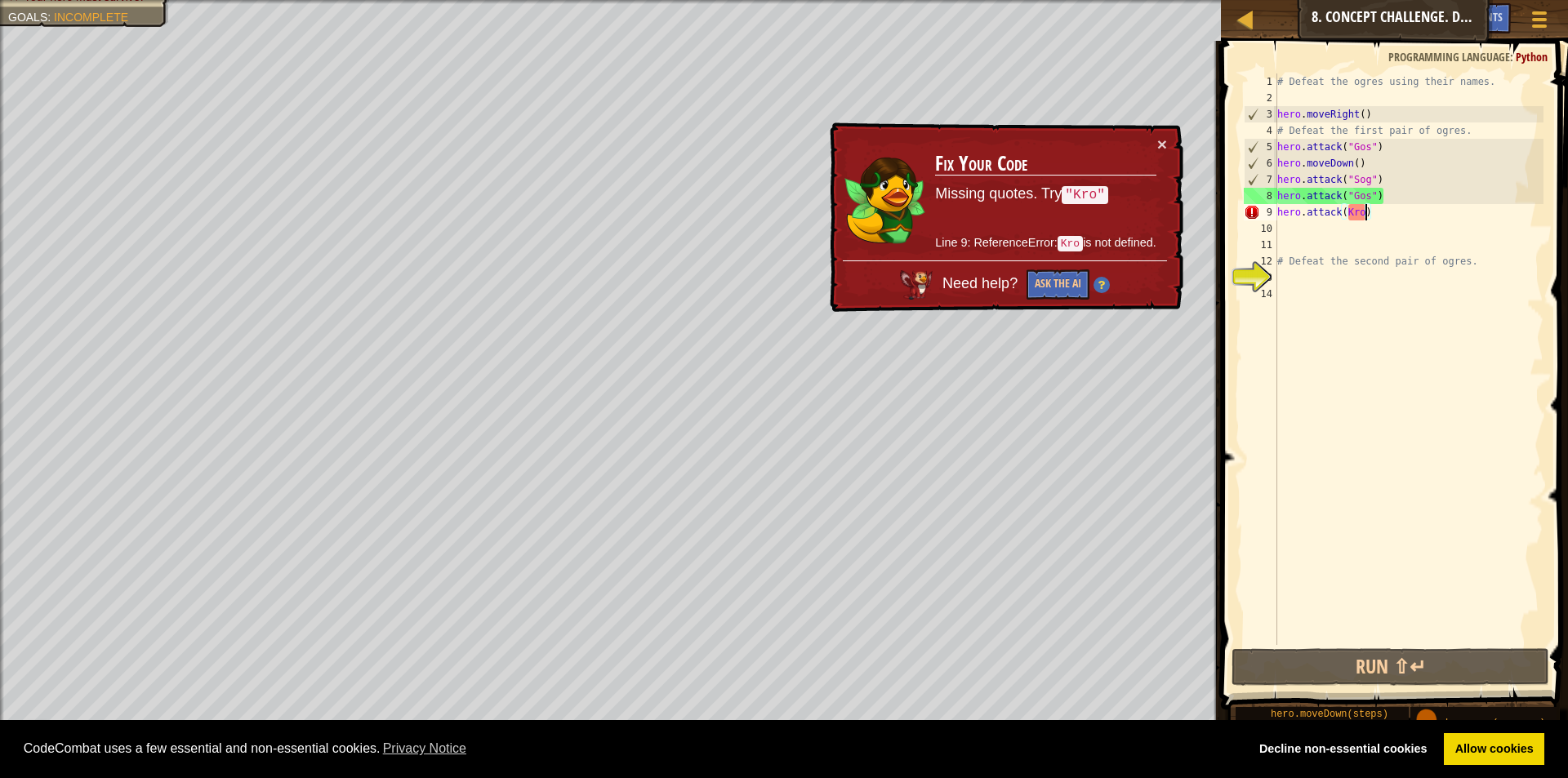
click at [1367, 212] on div "# Defeat the ogres using their names. hero . moveRight ( ) # Defeat the first p…" at bounding box center [1408, 376] width 269 height 605
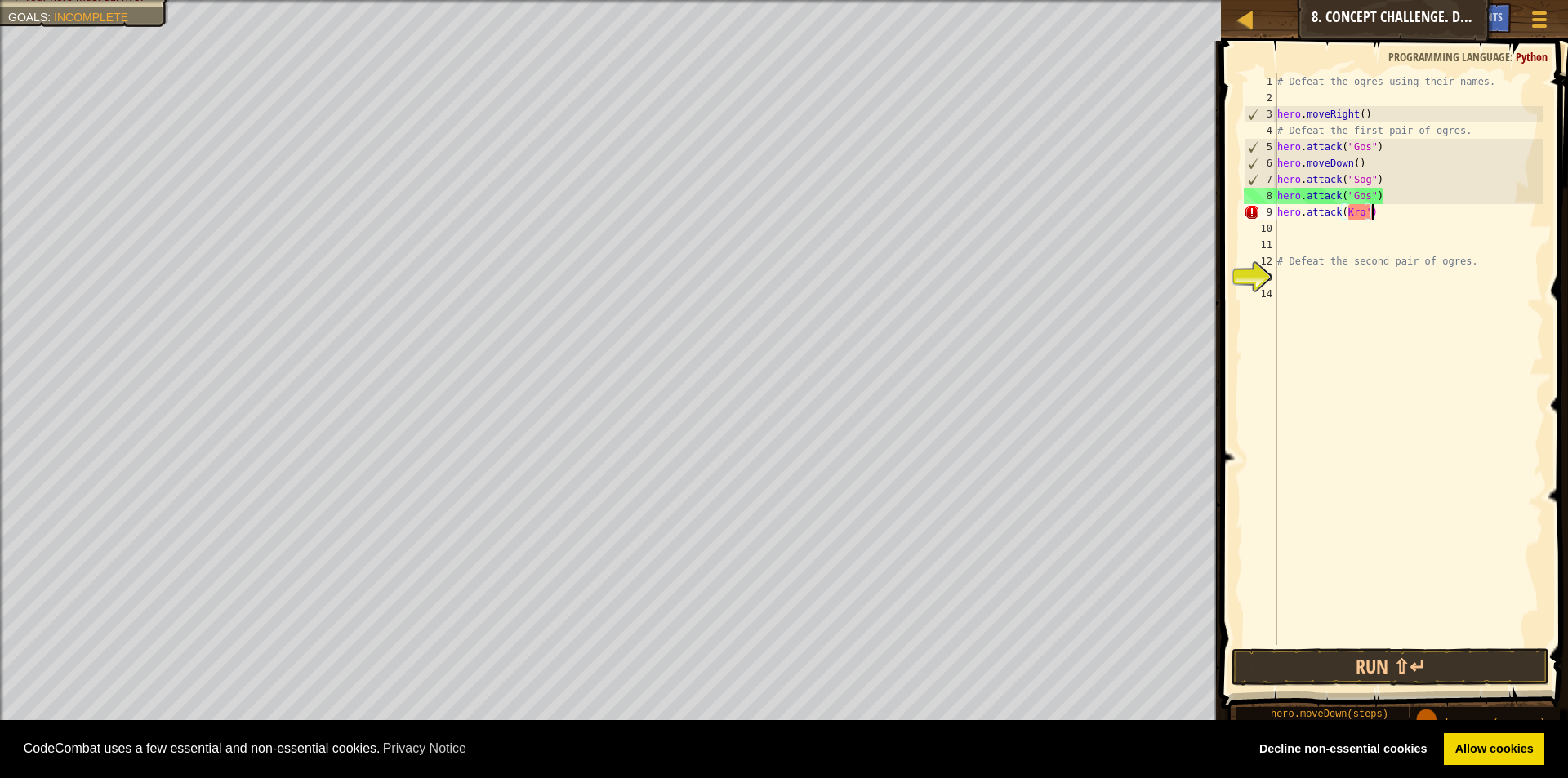
scroll to position [8, 8]
click at [1347, 214] on div "# Defeat the ogres using their names. hero . moveRight ( ) # Defeat the first p…" at bounding box center [1408, 376] width 269 height 605
type textarea "hero.attack('Kro')"
click at [1393, 208] on div "# Defeat the ogres using their names. hero . moveRight ( ) # Defeat the first p…" at bounding box center [1408, 376] width 269 height 605
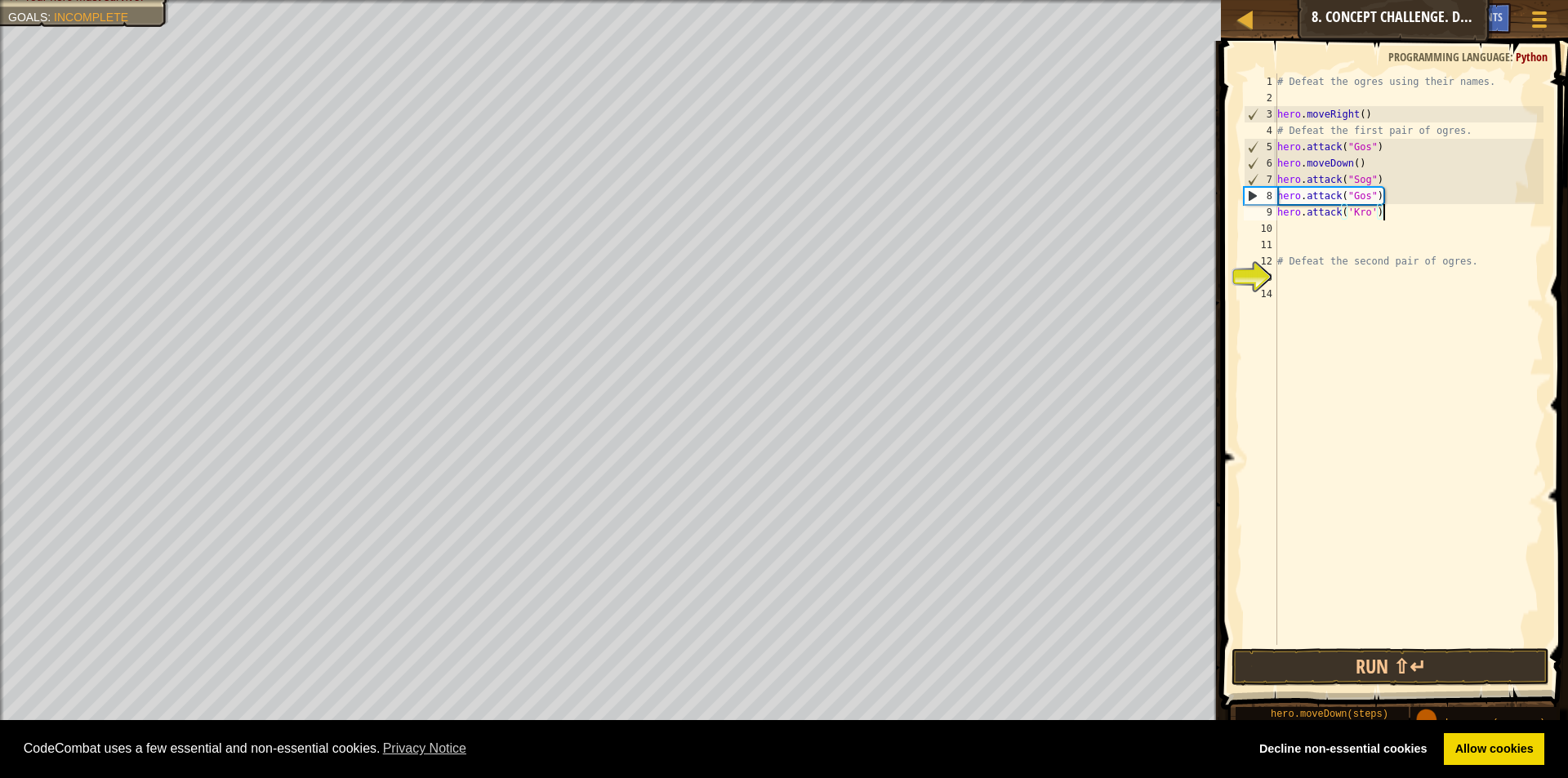
drag, startPoint x: 1567, startPoint y: 488, endPoint x: 1567, endPoint y: 472, distance: 16.0
click at [1555, 472] on div "hero.attack('Kro') 1 2 3 4 5 6 7 8 9 10 11 12 13 14 # Defeat the ogres using th…" at bounding box center [1391, 407] width 352 height 717
click at [1440, 672] on button "Run ⇧↵" at bounding box center [1391, 667] width 318 height 37
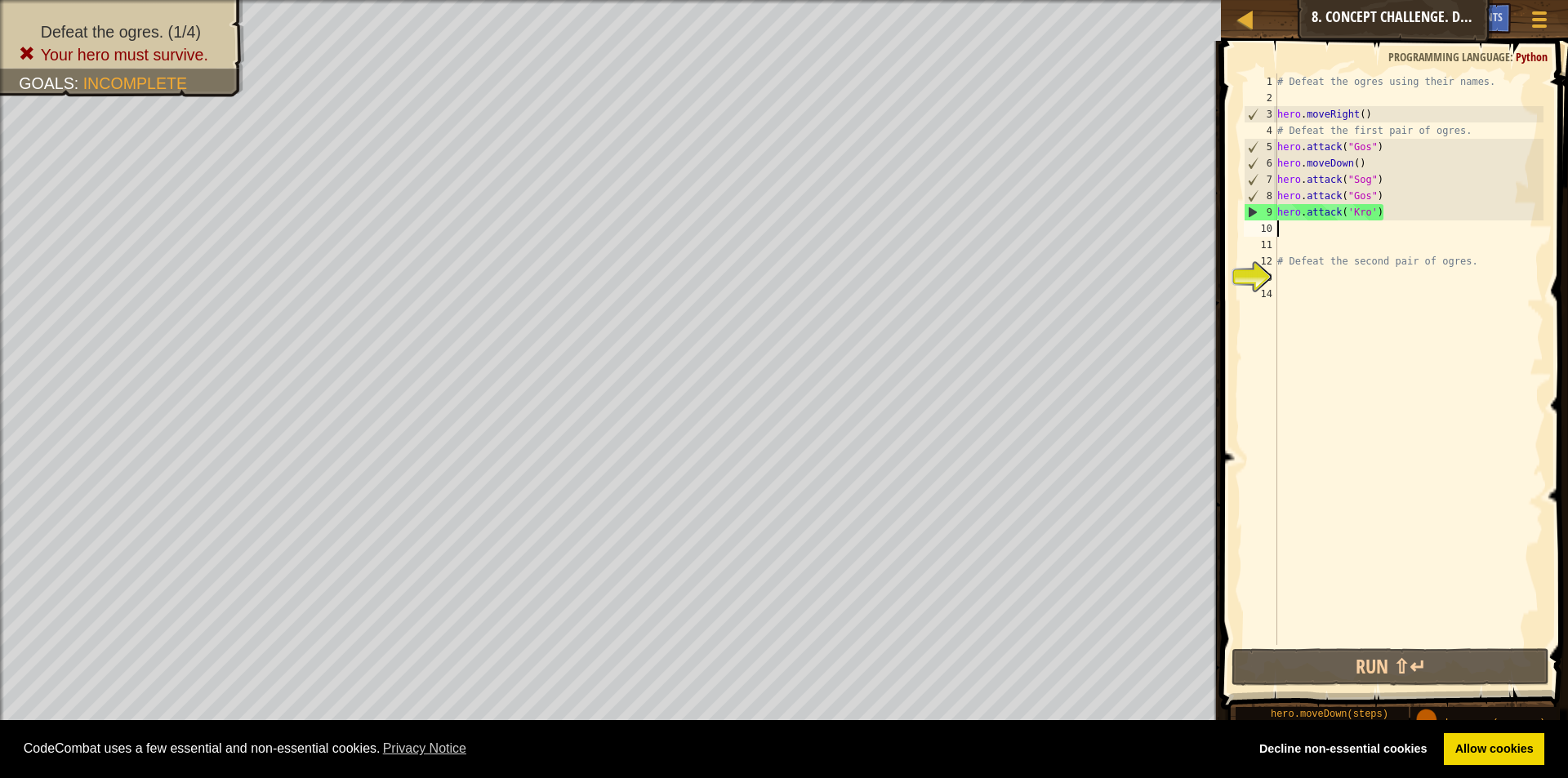
click at [1284, 225] on div "# Defeat the ogres using their names. hero . moveRight ( ) # Defeat the first p…" at bounding box center [1408, 376] width 269 height 605
type textarea "h"
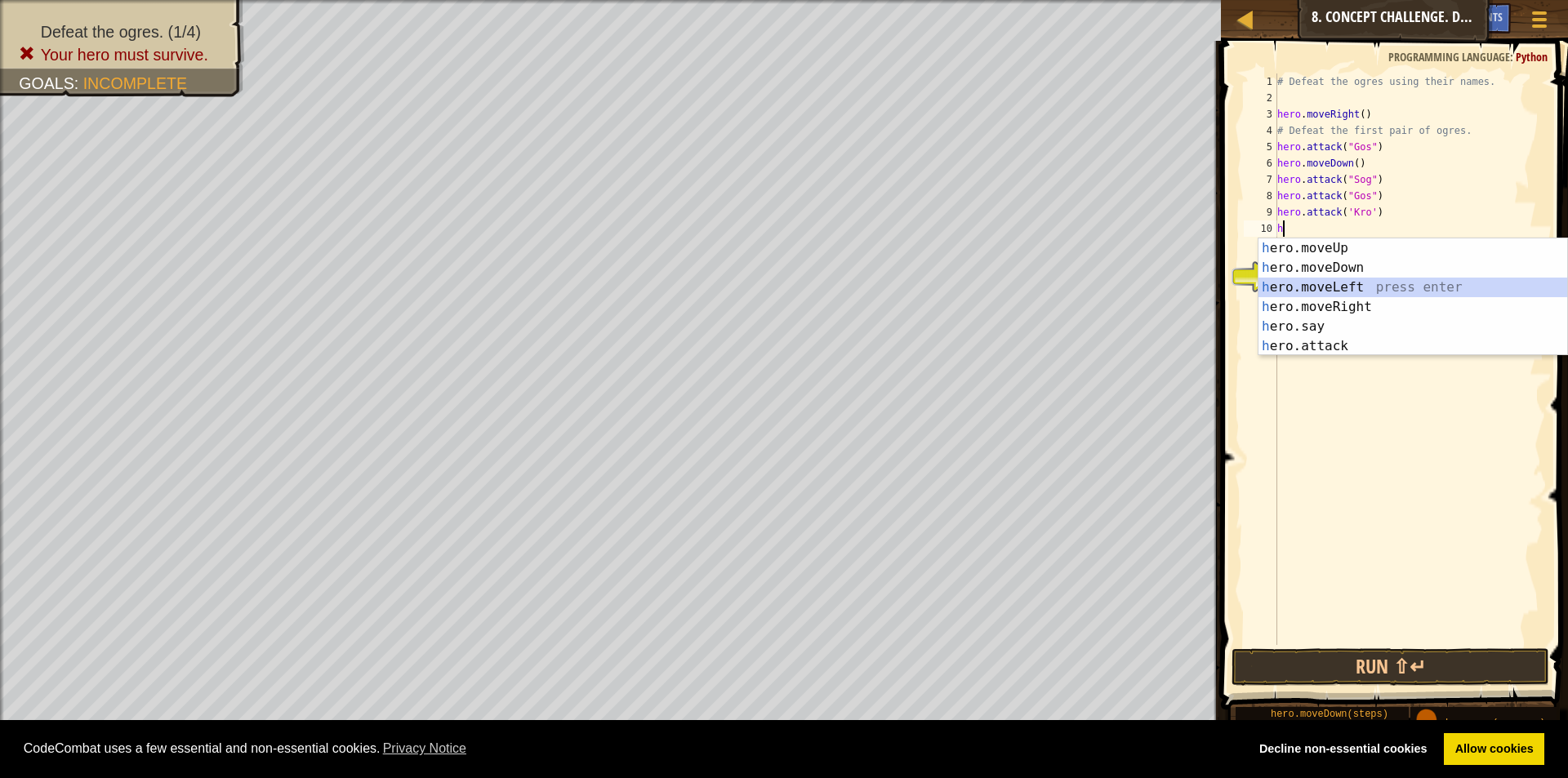
click at [1356, 288] on div "h ero.moveUp press enter h ero.moveDown press enter h ero.moveLeft press enter …" at bounding box center [1413, 317] width 308 height 157
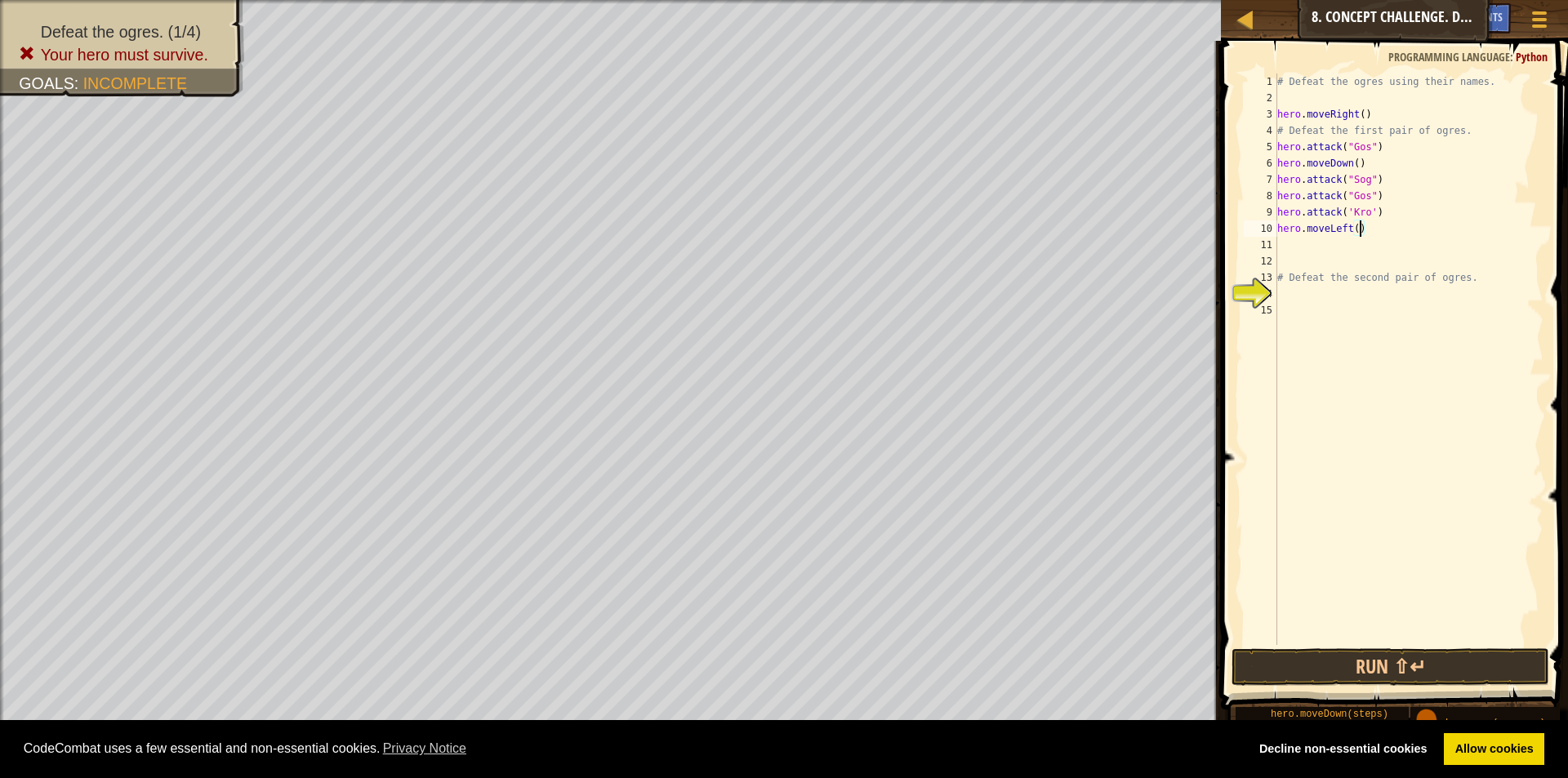
click at [1360, 229] on div "# Defeat the ogres using their names. hero . moveRight ( ) # Defeat the first p…" at bounding box center [1408, 376] width 269 height 605
click at [1341, 655] on button "Run ⇧↵" at bounding box center [1391, 667] width 318 height 37
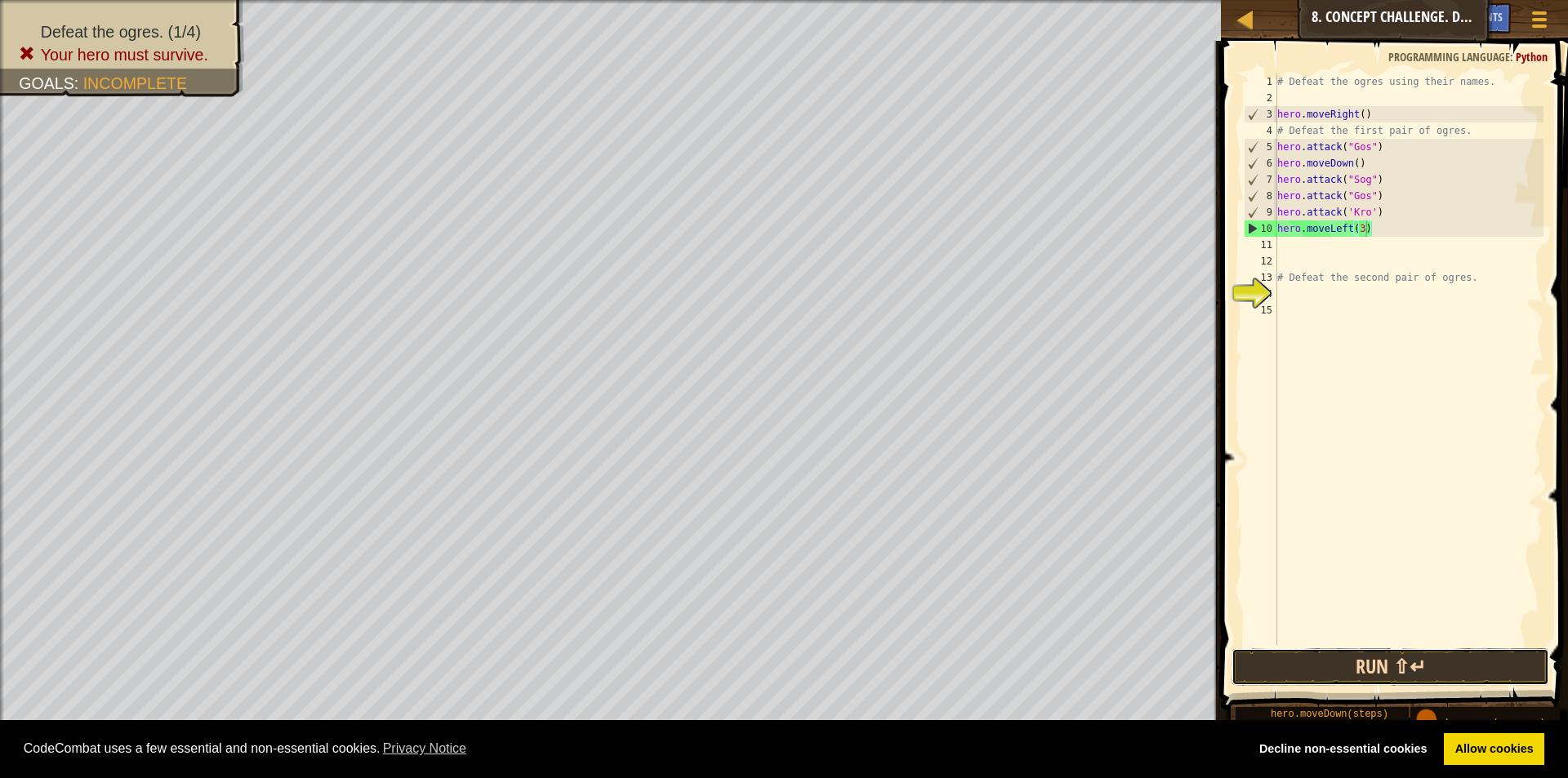
click at [1352, 656] on button "Run ⇧↵" at bounding box center [1391, 667] width 318 height 37
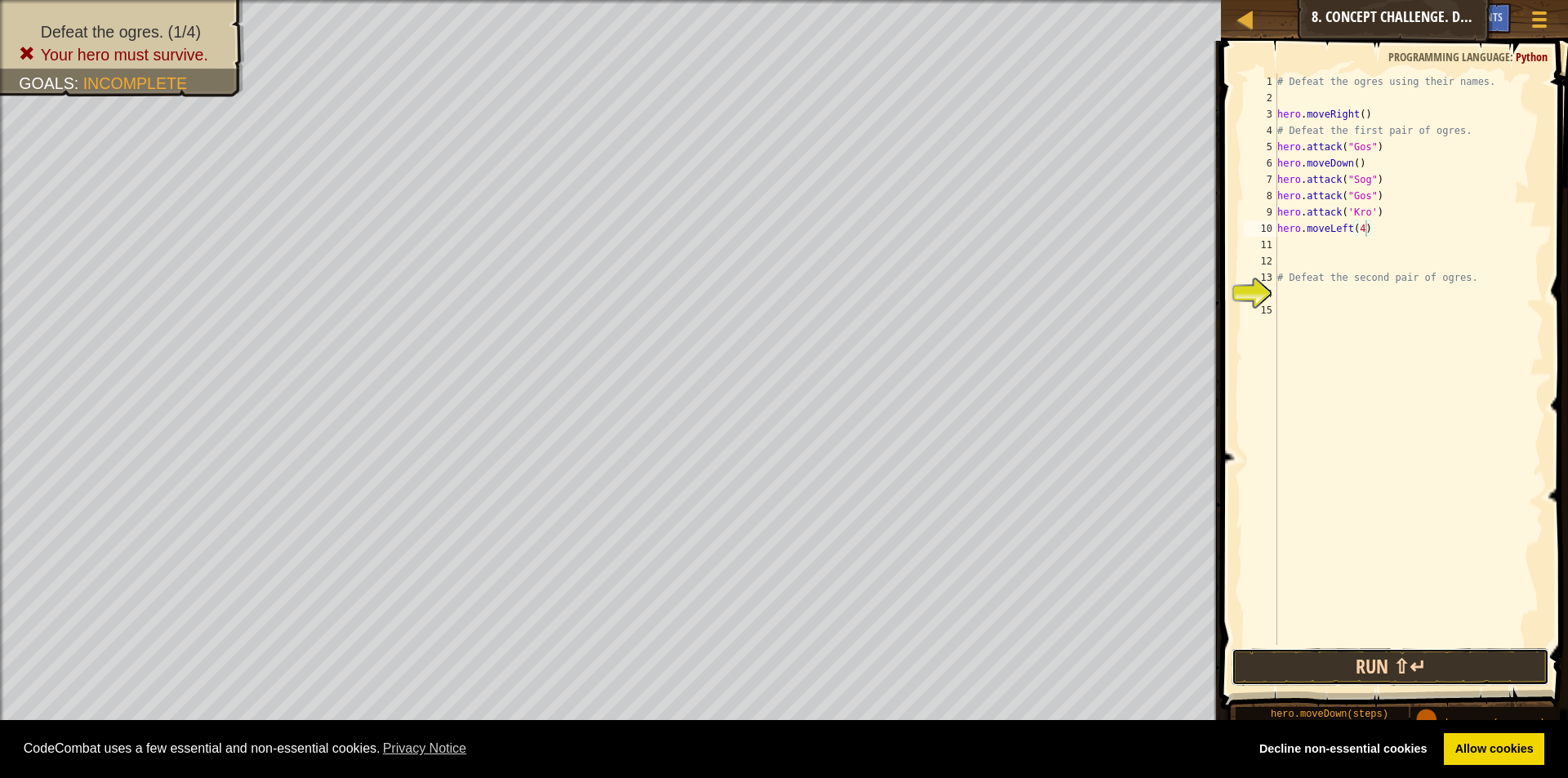
click at [1408, 667] on button "Run ⇧↵" at bounding box center [1391, 667] width 318 height 37
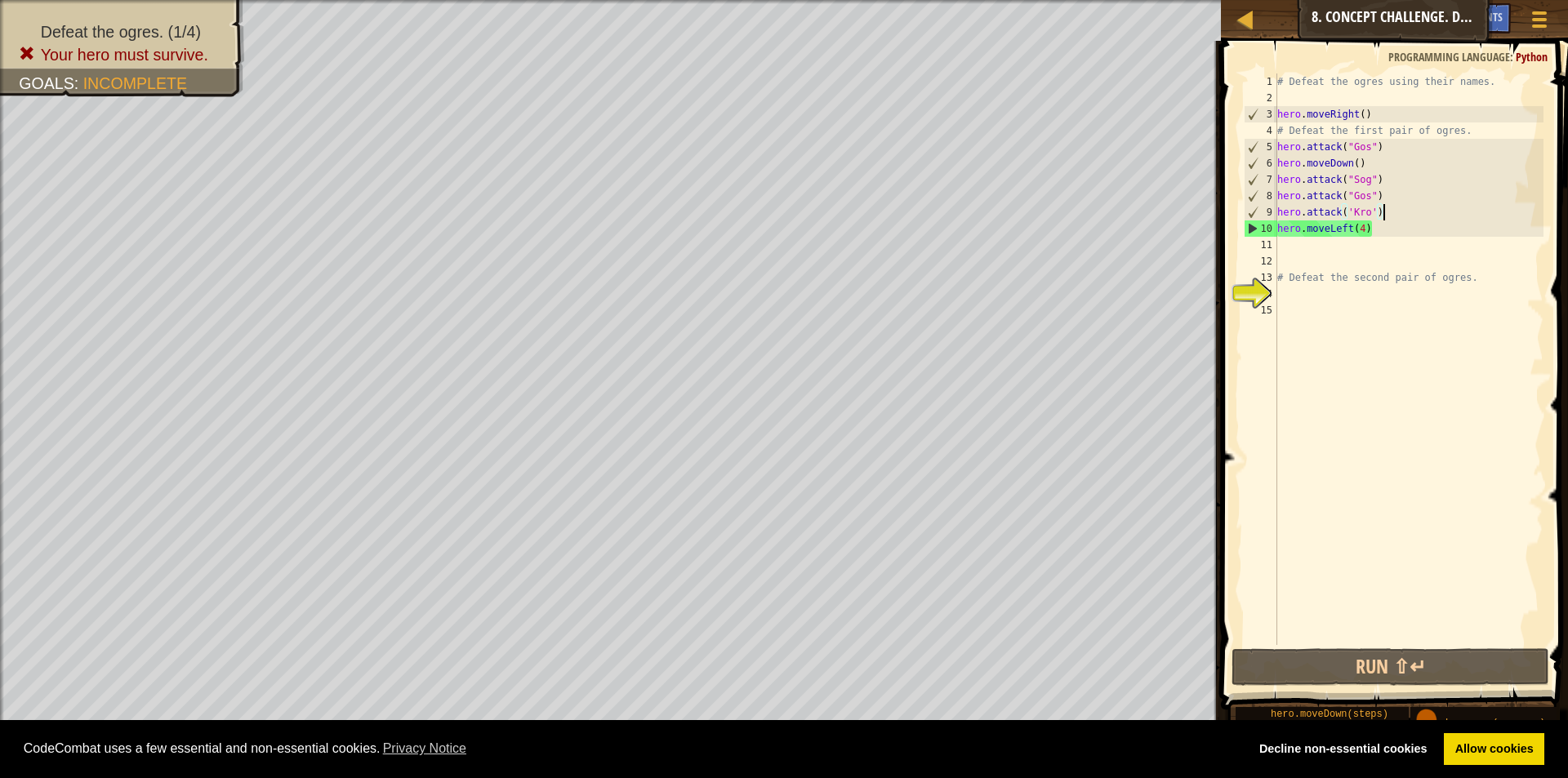
click at [1389, 212] on div "# Defeat the ogres using their names. hero . moveRight ( ) # Defeat the first p…" at bounding box center [1408, 376] width 269 height 605
type textarea "hero.attack('Kro')"
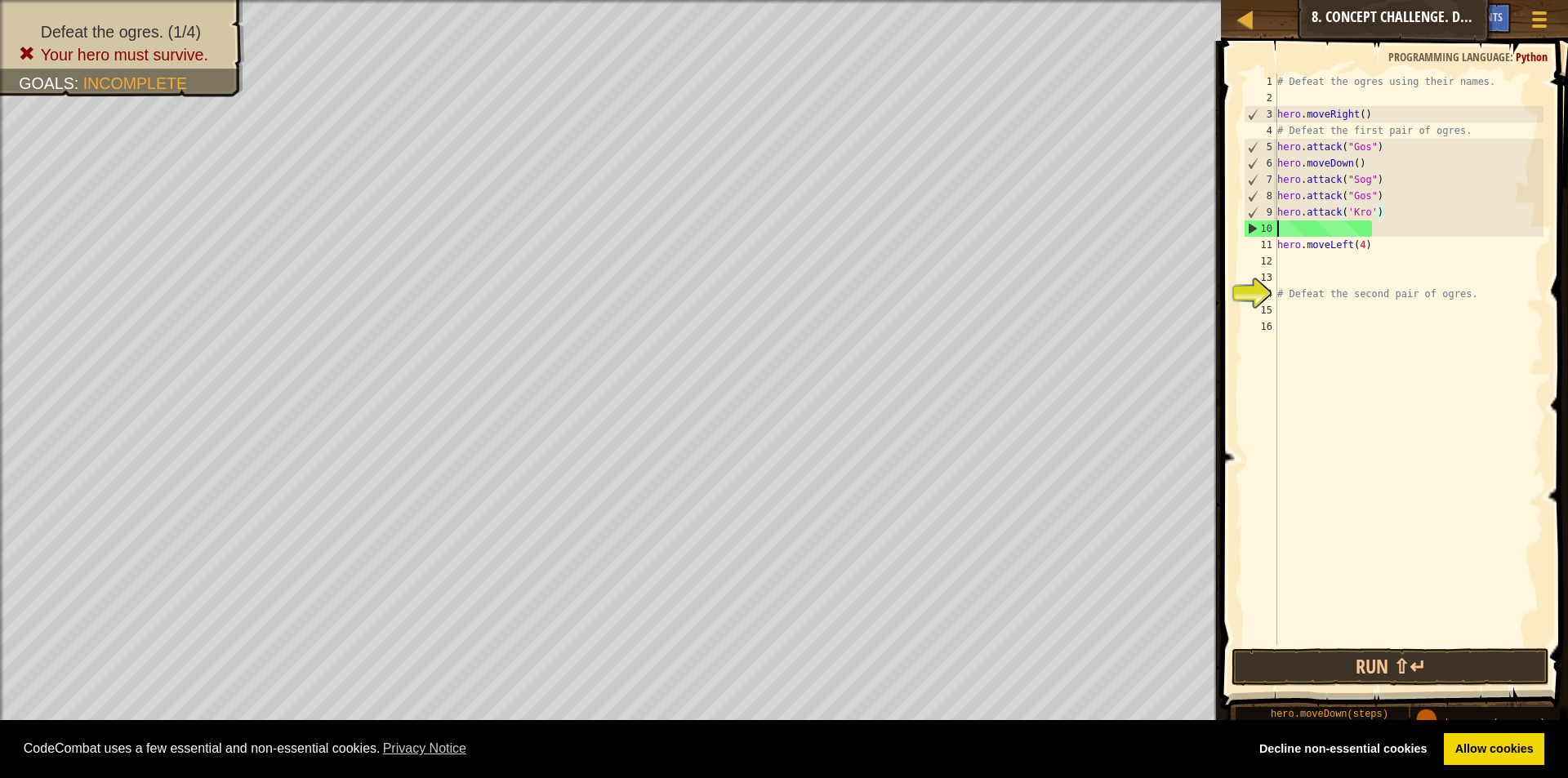
scroll to position [8, 0]
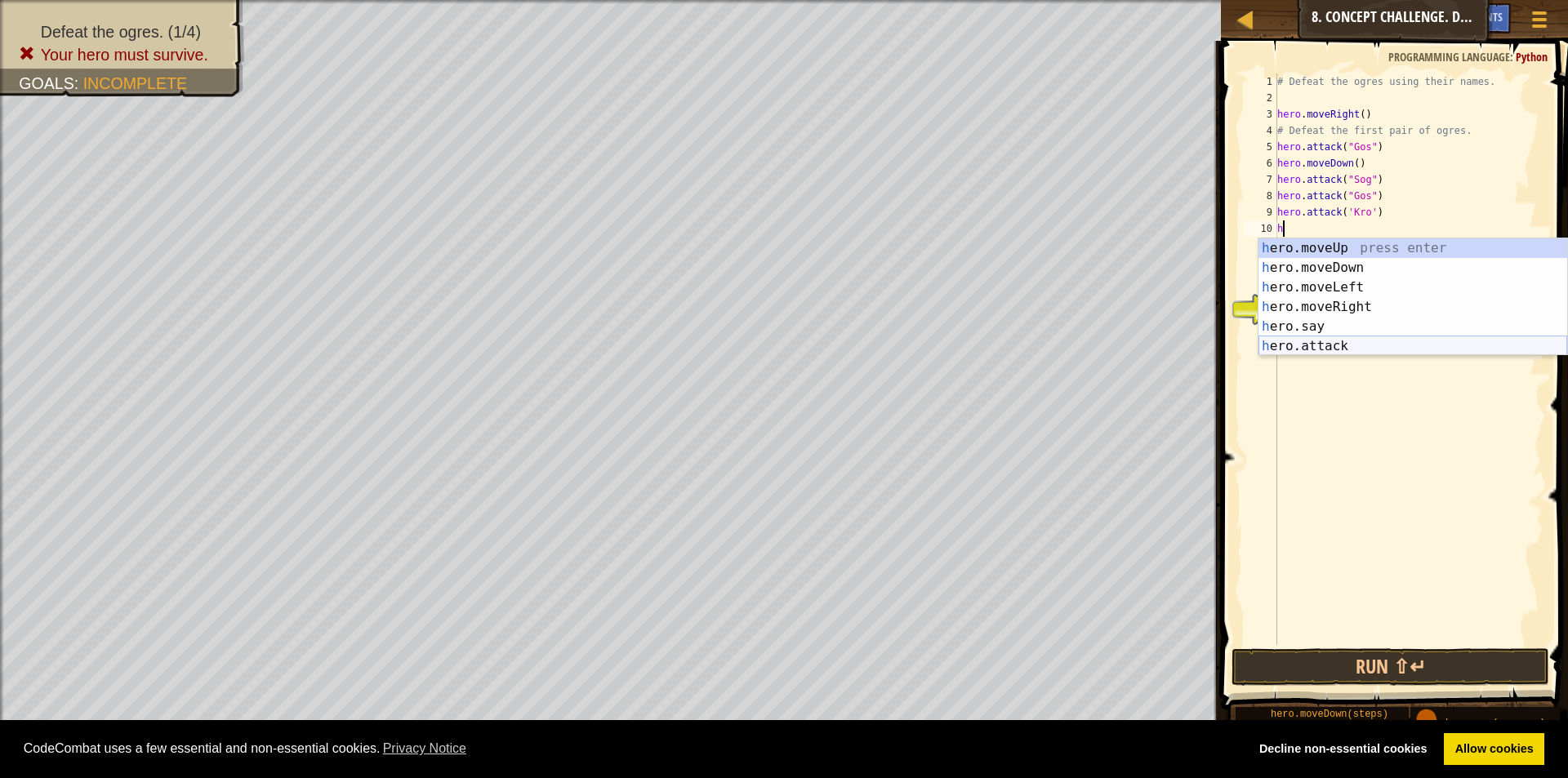
click at [1337, 346] on div "h ero.moveUp press enter h ero.moveDown press enter h ero.moveLeft press enter …" at bounding box center [1413, 317] width 308 height 157
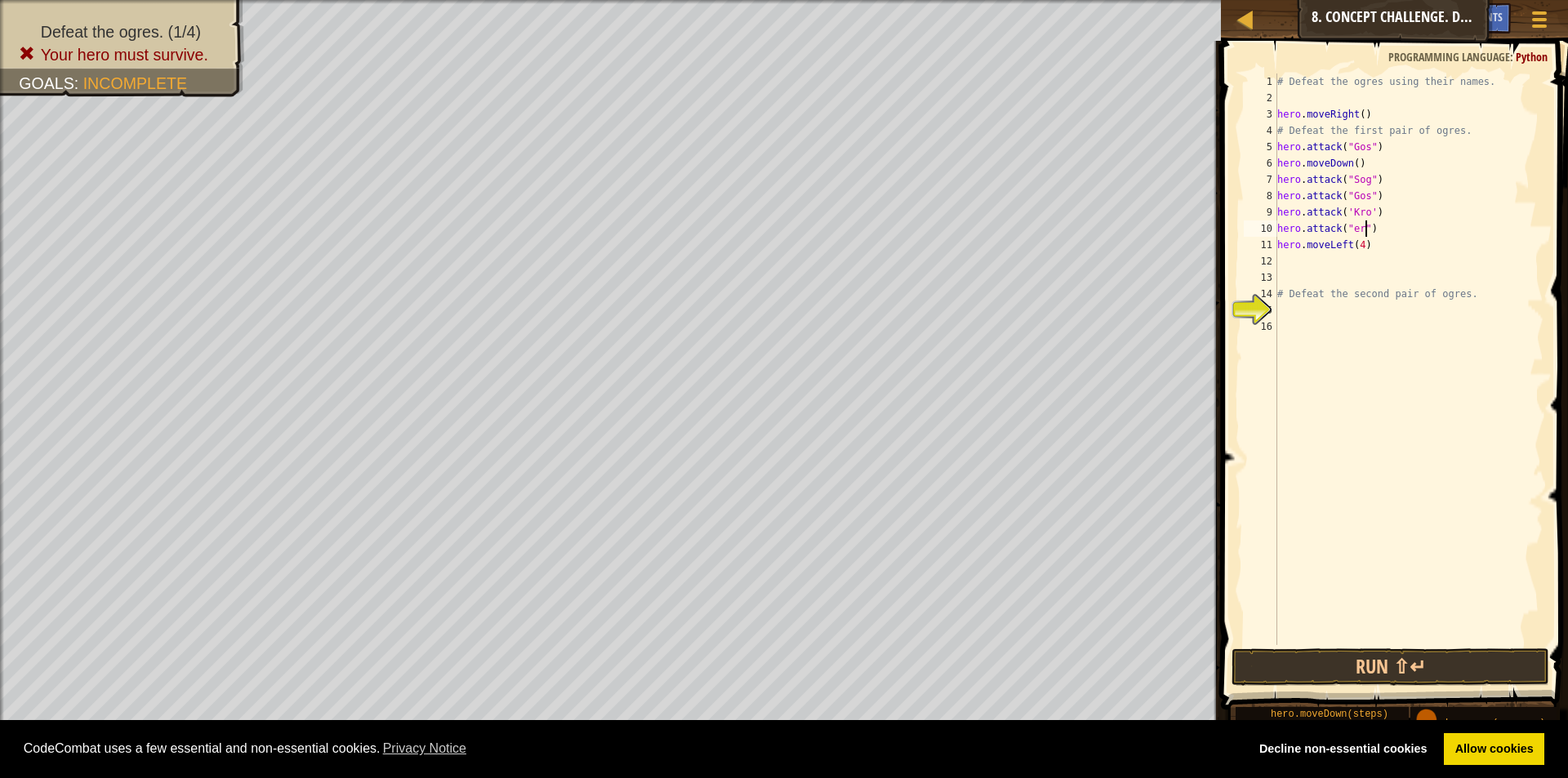
scroll to position [8, 9]
click at [1397, 656] on button "Run ⇧↵" at bounding box center [1391, 667] width 318 height 37
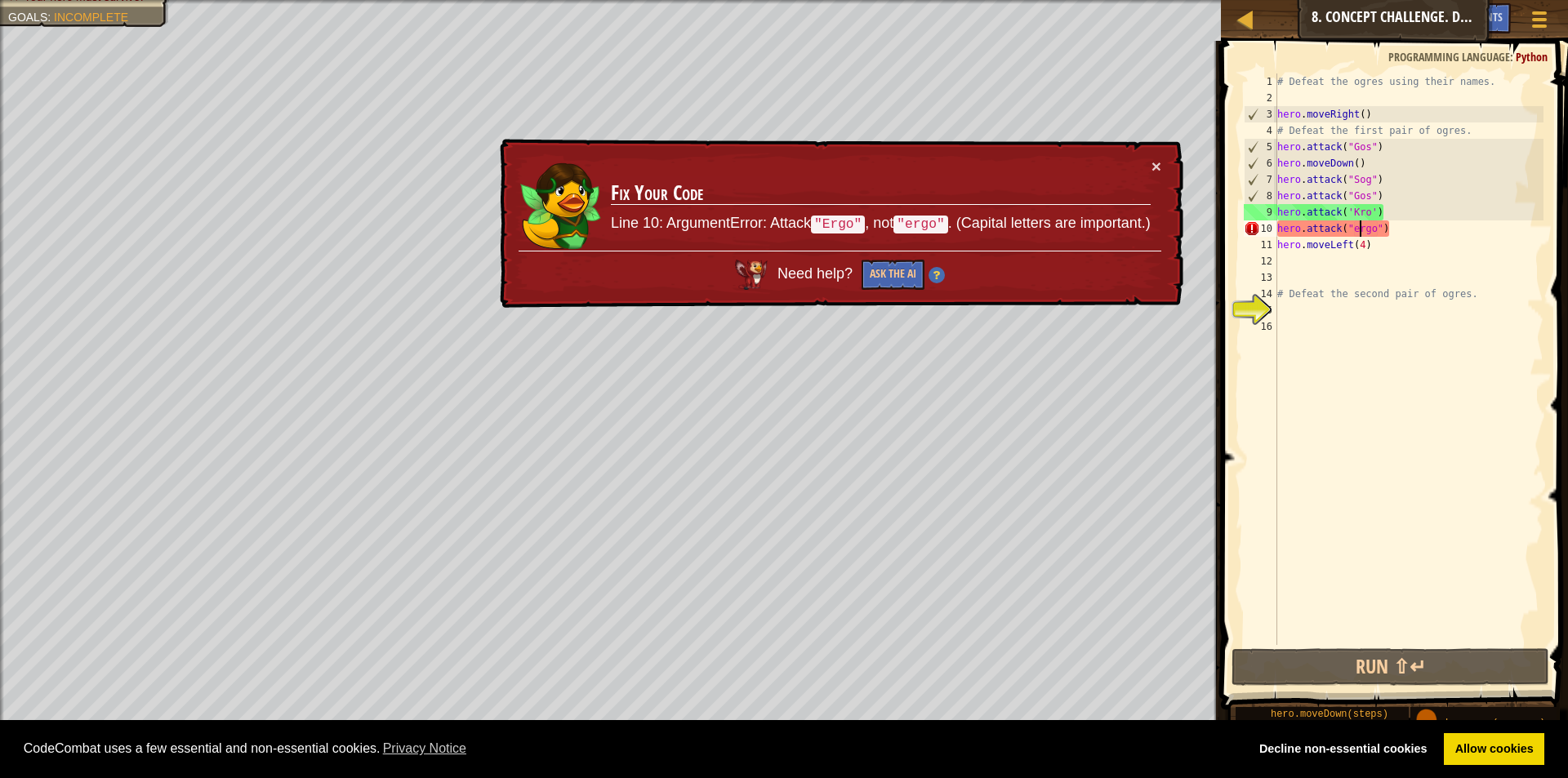
click at [1358, 224] on div "# Defeat the ogres using their names. hero . moveRight ( ) # Defeat the first p…" at bounding box center [1408, 376] width 269 height 605
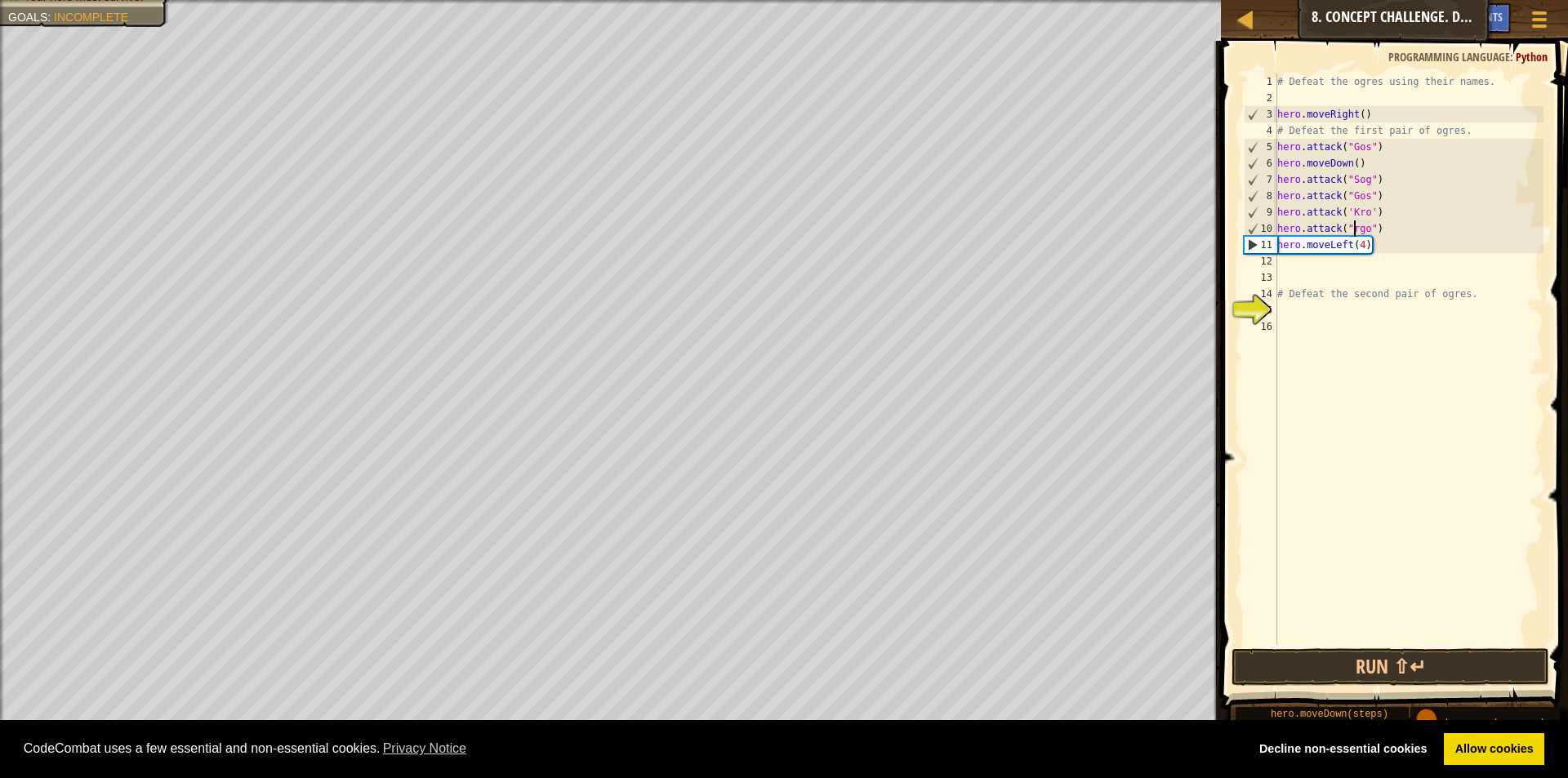
scroll to position [8, 8]
click at [1426, 656] on button "Run ⇧↵" at bounding box center [1391, 667] width 318 height 37
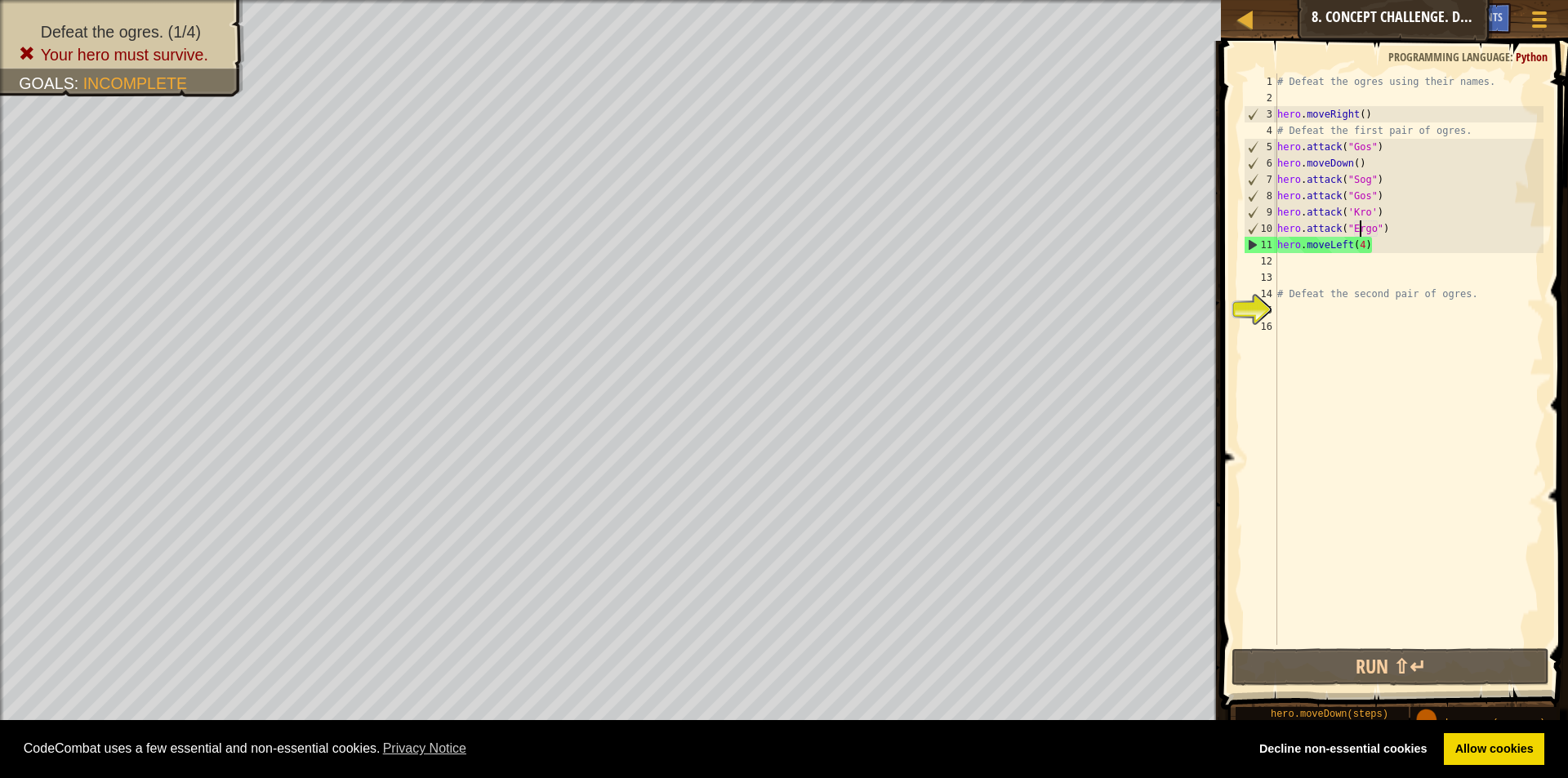
click at [1368, 246] on div "# Defeat the ogres using their names. hero . moveRight ( ) # Defeat the first p…" at bounding box center [1408, 376] width 269 height 605
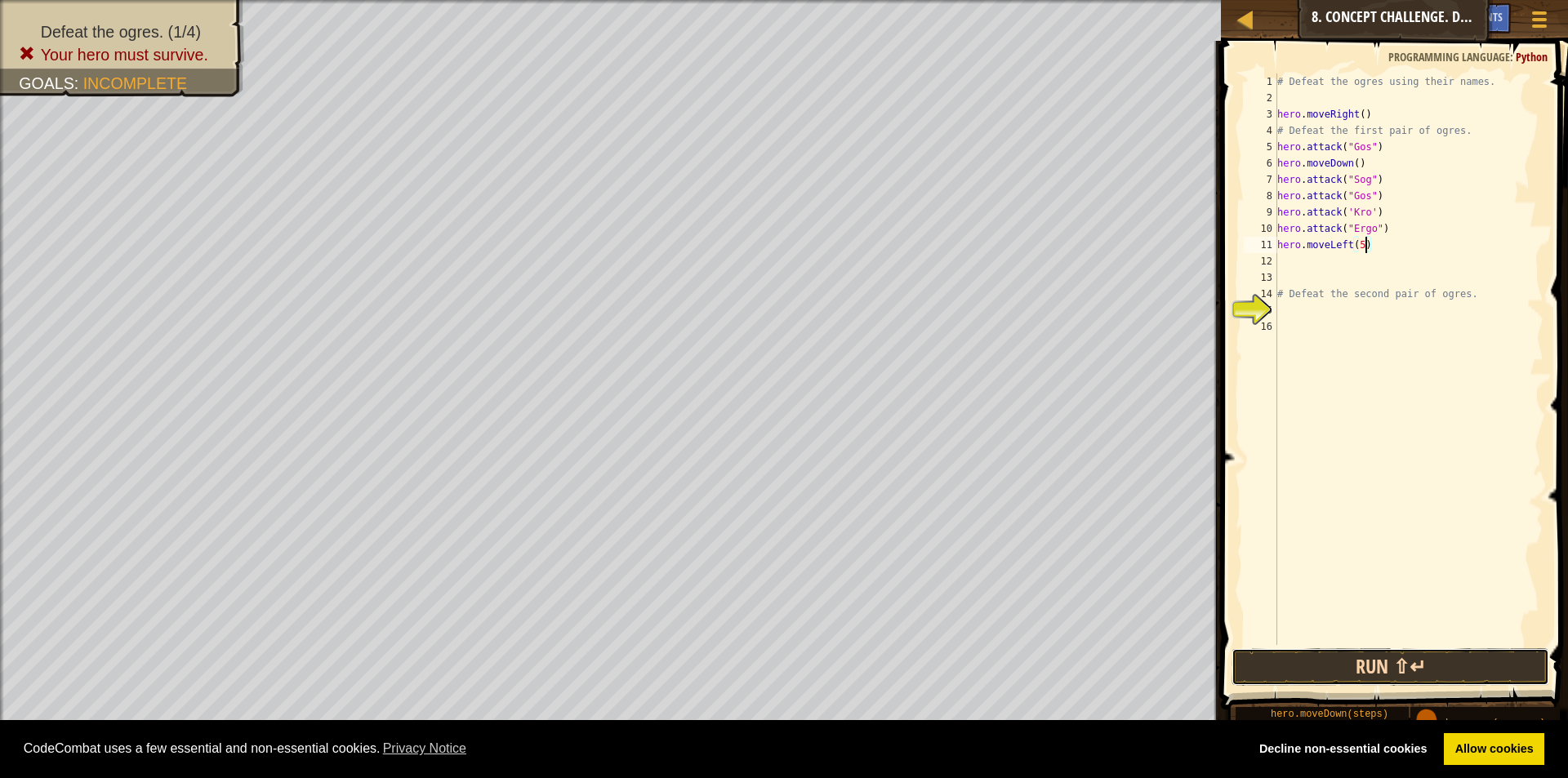
click at [1266, 663] on button "Run ⇧↵" at bounding box center [1391, 667] width 318 height 37
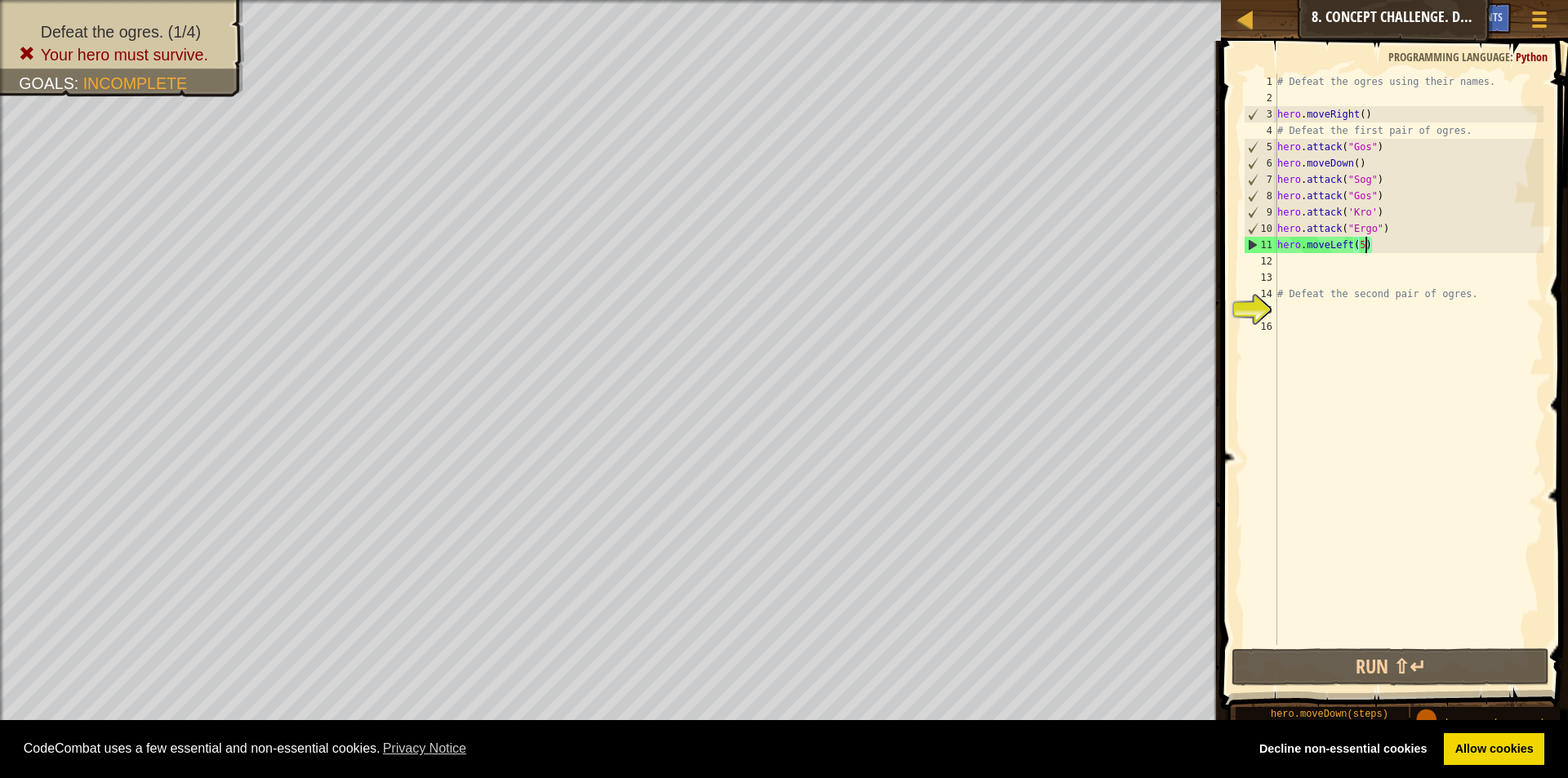
click at [1386, 149] on div "# Defeat the ogres using their names. hero . moveRight ( ) # Defeat the first p…" at bounding box center [1408, 376] width 269 height 605
type textarea "hero.attack("Gos")"
click at [1386, 149] on div "# Defeat the ogres using their names. hero . moveRight ( ) # Defeat the first p…" at bounding box center [1408, 376] width 269 height 605
drag, startPoint x: 1386, startPoint y: 149, endPoint x: 1267, endPoint y: 141, distance: 119.3
click at [1267, 141] on div "hero.attack("Gos") 1 2 3 4 5 6 7 8 9 10 11 12 13 14 15 16 # Defeat the ogres us…" at bounding box center [1392, 359] width 303 height 572
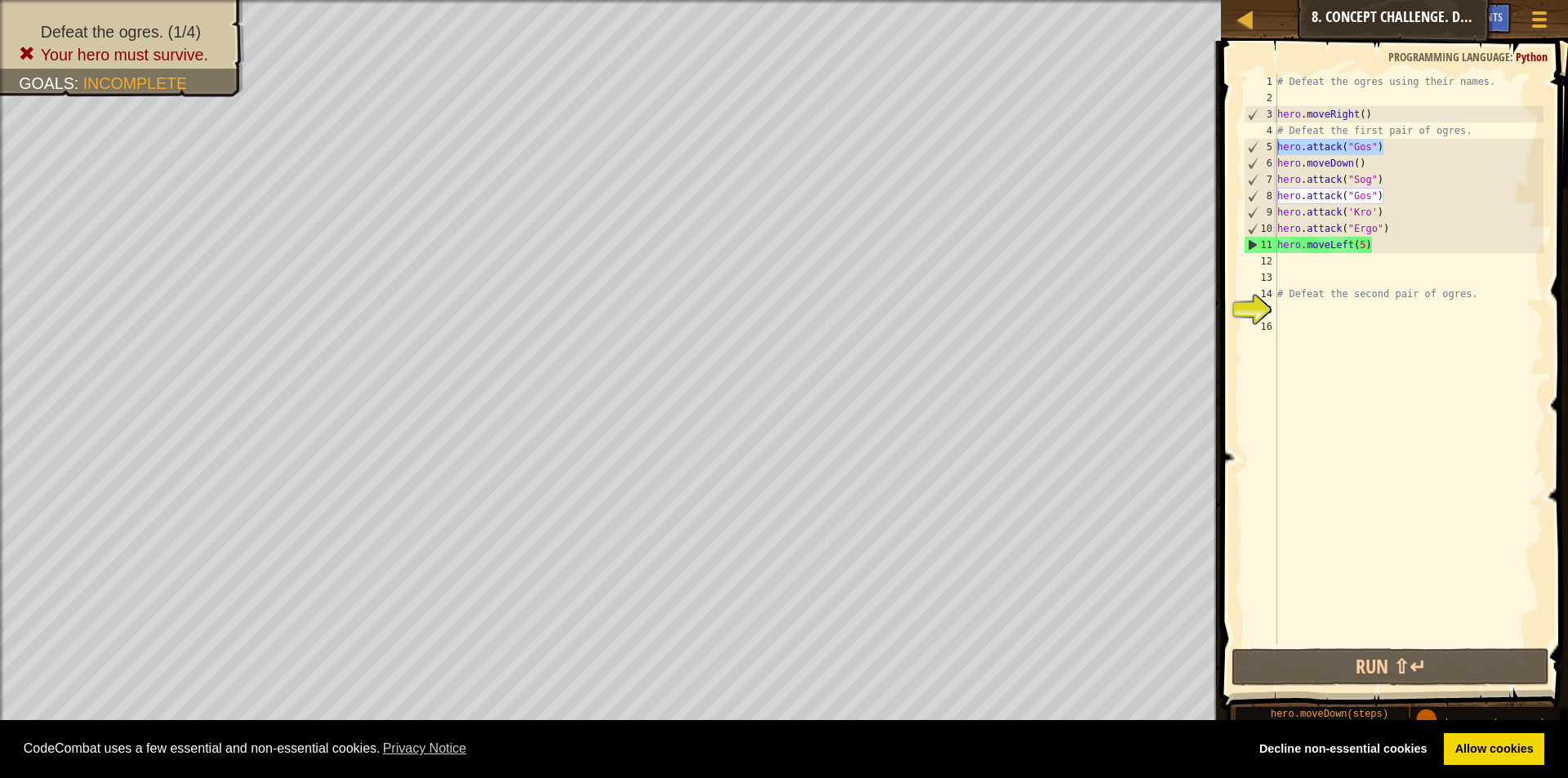
click at [1387, 154] on div "# Defeat the ogres using their names. hero . moveRight ( ) # Defeat the first p…" at bounding box center [1408, 359] width 269 height 572
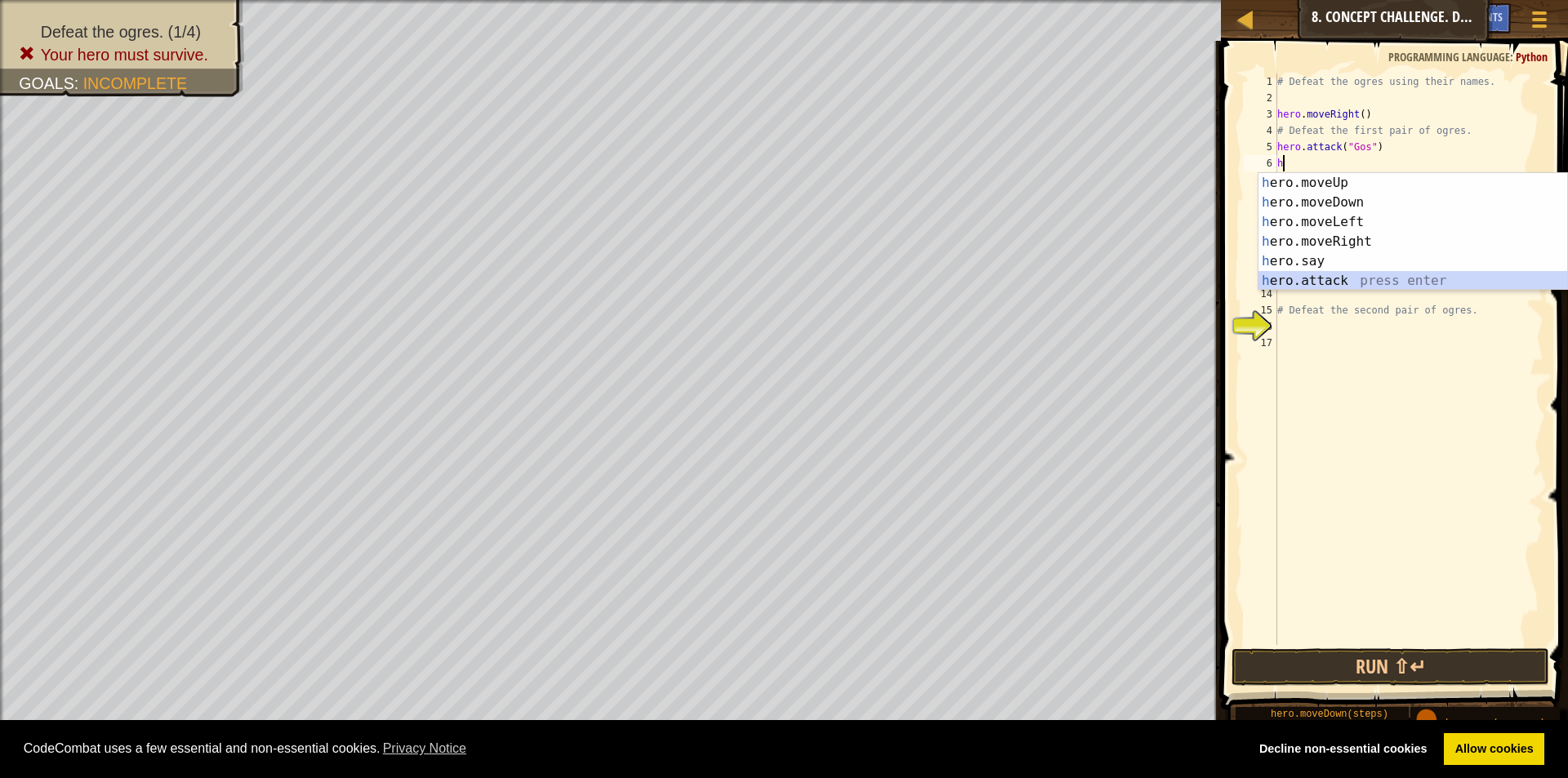
click at [1345, 286] on div "h ero.moveUp press enter h ero.moveDown press enter h ero.moveLeft press enter …" at bounding box center [1413, 252] width 308 height 157
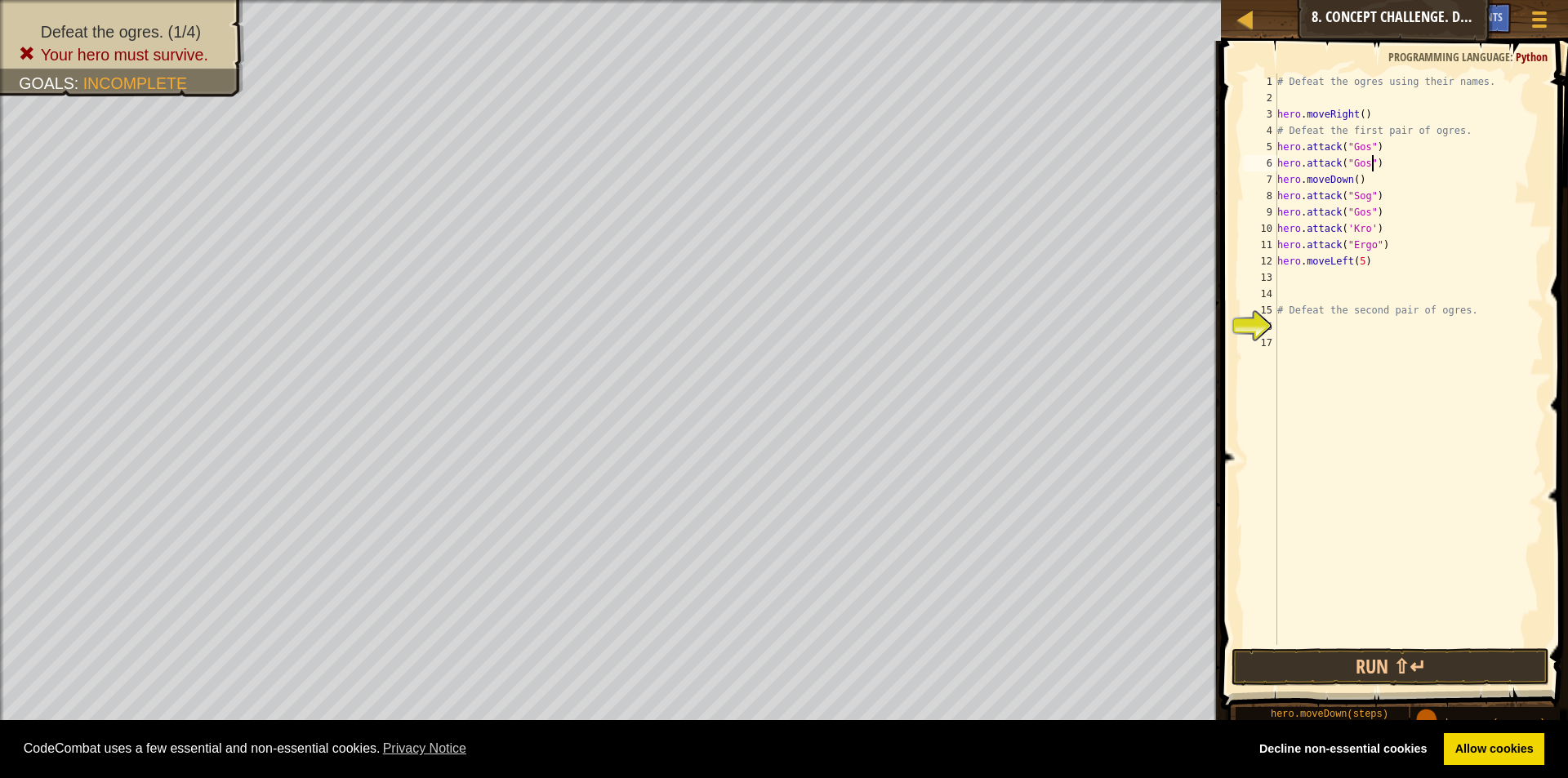
scroll to position [8, 9]
click at [1381, 190] on div "# Defeat the ogres using their names. hero . moveRight ( ) # Defeat the first p…" at bounding box center [1408, 376] width 269 height 605
type textarea "hero.attack("Sog")"
click at [1388, 195] on div "# Defeat the ogres using their names. hero . moveRight ( ) # Defeat the first p…" at bounding box center [1408, 376] width 269 height 605
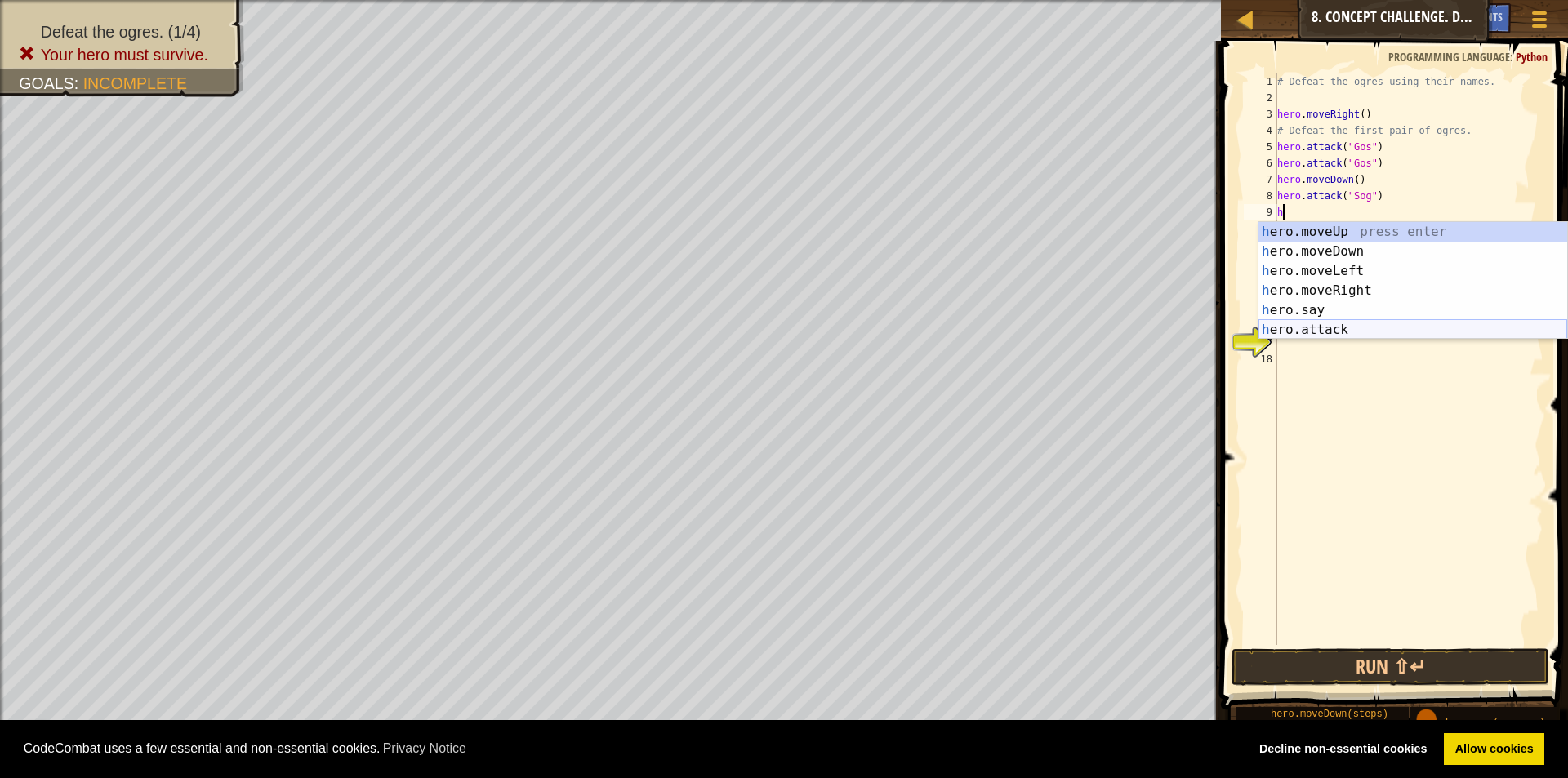
click at [1316, 333] on div "h ero.moveUp press enter h ero.moveDown press enter h ero.moveLeft press enter …" at bounding box center [1413, 301] width 308 height 157
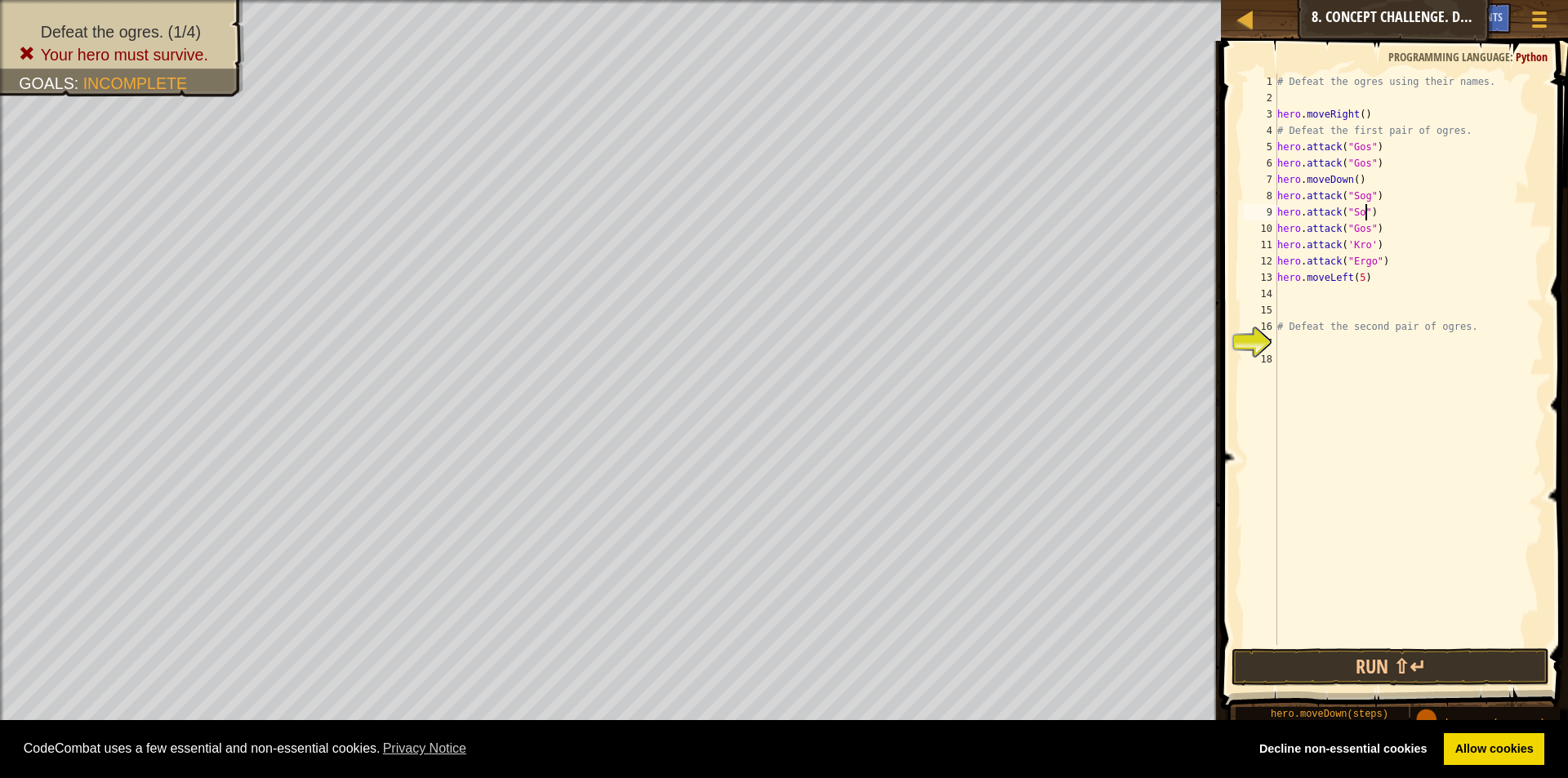
scroll to position [8, 9]
click at [1384, 224] on div "# Defeat the ogres using their names. hero . moveRight ( ) # Defeat the first p…" at bounding box center [1408, 376] width 269 height 605
type textarea "hero.attack("Gos")"
type textarea "G"
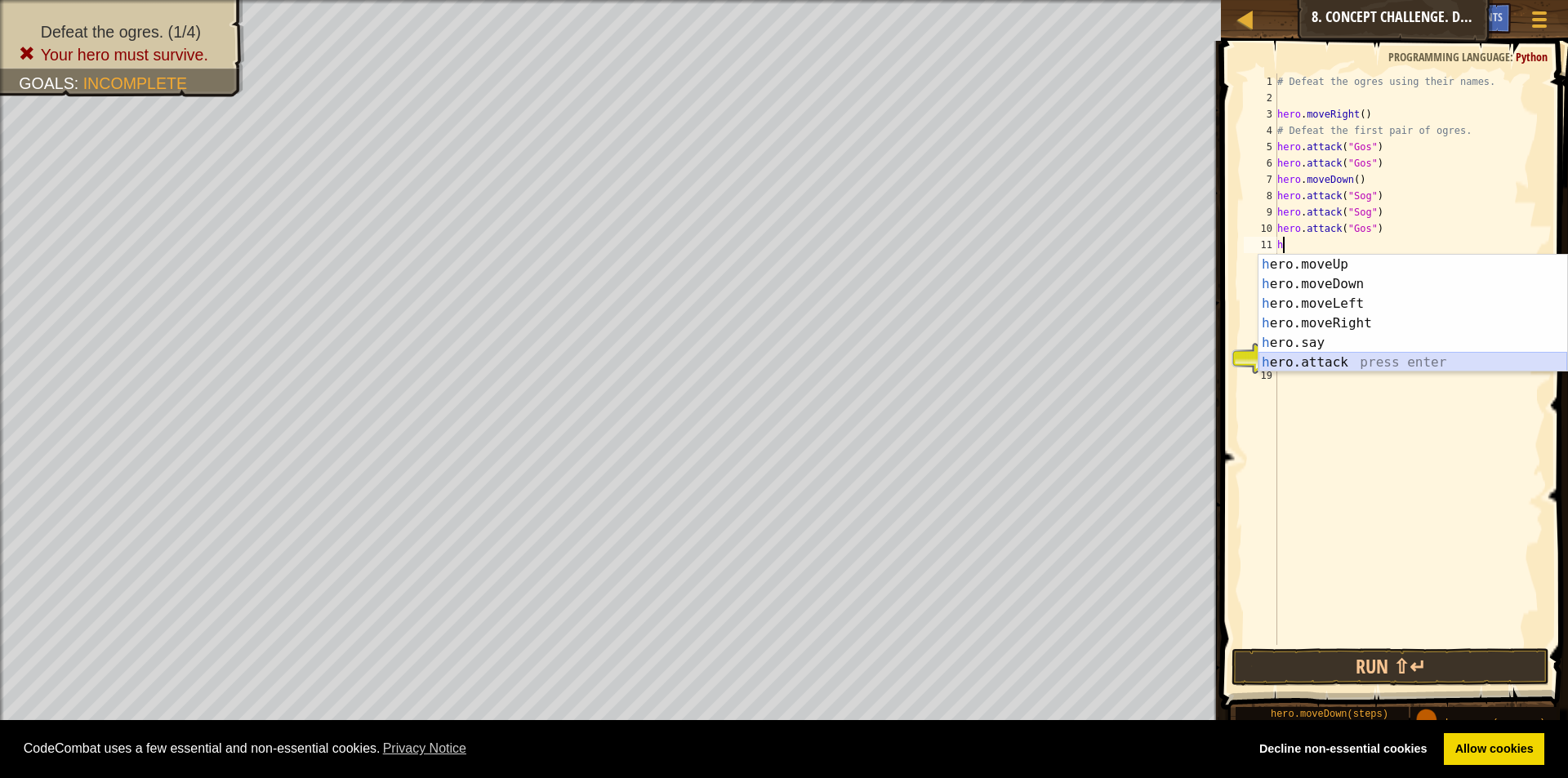
click at [1334, 355] on div "h ero.moveUp press enter h ero.moveDown press enter h ero.moveLeft press enter …" at bounding box center [1413, 333] width 308 height 157
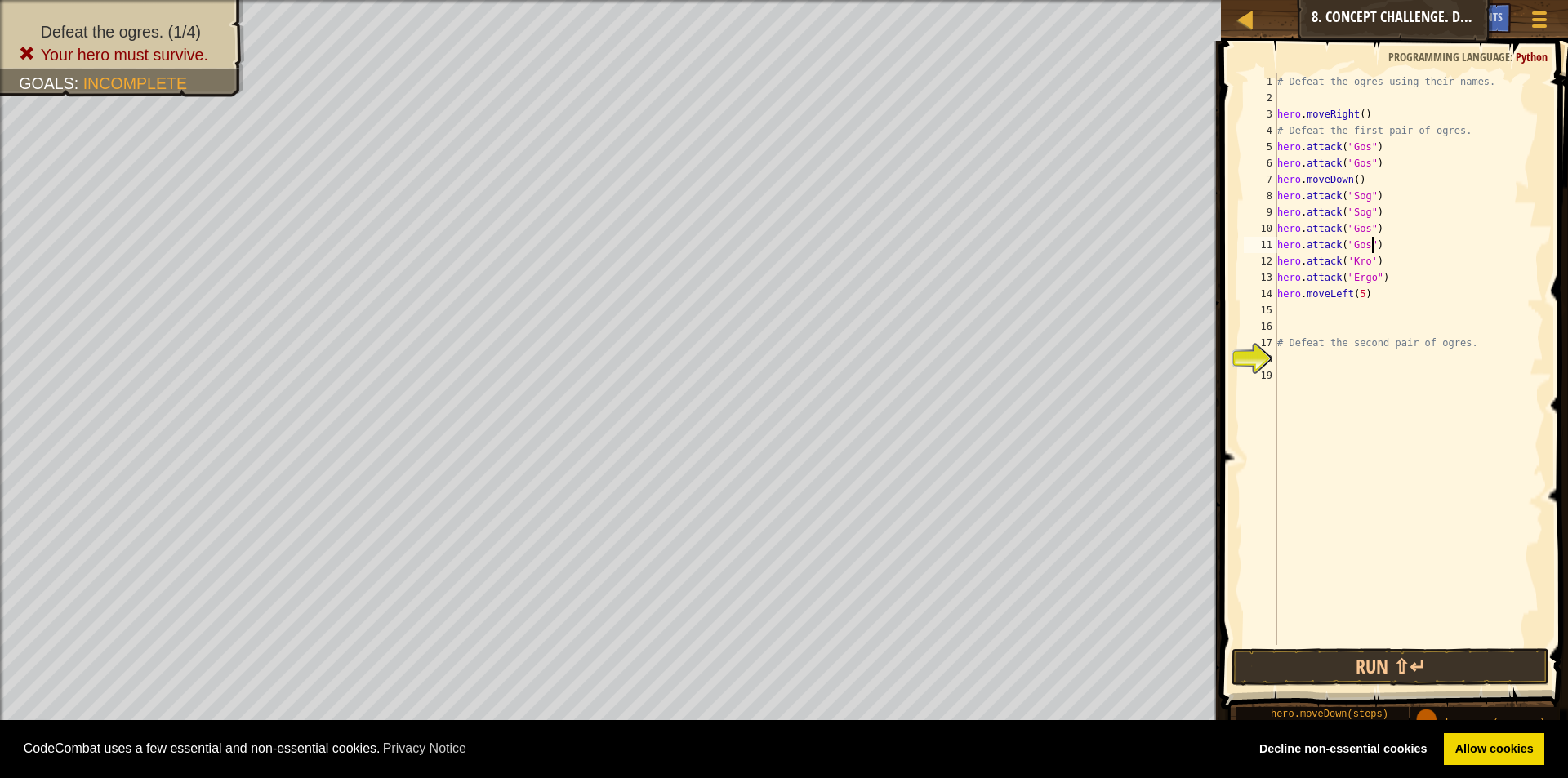
scroll to position [8, 9]
click at [1384, 263] on div "# Defeat the ogres using their names. hero . moveRight ( ) # Defeat the first p…" at bounding box center [1408, 376] width 269 height 605
type textarea "hero.attack('Kro')"
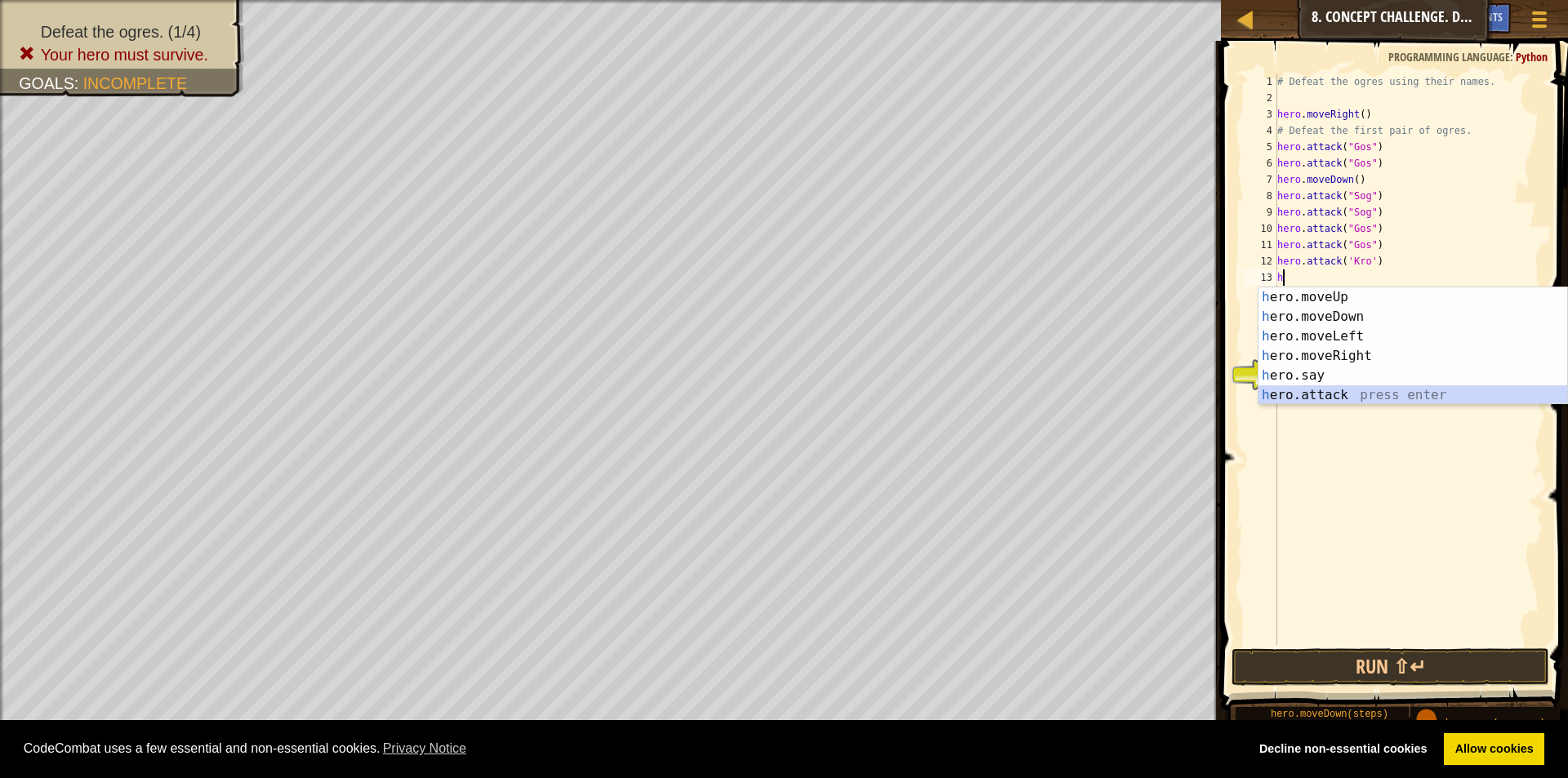
click at [1307, 398] on div "h ero.moveUp press enter h ero.moveDown press enter h ero.moveLeft press enter …" at bounding box center [1413, 366] width 308 height 157
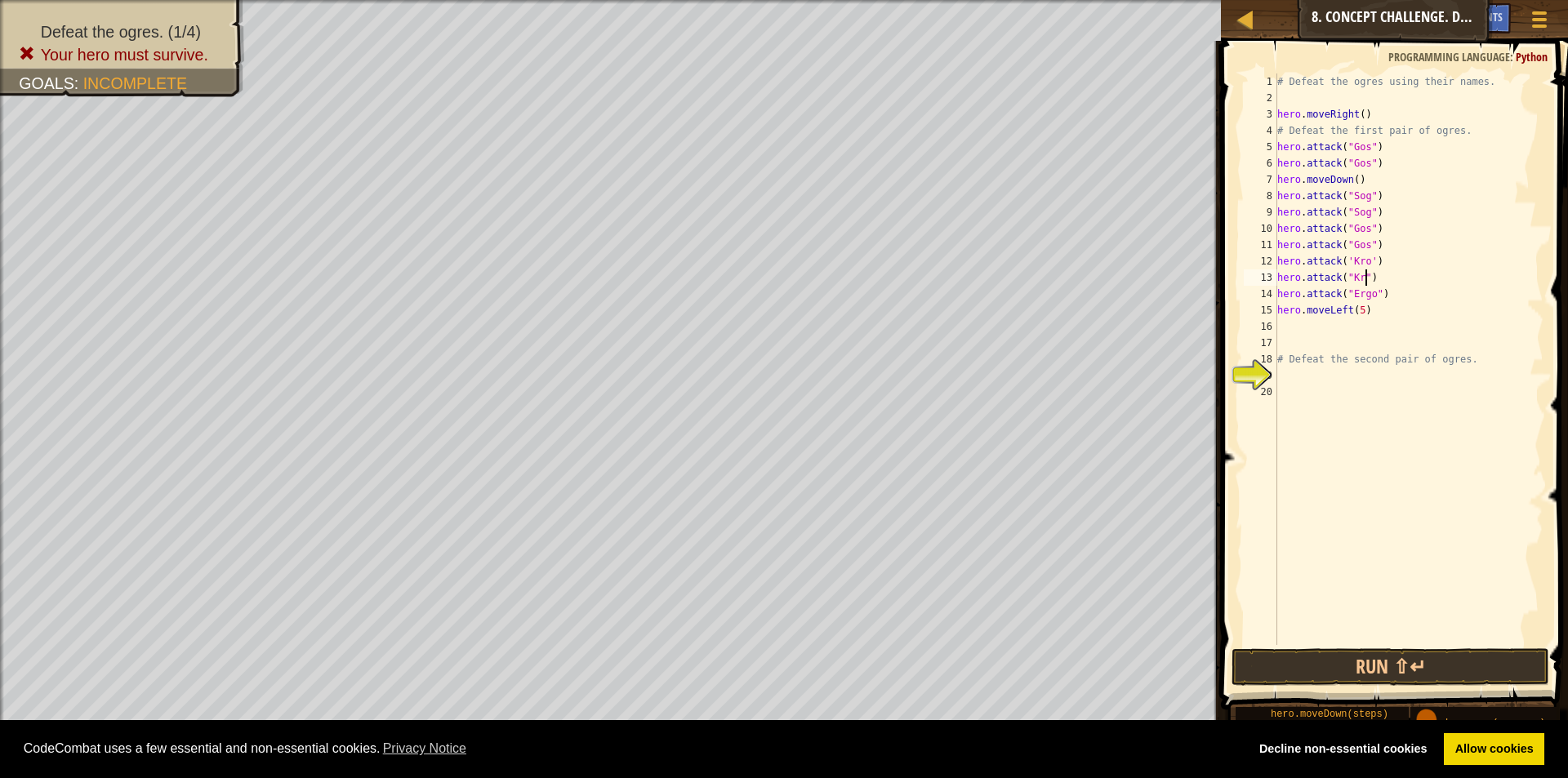
scroll to position [8, 9]
click at [1401, 291] on div "# Defeat the ogres using their names. hero . moveRight ( ) # Defeat the first p…" at bounding box center [1408, 376] width 269 height 605
type textarea "hero.attack("Ergo")"
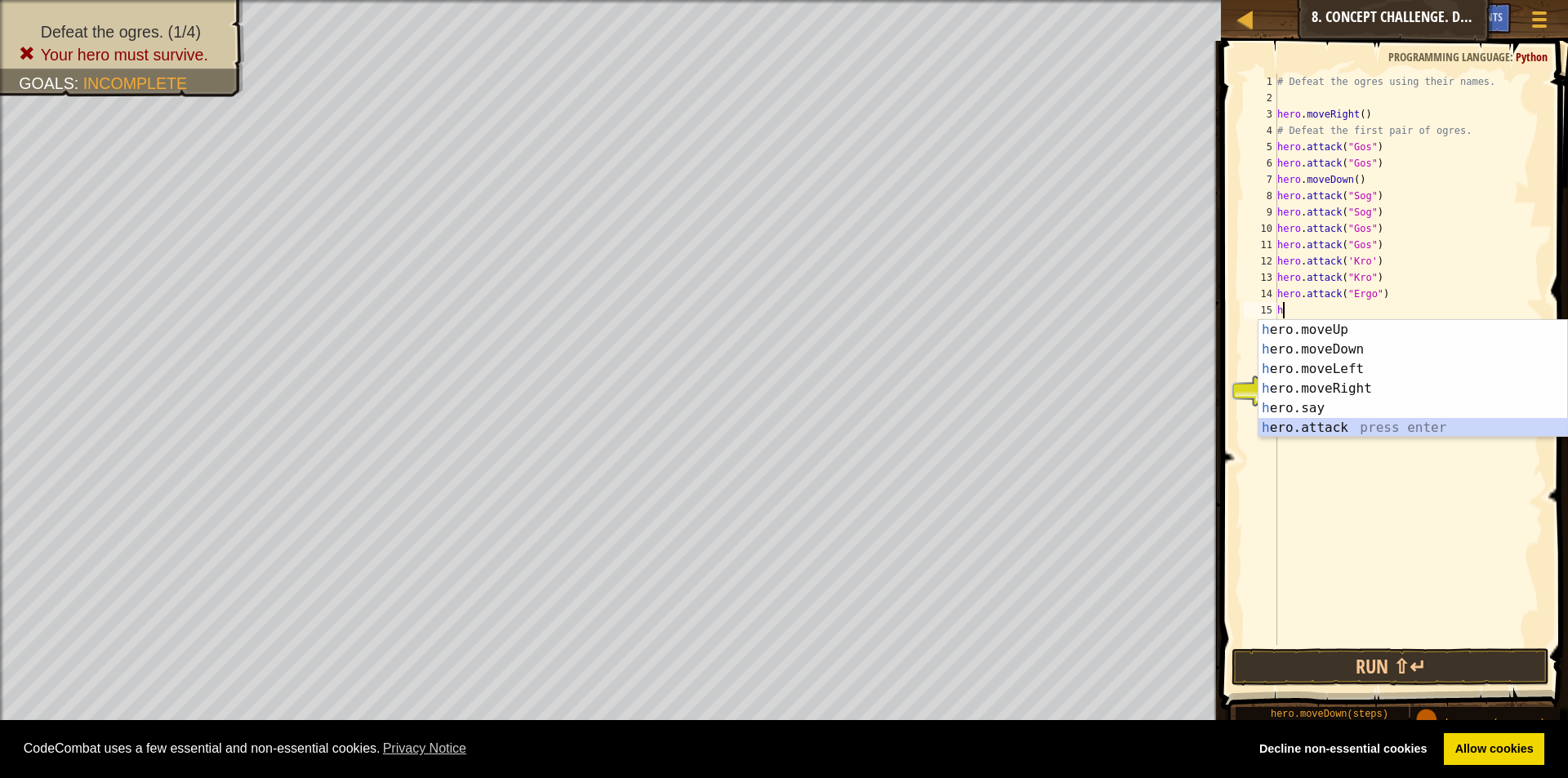
click at [1331, 423] on div "h ero.moveUp press enter h ero.moveDown press enter h ero.moveLeft press enter …" at bounding box center [1413, 399] width 308 height 157
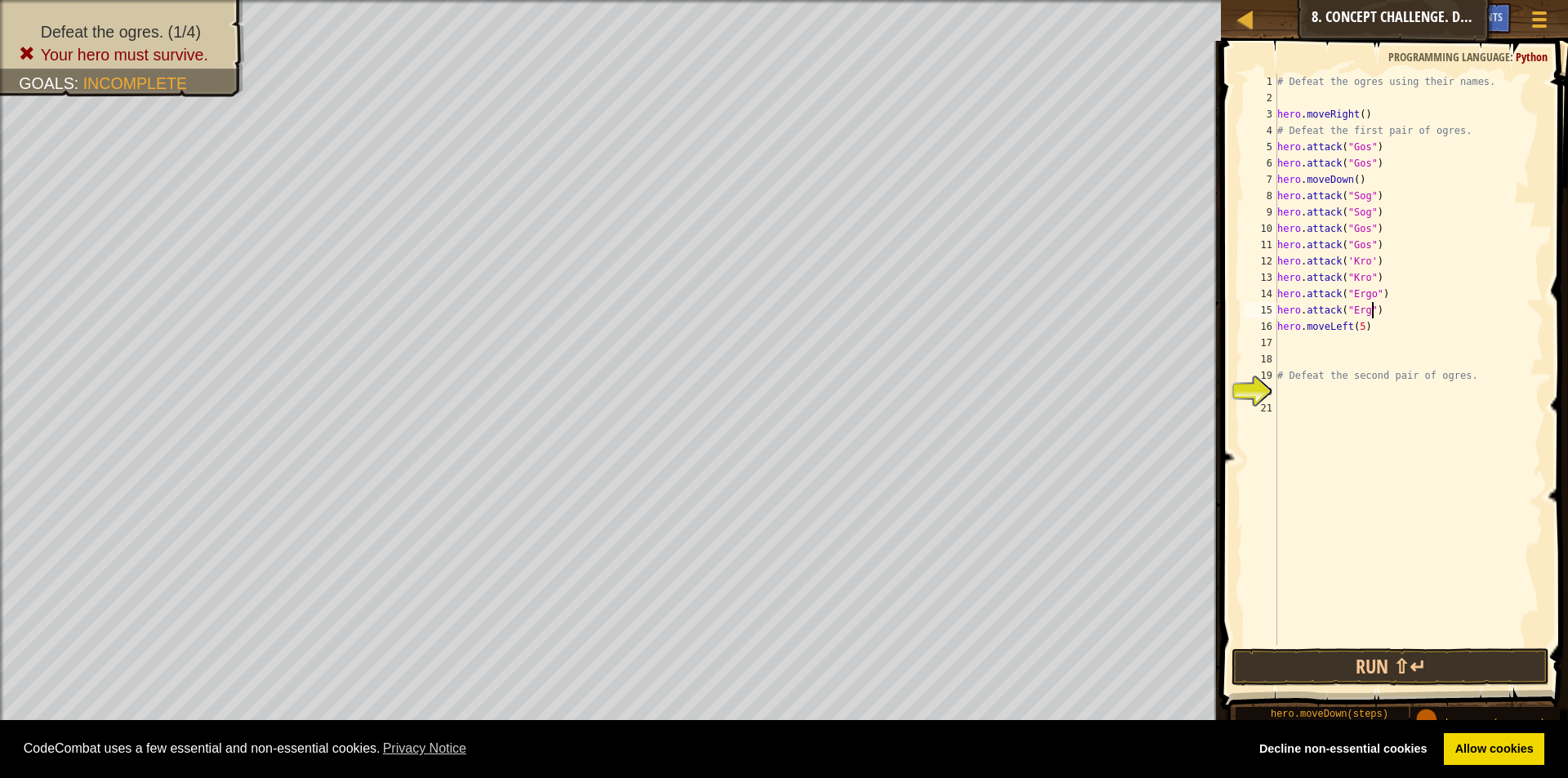
scroll to position [8, 9]
type textarea "hero.attack("Ergo")"
click at [1454, 670] on button "Run ⇧↵" at bounding box center [1391, 667] width 318 height 37
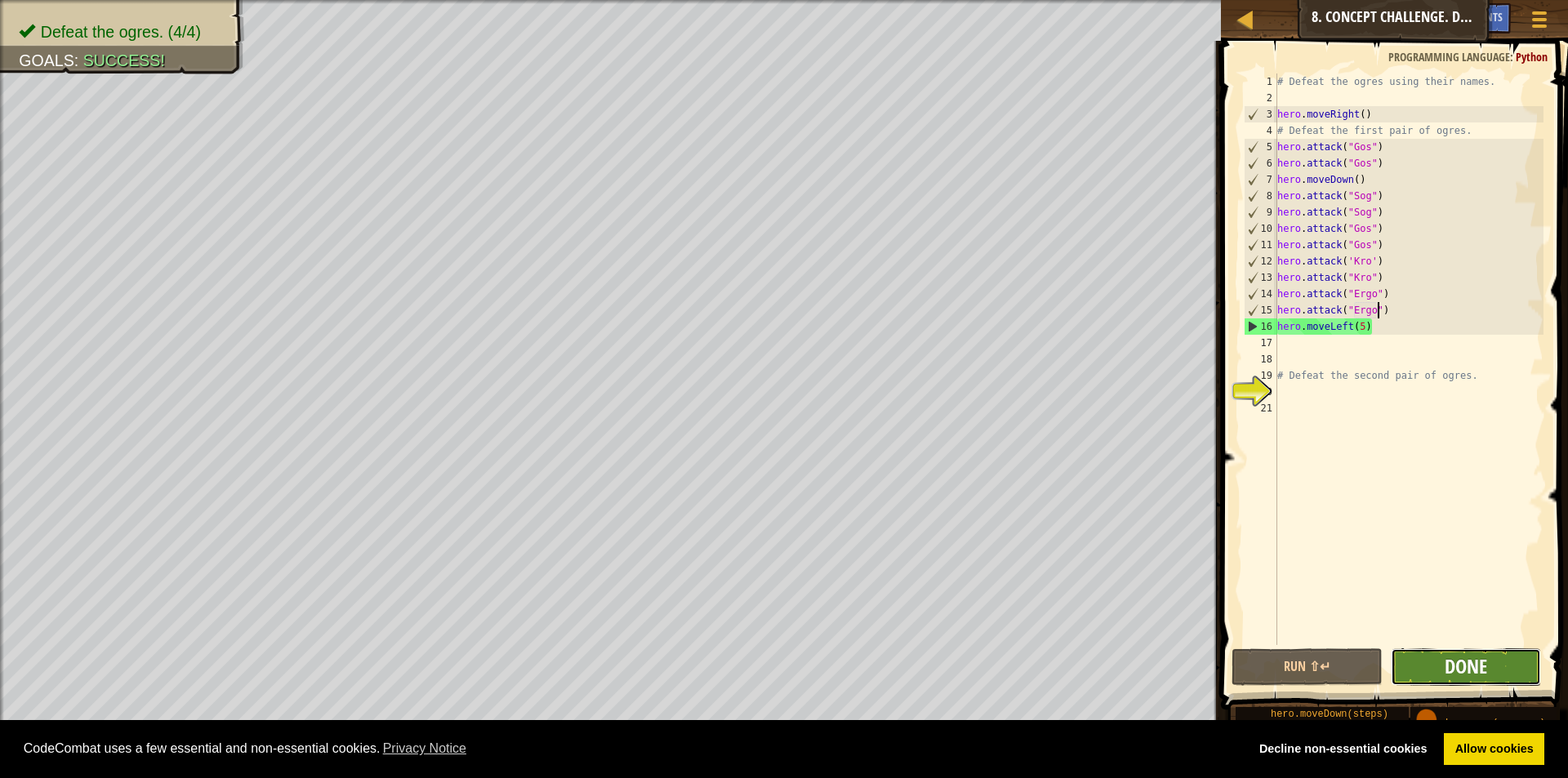
click at [1450, 670] on span "Done" at bounding box center [1466, 666] width 42 height 26
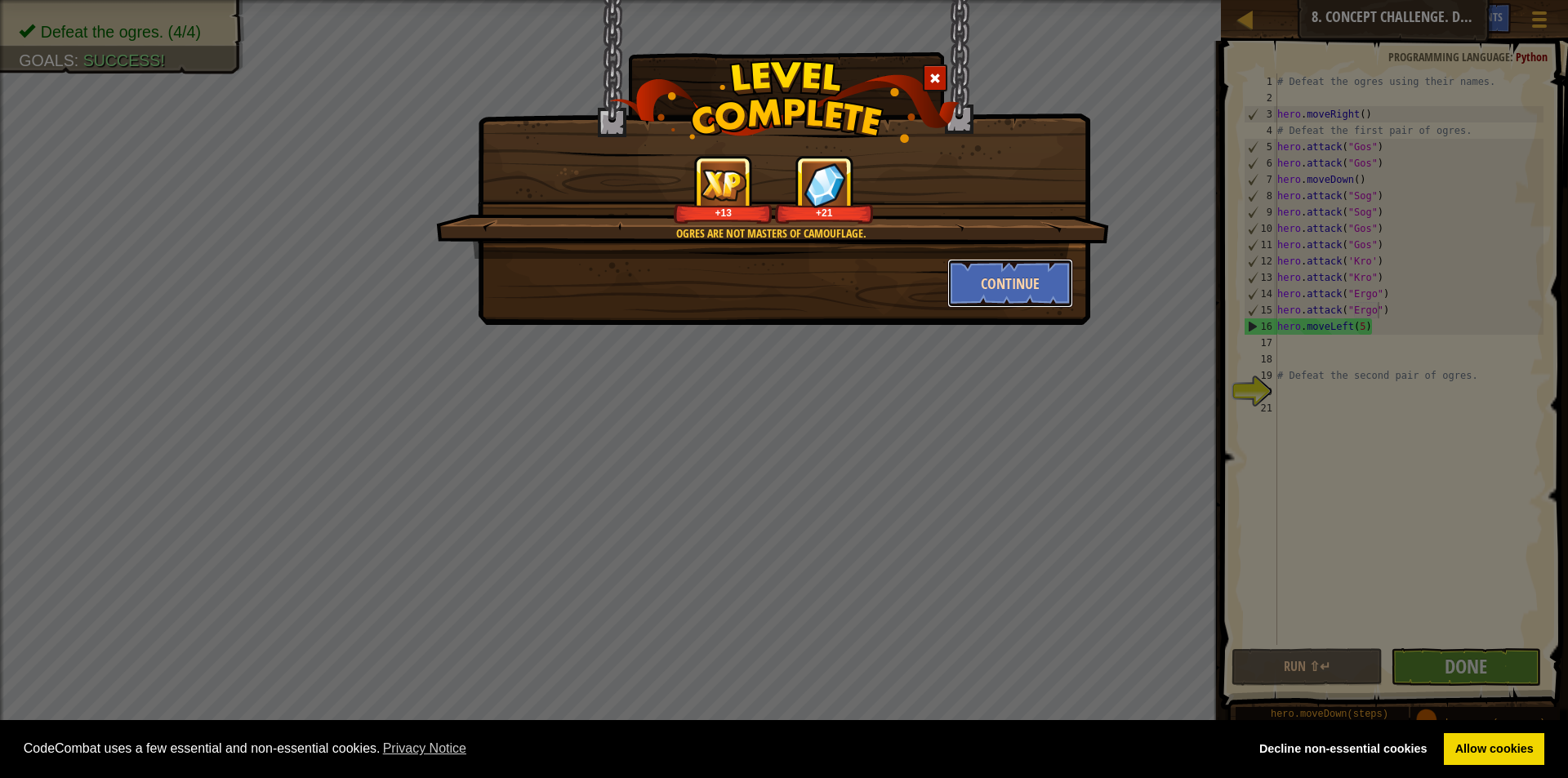
click at [1013, 285] on button "Continue" at bounding box center [1011, 283] width 126 height 49
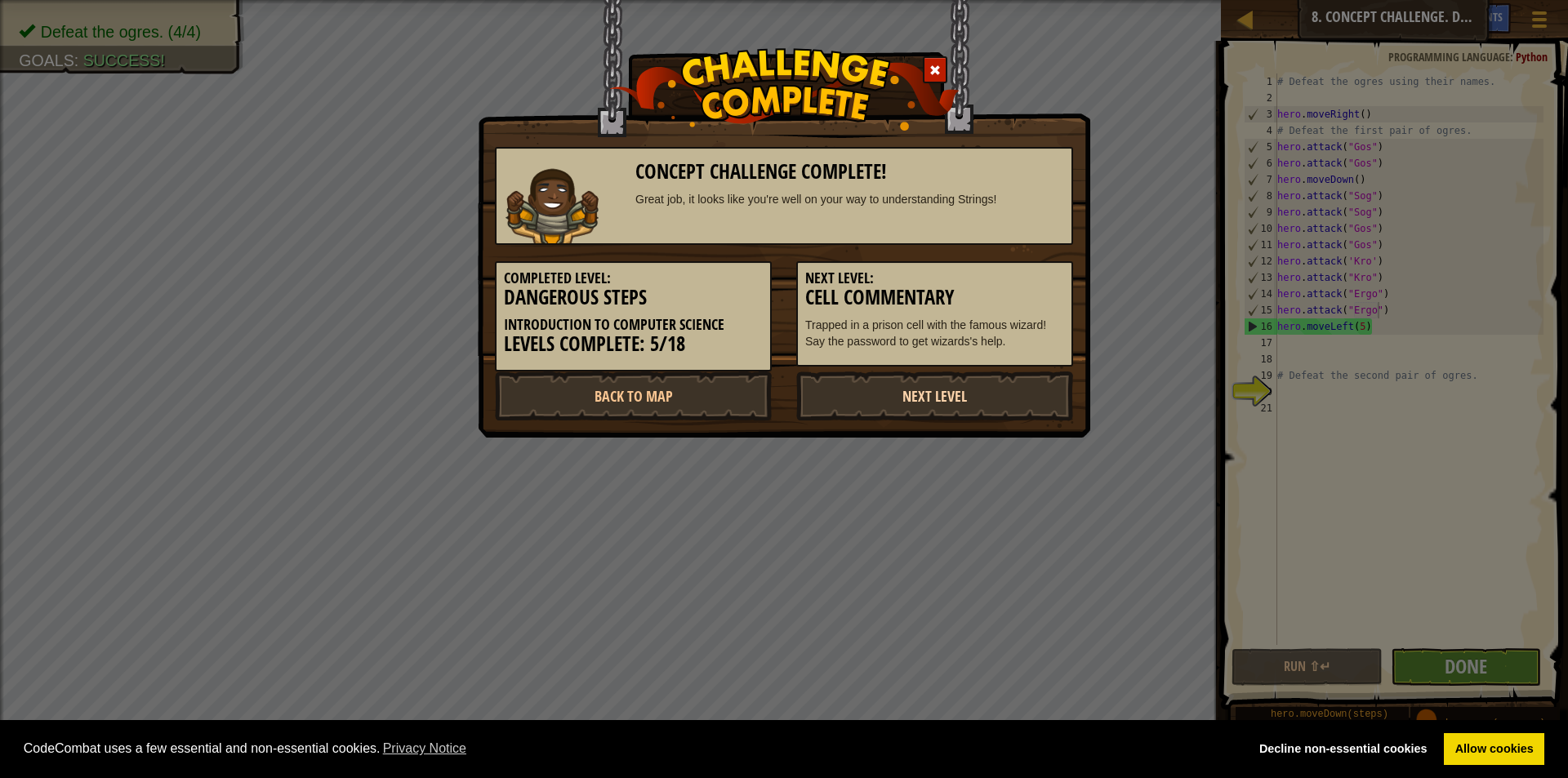
click at [955, 378] on link "Next Level" at bounding box center [934, 396] width 277 height 49
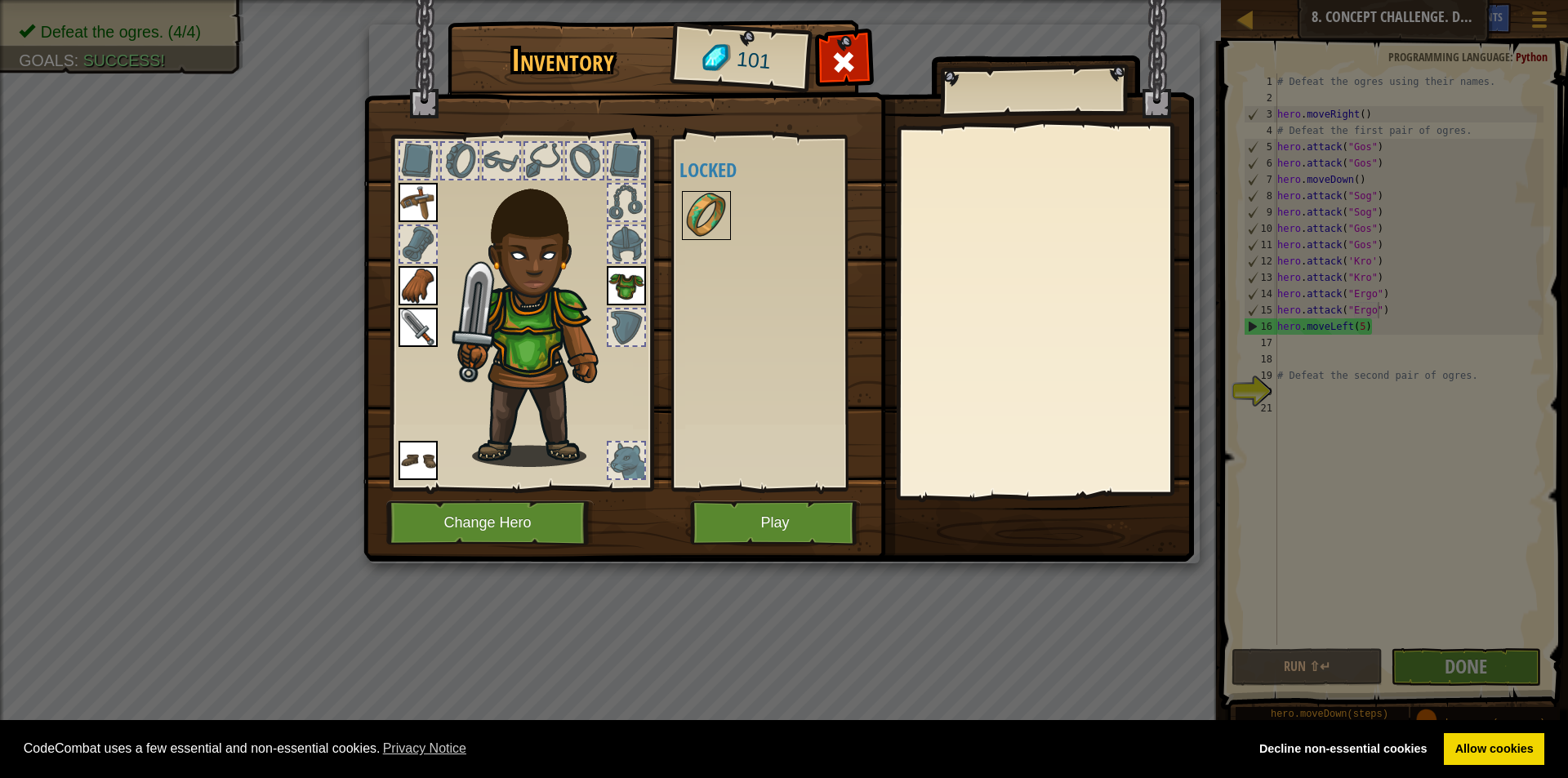
drag, startPoint x: 709, startPoint y: 190, endPoint x: 704, endPoint y: 202, distance: 13.0
click at [709, 195] on div "Available Equip Equip Equip Equip Equip (double-click to equip) Locked" at bounding box center [782, 312] width 205 height 340
click at [704, 203] on img at bounding box center [707, 216] width 46 height 46
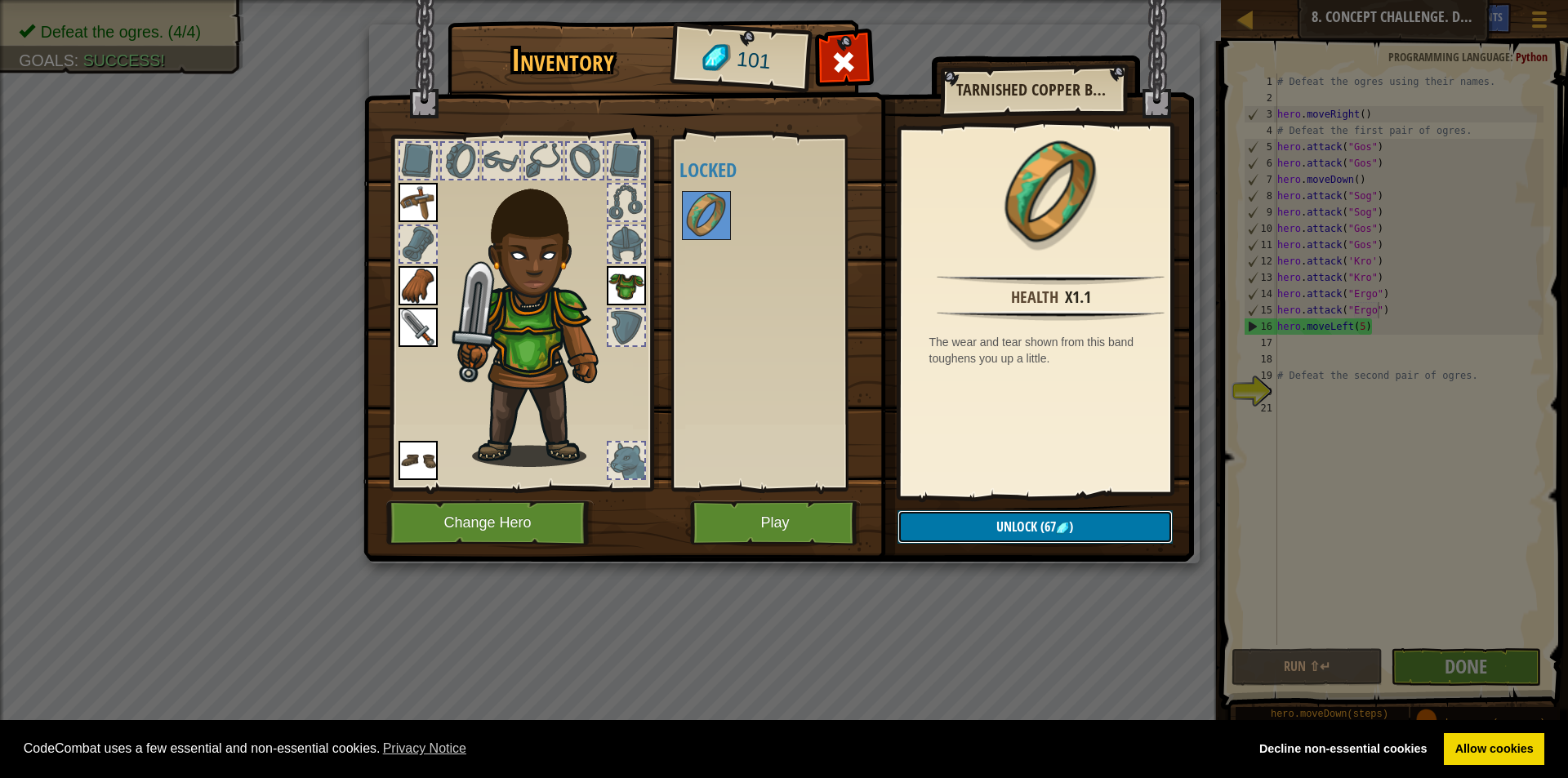
click at [987, 538] on button "Unlock (67 )" at bounding box center [1034, 527] width 275 height 34
click at [988, 529] on button "Confirm" at bounding box center [1034, 527] width 275 height 34
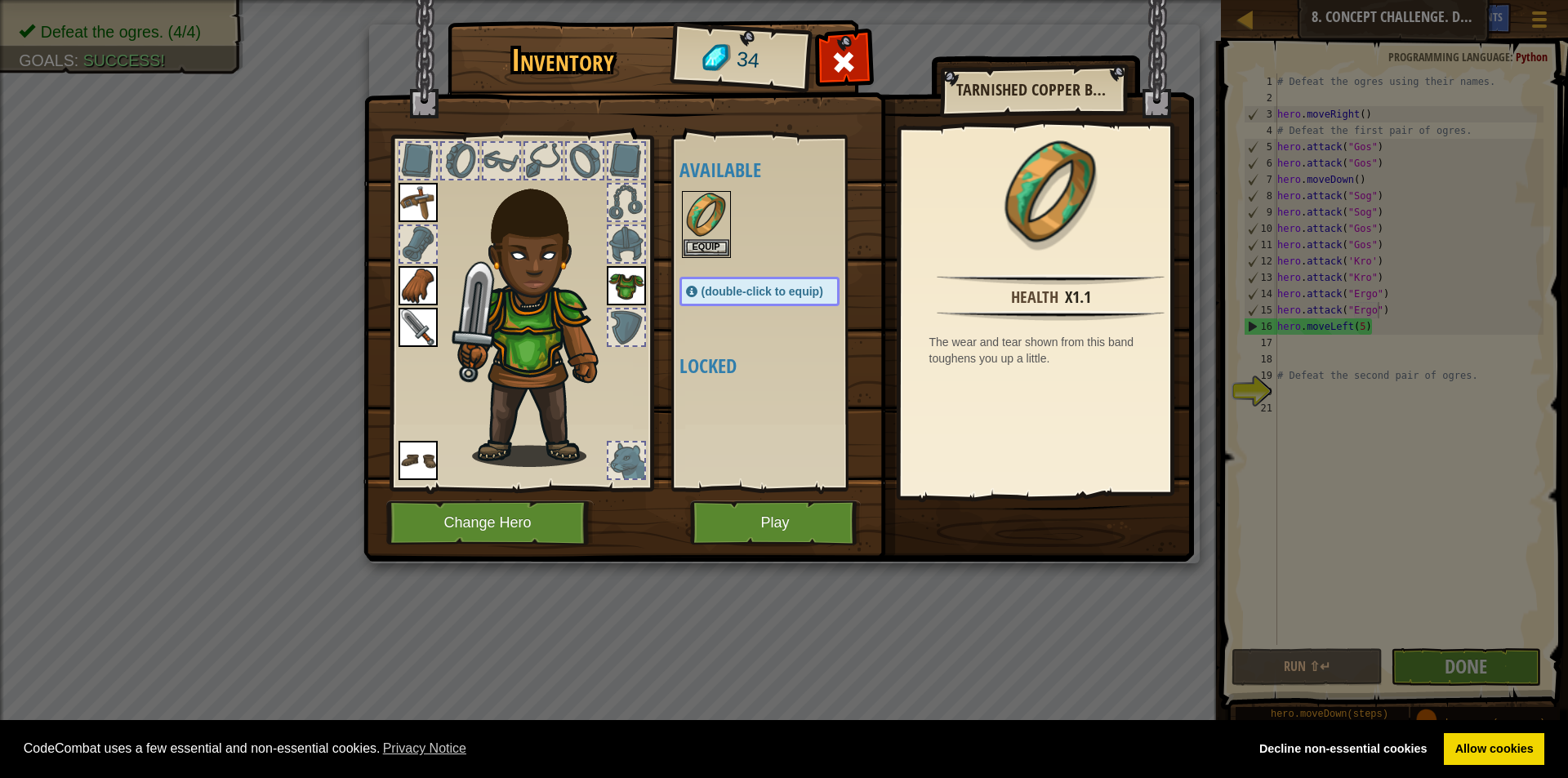
click at [767, 290] on span "(double-click to equip)" at bounding box center [761, 292] width 122 height 13
click at [720, 252] on button "Equip" at bounding box center [707, 247] width 46 height 17
click at [720, 252] on div "Available Equip Equip Equip Equip Equip Equip (double-click to equip) Locked" at bounding box center [775, 312] width 193 height 340
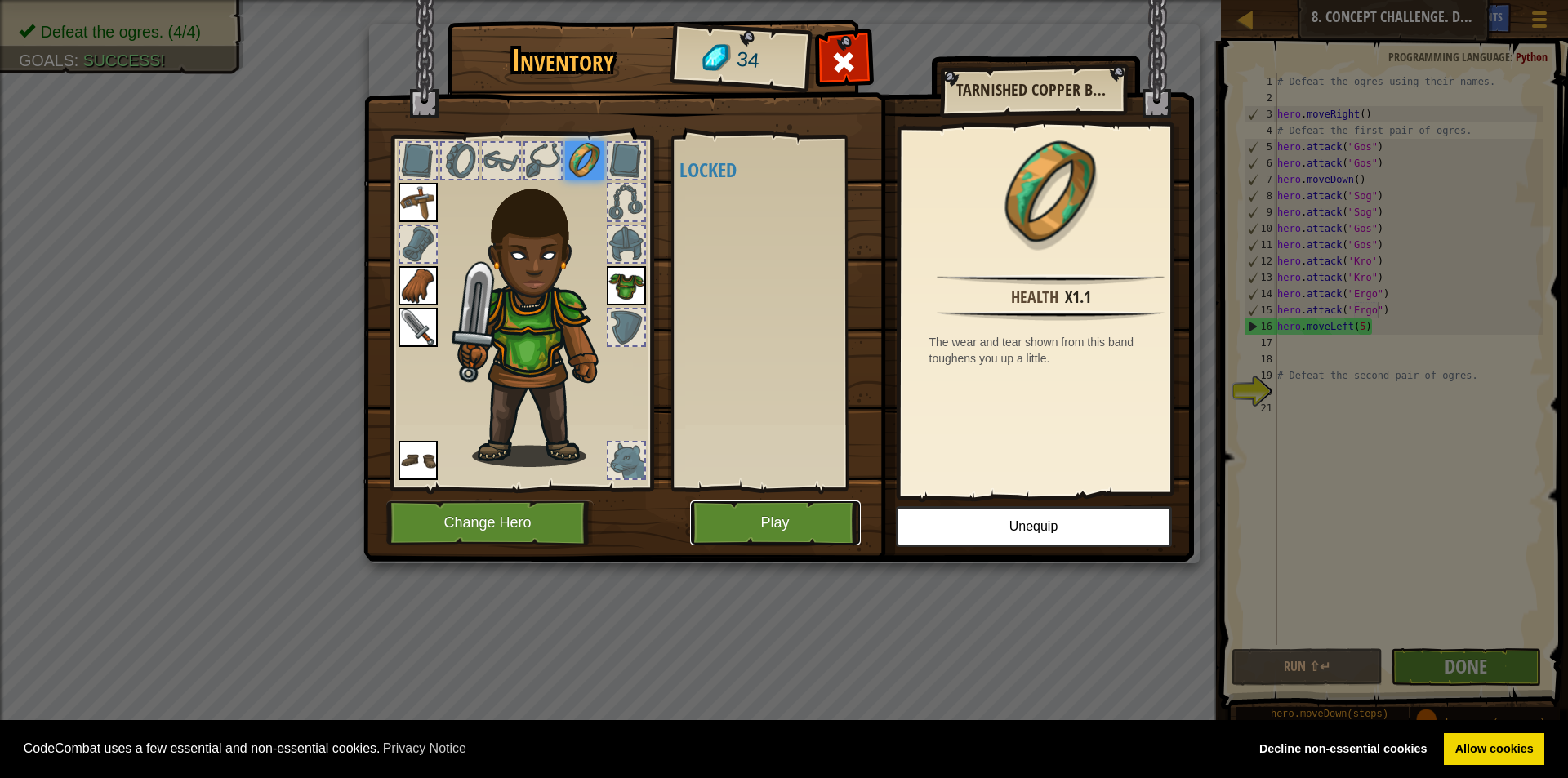
click at [839, 506] on button "Play" at bounding box center [775, 523] width 170 height 45
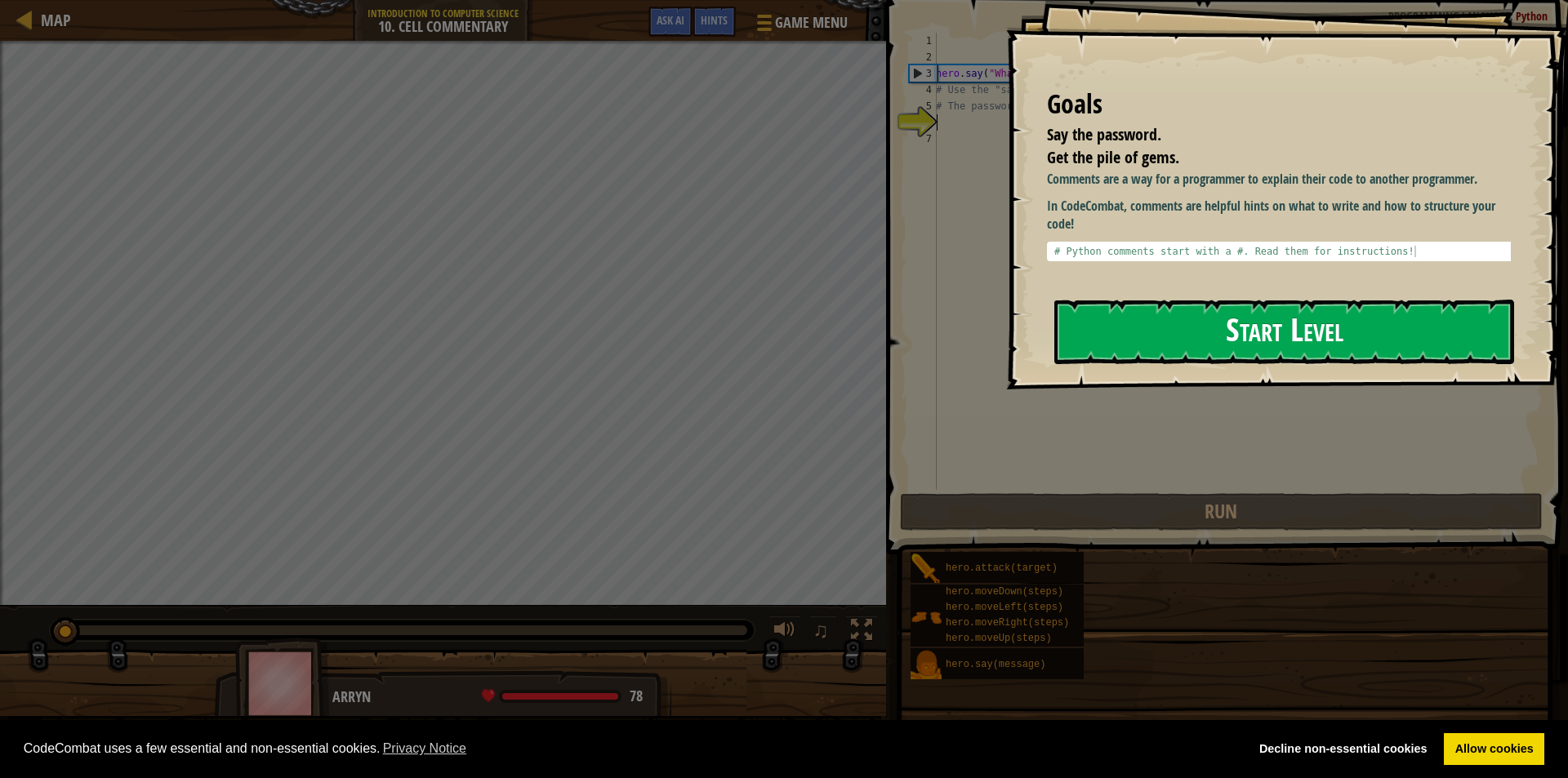
click at [1090, 313] on button "Start Level" at bounding box center [1284, 332] width 460 height 64
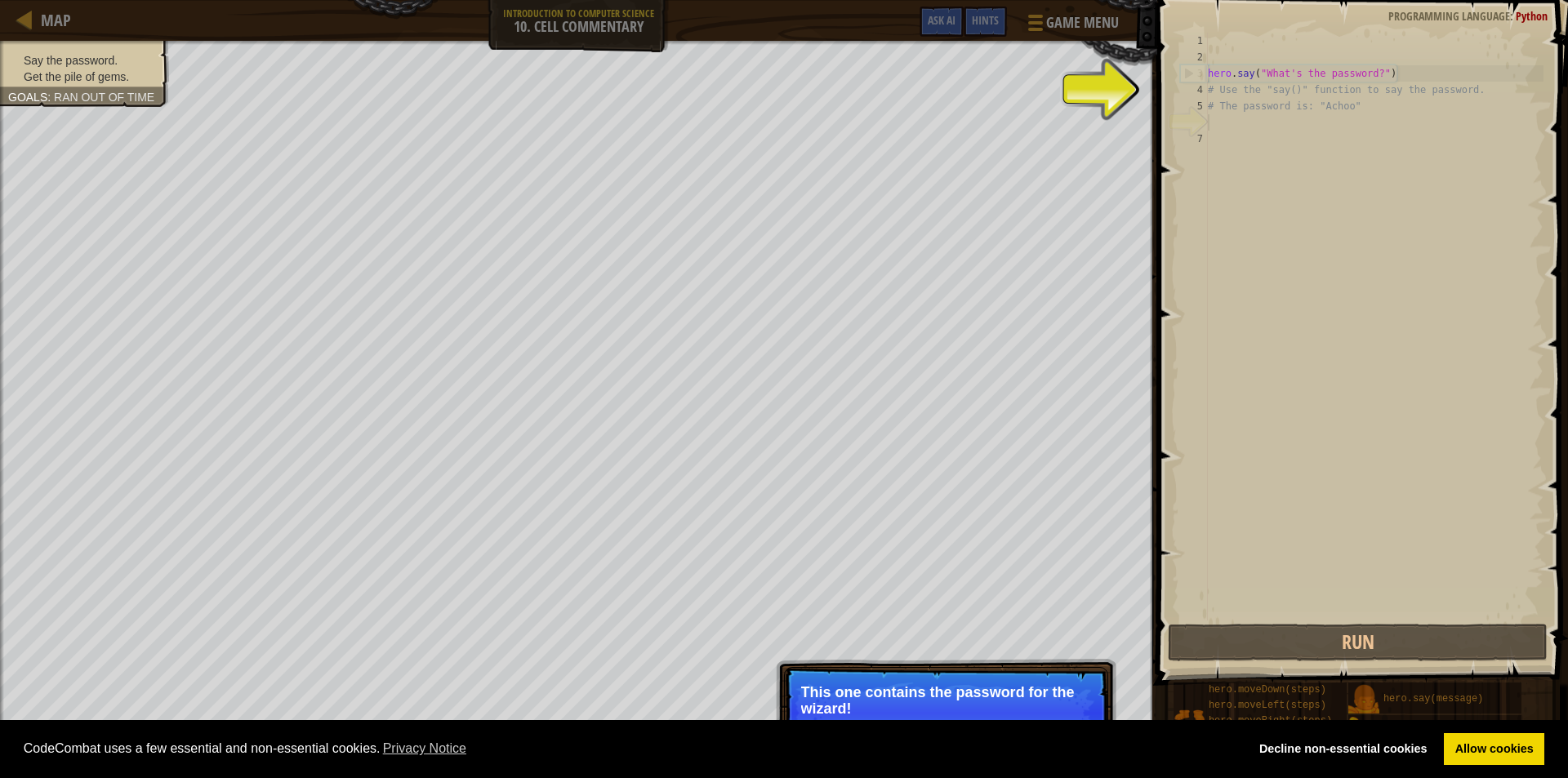
click at [809, 709] on p "This one contains the password for the wizard!" at bounding box center [945, 700] width 290 height 33
click at [846, 661] on div "Skip (esc) Continue This one contains the password for the wizard!" at bounding box center [945, 780] width 340 height 241
click at [852, 686] on p "Use the hero.say() function to tell the wizard the password here." at bounding box center [945, 701] width 290 height 34
click at [1221, 119] on div "hero . say ( "What's the password?" ) # Use the "say()" function to say the pas…" at bounding box center [1374, 343] width 339 height 621
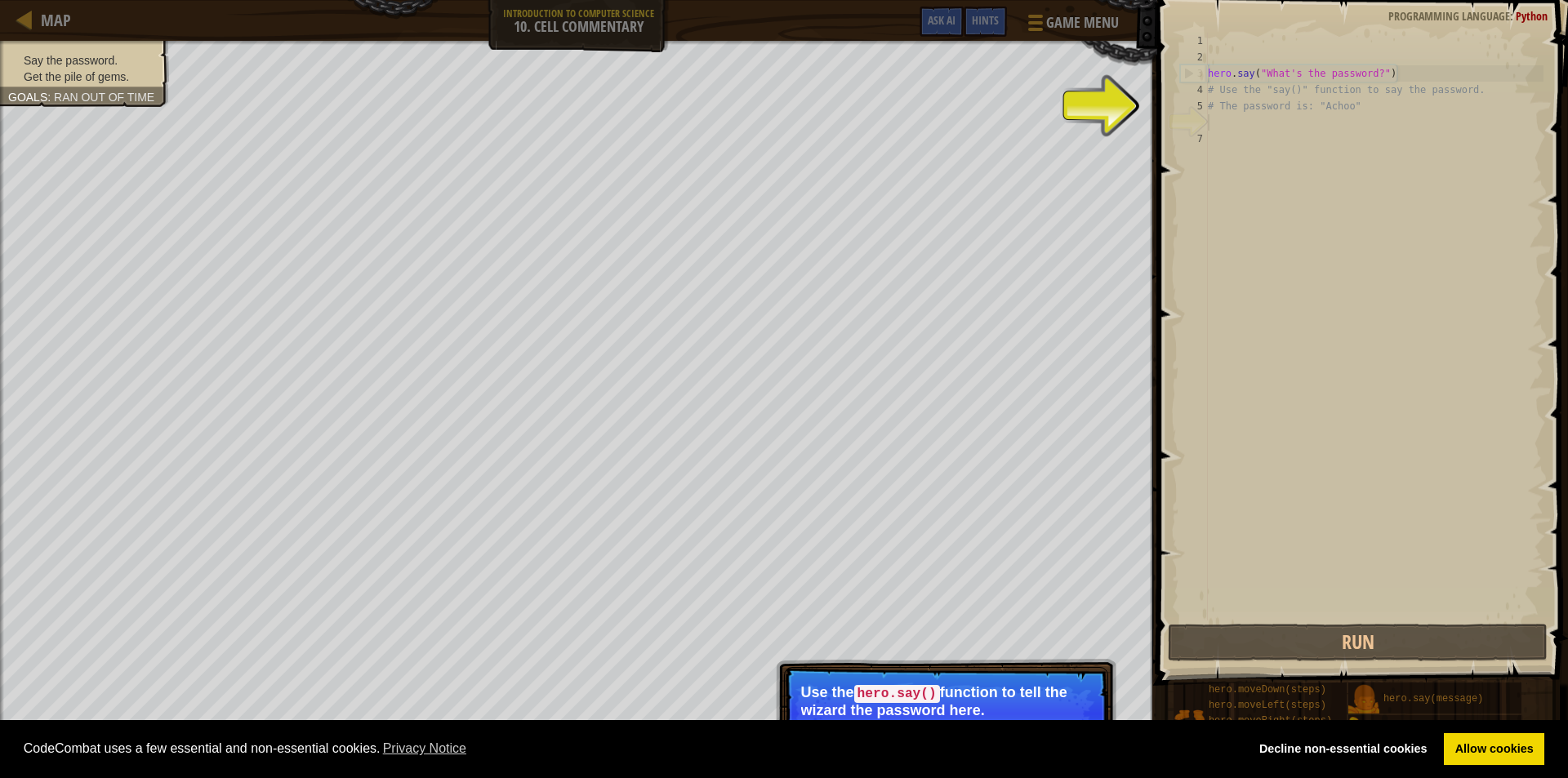
click at [1240, 117] on div "hero . say ( "What's the password?" ) # Use the "say()" function to say the pas…" at bounding box center [1374, 343] width 339 height 621
click at [1193, 125] on div "6" at bounding box center [1193, 122] width 28 height 16
type textarea "# The password is: "Achoo""
click at [1216, 104] on div "hero . say ( "What's the password?" ) # Use the "say()" function to say the pas…" at bounding box center [1374, 343] width 339 height 621
click at [1188, 114] on div "6" at bounding box center [1193, 122] width 28 height 16
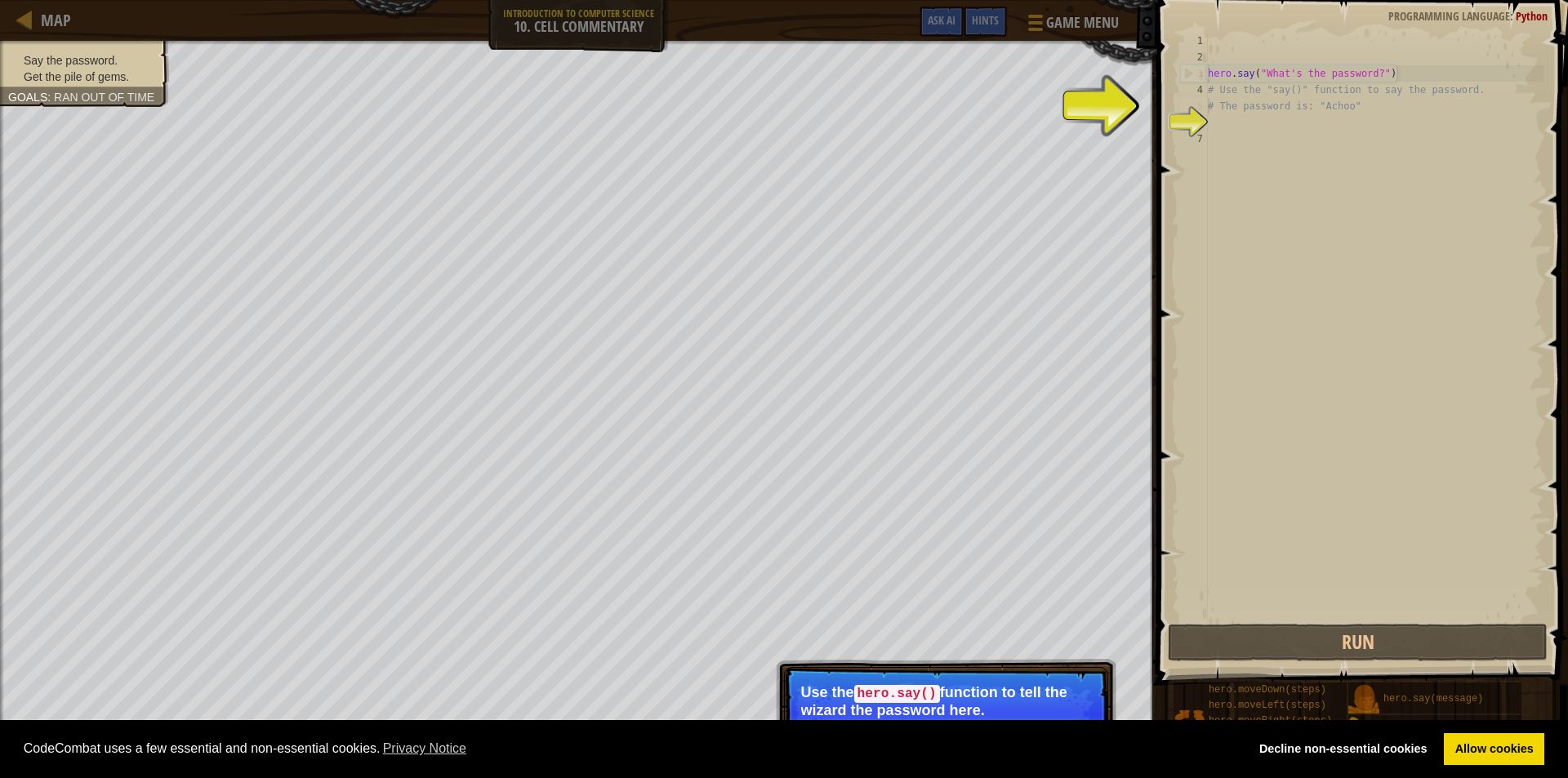
click at [1188, 114] on div "6" at bounding box center [1193, 122] width 28 height 16
type textarea "# The password is: "Achoo""
click at [1193, 133] on div "7" at bounding box center [1193, 138] width 28 height 16
click at [1204, 116] on div "6" at bounding box center [1193, 122] width 28 height 16
click at [1218, 118] on div "hero . say ( "What's the password?" ) # Use the "say()" function to say the pas…" at bounding box center [1374, 343] width 339 height 621
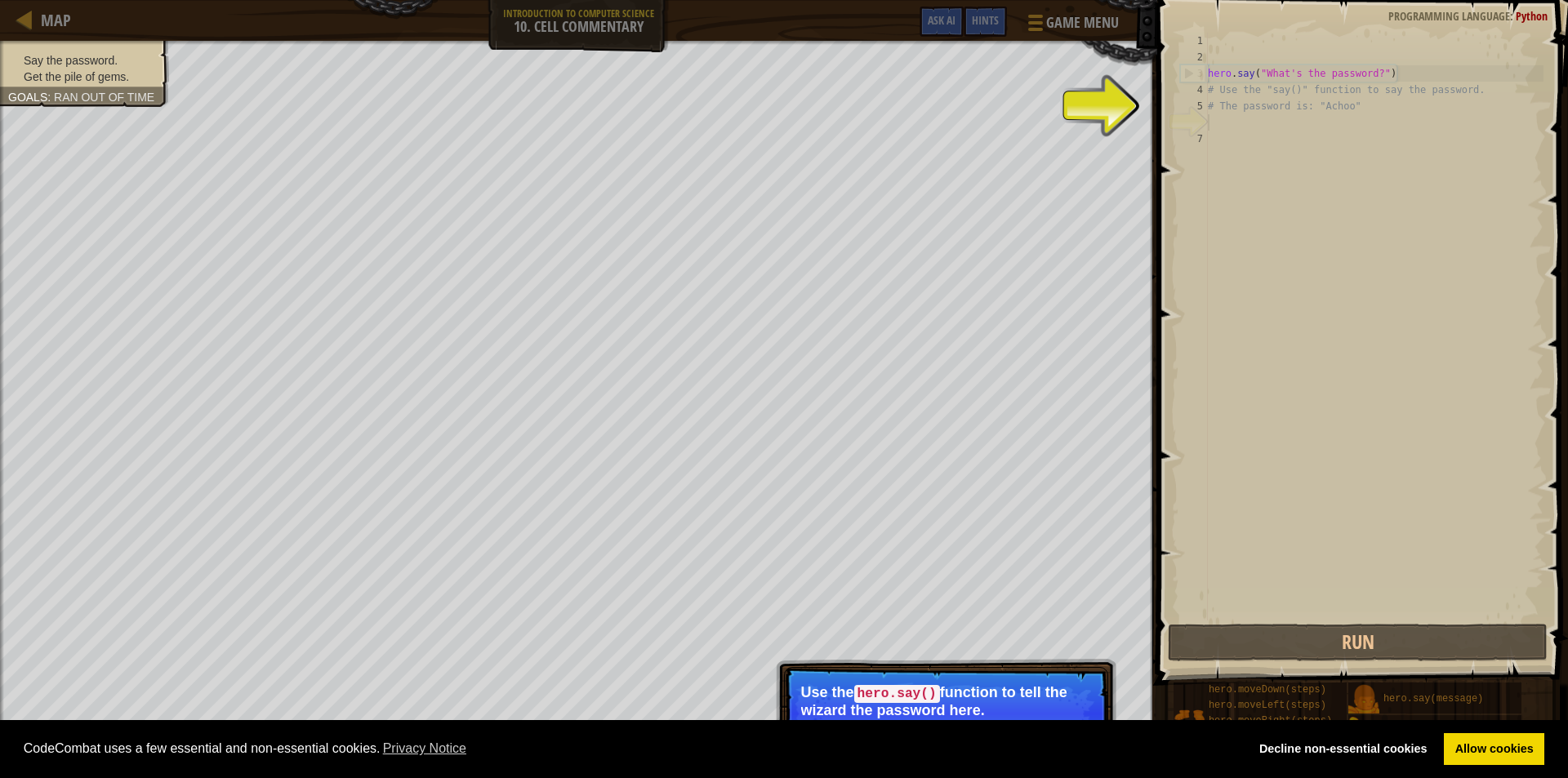
click at [1213, 127] on div "hero . say ( "What's the password?" ) # Use the "say()" function to say the pas…" at bounding box center [1374, 343] width 339 height 621
click at [1197, 124] on div "6" at bounding box center [1193, 122] width 28 height 16
click at [1254, 86] on div "hero . say ( "What's the password?" ) # Use the "say()" function to say the pas…" at bounding box center [1374, 343] width 339 height 621
click at [1232, 104] on div "hero . say ( "What's the password?" ) # Use the "say()" function to say the pas…" at bounding box center [1374, 343] width 339 height 621
click at [1235, 80] on div "hero . say ( "What's the password?" ) # Use the "say()" function to say the pas…" at bounding box center [1374, 343] width 339 height 621
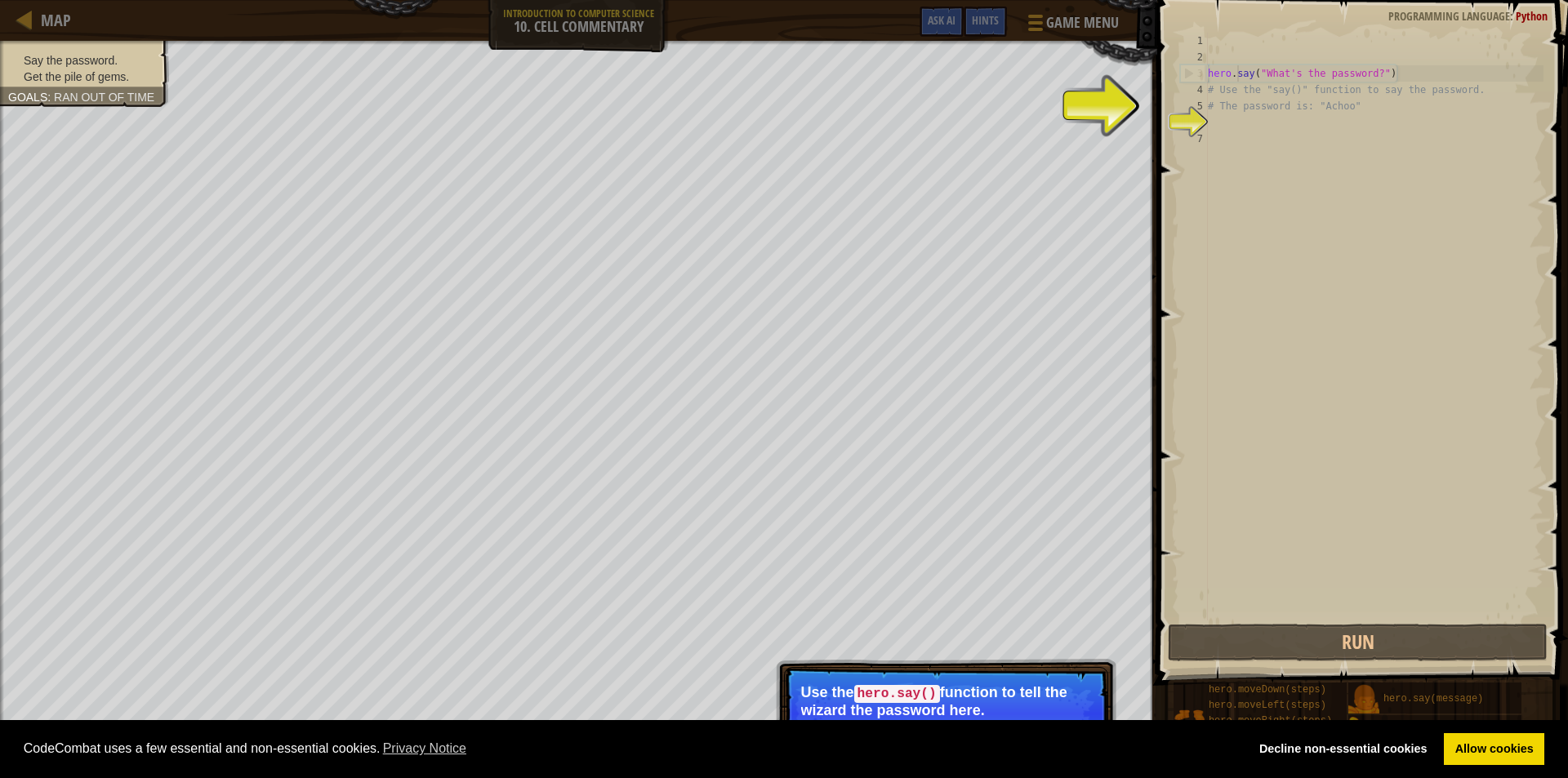
click at [1232, 78] on div "hero . say ( "What's the password?" ) # Use the "say()" function to say the pas…" at bounding box center [1374, 343] width 339 height 621
click at [1354, 108] on div "hero . say ( "What's the password?" ) # Use the "say()" function to say the pas…" at bounding box center [1374, 343] width 339 height 621
click at [1359, 105] on div "hero . say ( "What's the password?" ) # Use the "say()" function to say the pas…" at bounding box center [1374, 343] width 339 height 621
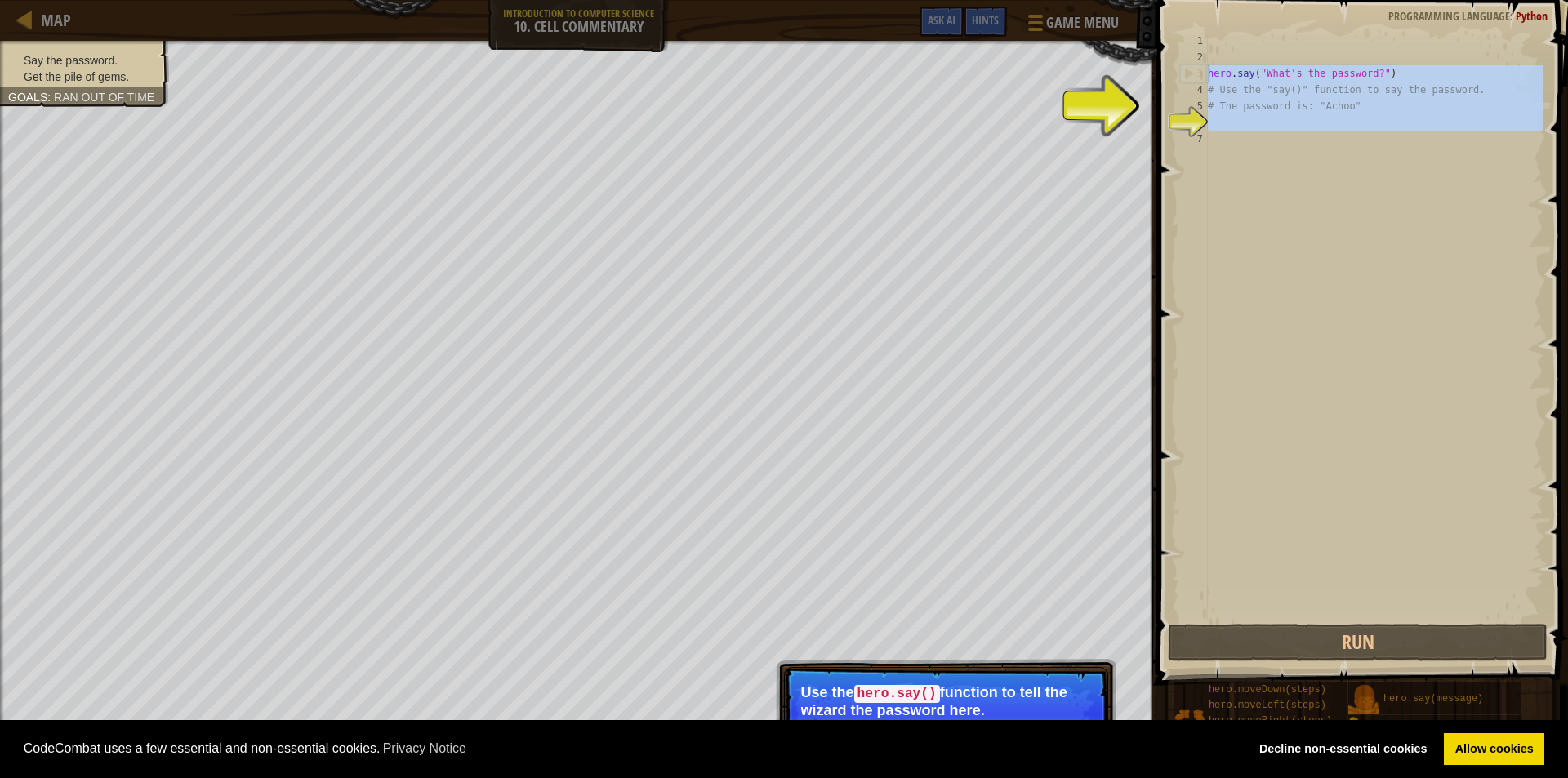
drag, startPoint x: 1192, startPoint y: 124, endPoint x: 1170, endPoint y: 66, distance: 62.0
click at [1170, 68] on div "# The password is: "Achoo" 1 2 3 4 5 6 7 hero . say ( "What's the password?" ) …" at bounding box center [1360, 376] width 416 height 734
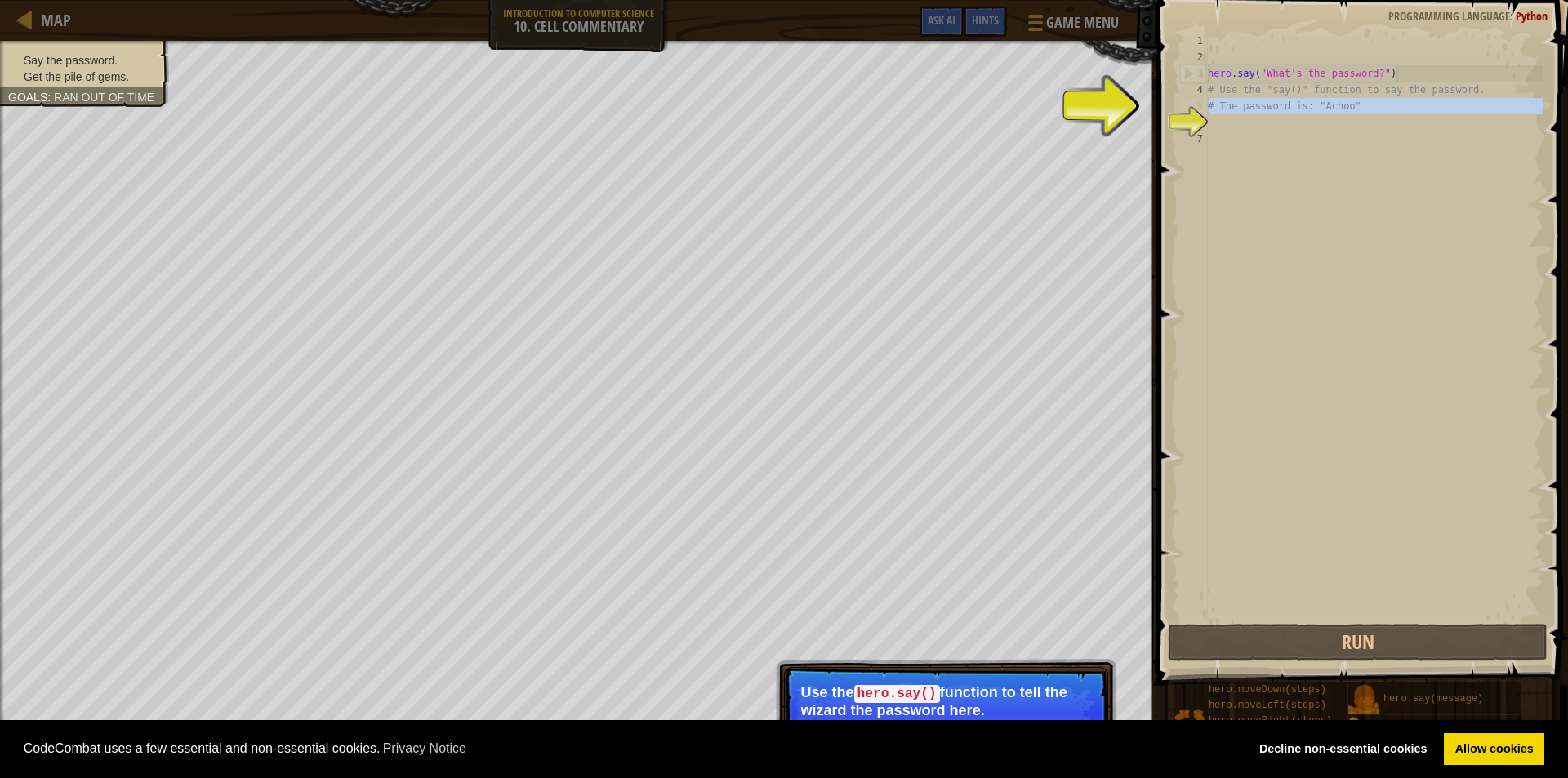
click at [1184, 100] on div "5" at bounding box center [1193, 105] width 28 height 16
type textarea "# The password is: "Achoo""
click at [1227, 133] on div "hero . say ( "What's the password?" ) # Use the "say()" function to say the pas…" at bounding box center [1374, 343] width 339 height 621
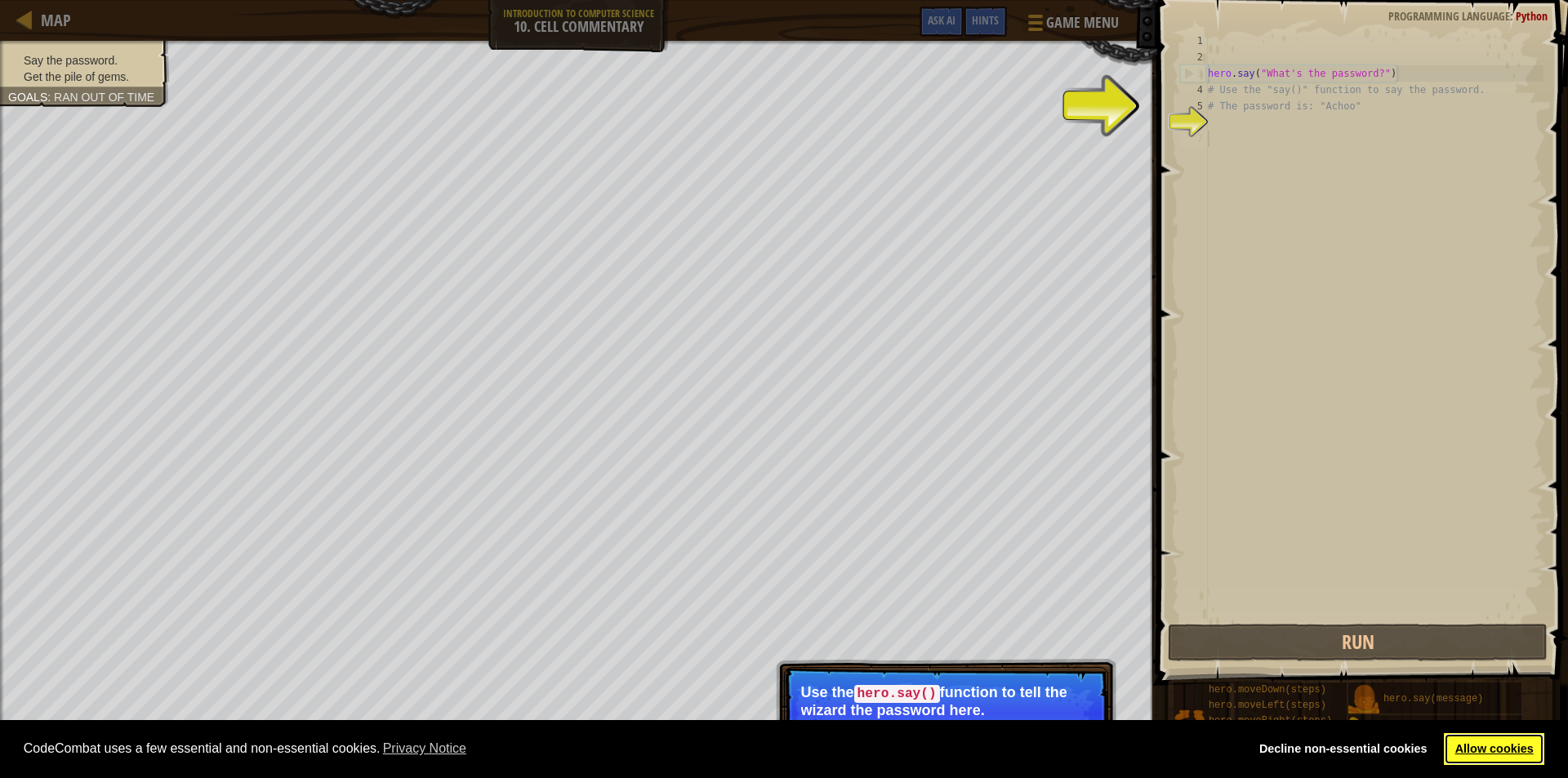
click at [1480, 749] on link "Allow cookies" at bounding box center [1493, 750] width 101 height 33
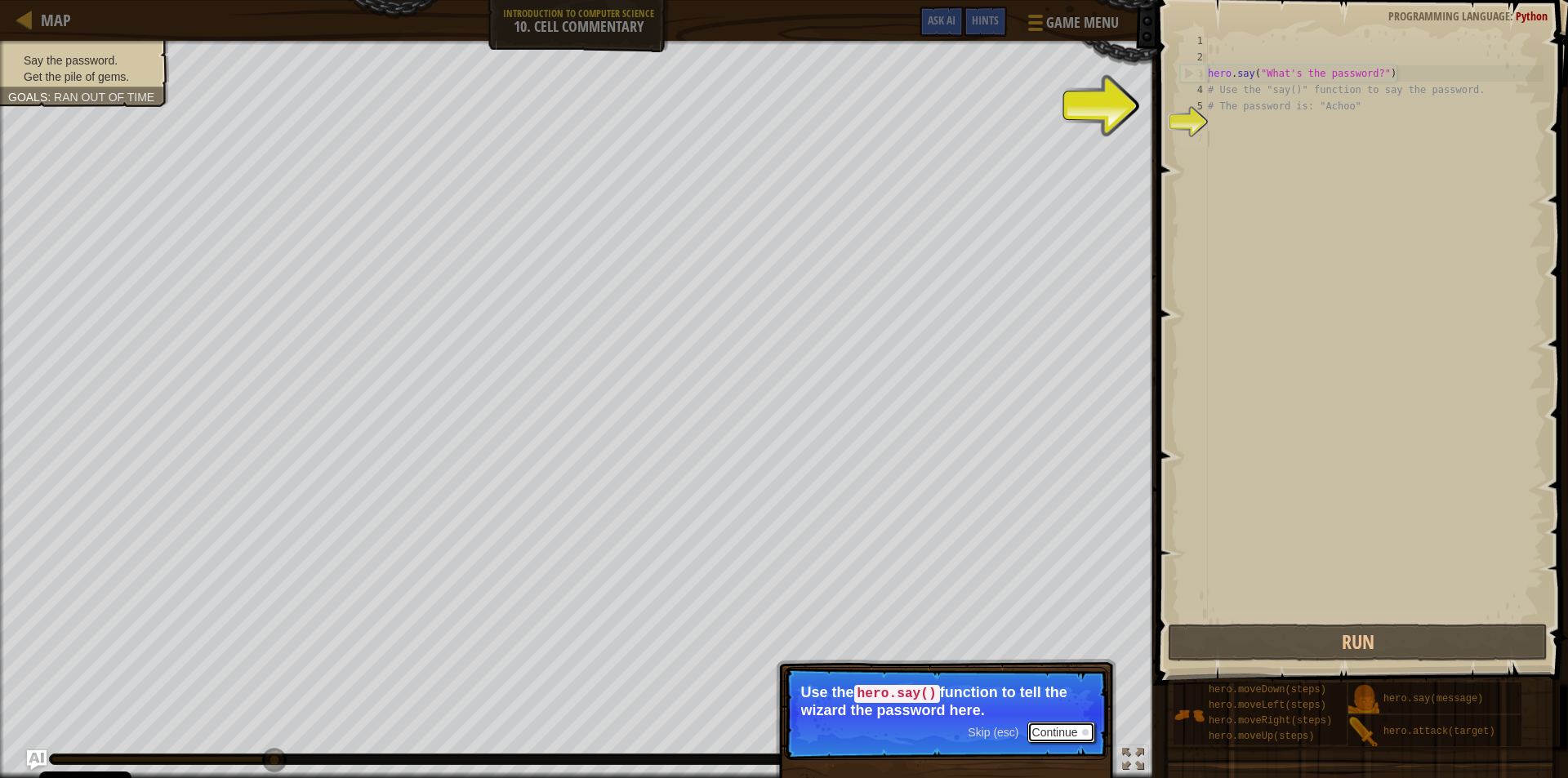
click at [1062, 727] on button "Continue" at bounding box center [1060, 733] width 68 height 21
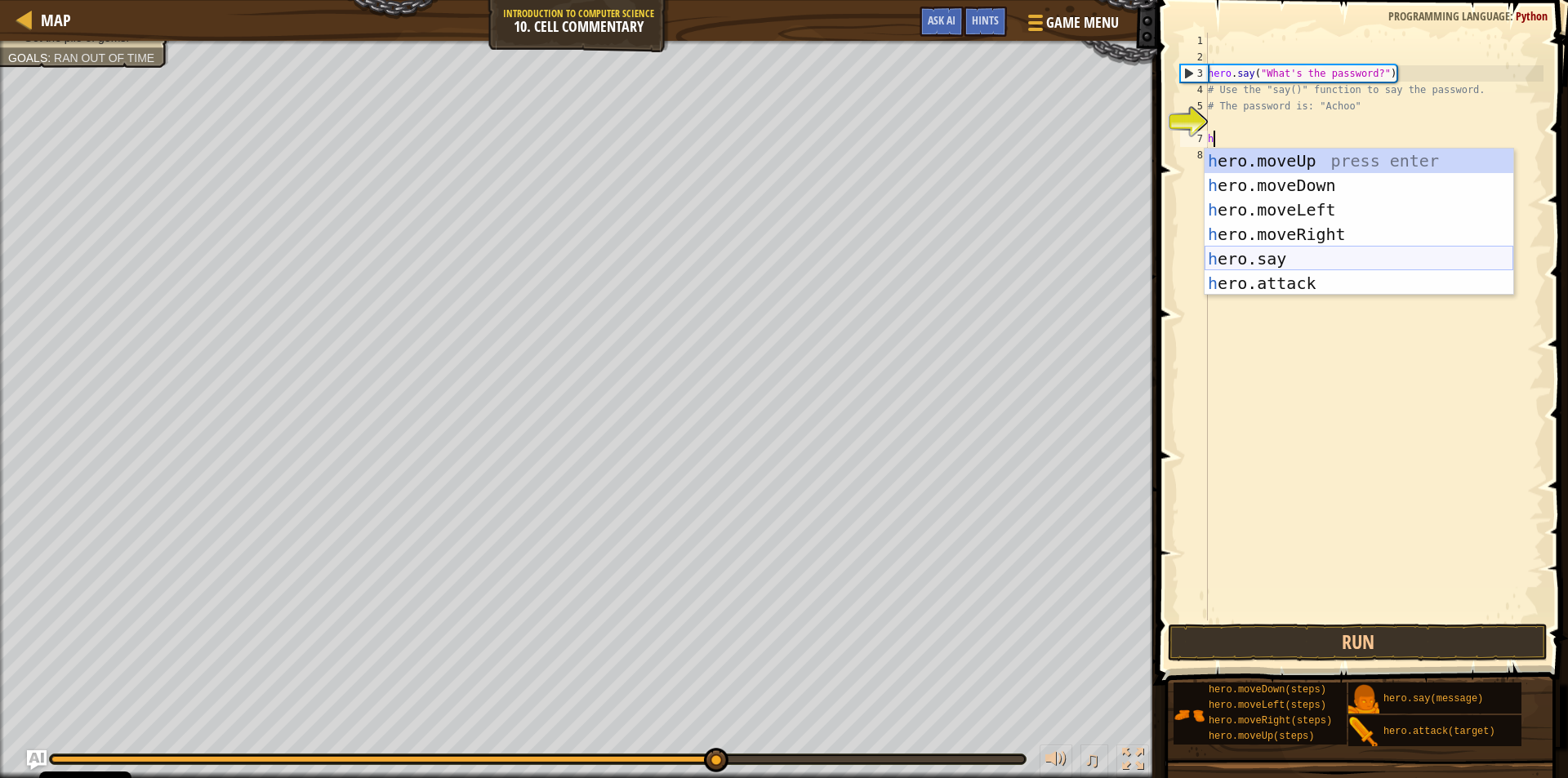
click at [1301, 258] on div "h ero.moveUp press enter h ero.moveDown press enter h ero.moveLeft press enter …" at bounding box center [1358, 246] width 308 height 196
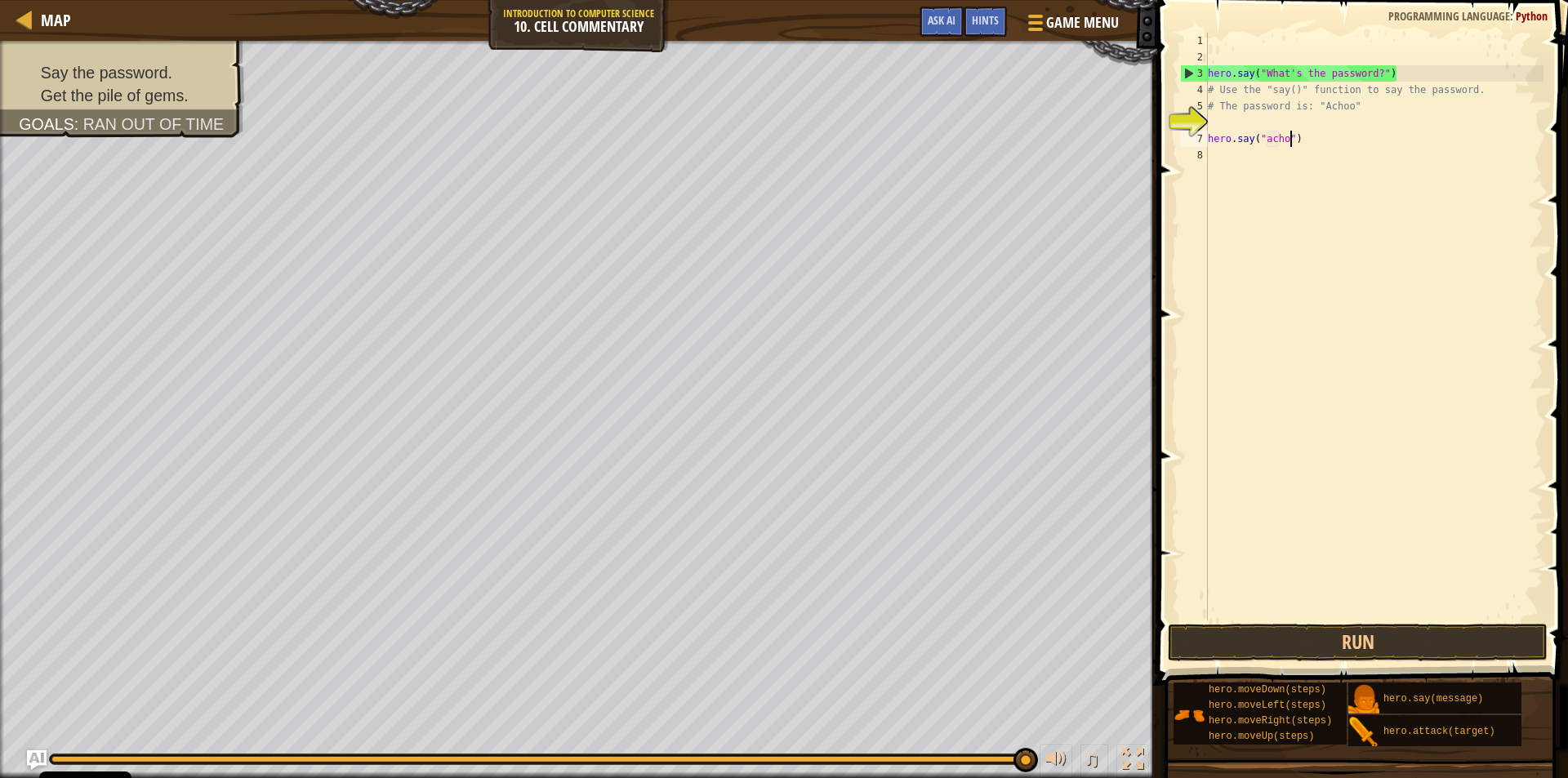
scroll to position [8, 8]
type textarea "hero.say("achoo")"
click at [1326, 648] on button "Run" at bounding box center [1357, 642] width 379 height 37
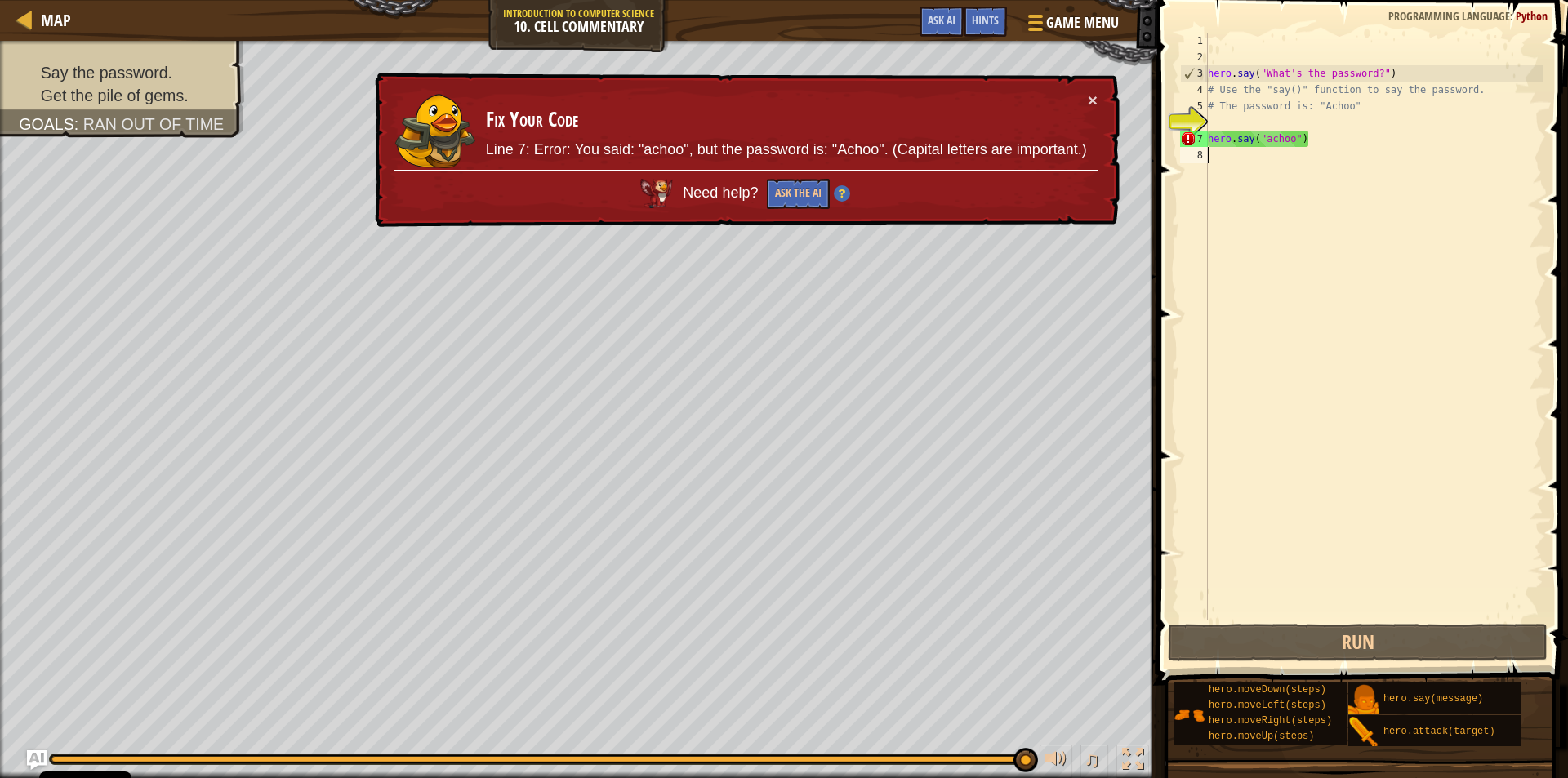
click at [1376, 147] on div "hero . say ( "What's the password?" ) # Use the "say()" function to say the pas…" at bounding box center [1374, 343] width 339 height 621
drag, startPoint x: 1454, startPoint y: 644, endPoint x: 1429, endPoint y: 645, distance: 25.0
click at [1451, 645] on button "Run" at bounding box center [1357, 642] width 379 height 37
click at [1270, 134] on div "hero . say ( "What's the password?" ) # Use the "say()" function to say the pas…" at bounding box center [1374, 343] width 339 height 621
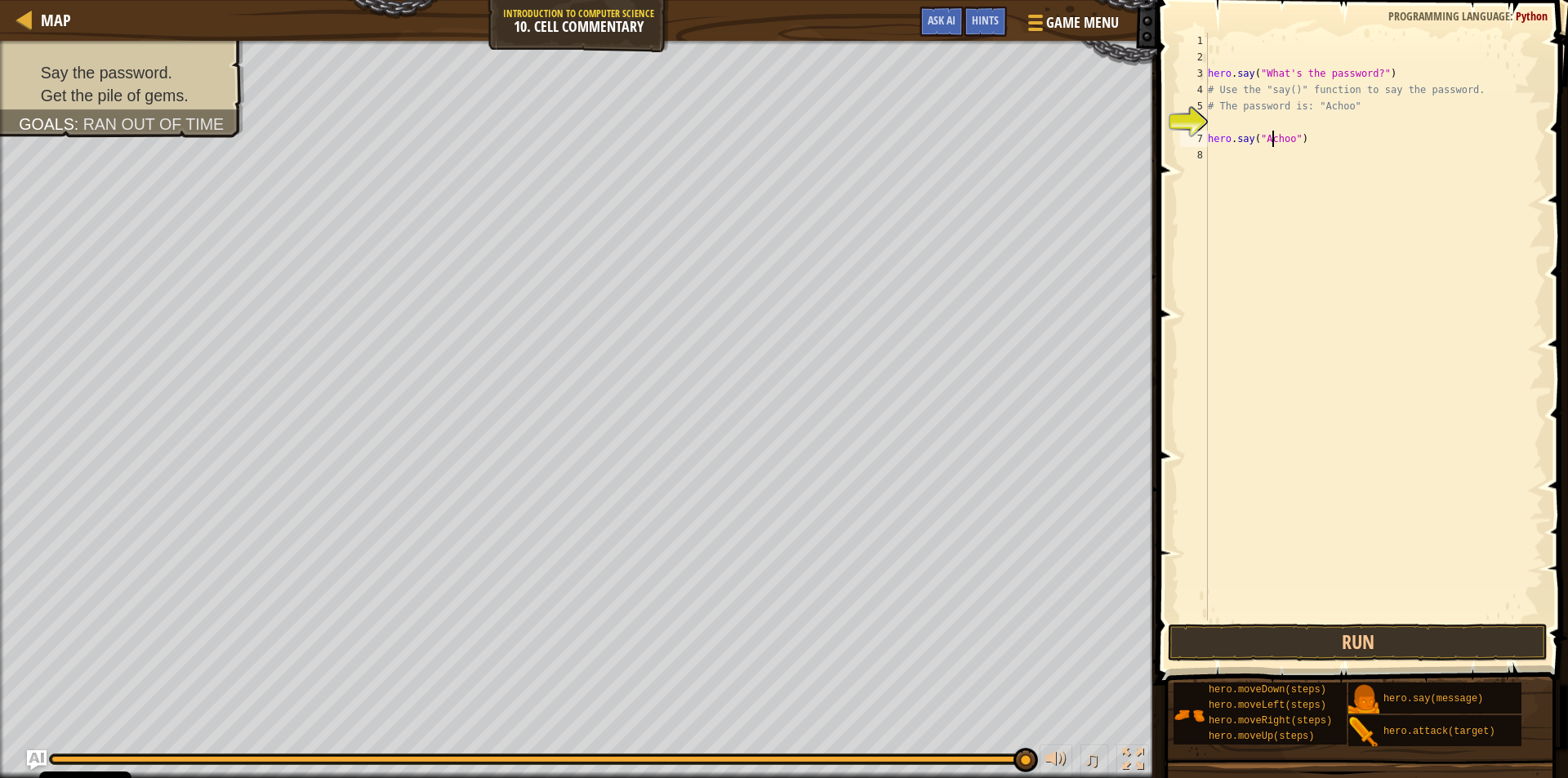
scroll to position [8, 5]
type textarea "hero.say("Achoo")"
click at [1227, 641] on button "Run" at bounding box center [1357, 642] width 379 height 37
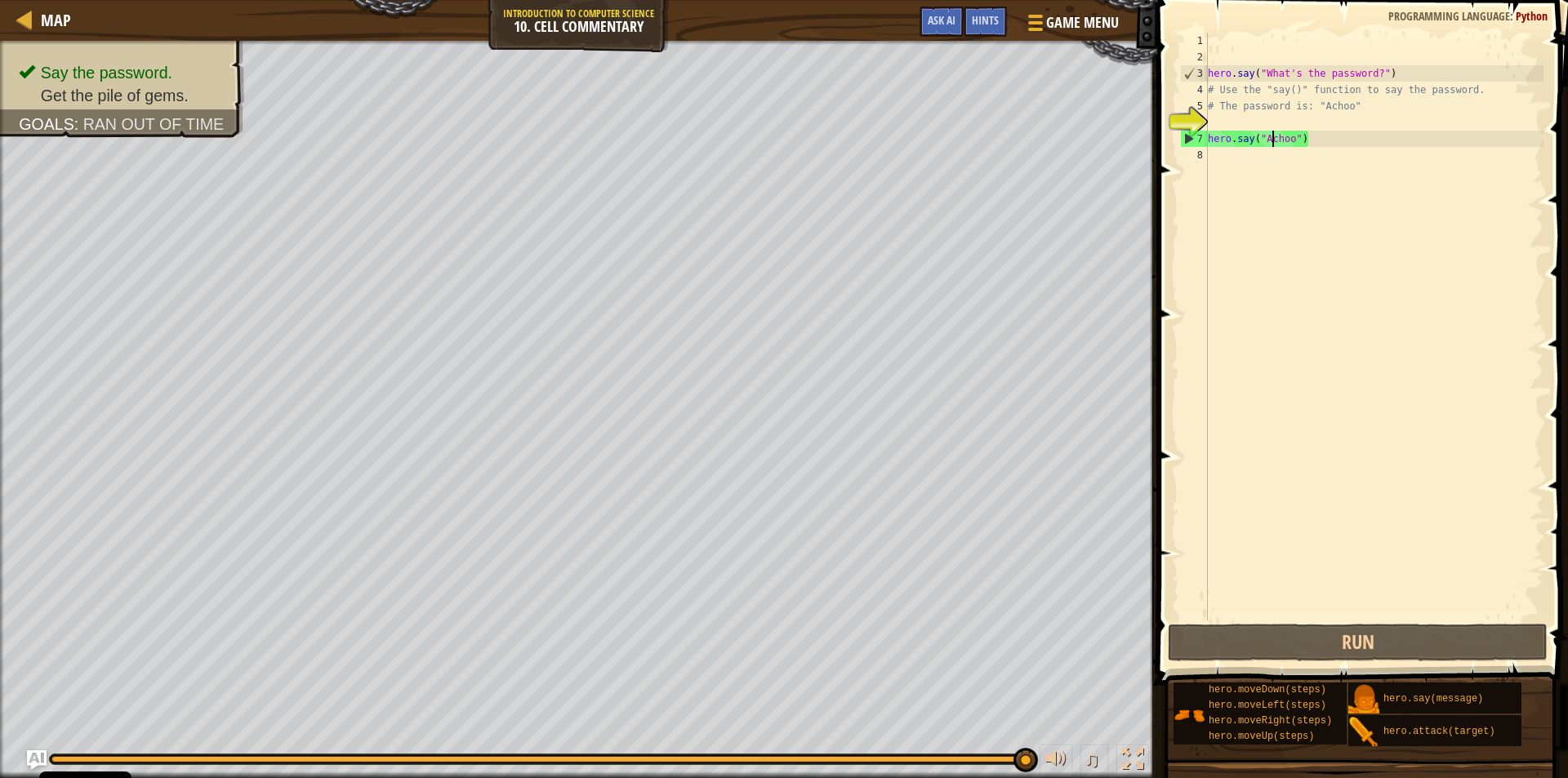
click at [1334, 141] on div "hero . say ( "What's the password?" ) # Use the "say()" function to say the pas…" at bounding box center [1374, 343] width 339 height 621
